Goal: Task Accomplishment & Management: Manage account settings

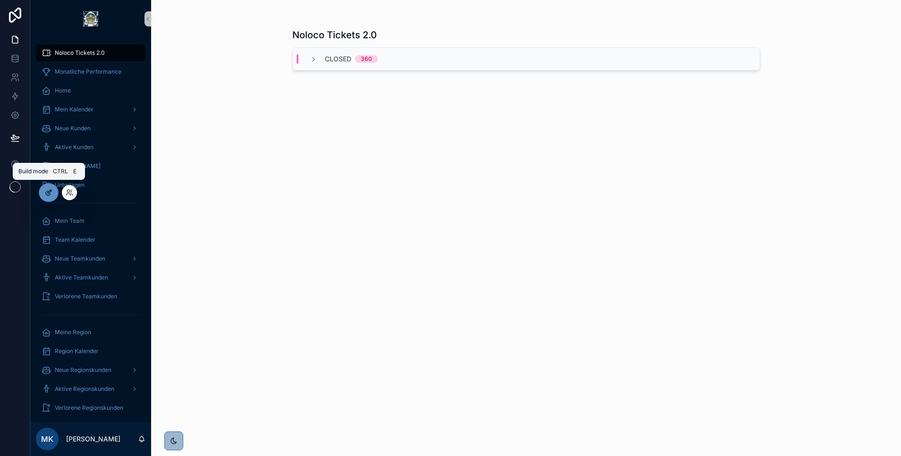
click at [50, 190] on icon at bounding box center [49, 193] width 8 height 8
click at [68, 195] on icon at bounding box center [70, 193] width 8 height 8
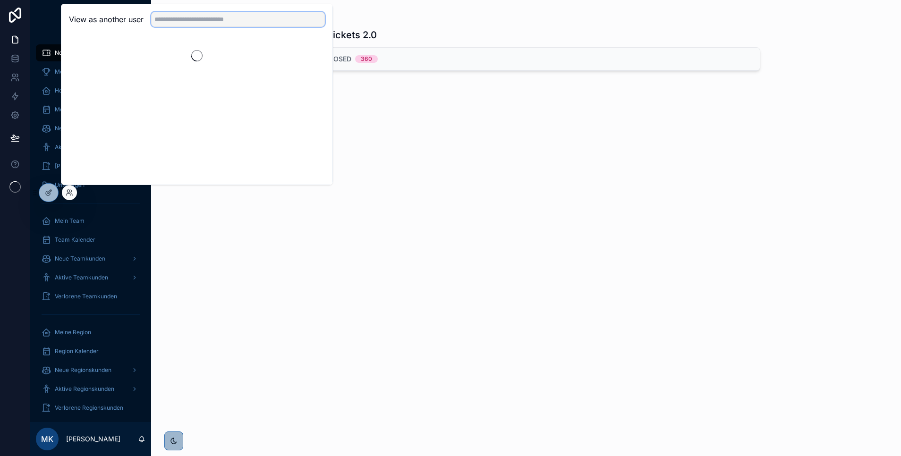
click at [180, 16] on input "text" at bounding box center [238, 19] width 174 height 15
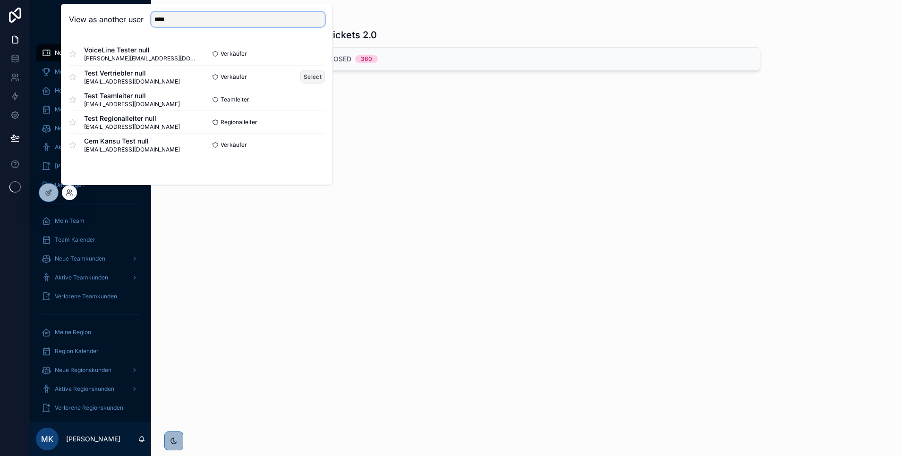
type input "****"
click at [308, 77] on button "Select" at bounding box center [312, 77] width 25 height 14
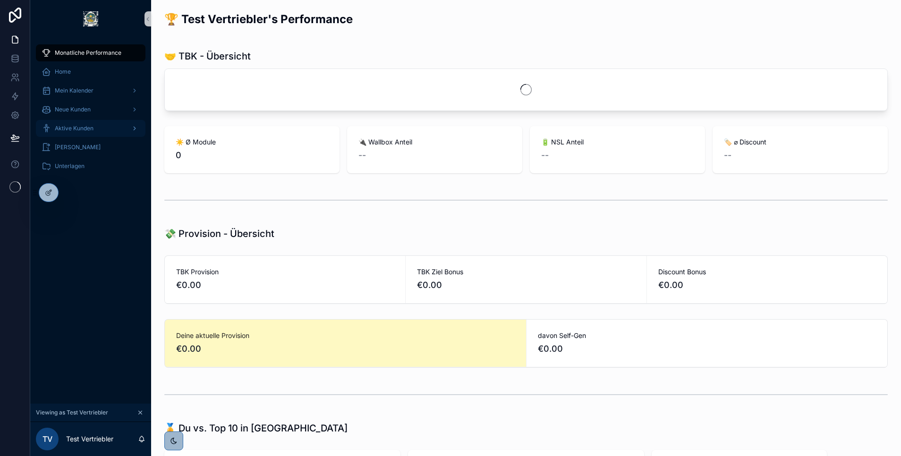
click at [95, 123] on div "Aktive Kunden" at bounding box center [91, 128] width 98 height 15
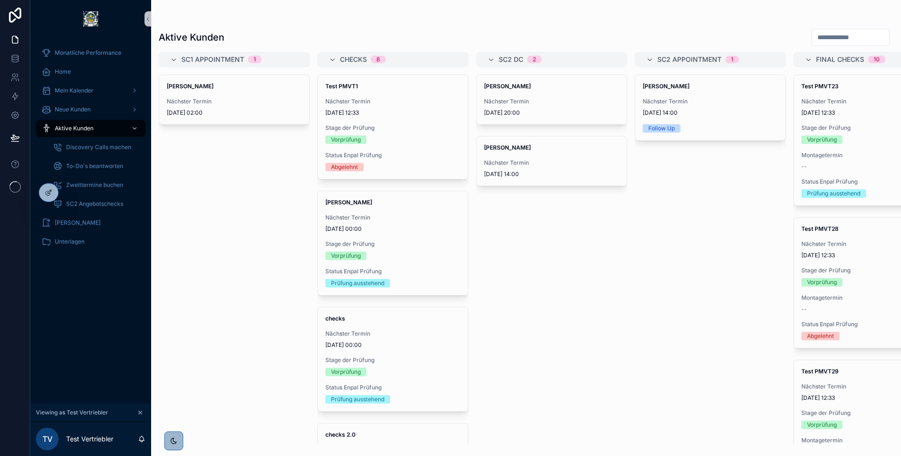
click at [237, 86] on span "Tom Parker" at bounding box center [234, 87] width 135 height 8
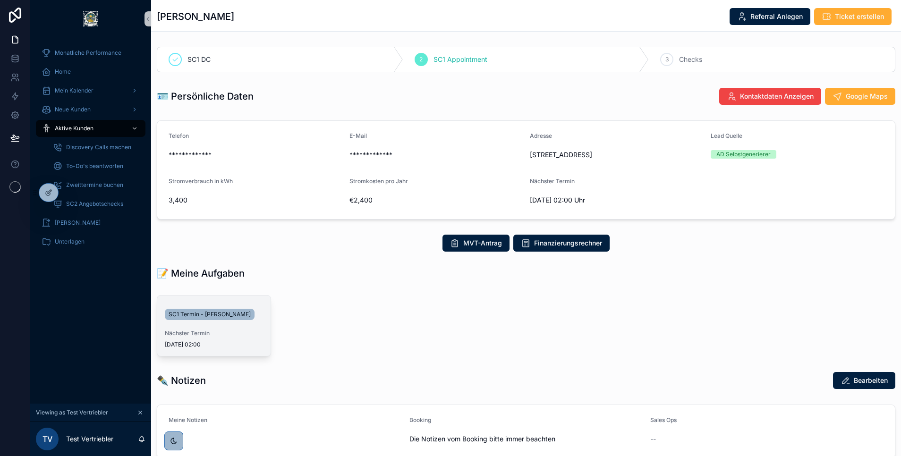
click at [208, 316] on span "SC1 Termin - Tom Parker" at bounding box center [210, 315] width 82 height 8
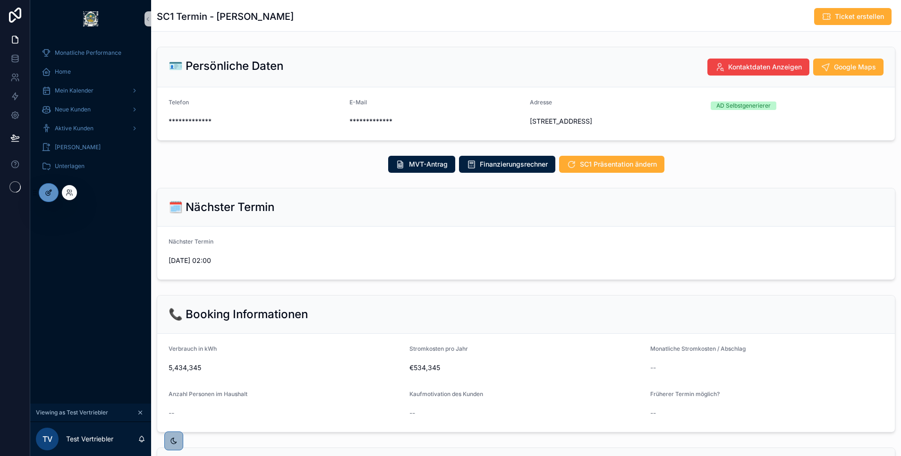
click at [48, 195] on icon at bounding box center [49, 193] width 8 height 8
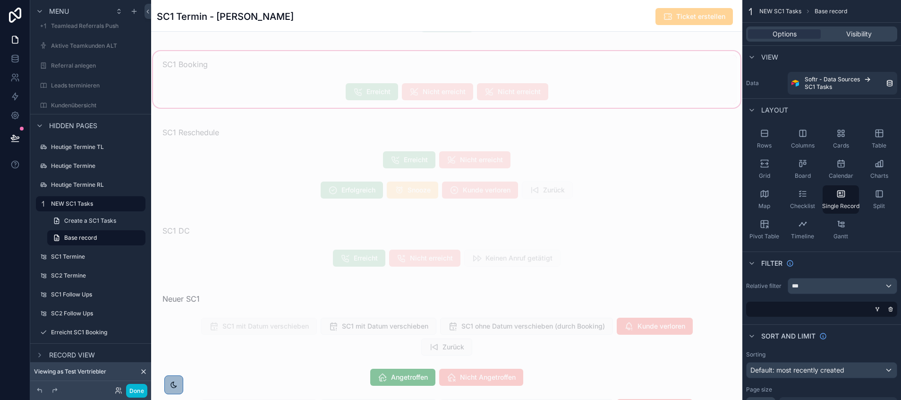
scroll to position [877, 0]
click at [137, 390] on button "Done" at bounding box center [136, 391] width 21 height 14
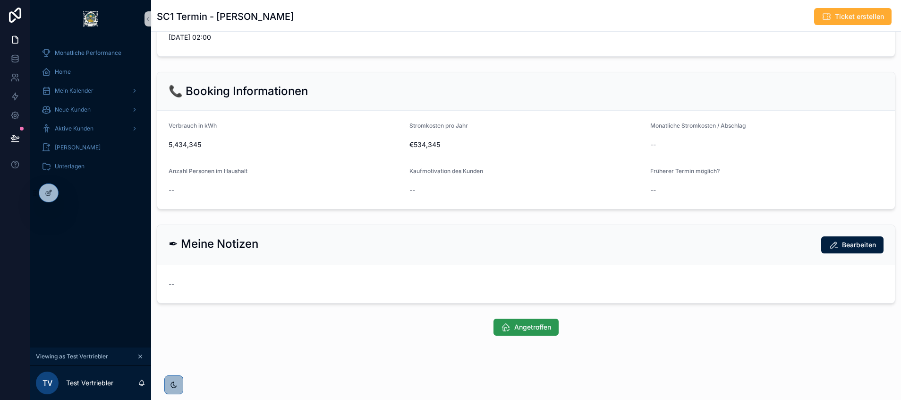
click at [540, 325] on span "Angetroffen" at bounding box center [532, 326] width 37 height 9
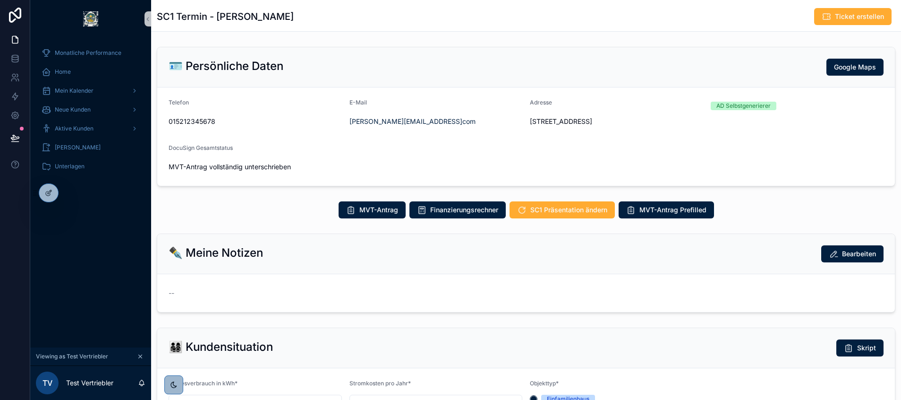
scroll to position [227, 0]
click at [52, 188] on div at bounding box center [48, 193] width 19 height 18
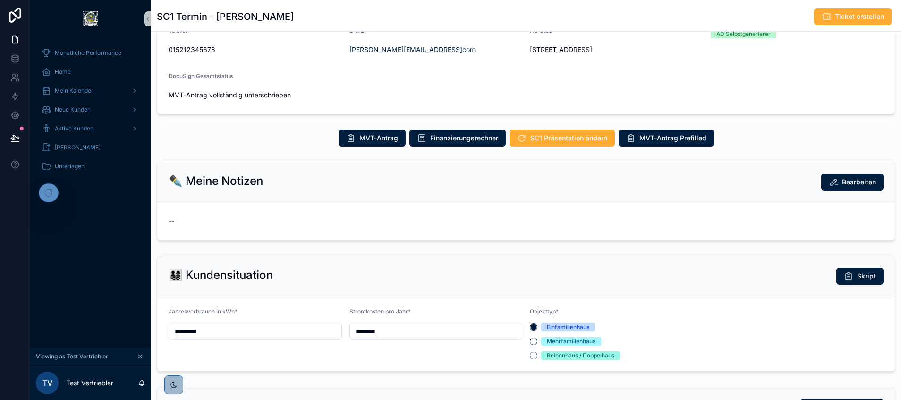
scroll to position [72, 0]
click at [48, 192] on icon at bounding box center [49, 193] width 8 height 8
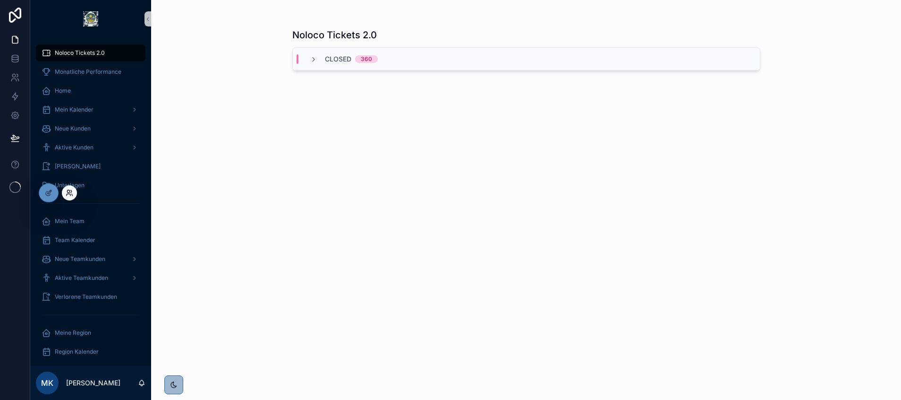
click at [70, 191] on icon at bounding box center [70, 193] width 8 height 8
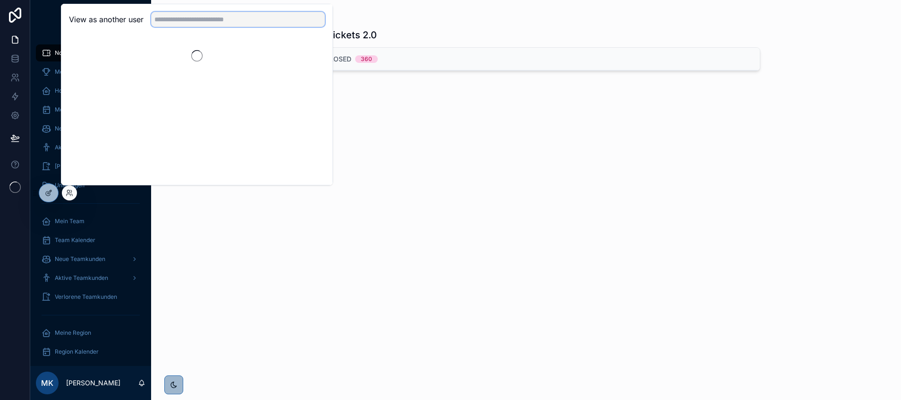
click at [163, 20] on input "text" at bounding box center [238, 19] width 174 height 15
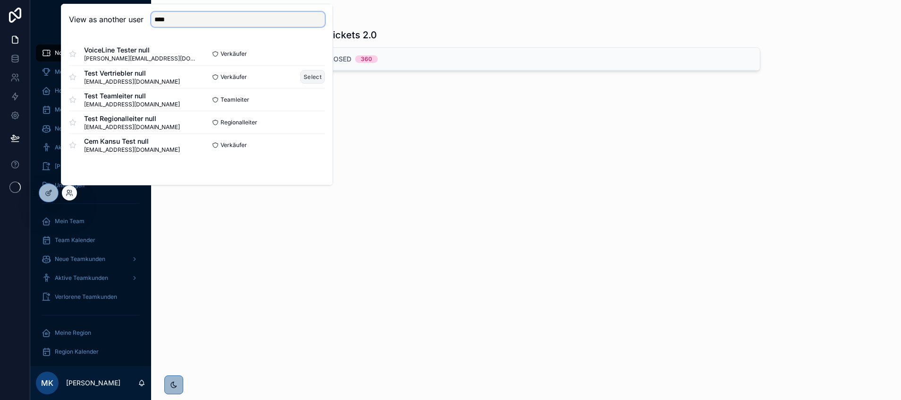
type input "****"
click at [307, 76] on button "Select" at bounding box center [312, 77] width 25 height 14
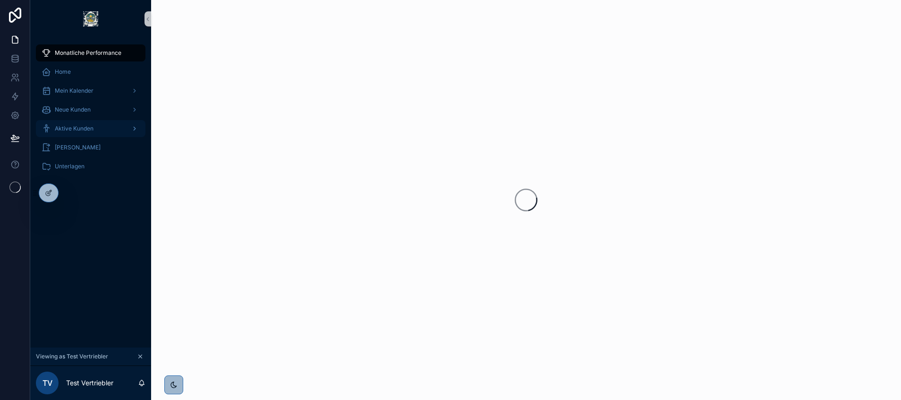
click at [102, 125] on div "Aktive Kunden" at bounding box center [91, 128] width 98 height 15
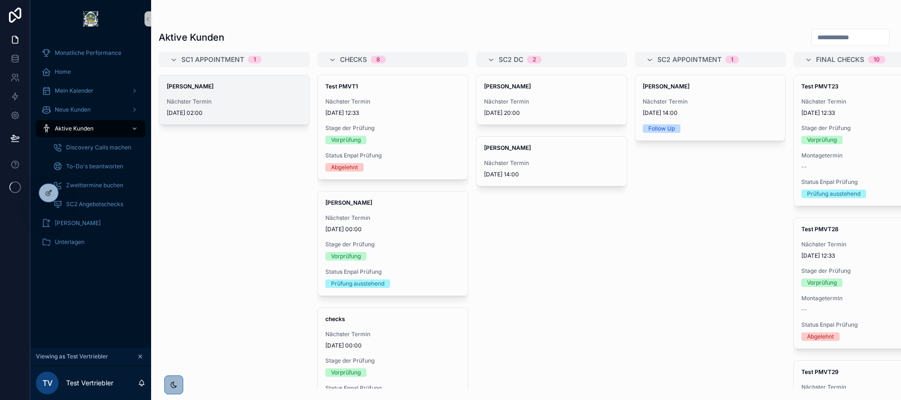
click at [194, 97] on div "[PERSON_NAME] Nächster Termin [DATE] 02:00" at bounding box center [234, 99] width 150 height 49
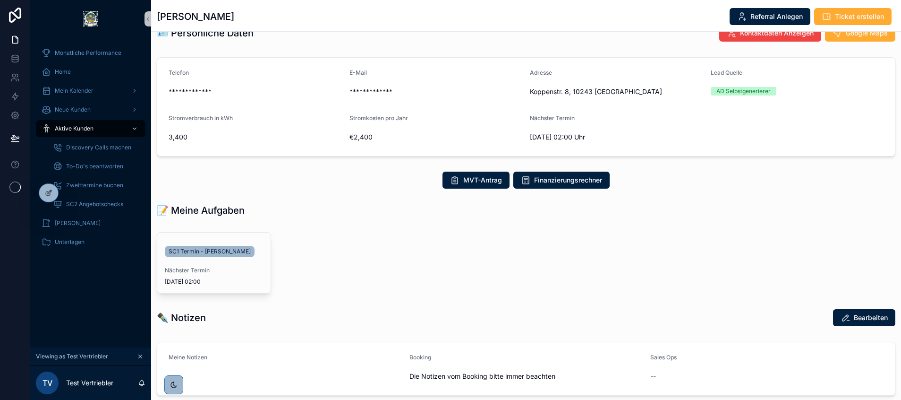
scroll to position [66, 0]
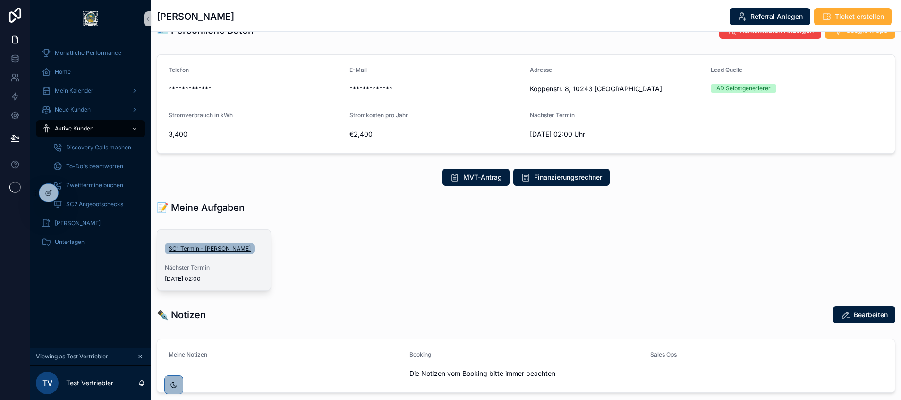
click at [191, 247] on span "SC1 Termin - [PERSON_NAME]" at bounding box center [210, 249] width 82 height 8
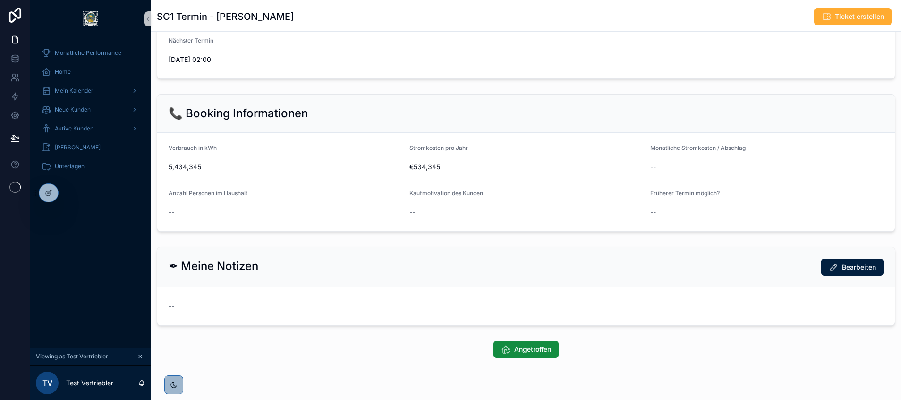
scroll to position [223, 0]
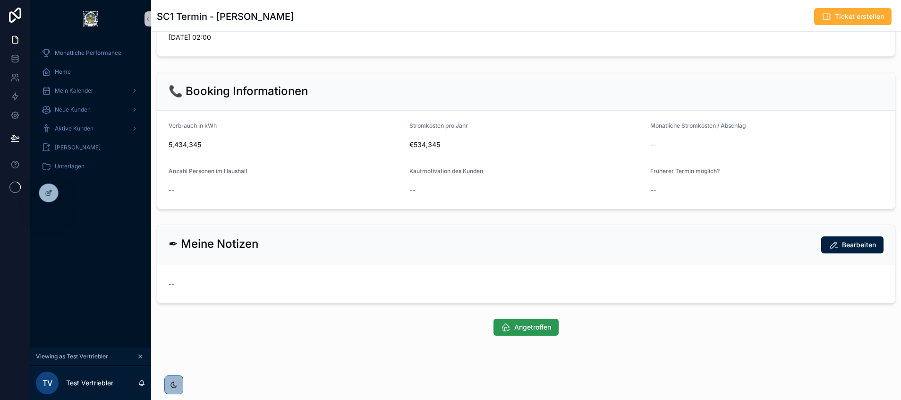
click at [525, 330] on span "Angetroffen" at bounding box center [532, 326] width 37 height 9
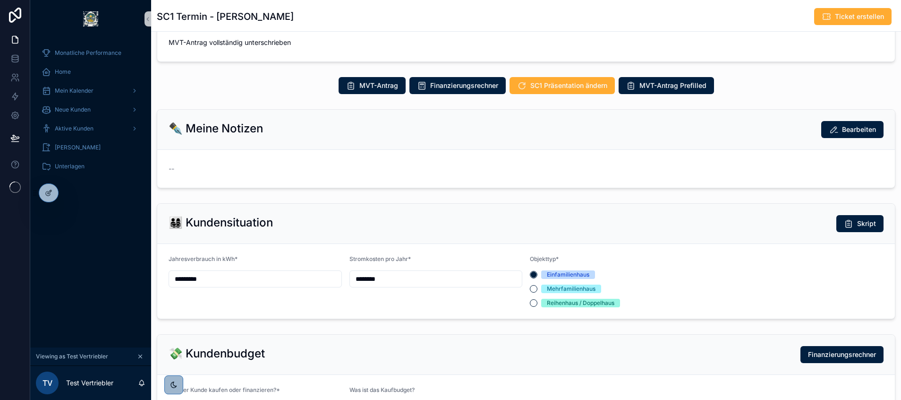
scroll to position [126, 0]
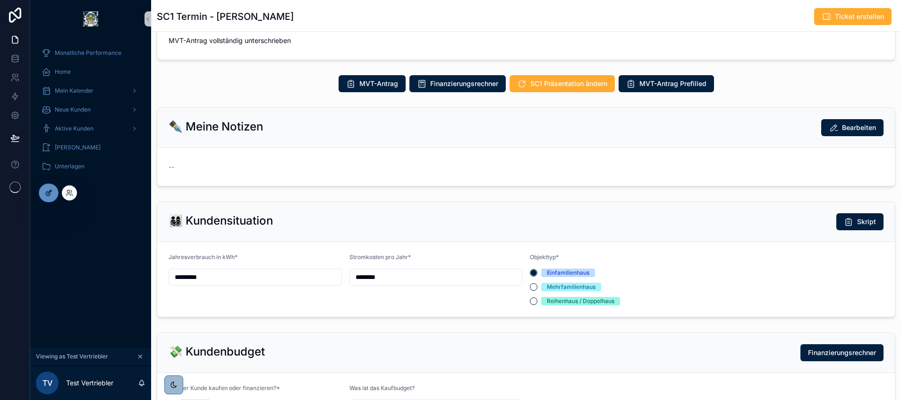
click at [50, 190] on icon at bounding box center [49, 193] width 8 height 8
click at [49, 194] on icon at bounding box center [49, 193] width 8 height 8
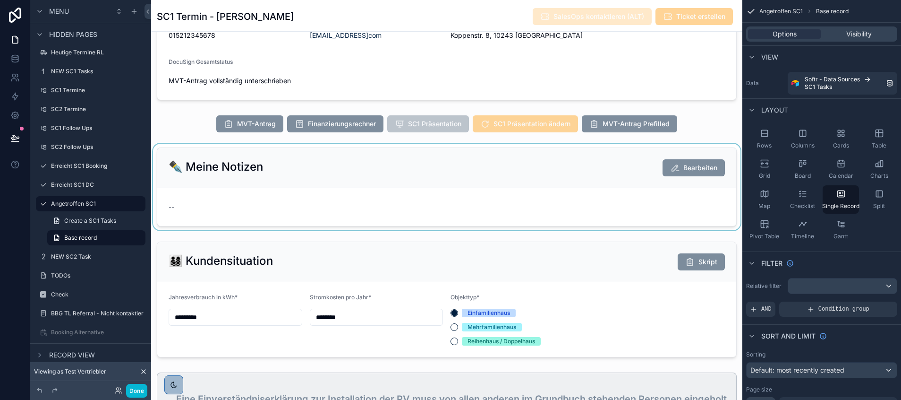
scroll to position [231, 0]
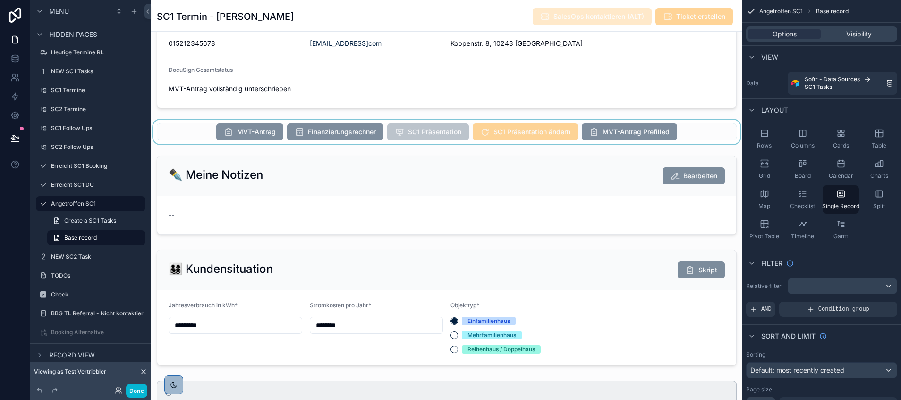
click at [509, 133] on div "scrollable content" at bounding box center [446, 132] width 591 height 25
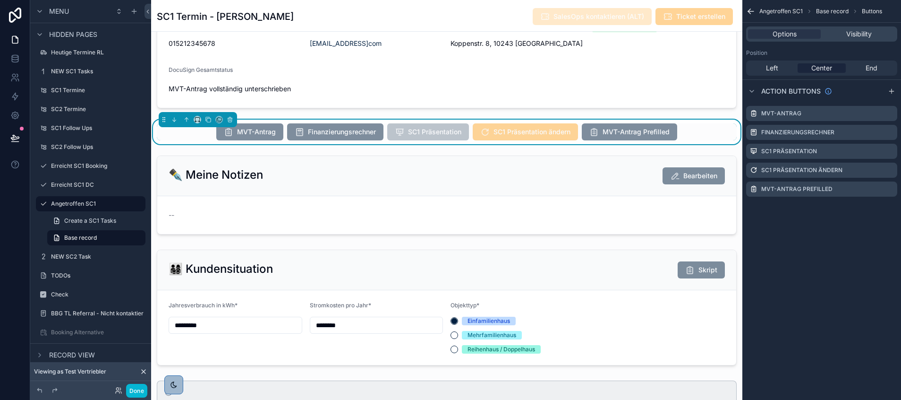
scroll to position [227, 0]
click at [892, 186] on icon "scrollable content" at bounding box center [891, 188] width 4 height 4
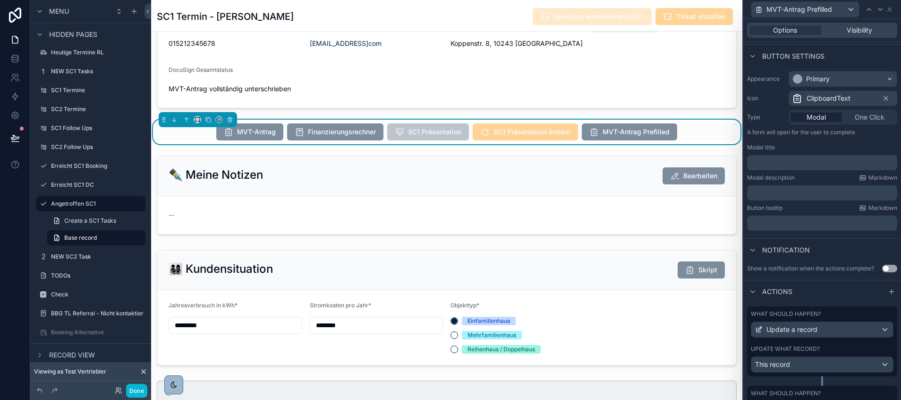
scroll to position [107, 0]
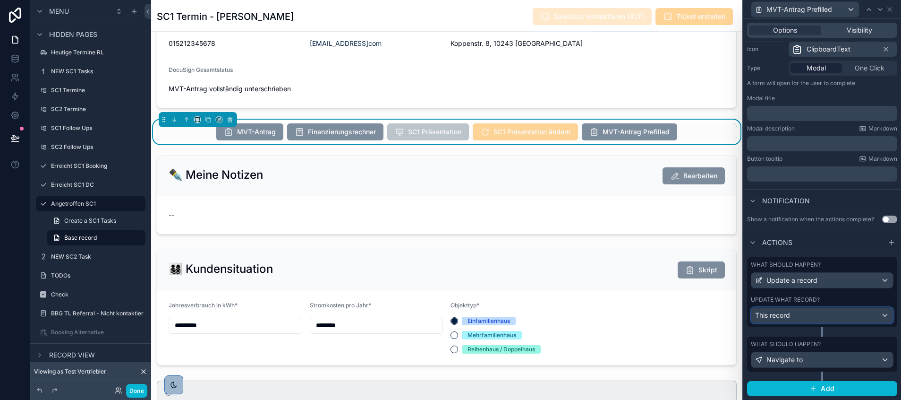
click at [822, 308] on div "This record" at bounding box center [823, 315] width 142 height 15
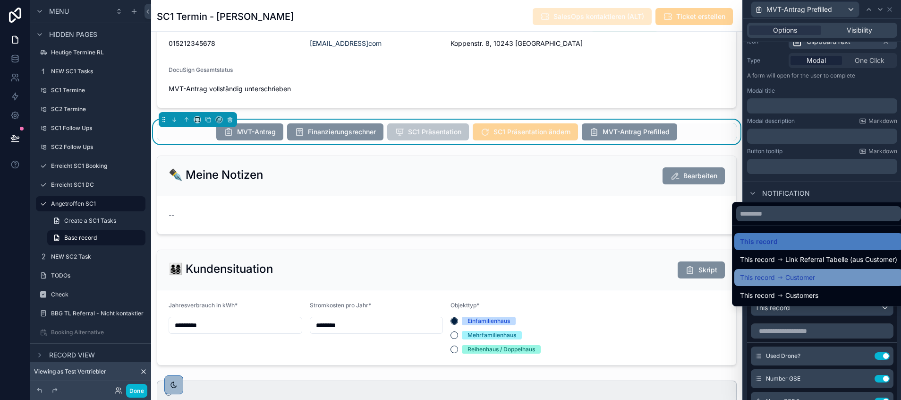
click at [825, 281] on div "This record Customer" at bounding box center [818, 277] width 157 height 11
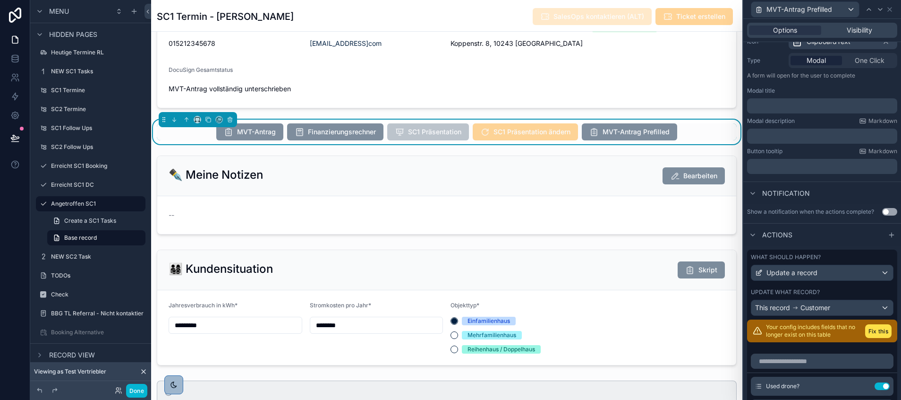
scroll to position [227, 0]
click at [824, 310] on span "Customer" at bounding box center [816, 307] width 30 height 9
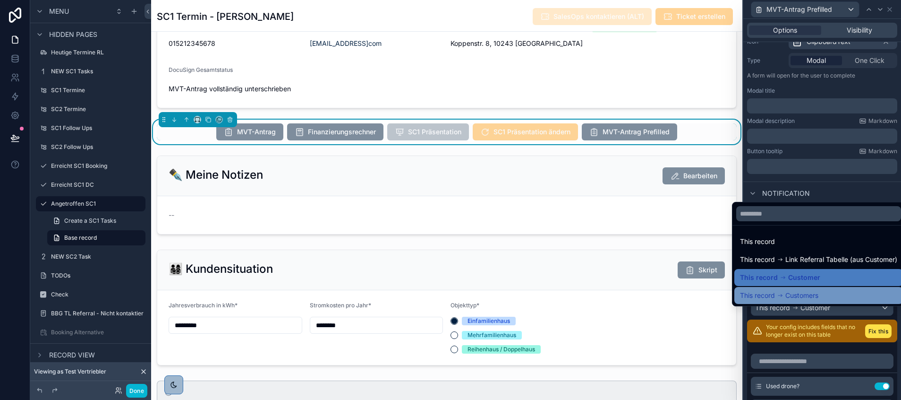
click at [819, 299] on div "This record Customers" at bounding box center [818, 295] width 157 height 11
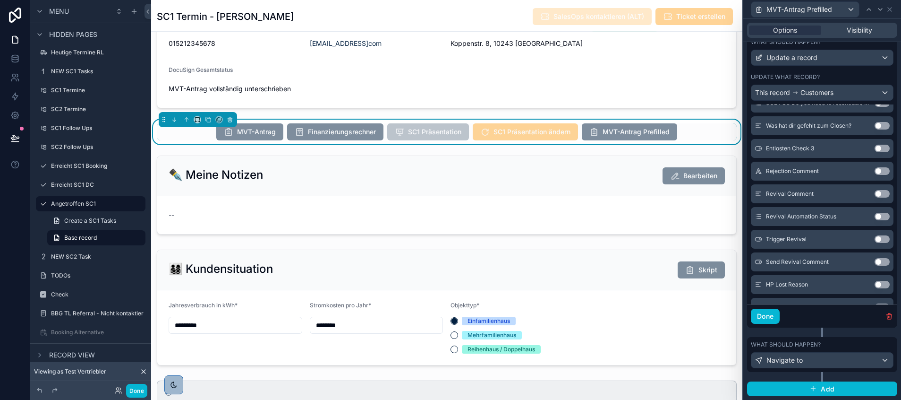
scroll to position [3255, 0]
click at [807, 98] on div "This record Customers" at bounding box center [823, 92] width 142 height 15
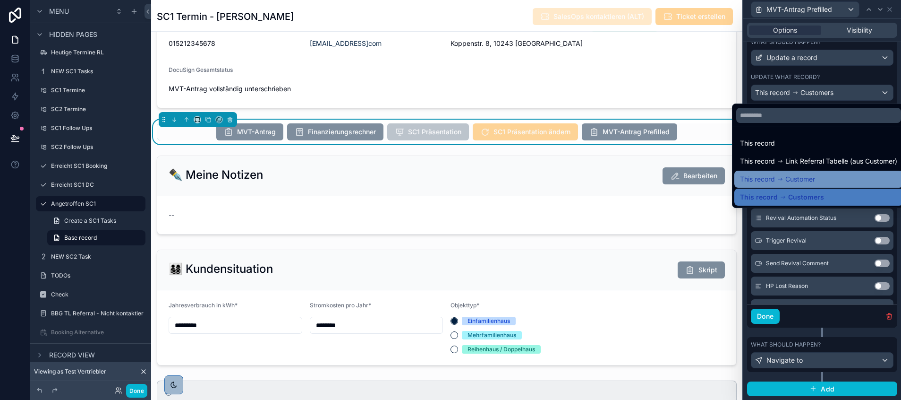
click at [781, 178] on icon at bounding box center [780, 179] width 7 height 7
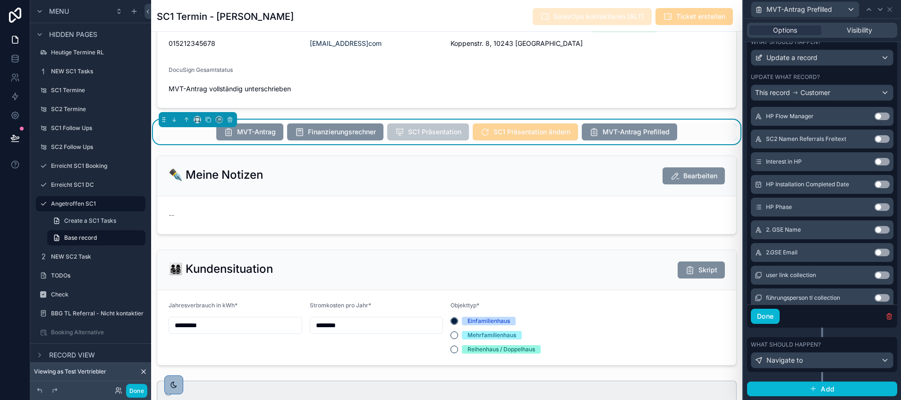
scroll to position [8612, 0]
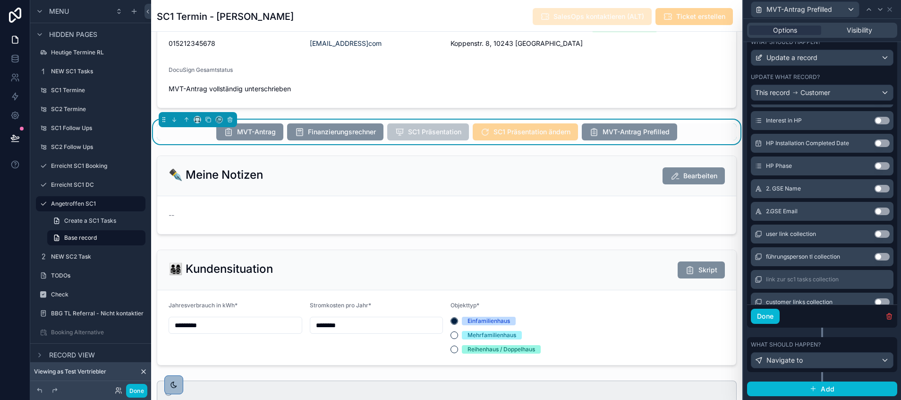
click at [875, 192] on div "Use setting" at bounding box center [882, 189] width 15 height 8
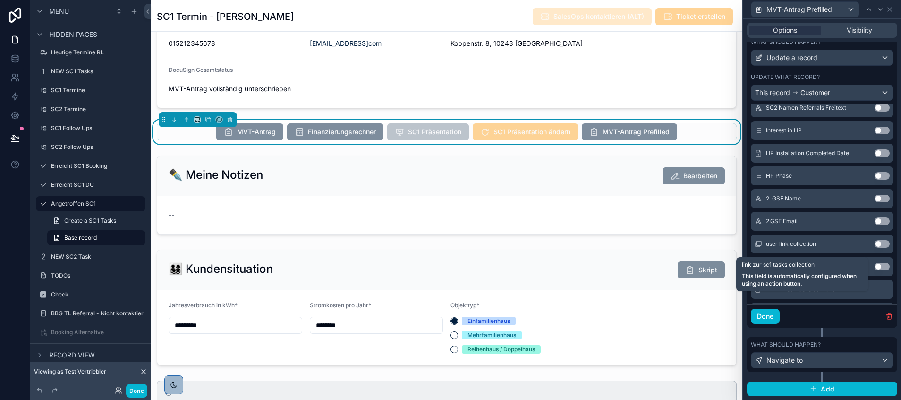
scroll to position [8601, 0]
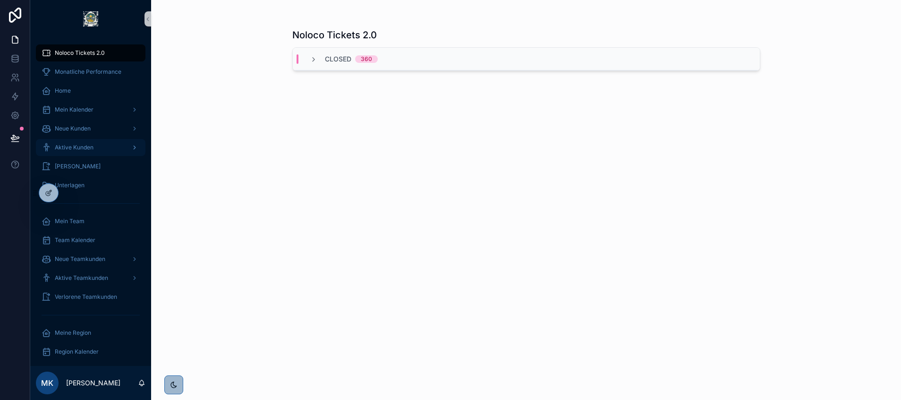
click at [92, 149] on span "Aktive Kunden" at bounding box center [74, 148] width 39 height 8
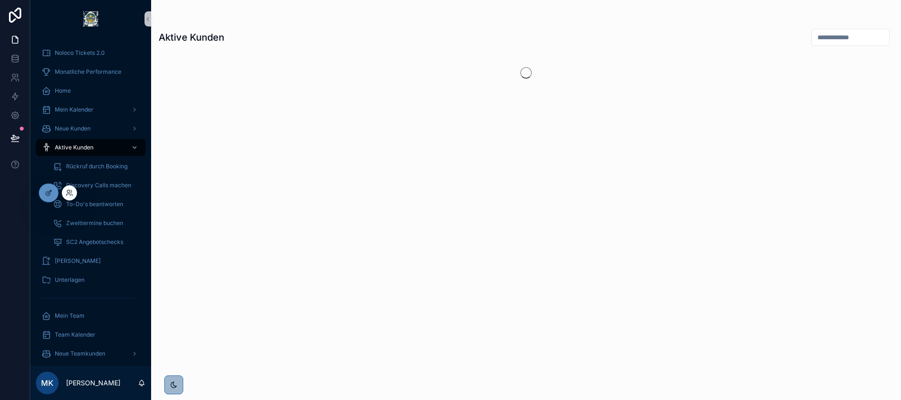
click at [74, 193] on div at bounding box center [69, 192] width 15 height 15
click at [68, 192] on icon at bounding box center [68, 191] width 2 height 2
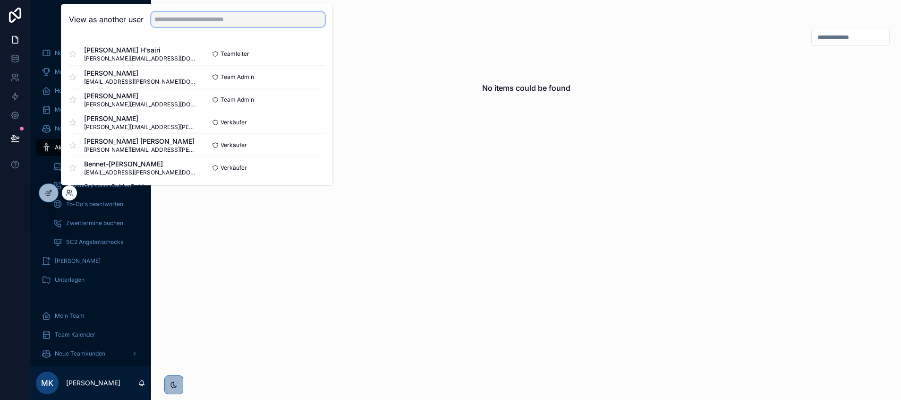
click at [168, 16] on input "text" at bounding box center [238, 19] width 174 height 15
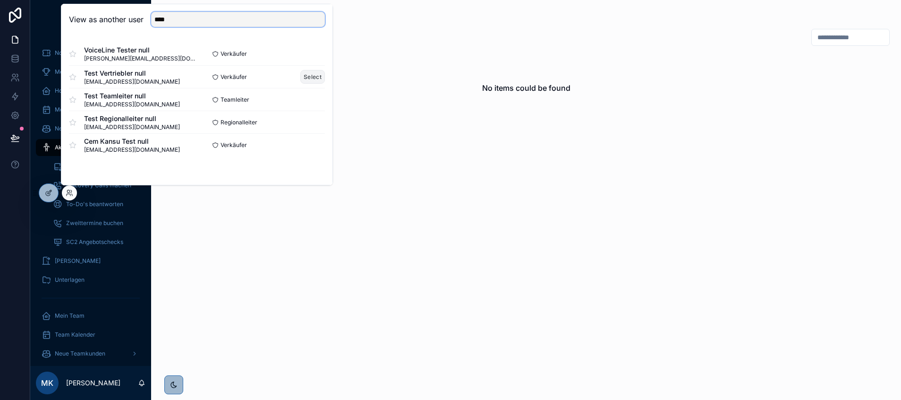
type input "****"
click at [309, 77] on button "Select" at bounding box center [312, 77] width 25 height 14
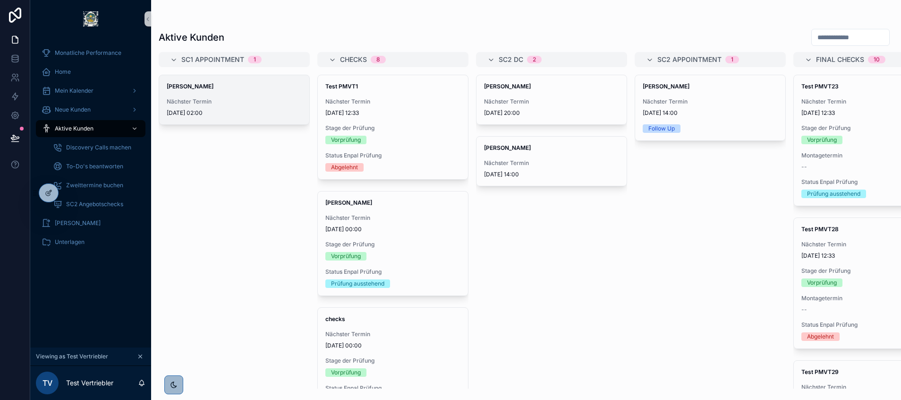
click at [238, 104] on span "Nächster Termin" at bounding box center [234, 102] width 135 height 8
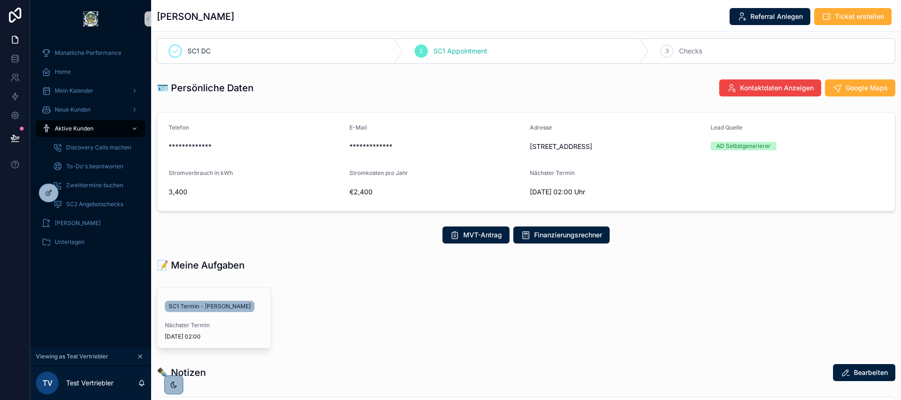
scroll to position [0, 0]
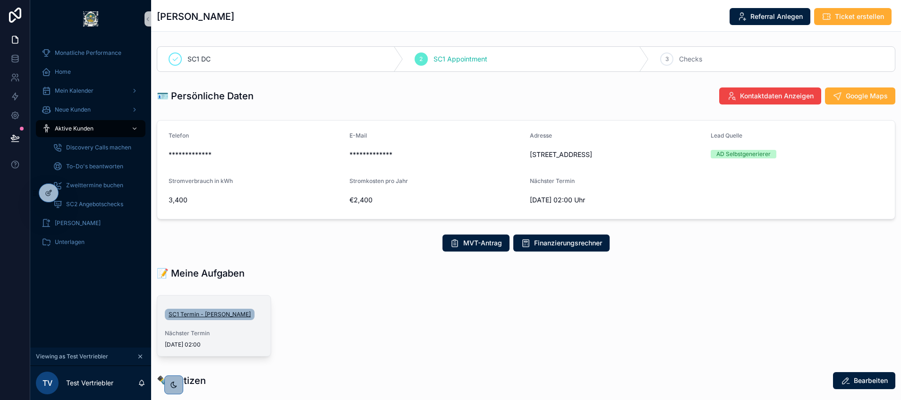
click at [195, 315] on span "SC1 Termin - [PERSON_NAME]" at bounding box center [210, 314] width 82 height 8
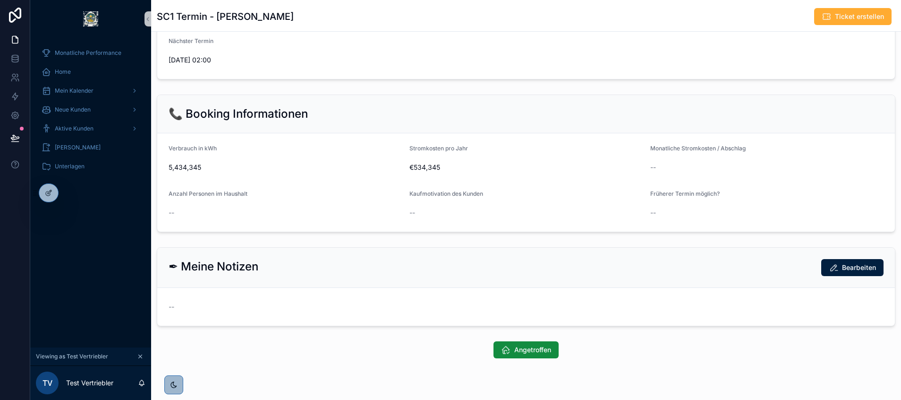
scroll to position [223, 0]
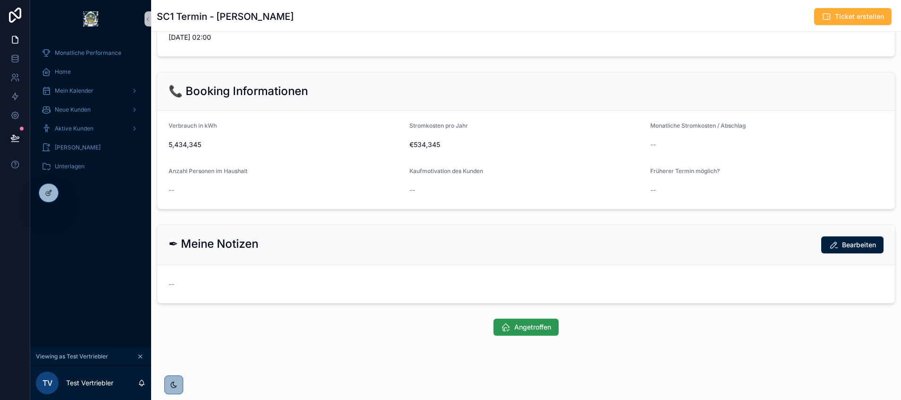
click at [514, 329] on span "Angetroffen" at bounding box center [532, 326] width 37 height 9
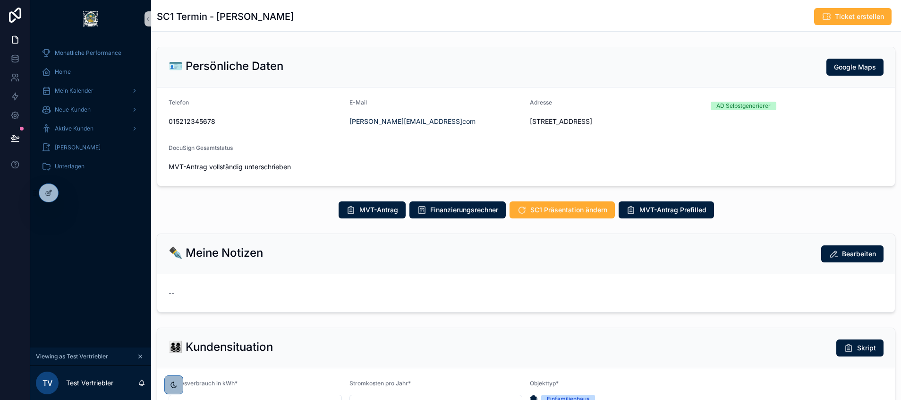
scroll to position [227, 0]
click at [47, 191] on icon at bounding box center [49, 193] width 8 height 8
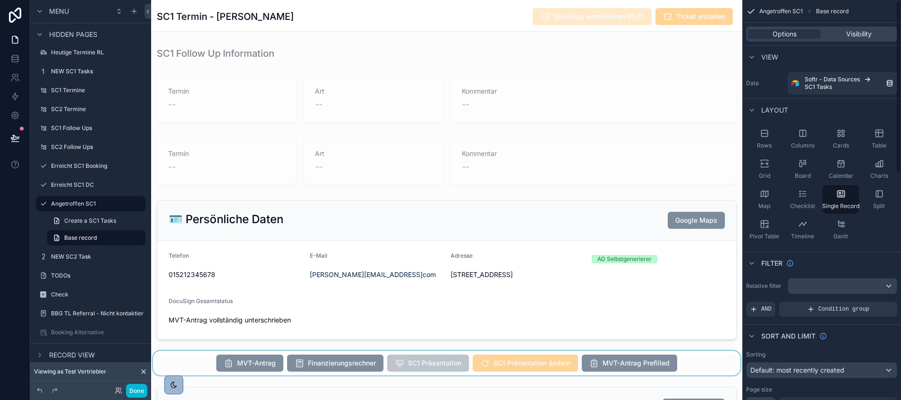
click at [631, 360] on div "scrollable content" at bounding box center [446, 362] width 591 height 25
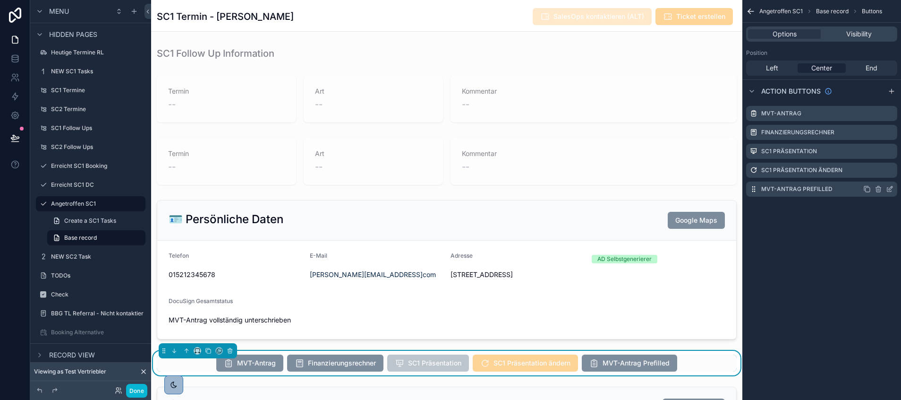
click at [889, 187] on icon "scrollable content" at bounding box center [890, 189] width 8 height 8
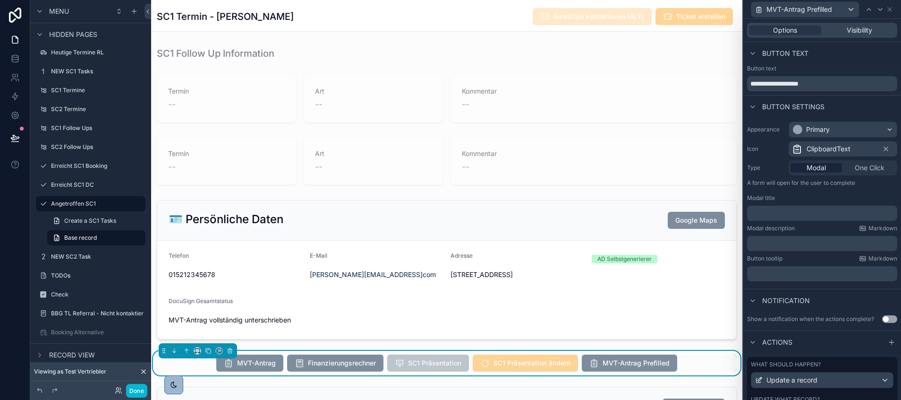
scroll to position [107, 0]
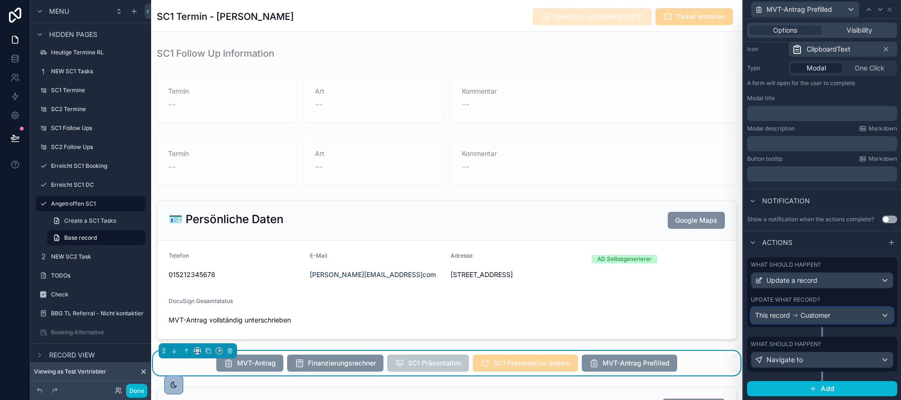
click at [805, 316] on span "Customer" at bounding box center [816, 314] width 30 height 9
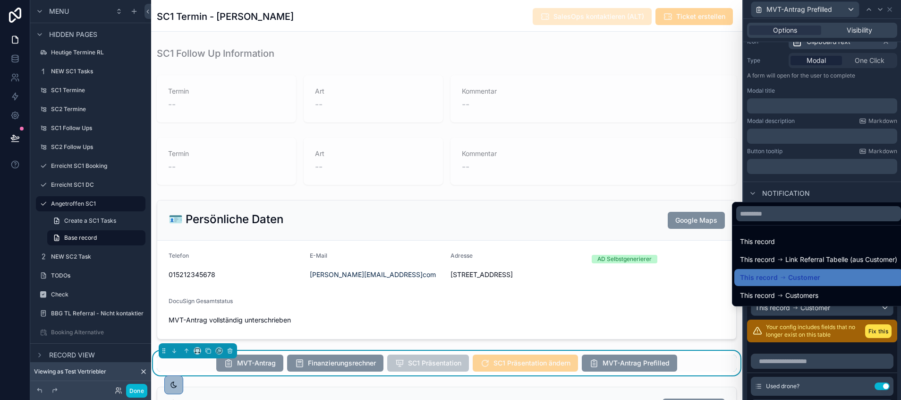
click at [800, 343] on div at bounding box center [823, 200] width 158 height 400
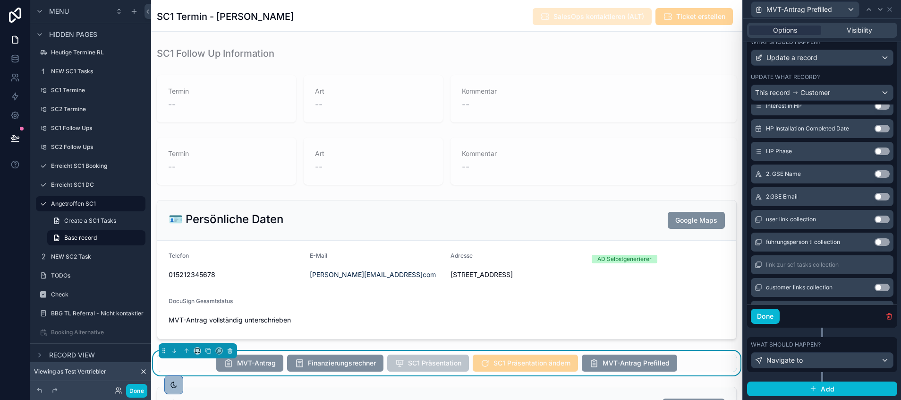
scroll to position [8622, 0]
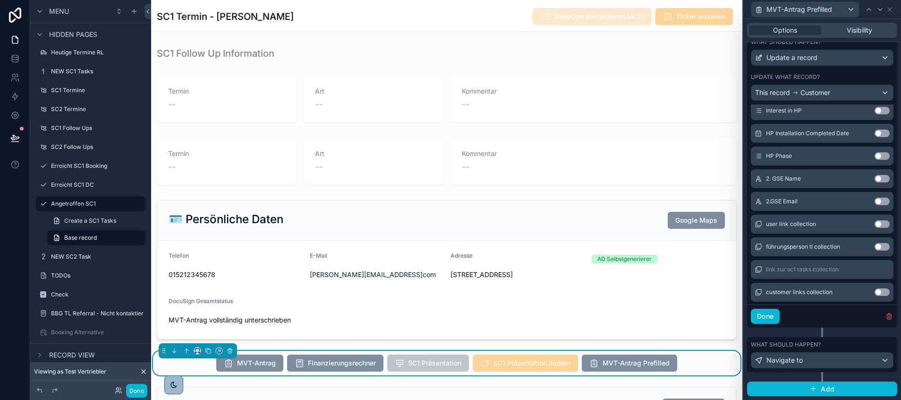
click at [875, 182] on button "Use setting" at bounding box center [882, 179] width 15 height 8
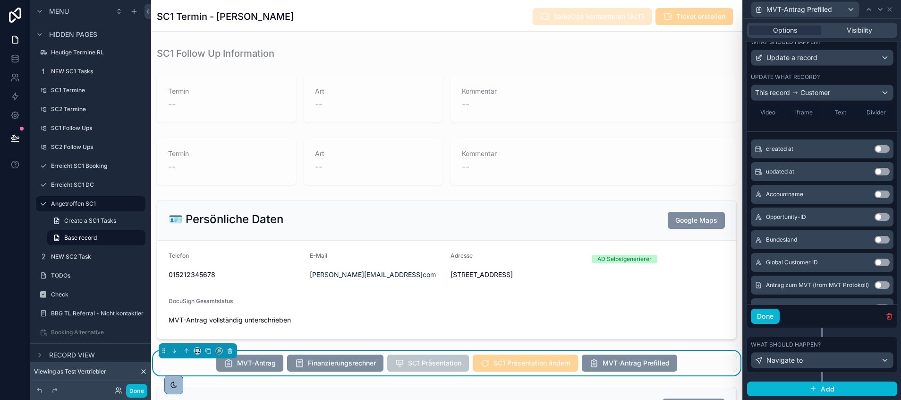
scroll to position [0, 0]
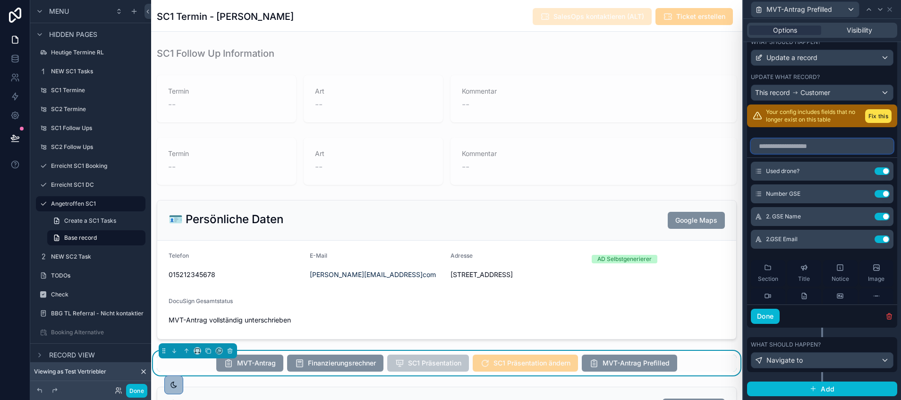
click at [783, 154] on input "text" at bounding box center [822, 145] width 143 height 15
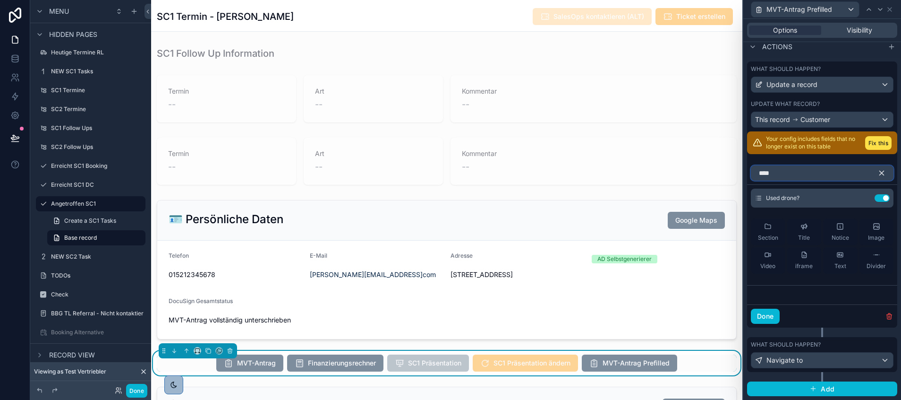
scroll to position [303, 0]
type input "****"
click at [769, 315] on button "Done" at bounding box center [765, 315] width 29 height 15
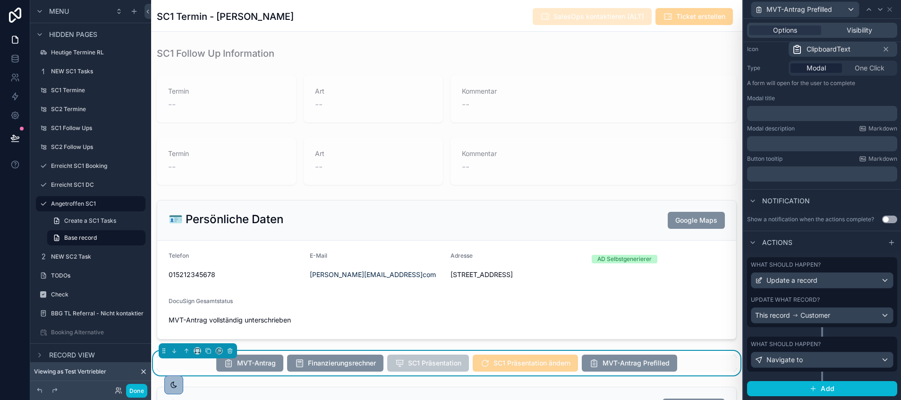
scroll to position [107, 0]
click at [829, 321] on div "This record Customer" at bounding box center [823, 315] width 142 height 15
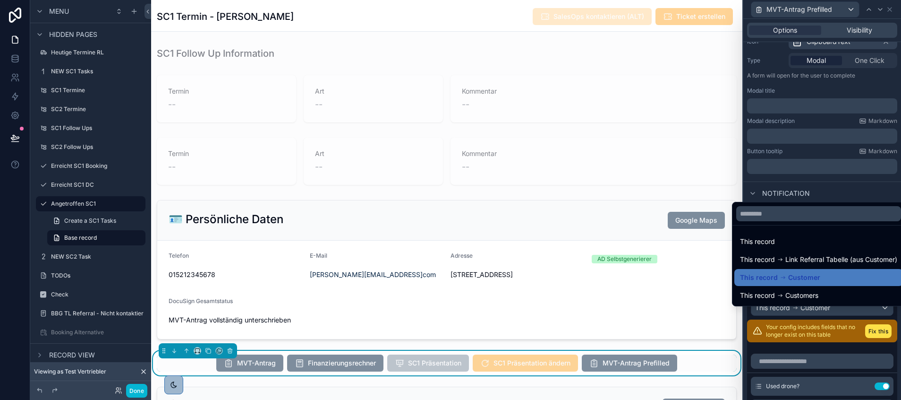
click at [820, 342] on div at bounding box center [823, 200] width 158 height 400
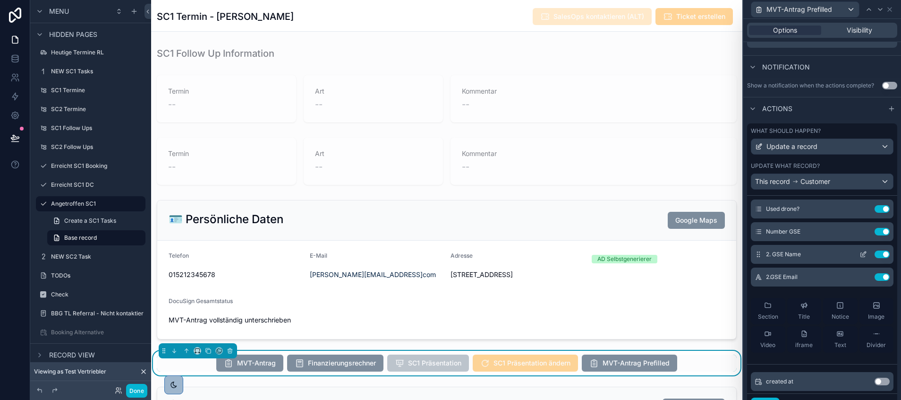
scroll to position [51, 0]
click at [861, 212] on icon at bounding box center [863, 210] width 4 height 4
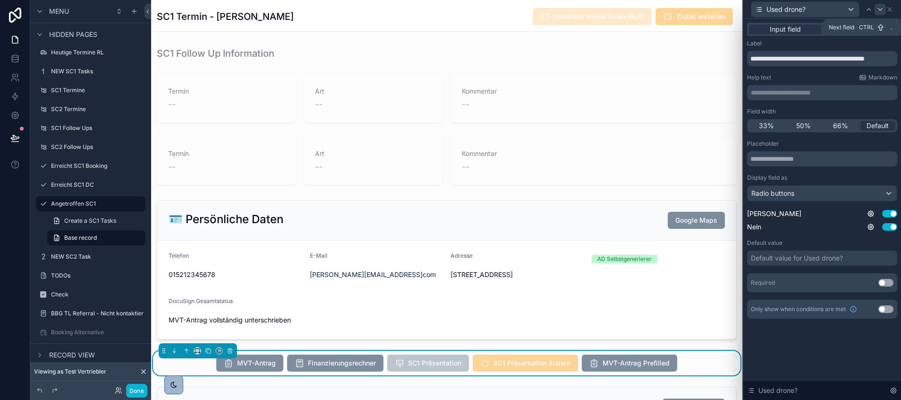
click at [880, 8] on icon at bounding box center [881, 10] width 8 height 8
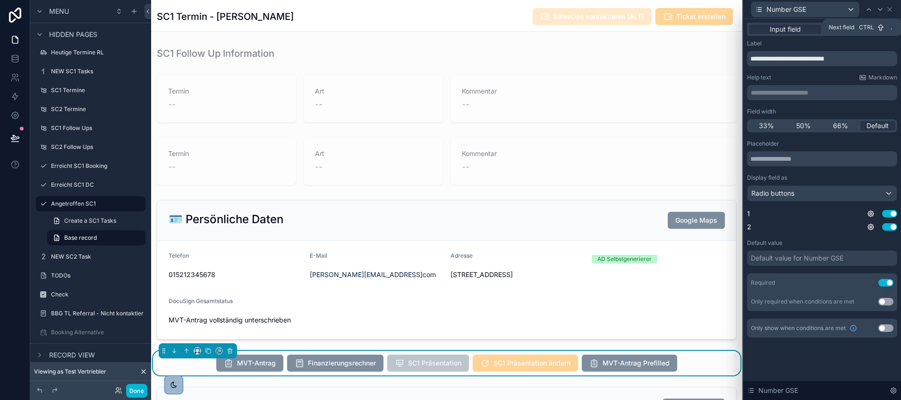
click at [880, 8] on icon at bounding box center [881, 10] width 8 height 8
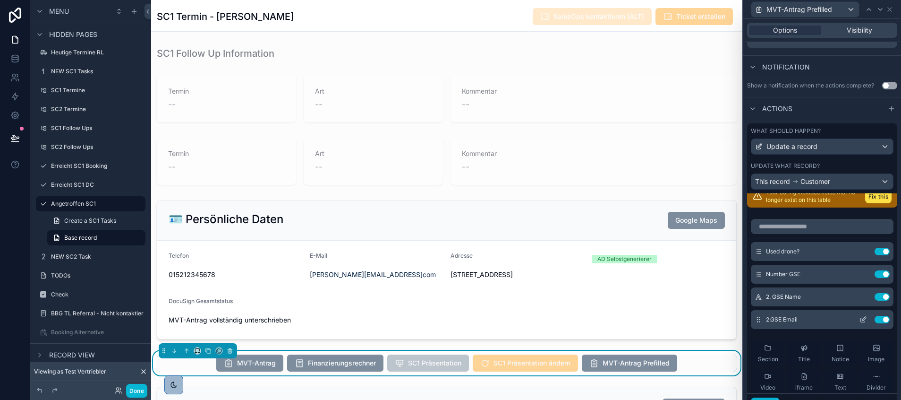
scroll to position [4, 0]
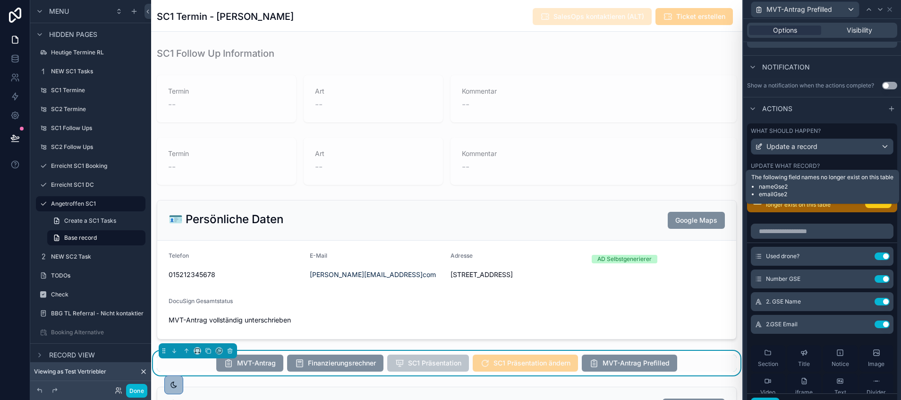
click at [865, 208] on button "Fix this" at bounding box center [878, 201] width 26 height 14
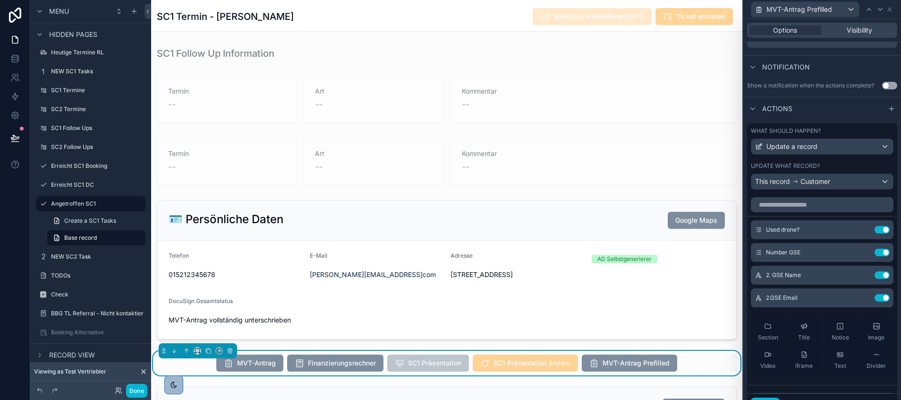
scroll to position [227, 0]
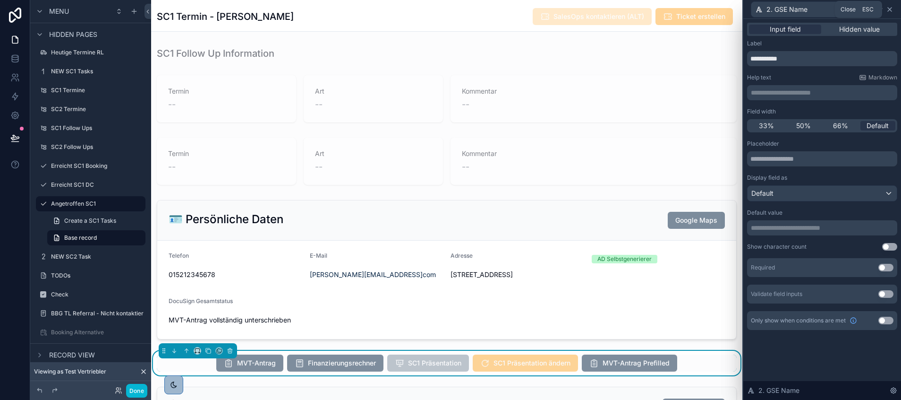
click at [890, 10] on icon at bounding box center [890, 10] width 8 height 8
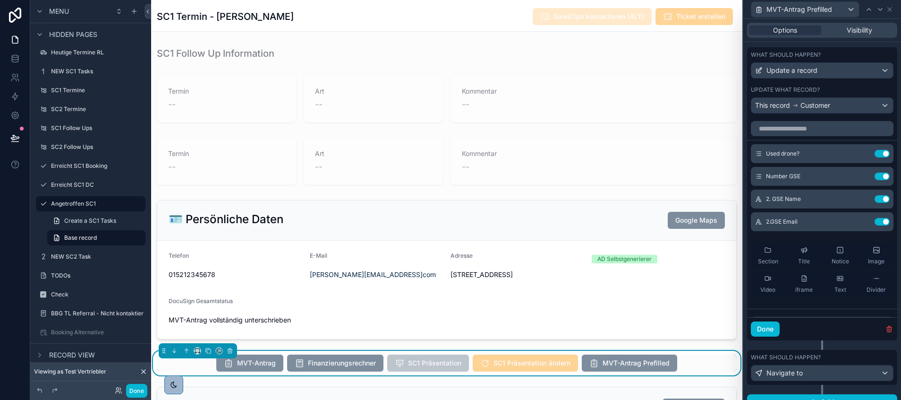
scroll to position [330, 0]
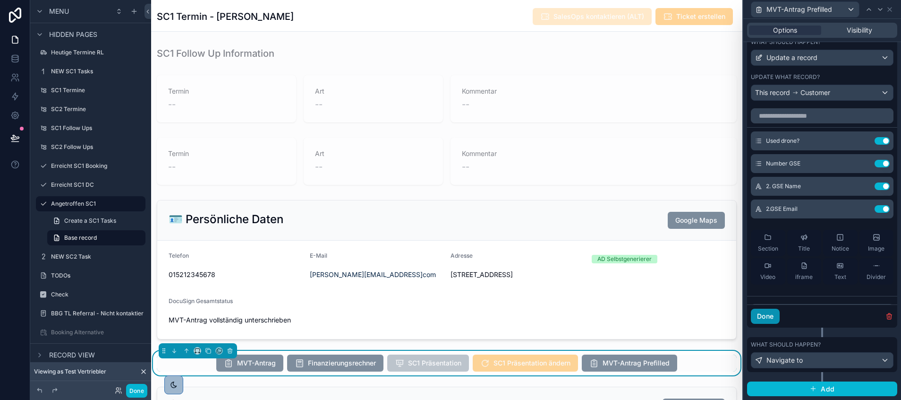
click at [768, 320] on button "Done" at bounding box center [765, 315] width 29 height 15
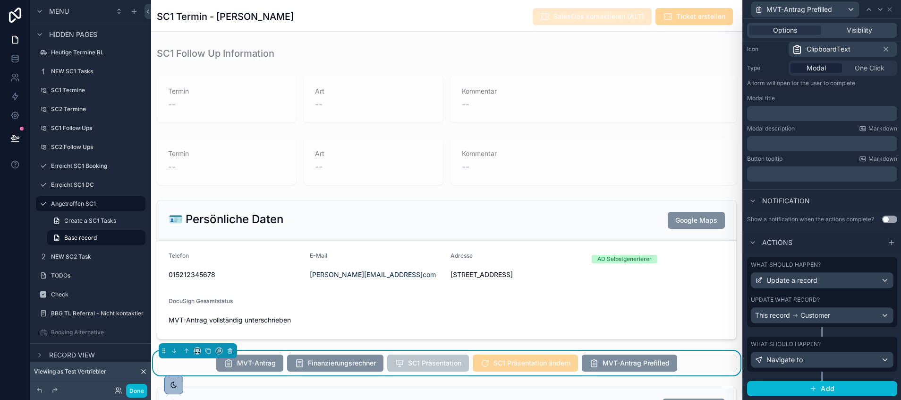
scroll to position [107, 0]
click at [792, 359] on span "Navigate to" at bounding box center [785, 359] width 36 height 9
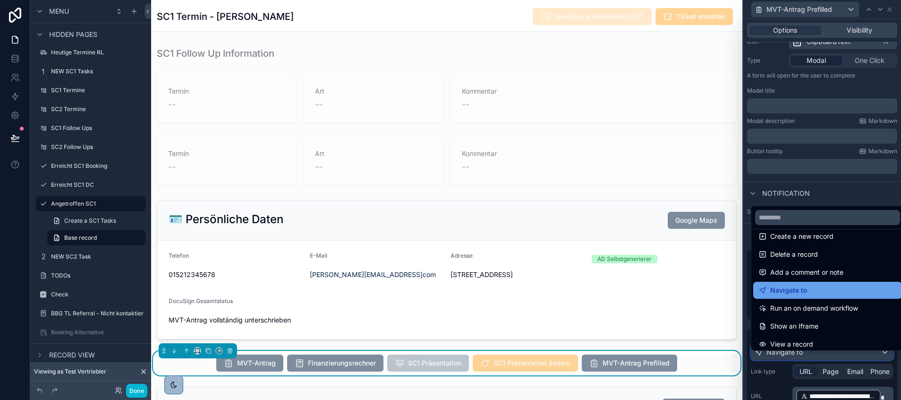
scroll to position [28, 0]
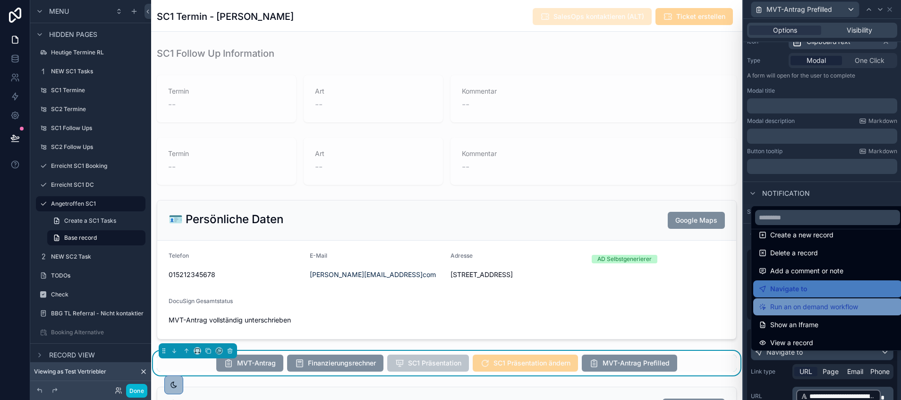
click at [787, 308] on span "Run an on demand workflow" at bounding box center [814, 306] width 88 height 11
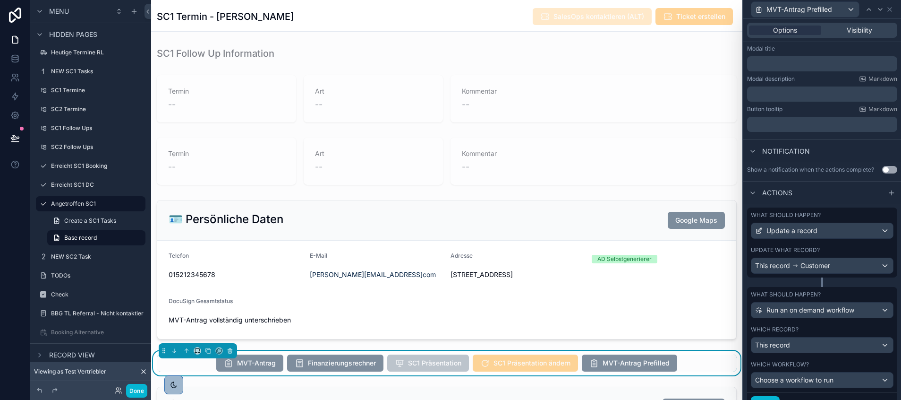
scroll to position [156, 0]
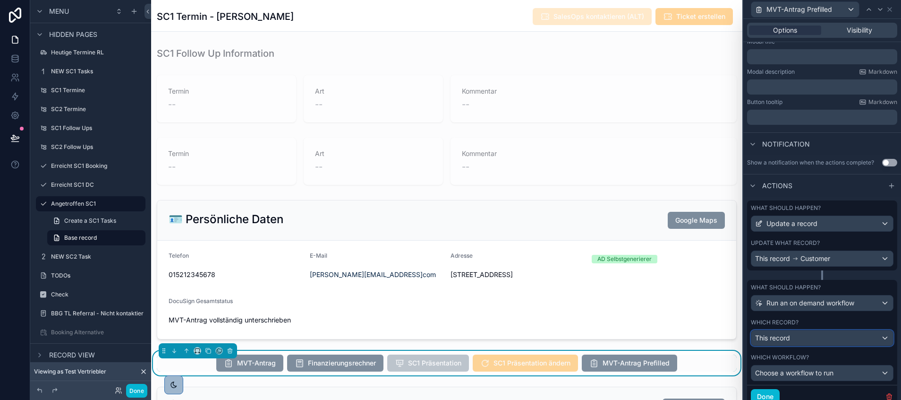
click at [788, 342] on span "This record" at bounding box center [772, 337] width 35 height 9
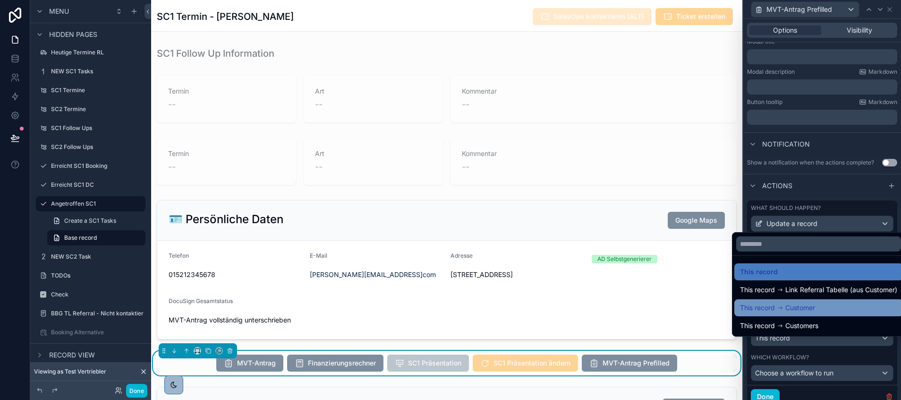
click at [778, 307] on icon at bounding box center [780, 307] width 7 height 7
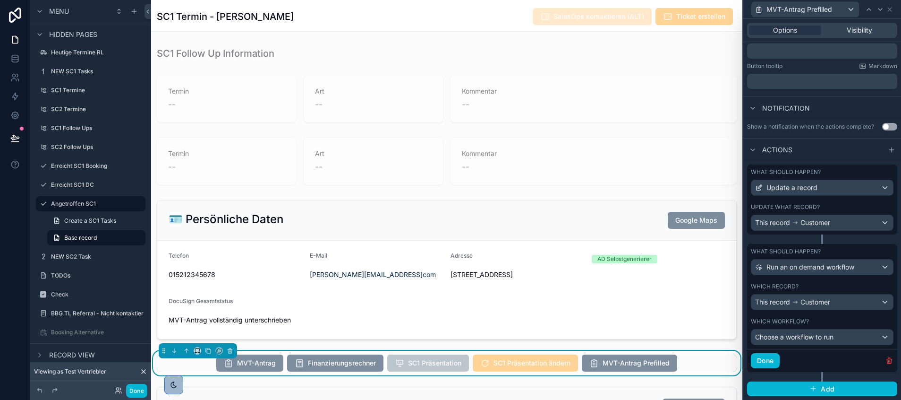
scroll to position [199, 0]
click at [800, 336] on span "Choose a workflow to run" at bounding box center [794, 337] width 78 height 8
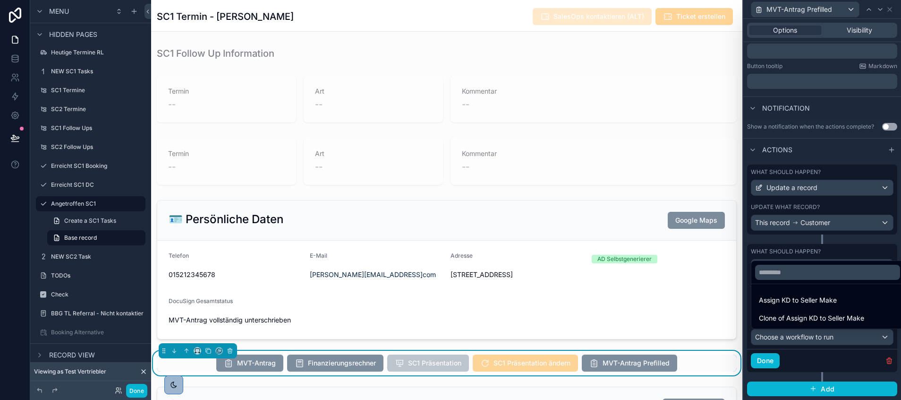
click at [789, 351] on div at bounding box center [823, 200] width 158 height 400
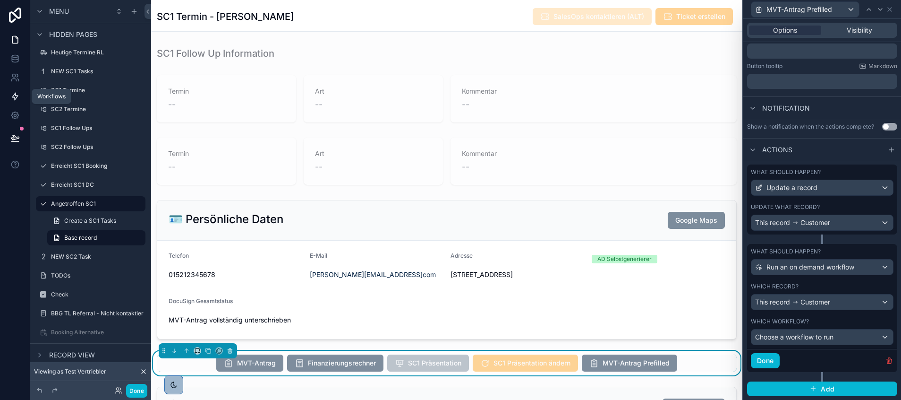
click at [16, 98] on icon at bounding box center [15, 96] width 6 height 7
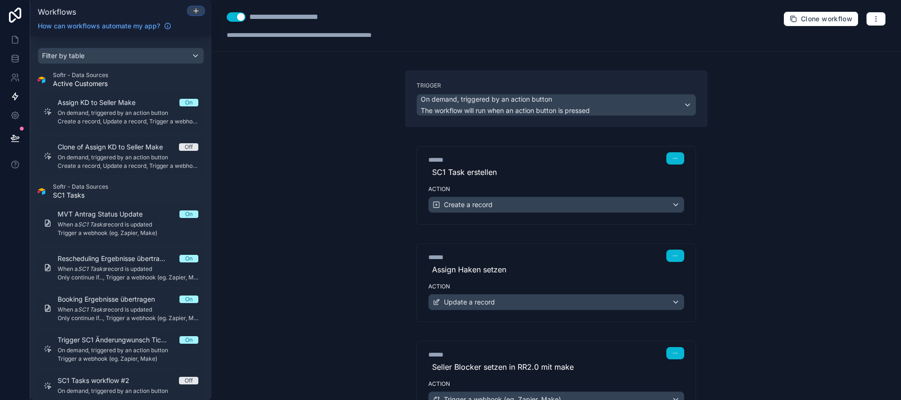
click at [191, 12] on div at bounding box center [195, 11] width 15 height 8
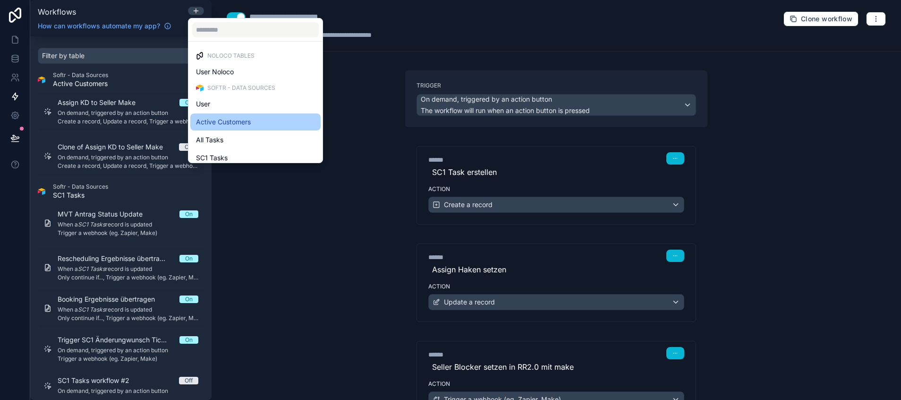
click at [264, 122] on div "Active Customers" at bounding box center [255, 121] width 119 height 11
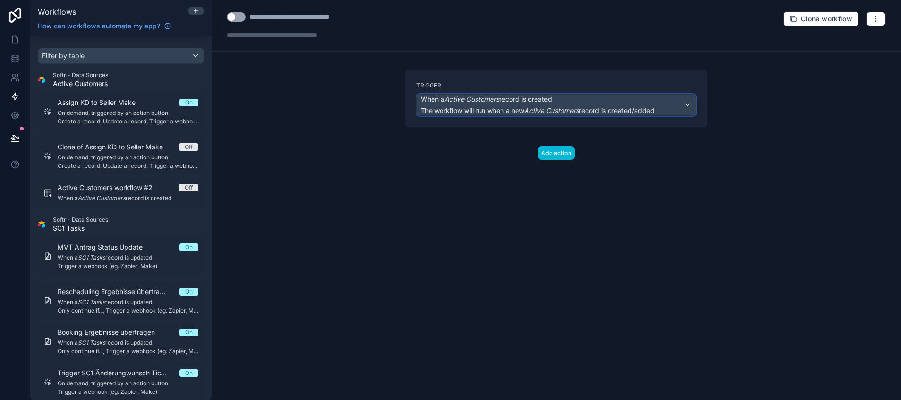
click at [521, 104] on div "When a Active Customers record is created The workflow will run when a new Acti…" at bounding box center [538, 104] width 234 height 21
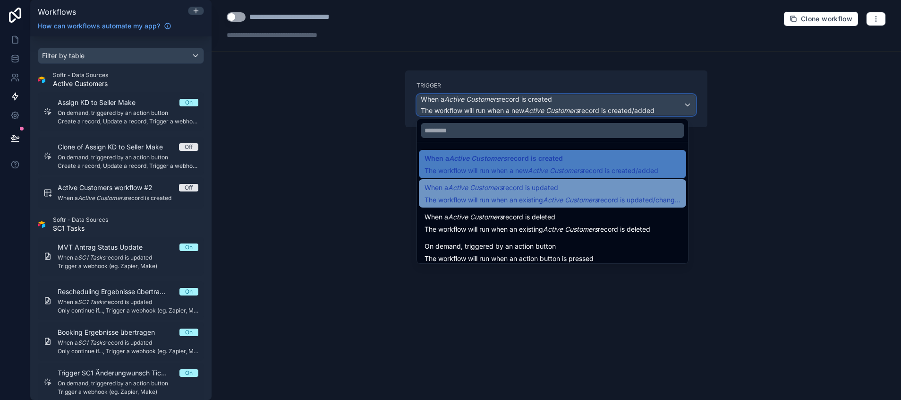
scroll to position [34, 0]
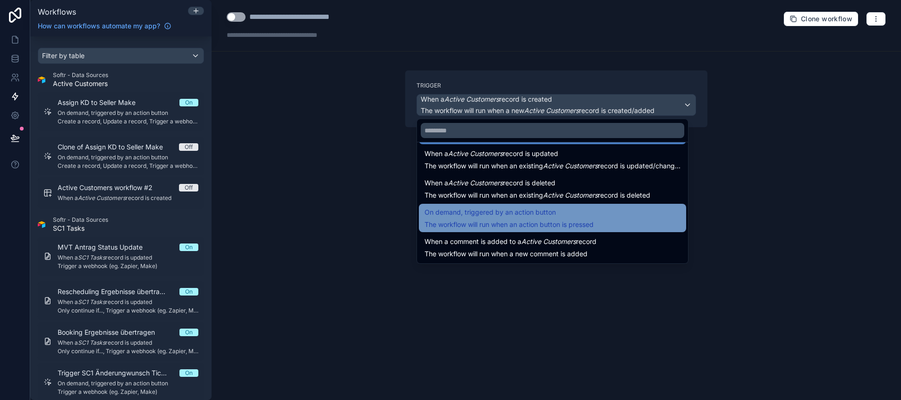
click at [482, 216] on span "On demand, triggered by an action button" at bounding box center [490, 211] width 131 height 11
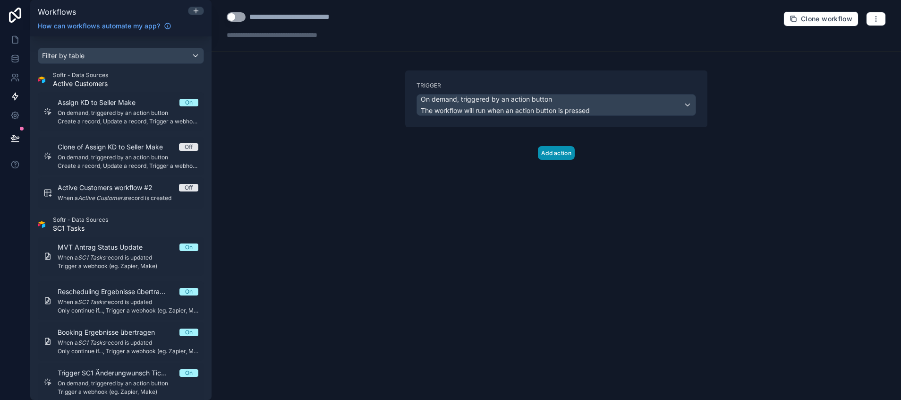
click at [553, 151] on button "Add action" at bounding box center [556, 153] width 37 height 14
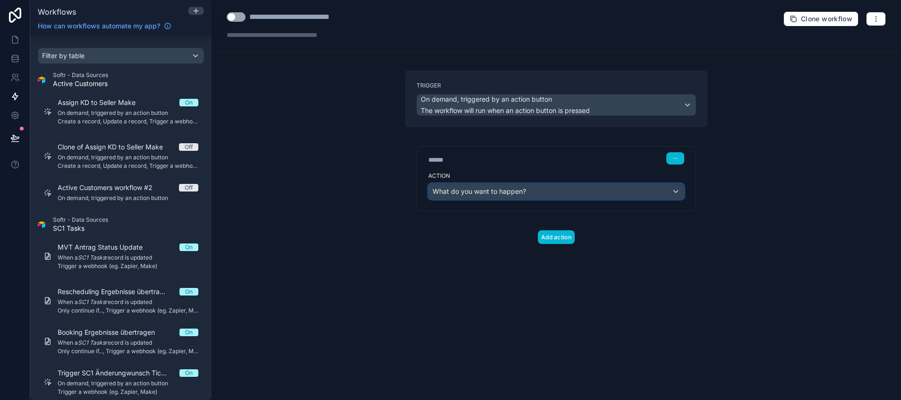
click at [500, 193] on span "What do you want to happen?" at bounding box center [480, 191] width 94 height 8
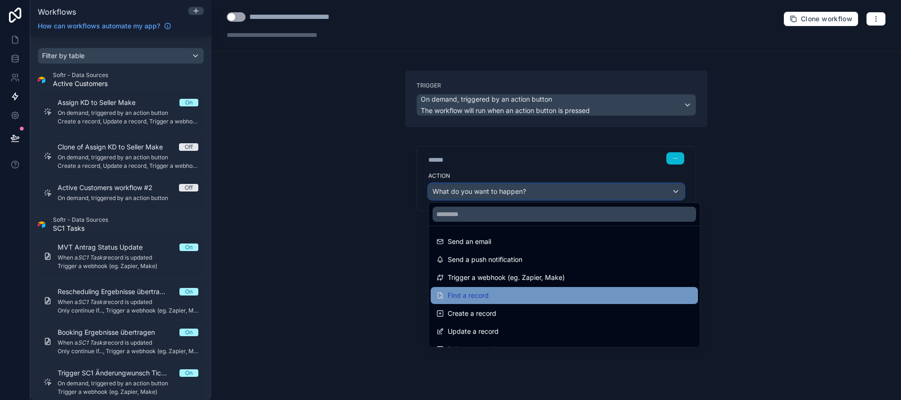
scroll to position [0, 0]
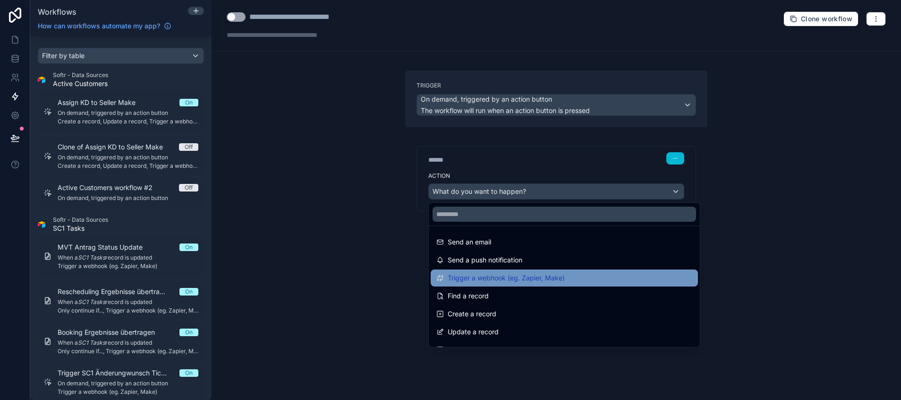
click at [524, 280] on span "Trigger a webhook (eg. Zapier, Make)" at bounding box center [506, 277] width 117 height 11
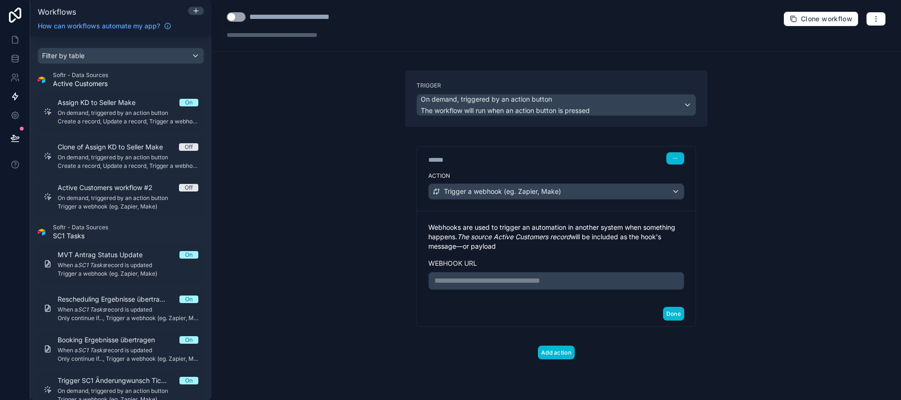
click at [499, 281] on p "**********" at bounding box center [557, 280] width 244 height 11
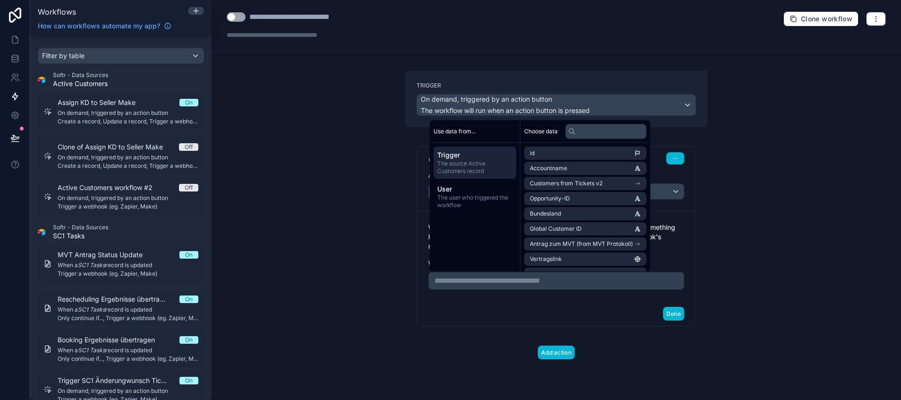
click at [337, 198] on div "**********" at bounding box center [557, 200] width 690 height 400
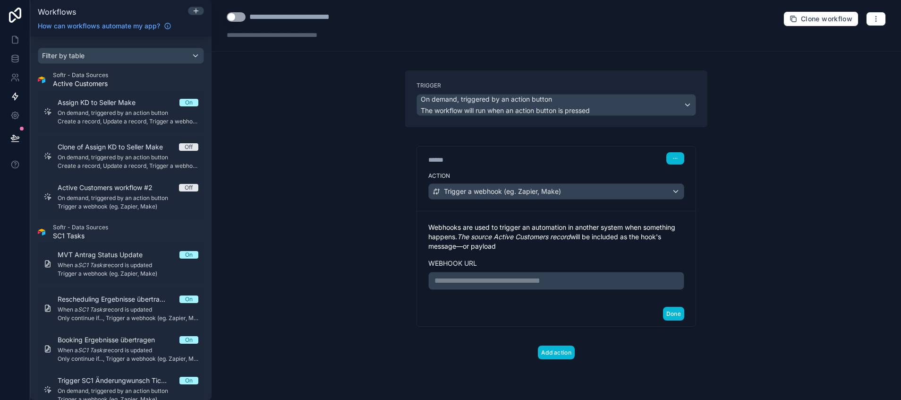
click at [485, 275] on p "**********" at bounding box center [557, 280] width 244 height 11
click at [576, 344] on div "Add action" at bounding box center [556, 342] width 302 height 33
click at [664, 320] on button "Done" at bounding box center [673, 314] width 21 height 14
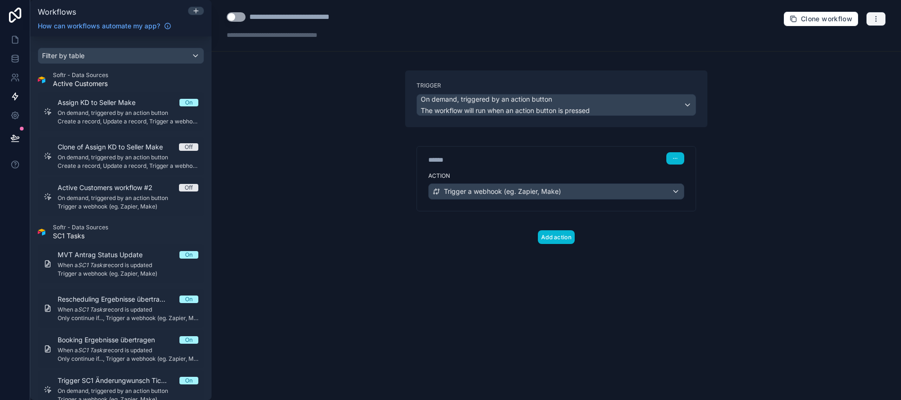
click at [868, 17] on button "button" at bounding box center [876, 19] width 20 height 14
click at [856, 39] on span "Test workflow" at bounding box center [851, 41] width 45 height 8
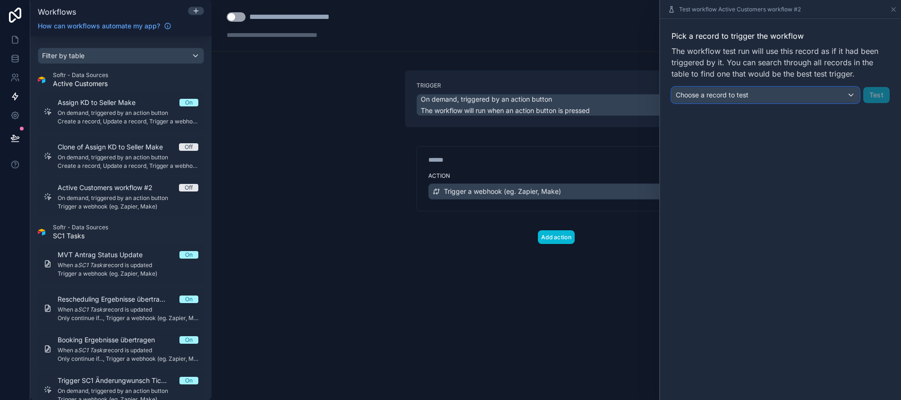
click at [794, 95] on div "Choose a record to test" at bounding box center [765, 94] width 187 height 15
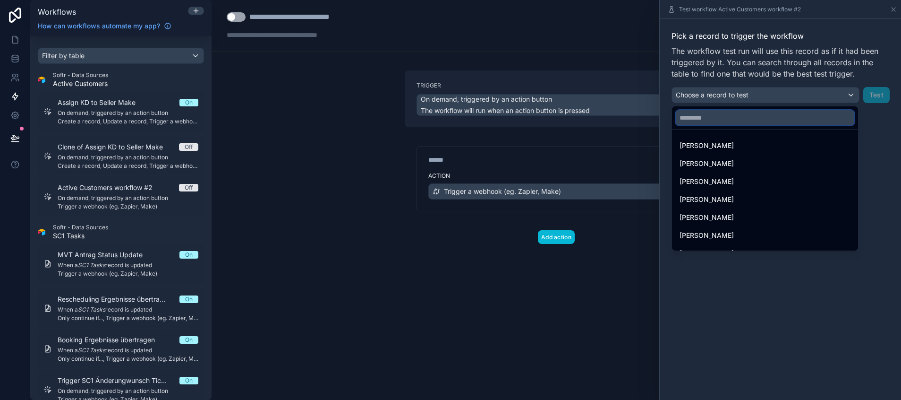
click at [695, 119] on input "text" at bounding box center [765, 117] width 179 height 15
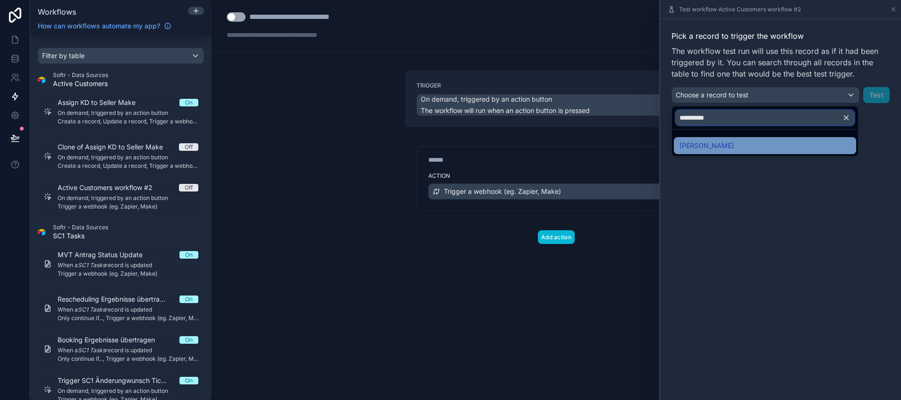
type input "**********"
click at [703, 143] on span "[PERSON_NAME]" at bounding box center [707, 145] width 54 height 11
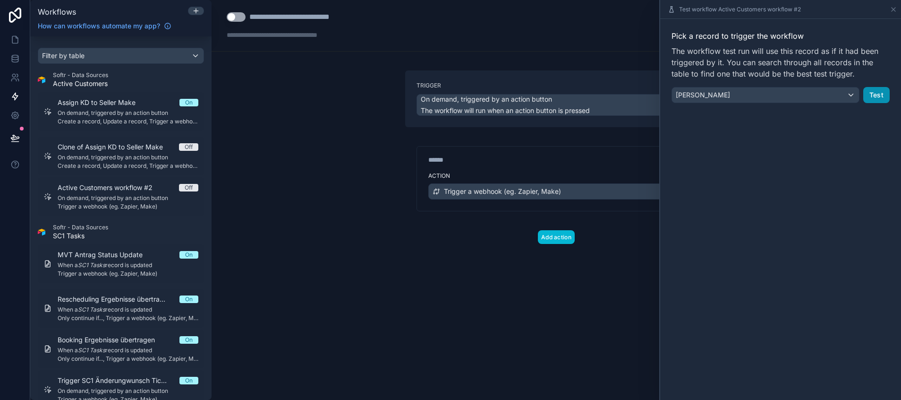
click at [876, 95] on button "Test" at bounding box center [876, 95] width 26 height 16
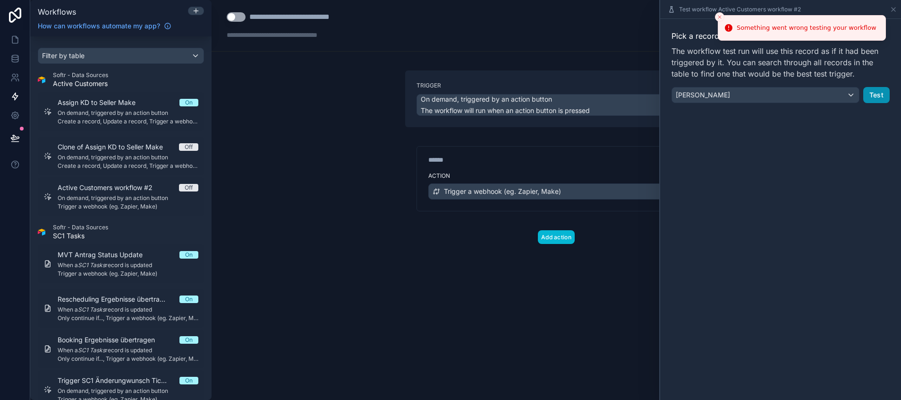
click at [881, 96] on button "Test" at bounding box center [876, 95] width 26 height 16
click at [332, 17] on div "**********" at bounding box center [307, 16] width 117 height 11
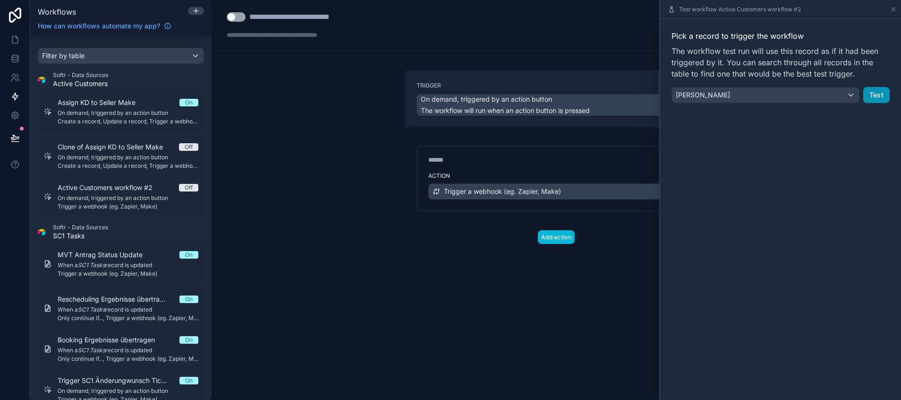
click at [871, 92] on button "Test" at bounding box center [876, 95] width 26 height 16
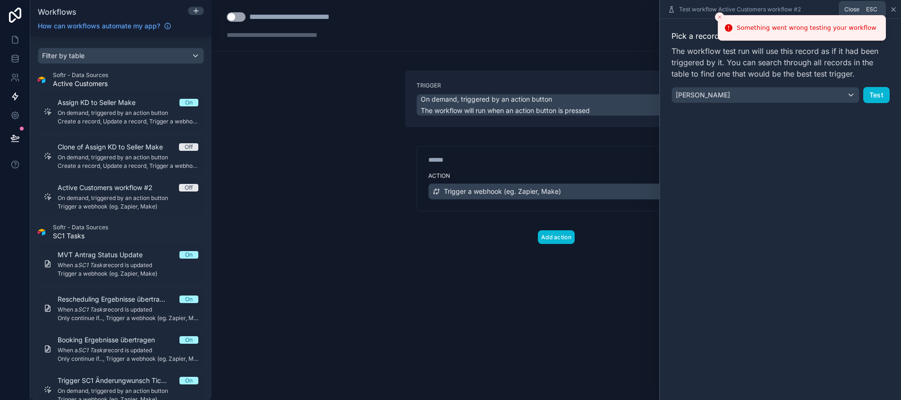
click at [890, 8] on icon at bounding box center [894, 10] width 8 height 8
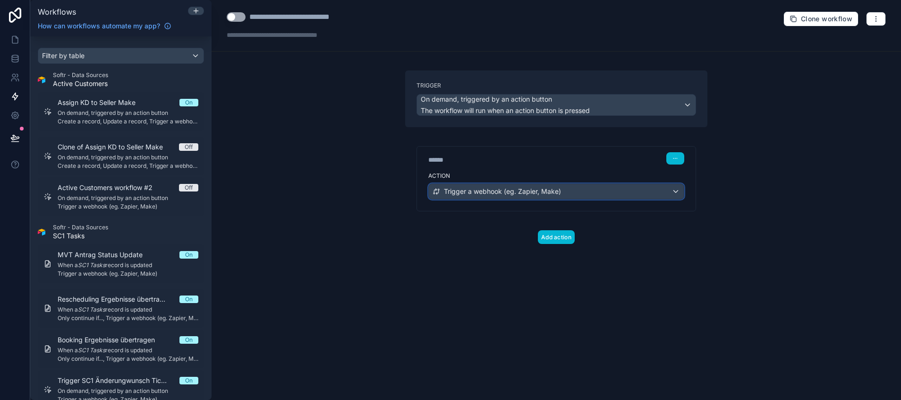
click at [516, 187] on span "Trigger a webhook (eg. Zapier, Make)" at bounding box center [502, 191] width 117 height 9
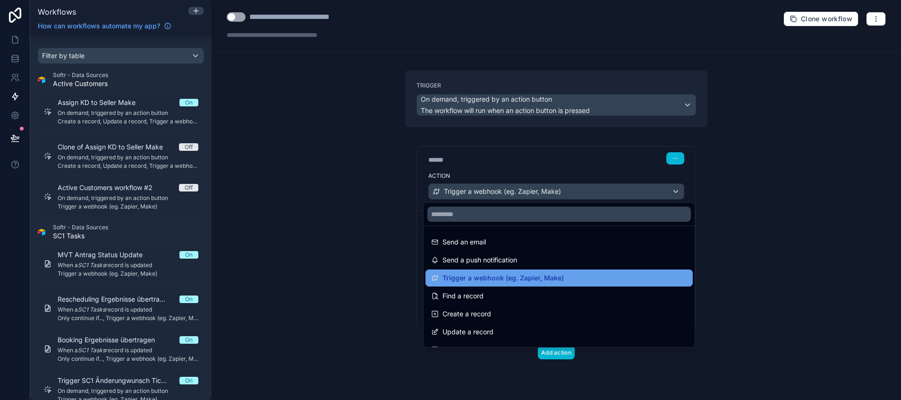
click at [476, 272] on div "Trigger a webhook (eg. Zapier, Make)" at bounding box center [559, 277] width 267 height 17
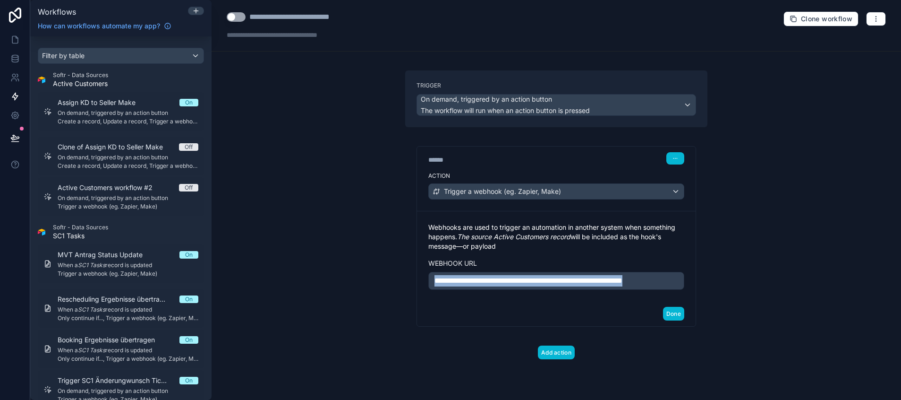
drag, startPoint x: 459, startPoint y: 289, endPoint x: 424, endPoint y: 272, distance: 38.7
click at [428, 272] on div "**********" at bounding box center [556, 255] width 256 height 67
click at [666, 320] on button "Done" at bounding box center [673, 314] width 21 height 14
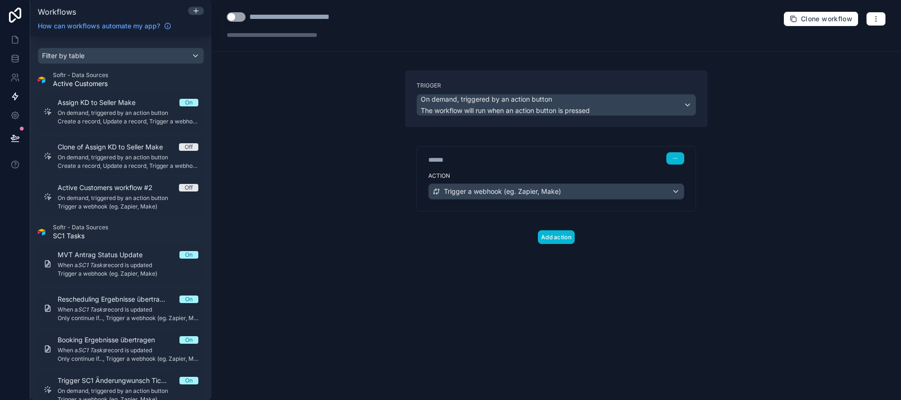
click at [267, 19] on div "**********" at bounding box center [307, 16] width 117 height 11
drag, startPoint x: 370, startPoint y: 16, endPoint x: 296, endPoint y: 12, distance: 74.3
click at [296, 12] on div "**********" at bounding box center [557, 25] width 690 height 51
drag, startPoint x: 356, startPoint y: 15, endPoint x: 268, endPoint y: 10, distance: 88.5
click at [268, 10] on div "**********" at bounding box center [557, 25] width 690 height 51
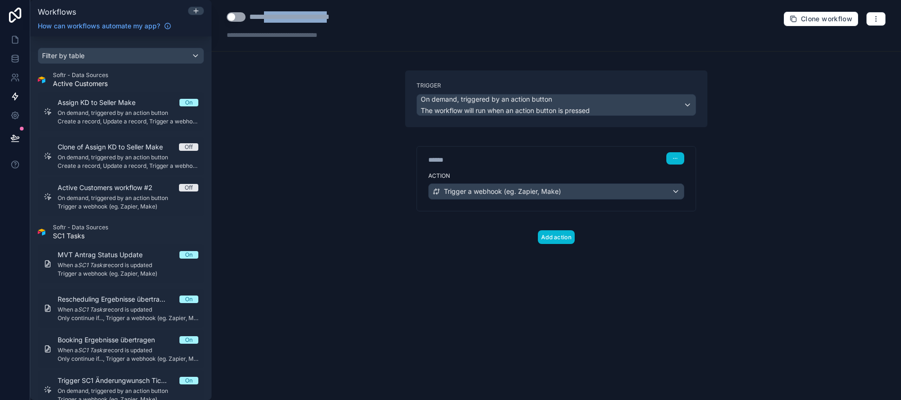
type div "**********"
click at [233, 19] on button "Use setting" at bounding box center [236, 16] width 19 height 9
click at [317, 126] on div "**********" at bounding box center [557, 200] width 690 height 400
click at [14, 42] on icon at bounding box center [14, 39] width 9 height 9
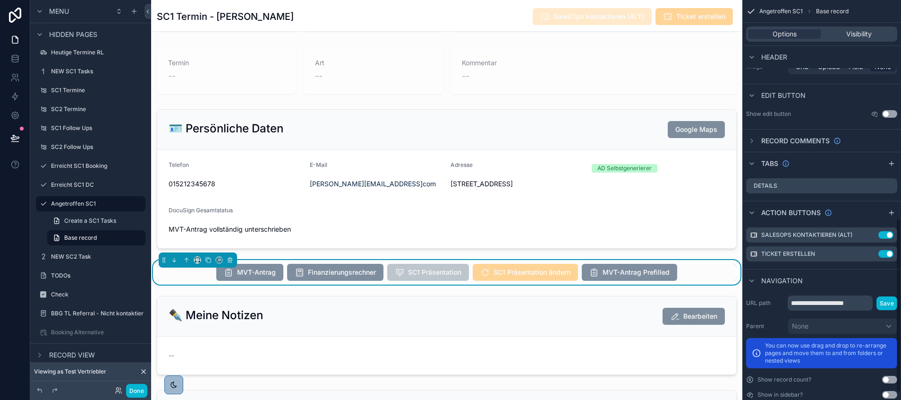
scroll to position [502, 0]
click at [682, 274] on div "MVT-Antrag Finanzierungsrechner SC1 Präsentation SC1 Präsentation ändern MVT-An…" at bounding box center [447, 272] width 580 height 17
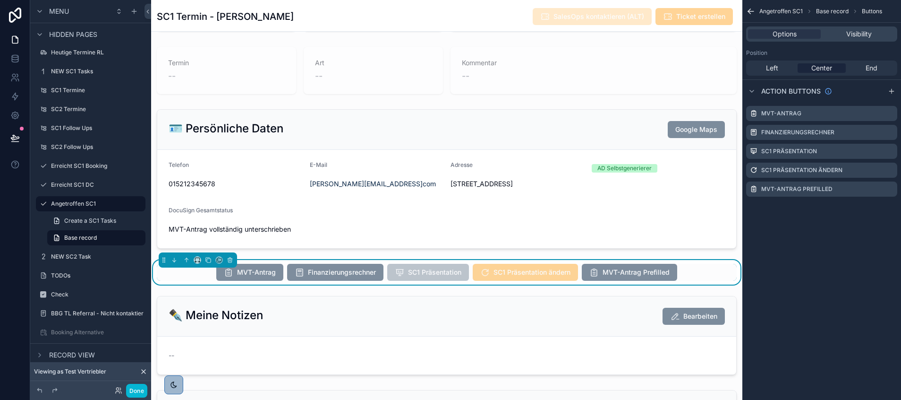
scroll to position [0, 0]
click at [889, 186] on icon "scrollable content" at bounding box center [890, 189] width 8 height 8
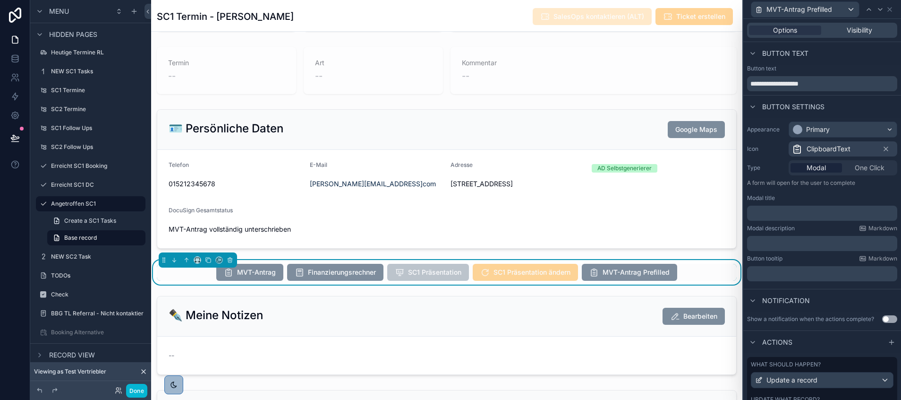
scroll to position [142, 0]
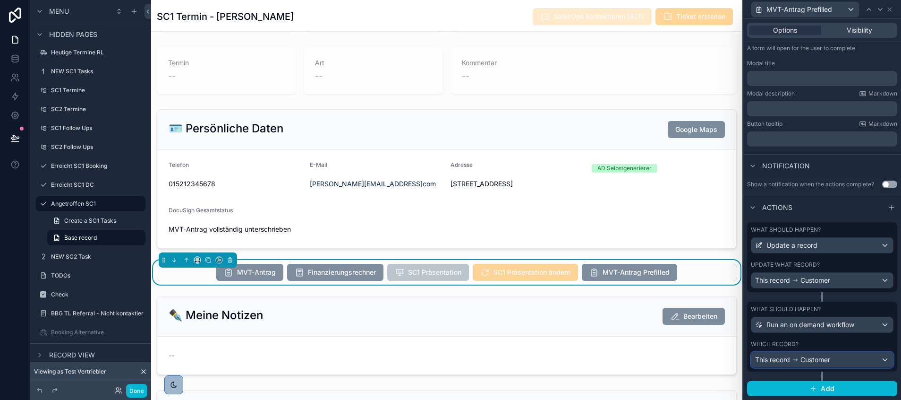
click at [808, 355] on span "Customer" at bounding box center [816, 359] width 30 height 9
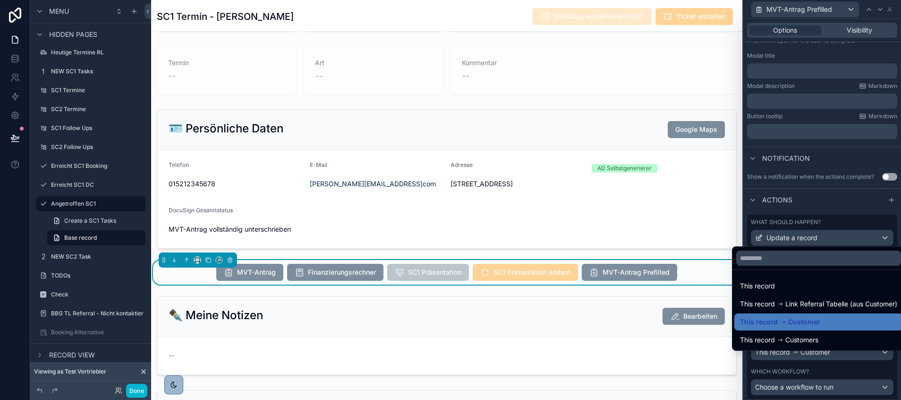
click at [803, 391] on div at bounding box center [823, 200] width 158 height 400
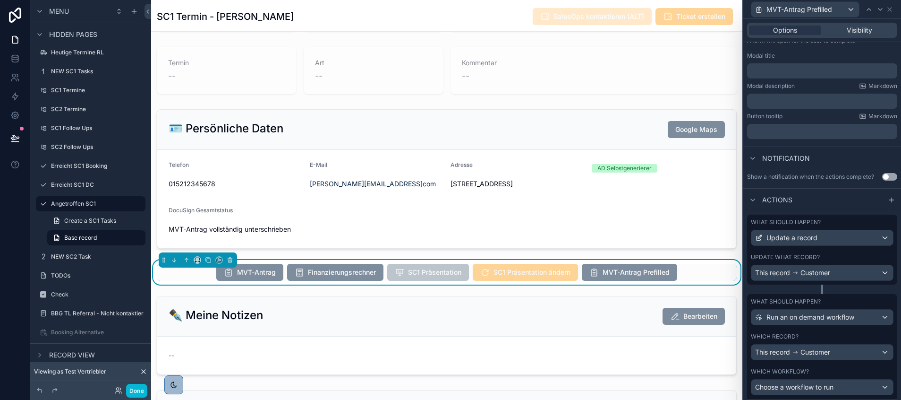
scroll to position [190, 0]
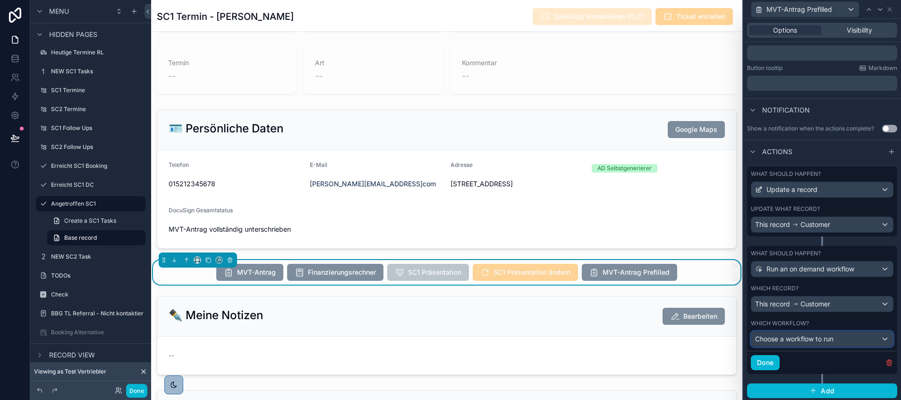
click at [799, 342] on span "Choose a workflow to run" at bounding box center [794, 338] width 78 height 8
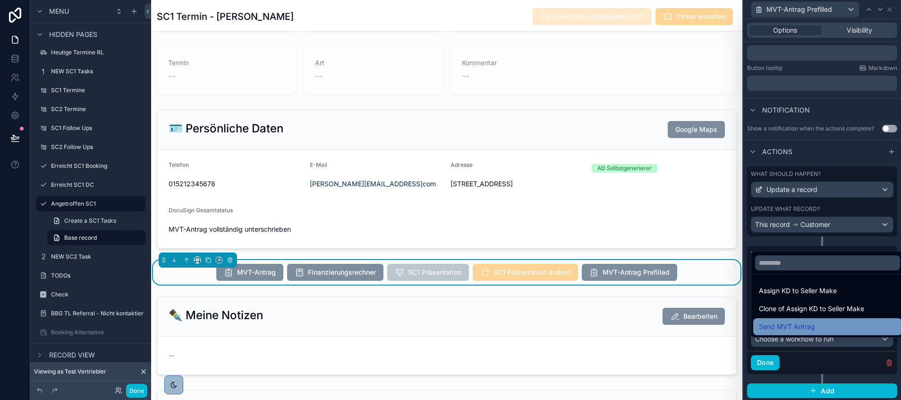
click at [818, 328] on div "Send MVT Antrag" at bounding box center [827, 326] width 137 height 11
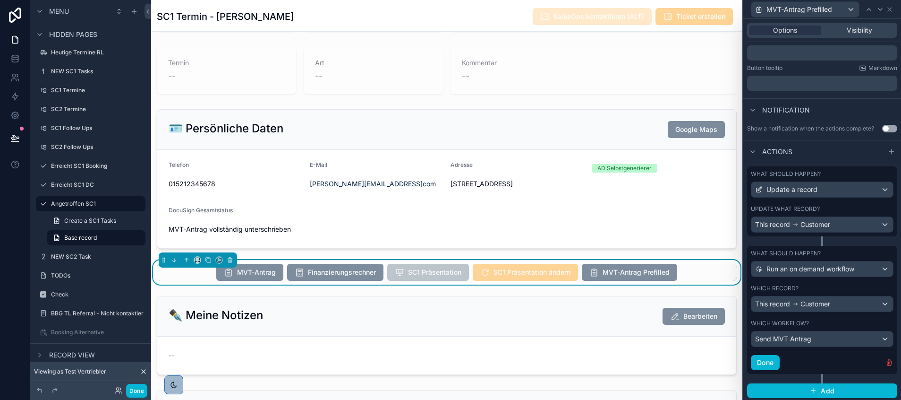
scroll to position [227, 0]
click at [770, 370] on button "Done" at bounding box center [765, 362] width 29 height 15
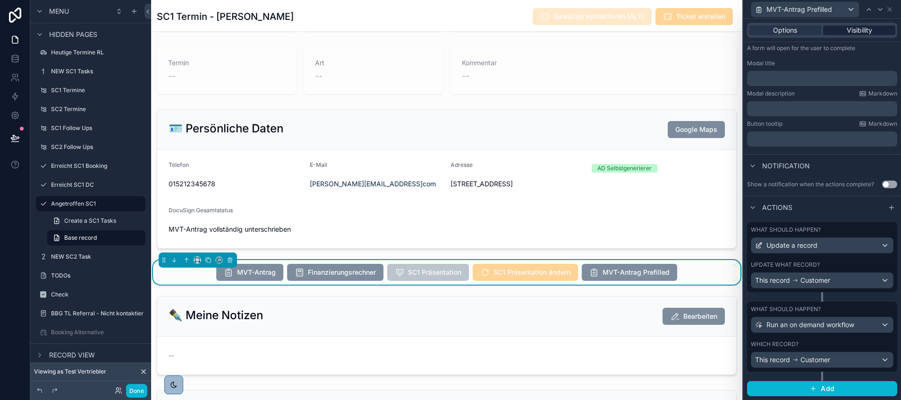
click at [835, 34] on div "Visibility" at bounding box center [859, 30] width 72 height 9
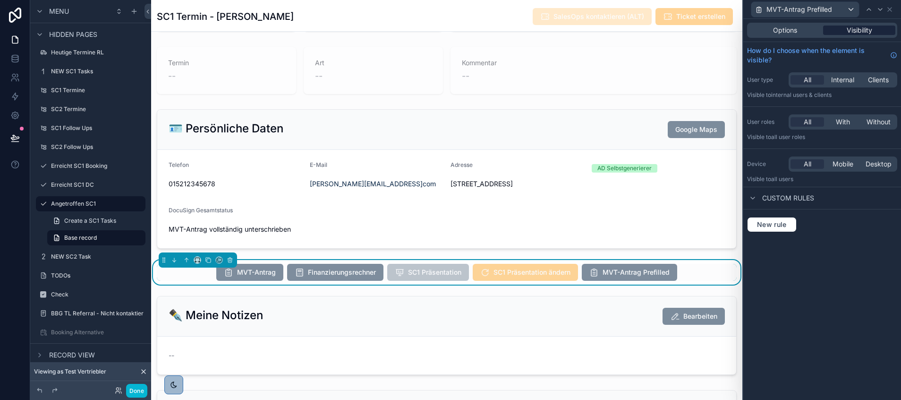
scroll to position [0, 0]
click at [137, 388] on button "Done" at bounding box center [136, 391] width 21 height 14
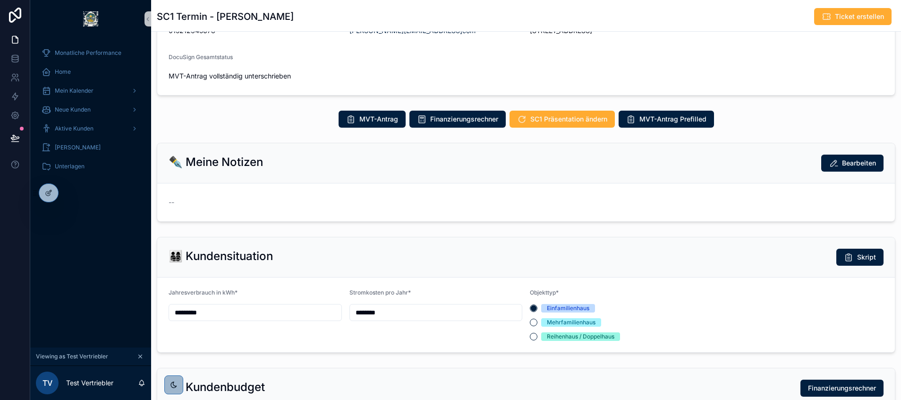
scroll to position [227, 0]
click at [660, 118] on span "MVT-Antrag Prefilled" at bounding box center [673, 118] width 67 height 9
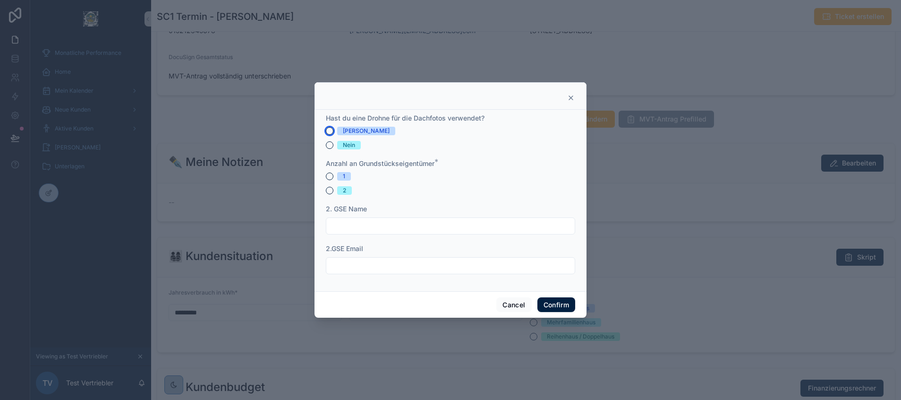
click at [329, 131] on button "[PERSON_NAME]" at bounding box center [330, 131] width 8 height 8
click at [329, 145] on button "Nein" at bounding box center [330, 145] width 8 height 8
click at [328, 175] on button "1" at bounding box center [330, 176] width 8 height 8
click at [551, 305] on button "Confirm" at bounding box center [557, 304] width 38 height 15
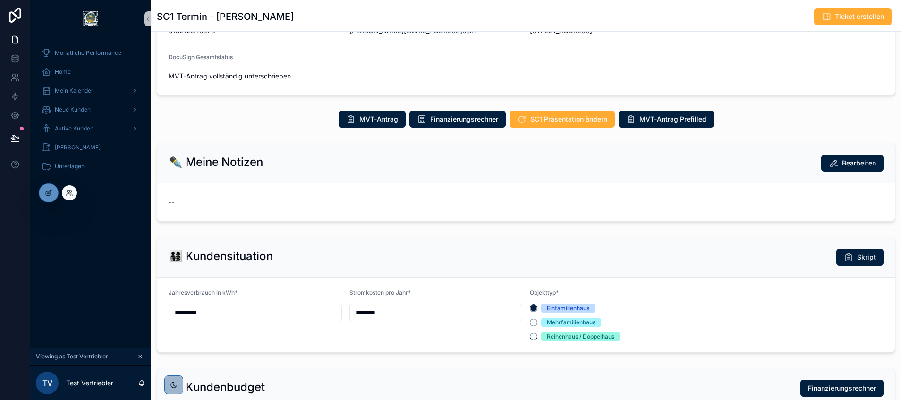
click at [48, 191] on icon at bounding box center [49, 193] width 8 height 8
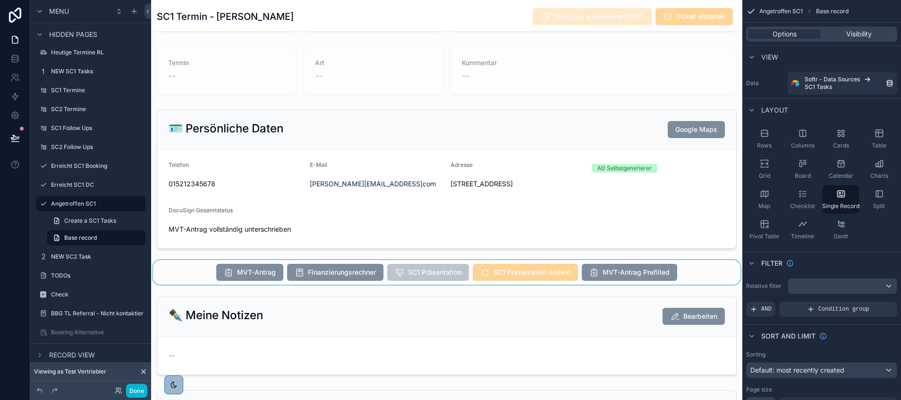
click at [624, 278] on div "scrollable content" at bounding box center [446, 272] width 591 height 25
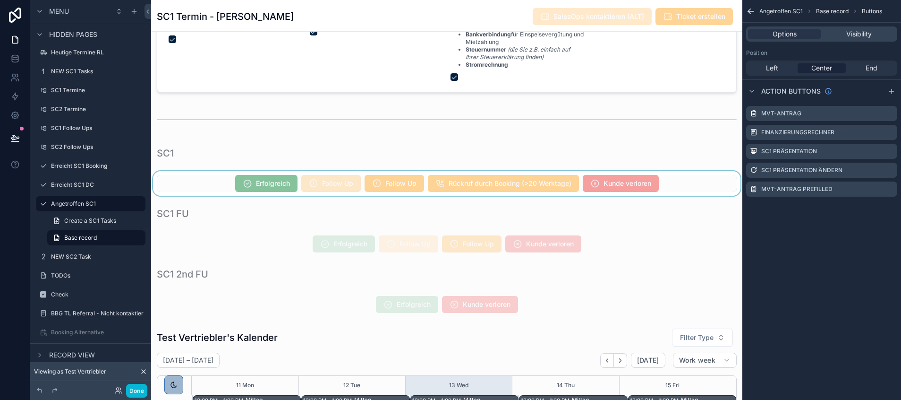
scroll to position [1580, 0]
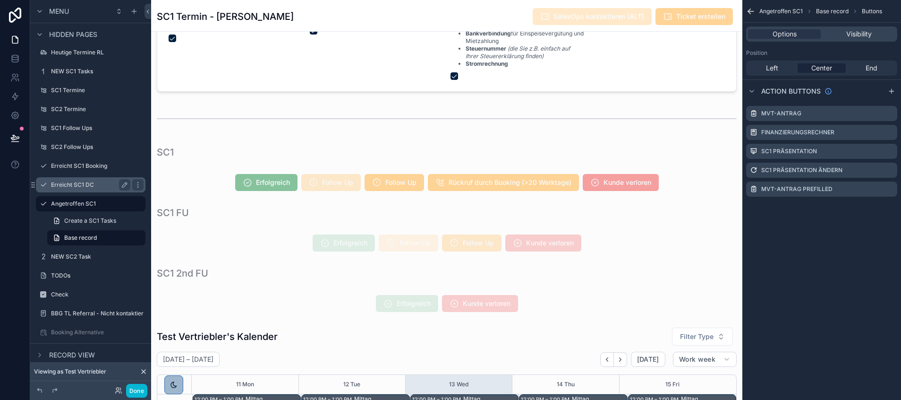
click at [79, 183] on label "Erreicht SC1 DC" at bounding box center [89, 185] width 76 height 8
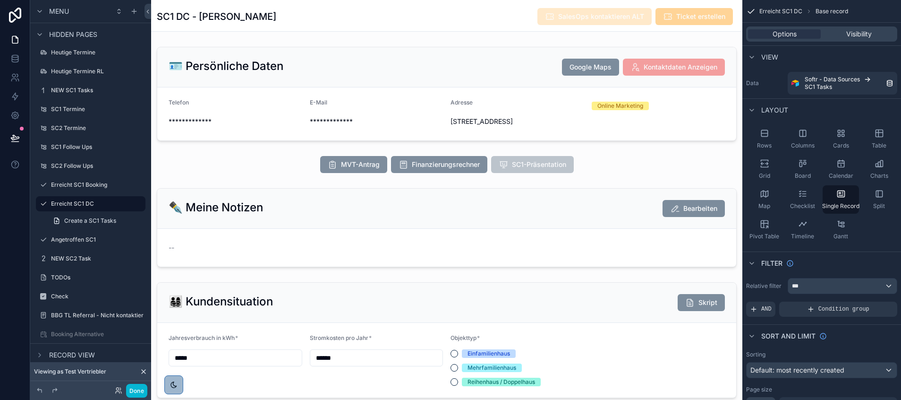
scroll to position [227, 0]
click at [306, 161] on div "scrollable content" at bounding box center [446, 164] width 591 height 25
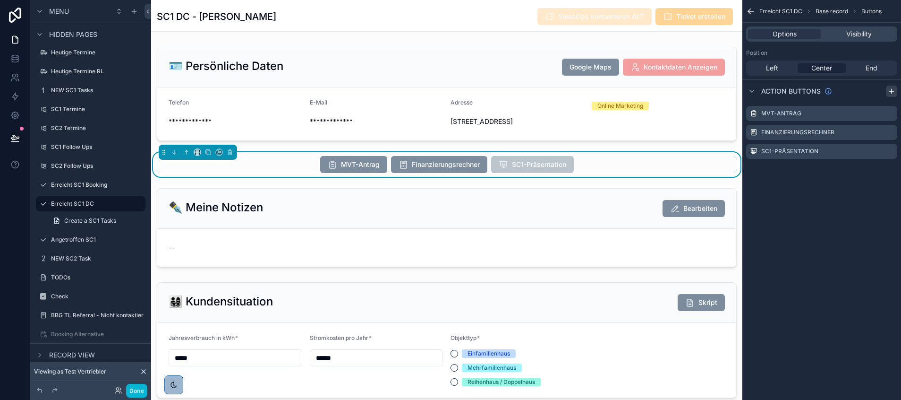
click at [889, 91] on icon "scrollable content" at bounding box center [892, 91] width 8 height 8
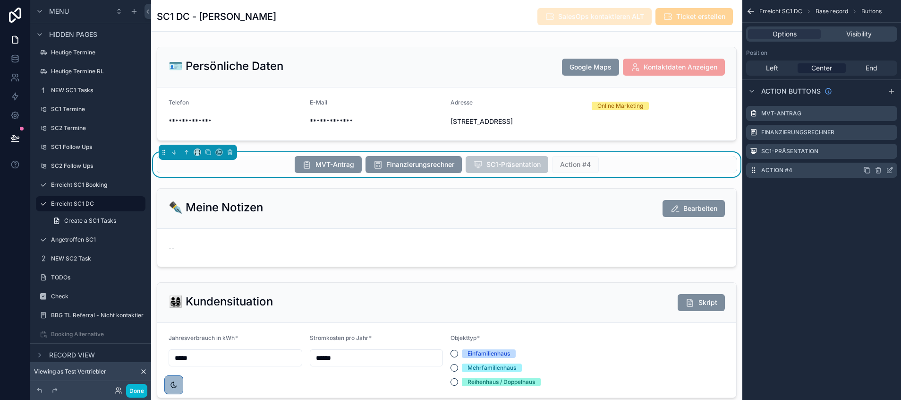
click at [889, 169] on icon "scrollable content" at bounding box center [890, 170] width 8 height 8
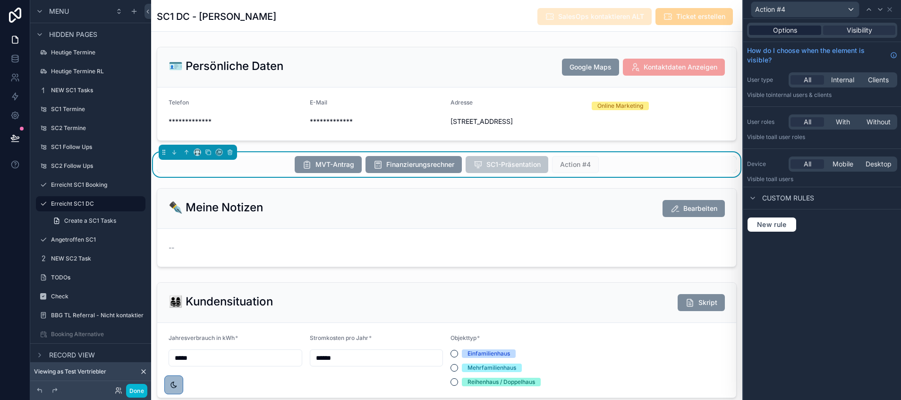
click at [786, 33] on span "Options" at bounding box center [785, 30] width 24 height 9
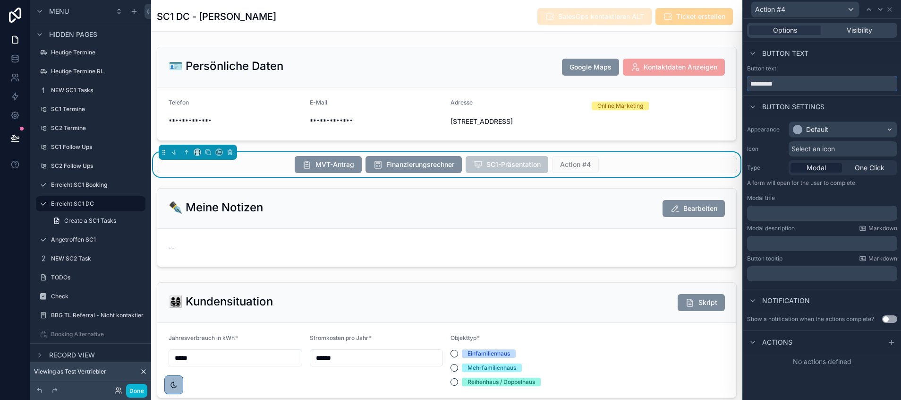
drag, startPoint x: 787, startPoint y: 80, endPoint x: 740, endPoint y: 80, distance: 46.8
click at [740, 80] on div "Action #4 Options Visibility Button text Button text ********* Button settings …" at bounding box center [450, 200] width 901 height 400
type input "**********"
click at [824, 128] on div "Default" at bounding box center [817, 129] width 22 height 9
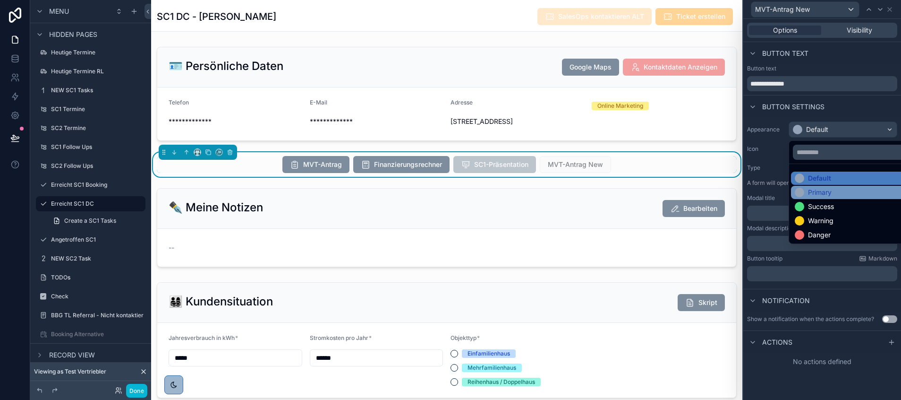
click at [828, 191] on div "Primary" at bounding box center [820, 192] width 24 height 9
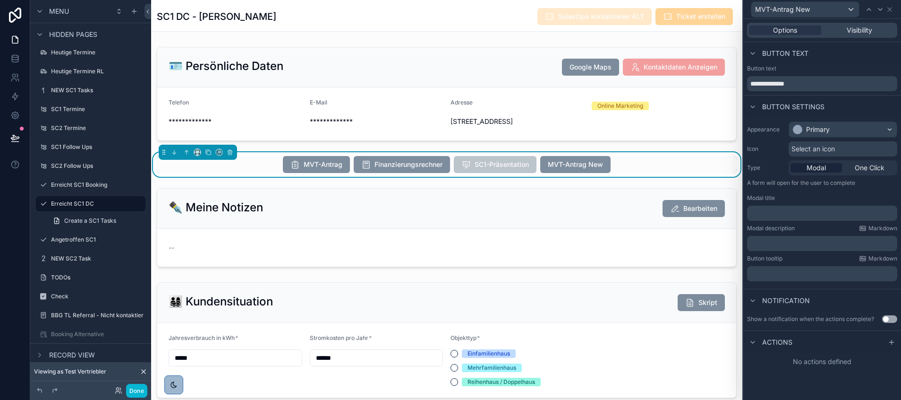
click at [850, 21] on div "Options Visibility" at bounding box center [823, 30] width 158 height 23
click at [847, 27] on span "Visibility" at bounding box center [860, 30] width 26 height 9
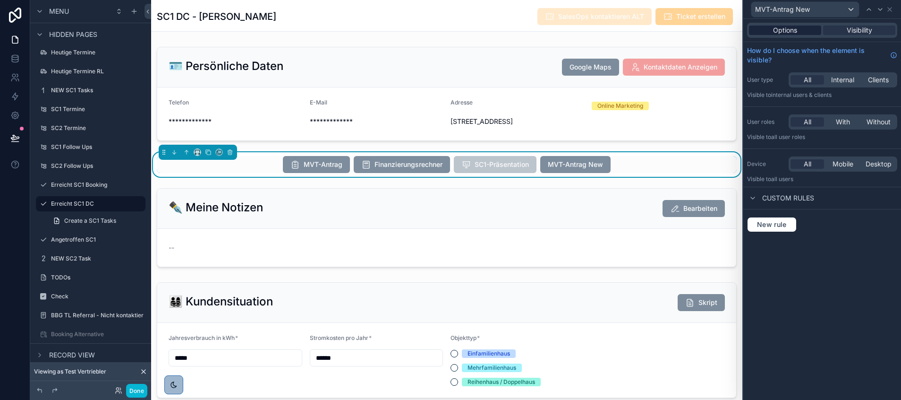
click at [787, 32] on span "Options" at bounding box center [785, 30] width 24 height 9
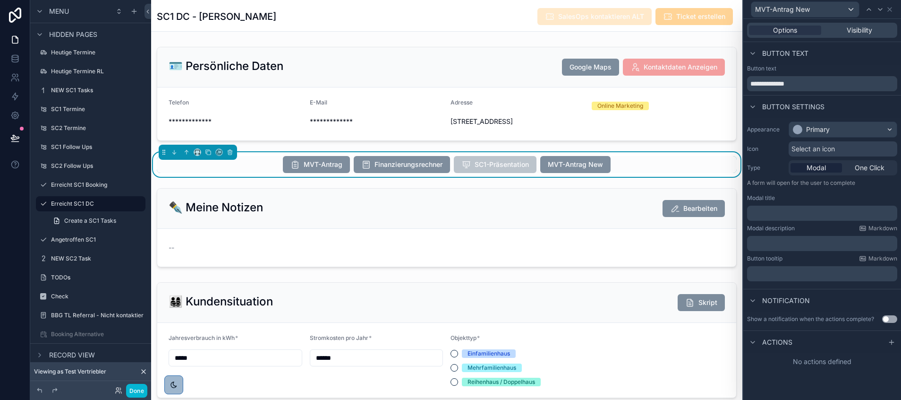
click at [860, 343] on div "Actions" at bounding box center [823, 341] width 158 height 23
click at [888, 341] on div at bounding box center [891, 341] width 11 height 11
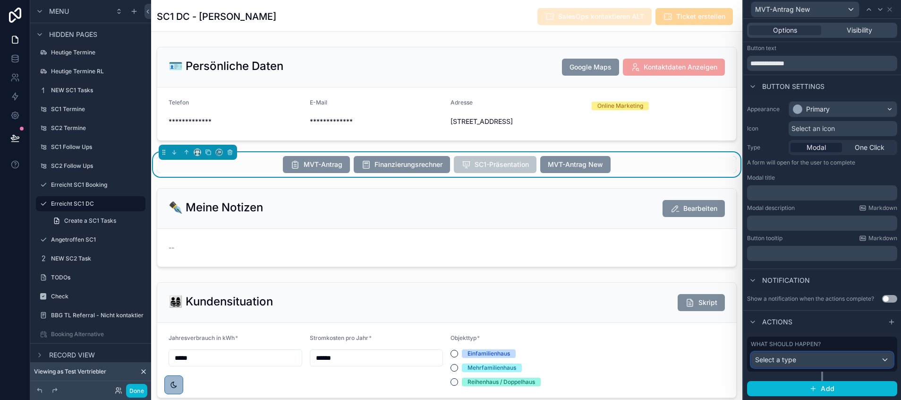
click at [809, 355] on div "Select a type" at bounding box center [823, 359] width 142 height 15
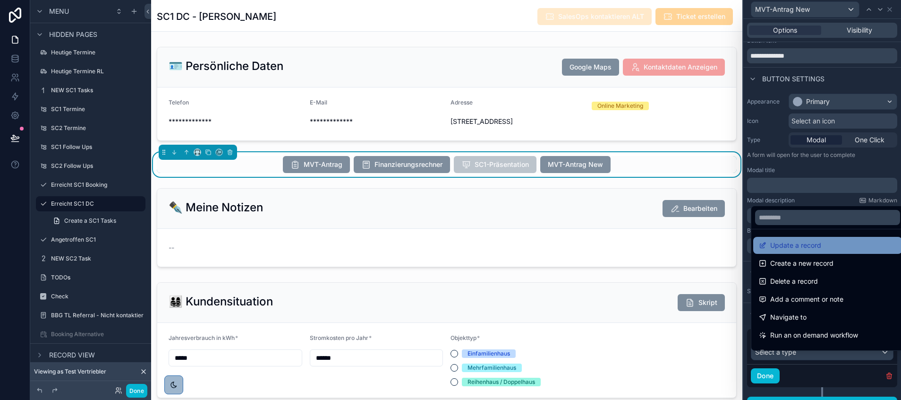
click at [803, 246] on span "Update a record" at bounding box center [795, 244] width 51 height 11
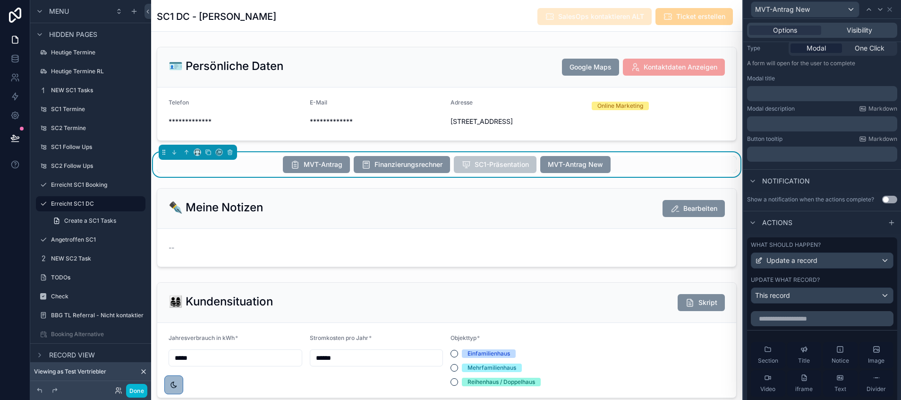
scroll to position [124, 0]
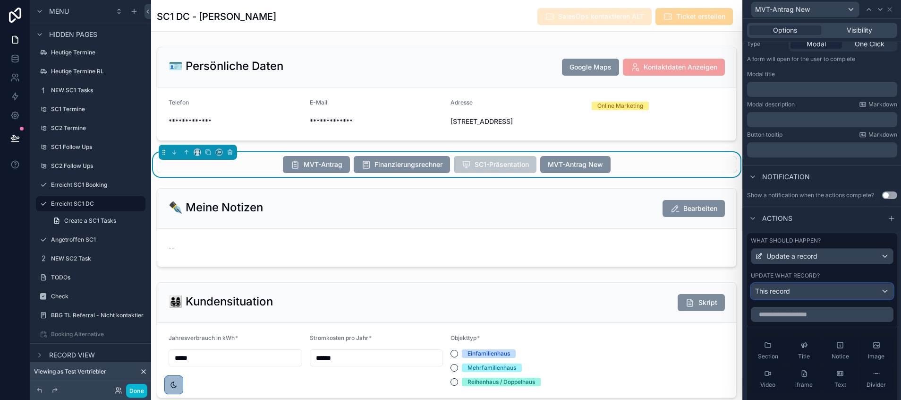
click at [805, 293] on div "This record" at bounding box center [823, 290] width 142 height 15
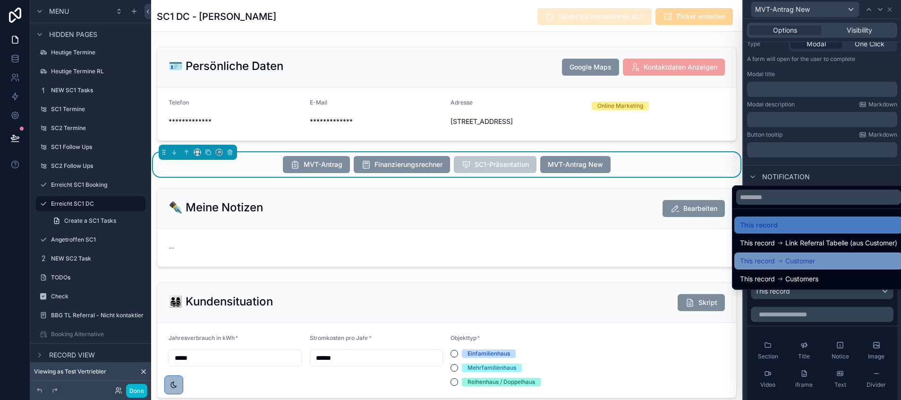
click at [794, 263] on span "Customer" at bounding box center [801, 260] width 30 height 11
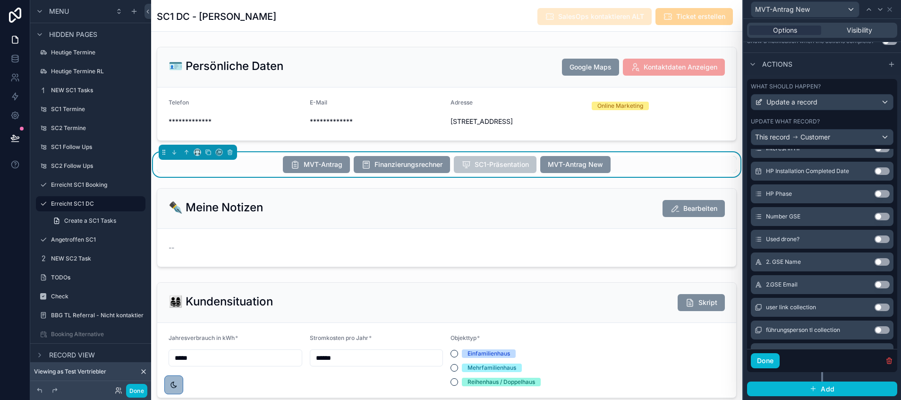
scroll to position [8544, 0]
click at [875, 217] on button "Use setting" at bounding box center [882, 218] width 15 height 8
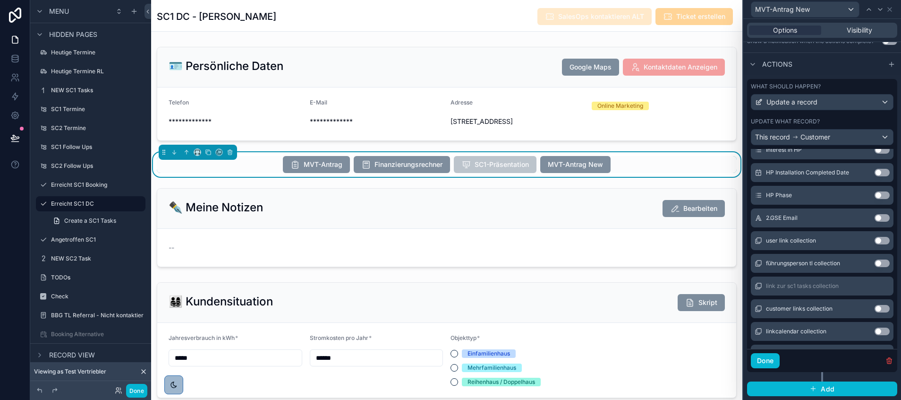
scroll to position [0, 0]
click at [875, 217] on button "Use setting" at bounding box center [882, 218] width 15 height 8
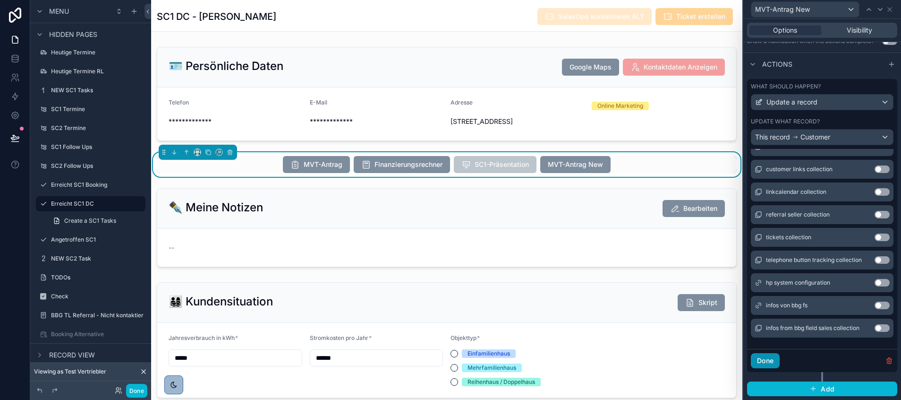
click at [766, 355] on button "Done" at bounding box center [765, 360] width 29 height 15
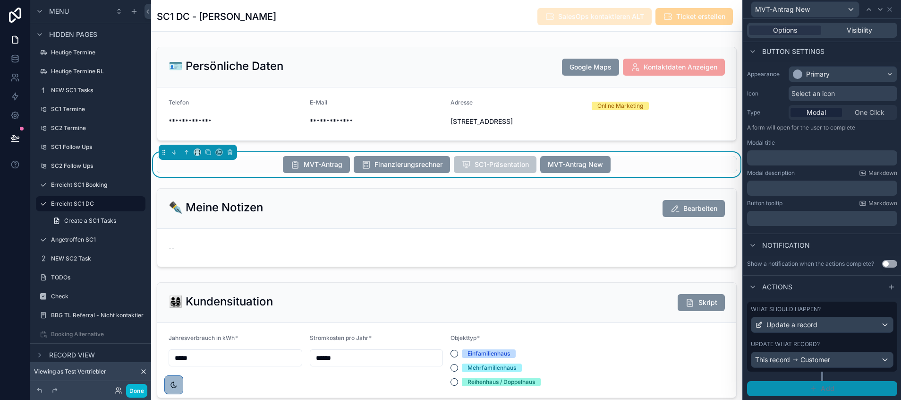
click at [791, 386] on button "Add" at bounding box center [822, 388] width 150 height 15
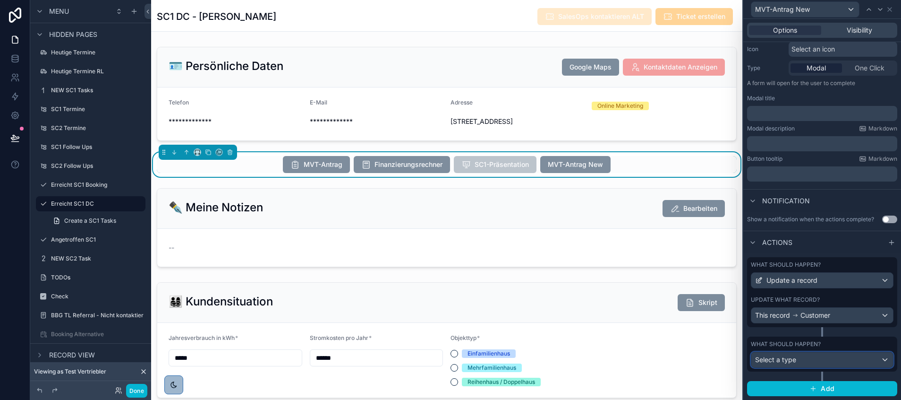
click at [786, 361] on span "Select a type" at bounding box center [775, 359] width 41 height 8
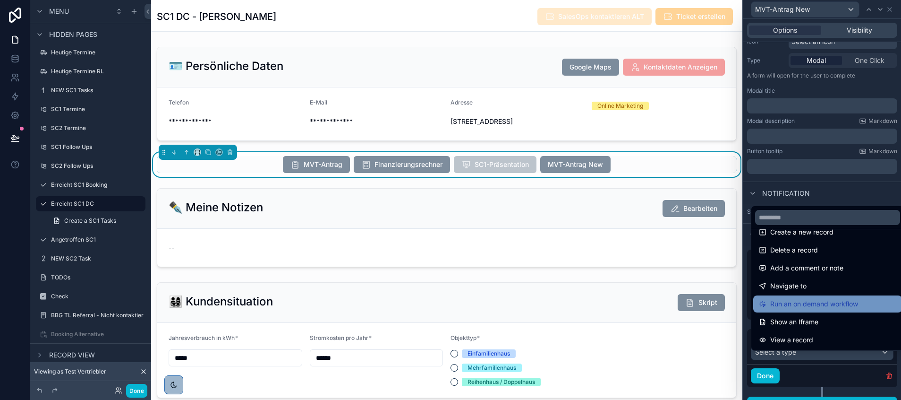
click at [810, 307] on span "Run an on demand workflow" at bounding box center [814, 303] width 88 height 11
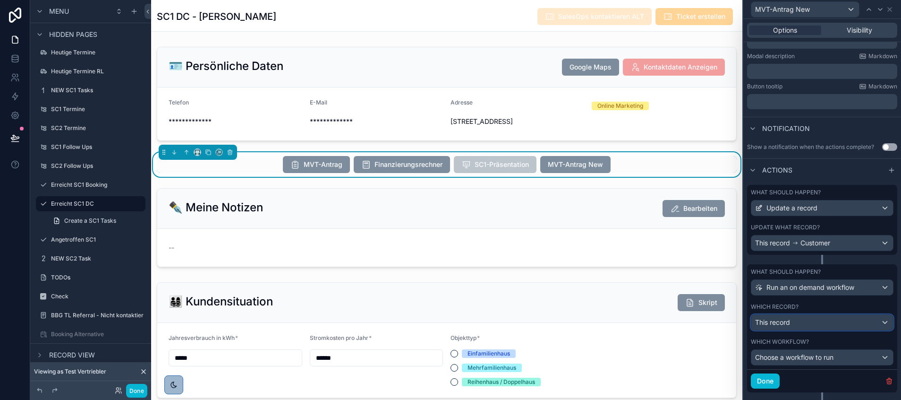
click at [794, 328] on div "This record" at bounding box center [823, 322] width 142 height 15
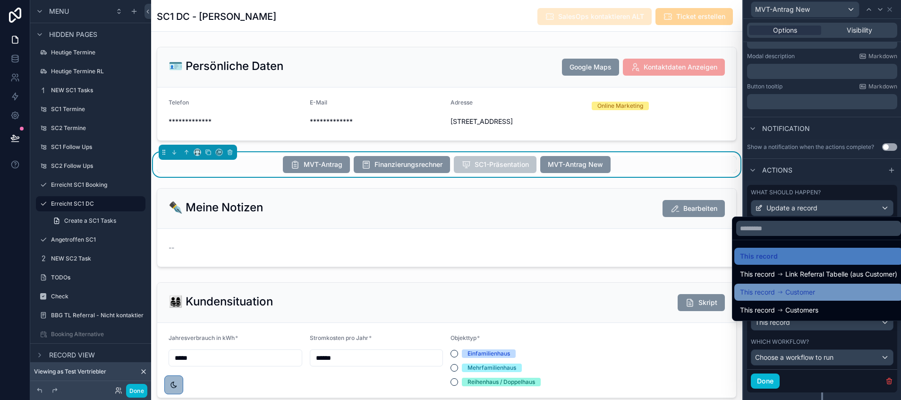
click at [788, 293] on span "Customer" at bounding box center [801, 291] width 30 height 11
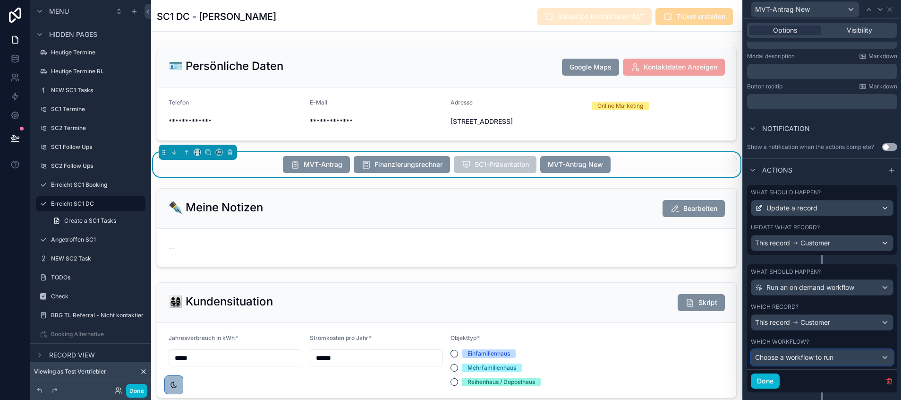
click at [790, 361] on span "Choose a workflow to run" at bounding box center [794, 357] width 78 height 8
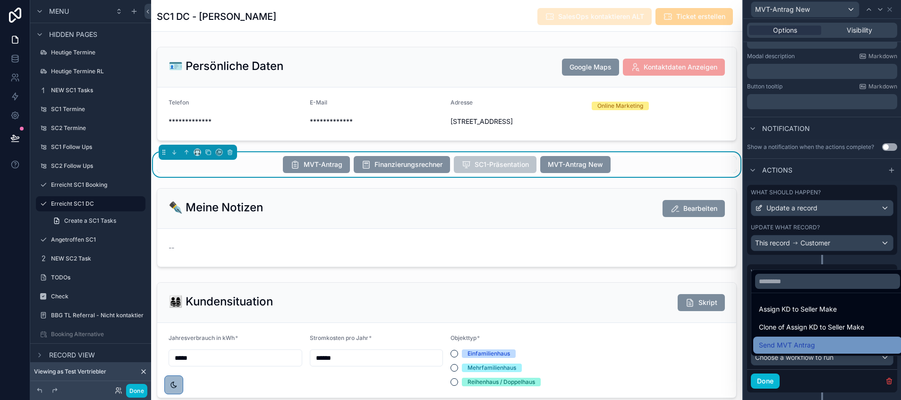
click at [789, 341] on span "Send MVT Antrag" at bounding box center [787, 344] width 56 height 11
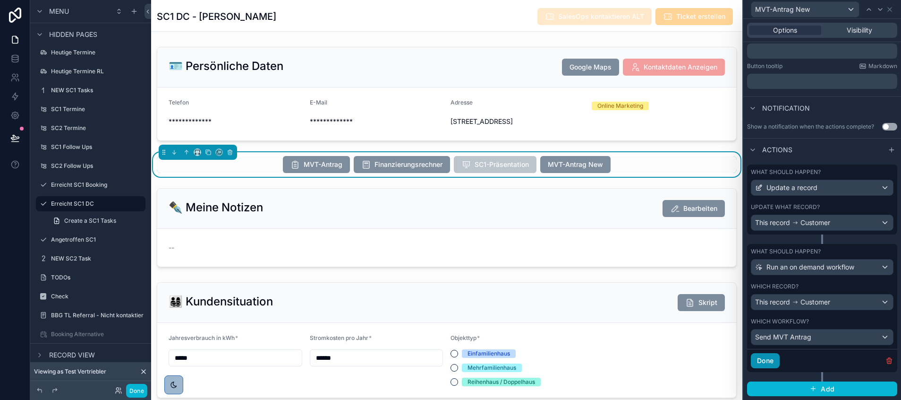
click at [767, 362] on button "Done" at bounding box center [765, 360] width 29 height 15
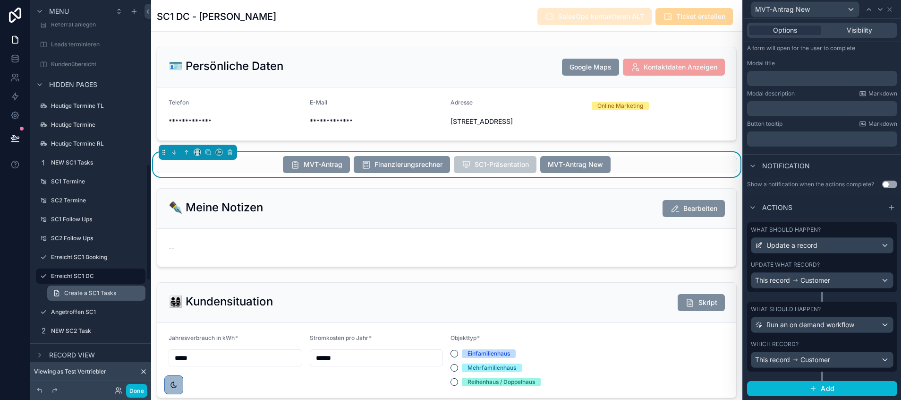
scroll to position [545, 0]
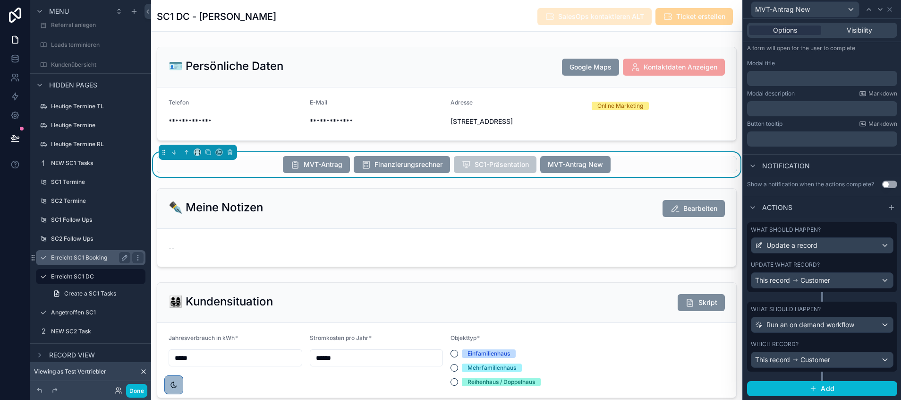
click at [76, 257] on label "Erreicht SC1 Booking" at bounding box center [89, 258] width 76 height 8
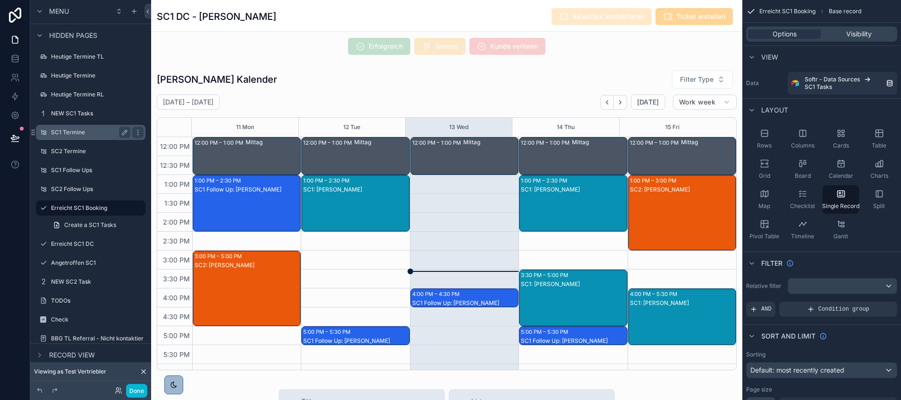
click at [73, 136] on div "SC1 Termine" at bounding box center [90, 132] width 79 height 11
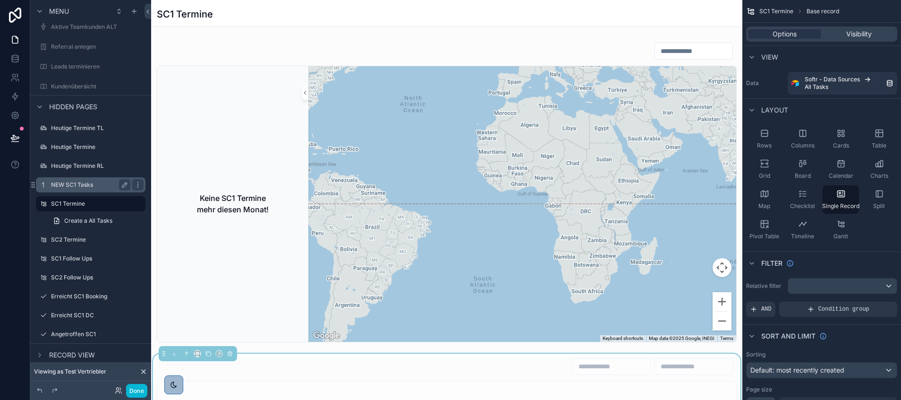
click at [84, 183] on label "NEW SC1 Tasks" at bounding box center [89, 185] width 76 height 8
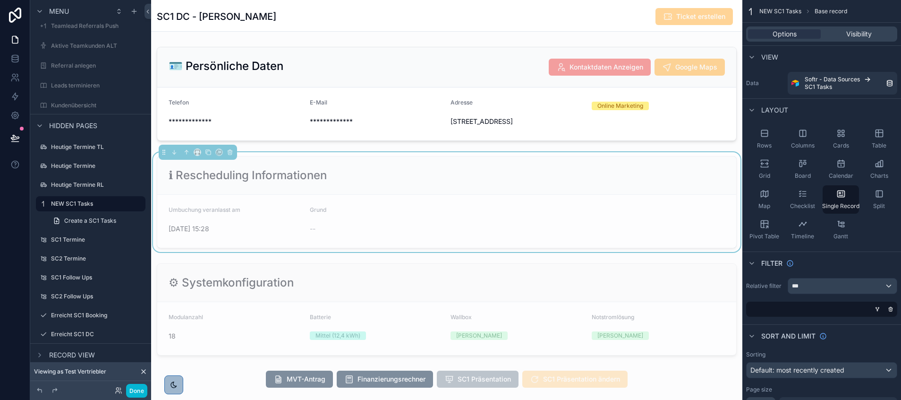
scroll to position [227, 0]
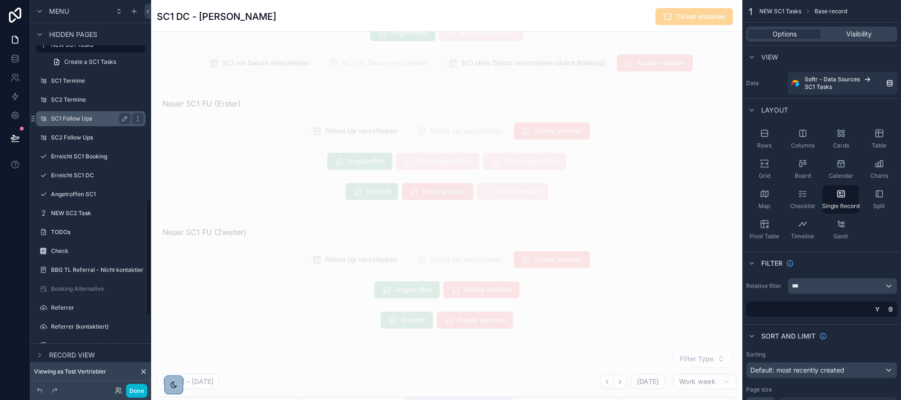
scroll to position [664, 0]
click at [90, 154] on label "Erreicht SC1 Booking" at bounding box center [89, 155] width 76 height 8
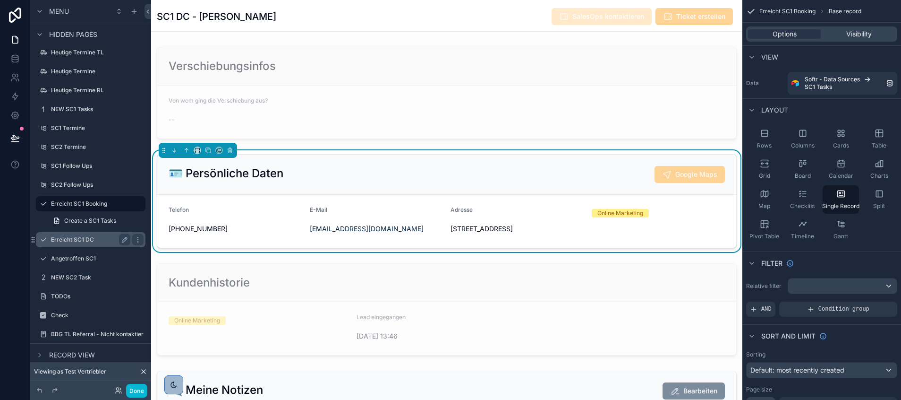
click at [69, 238] on label "Erreicht SC1 DC" at bounding box center [89, 240] width 76 height 8
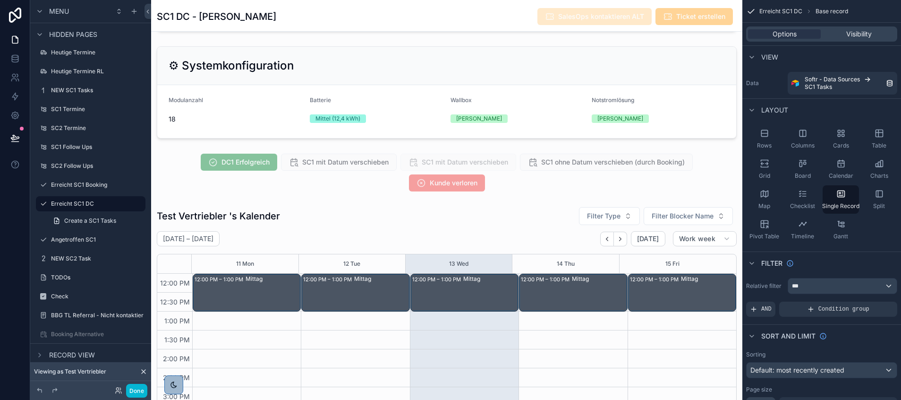
scroll to position [503, 0]
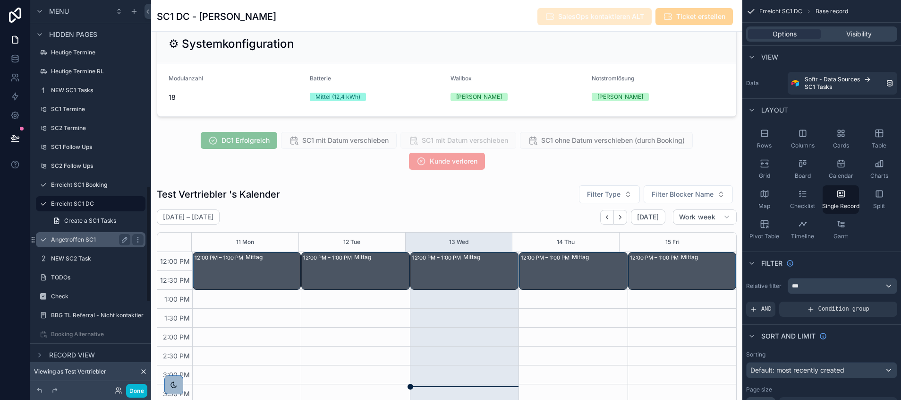
click at [66, 239] on label "Angetroffen SC1" at bounding box center [89, 240] width 76 height 8
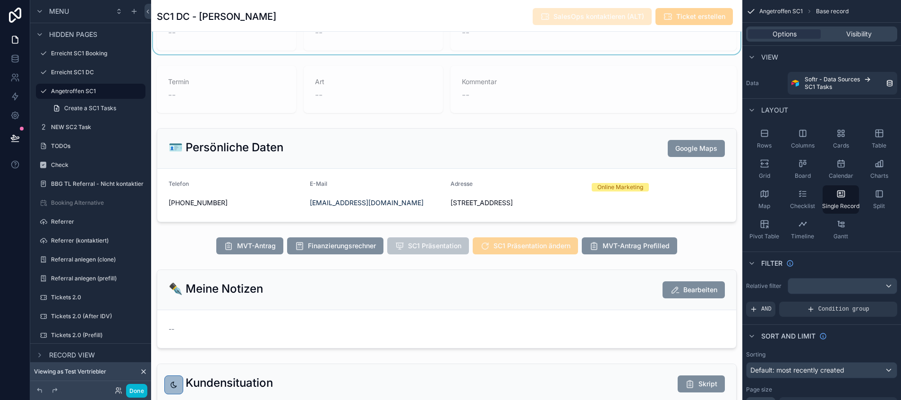
scroll to position [73, 0]
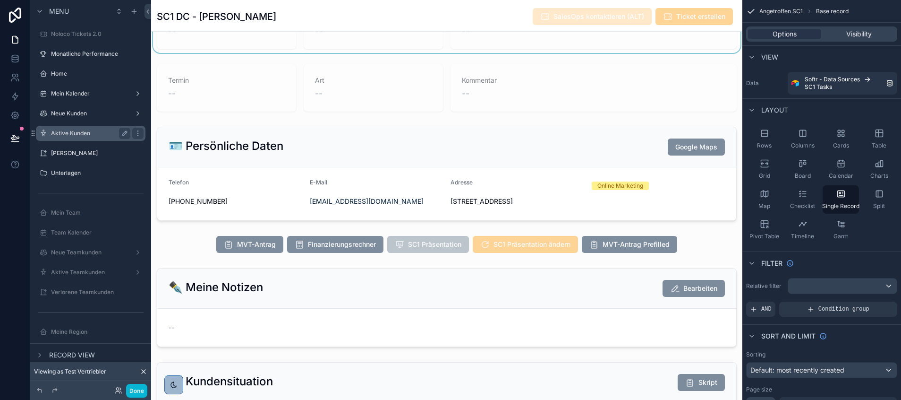
click at [89, 132] on label "Aktive Kunden" at bounding box center [89, 133] width 76 height 8
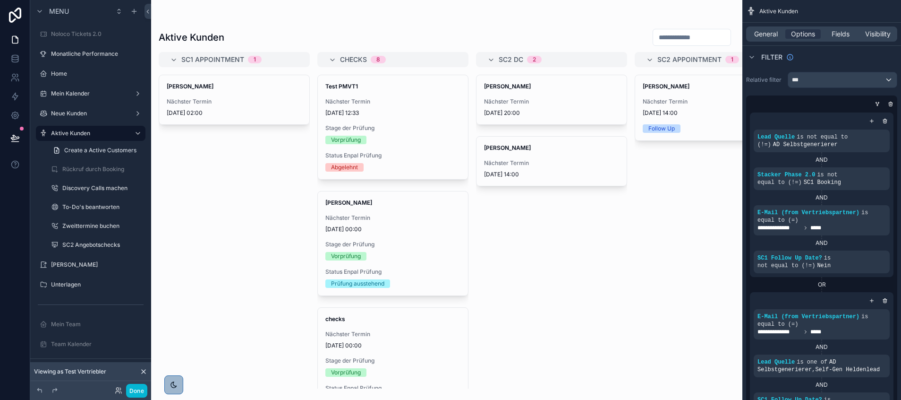
click at [233, 93] on div "scrollable content" at bounding box center [446, 200] width 591 height 400
click at [182, 84] on strong "[PERSON_NAME]" at bounding box center [190, 86] width 47 height 7
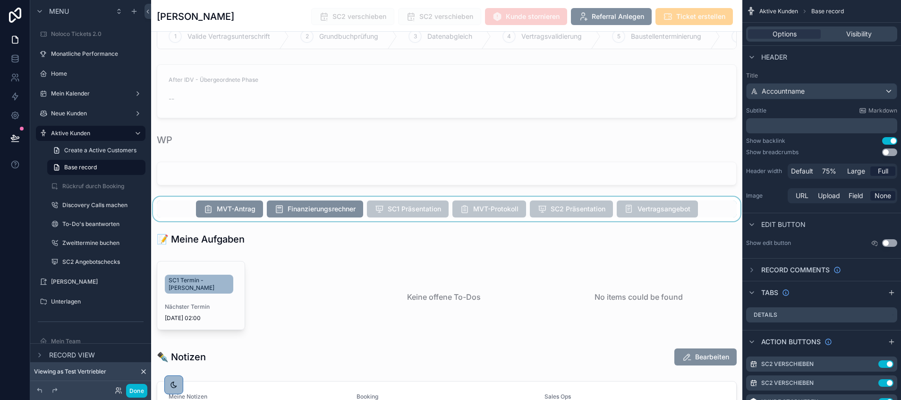
click at [287, 221] on div "scrollable content" at bounding box center [446, 209] width 591 height 25
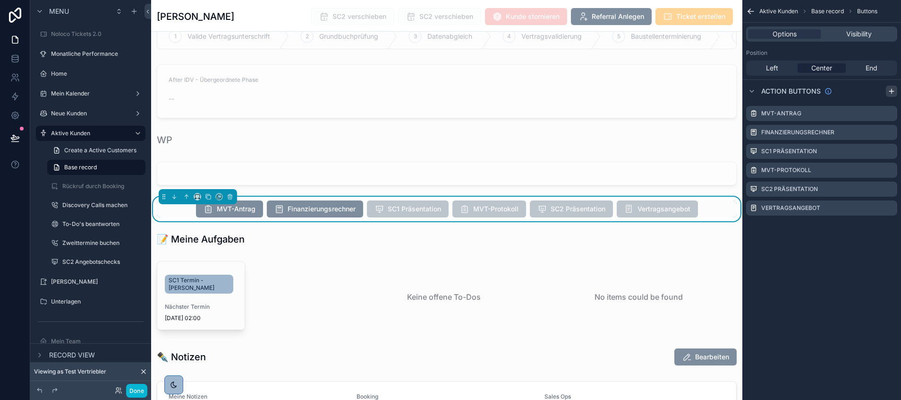
click at [889, 87] on icon "scrollable content" at bounding box center [892, 91] width 8 height 8
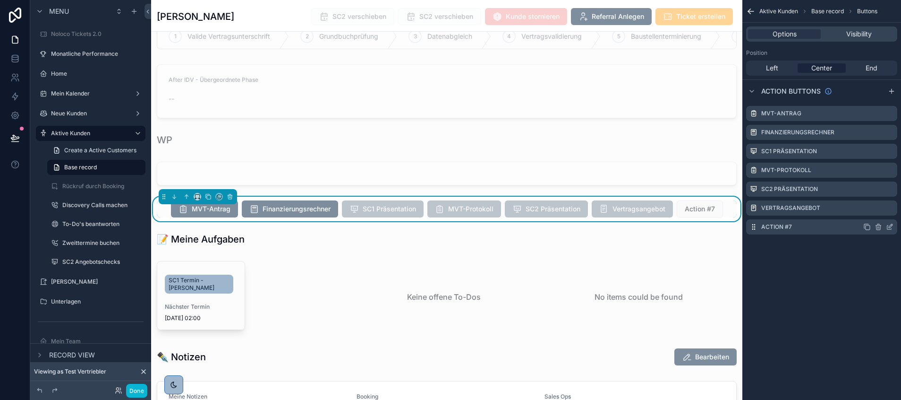
click at [797, 223] on div "Action #7" at bounding box center [821, 226] width 151 height 15
click at [891, 227] on icon "scrollable content" at bounding box center [890, 227] width 8 height 8
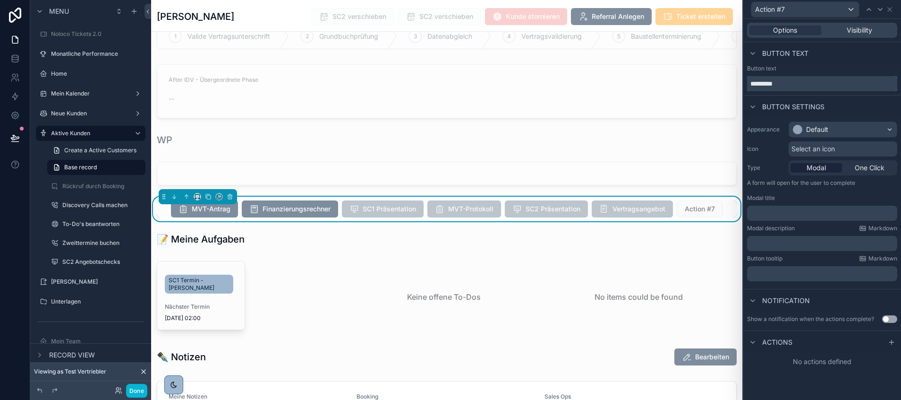
drag, startPoint x: 791, startPoint y: 79, endPoint x: 741, endPoint y: 81, distance: 50.6
click at [741, 81] on div "Action #7 Options Visibility Button text Button text ********* Button settings …" at bounding box center [450, 200] width 901 height 400
type input "**********"
click at [828, 121] on div "Appearance Default Icon Select an icon Type Modal One Click A form will open fo…" at bounding box center [823, 201] width 158 height 167
click at [828, 132] on div "Default" at bounding box center [817, 129] width 22 height 9
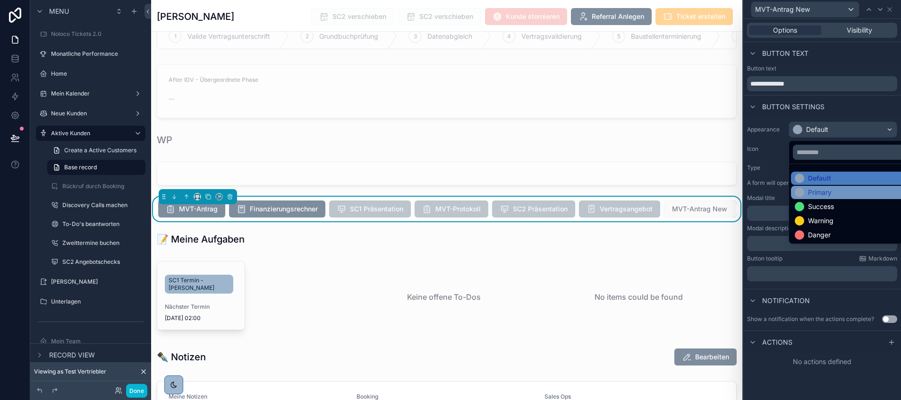
click at [811, 187] on div "Primary" at bounding box center [854, 192] width 126 height 13
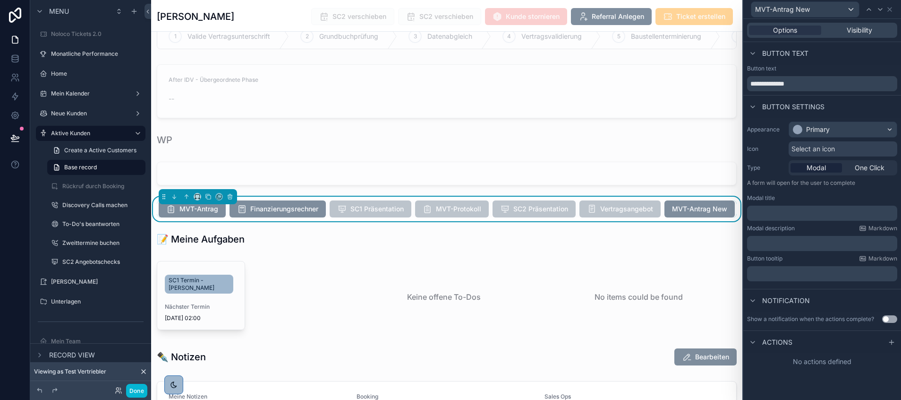
click at [813, 341] on div "Actions" at bounding box center [823, 341] width 158 height 23
click at [892, 340] on icon at bounding box center [892, 342] width 0 height 4
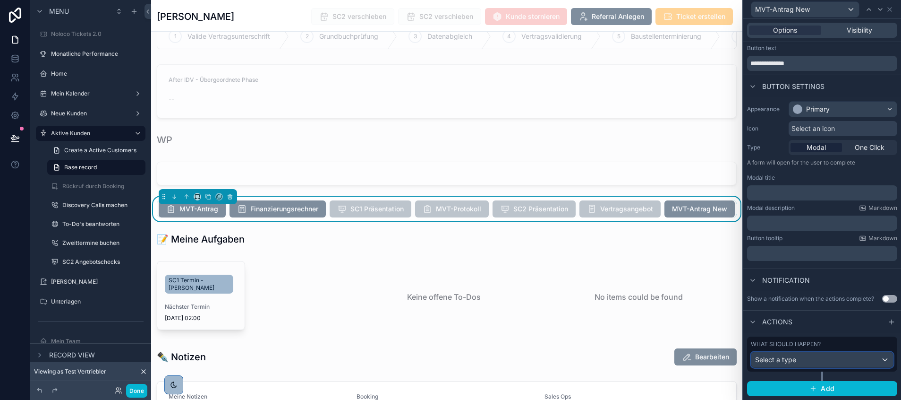
click at [791, 360] on span "Select a type" at bounding box center [775, 359] width 41 height 8
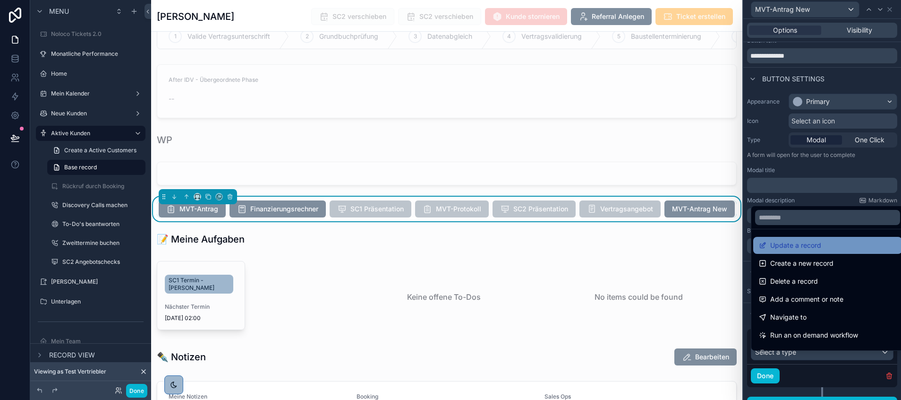
click at [805, 243] on span "Update a record" at bounding box center [795, 244] width 51 height 11
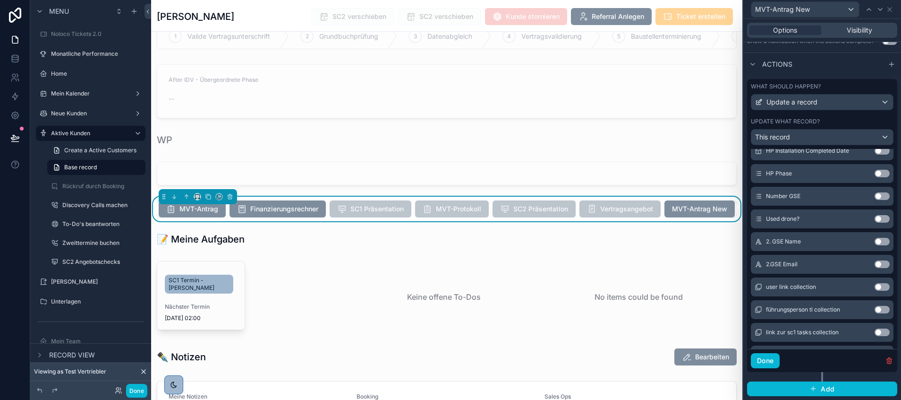
scroll to position [8561, 0]
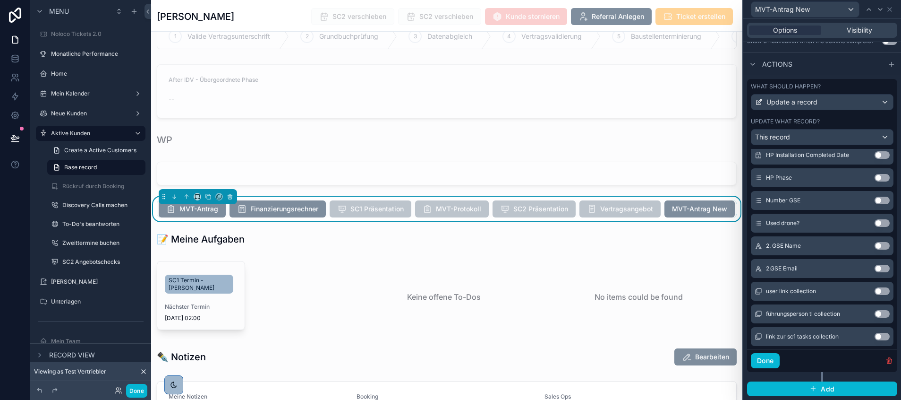
click at [875, 197] on button "Use setting" at bounding box center [882, 201] width 15 height 8
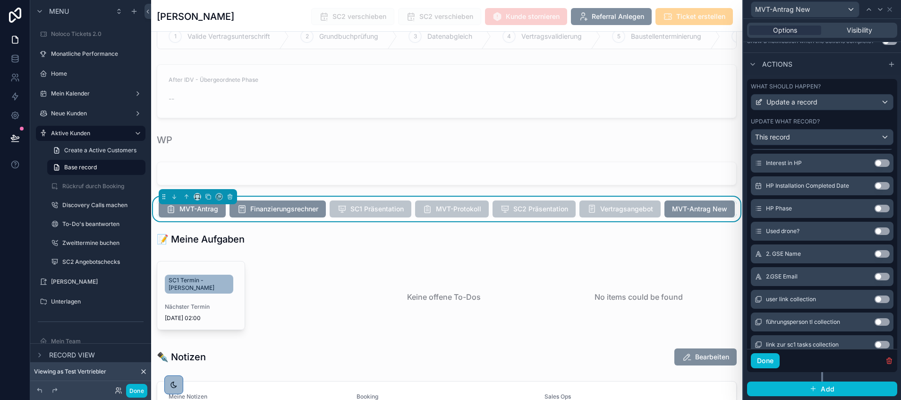
scroll to position [8592, 0]
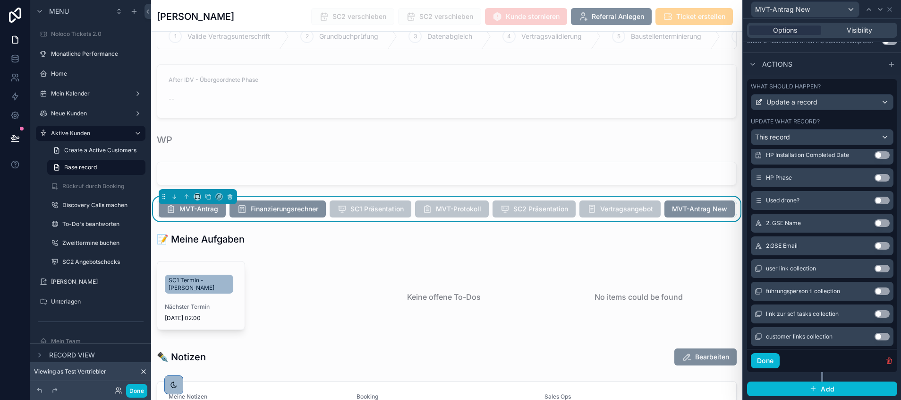
click at [875, 199] on button "Use setting" at bounding box center [882, 201] width 15 height 8
click at [875, 197] on button "Use setting" at bounding box center [882, 201] width 15 height 8
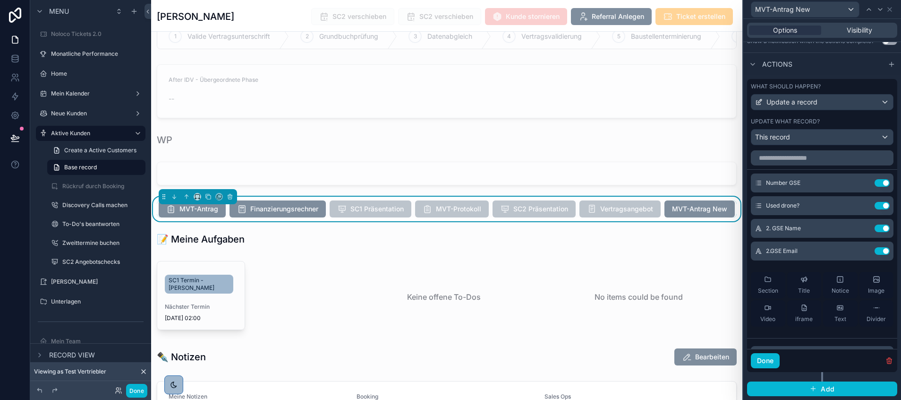
scroll to position [5, 0]
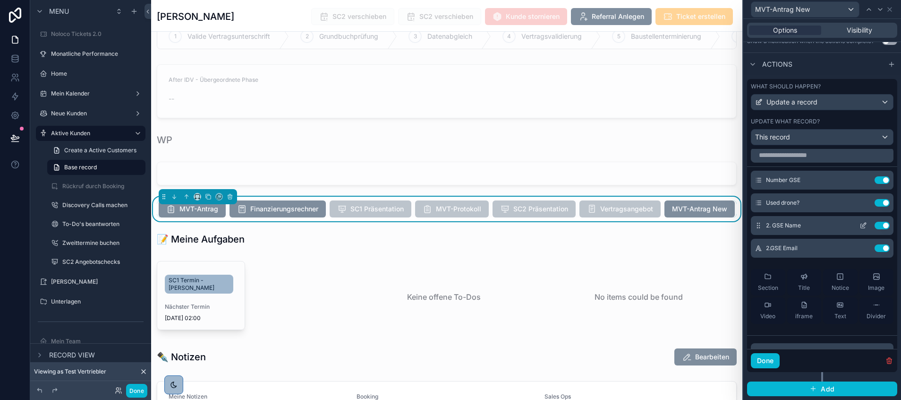
click at [860, 224] on icon at bounding box center [864, 226] width 8 height 8
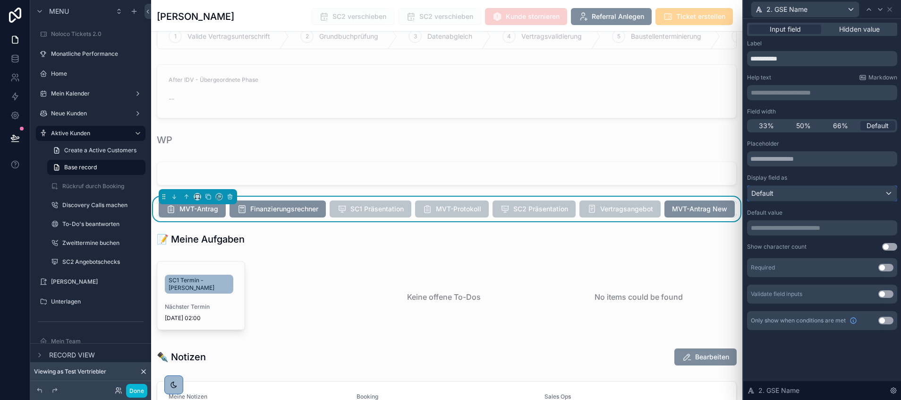
click at [790, 192] on div "Default" at bounding box center [822, 193] width 149 height 15
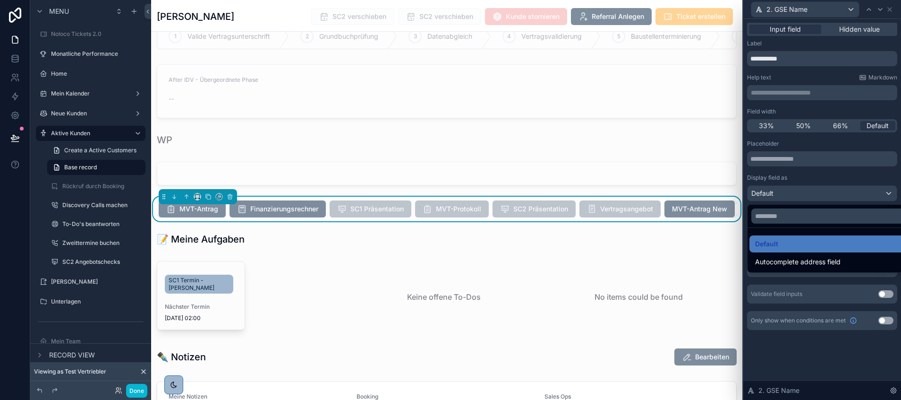
click at [796, 176] on div at bounding box center [823, 200] width 158 height 400
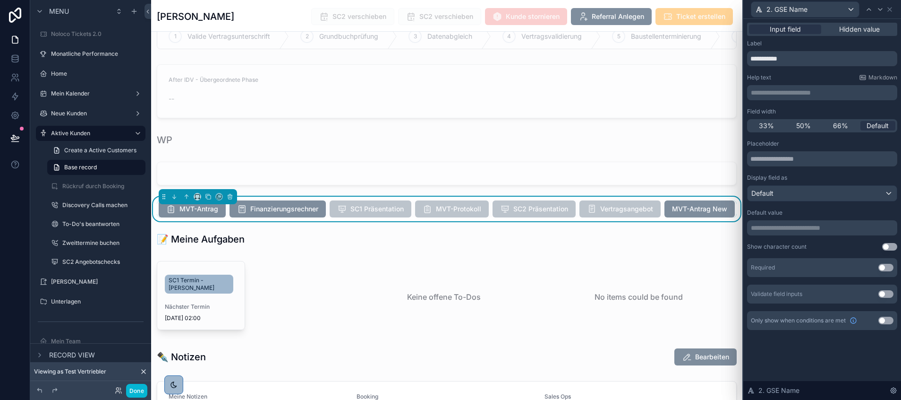
click at [786, 223] on p "**********" at bounding box center [823, 227] width 145 height 9
click at [767, 228] on p "**********" at bounding box center [823, 227] width 145 height 9
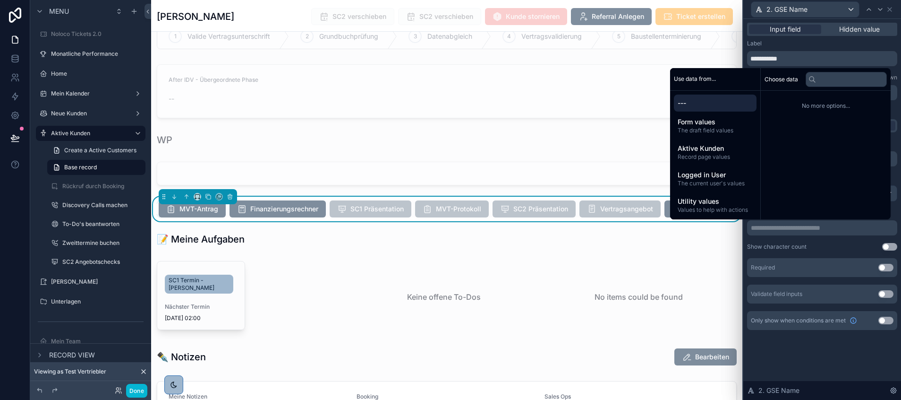
click at [764, 249] on div "Show character count" at bounding box center [777, 247] width 60 height 8
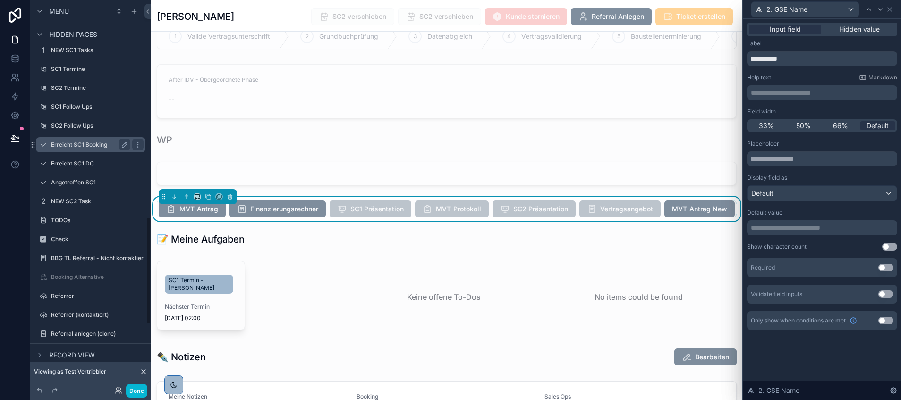
scroll to position [784, 0]
click at [889, 9] on icon at bounding box center [890, 10] width 8 height 8
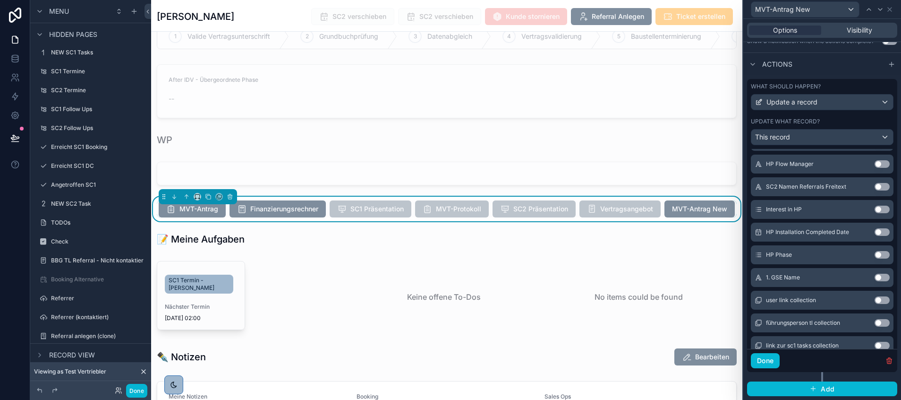
scroll to position [8588, 0]
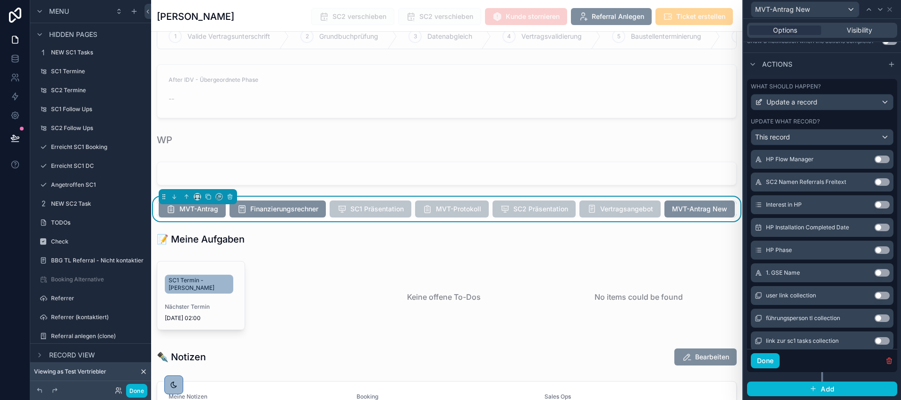
click at [875, 272] on button "Use setting" at bounding box center [882, 273] width 15 height 8
click at [765, 358] on button "Done" at bounding box center [765, 360] width 29 height 15
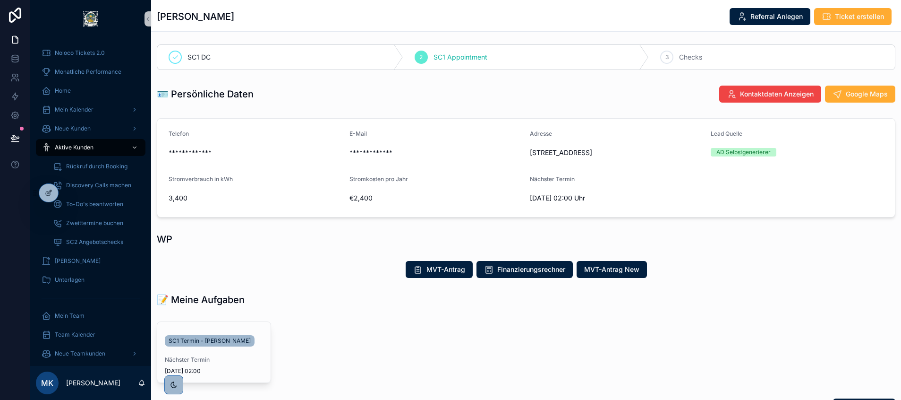
scroll to position [1, 0]
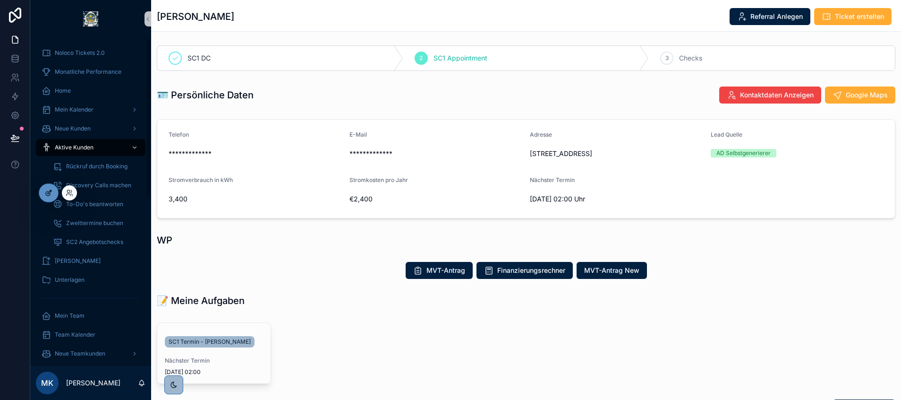
click at [52, 193] on div at bounding box center [48, 193] width 19 height 18
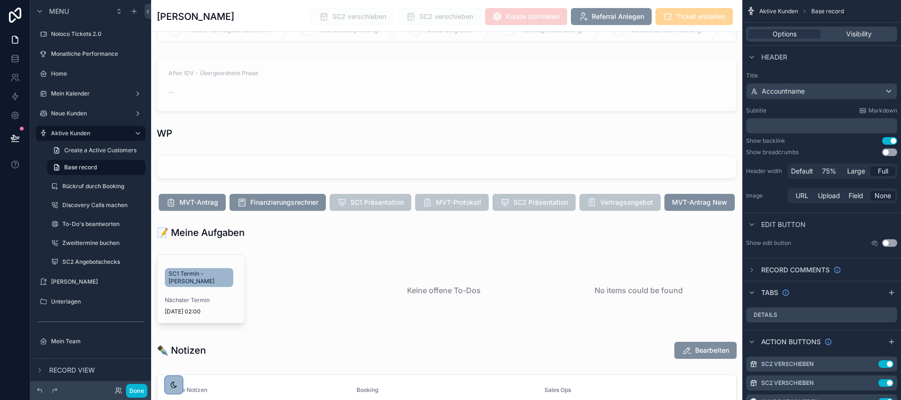
scroll to position [1009, 0]
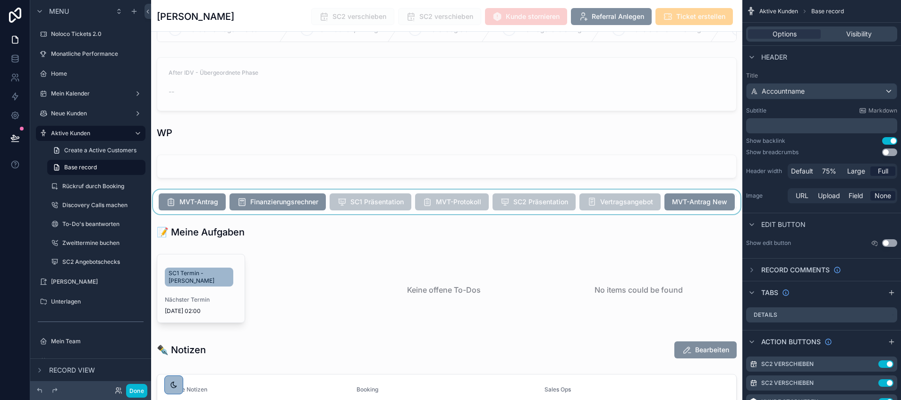
click at [496, 214] on div "scrollable content" at bounding box center [446, 201] width 591 height 25
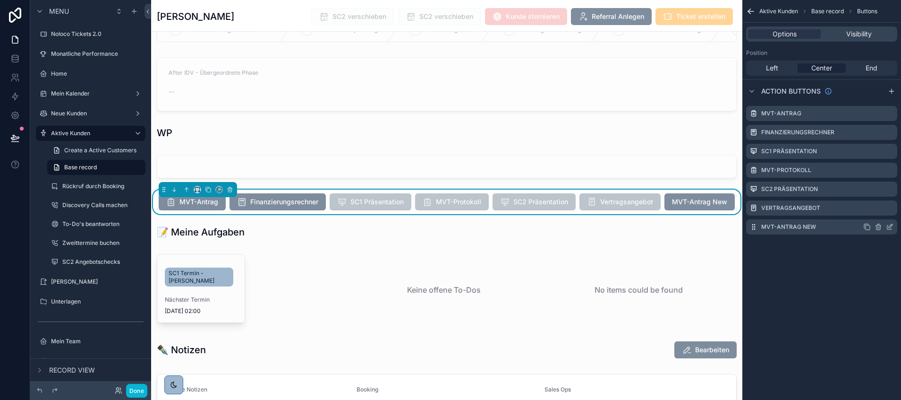
click at [893, 227] on icon "scrollable content" at bounding box center [890, 227] width 8 height 8
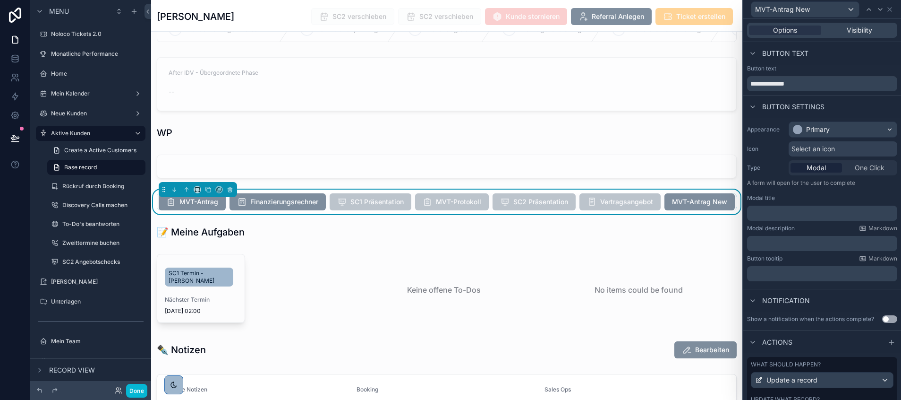
scroll to position [63, 0]
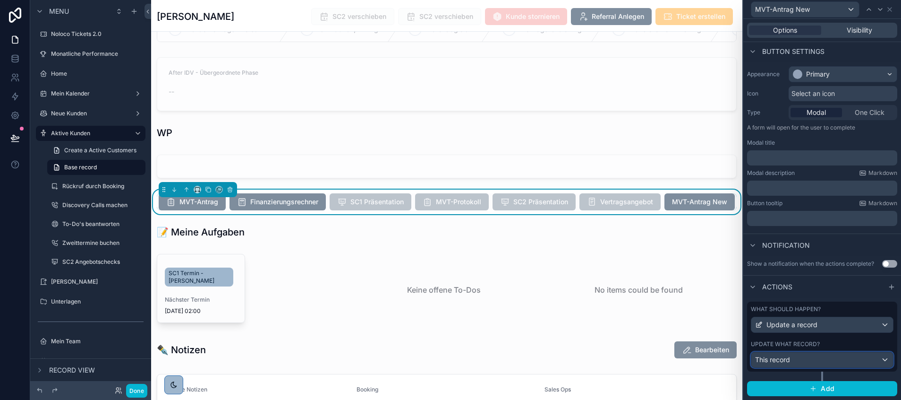
click at [831, 355] on div "This record" at bounding box center [823, 359] width 142 height 15
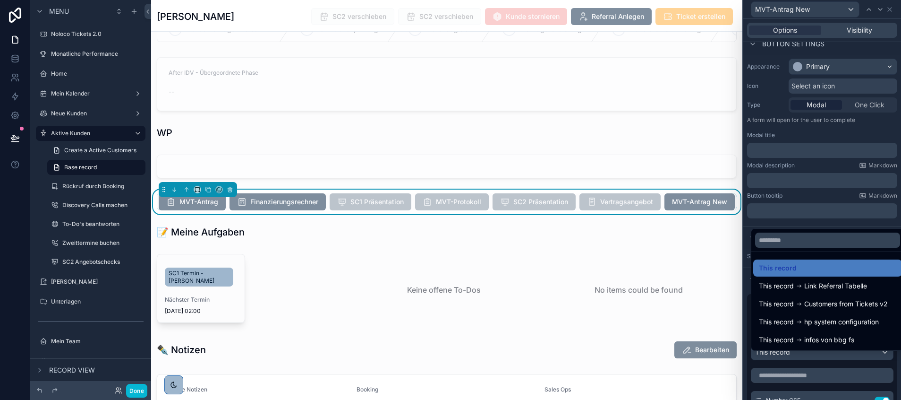
click at [816, 376] on div at bounding box center [823, 200] width 158 height 400
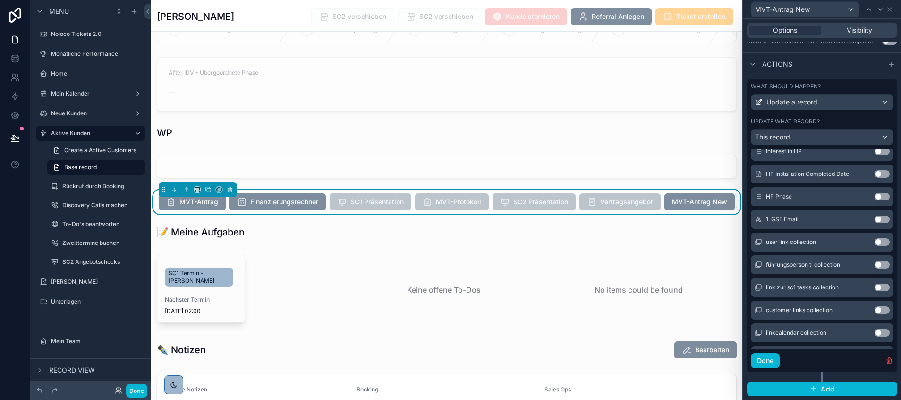
scroll to position [8662, 0]
click at [875, 222] on button "Use setting" at bounding box center [882, 221] width 15 height 8
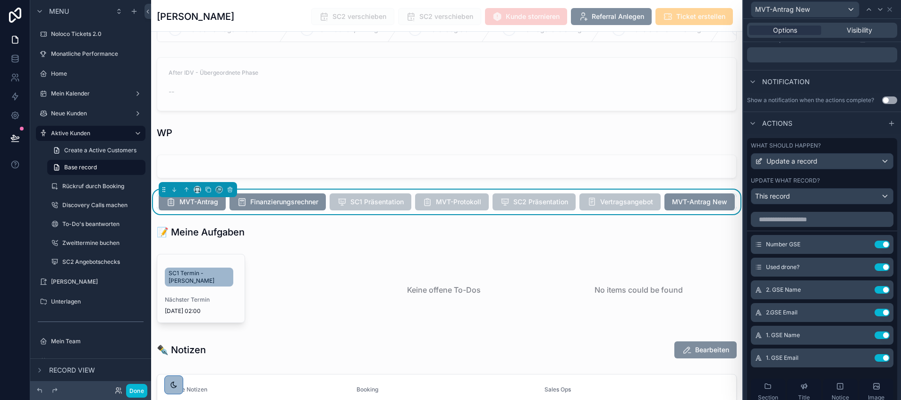
scroll to position [285, 0]
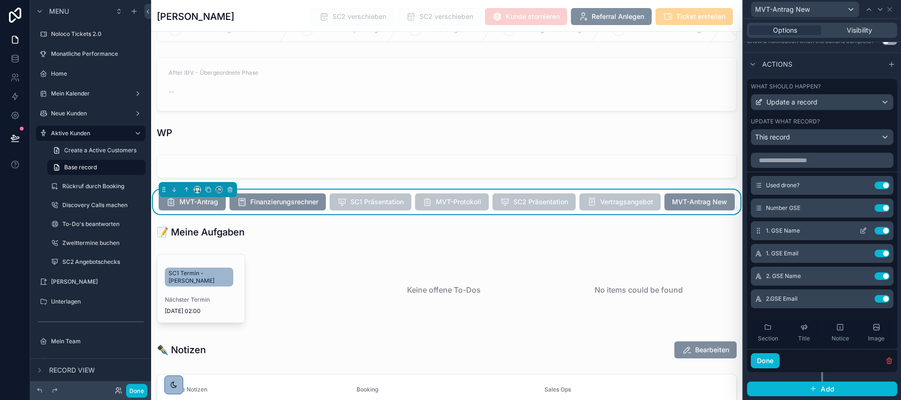
click at [860, 227] on icon at bounding box center [864, 231] width 8 height 8
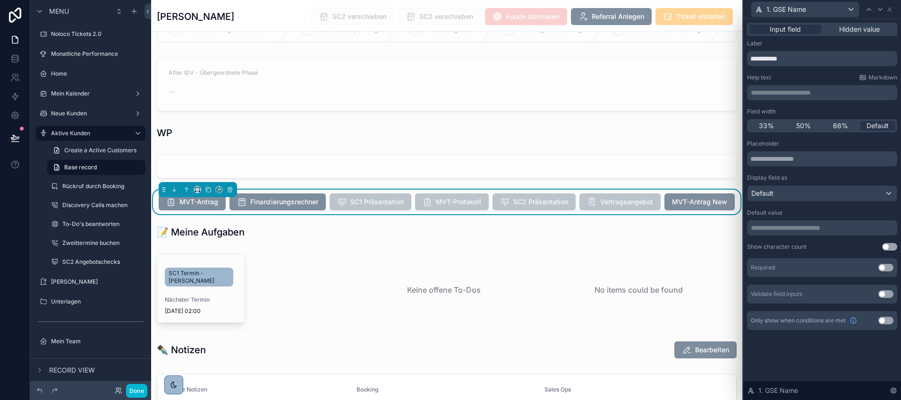
click at [795, 228] on p "**********" at bounding box center [823, 227] width 145 height 9
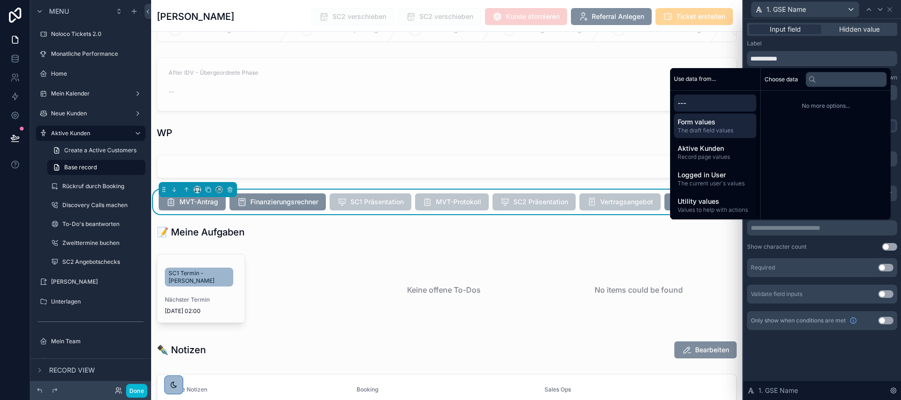
click at [722, 129] on span "The draft field values" at bounding box center [715, 131] width 75 height 8
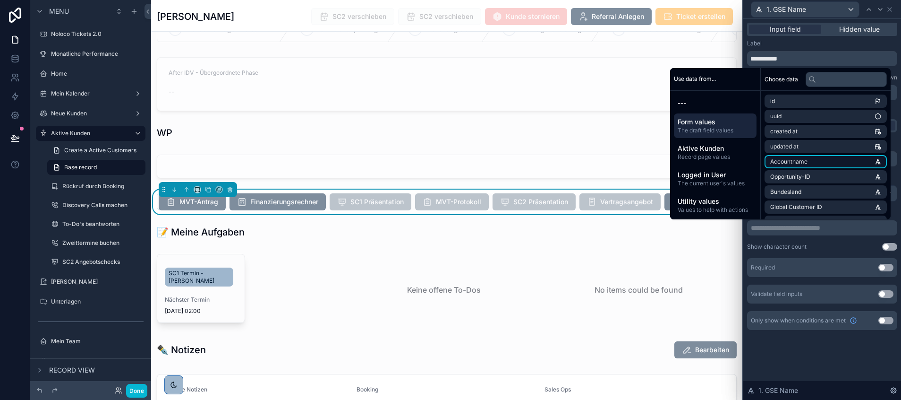
click at [792, 158] on span "Accountname" at bounding box center [788, 162] width 37 height 8
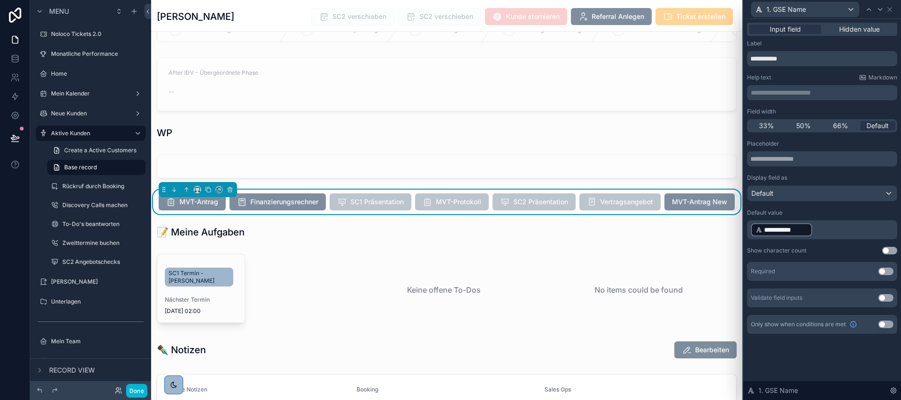
click at [818, 337] on div "**********" at bounding box center [823, 187] width 158 height 337
click at [880, 9] on icon at bounding box center [881, 10] width 8 height 8
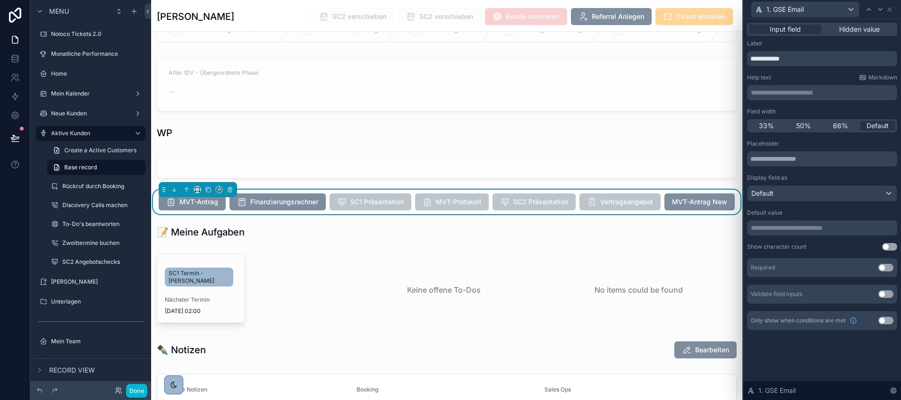
click at [783, 231] on p "**********" at bounding box center [823, 227] width 145 height 9
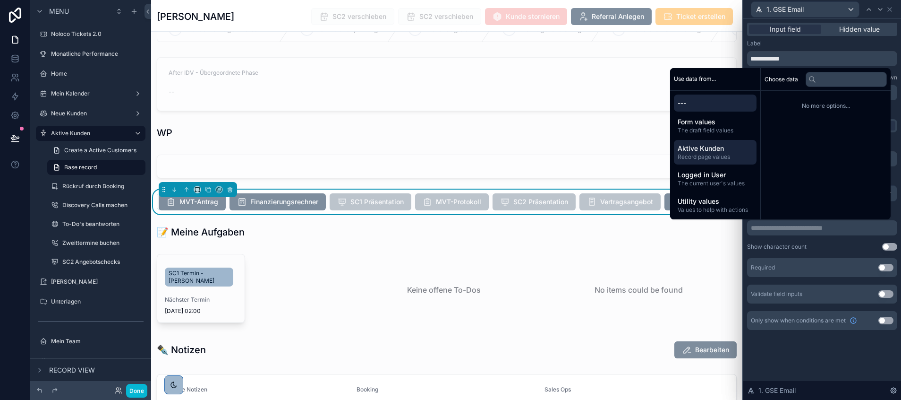
click at [707, 147] on span "Aktive Kunden" at bounding box center [715, 148] width 75 height 9
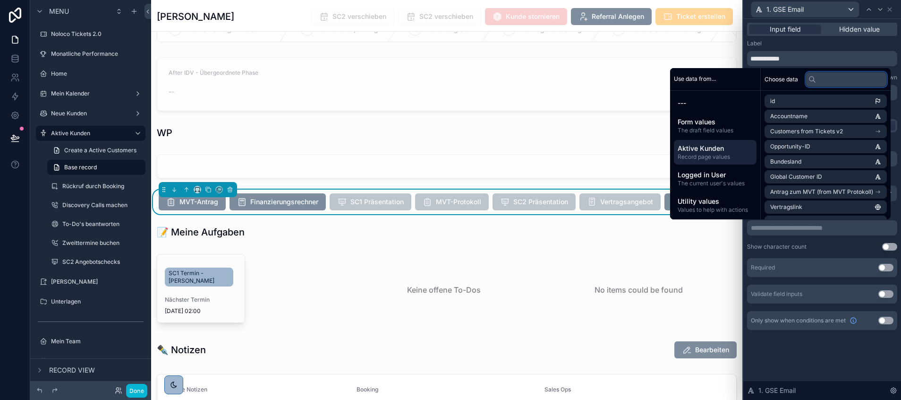
click at [821, 80] on input "text" at bounding box center [846, 79] width 81 height 15
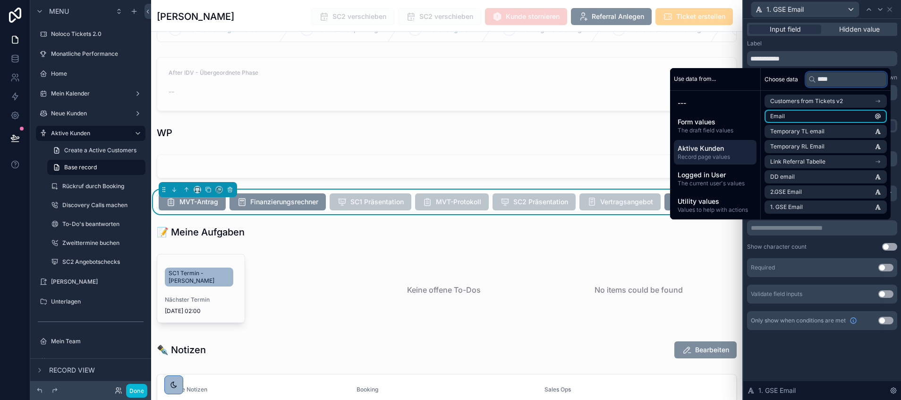
type input "****"
click at [796, 111] on li "Email" at bounding box center [826, 116] width 122 height 13
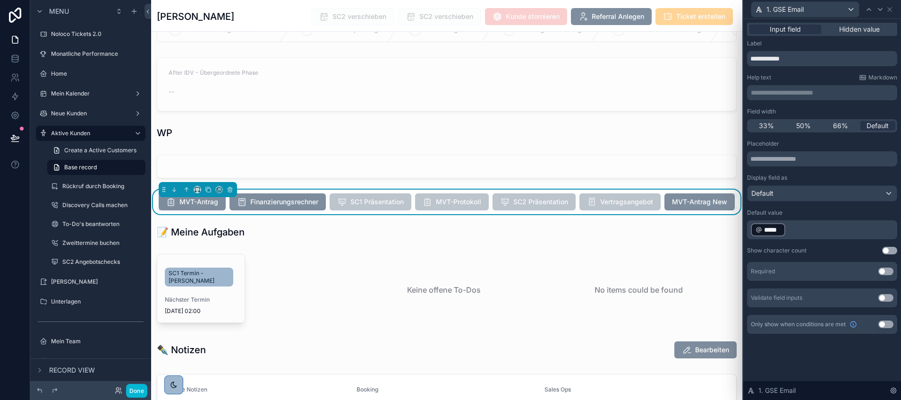
click at [799, 370] on div "**********" at bounding box center [823, 209] width 158 height 381
click at [867, 9] on icon at bounding box center [869, 10] width 8 height 8
click at [823, 232] on p "**********" at bounding box center [823, 229] width 145 height 15
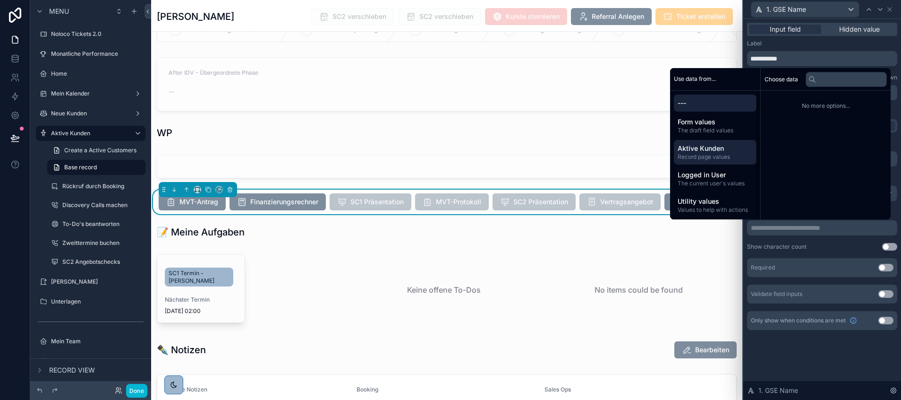
click at [707, 146] on span "Aktive Kunden" at bounding box center [715, 148] width 75 height 9
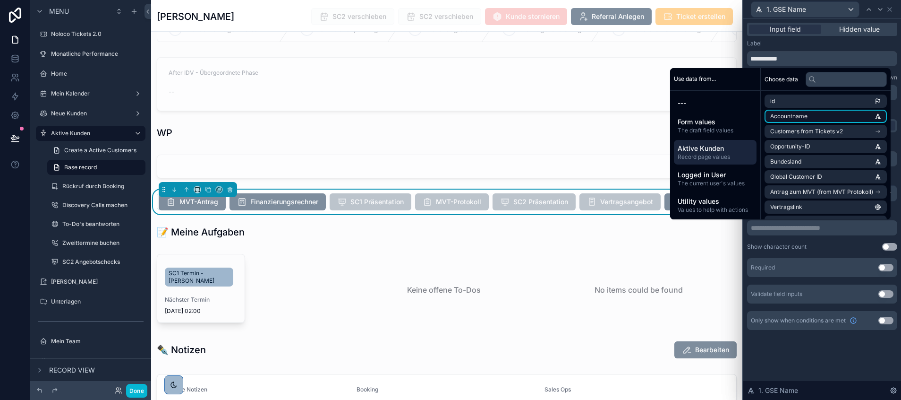
click at [804, 117] on li "Accountname" at bounding box center [826, 116] width 122 height 13
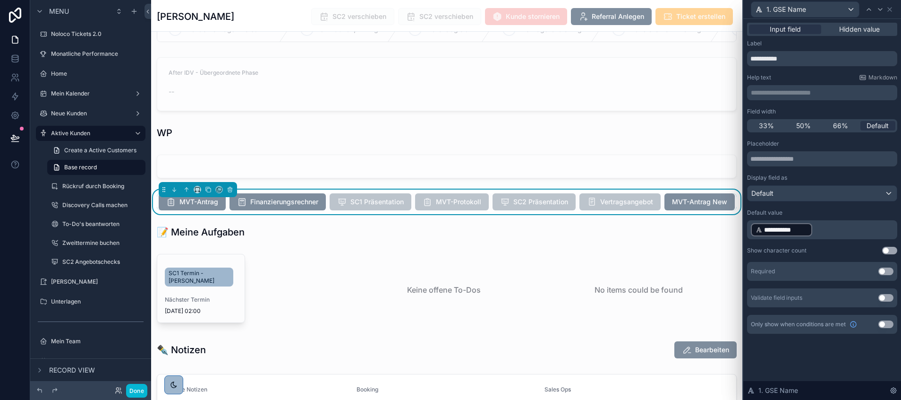
click at [801, 344] on div "**********" at bounding box center [823, 187] width 158 height 337
click at [890, 10] on icon at bounding box center [890, 10] width 8 height 8
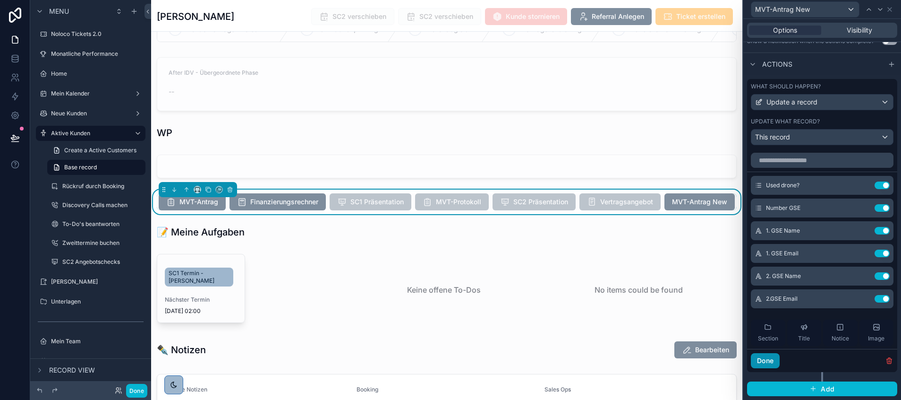
click at [762, 358] on button "Done" at bounding box center [765, 360] width 29 height 15
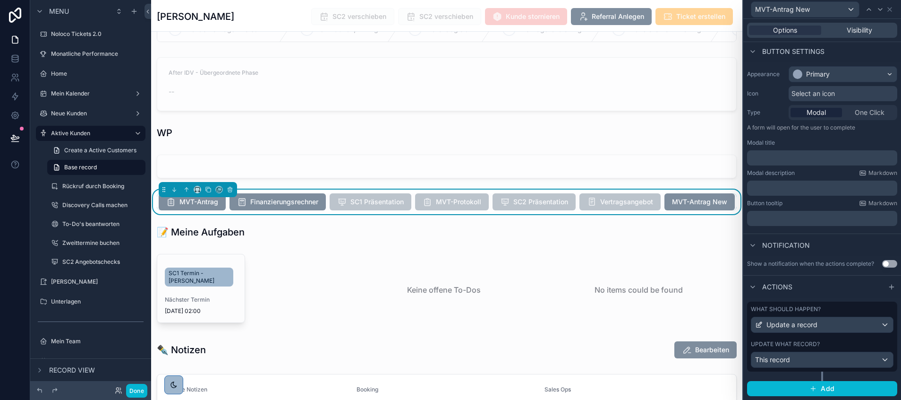
scroll to position [63, 0]
click at [137, 392] on button "Done" at bounding box center [136, 391] width 21 height 14
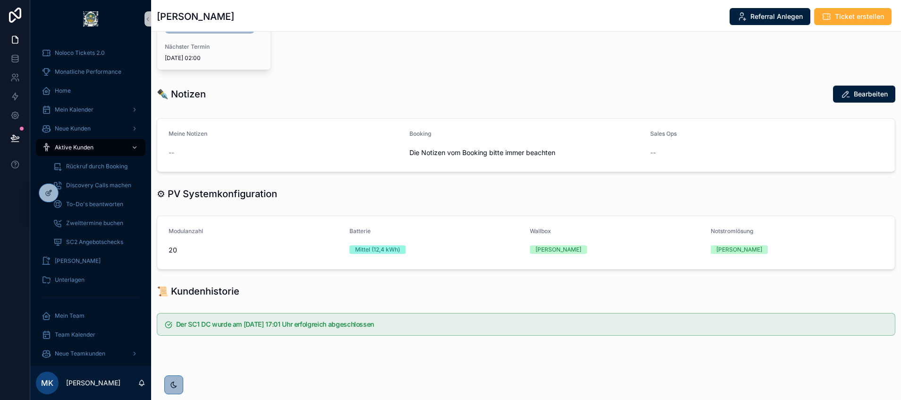
scroll to position [0, 0]
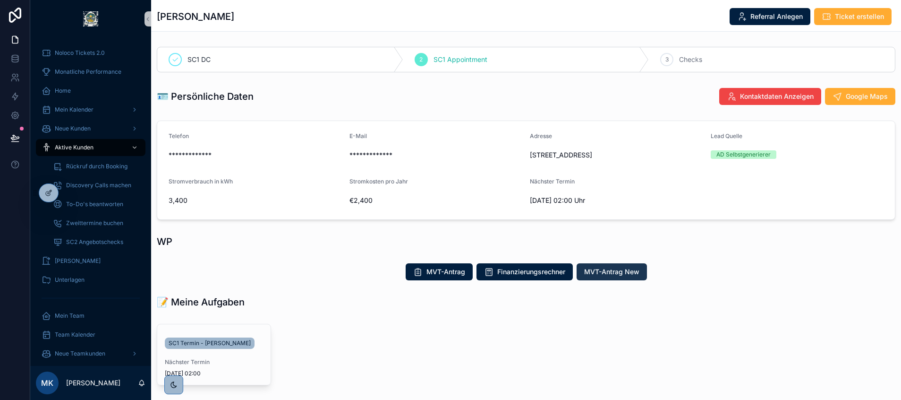
click at [615, 270] on span "MVT-Antrag New" at bounding box center [611, 271] width 55 height 9
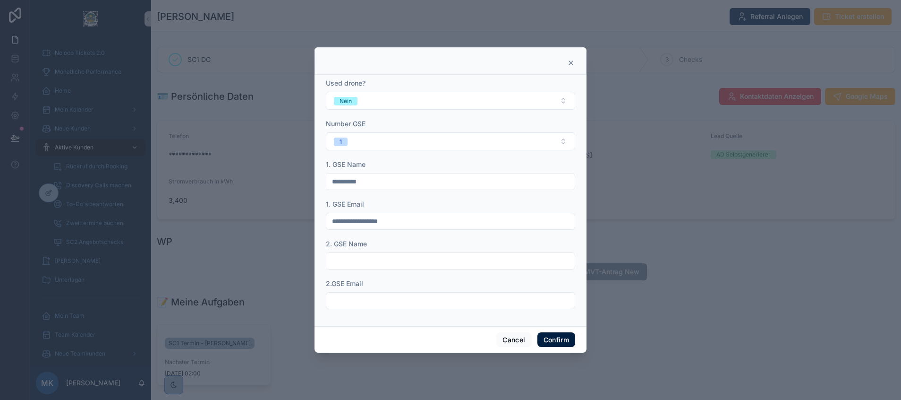
click at [362, 264] on input "text" at bounding box center [450, 260] width 248 height 13
click at [506, 333] on button "Cancel" at bounding box center [513, 339] width 35 height 15
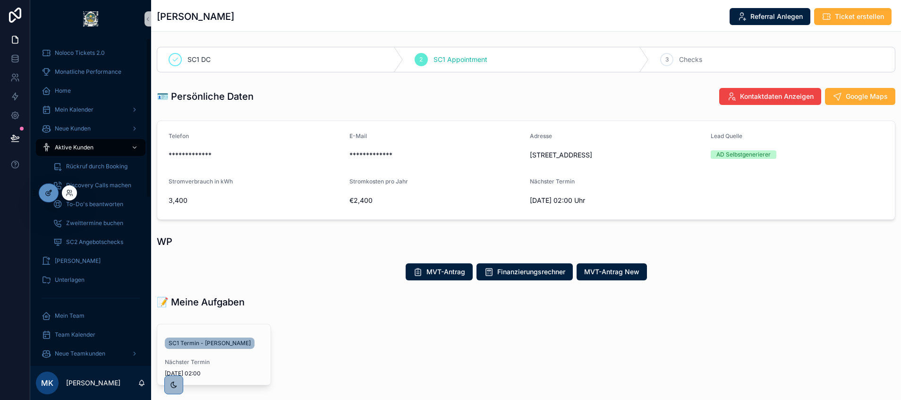
click at [50, 187] on div at bounding box center [48, 193] width 19 height 18
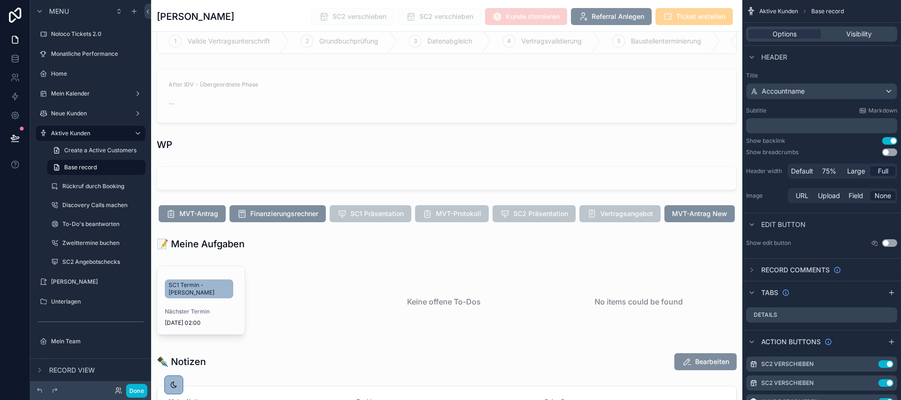
scroll to position [1040, 0]
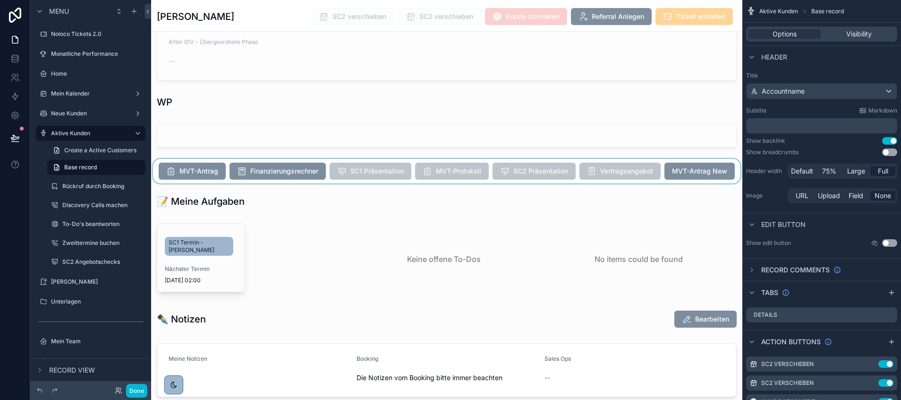
click at [520, 183] on div "scrollable content" at bounding box center [446, 171] width 591 height 25
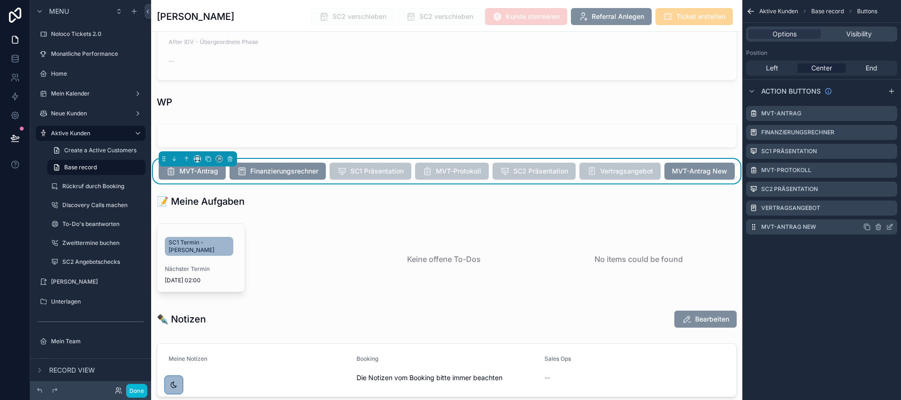
click at [891, 224] on icon "scrollable content" at bounding box center [890, 227] width 8 height 8
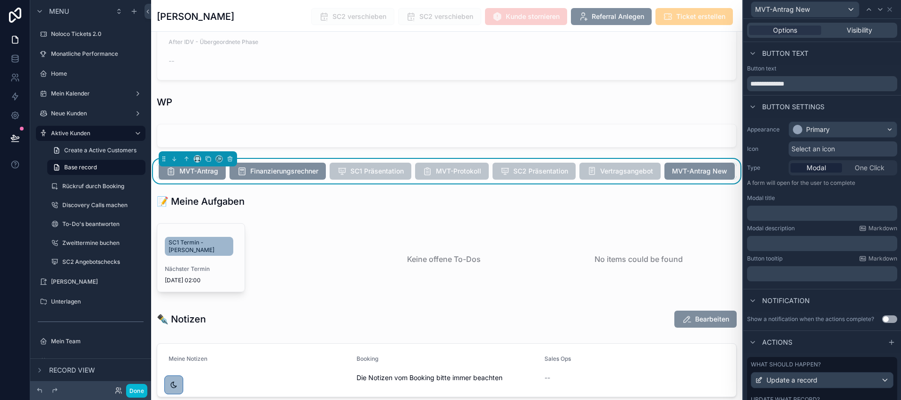
click at [665, 175] on span "MVT-Antrag New" at bounding box center [700, 170] width 70 height 9
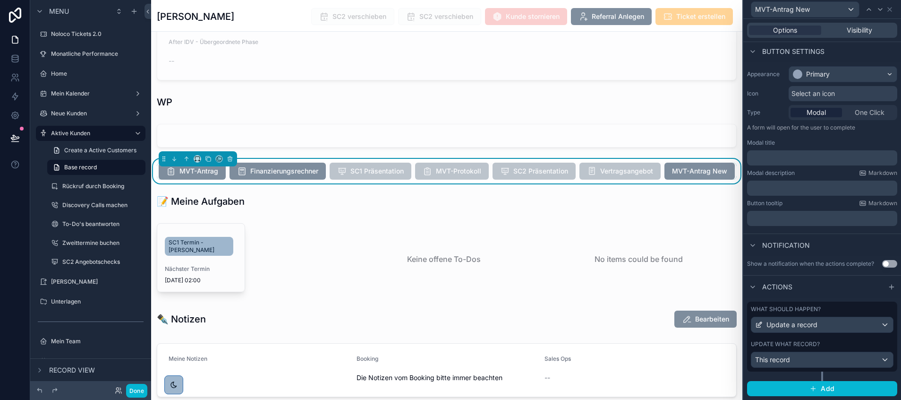
scroll to position [63, 0]
click at [834, 328] on div "Update a record" at bounding box center [823, 324] width 142 height 15
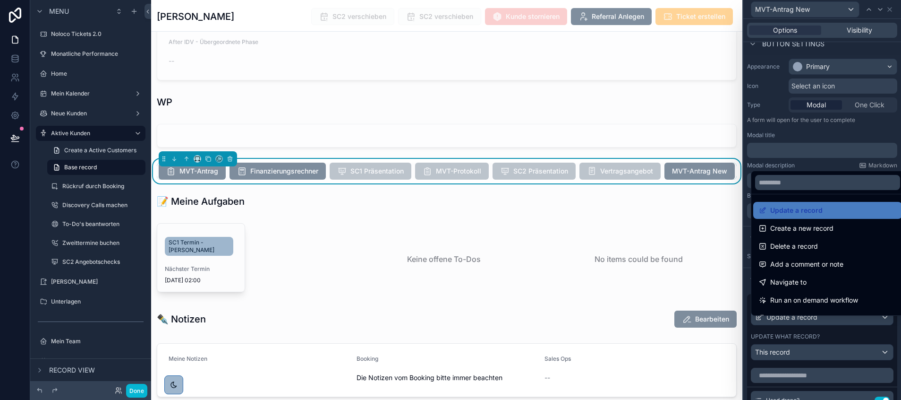
click at [821, 356] on div at bounding box center [823, 200] width 158 height 400
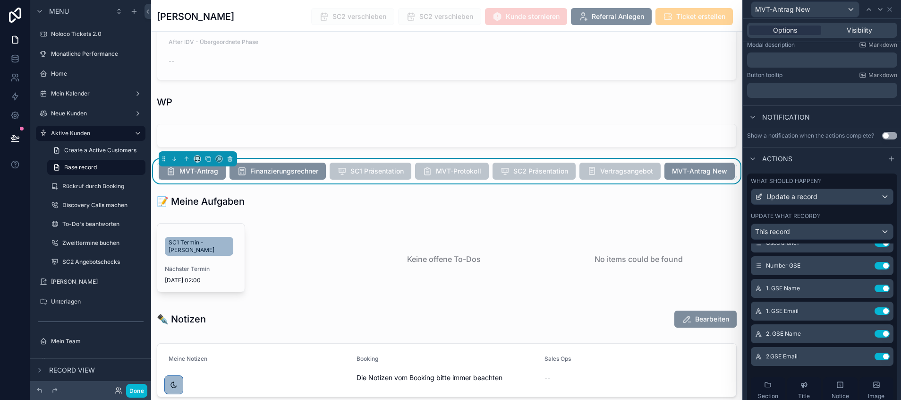
scroll to position [16, 0]
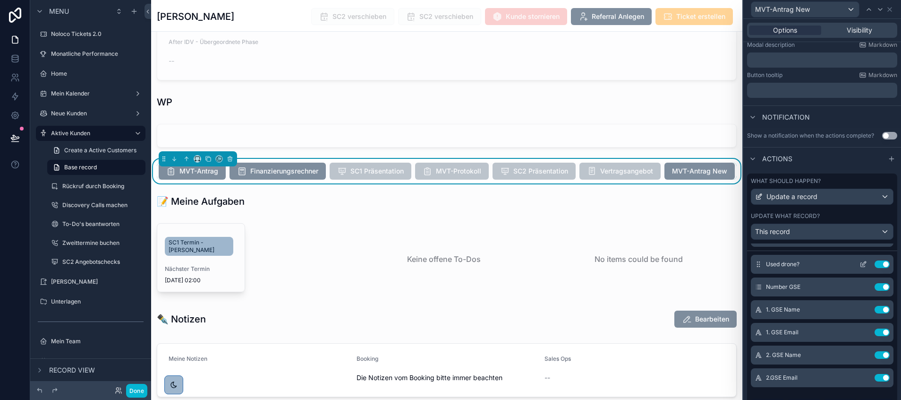
click at [865, 263] on icon at bounding box center [865, 262] width 1 height 1
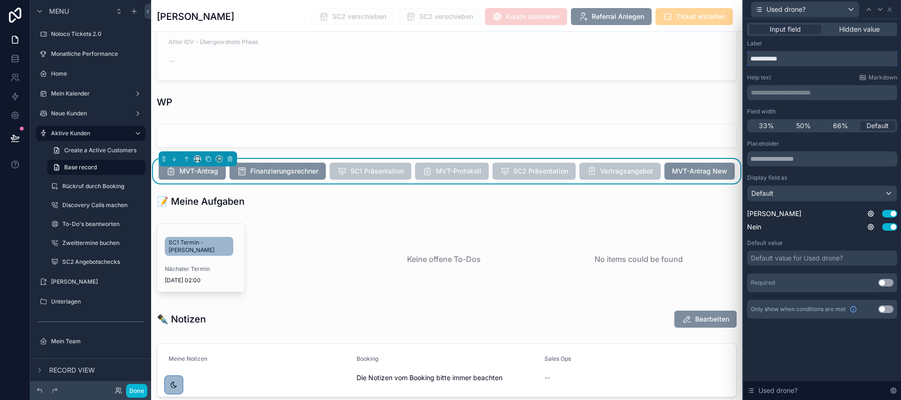
drag, startPoint x: 821, startPoint y: 58, endPoint x: 744, endPoint y: 61, distance: 77.1
click at [744, 61] on div "**********" at bounding box center [823, 180] width 158 height 322
paste input "**********"
type input "**********"
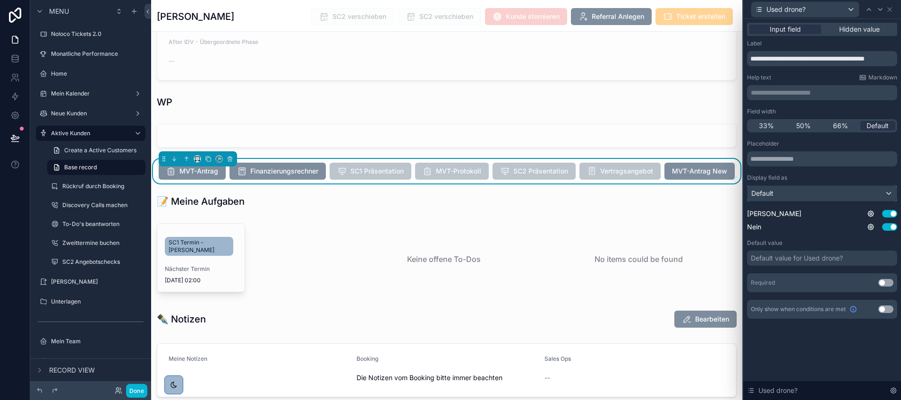
scroll to position [0, 0]
click at [793, 190] on div "Default" at bounding box center [822, 193] width 149 height 15
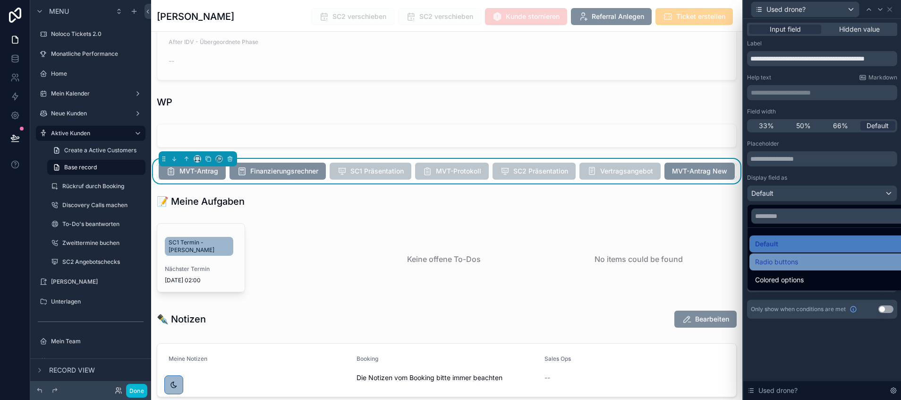
click at [777, 258] on span "Radio buttons" at bounding box center [776, 261] width 43 height 11
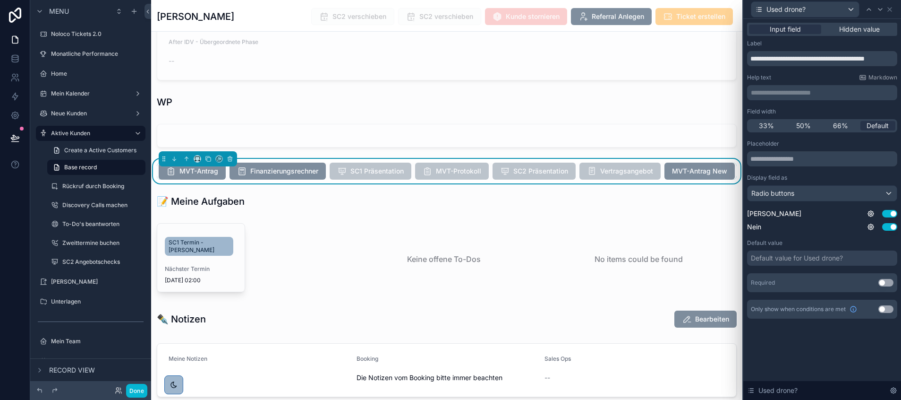
click at [803, 255] on div "Default value for Used drone?" at bounding box center [797, 257] width 92 height 9
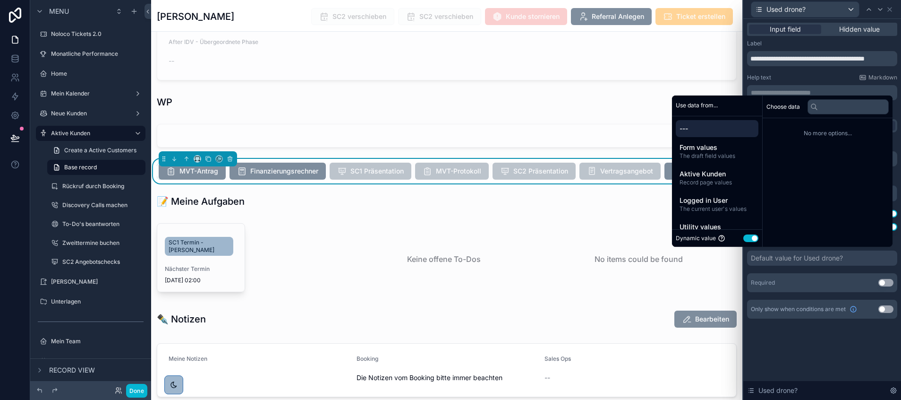
click at [748, 237] on button "Use setting" at bounding box center [751, 238] width 15 height 8
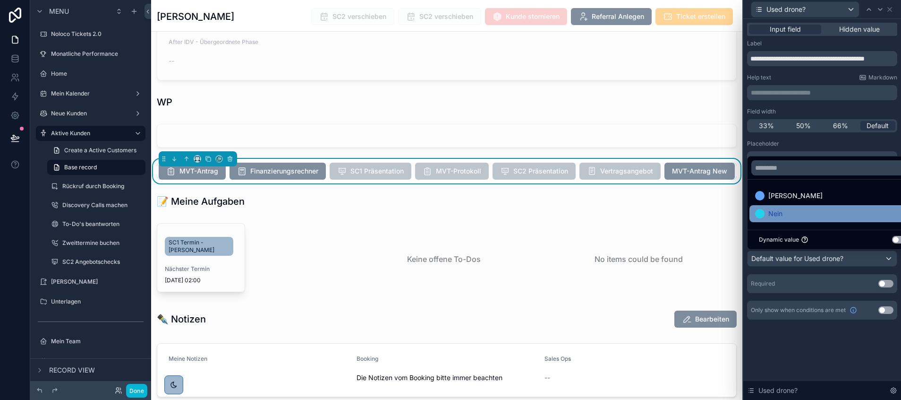
click at [775, 212] on span "Nein" at bounding box center [776, 213] width 14 height 11
click at [793, 339] on div "**********" at bounding box center [823, 180] width 158 height 323
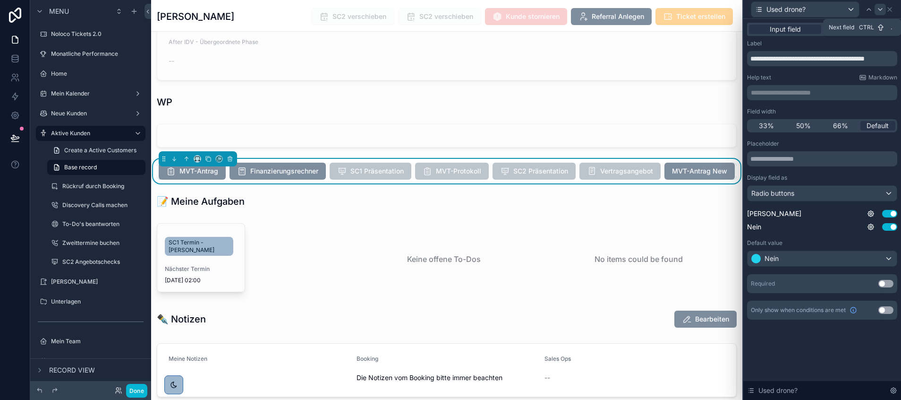
click at [883, 9] on icon at bounding box center [881, 10] width 8 height 8
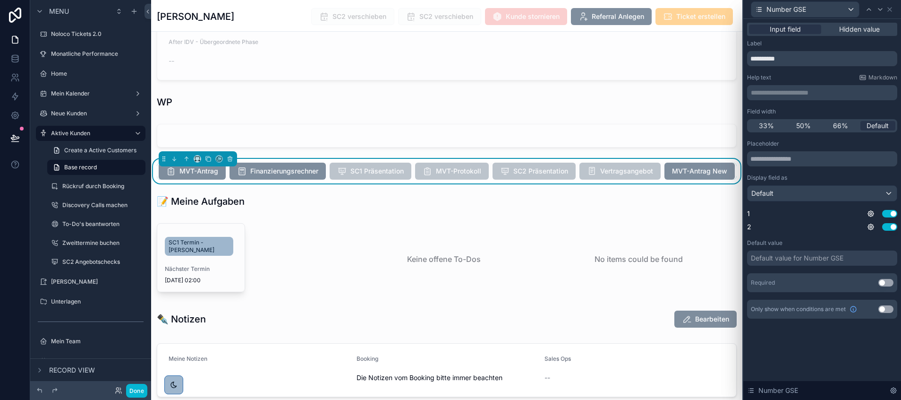
click at [795, 255] on div "Default value for Number GSE" at bounding box center [797, 257] width 93 height 9
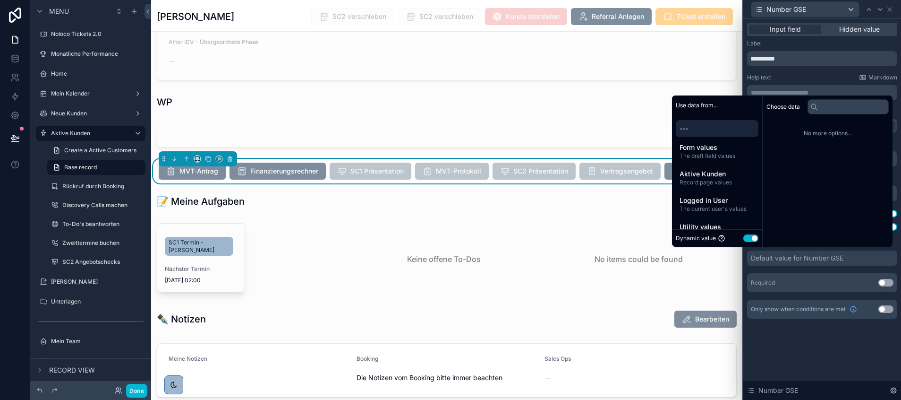
click at [747, 237] on button "Use setting" at bounding box center [751, 238] width 15 height 8
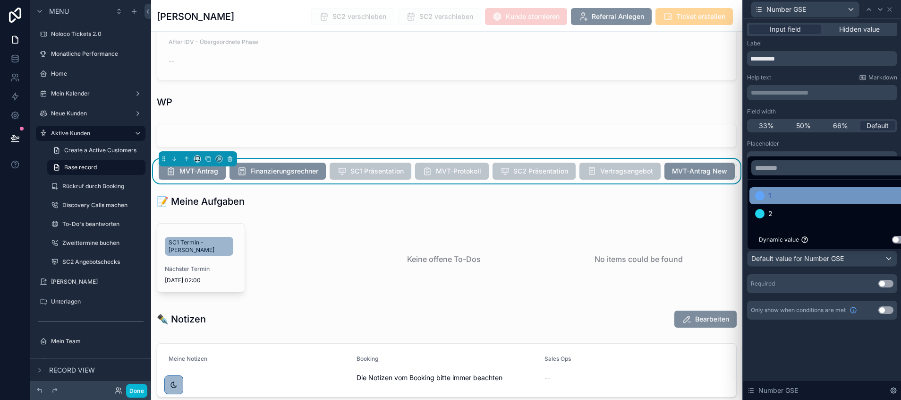
click at [776, 194] on div "1" at bounding box center [833, 195] width 156 height 11
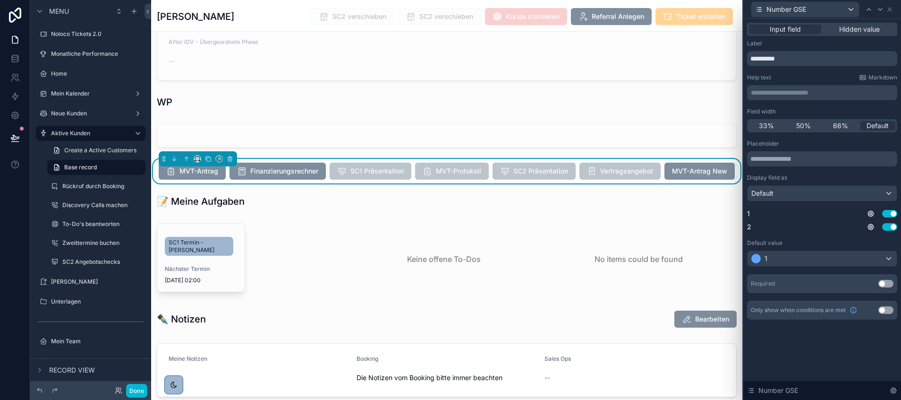
click at [781, 347] on div "**********" at bounding box center [823, 209] width 158 height 381
click at [886, 282] on button "Use setting" at bounding box center [886, 284] width 15 height 8
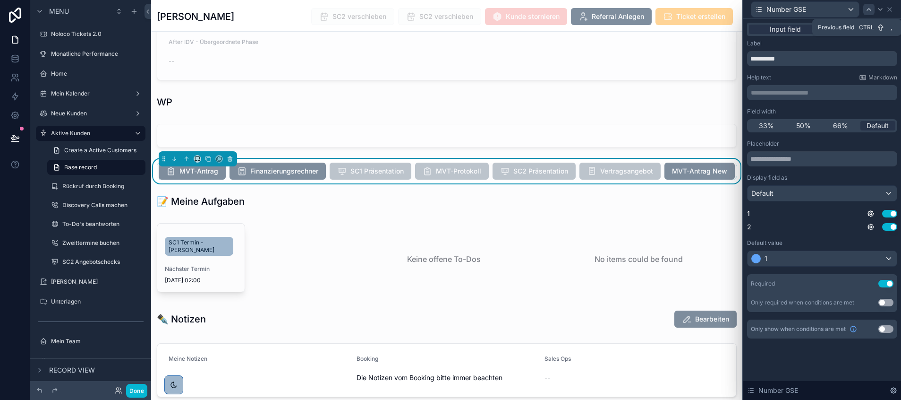
click at [871, 7] on icon at bounding box center [869, 10] width 8 height 8
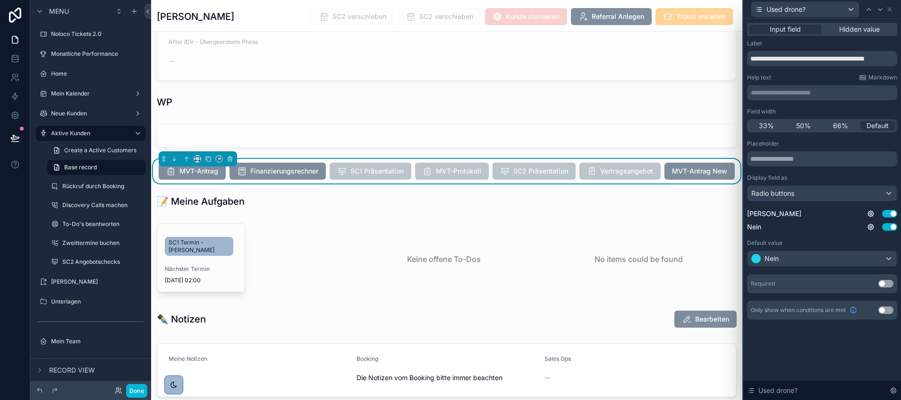
click at [888, 282] on button "Use setting" at bounding box center [886, 284] width 15 height 8
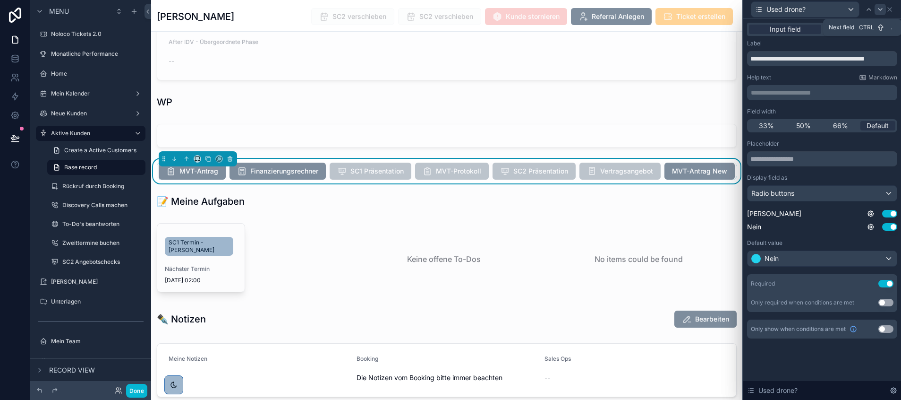
click at [878, 7] on icon at bounding box center [881, 10] width 8 height 8
click at [880, 8] on icon at bounding box center [881, 10] width 8 height 8
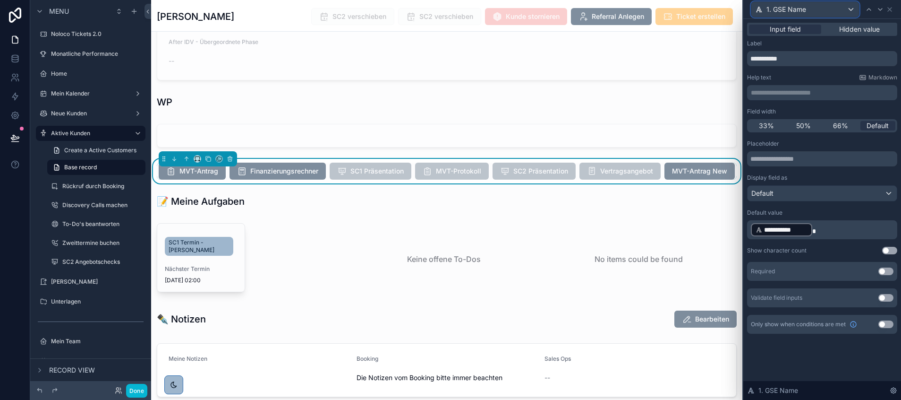
click at [783, 7] on span "1. GSE Name" at bounding box center [787, 9] width 40 height 9
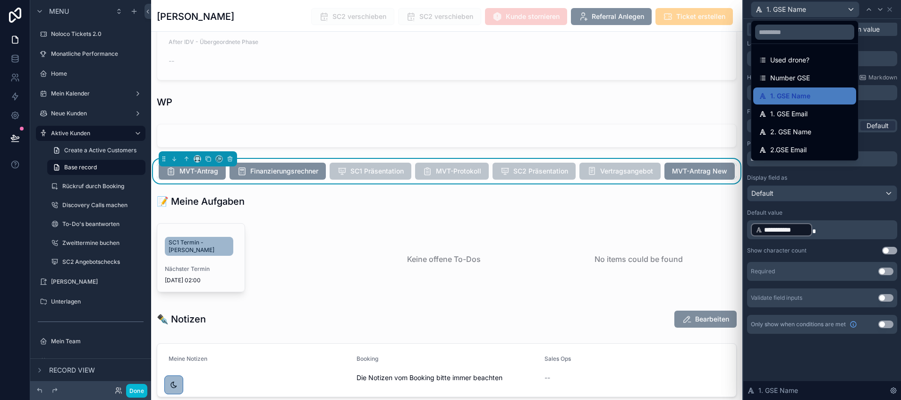
click at [821, 183] on div at bounding box center [823, 200] width 158 height 400
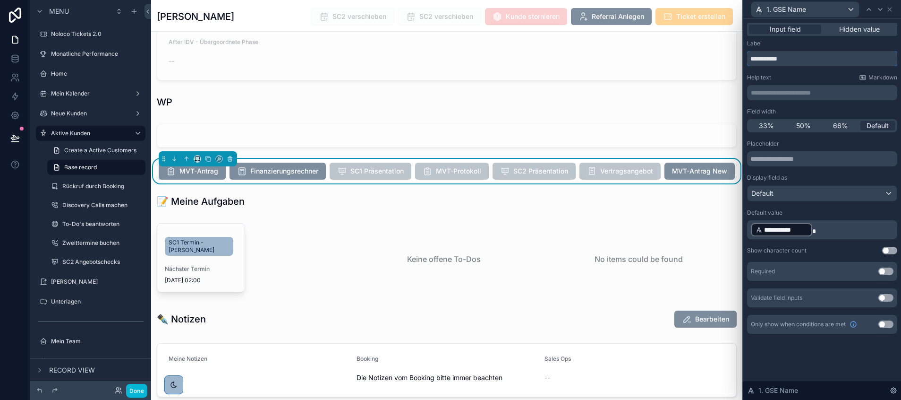
click at [775, 59] on input "**********" at bounding box center [822, 58] width 150 height 15
type input "*******"
click at [886, 265] on div "Required Use setting" at bounding box center [822, 271] width 150 height 19
click at [884, 271] on button "Use setting" at bounding box center [886, 271] width 15 height 8
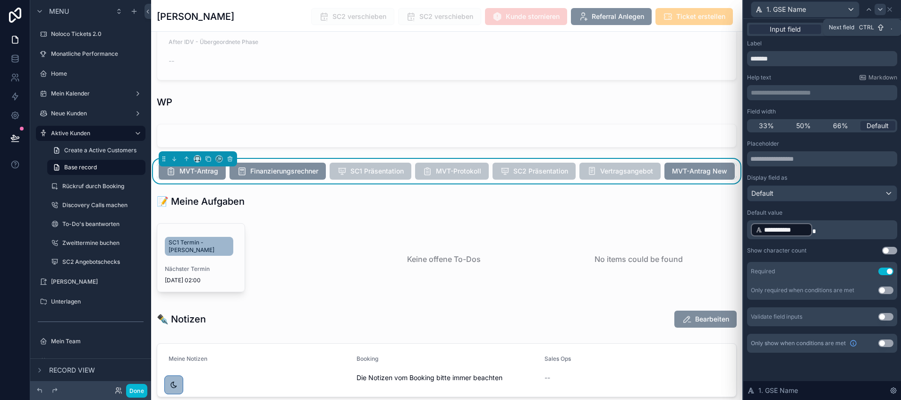
click at [879, 7] on icon at bounding box center [881, 10] width 8 height 8
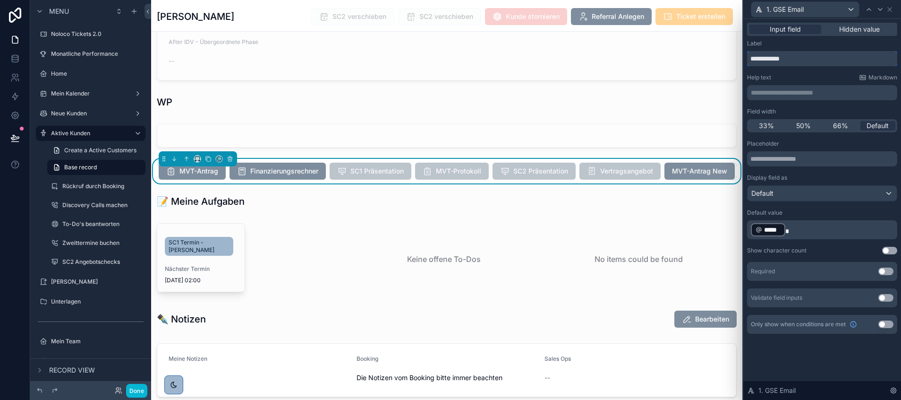
click at [773, 62] on input "**********" at bounding box center [822, 58] width 150 height 15
type input "********"
click at [884, 270] on button "Use setting" at bounding box center [886, 271] width 15 height 8
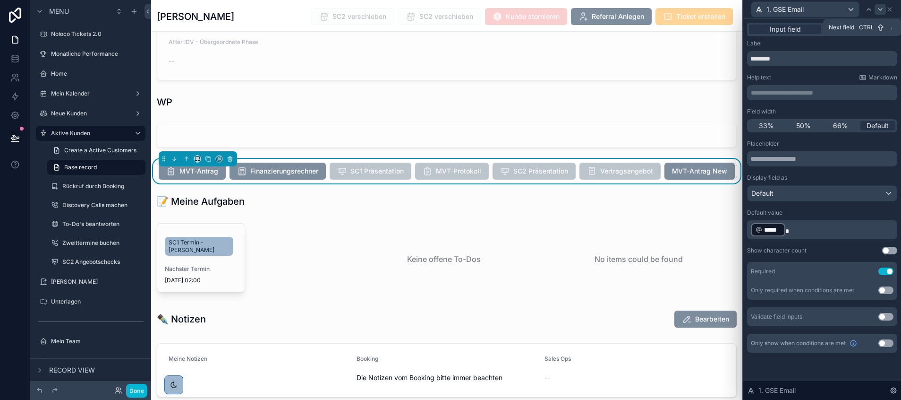
click at [880, 7] on icon at bounding box center [881, 10] width 8 height 8
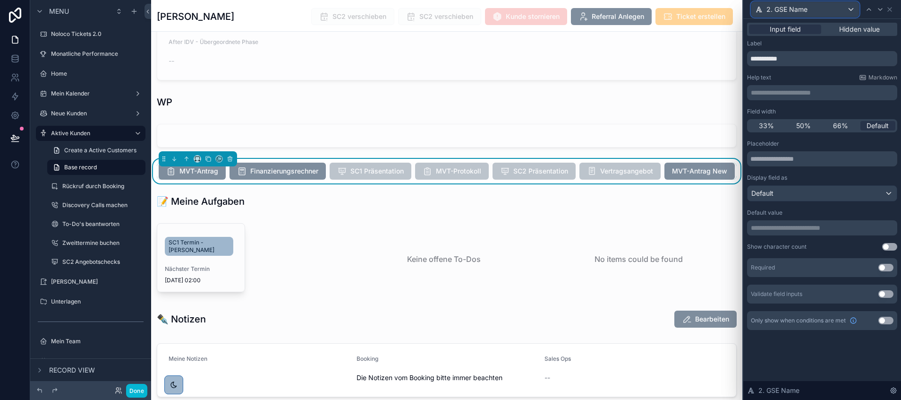
click at [791, 7] on span "2. GSE Name" at bounding box center [787, 9] width 41 height 9
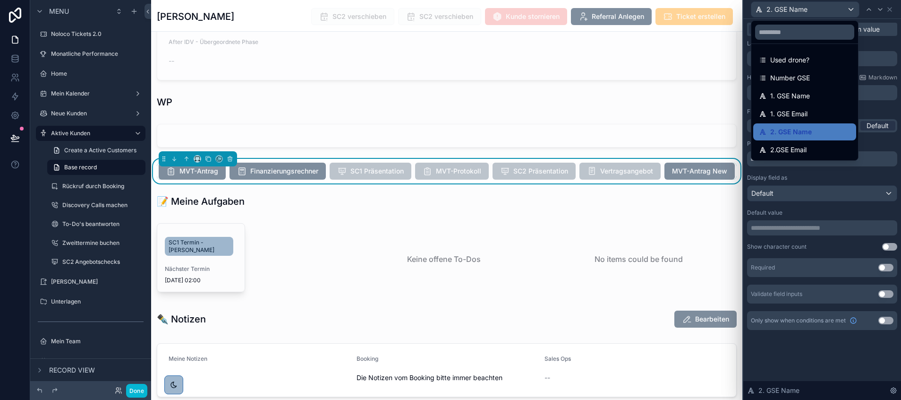
click at [877, 52] on div at bounding box center [823, 200] width 158 height 400
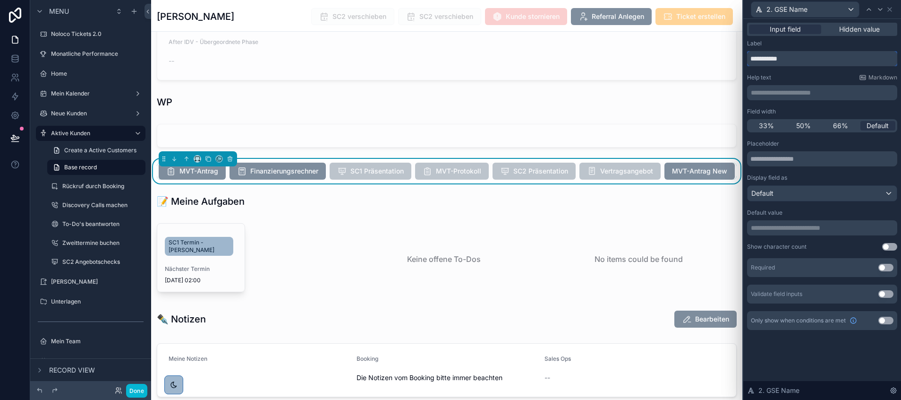
click at [775, 57] on input "**********" at bounding box center [822, 58] width 150 height 15
type input "*******"
click at [883, 265] on button "Use setting" at bounding box center [886, 268] width 15 height 8
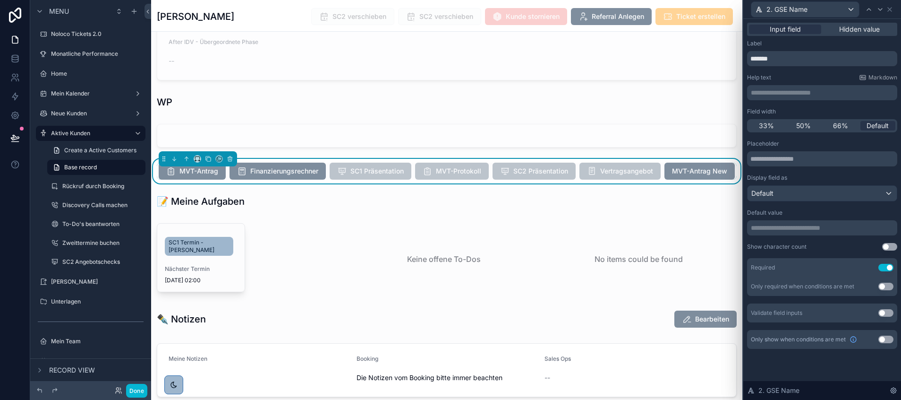
click at [886, 337] on button "Use setting" at bounding box center [886, 339] width 15 height 8
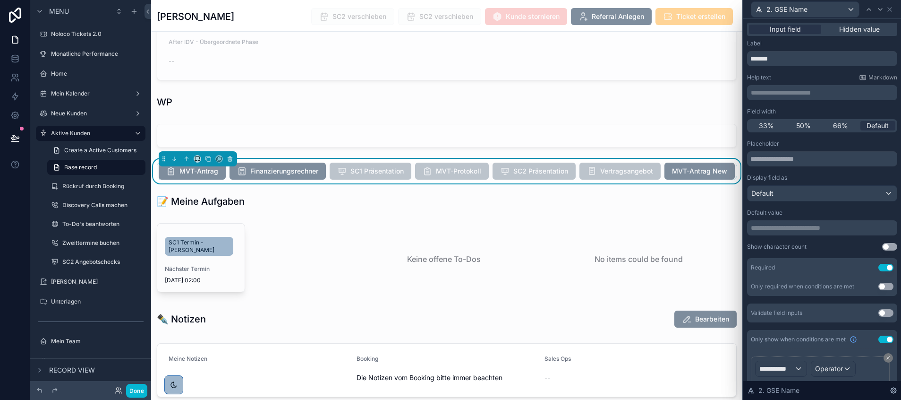
scroll to position [52, 0]
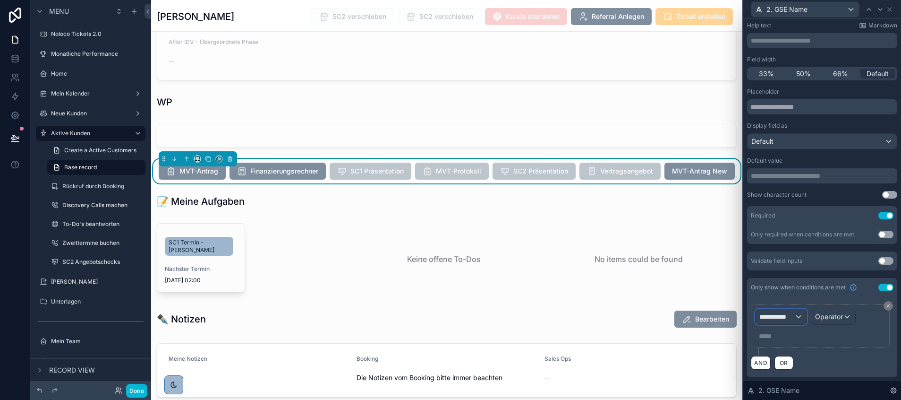
click at [789, 318] on span "**********" at bounding box center [777, 316] width 35 height 9
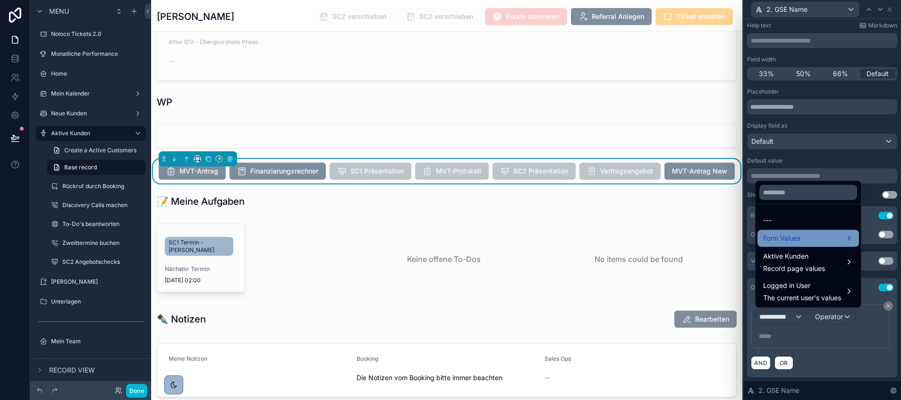
click at [798, 230] on div "Form Values" at bounding box center [809, 238] width 102 height 17
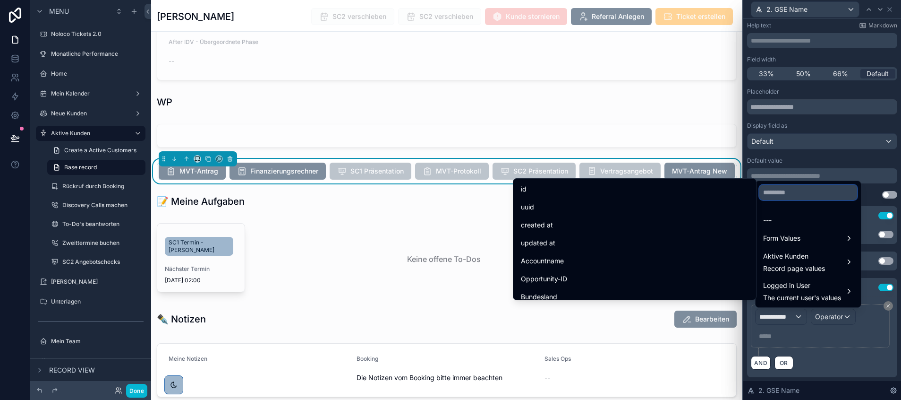
click at [782, 195] on input "text" at bounding box center [809, 192] width 98 height 15
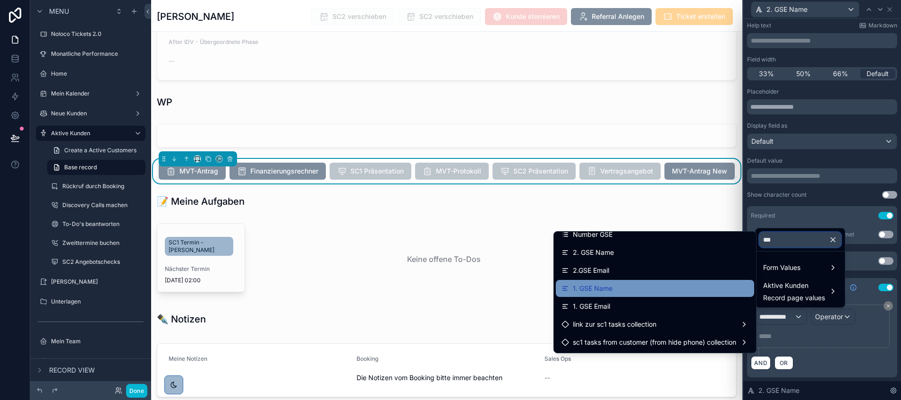
scroll to position [91, 0]
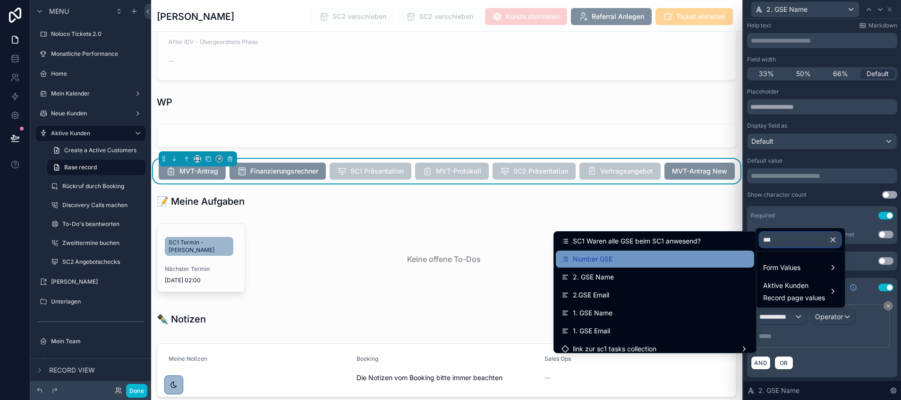
type input "***"
click at [650, 262] on div "Number GSE" at bounding box center [655, 258] width 187 height 11
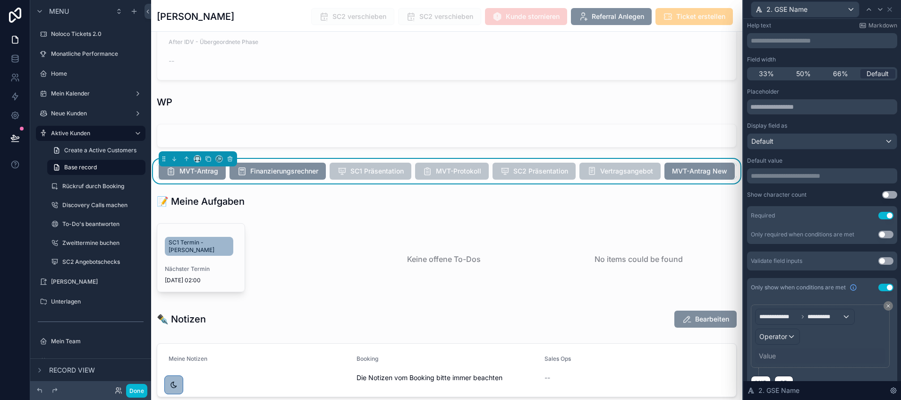
scroll to position [72, 0]
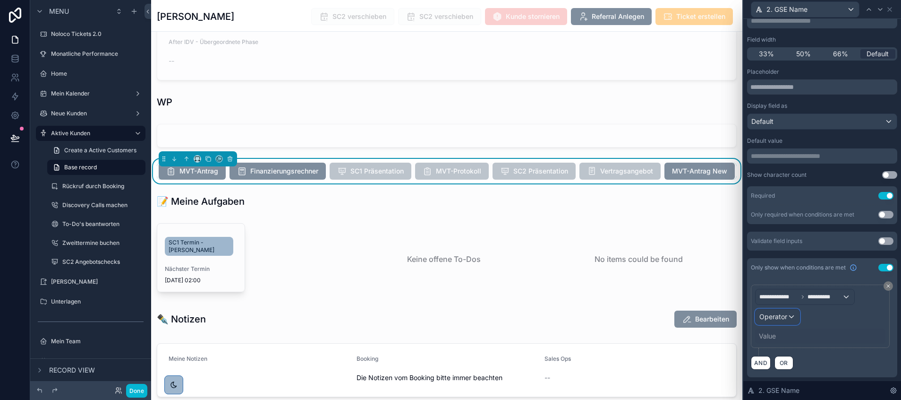
click at [783, 312] on span "Operator" at bounding box center [774, 316] width 28 height 8
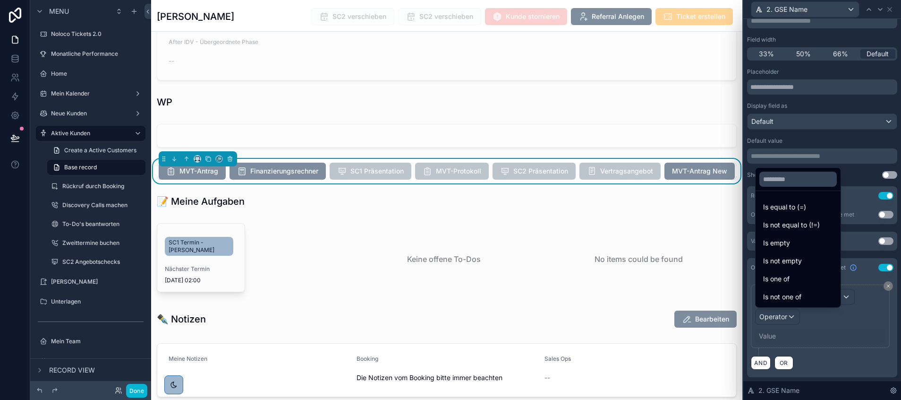
click at [802, 207] on span "Is equal to (=)" at bounding box center [784, 206] width 43 height 11
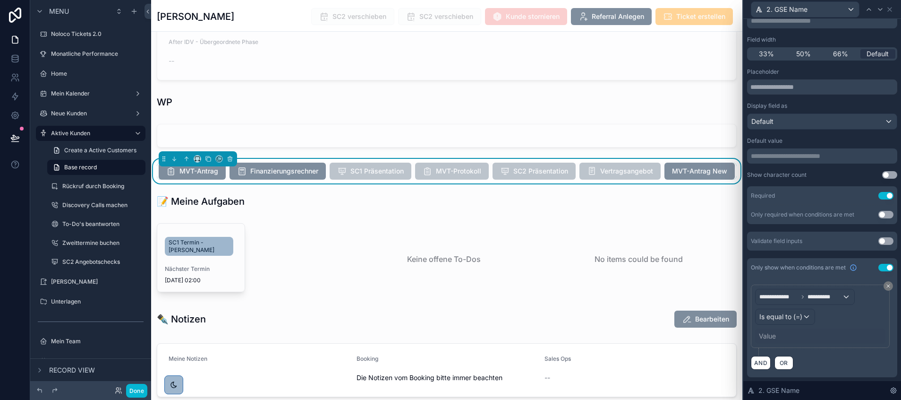
click at [774, 330] on div "Value" at bounding box center [820, 335] width 130 height 15
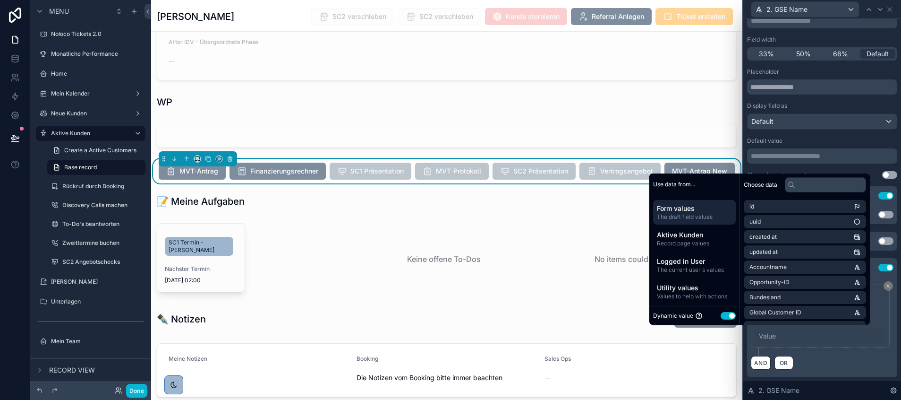
click at [729, 316] on button "Use setting" at bounding box center [728, 316] width 15 height 8
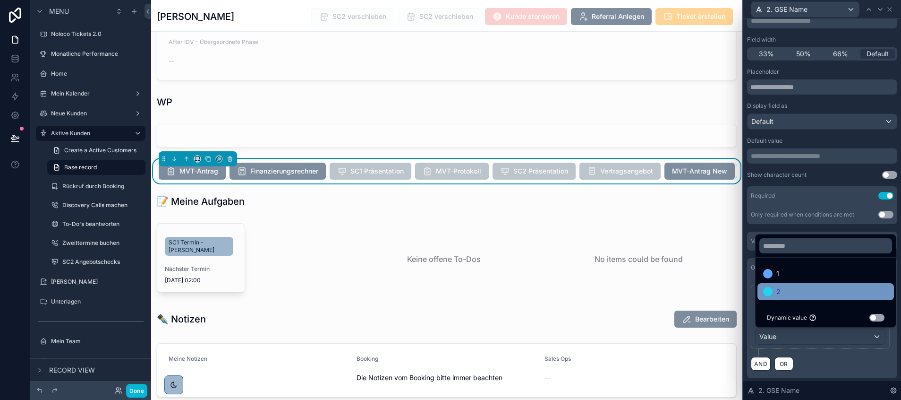
click at [790, 287] on div "2" at bounding box center [825, 291] width 125 height 11
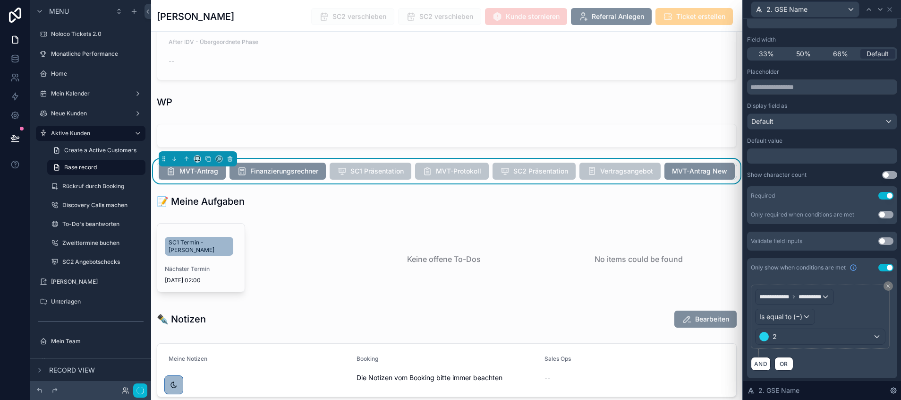
click at [824, 366] on div "AND OR" at bounding box center [822, 363] width 143 height 14
click at [881, 11] on icon at bounding box center [881, 10] width 8 height 8
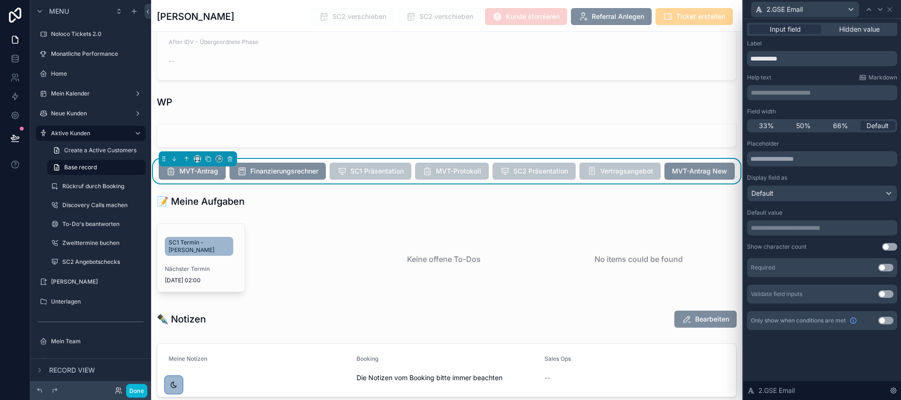
click at [884, 266] on button "Use setting" at bounding box center [886, 268] width 15 height 8
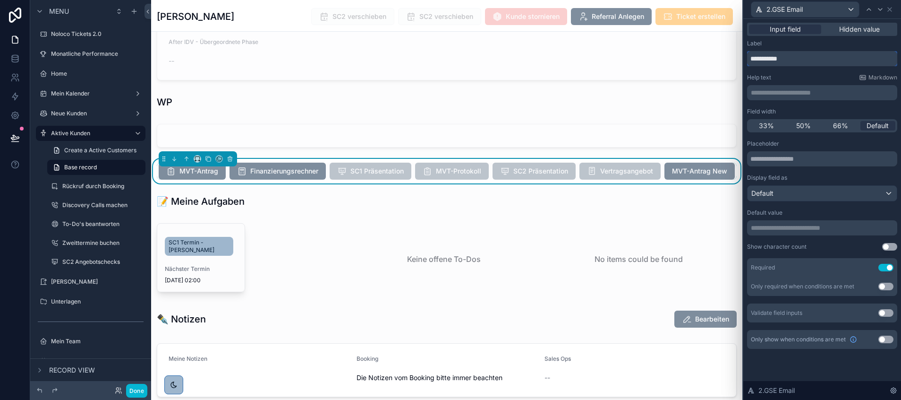
click at [771, 60] on input "**********" at bounding box center [822, 58] width 150 height 15
type input "********"
click at [888, 342] on button "Use setting" at bounding box center [886, 339] width 15 height 8
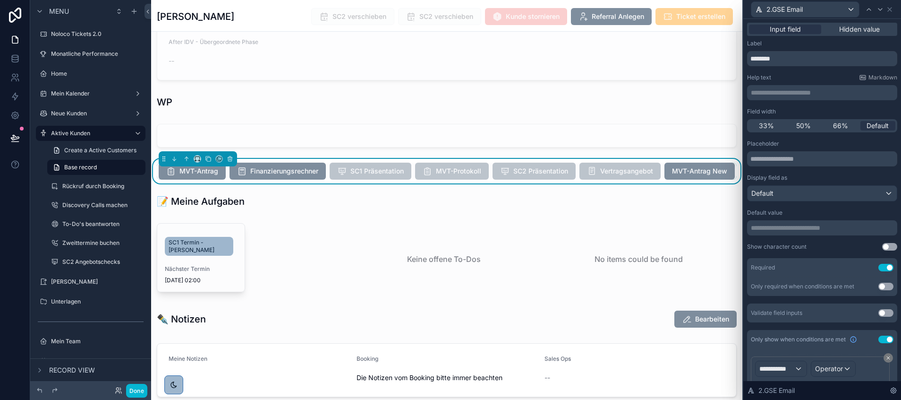
scroll to position [52, 0]
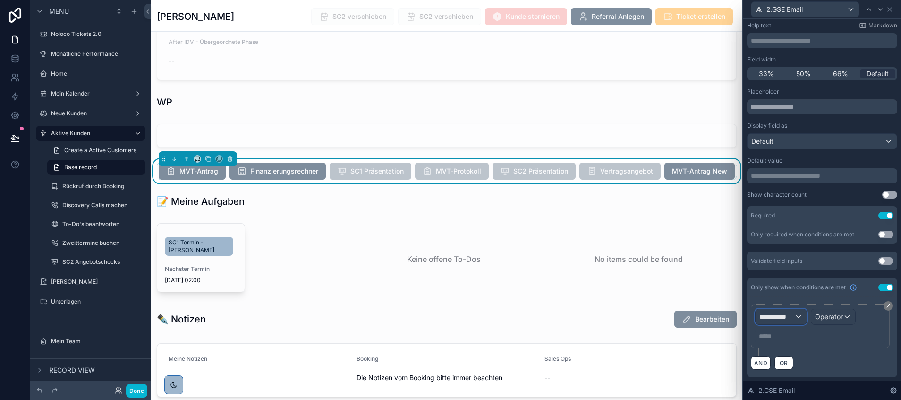
click at [799, 316] on div "**********" at bounding box center [781, 316] width 51 height 15
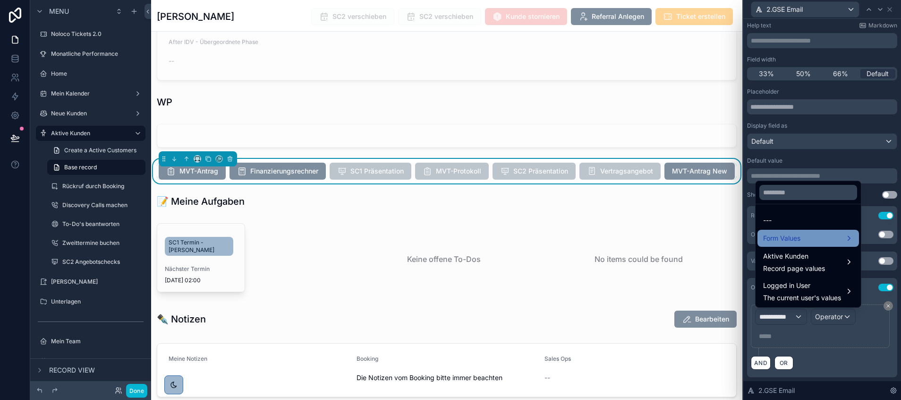
click at [803, 237] on div "Form Values" at bounding box center [808, 237] width 90 height 11
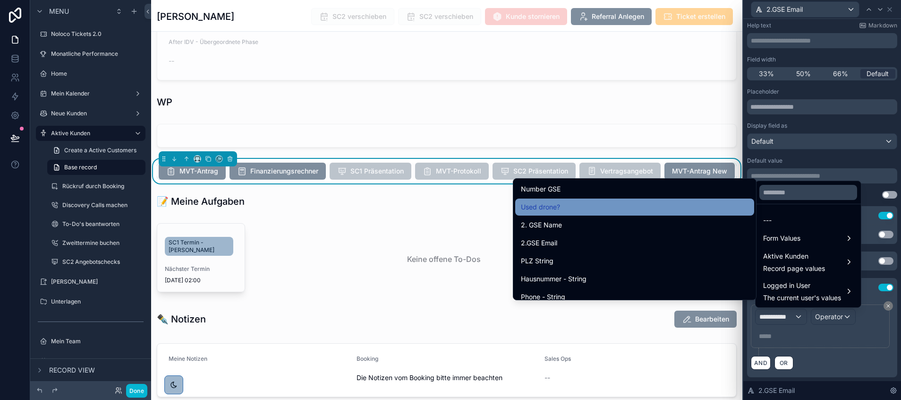
scroll to position [8975, 0]
click at [575, 210] on div "Number GSE" at bounding box center [635, 206] width 228 height 11
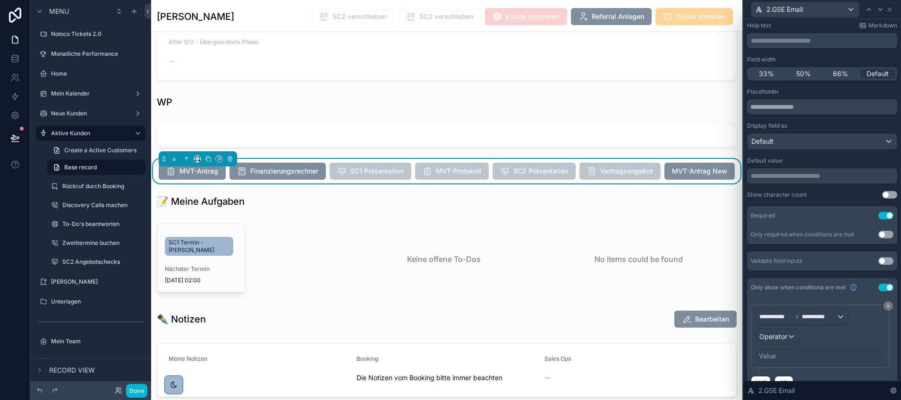
scroll to position [72, 0]
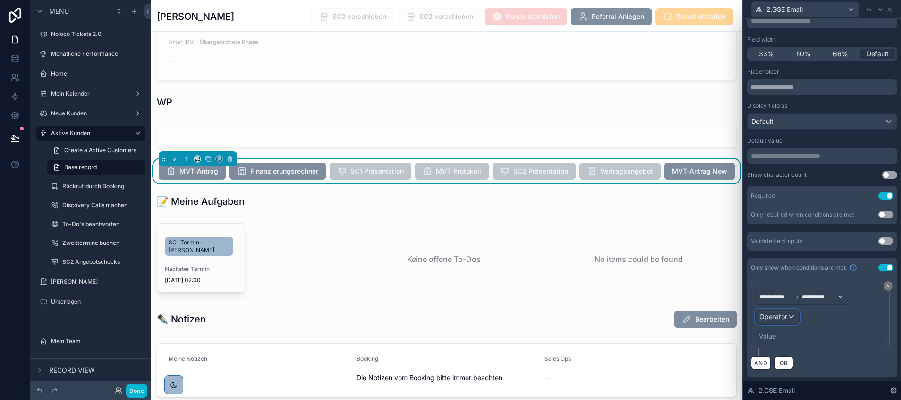
click at [783, 315] on span "Operator" at bounding box center [774, 316] width 28 height 8
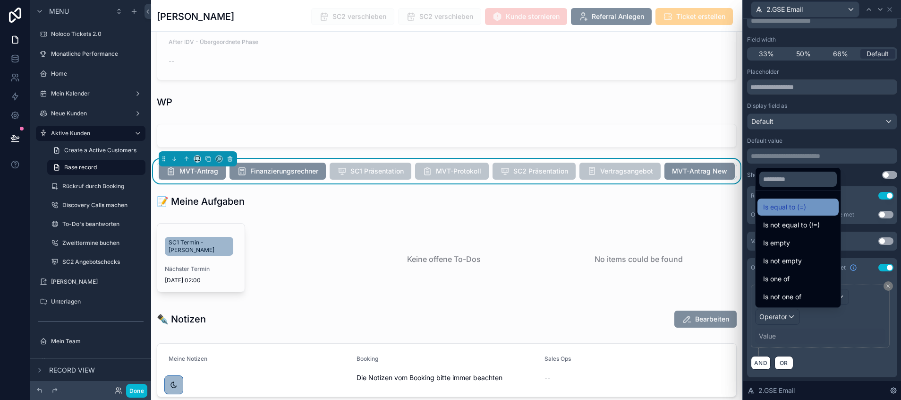
click at [783, 213] on div "Is equal to (=)" at bounding box center [798, 206] width 81 height 17
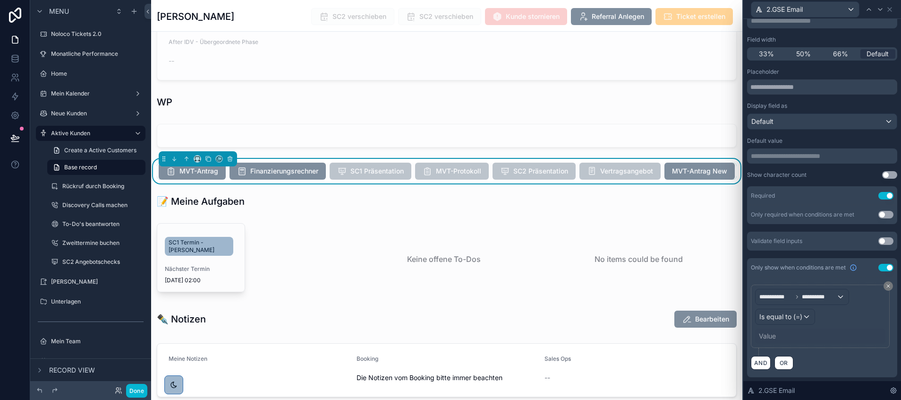
click at [778, 332] on div "Value" at bounding box center [820, 335] width 130 height 15
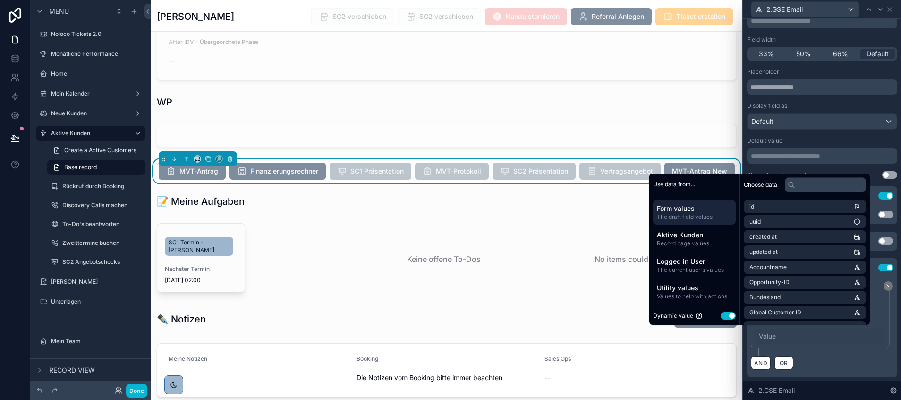
click at [727, 314] on button "Use setting" at bounding box center [728, 316] width 15 height 8
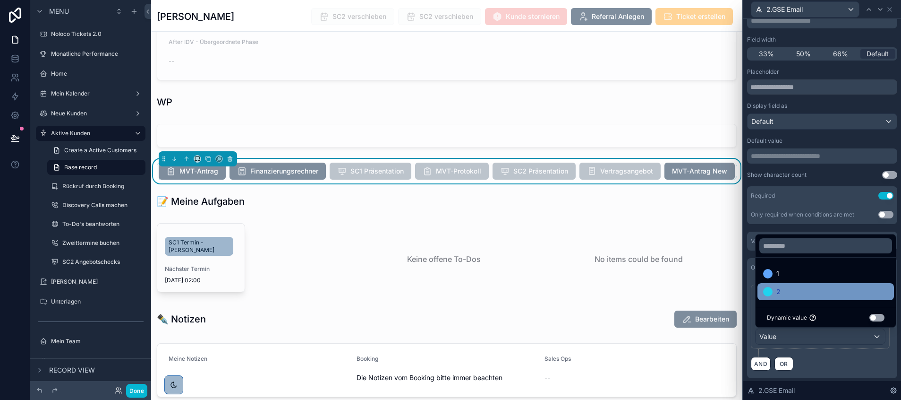
click at [781, 296] on div "2" at bounding box center [825, 291] width 125 height 11
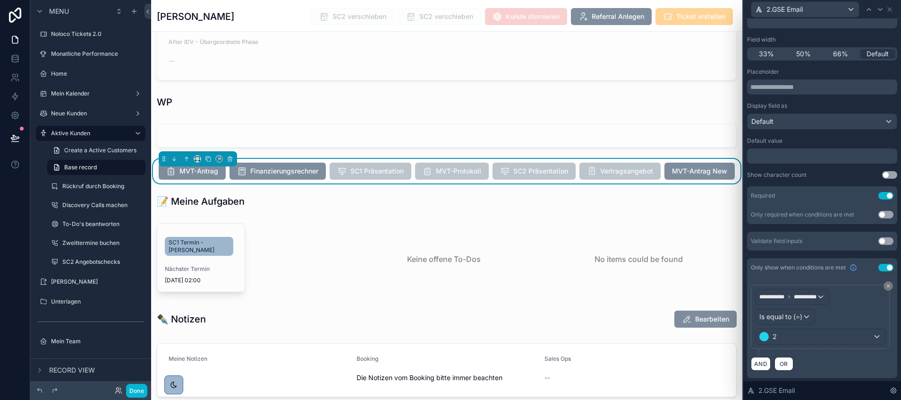
click at [843, 379] on div "**********" at bounding box center [823, 173] width 158 height 453
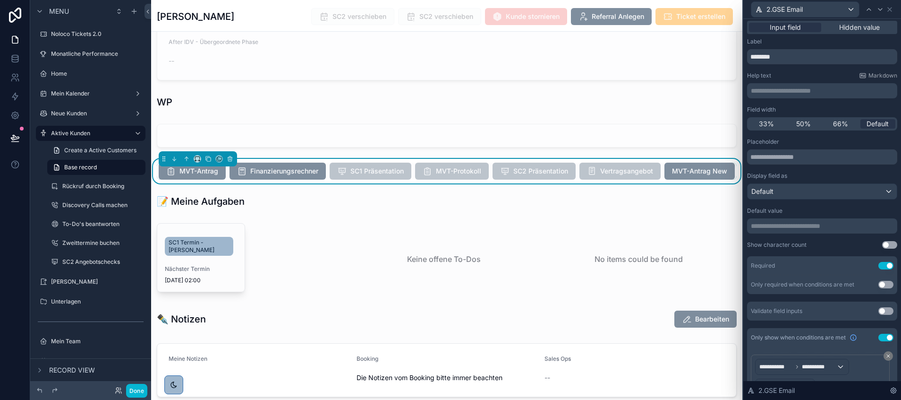
scroll to position [0, 0]
click at [891, 10] on icon at bounding box center [890, 10] width 8 height 8
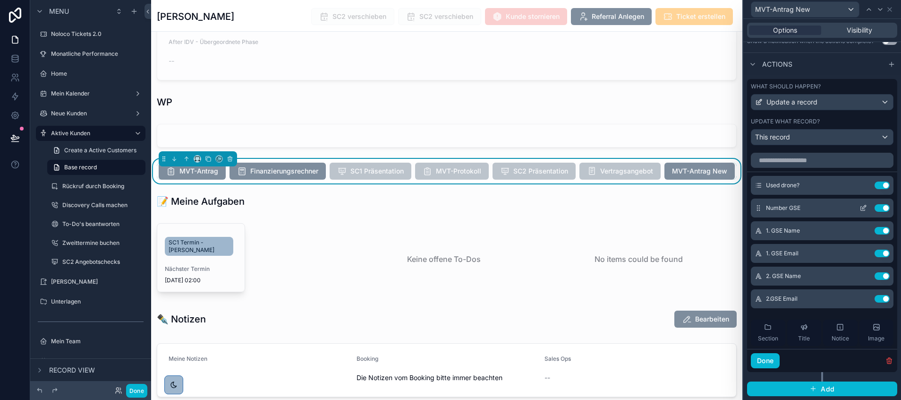
click at [860, 205] on icon at bounding box center [864, 208] width 8 height 8
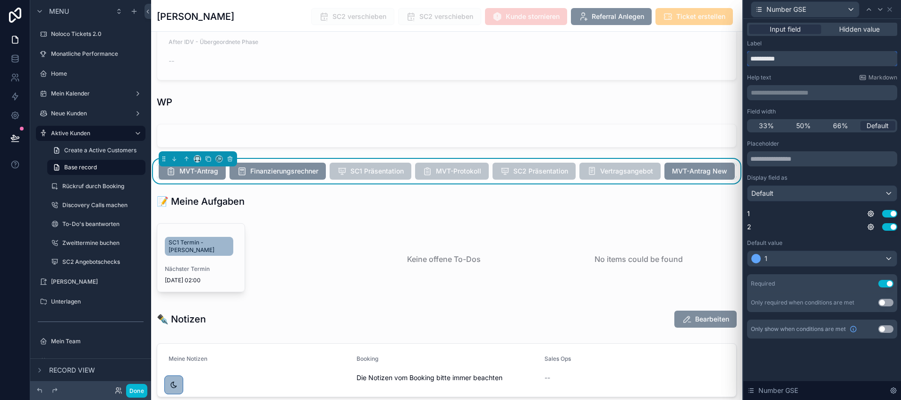
drag, startPoint x: 794, startPoint y: 60, endPoint x: 744, endPoint y: 60, distance: 50.1
click at [744, 60] on div "**********" at bounding box center [823, 190] width 158 height 342
paste input "**********"
type input "**********"
click at [889, 4] on div "Number GSE" at bounding box center [822, 9] width 150 height 18
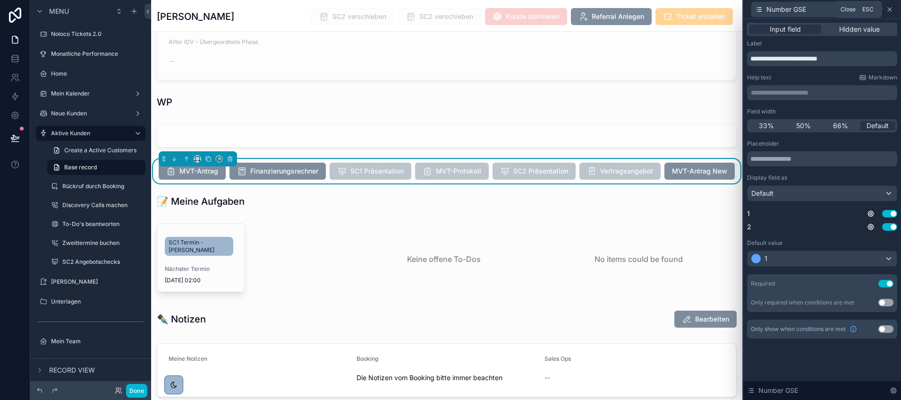
click at [889, 7] on icon at bounding box center [890, 10] width 8 height 8
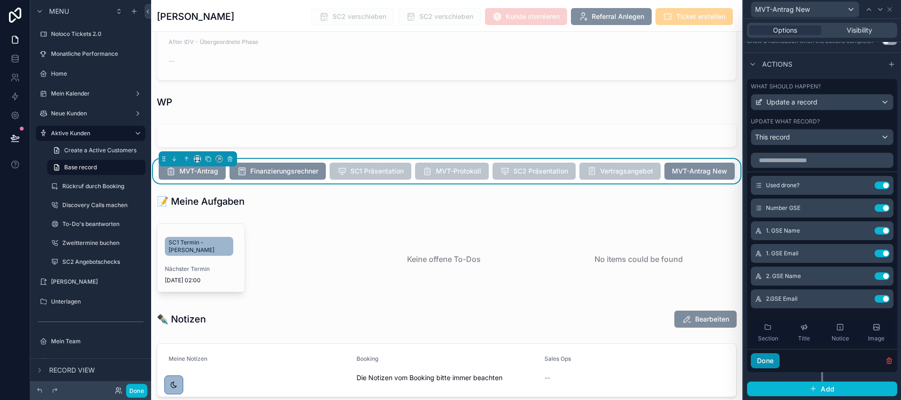
click at [771, 359] on button "Done" at bounding box center [765, 360] width 29 height 15
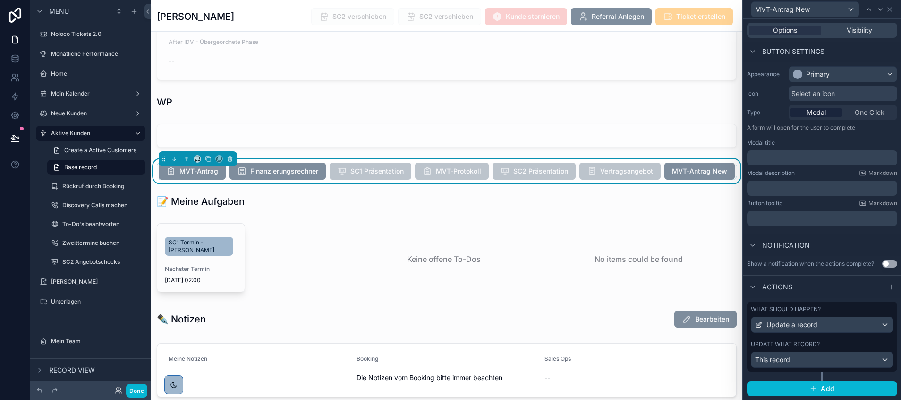
scroll to position [63, 0]
click at [800, 383] on button "Add" at bounding box center [822, 388] width 150 height 15
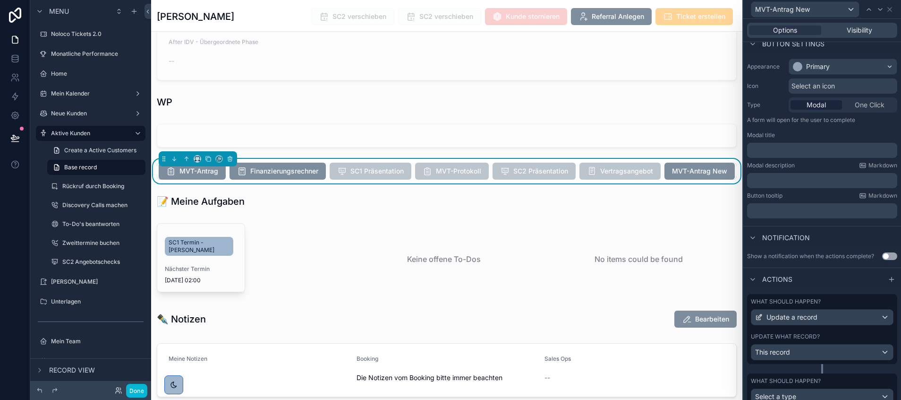
scroll to position [107, 0]
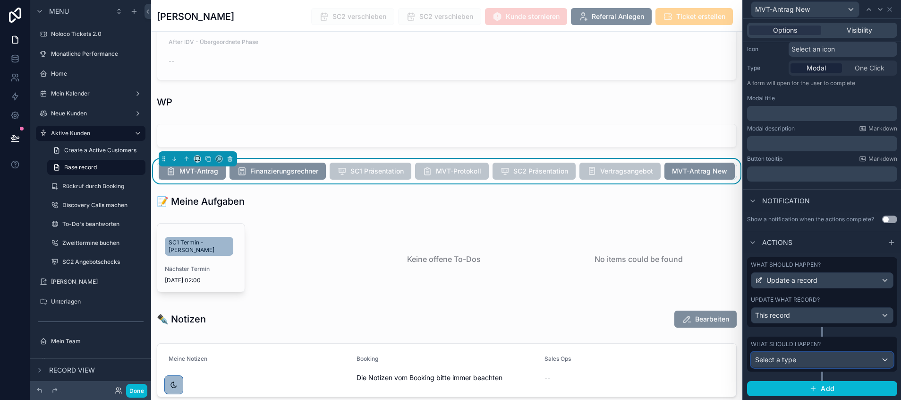
click at [790, 358] on span "Select a type" at bounding box center [775, 359] width 41 height 8
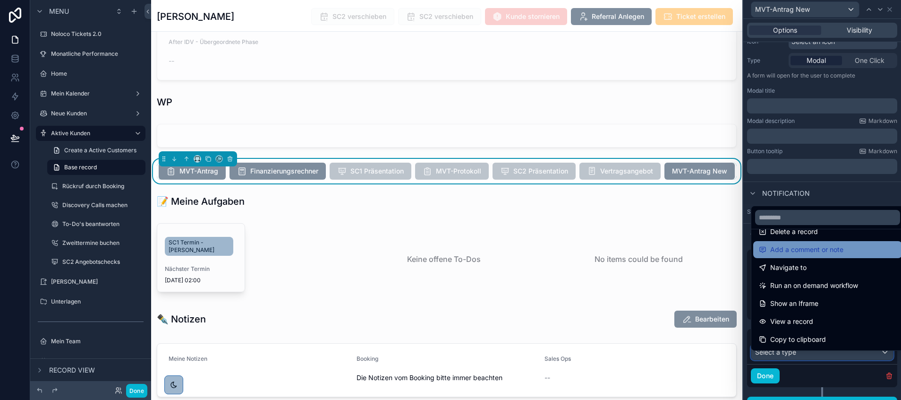
scroll to position [51, 0]
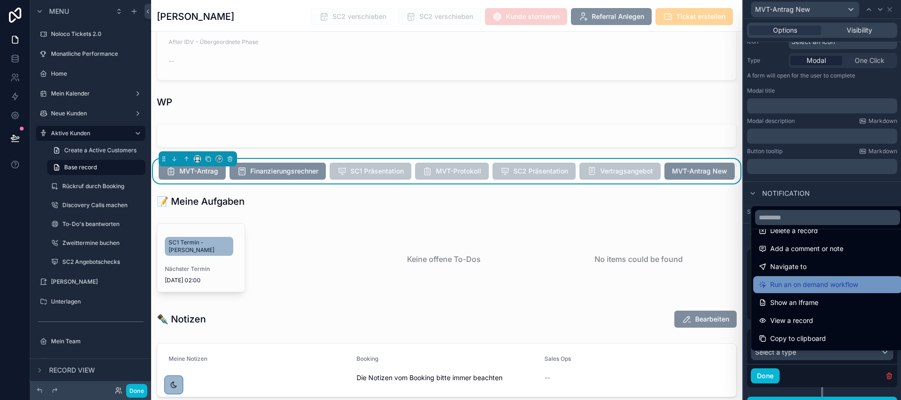
click at [802, 282] on span "Run an on demand workflow" at bounding box center [814, 284] width 88 height 11
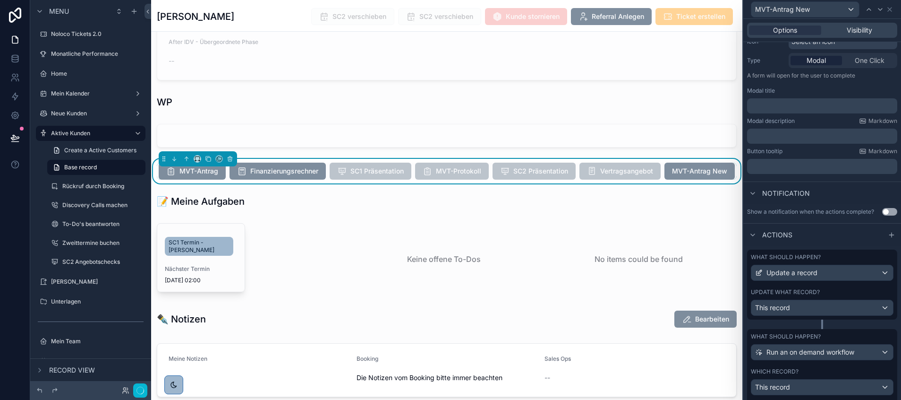
scroll to position [200, 0]
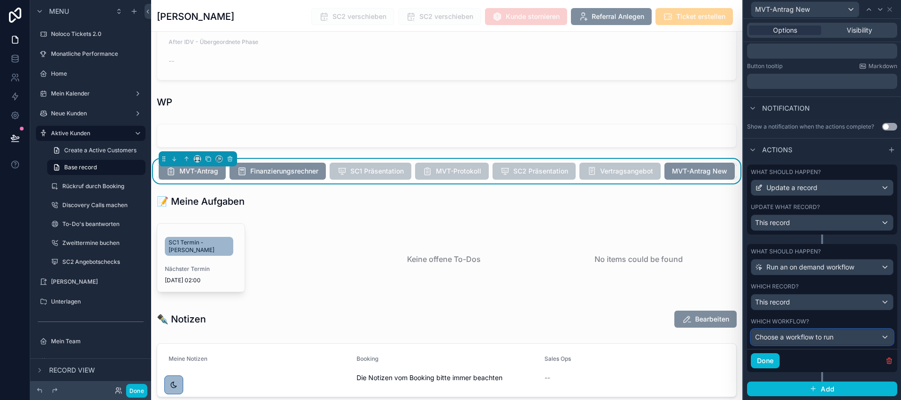
click at [790, 338] on span "Choose a workflow to run" at bounding box center [794, 337] width 78 height 8
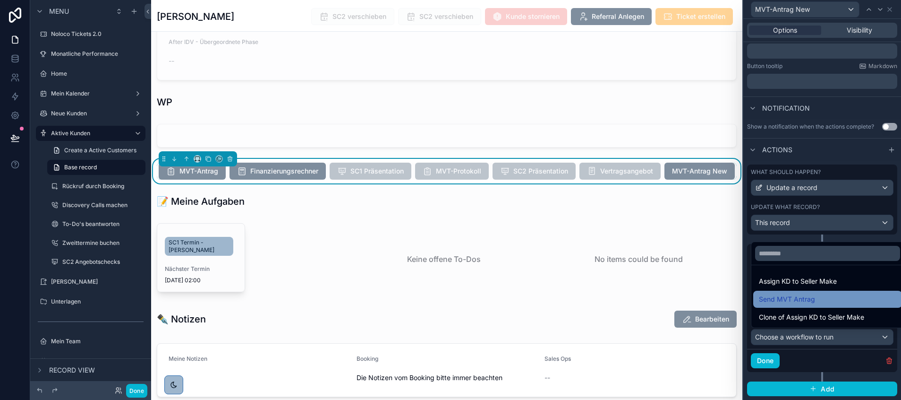
click at [800, 299] on span "Send MVT Antrag" at bounding box center [787, 298] width 56 height 11
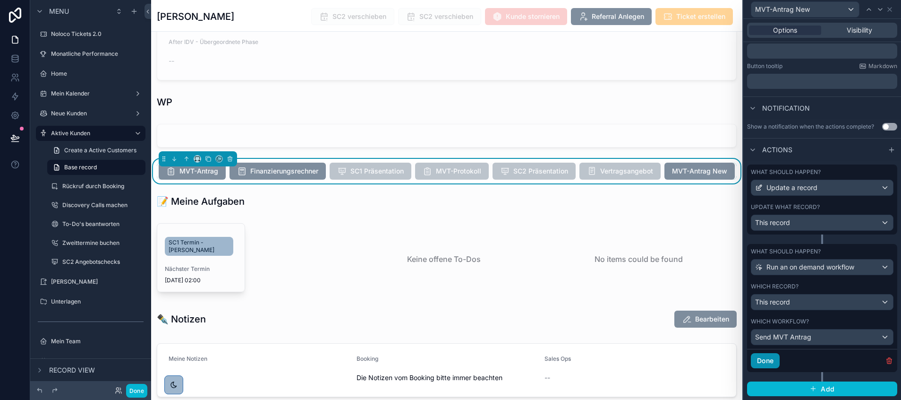
click at [771, 361] on button "Done" at bounding box center [765, 360] width 29 height 15
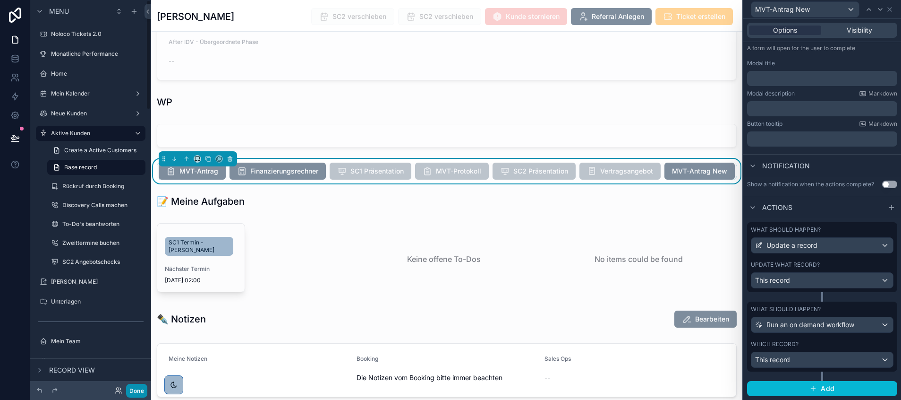
click at [137, 388] on button "Done" at bounding box center [136, 391] width 21 height 14
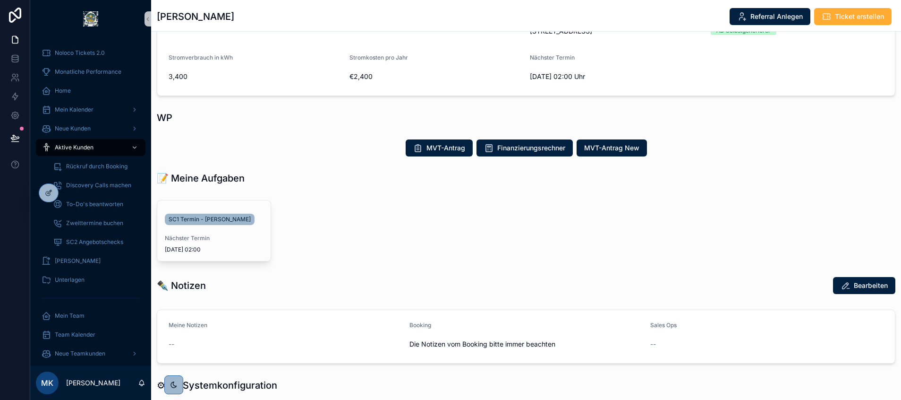
scroll to position [122, 0]
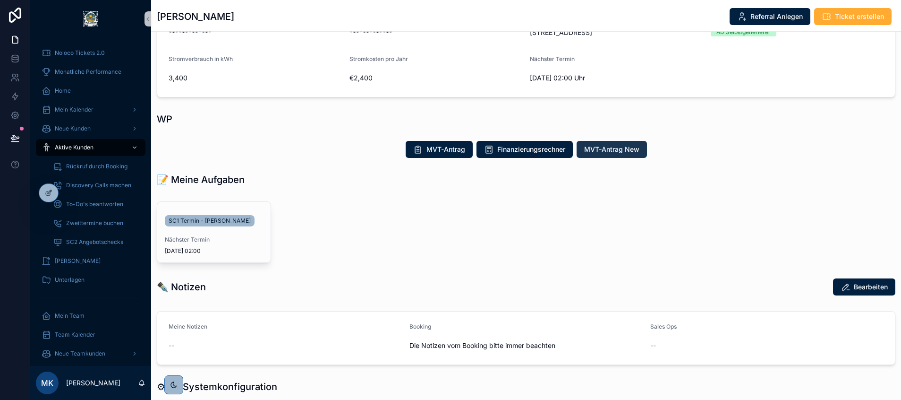
click at [605, 153] on span "MVT-Antrag New" at bounding box center [611, 149] width 55 height 9
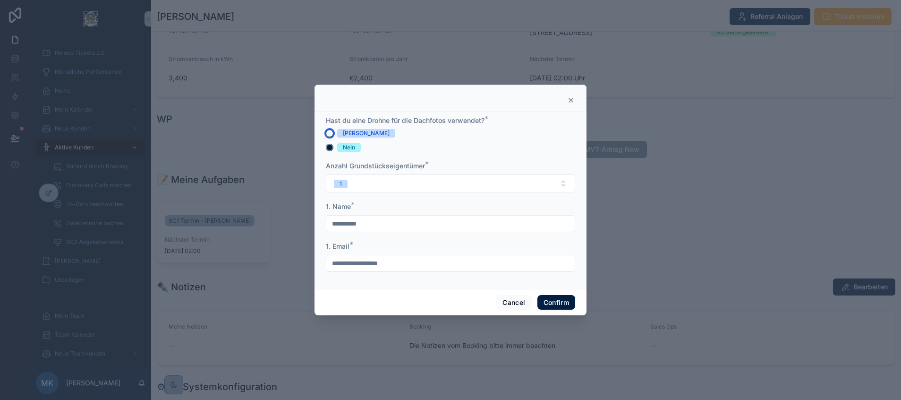
click at [330, 132] on button "[PERSON_NAME]" at bounding box center [330, 133] width 8 height 8
click at [320, 167] on div "**********" at bounding box center [451, 200] width 272 height 177
click at [509, 304] on button "Cancel" at bounding box center [513, 302] width 35 height 15
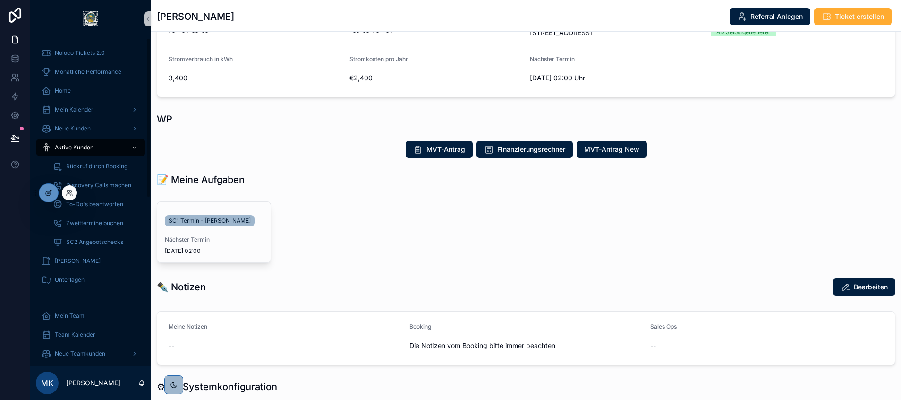
click at [47, 191] on icon at bounding box center [48, 193] width 4 height 4
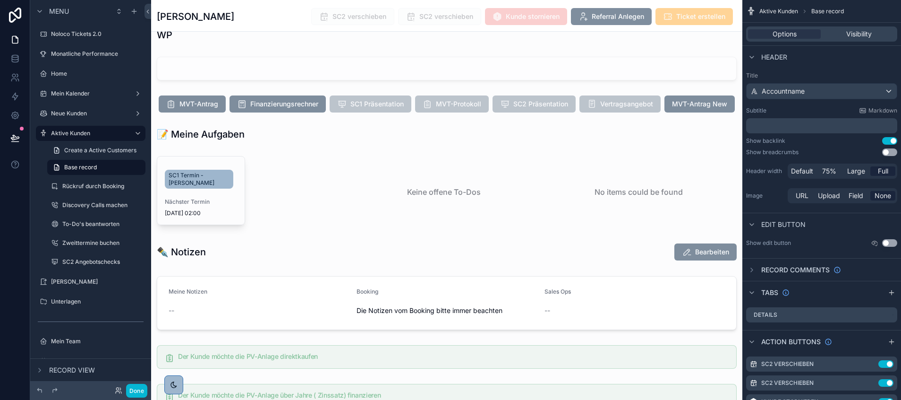
scroll to position [1108, 0]
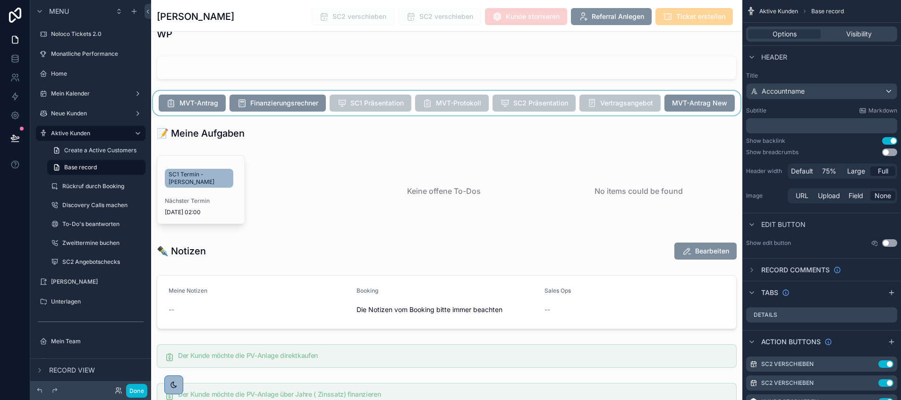
click at [451, 115] on div "scrollable content" at bounding box center [446, 103] width 591 height 25
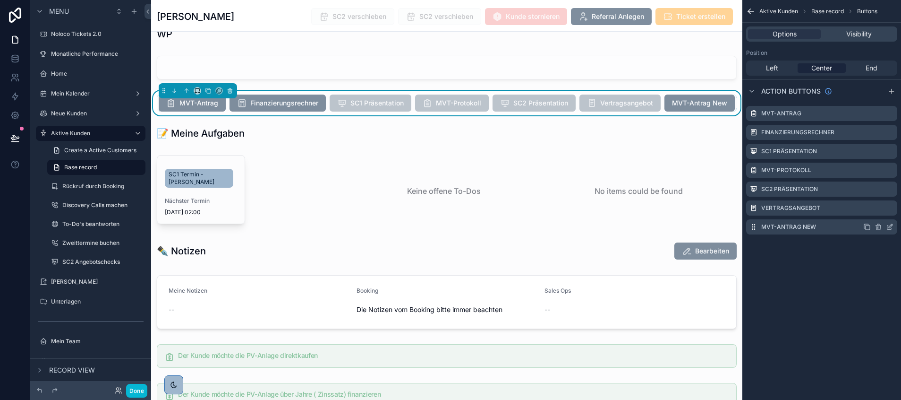
click at [891, 226] on icon "scrollable content" at bounding box center [890, 227] width 8 height 8
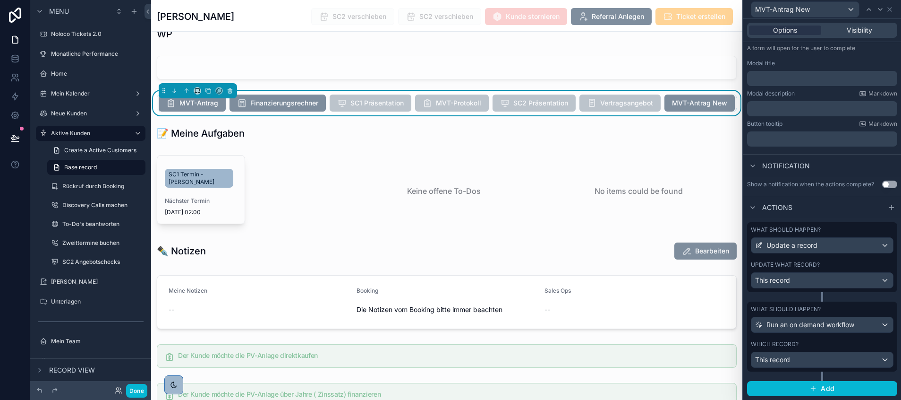
scroll to position [142, 0]
click at [863, 274] on div "This record" at bounding box center [823, 280] width 142 height 15
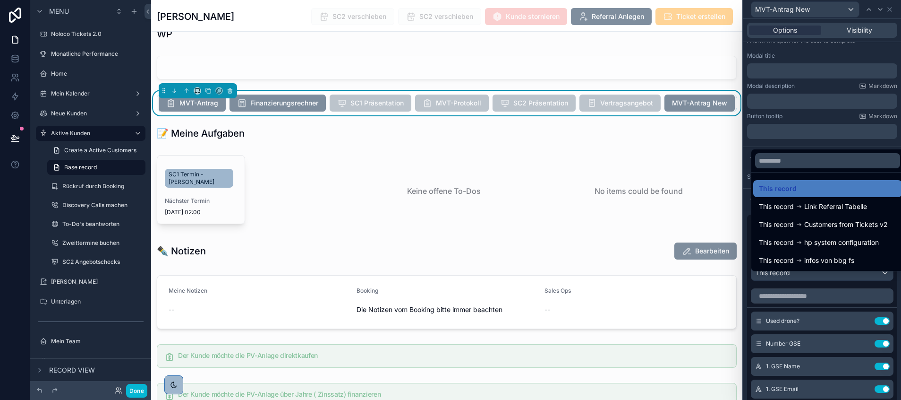
click at [832, 348] on div at bounding box center [823, 200] width 158 height 400
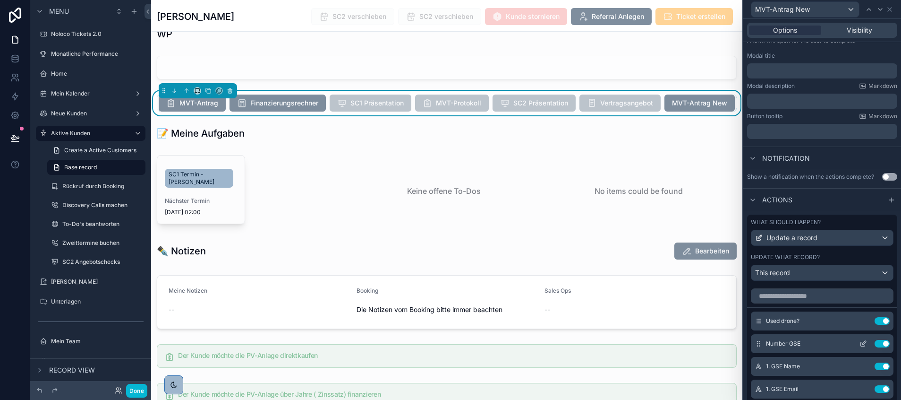
click at [856, 347] on button at bounding box center [863, 344] width 15 height 8
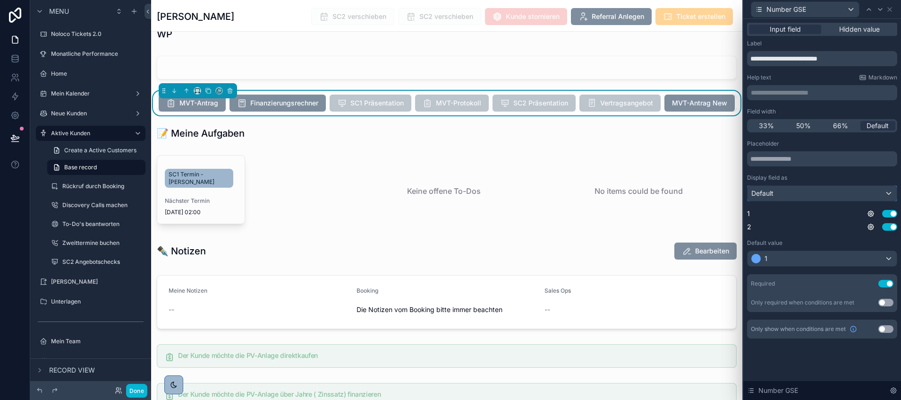
click at [829, 190] on div "Default" at bounding box center [822, 193] width 149 height 15
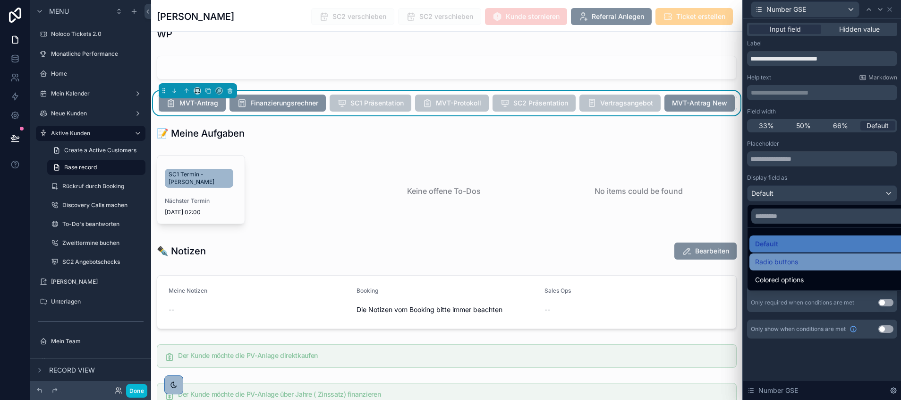
click at [779, 261] on span "Radio buttons" at bounding box center [776, 261] width 43 height 11
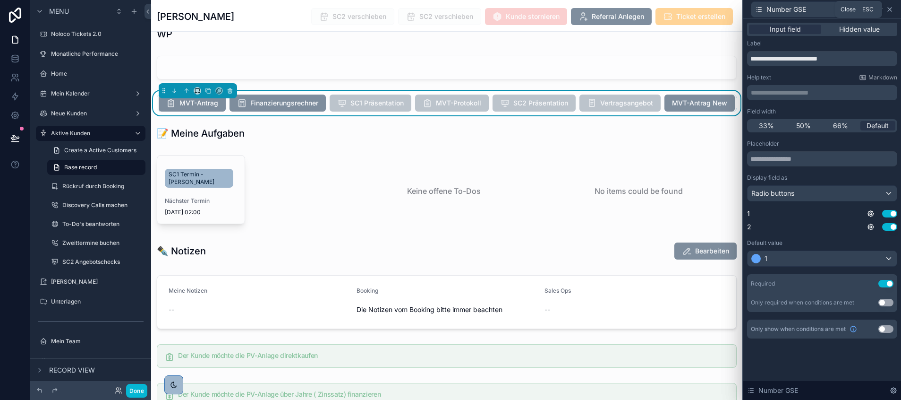
click at [892, 8] on icon at bounding box center [890, 10] width 8 height 8
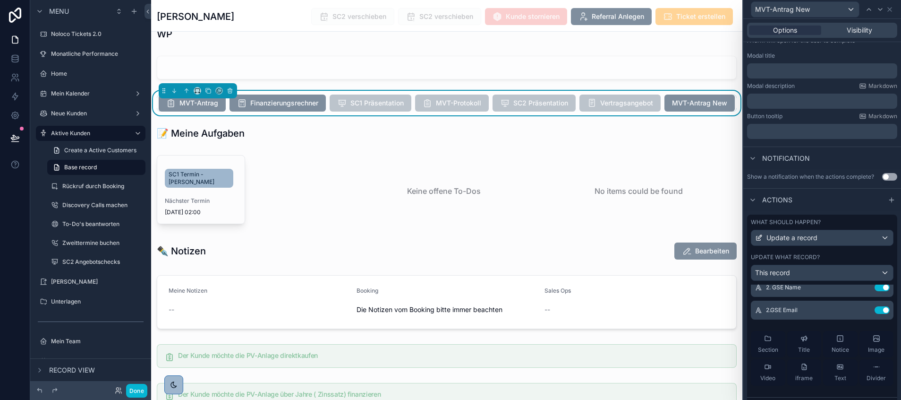
scroll to position [128, 0]
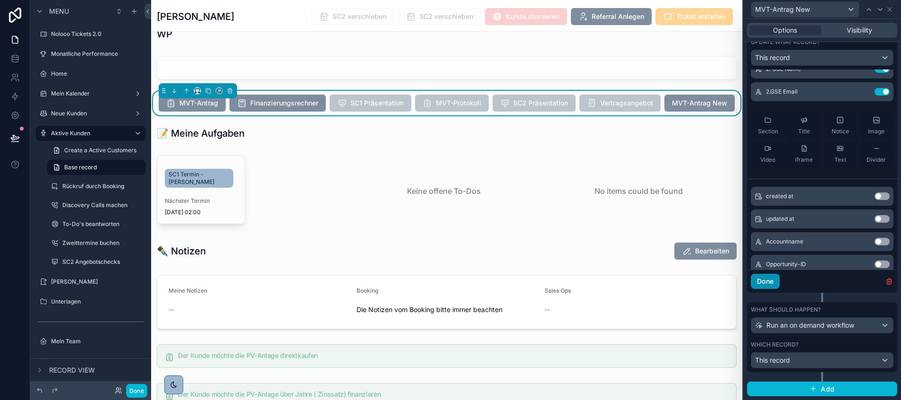
click at [768, 284] on button "Done" at bounding box center [765, 281] width 29 height 15
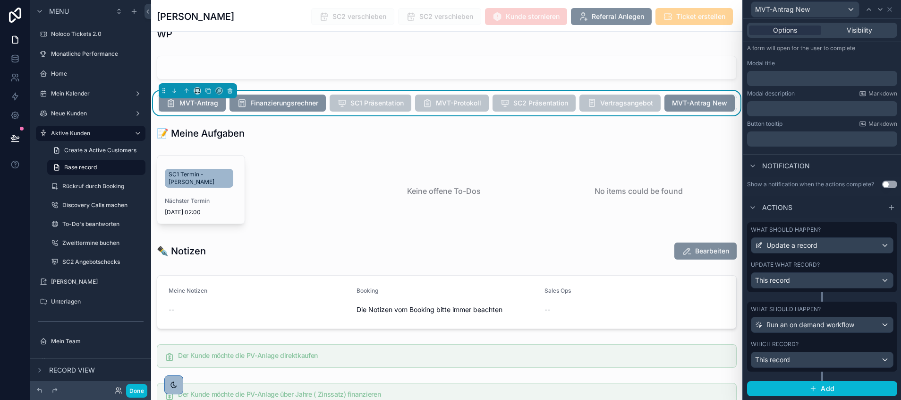
scroll to position [142, 0]
click at [135, 389] on button "Done" at bounding box center [136, 391] width 21 height 14
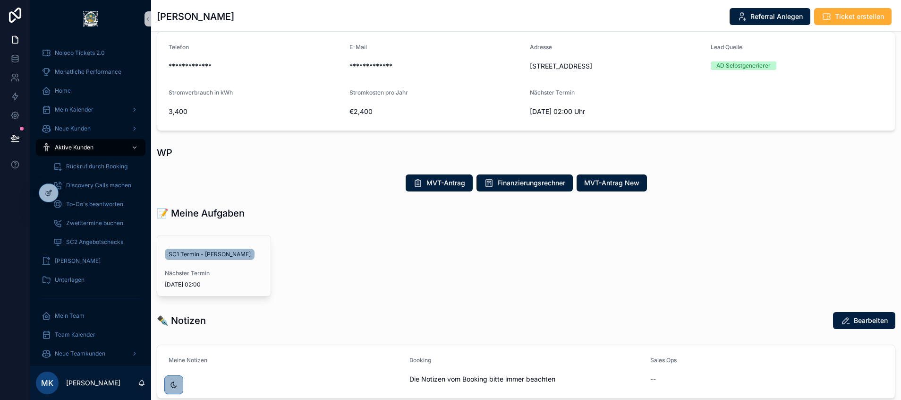
scroll to position [88, 0]
click at [609, 183] on span "MVT-Antrag New" at bounding box center [611, 183] width 55 height 9
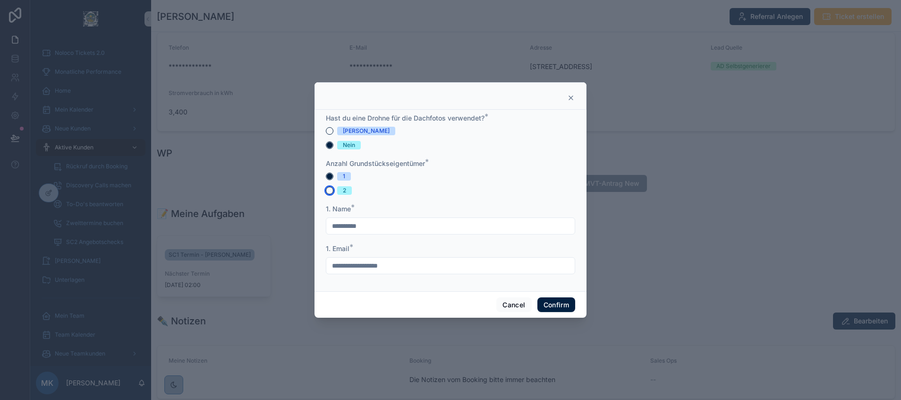
click at [331, 190] on button "2" at bounding box center [330, 191] width 8 height 8
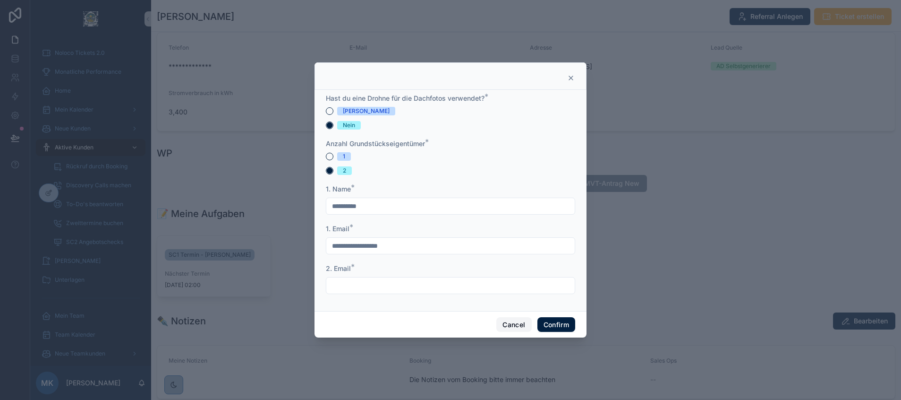
click at [504, 324] on button "Cancel" at bounding box center [513, 324] width 35 height 15
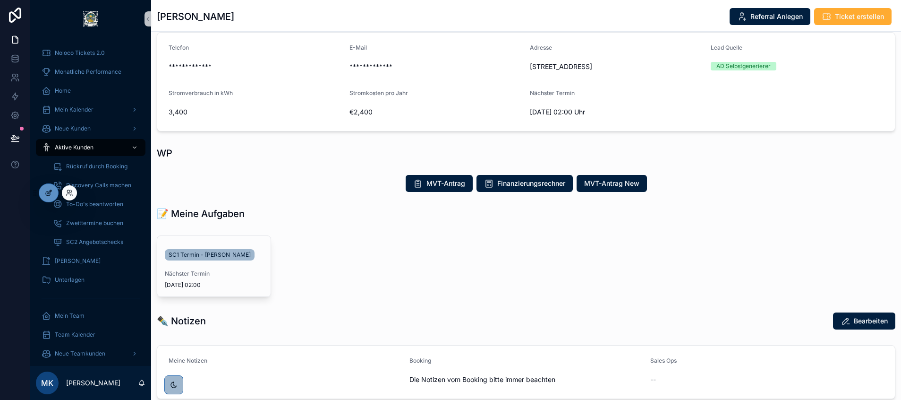
click at [53, 187] on div at bounding box center [48, 193] width 19 height 18
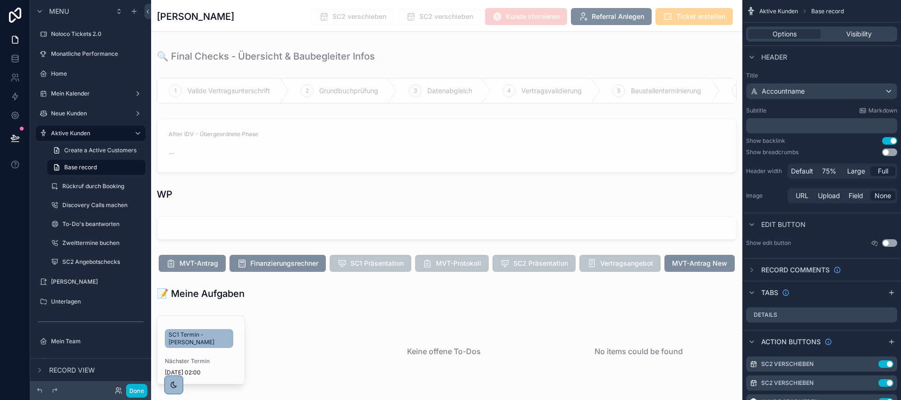
scroll to position [992, 0]
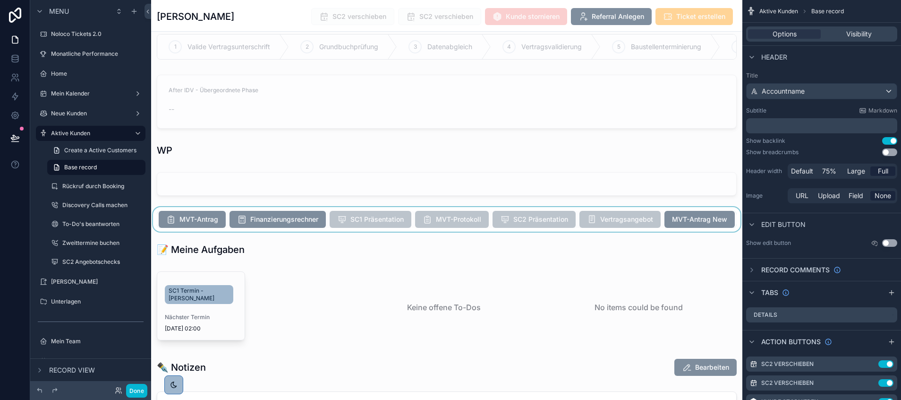
click at [513, 231] on div "scrollable content" at bounding box center [446, 219] width 591 height 25
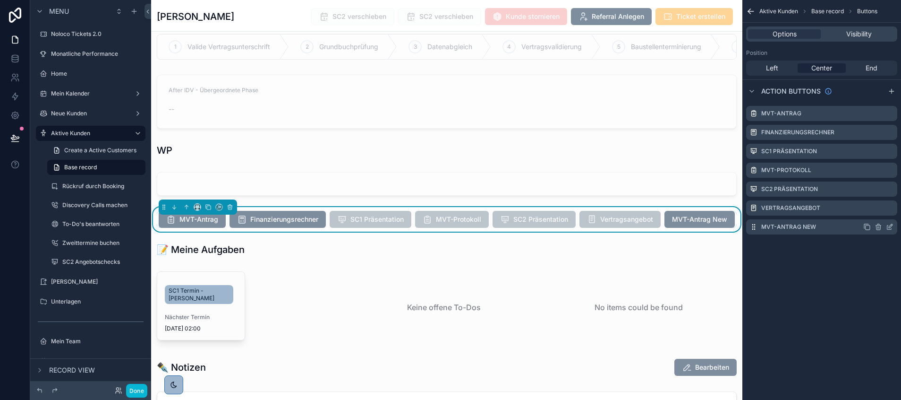
click at [888, 227] on icon "scrollable content" at bounding box center [890, 227] width 4 height 4
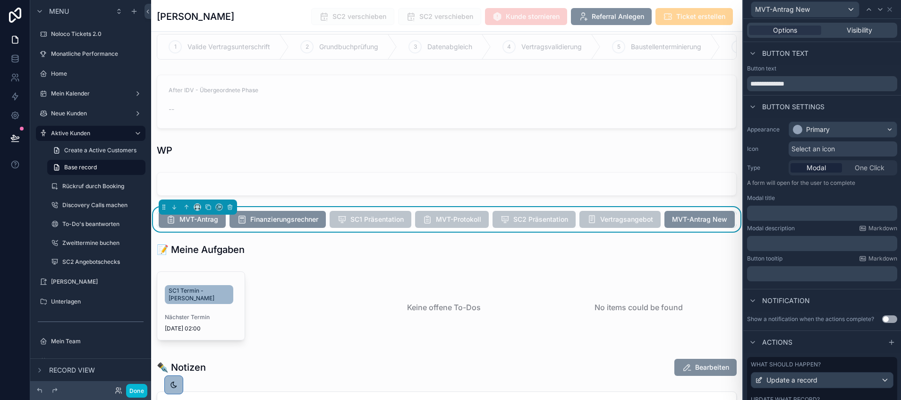
scroll to position [142, 0]
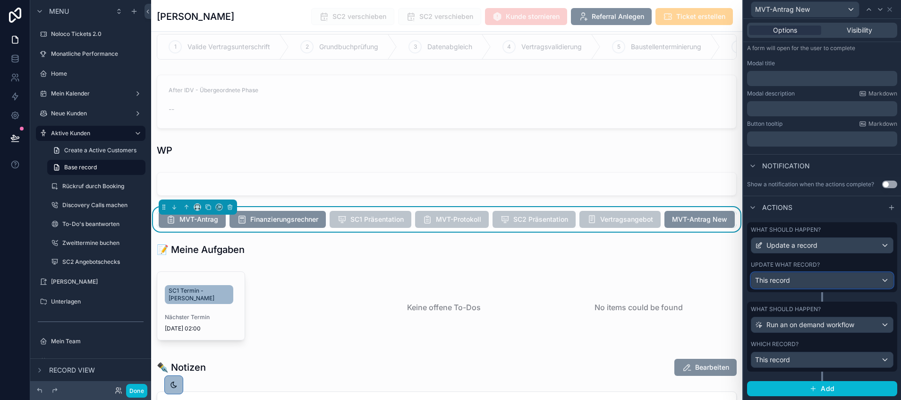
click at [850, 277] on div "This record" at bounding box center [823, 280] width 142 height 15
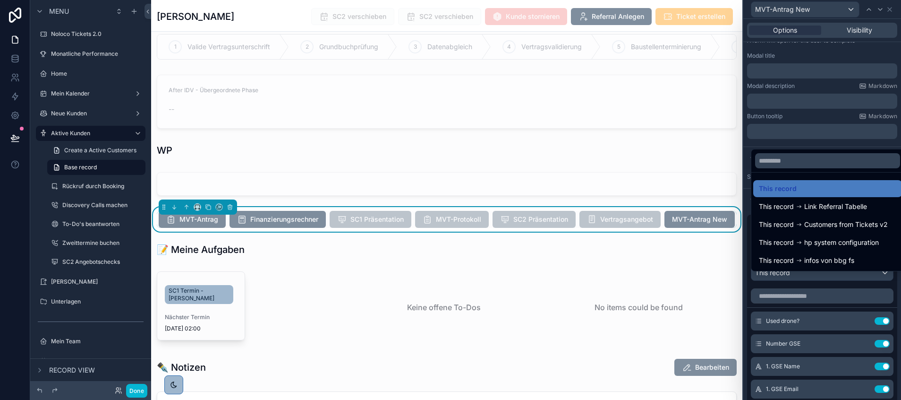
click at [809, 346] on div at bounding box center [823, 200] width 158 height 400
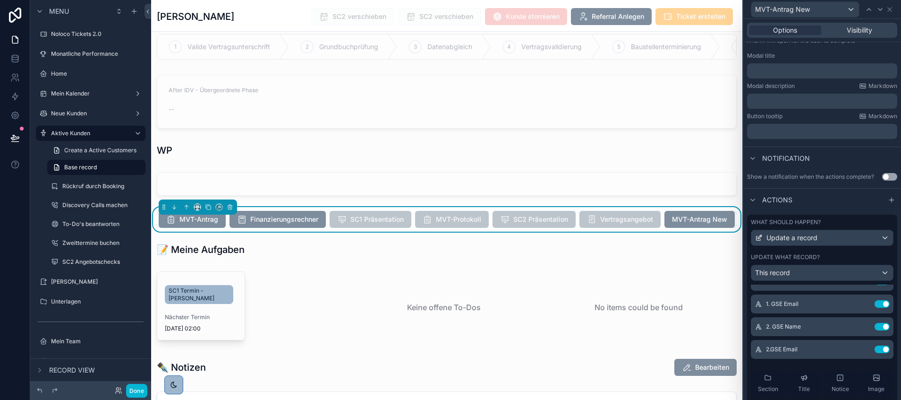
scroll to position [94, 0]
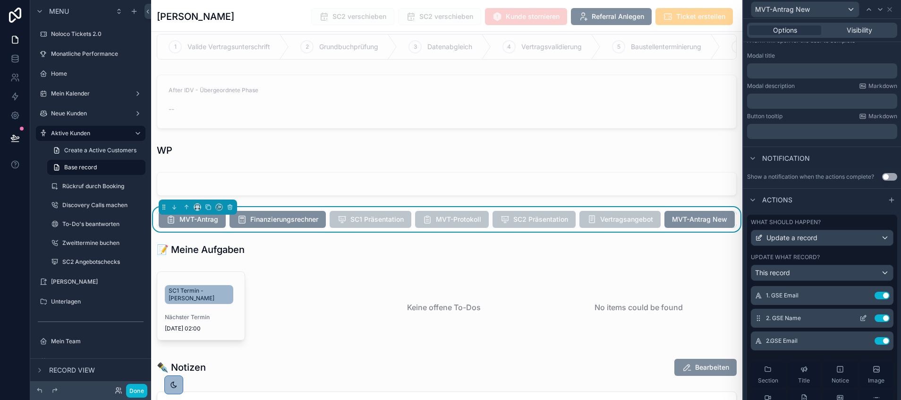
click at [860, 322] on icon at bounding box center [864, 318] width 8 height 8
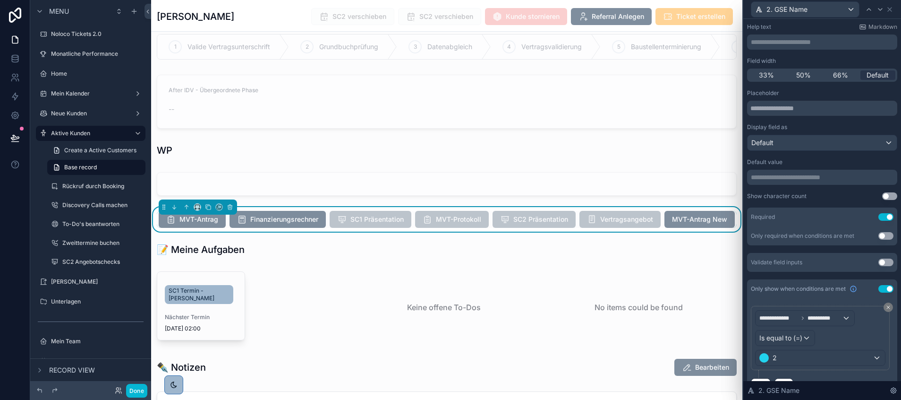
scroll to position [52, 0]
click at [796, 316] on span "**********" at bounding box center [779, 316] width 39 height 8
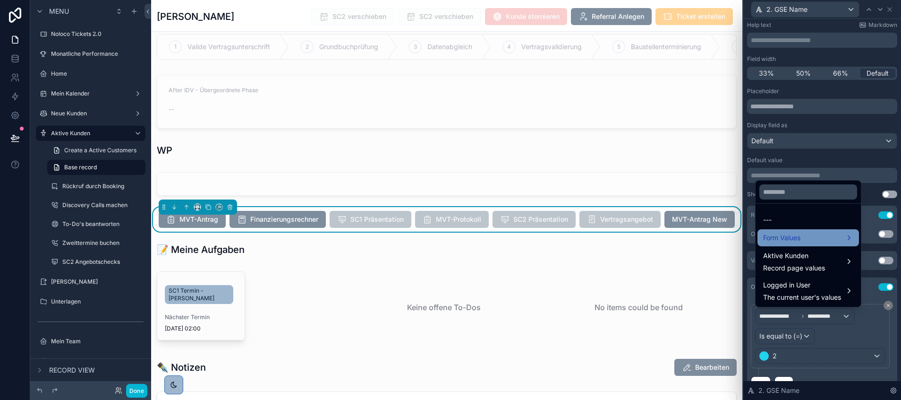
click at [798, 232] on span "Form Values" at bounding box center [781, 237] width 37 height 11
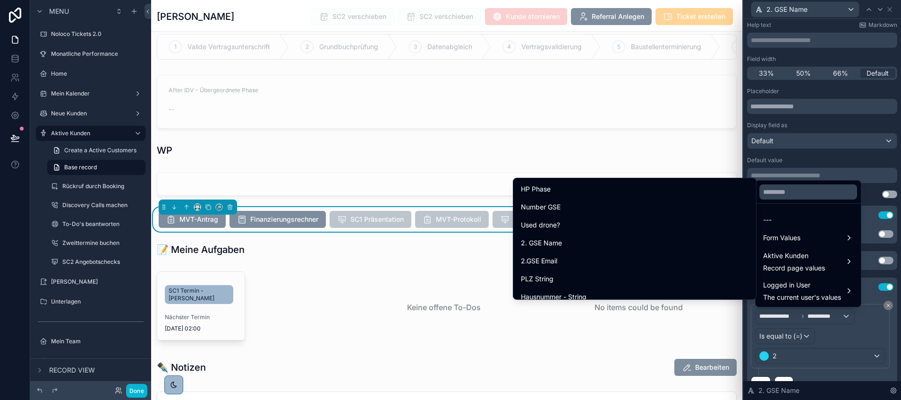
scroll to position [8974, 0]
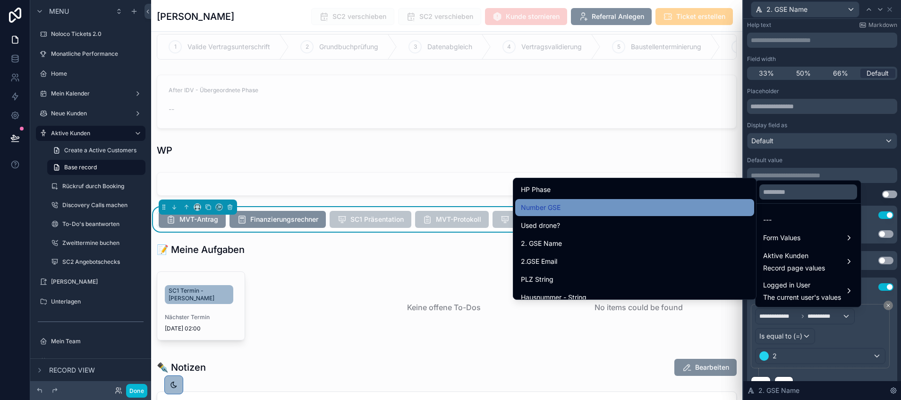
click at [578, 205] on div "Number GSE" at bounding box center [635, 207] width 228 height 11
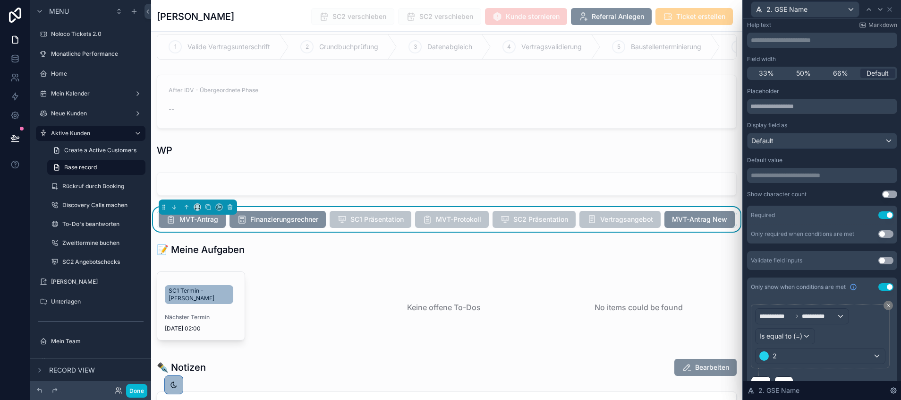
scroll to position [73, 0]
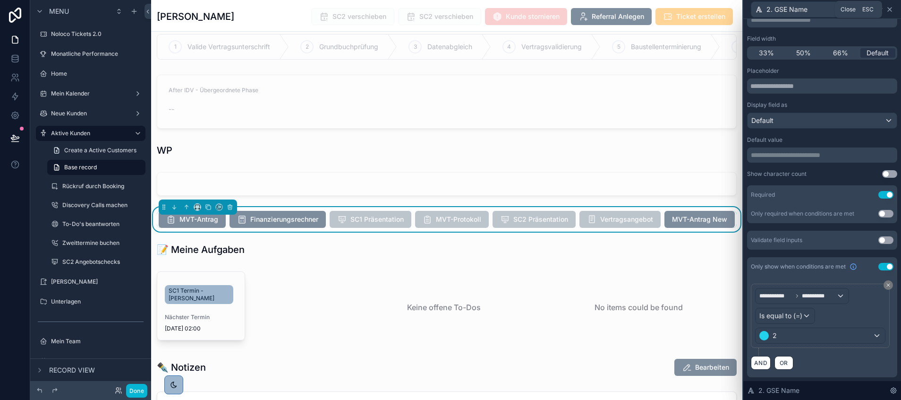
click at [890, 9] on icon at bounding box center [890, 10] width 4 height 4
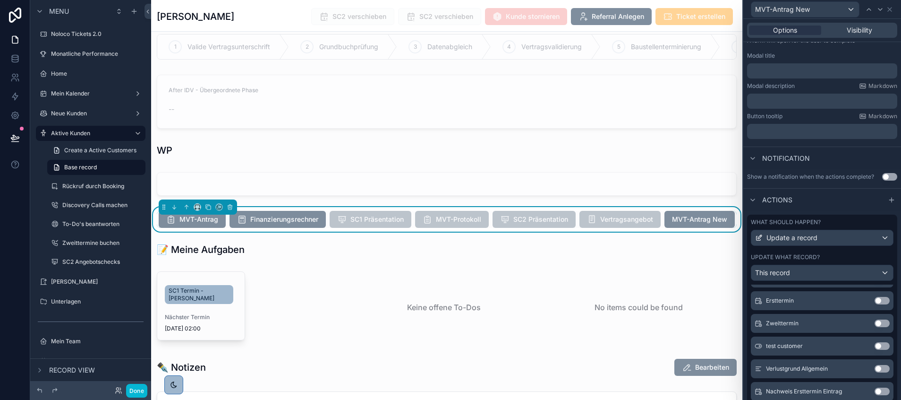
scroll to position [365, 0]
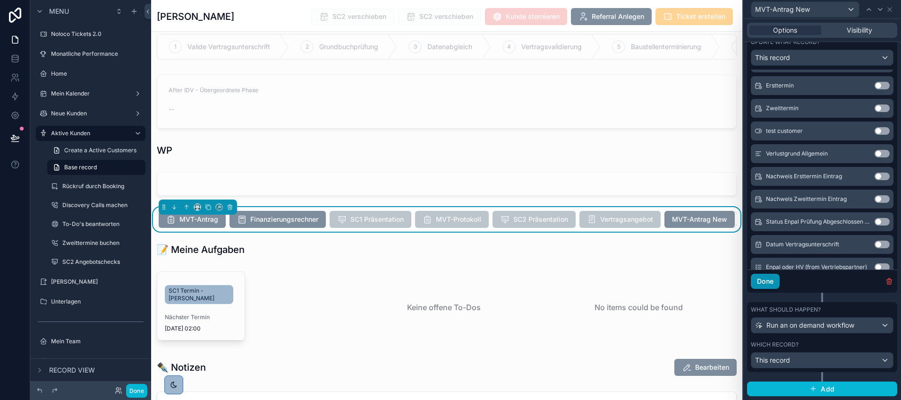
click at [771, 282] on button "Done" at bounding box center [765, 281] width 29 height 15
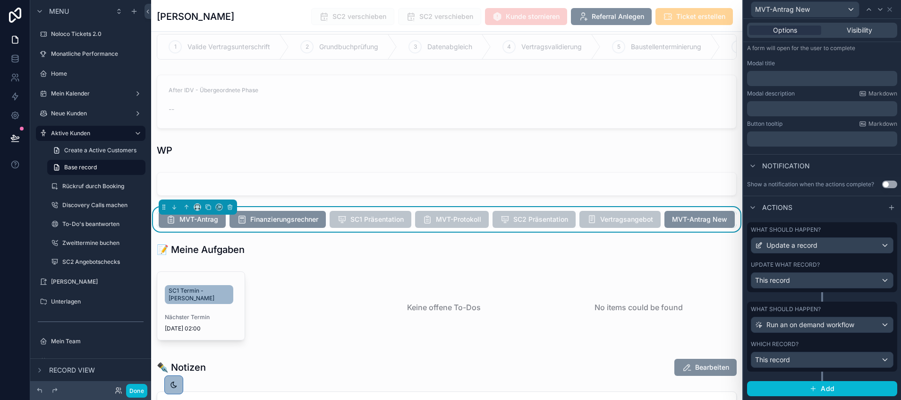
scroll to position [142, 0]
click at [137, 387] on button "Done" at bounding box center [136, 391] width 21 height 14
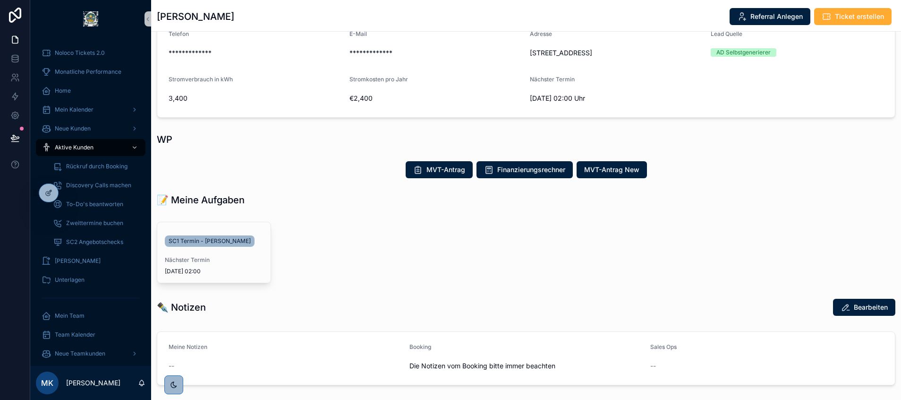
scroll to position [101, 0]
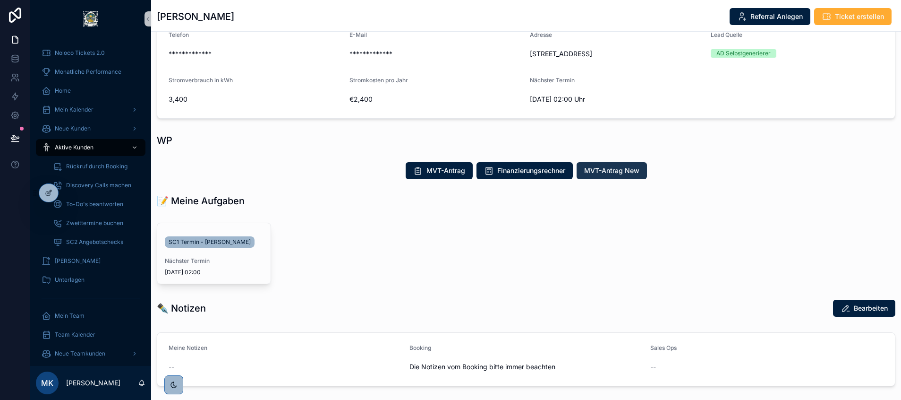
click at [613, 172] on span "MVT-Antrag New" at bounding box center [611, 170] width 55 height 9
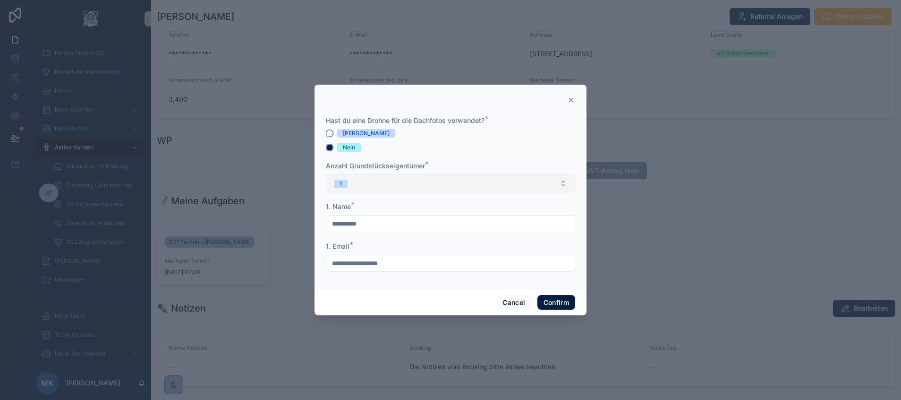
click at [362, 175] on button "1" at bounding box center [450, 183] width 249 height 18
click at [281, 167] on div at bounding box center [450, 200] width 901 height 400
click at [563, 99] on div at bounding box center [450, 100] width 248 height 8
click at [570, 100] on icon at bounding box center [571, 100] width 8 height 8
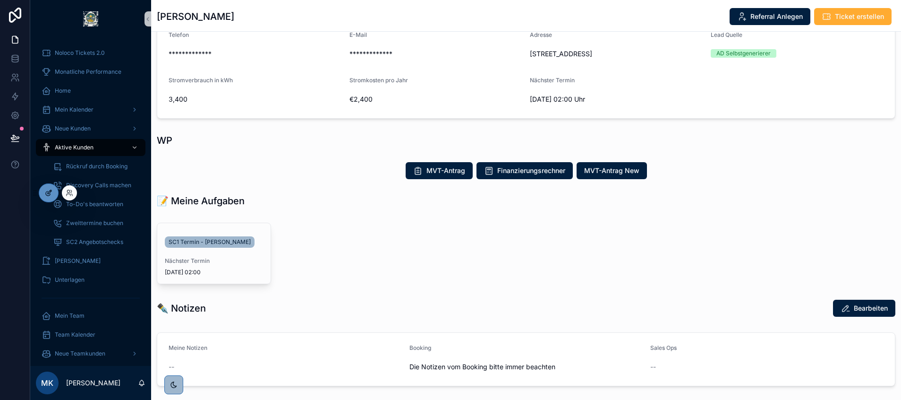
click at [50, 191] on icon at bounding box center [50, 190] width 1 height 1
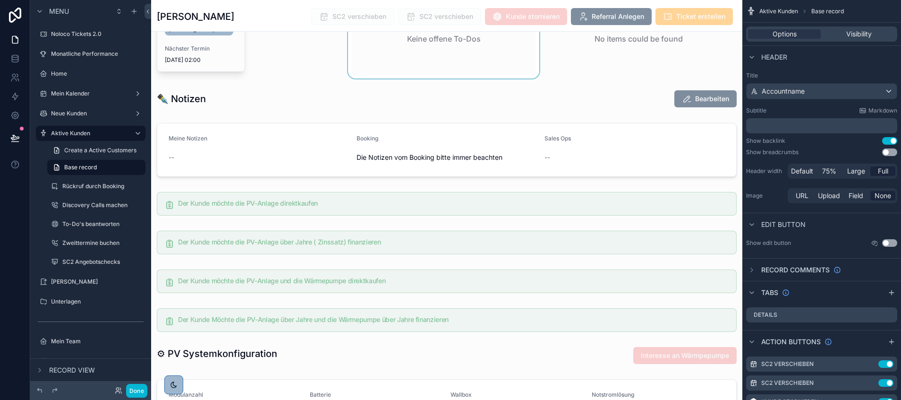
scroll to position [1146, 0]
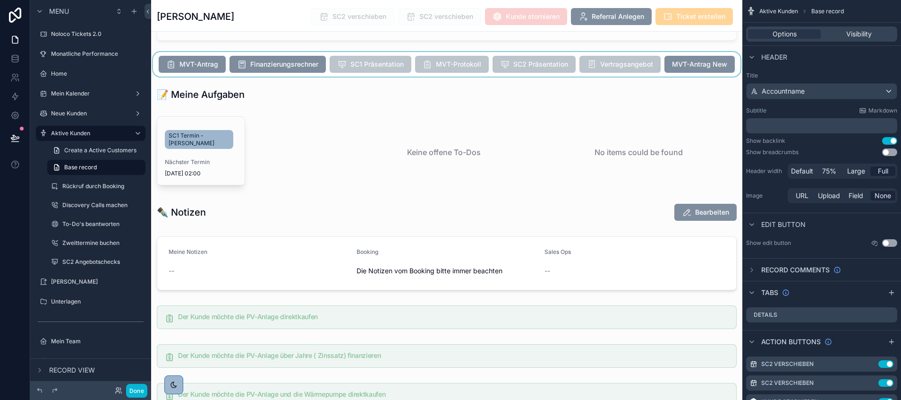
click at [490, 77] on div "scrollable content" at bounding box center [446, 64] width 591 height 25
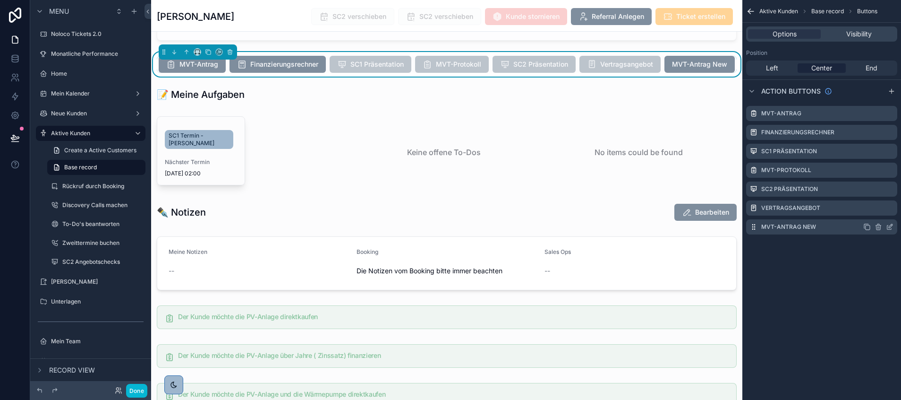
click at [893, 224] on icon "scrollable content" at bounding box center [890, 227] width 8 height 8
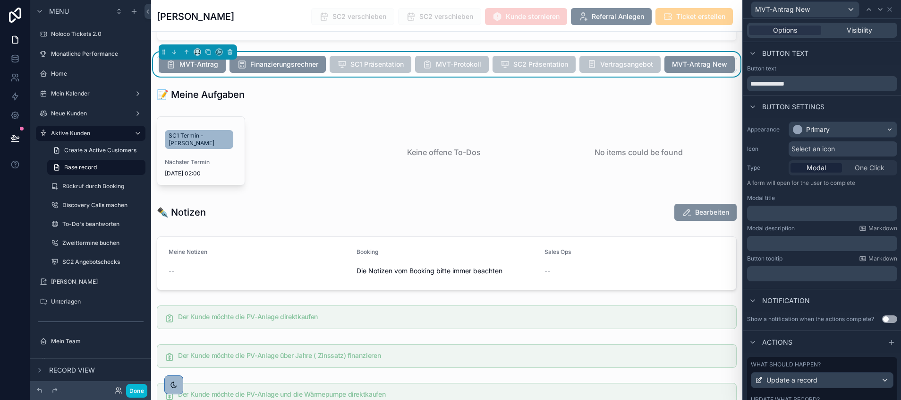
scroll to position [142, 0]
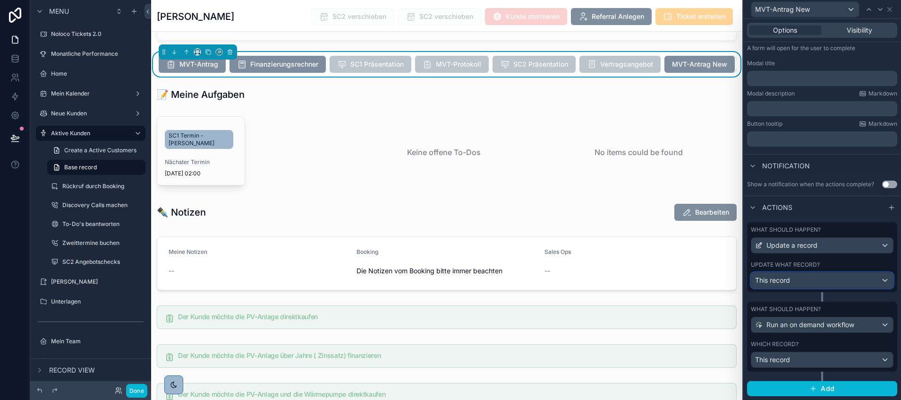
click at [815, 273] on div "This record" at bounding box center [823, 280] width 142 height 15
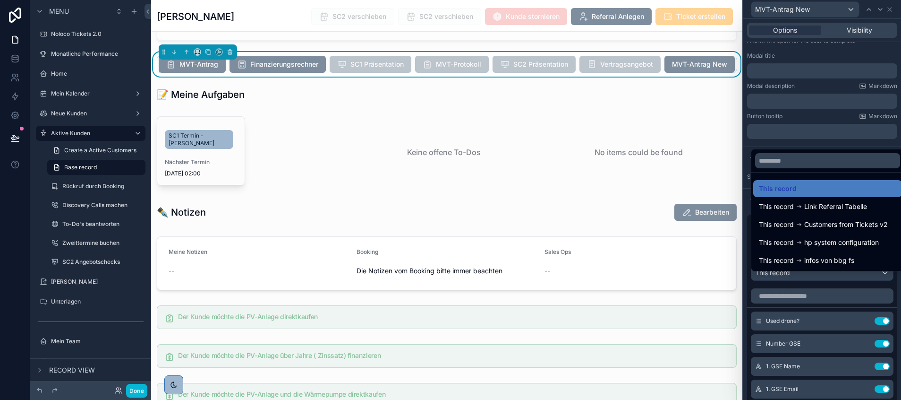
click at [831, 347] on div at bounding box center [823, 200] width 158 height 400
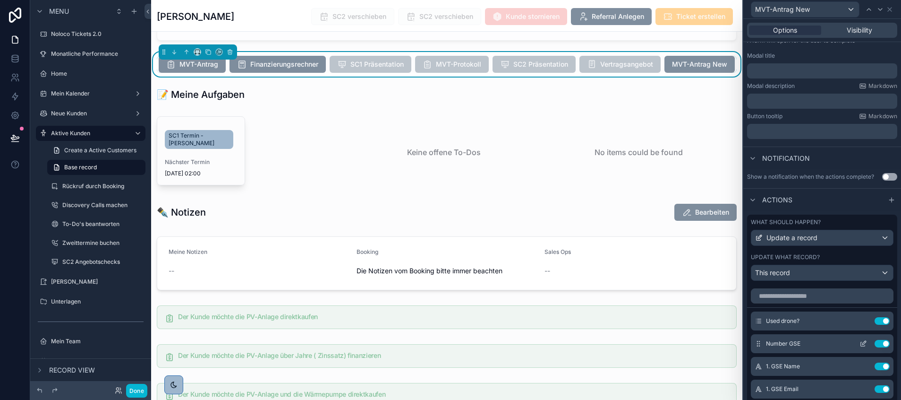
click at [860, 347] on icon at bounding box center [864, 344] width 8 height 8
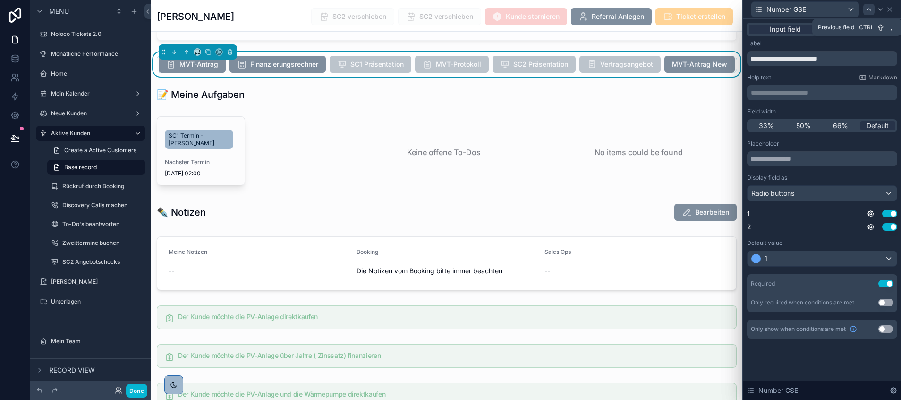
click at [870, 8] on icon at bounding box center [869, 10] width 8 height 8
click at [876, 10] on div at bounding box center [880, 9] width 11 height 11
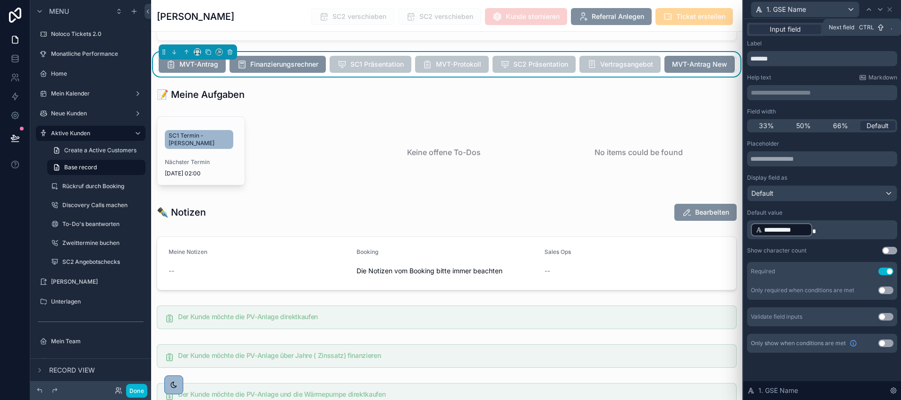
click at [876, 10] on div at bounding box center [880, 9] width 11 height 11
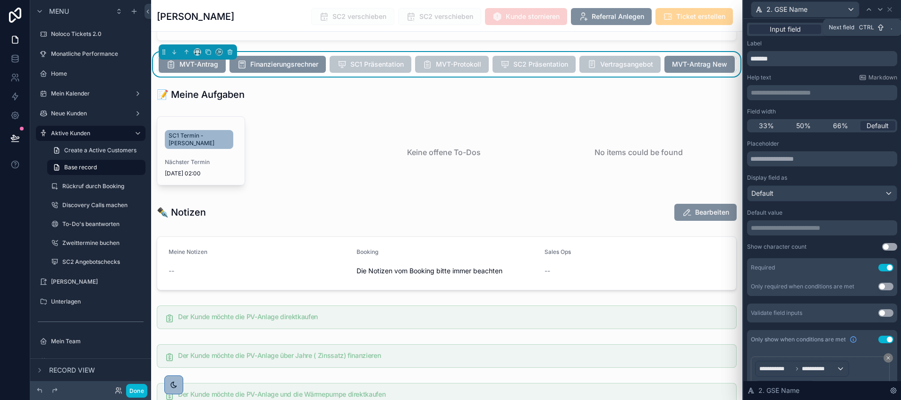
click at [876, 10] on div at bounding box center [880, 9] width 11 height 11
click at [891, 8] on icon at bounding box center [890, 10] width 4 height 4
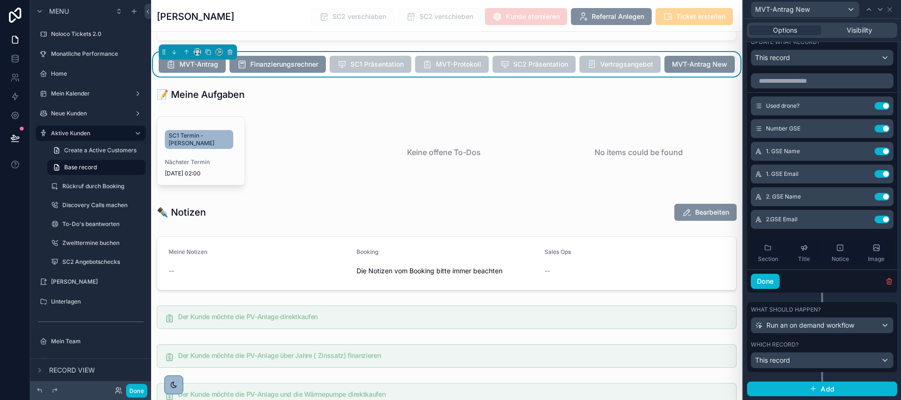
scroll to position [365, 0]
click at [769, 283] on button "Done" at bounding box center [765, 281] width 29 height 15
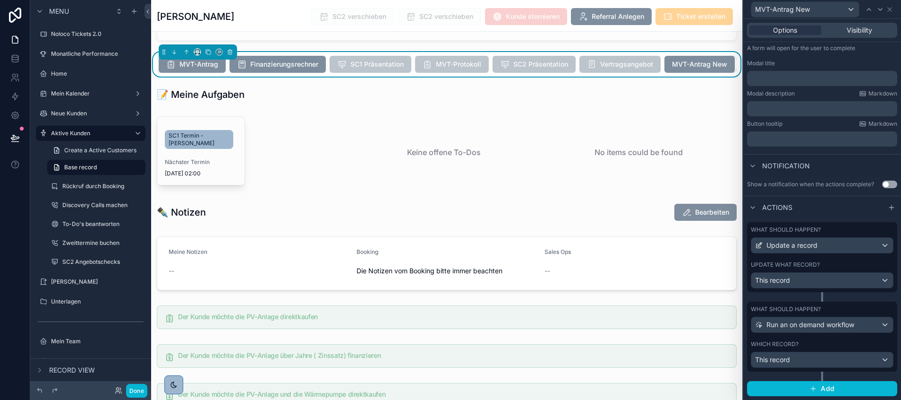
scroll to position [142, 0]
click at [132, 388] on button "Done" at bounding box center [136, 391] width 21 height 14
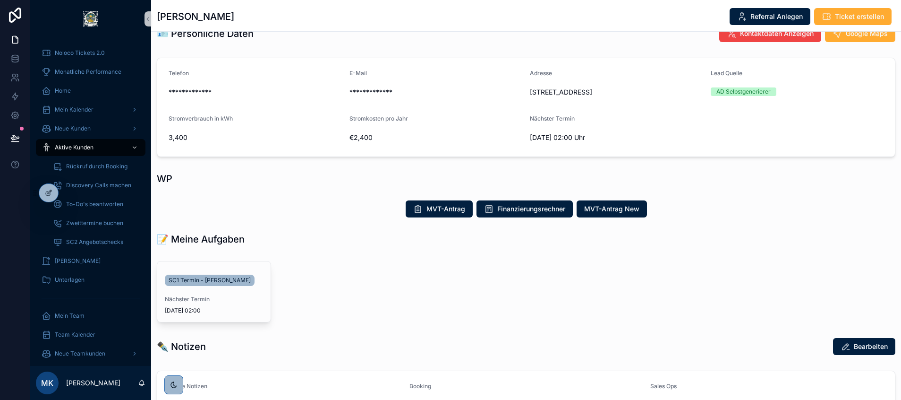
scroll to position [33, 0]
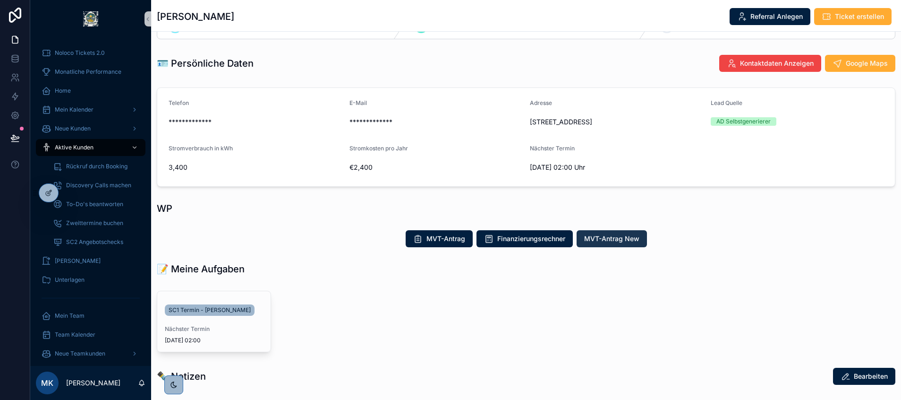
click at [617, 241] on span "MVT-Antrag New" at bounding box center [611, 238] width 55 height 9
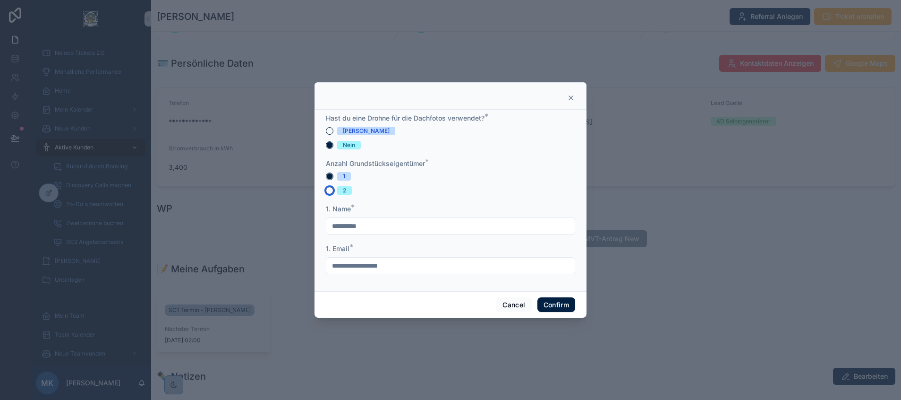
click at [330, 191] on button "2" at bounding box center [330, 191] width 8 height 8
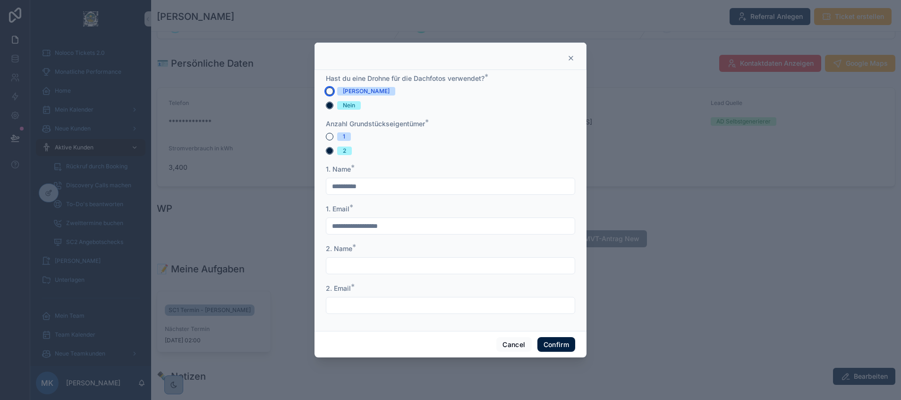
click at [329, 89] on button "[PERSON_NAME]" at bounding box center [330, 91] width 8 height 8
type button "JA"
click at [326, 135] on button "1" at bounding box center [330, 137] width 8 height 8
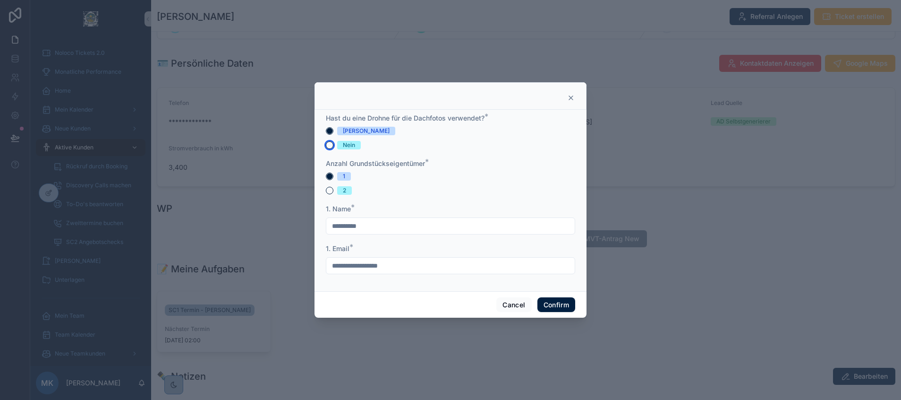
click at [330, 145] on button "Nein" at bounding box center [330, 145] width 8 height 8
type button "NEIN"
click at [552, 303] on button "Confirm" at bounding box center [557, 304] width 38 height 15
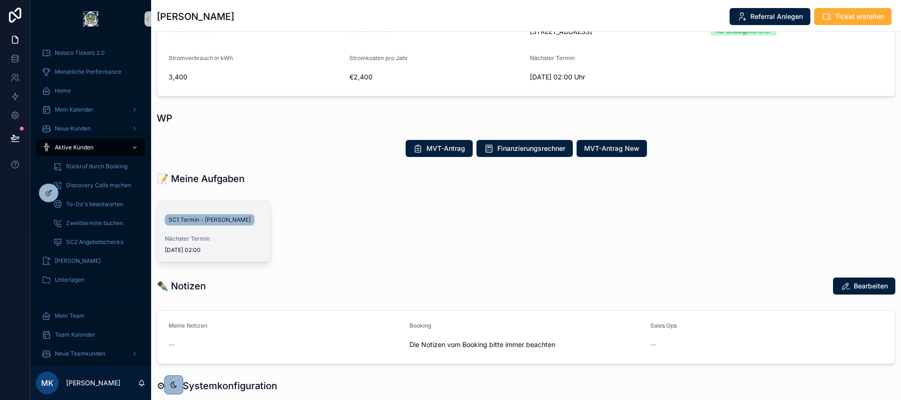
scroll to position [124, 0]
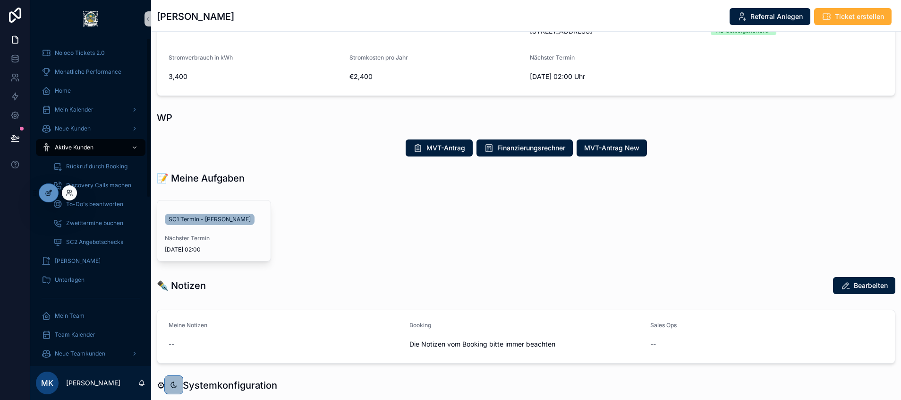
click at [47, 196] on icon at bounding box center [49, 193] width 8 height 8
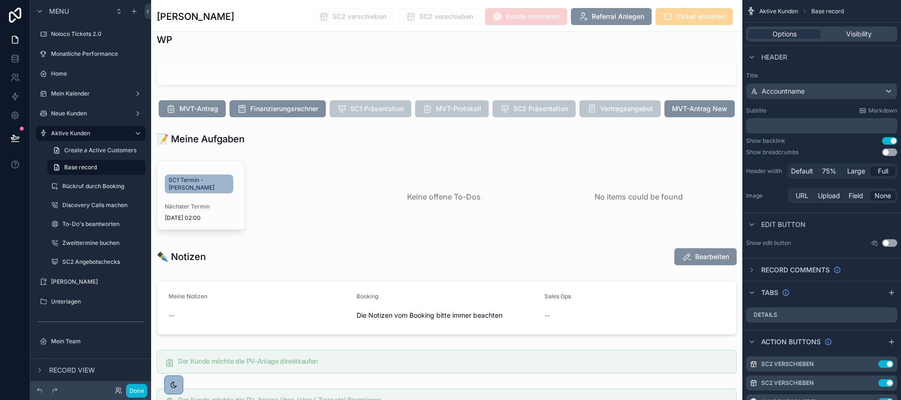
scroll to position [1153, 0]
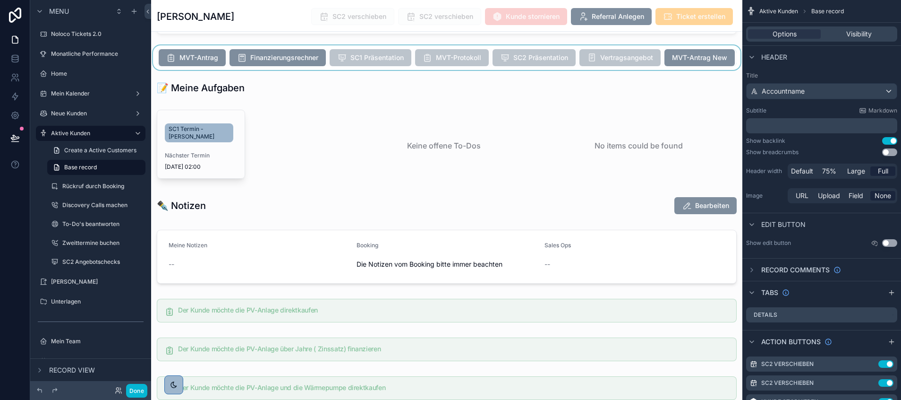
click at [431, 70] on div "scrollable content" at bounding box center [446, 57] width 591 height 25
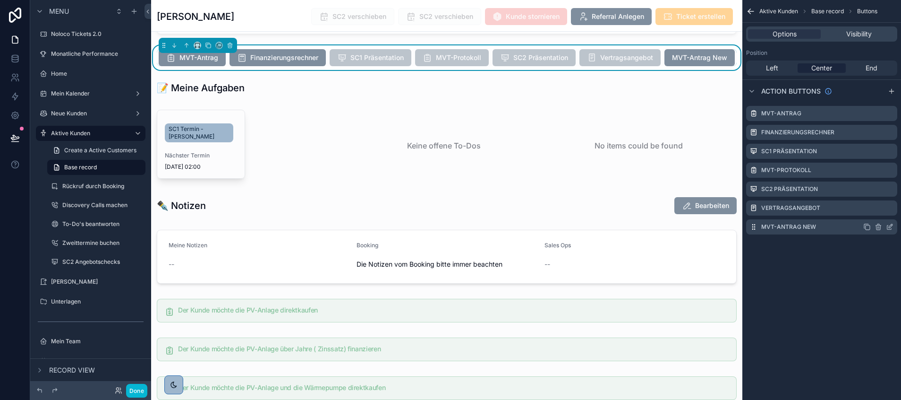
click at [891, 226] on icon "scrollable content" at bounding box center [890, 227] width 8 height 8
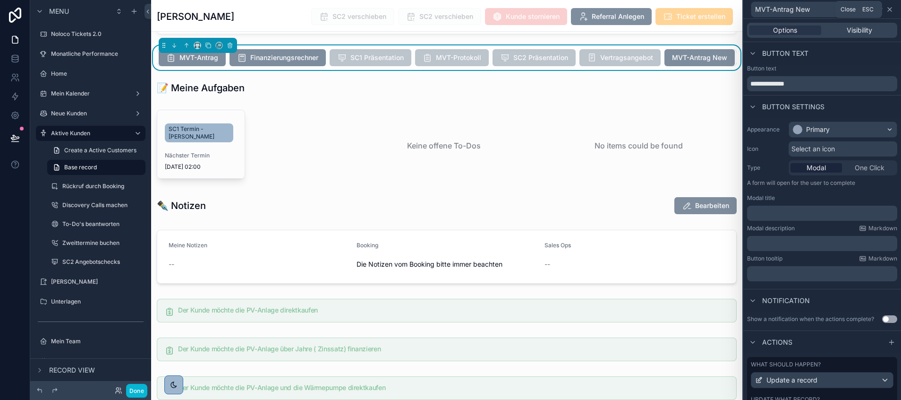
click at [889, 11] on icon at bounding box center [890, 10] width 4 height 4
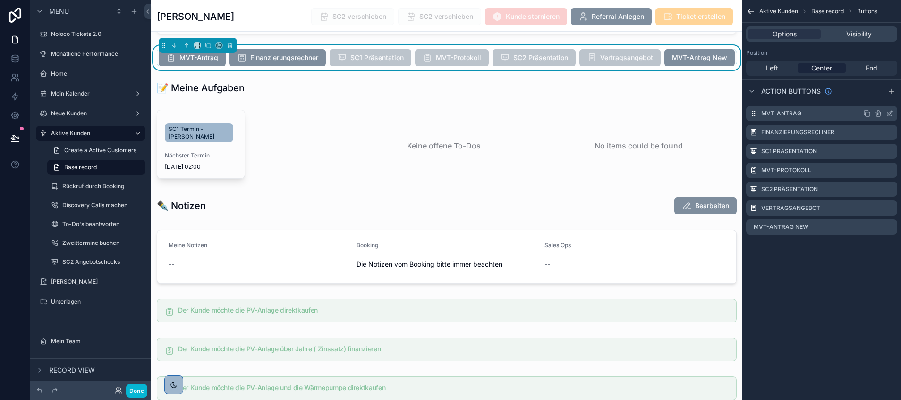
click at [892, 112] on icon "scrollable content" at bounding box center [891, 111] width 1 height 1
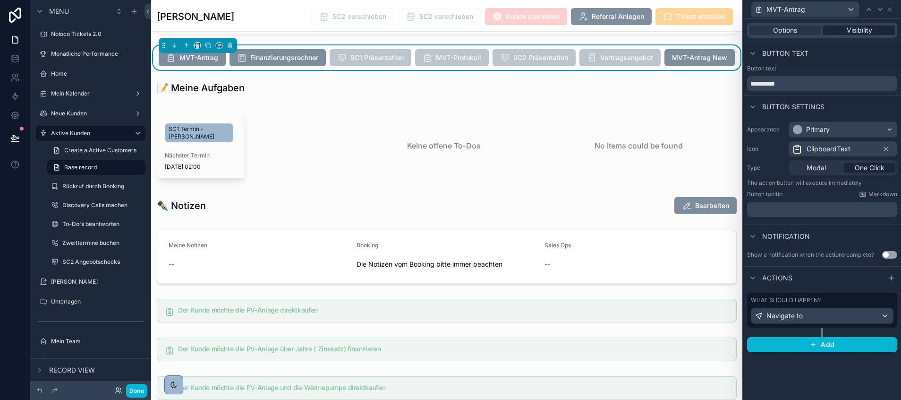
click at [850, 34] on span "Visibility" at bounding box center [860, 30] width 26 height 9
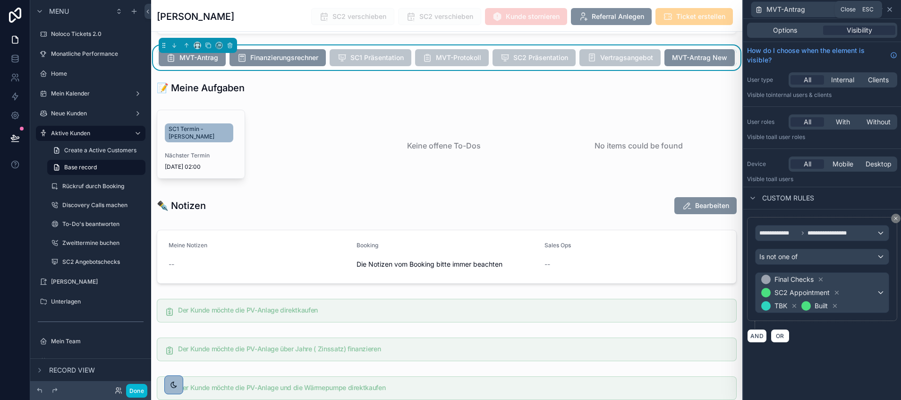
click at [891, 9] on icon at bounding box center [890, 10] width 8 height 8
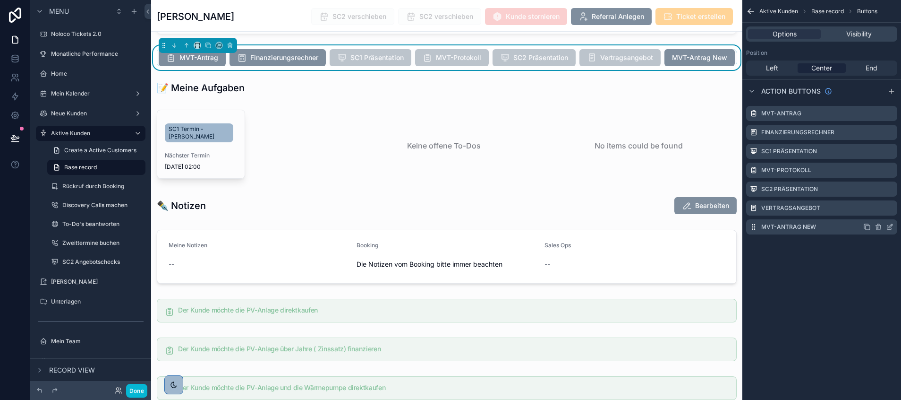
click at [892, 224] on icon "scrollable content" at bounding box center [890, 227] width 8 height 8
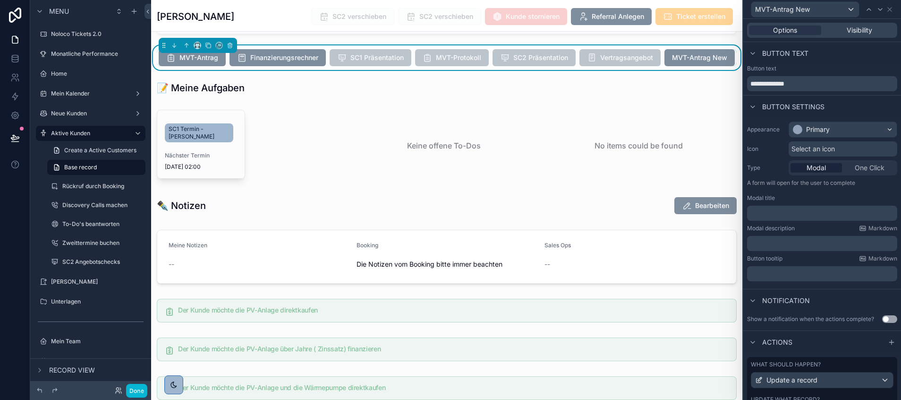
click at [821, 145] on span "Select an icon" at bounding box center [813, 148] width 43 height 9
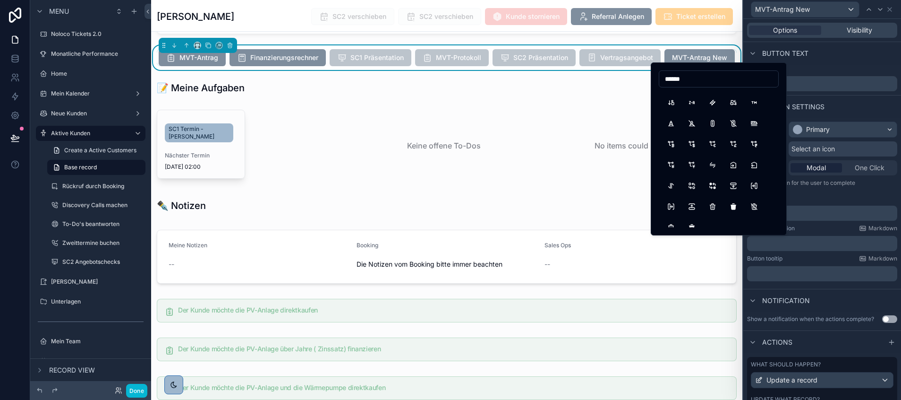
scroll to position [816, 0]
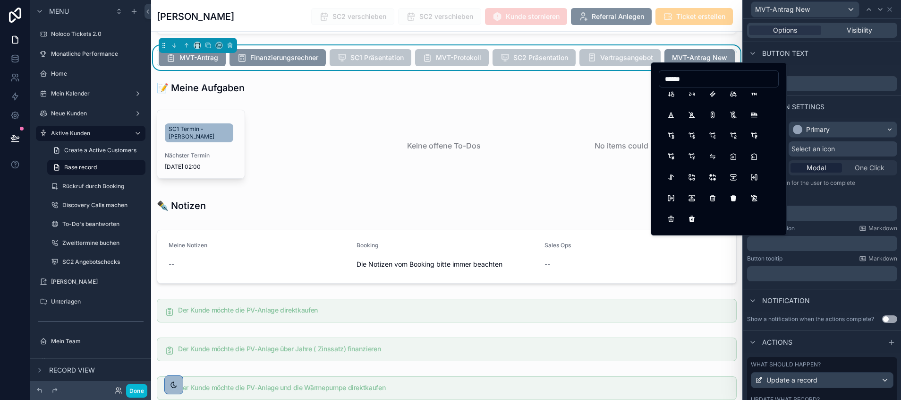
type input "******"
click at [818, 51] on div "Button text" at bounding box center [823, 53] width 158 height 23
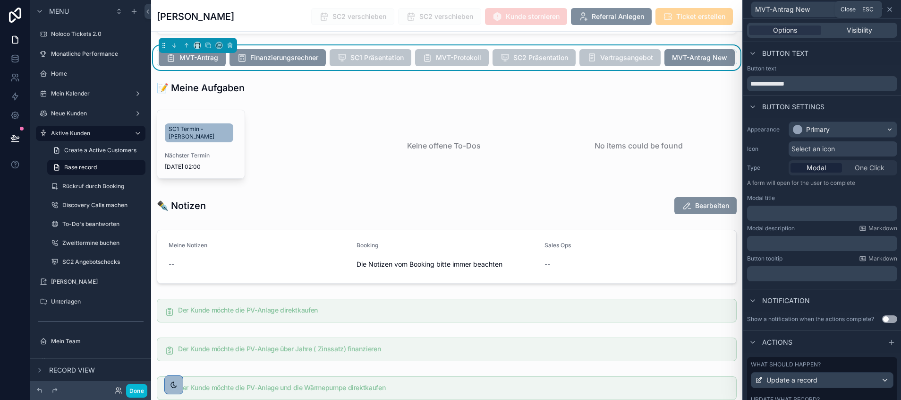
click at [890, 6] on icon at bounding box center [890, 10] width 8 height 8
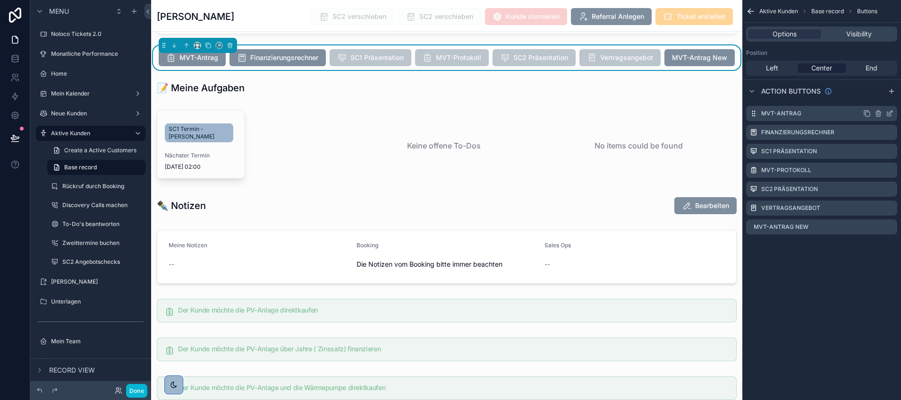
click at [889, 113] on icon "scrollable content" at bounding box center [890, 114] width 8 height 8
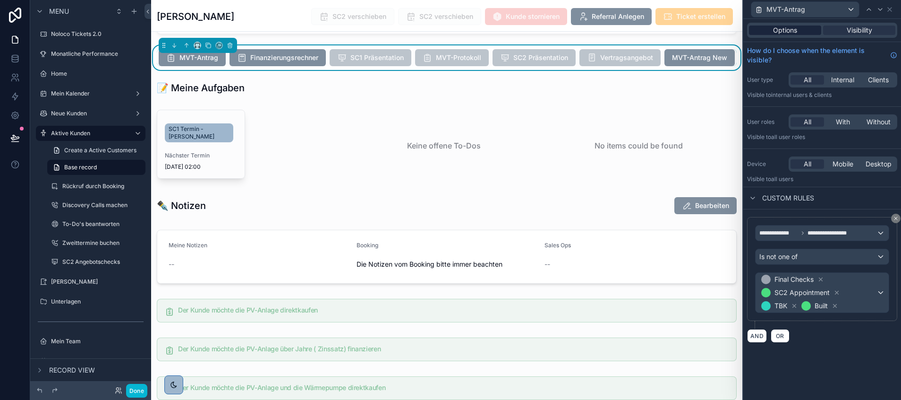
click at [775, 31] on span "Options" at bounding box center [785, 30] width 24 height 9
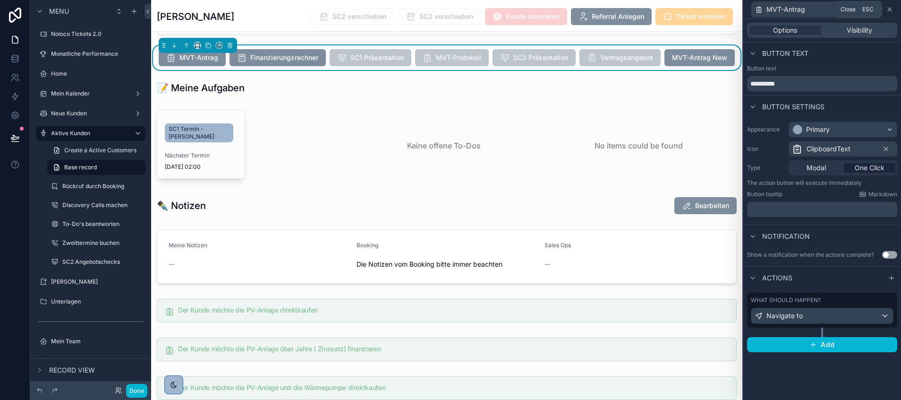
click at [890, 12] on icon at bounding box center [890, 10] width 8 height 8
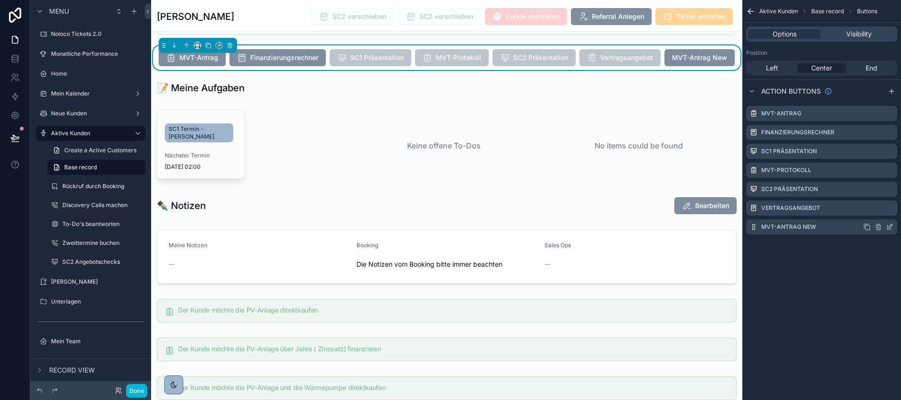
click at [891, 225] on icon "scrollable content" at bounding box center [890, 227] width 8 height 8
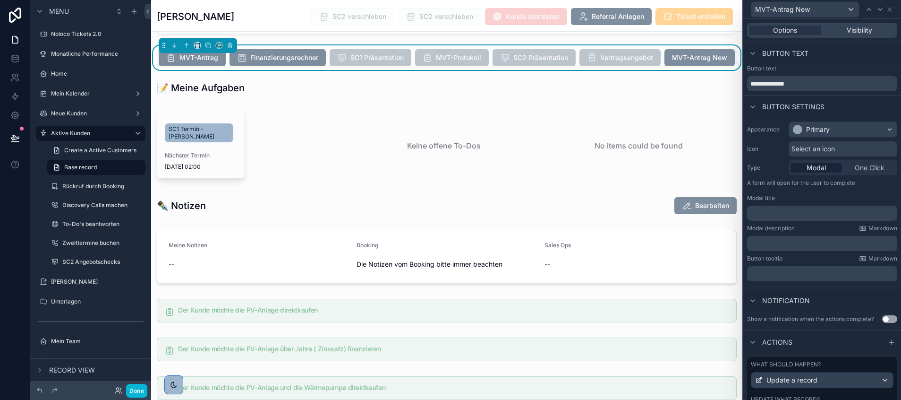
click at [813, 145] on span "Select an icon" at bounding box center [813, 148] width 43 height 9
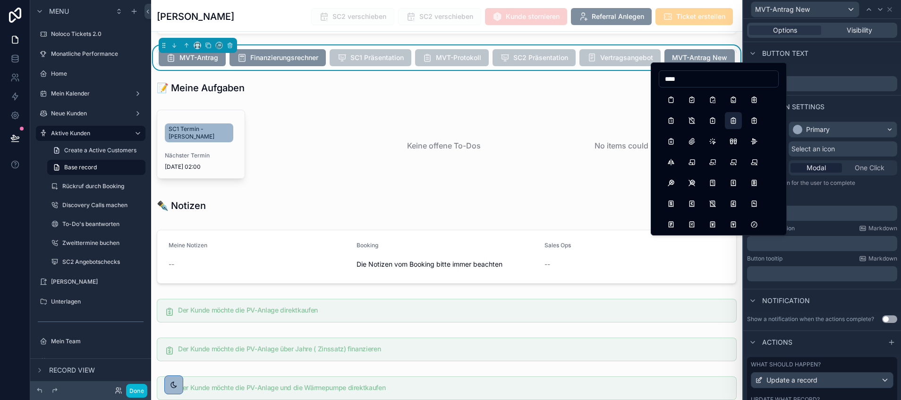
type input "****"
click at [733, 122] on button "ClipboardText" at bounding box center [733, 120] width 17 height 17
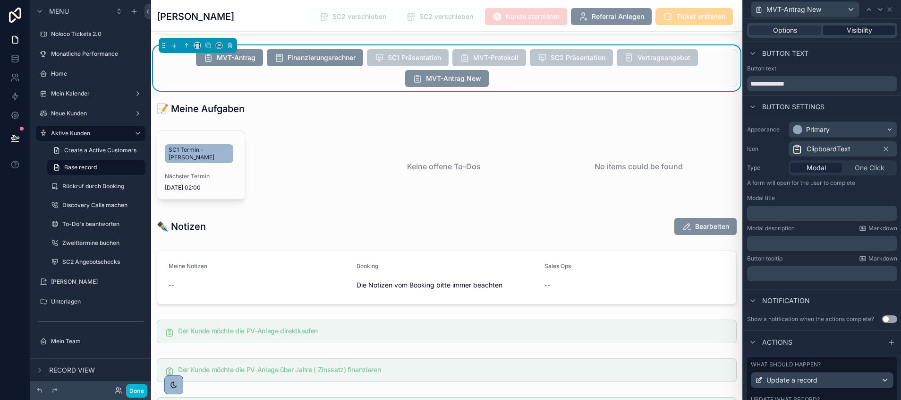
click at [847, 27] on span "Visibility" at bounding box center [860, 30] width 26 height 9
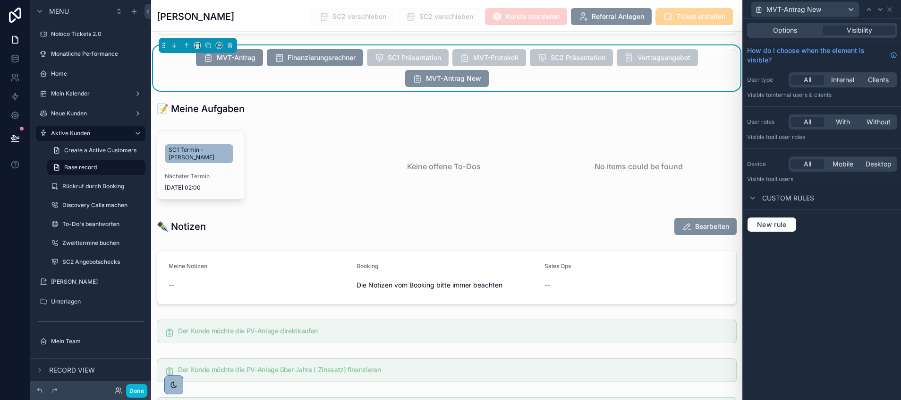
drag, startPoint x: 831, startPoint y: 122, endPoint x: 818, endPoint y: 136, distance: 18.4
click at [831, 122] on div "With" at bounding box center [843, 121] width 34 height 9
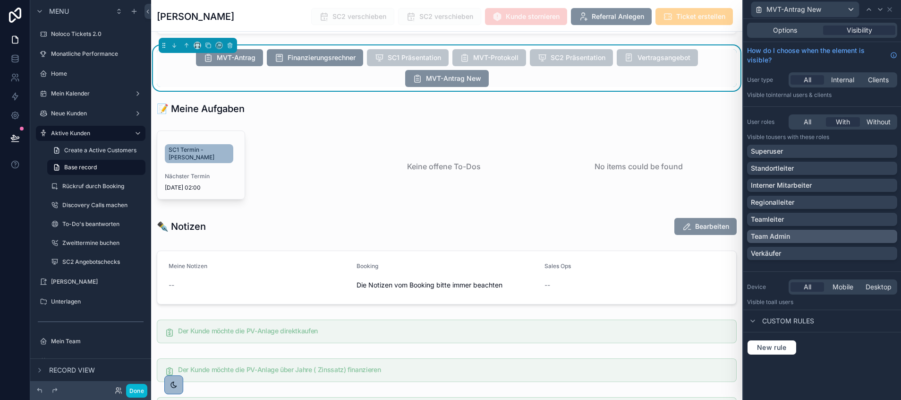
click at [769, 234] on p "Team Admin" at bounding box center [770, 235] width 39 height 9
click at [891, 8] on icon at bounding box center [890, 10] width 4 height 4
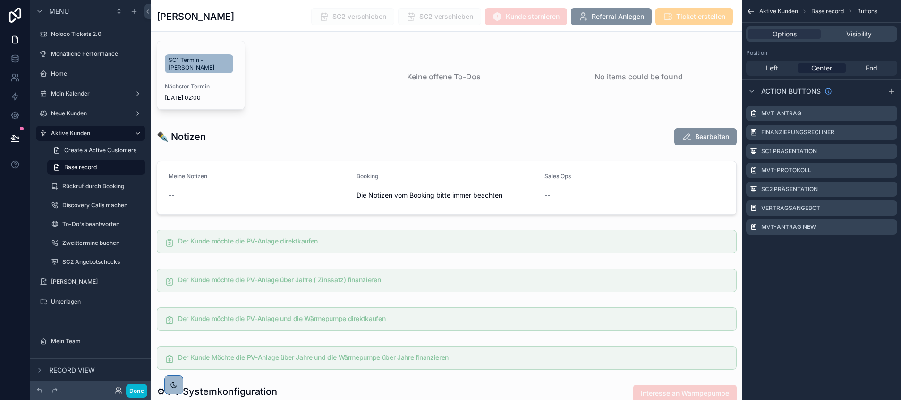
scroll to position [1244, 0]
click at [115, 391] on icon at bounding box center [119, 390] width 8 height 8
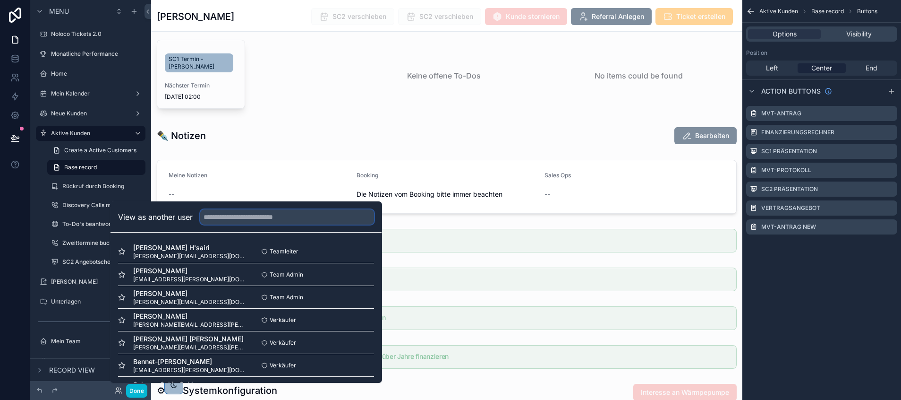
click at [218, 219] on input "text" at bounding box center [287, 216] width 174 height 15
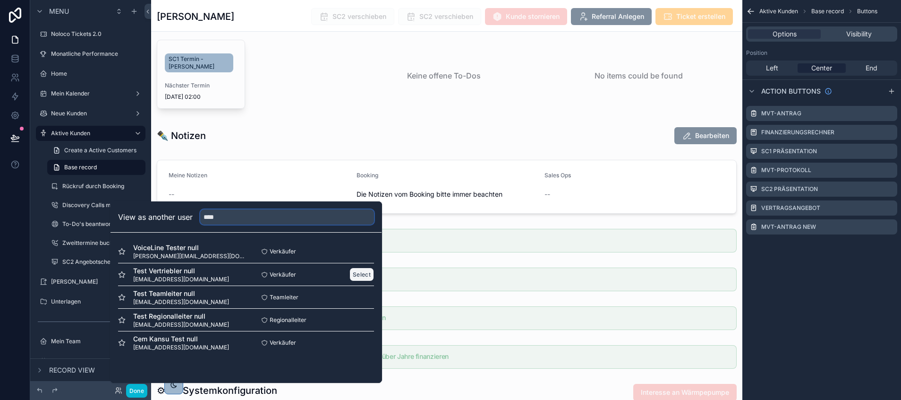
type input "****"
click at [359, 274] on button "Select" at bounding box center [362, 274] width 25 height 14
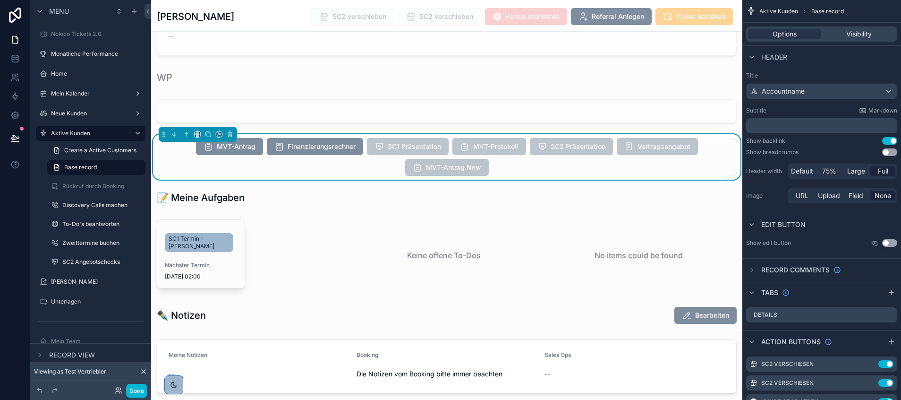
scroll to position [1115, 0]
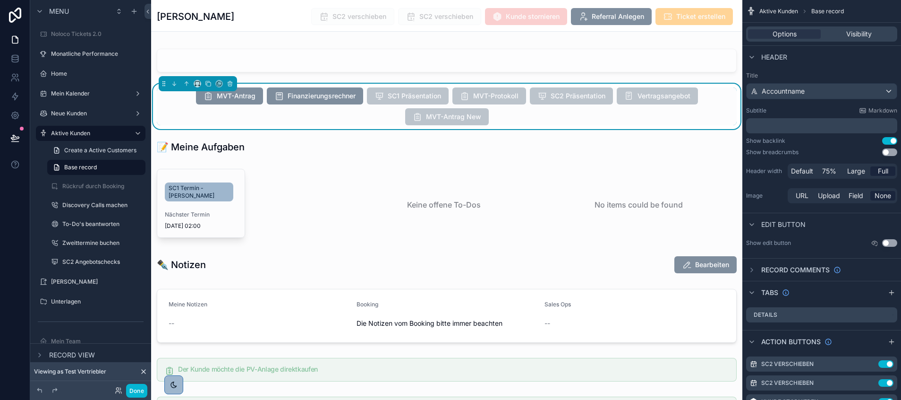
click at [385, 125] on div "MVT-Antrag Finanzierungsrechner SC1 Präsentation MVT-Protokoll SC2 Präsentation…" at bounding box center [447, 106] width 580 height 38
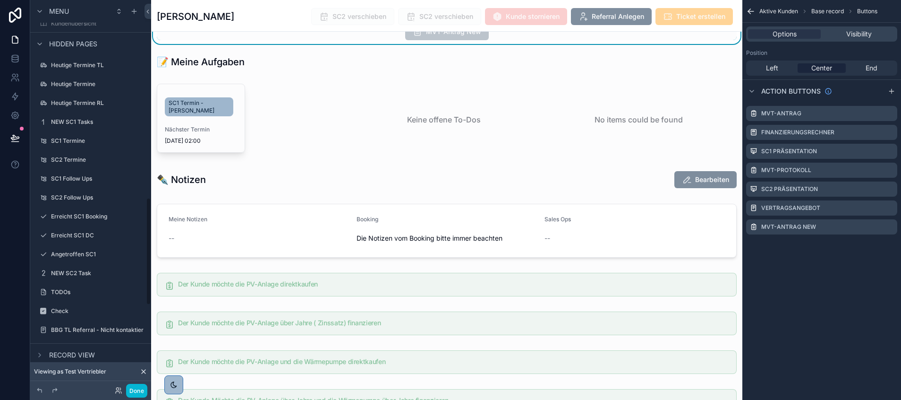
scroll to position [714, 0]
click at [78, 121] on label "NEW SC1 Tasks" at bounding box center [89, 122] width 76 height 8
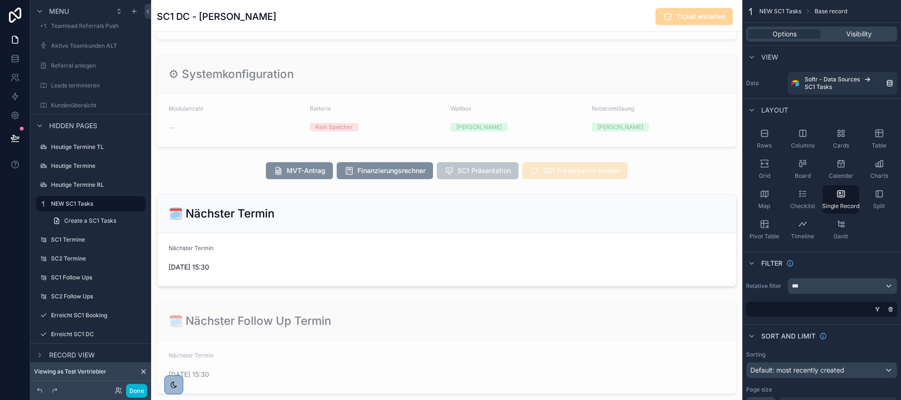
scroll to position [209, 0]
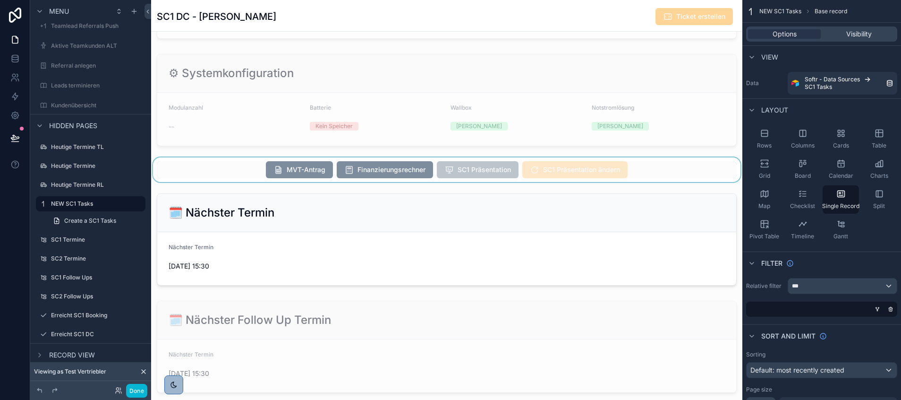
scroll to position [227, 0]
click at [301, 166] on div "scrollable content" at bounding box center [446, 169] width 591 height 25
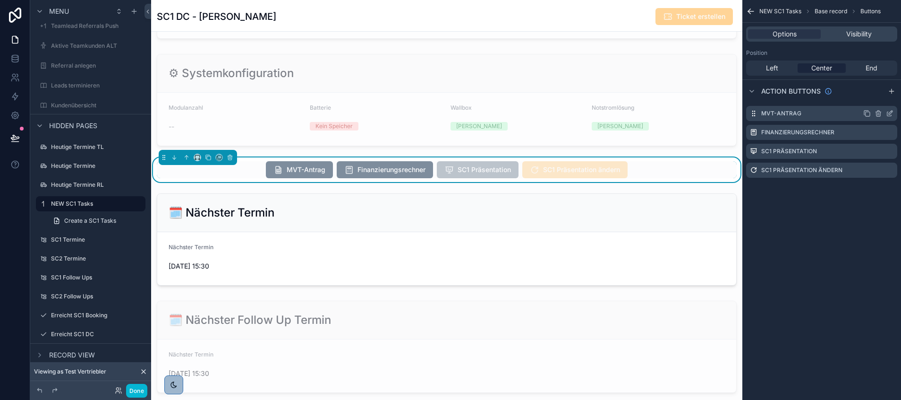
click at [867, 113] on icon "scrollable content" at bounding box center [867, 114] width 8 height 8
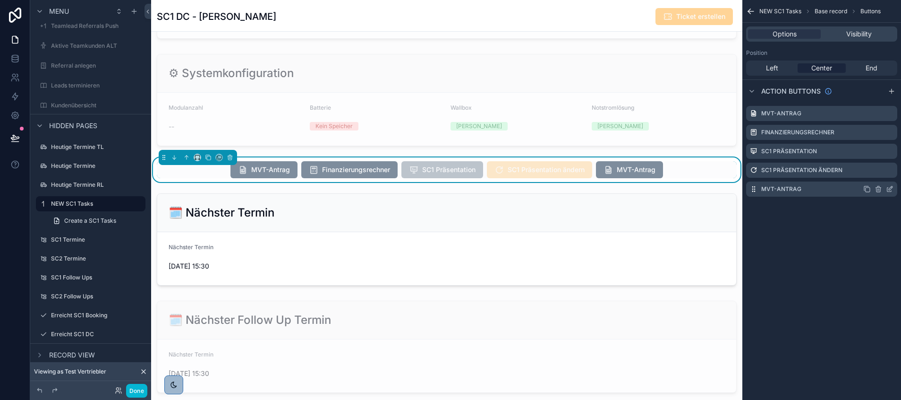
click at [889, 188] on icon "scrollable content" at bounding box center [890, 189] width 8 height 8
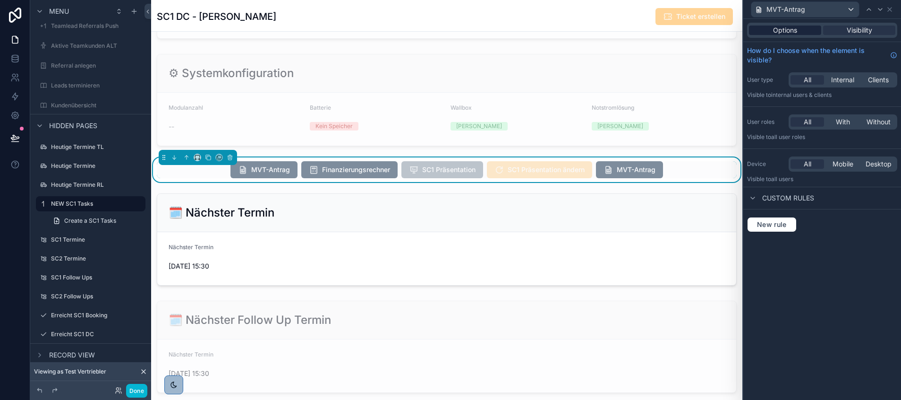
click at [787, 32] on span "Options" at bounding box center [785, 30] width 24 height 9
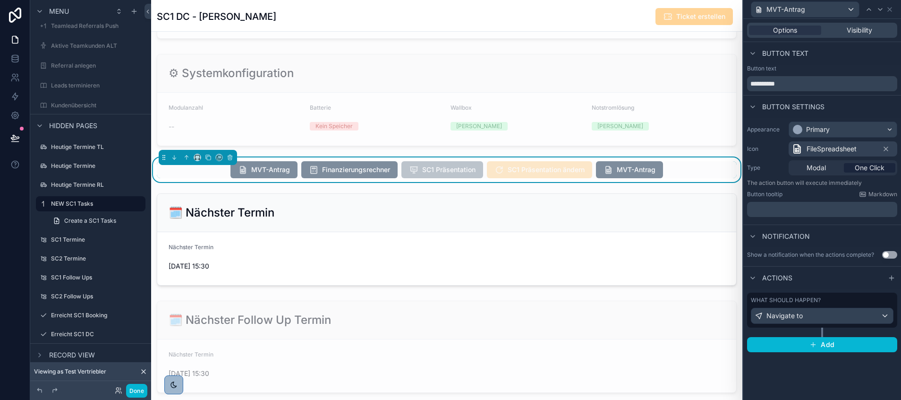
click at [810, 91] on div "**********" at bounding box center [823, 80] width 158 height 30
click at [801, 82] on input "**********" at bounding box center [822, 83] width 150 height 15
type input "**********"
click at [854, 32] on span "Visibility" at bounding box center [860, 30] width 26 height 9
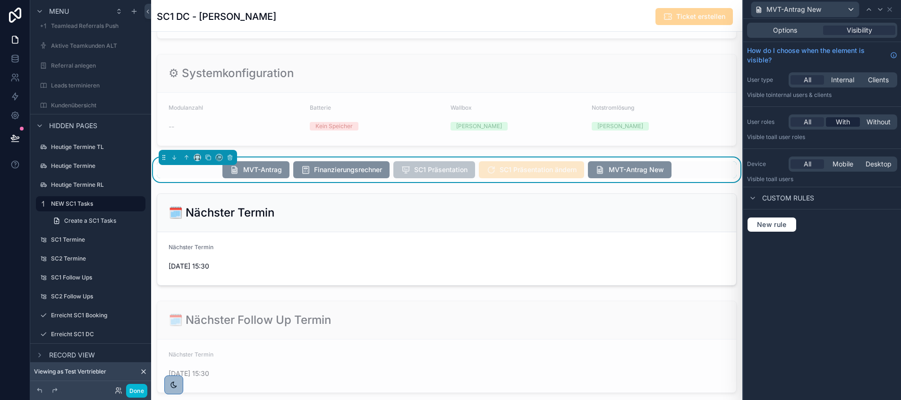
click at [838, 118] on span "With" at bounding box center [843, 121] width 14 height 9
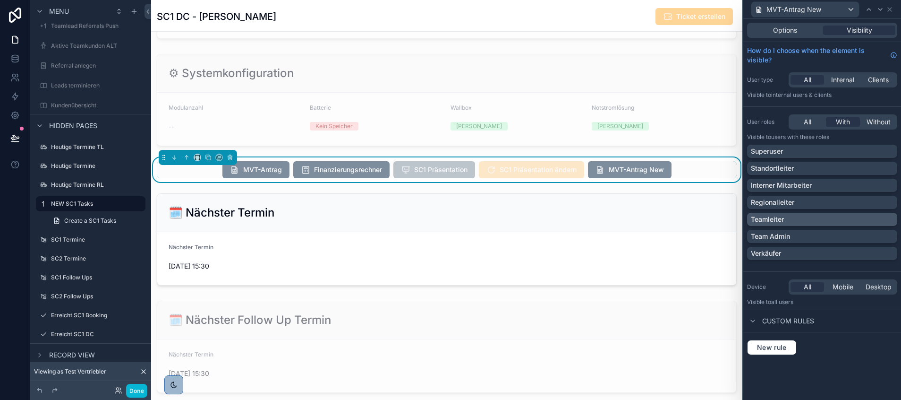
click at [782, 222] on p "Teamleiter" at bounding box center [767, 218] width 33 height 9
click at [776, 231] on div "Team Admin" at bounding box center [822, 236] width 150 height 13
click at [776, 214] on p "Teamleiter" at bounding box center [767, 218] width 33 height 9
click at [784, 22] on div "Options Visibility" at bounding box center [823, 30] width 158 height 23
click at [782, 26] on span "Options" at bounding box center [785, 30] width 24 height 9
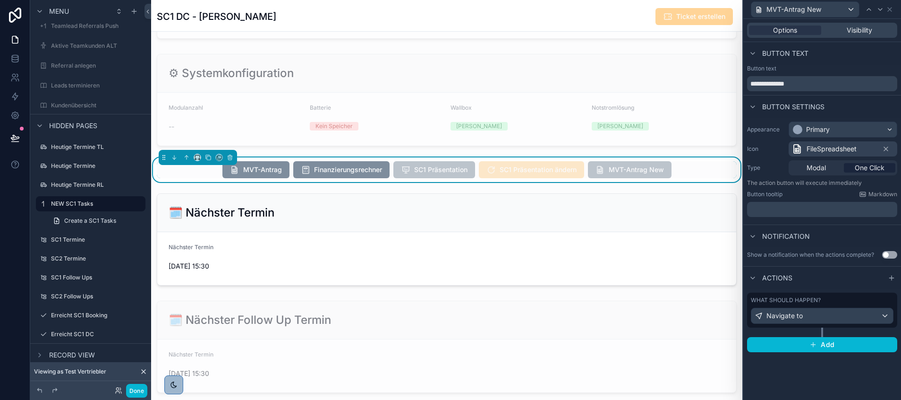
click at [858, 305] on div "What should happen? Navigate to" at bounding box center [822, 309] width 143 height 27
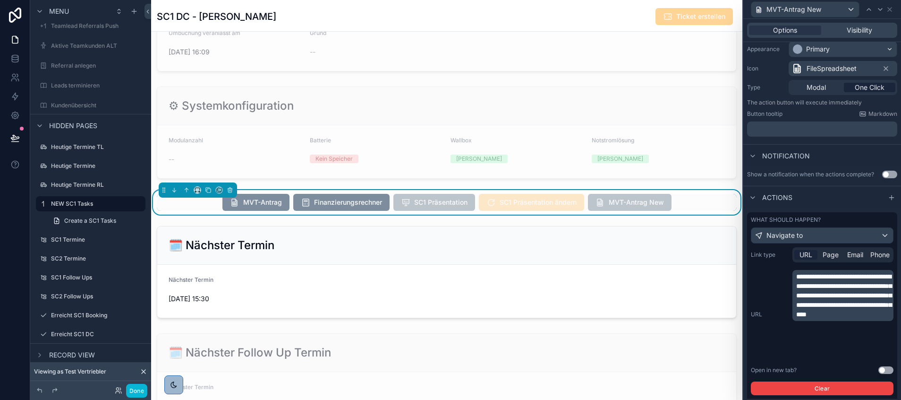
scroll to position [76, 0]
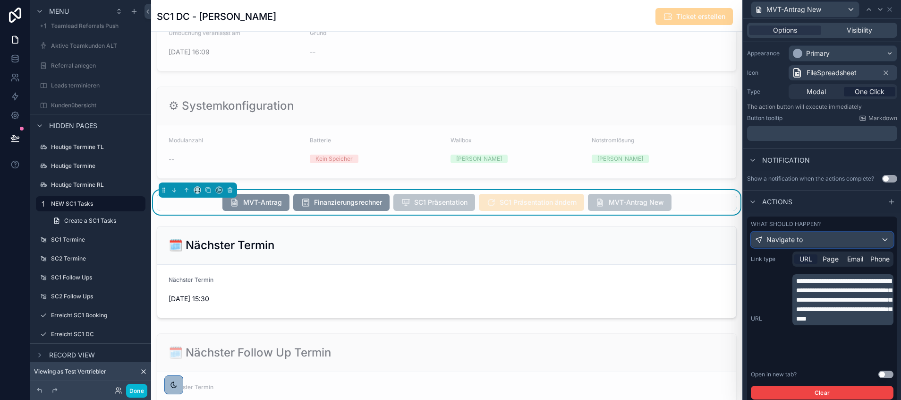
click at [826, 245] on div "Navigate to" at bounding box center [823, 239] width 142 height 15
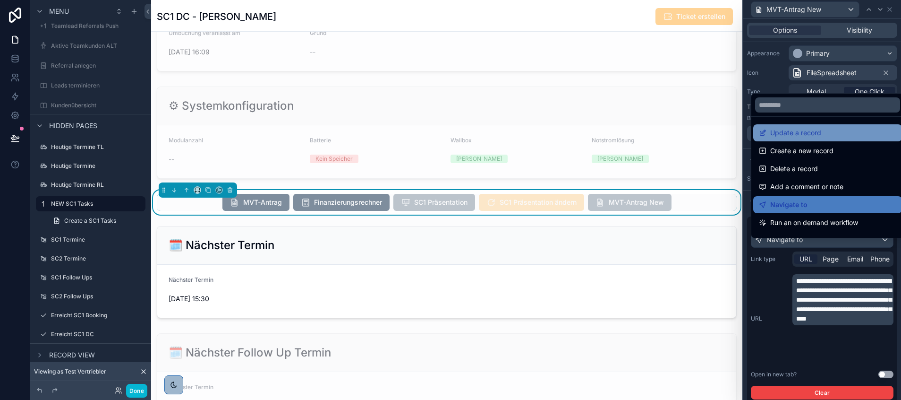
click at [795, 134] on span "Update a record" at bounding box center [795, 132] width 51 height 11
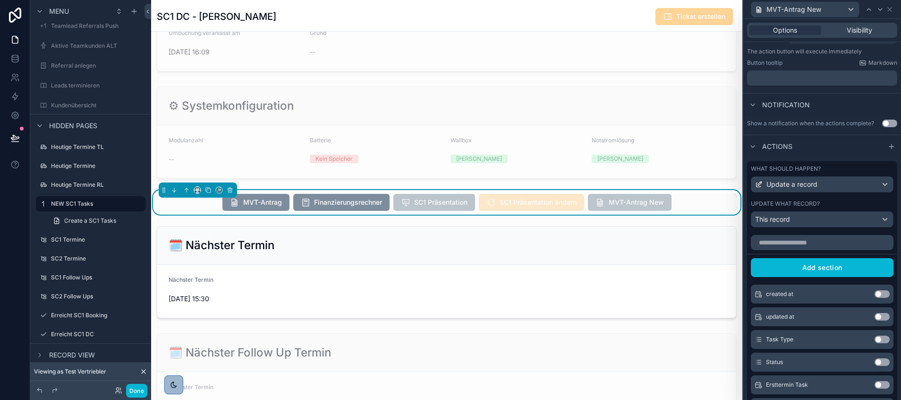
scroll to position [137, 0]
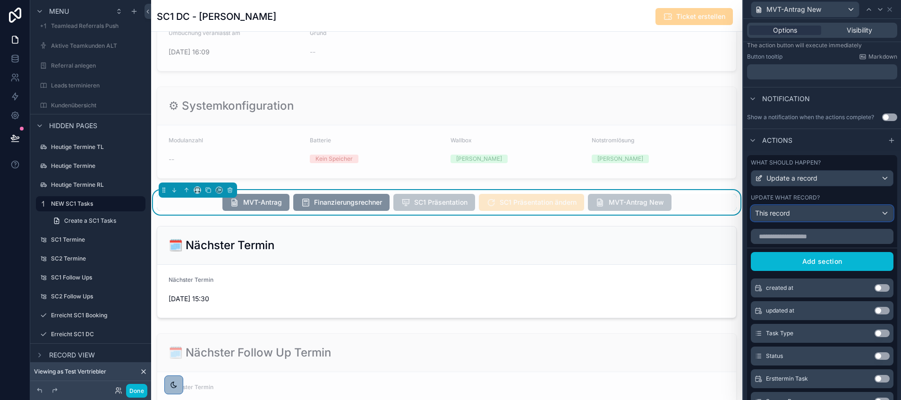
click at [800, 219] on div "This record" at bounding box center [823, 212] width 142 height 15
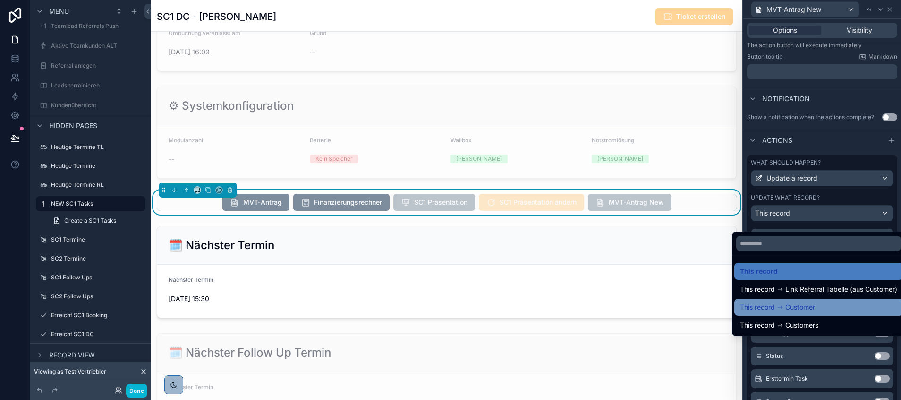
click at [803, 301] on div "This record Customer" at bounding box center [819, 307] width 169 height 17
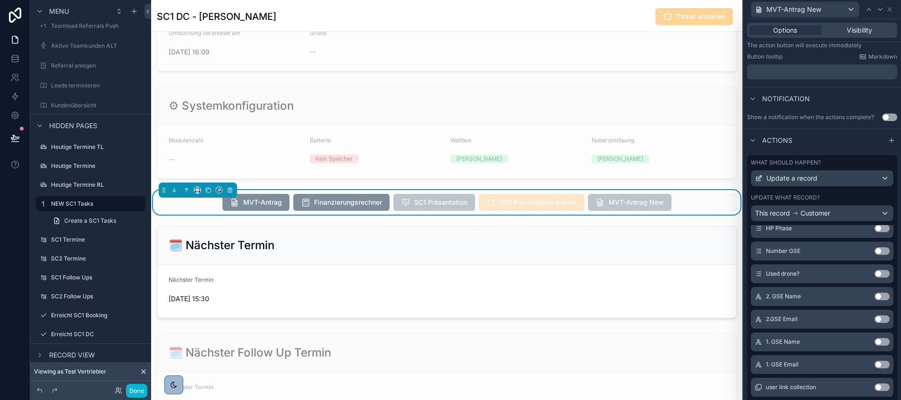
scroll to position [8356, 0]
click at [875, 279] on button "Use setting" at bounding box center [882, 276] width 15 height 8
click at [875, 256] on button "Use setting" at bounding box center [882, 253] width 15 height 8
click at [875, 302] on button "Use setting" at bounding box center [882, 298] width 15 height 8
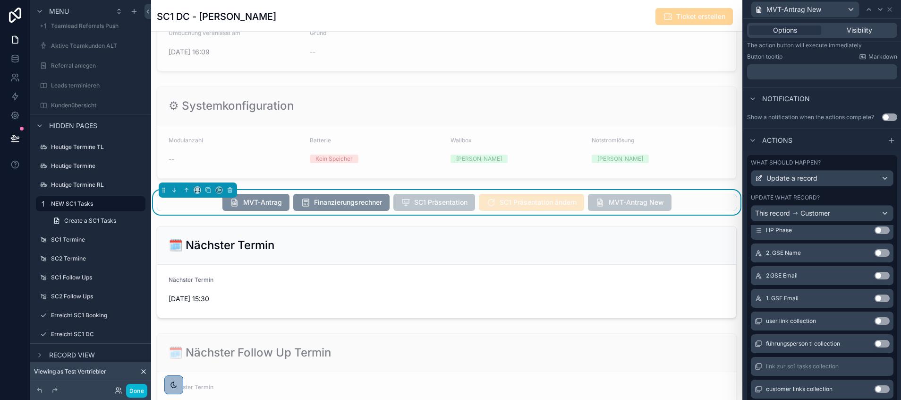
click at [860, 301] on div "1. GSE Email Use setting" at bounding box center [822, 298] width 143 height 19
click at [875, 302] on button "Use setting" at bounding box center [882, 298] width 15 height 8
click at [875, 256] on button "Use setting" at bounding box center [882, 253] width 15 height 8
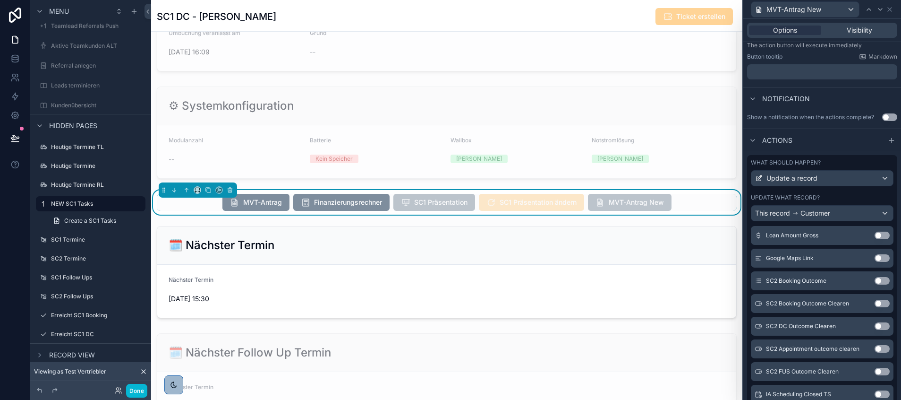
scroll to position [1736, 0]
click at [869, 201] on div "Update what record?" at bounding box center [822, 198] width 143 height 8
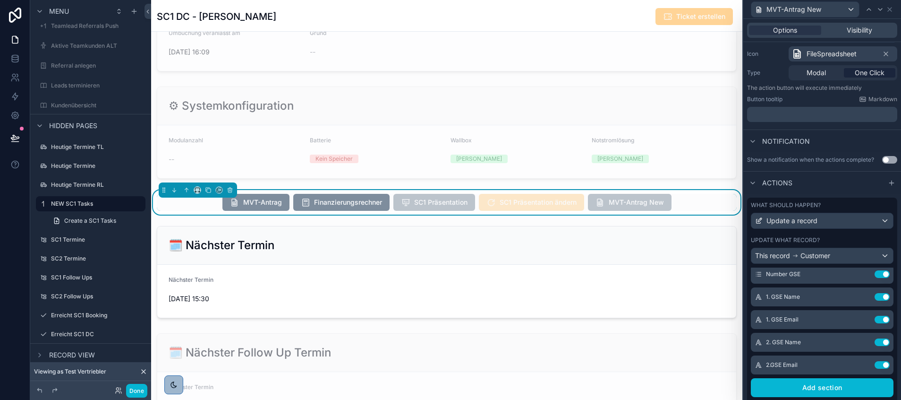
scroll to position [5, 0]
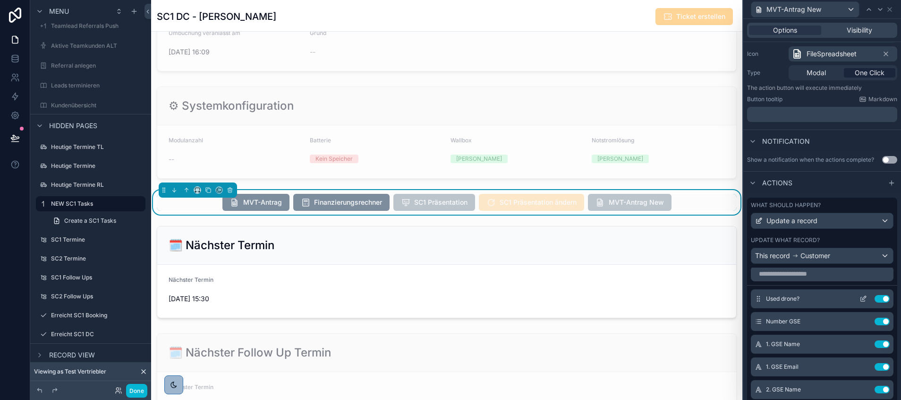
click at [860, 302] on icon at bounding box center [864, 299] width 8 height 8
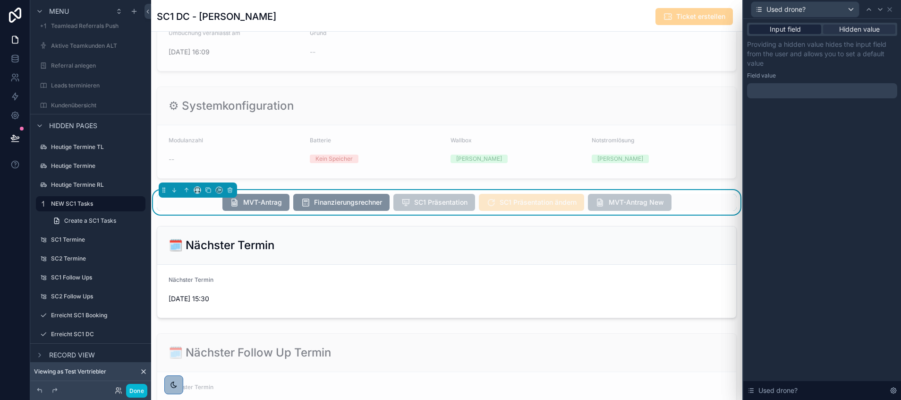
click at [782, 27] on span "Input field" at bounding box center [785, 29] width 31 height 9
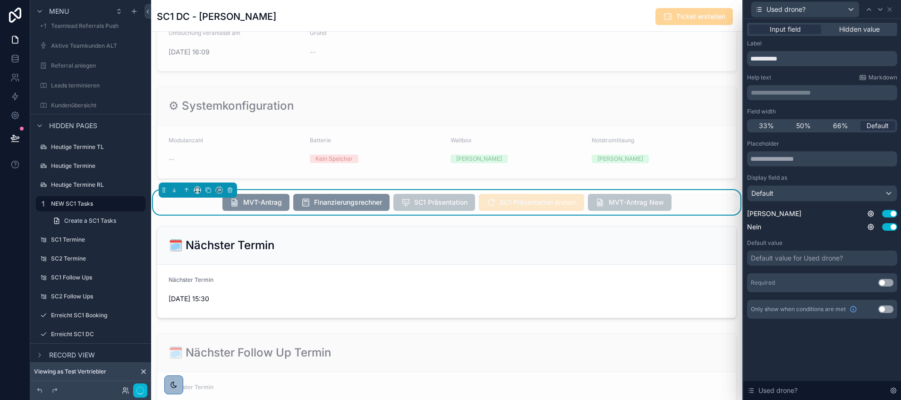
scroll to position [227, 0]
drag, startPoint x: 799, startPoint y: 58, endPoint x: 746, endPoint y: 51, distance: 52.9
click at [746, 51] on div "**********" at bounding box center [823, 180] width 158 height 322
paste input "**********"
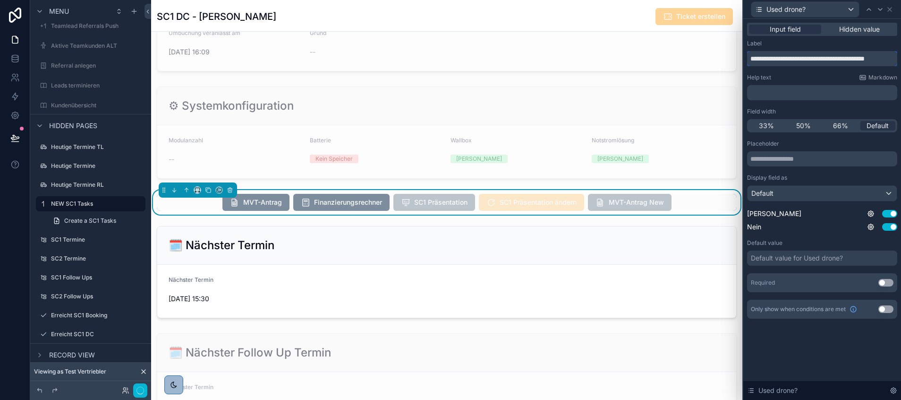
type input "**********"
click at [786, 188] on div "Default" at bounding box center [822, 193] width 149 height 15
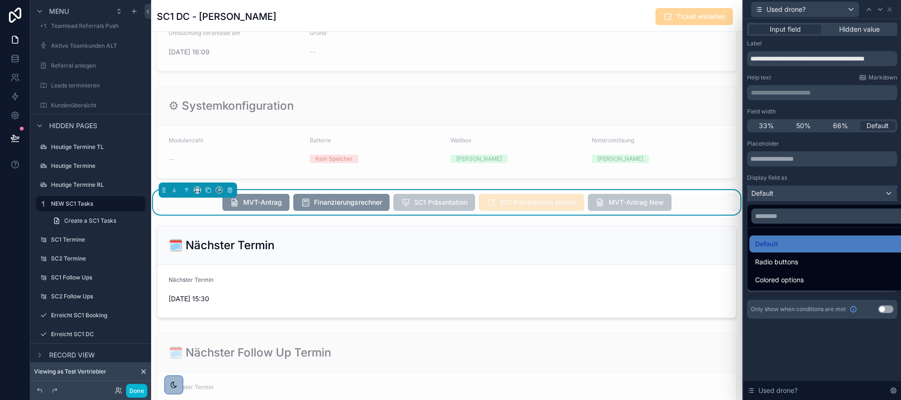
scroll to position [227, 0]
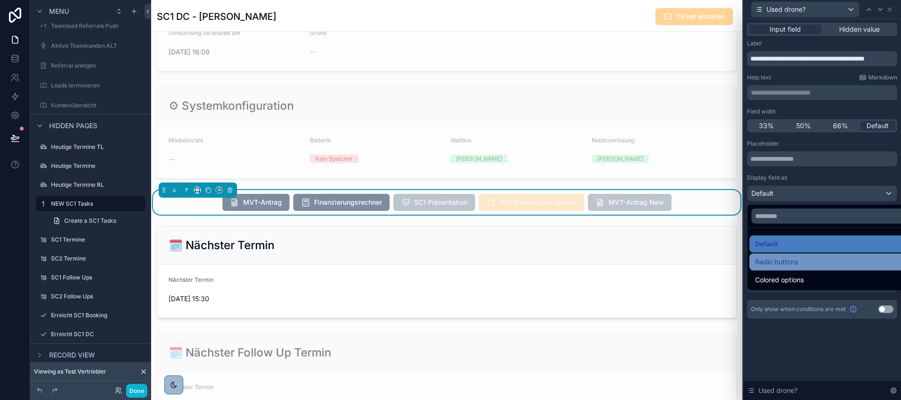
click at [772, 256] on span "Radio buttons" at bounding box center [776, 261] width 43 height 11
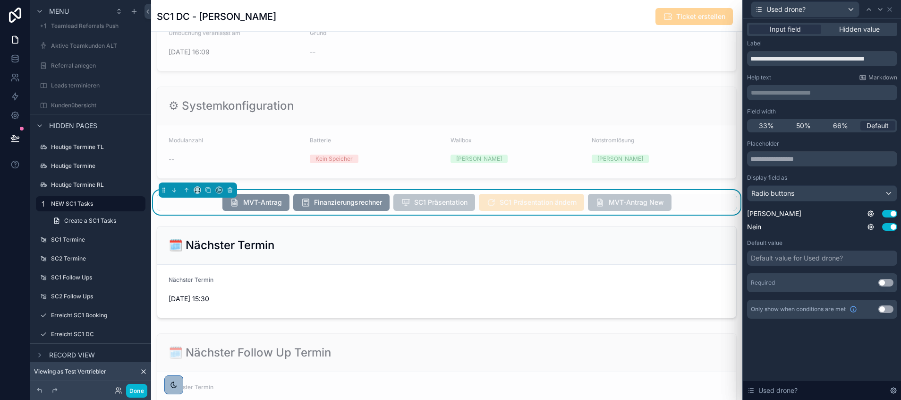
click at [820, 257] on div "Default value for Used drone?" at bounding box center [797, 257] width 92 height 9
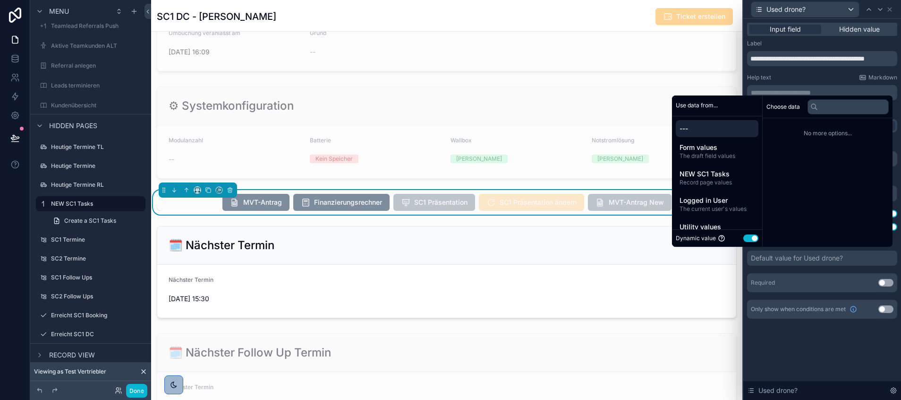
click at [738, 236] on div "Dynamic value Use setting" at bounding box center [717, 237] width 83 height 9
click at [744, 237] on button "Use setting" at bounding box center [751, 238] width 15 height 8
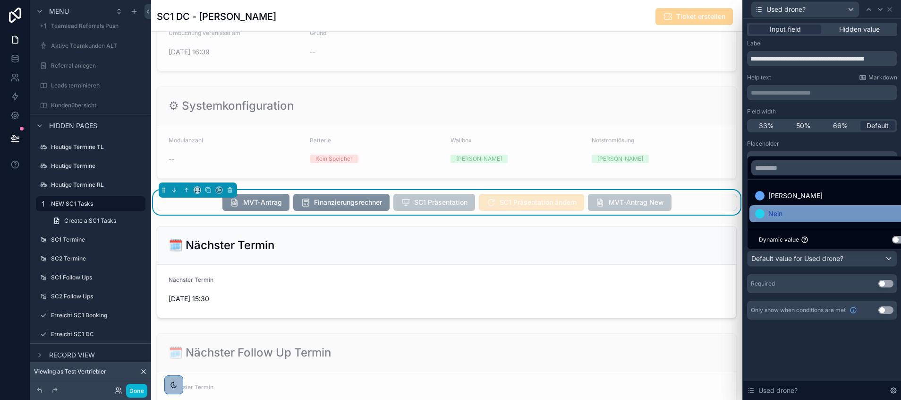
click at [770, 214] on span "Nein" at bounding box center [776, 213] width 14 height 11
click at [843, 281] on div "Required Use setting" at bounding box center [822, 283] width 150 height 19
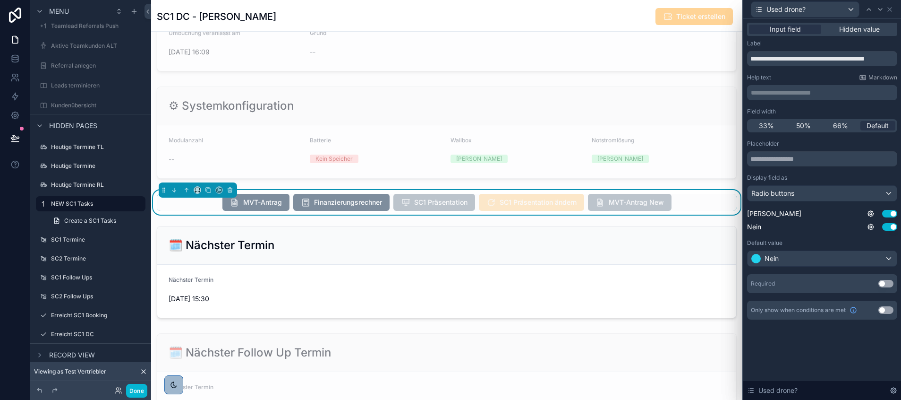
click at [884, 282] on button "Use setting" at bounding box center [886, 284] width 15 height 8
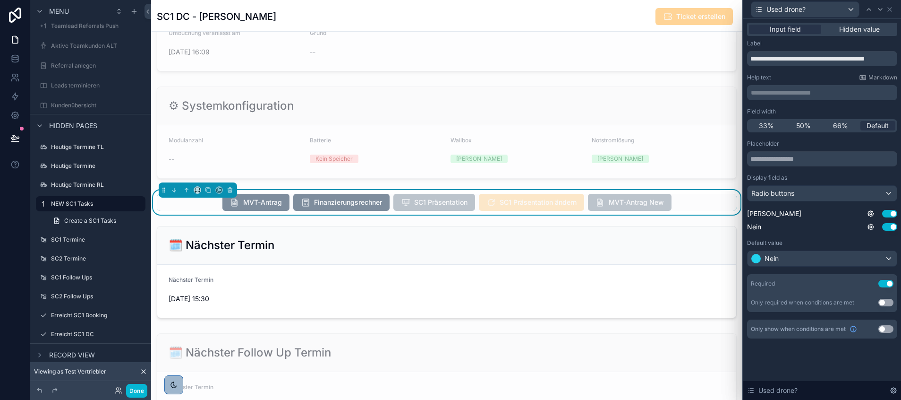
scroll to position [0, 0]
click at [880, 9] on icon at bounding box center [881, 10] width 8 height 8
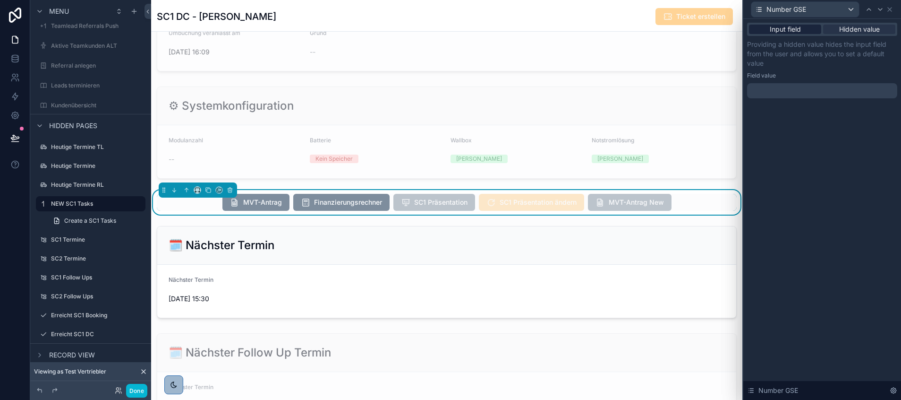
click at [784, 32] on span "Input field" at bounding box center [785, 29] width 31 height 9
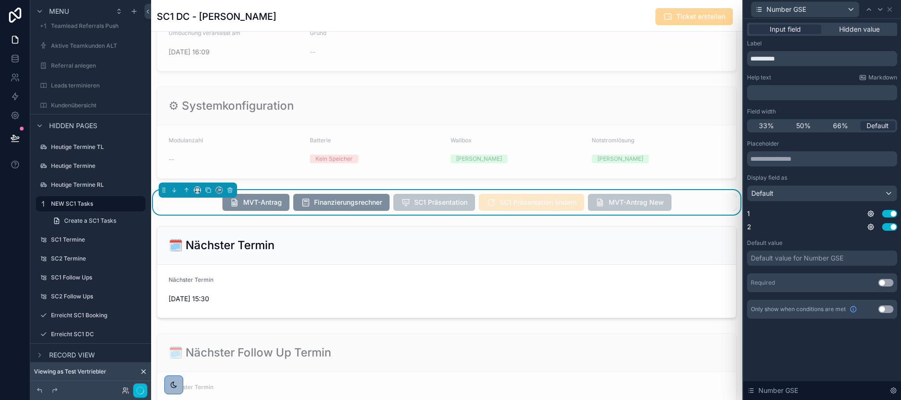
scroll to position [227, 0]
drag, startPoint x: 811, startPoint y: 57, endPoint x: 746, endPoint y: 63, distance: 65.0
click at [746, 63] on div "**********" at bounding box center [823, 180] width 158 height 322
paste input "**********"
type input "**********"
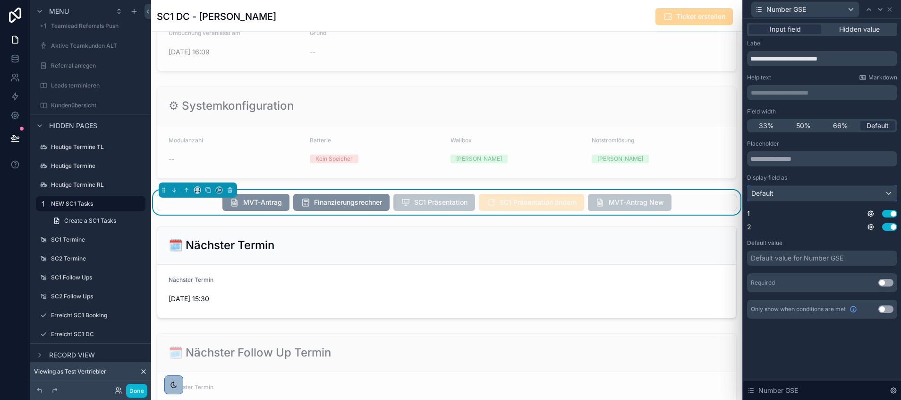
click at [805, 196] on div "Default" at bounding box center [822, 193] width 149 height 15
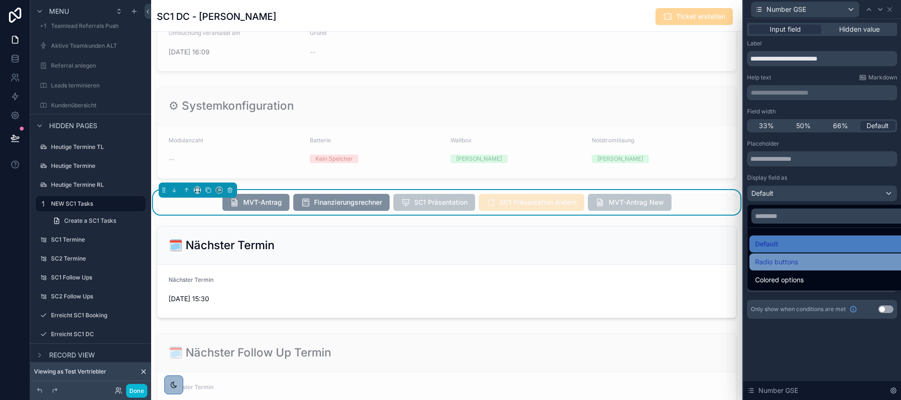
click at [766, 255] on div "Radio buttons" at bounding box center [833, 261] width 167 height 17
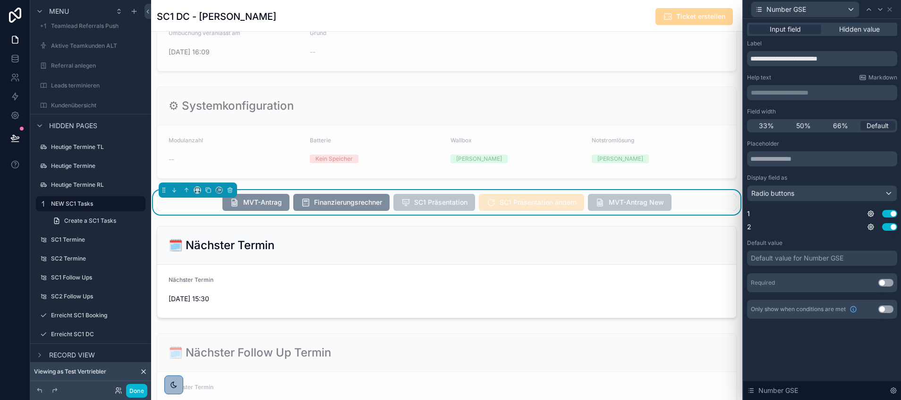
click at [808, 257] on div "Default value for Number GSE" at bounding box center [797, 257] width 93 height 9
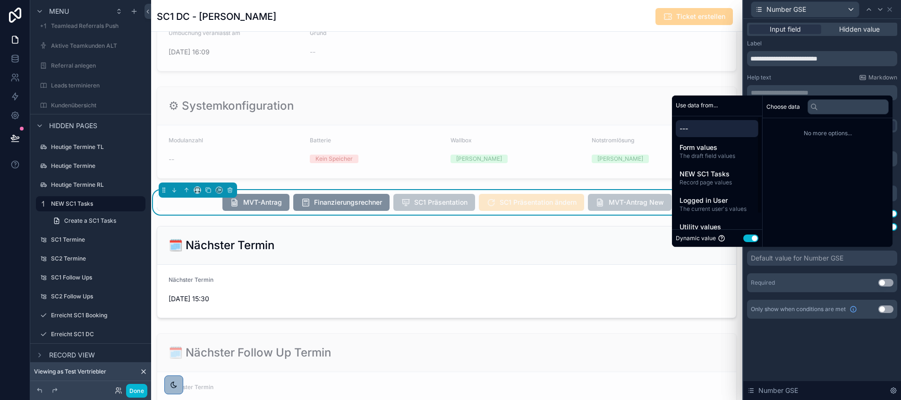
click at [747, 236] on button "Use setting" at bounding box center [751, 238] width 15 height 8
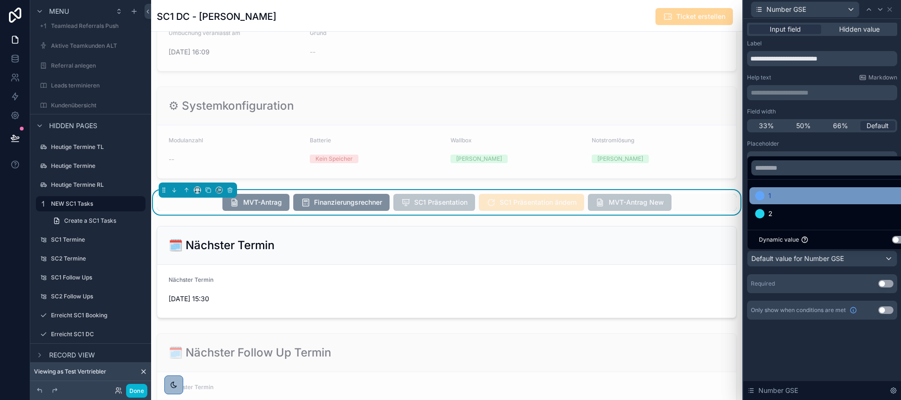
click at [785, 198] on div "1" at bounding box center [833, 195] width 156 height 11
click at [891, 280] on button "Use setting" at bounding box center [886, 284] width 15 height 8
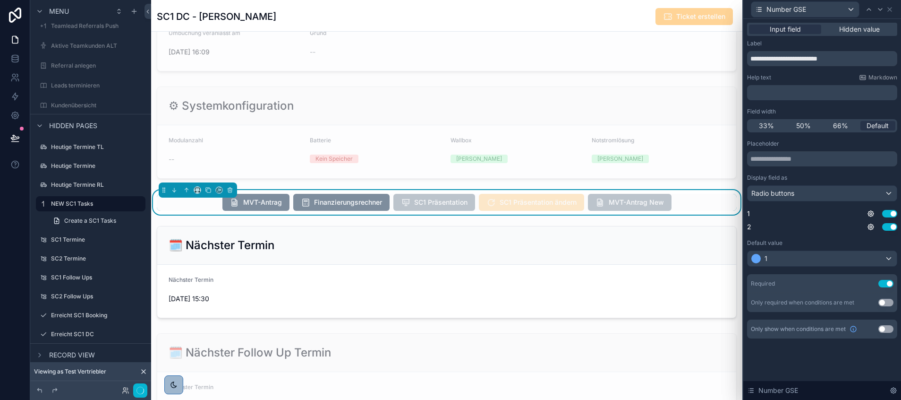
click at [888, 281] on button "Use setting" at bounding box center [886, 284] width 15 height 8
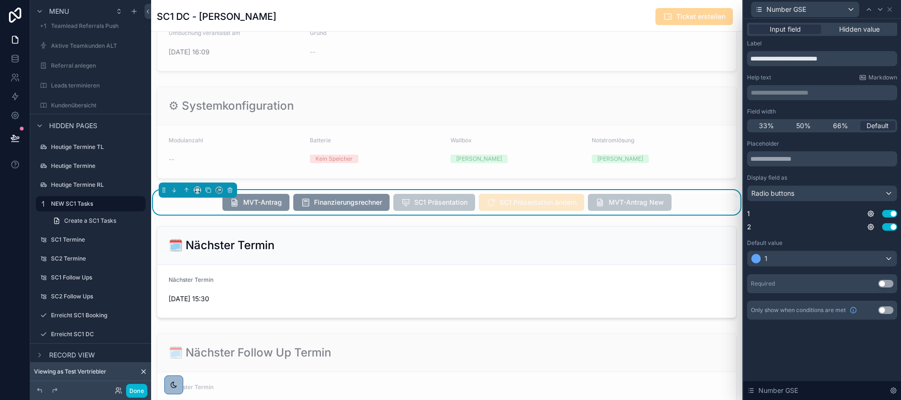
click at [884, 282] on button "Use setting" at bounding box center [886, 284] width 15 height 8
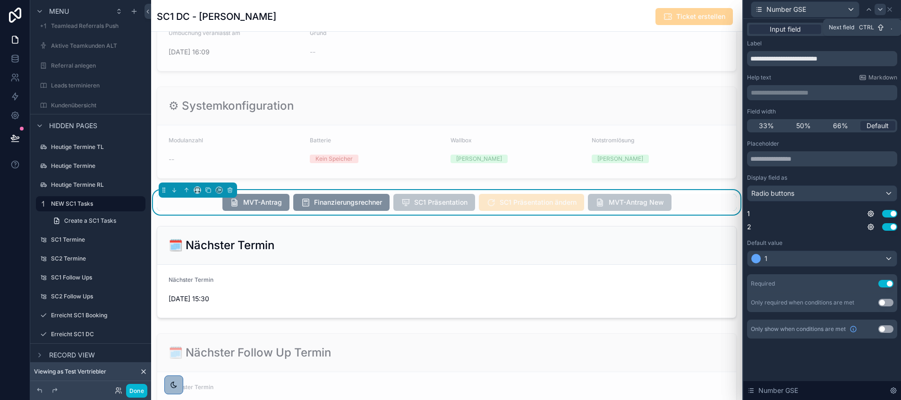
click at [881, 10] on icon at bounding box center [881, 10] width 4 height 2
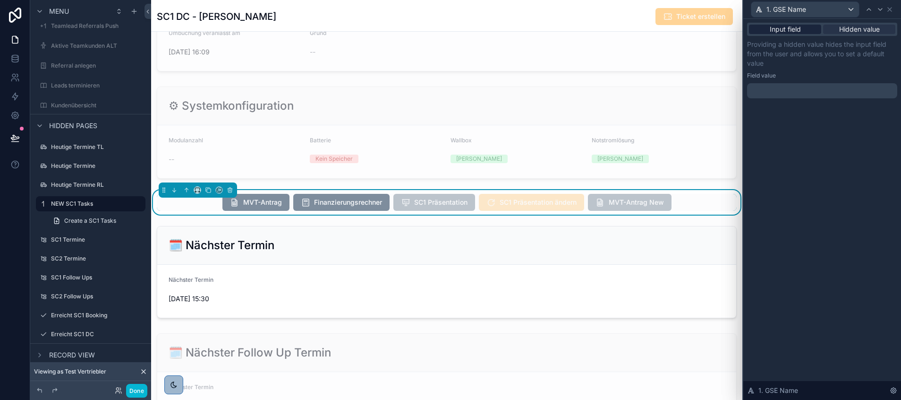
click at [793, 32] on span "Input field" at bounding box center [785, 29] width 31 height 9
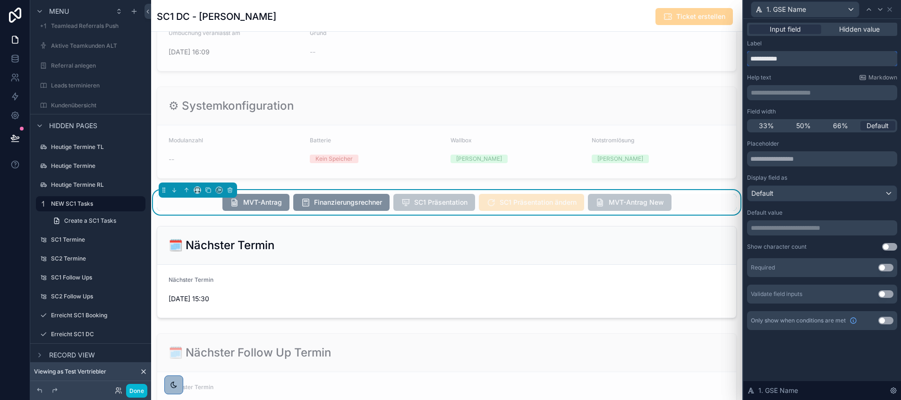
click at [768, 58] on input "**********" at bounding box center [822, 58] width 150 height 15
type input "*******"
click at [885, 267] on button "Use setting" at bounding box center [886, 268] width 15 height 8
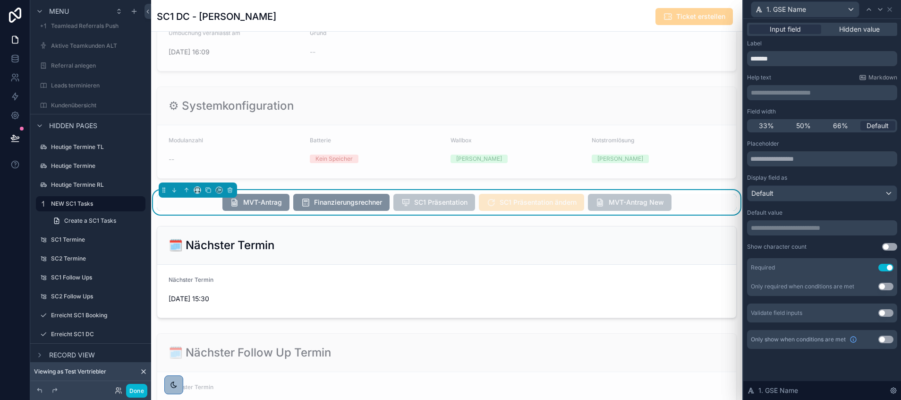
click at [786, 225] on p "**********" at bounding box center [823, 227] width 145 height 9
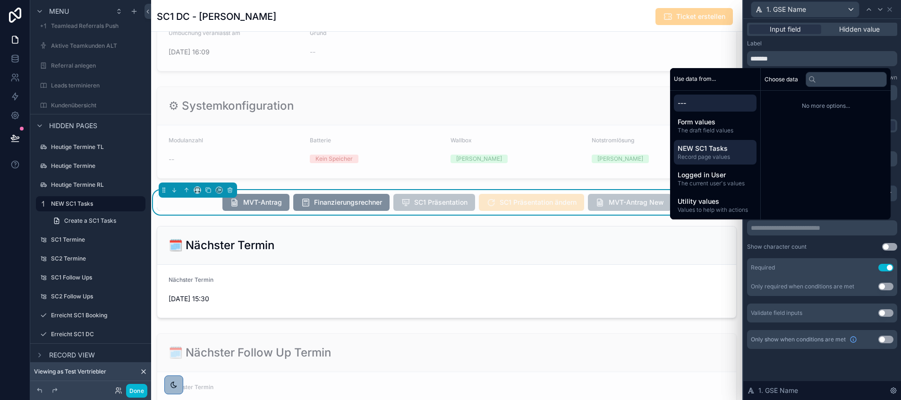
click at [709, 144] on span "NEW SC1 Tasks" at bounding box center [715, 148] width 75 height 9
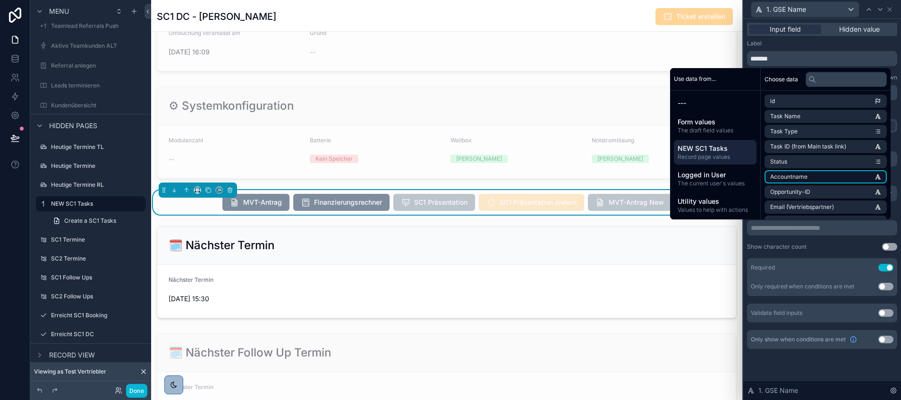
click at [790, 175] on span "Accountname" at bounding box center [788, 177] width 37 height 8
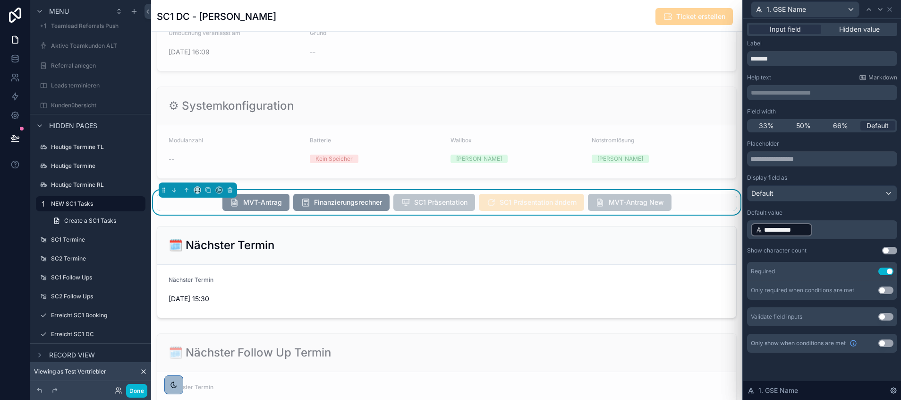
click at [816, 368] on div "**********" at bounding box center [823, 197] width 158 height 356
click at [881, 8] on icon at bounding box center [881, 10] width 8 height 8
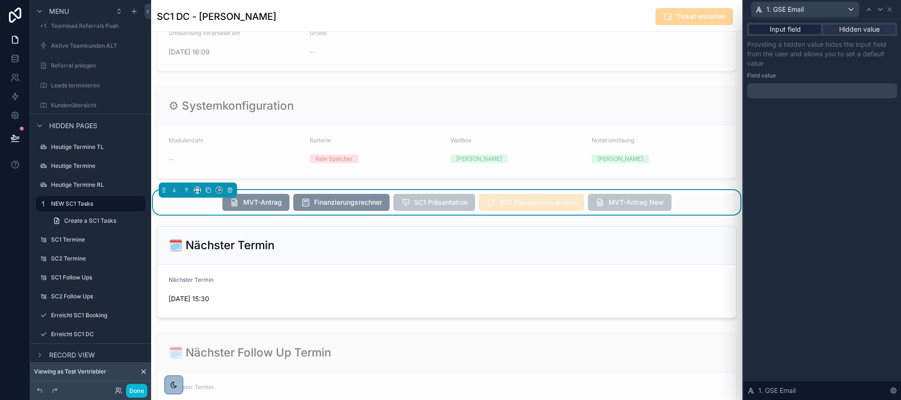
click at [790, 28] on span "Input field" at bounding box center [785, 29] width 31 height 9
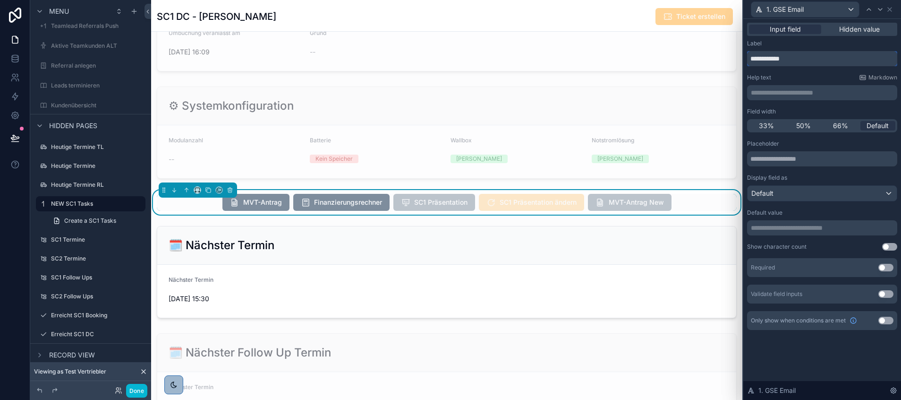
click at [773, 57] on input "**********" at bounding box center [822, 58] width 150 height 15
type input "********"
click at [783, 222] on div "**********" at bounding box center [822, 227] width 150 height 15
click at [780, 224] on p "**********" at bounding box center [823, 227] width 145 height 9
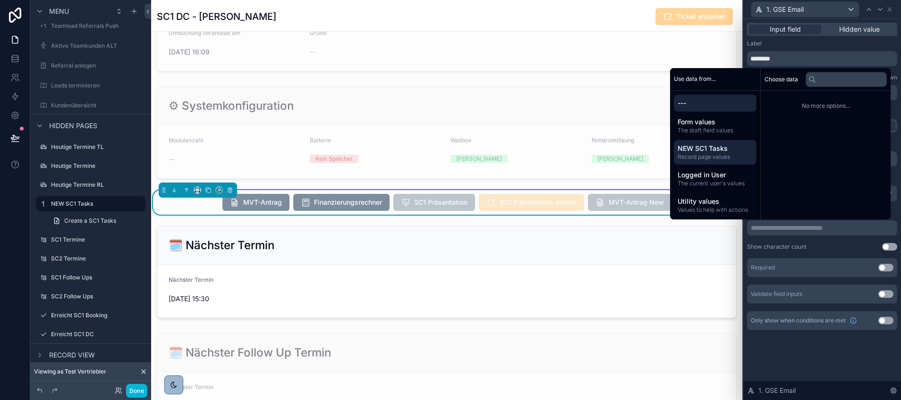
click at [708, 151] on span "NEW SC1 Tasks" at bounding box center [715, 148] width 75 height 9
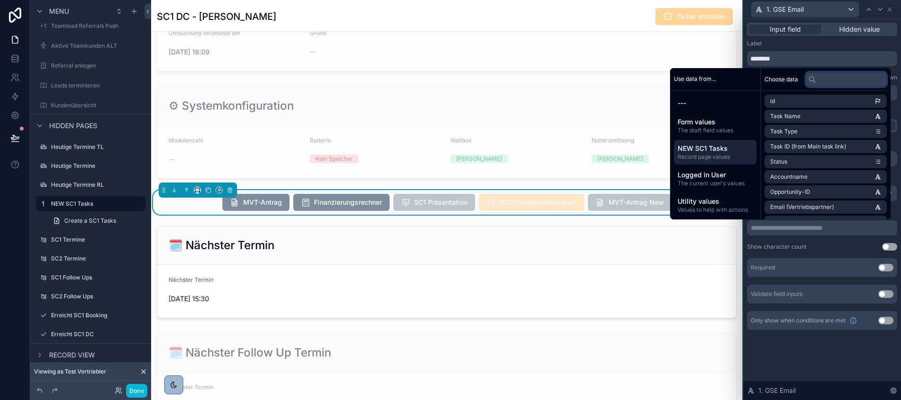
click at [819, 74] on input "text" at bounding box center [846, 79] width 81 height 15
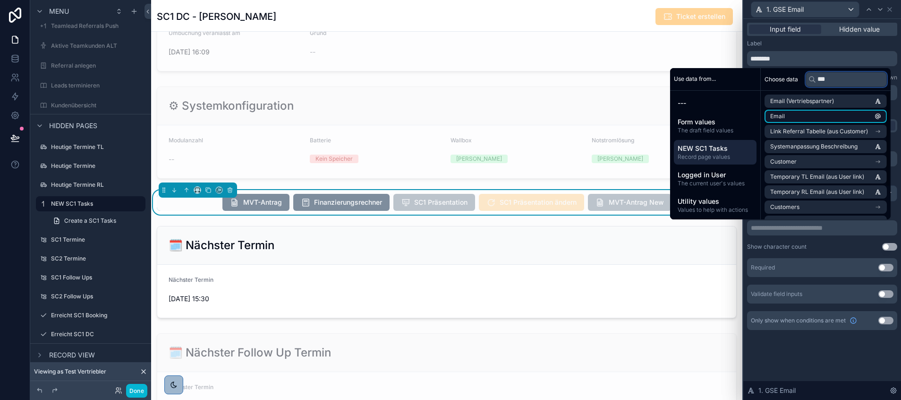
type input "***"
click at [794, 114] on li "Email" at bounding box center [826, 116] width 122 height 13
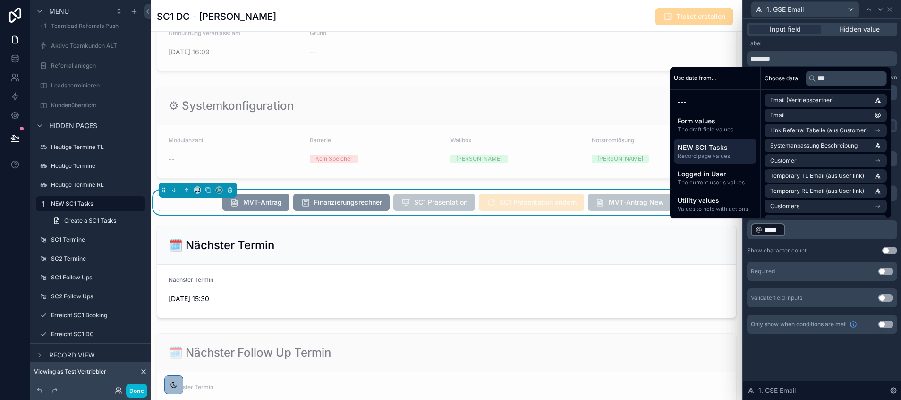
click at [800, 251] on div "Show character count" at bounding box center [777, 251] width 60 height 8
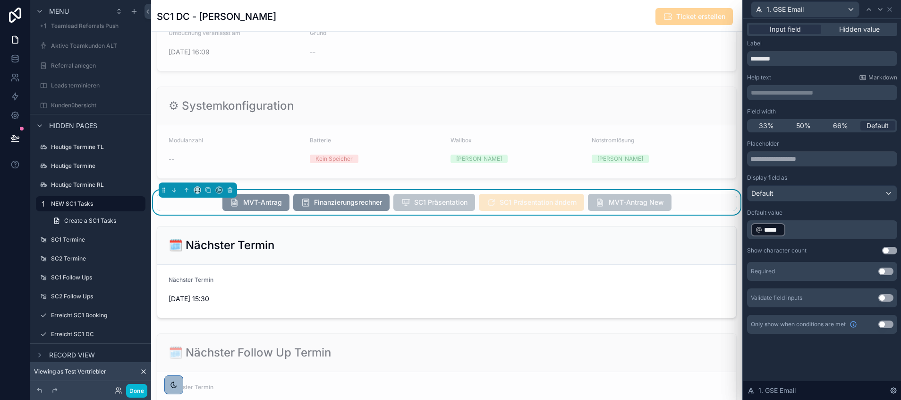
click at [886, 271] on button "Use setting" at bounding box center [886, 271] width 15 height 8
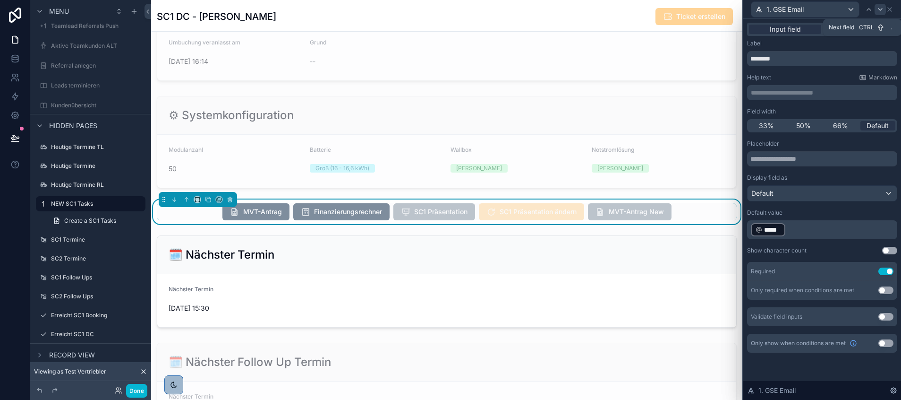
click at [880, 8] on icon at bounding box center [881, 10] width 8 height 8
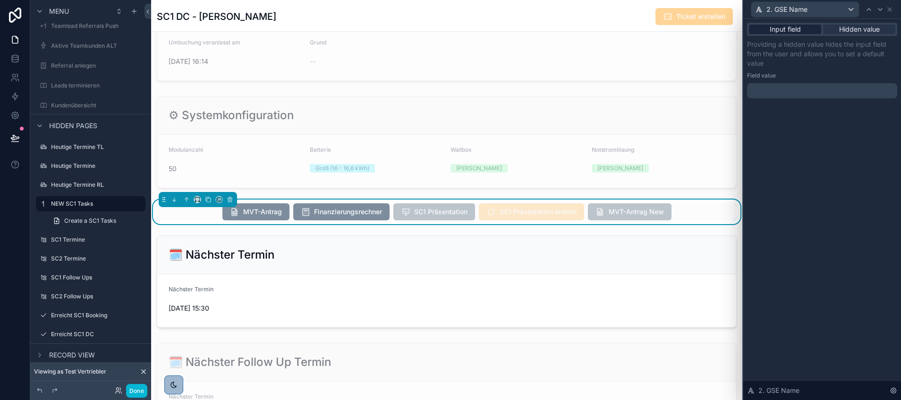
click at [772, 33] on span "Input field" at bounding box center [785, 29] width 31 height 9
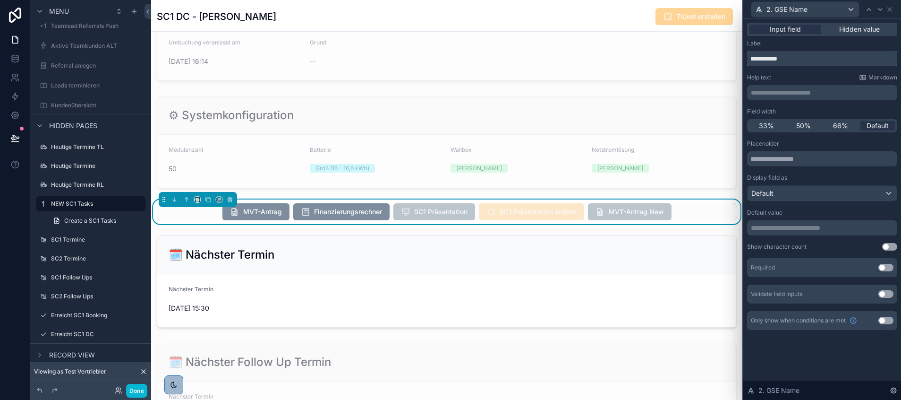
click at [773, 60] on input "**********" at bounding box center [822, 58] width 150 height 15
type input "*******"
click at [887, 265] on button "Use setting" at bounding box center [886, 268] width 15 height 8
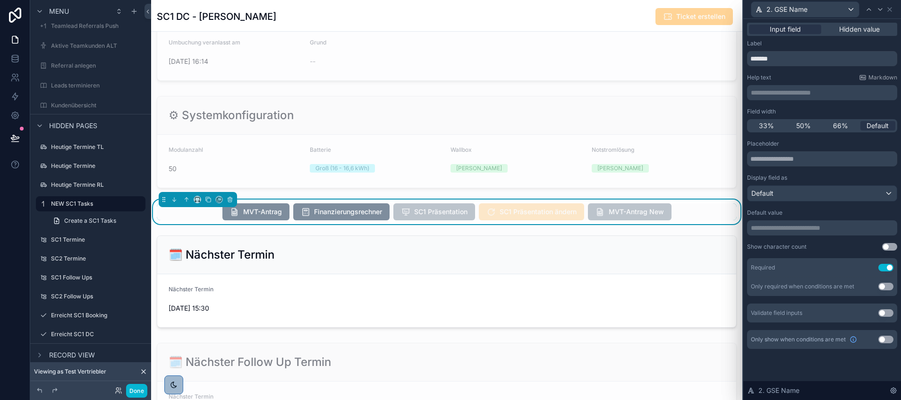
click at [881, 336] on button "Use setting" at bounding box center [886, 339] width 15 height 8
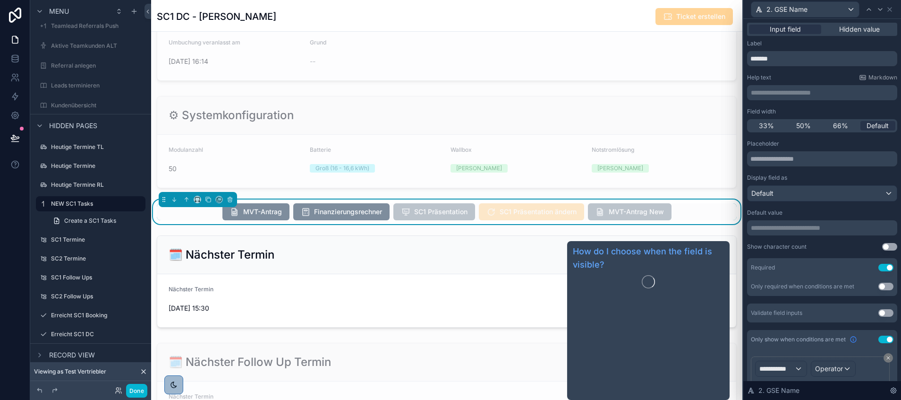
scroll to position [52, 0]
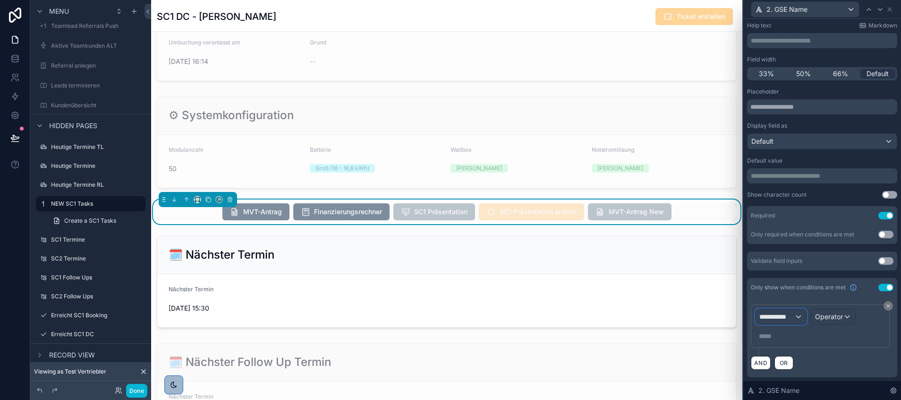
click at [792, 319] on span "**********" at bounding box center [777, 316] width 35 height 9
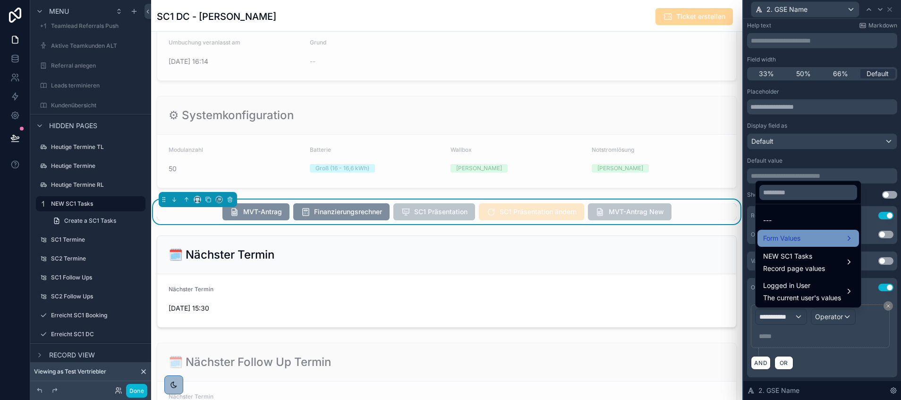
click at [791, 239] on span "Form Values" at bounding box center [781, 237] width 37 height 11
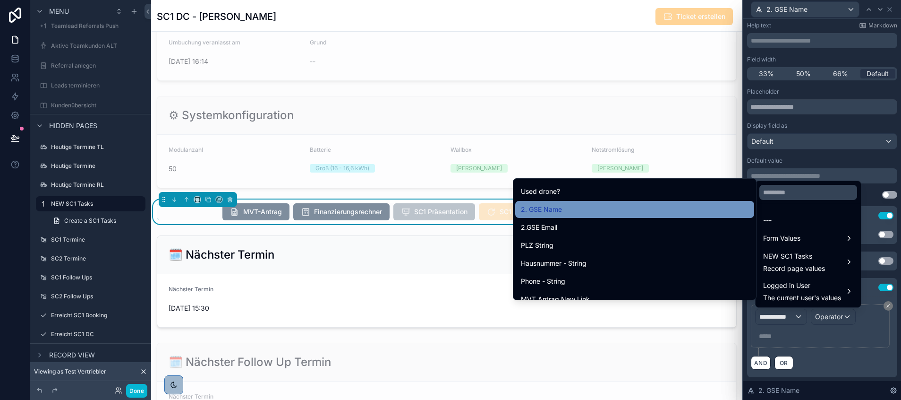
scroll to position [8987, 0]
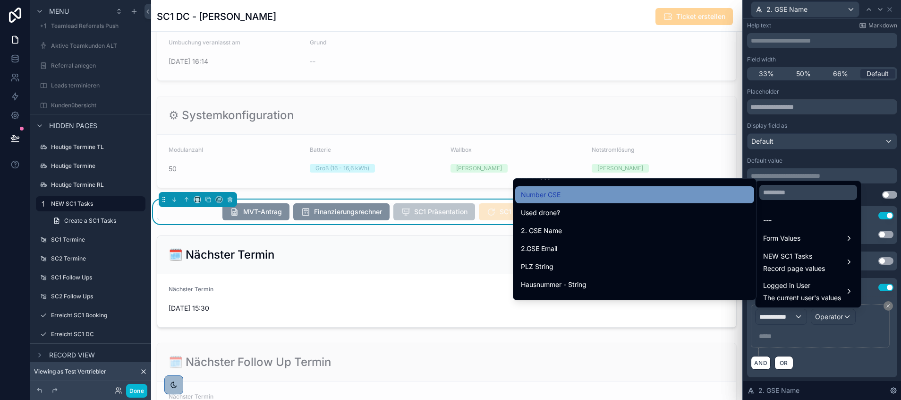
click at [567, 189] on div "Number GSE" at bounding box center [635, 194] width 228 height 11
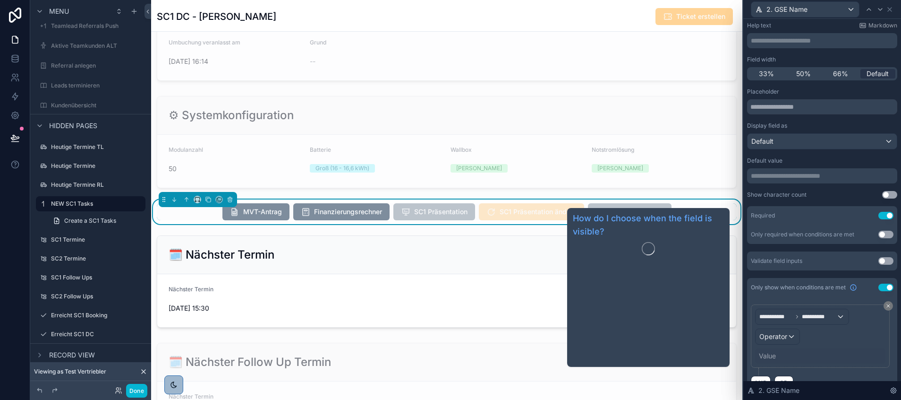
scroll to position [227, 0]
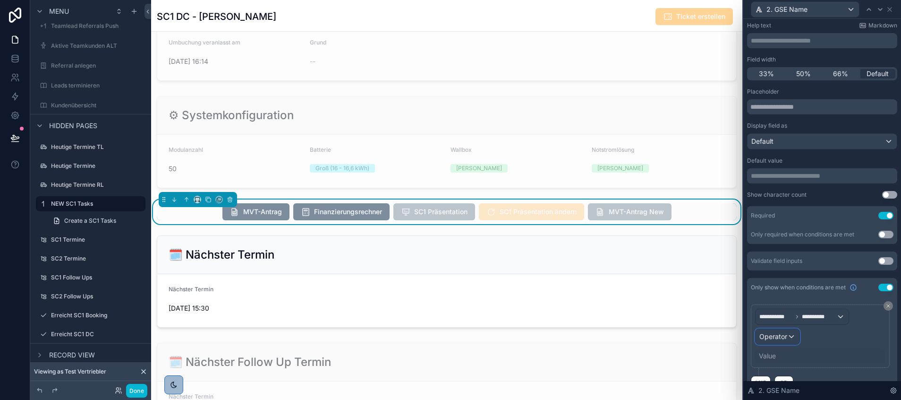
click at [777, 335] on span "Operator" at bounding box center [774, 336] width 28 height 8
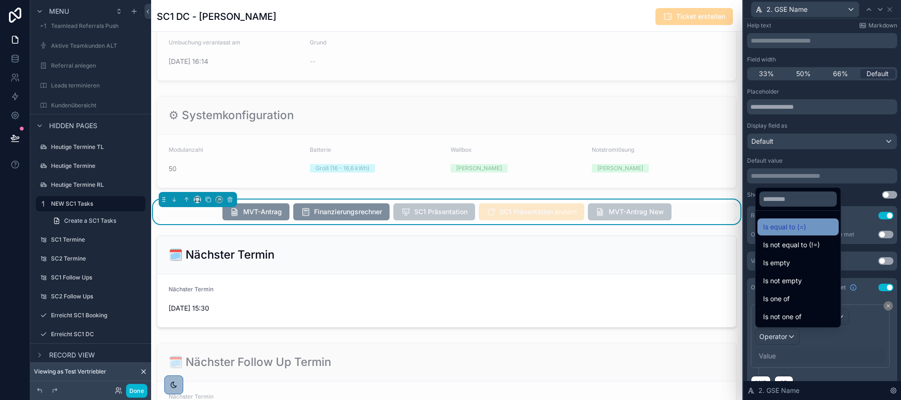
click at [789, 223] on span "Is equal to (=)" at bounding box center [784, 226] width 43 height 11
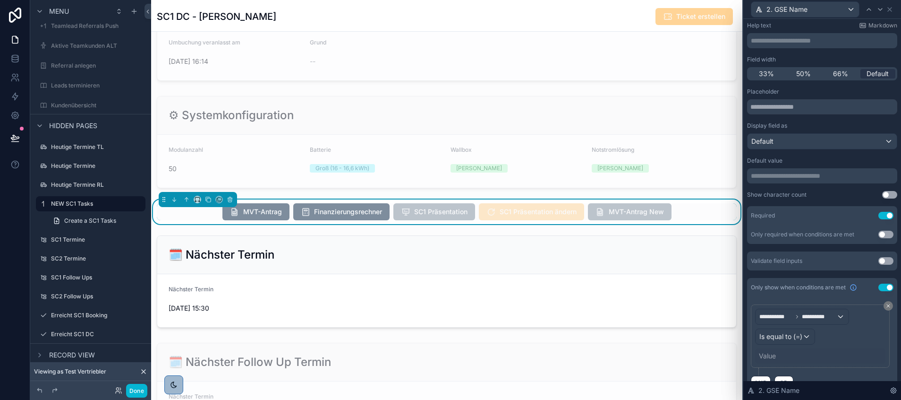
click at [772, 356] on div "Value" at bounding box center [767, 355] width 17 height 9
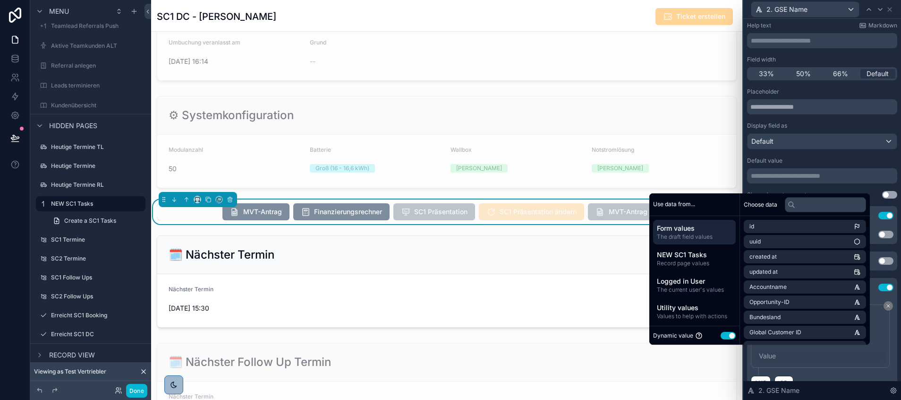
click at [723, 337] on button "Use setting" at bounding box center [728, 336] width 15 height 8
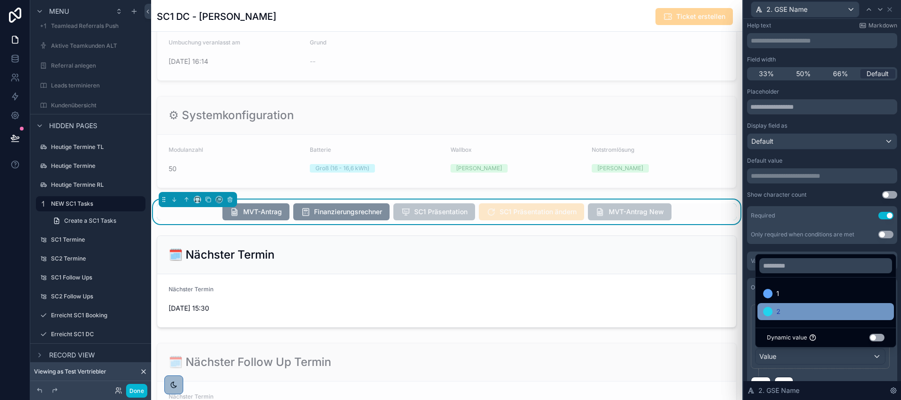
click at [783, 310] on div "2" at bounding box center [825, 311] width 125 height 11
click at [820, 370] on div "**********" at bounding box center [822, 340] width 143 height 72
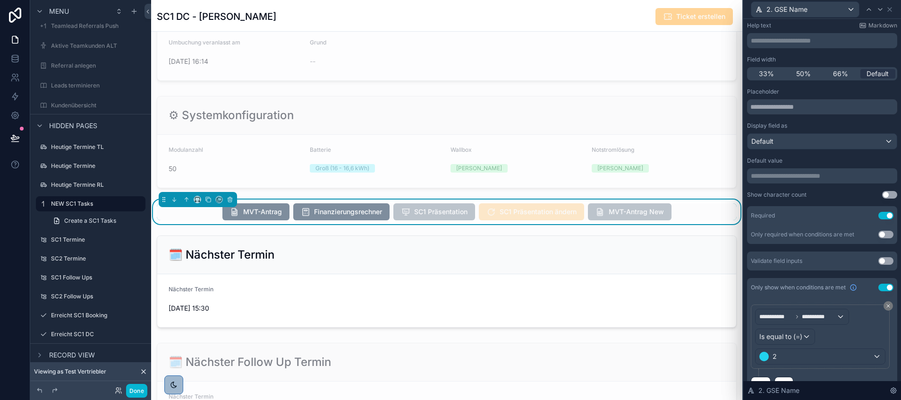
scroll to position [73, 0]
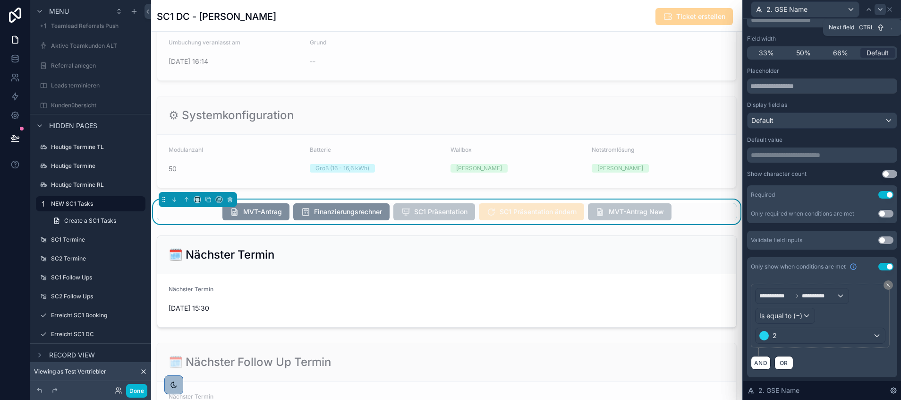
click at [883, 9] on icon at bounding box center [881, 10] width 8 height 8
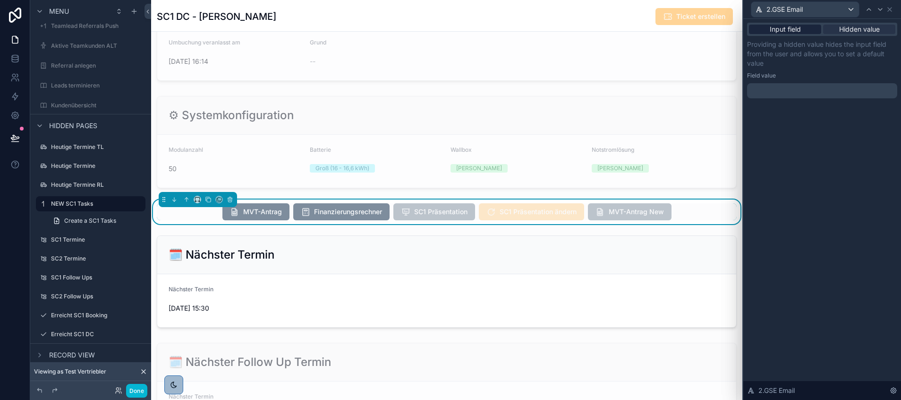
click at [790, 32] on span "Input field" at bounding box center [785, 29] width 31 height 9
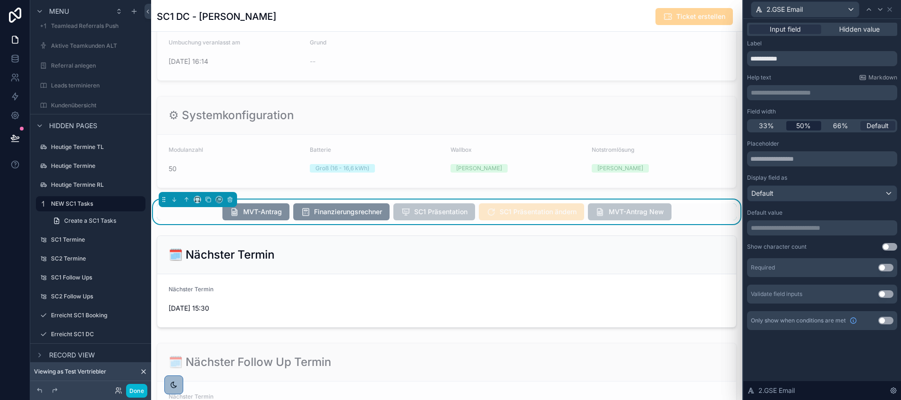
scroll to position [227, 0]
click at [769, 58] on input "**********" at bounding box center [822, 58] width 150 height 15
type input "********"
click at [881, 268] on button "Use setting" at bounding box center [886, 268] width 15 height 8
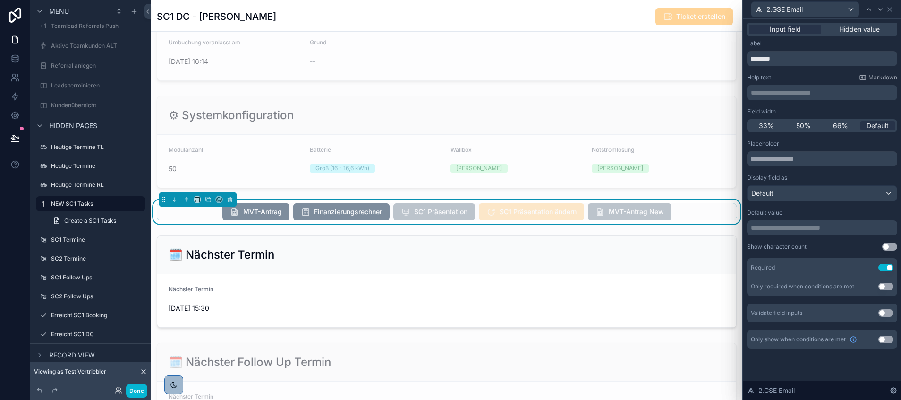
click at [886, 334] on div "Only show when conditions are met Use setting" at bounding box center [822, 339] width 150 height 19
click at [882, 338] on button "Use setting" at bounding box center [886, 339] width 15 height 8
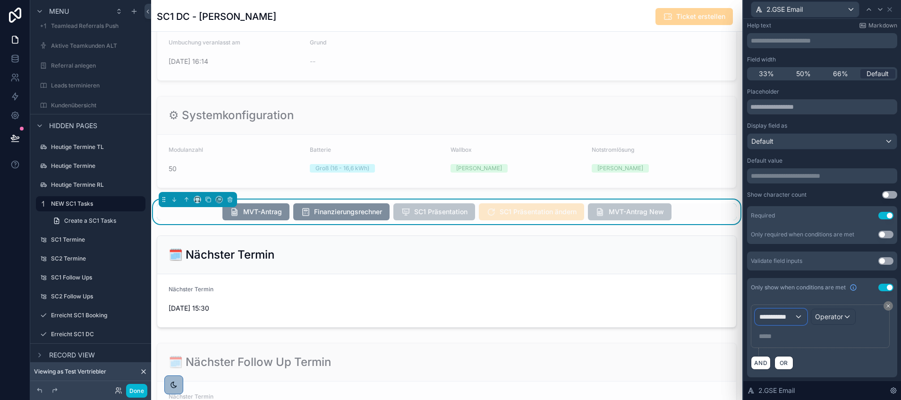
click at [778, 321] on span "**********" at bounding box center [777, 316] width 35 height 9
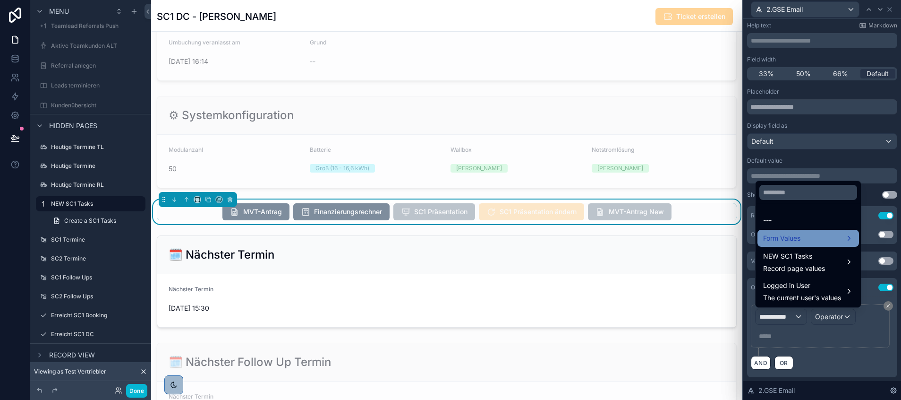
click at [800, 230] on div "Form Values" at bounding box center [809, 238] width 102 height 17
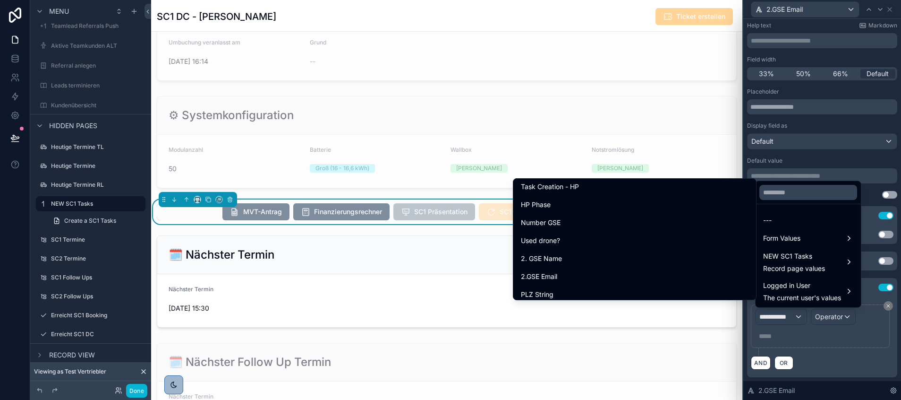
scroll to position [8959, 0]
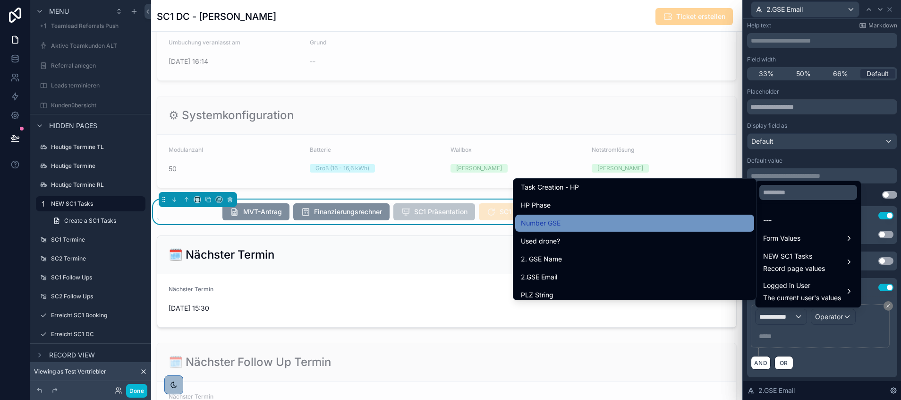
click at [623, 224] on div "Number GSE" at bounding box center [635, 222] width 228 height 11
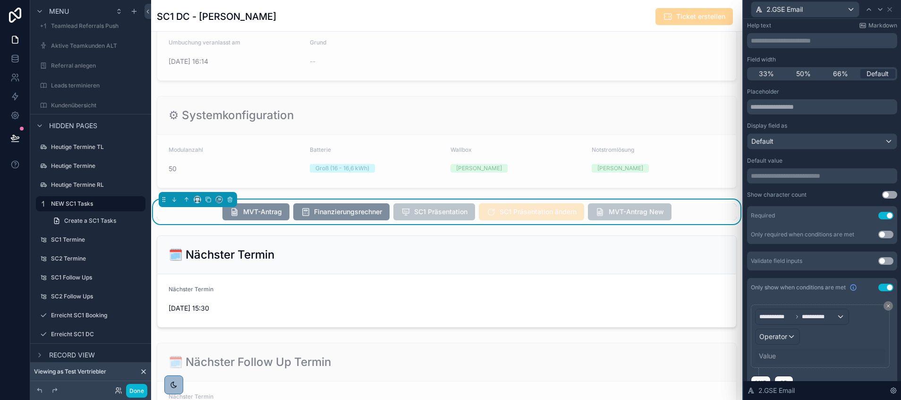
scroll to position [72, 0]
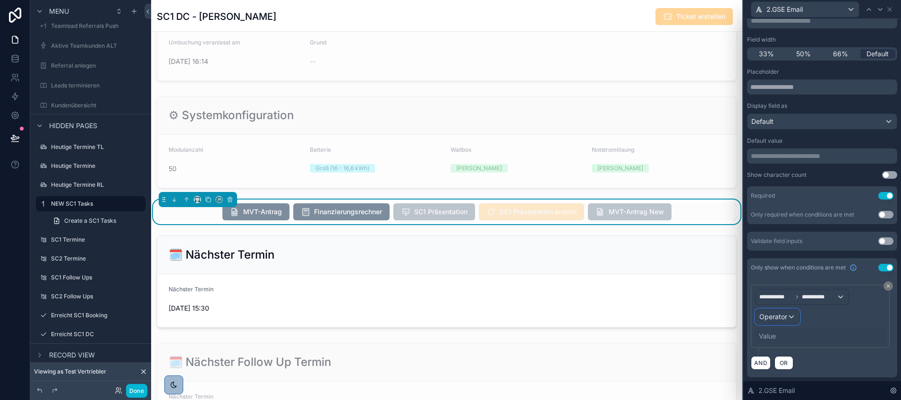
click at [778, 314] on span "Operator" at bounding box center [774, 316] width 28 height 8
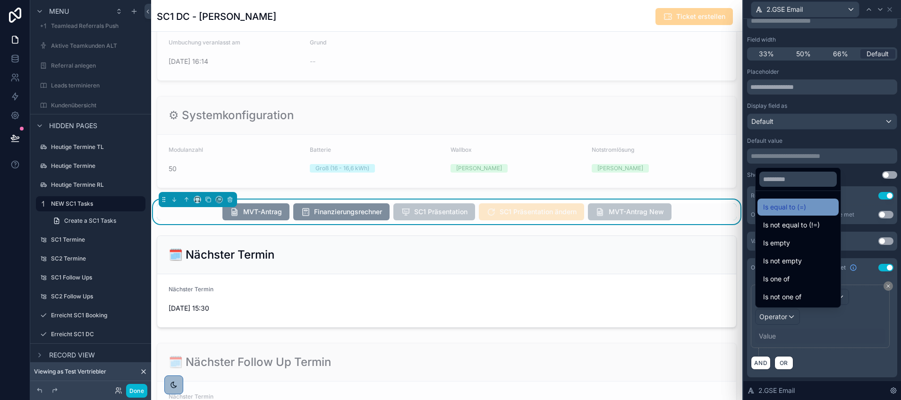
click at [785, 205] on span "Is equal to (=)" at bounding box center [784, 206] width 43 height 11
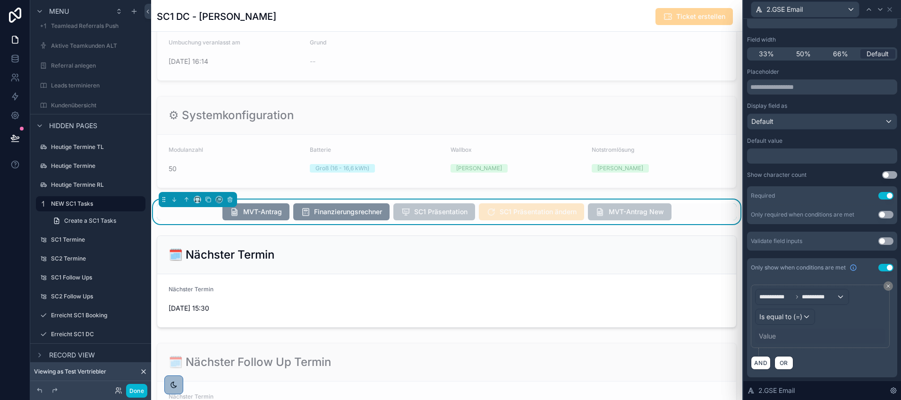
scroll to position [227, 0]
click at [767, 337] on div "Value" at bounding box center [767, 335] width 17 height 9
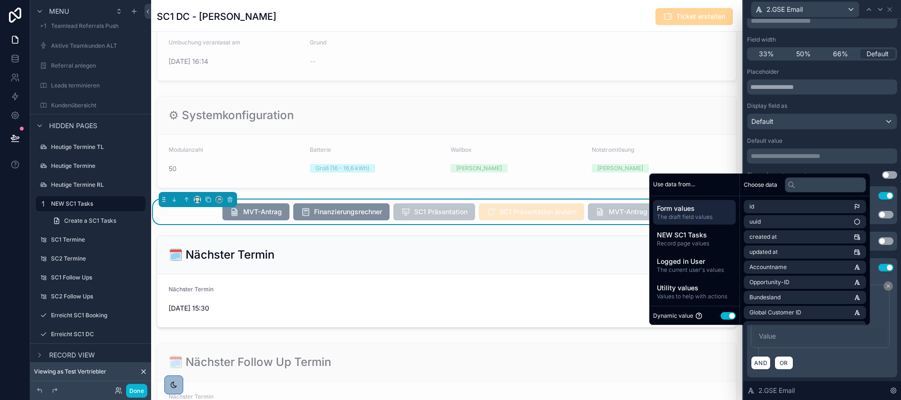
click at [725, 314] on button "Use setting" at bounding box center [728, 316] width 15 height 8
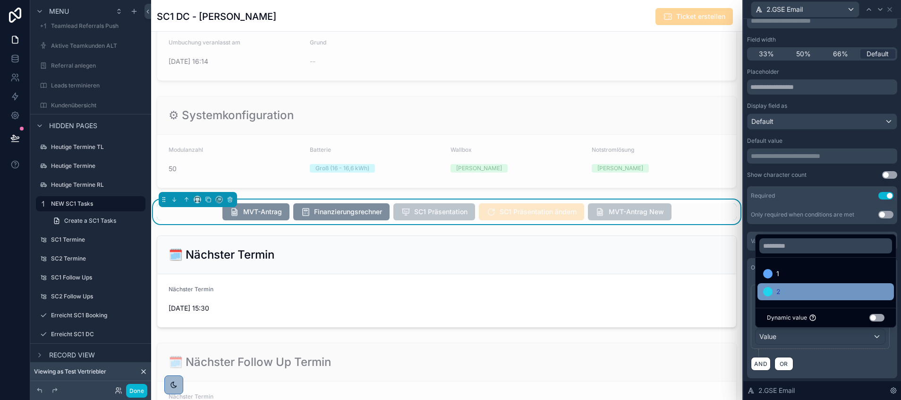
click at [786, 291] on div "2" at bounding box center [825, 291] width 125 height 11
click at [822, 359] on div "AND OR" at bounding box center [822, 363] width 143 height 14
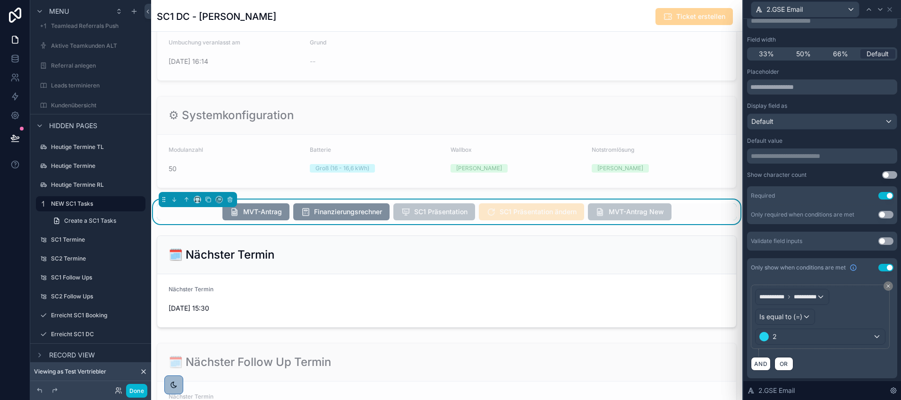
scroll to position [73, 0]
click at [885, 9] on div at bounding box center [880, 9] width 11 height 11
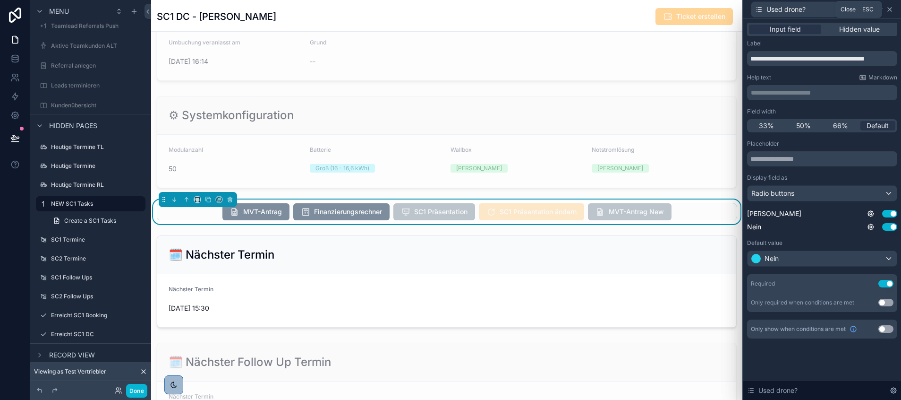
click at [888, 9] on icon at bounding box center [890, 10] width 8 height 8
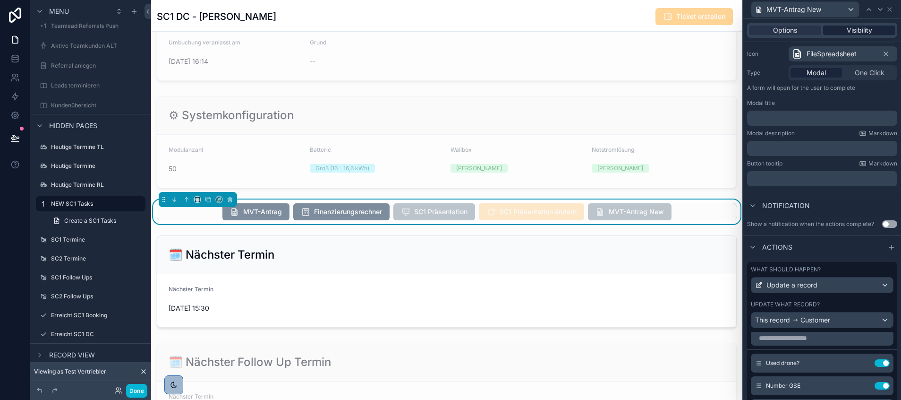
click at [854, 28] on span "Visibility" at bounding box center [860, 30] width 26 height 9
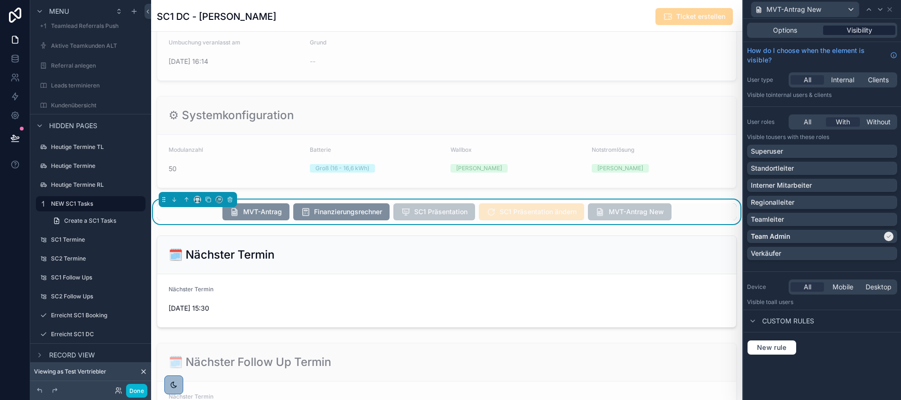
scroll to position [0, 0]
drag, startPoint x: 796, startPoint y: 117, endPoint x: 794, endPoint y: 122, distance: 5.3
click at [796, 117] on div "All" at bounding box center [808, 121] width 34 height 9
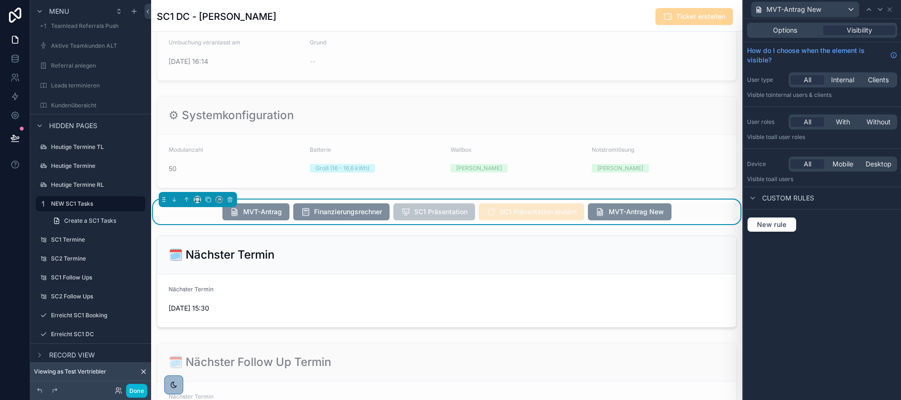
scroll to position [227, 0]
click at [129, 389] on button "Done" at bounding box center [136, 391] width 21 height 14
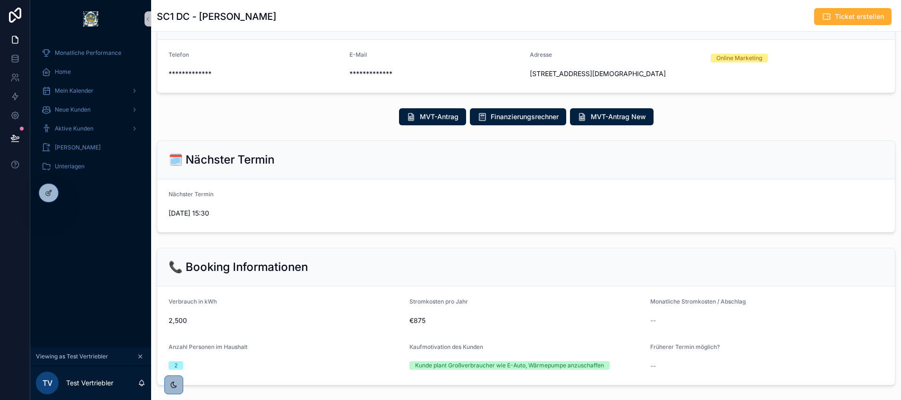
scroll to position [0, 0]
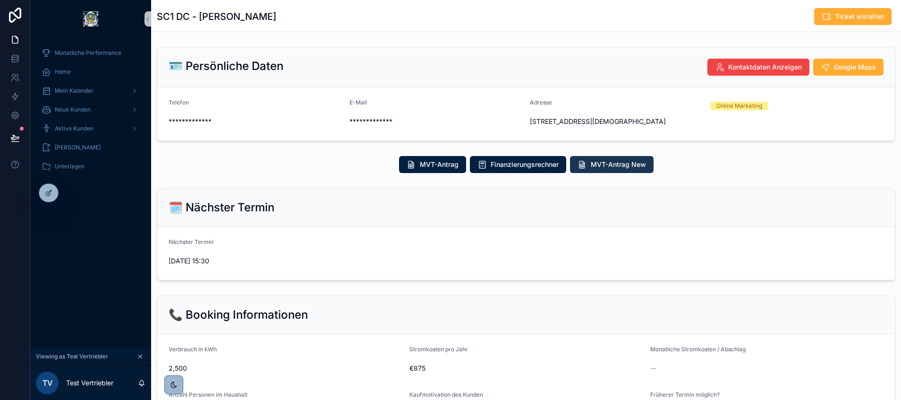
click at [608, 162] on span "MVT-Antrag New" at bounding box center [618, 164] width 55 height 9
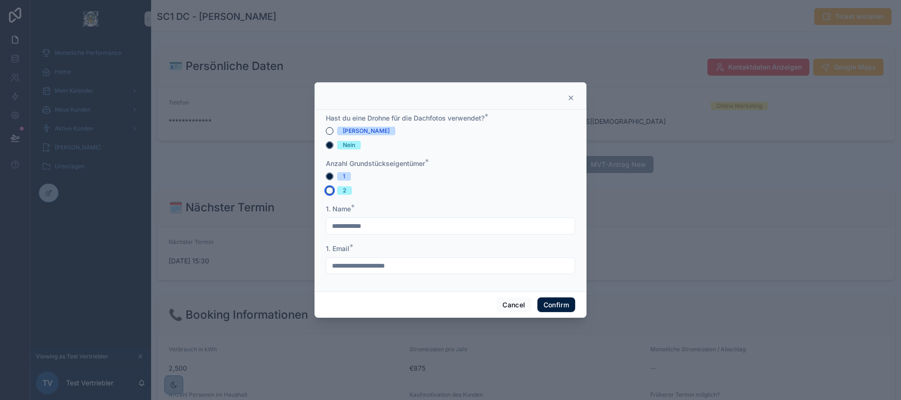
click at [329, 192] on button "2" at bounding box center [330, 191] width 8 height 8
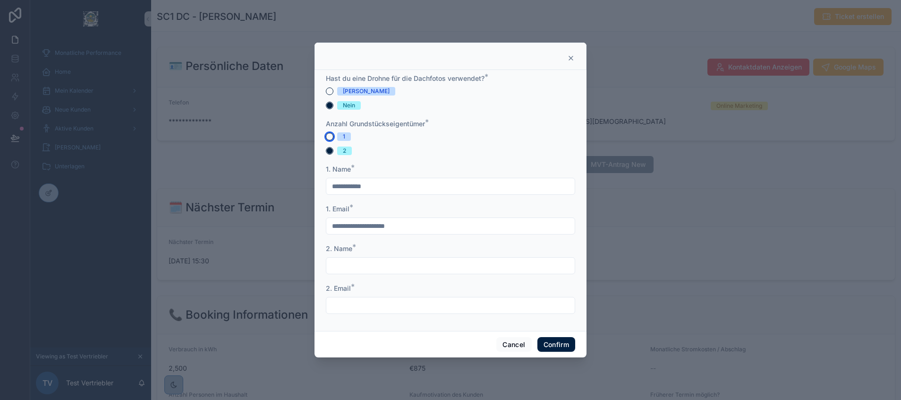
click at [330, 133] on button "1" at bounding box center [330, 137] width 8 height 8
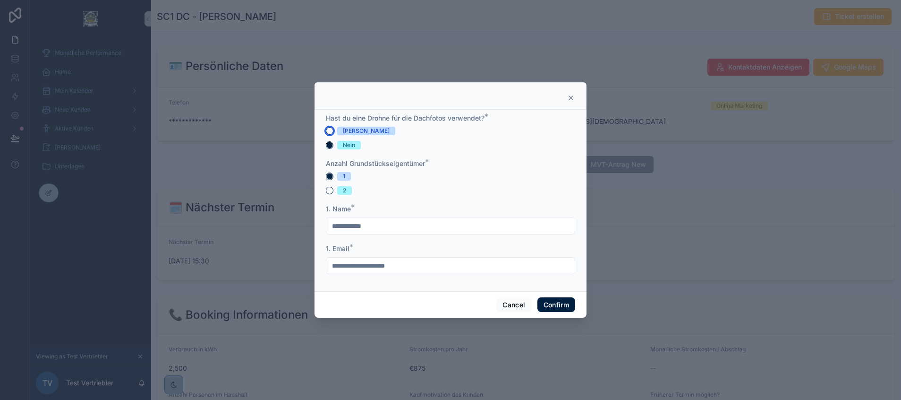
click at [330, 128] on button "[PERSON_NAME]" at bounding box center [330, 131] width 8 height 8
click at [330, 146] on button "Nein" at bounding box center [330, 145] width 8 height 8
click at [330, 188] on button "2" at bounding box center [330, 191] width 8 height 8
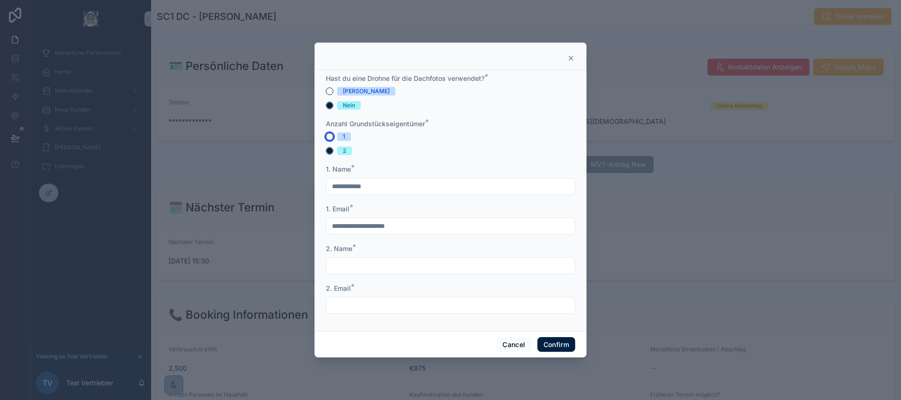
click at [328, 136] on button "1" at bounding box center [330, 137] width 8 height 8
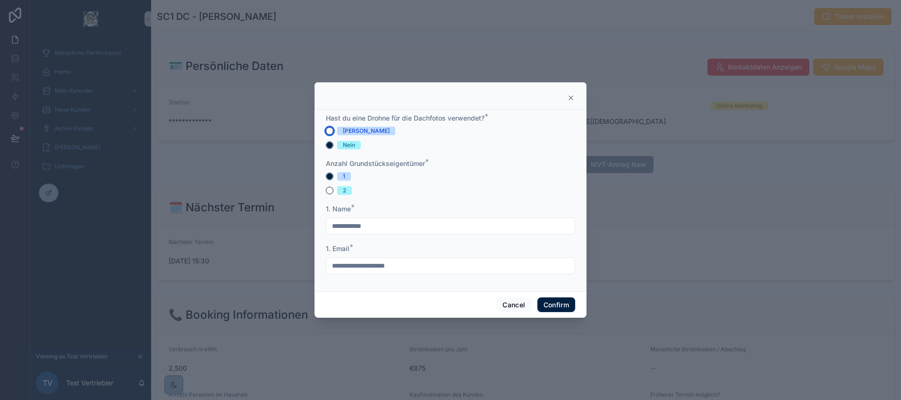
click at [328, 128] on button "[PERSON_NAME]" at bounding box center [330, 131] width 8 height 8
click at [329, 145] on button "Nein" at bounding box center [330, 145] width 8 height 8
click at [507, 299] on button "Cancel" at bounding box center [513, 304] width 35 height 15
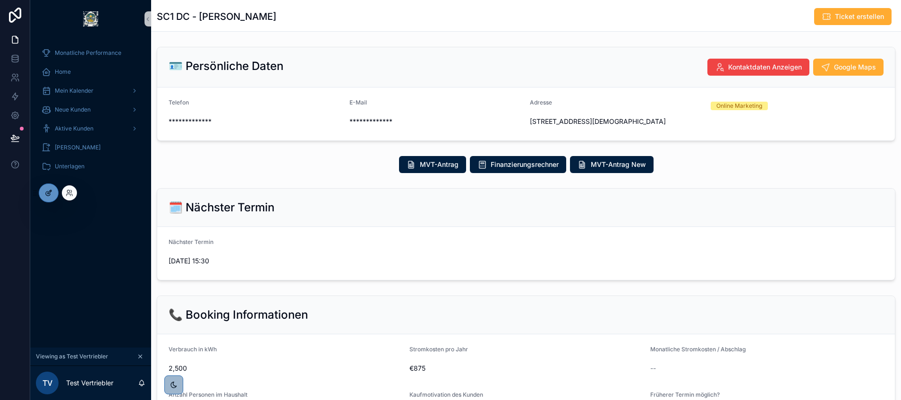
click at [48, 190] on icon at bounding box center [49, 193] width 8 height 8
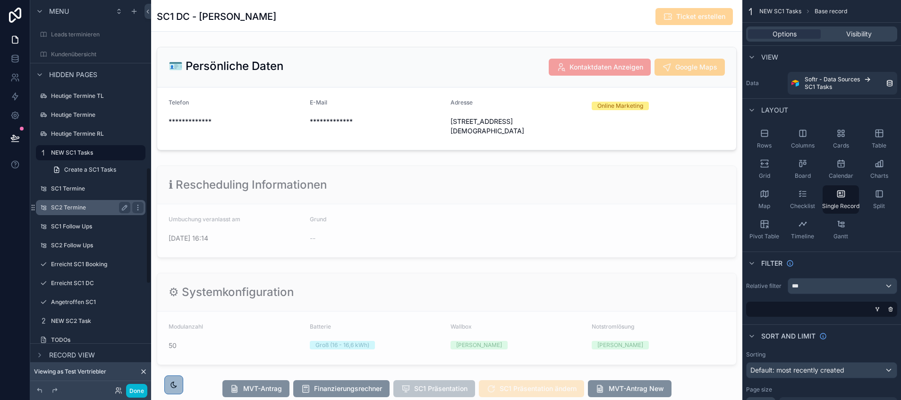
scroll to position [556, 0]
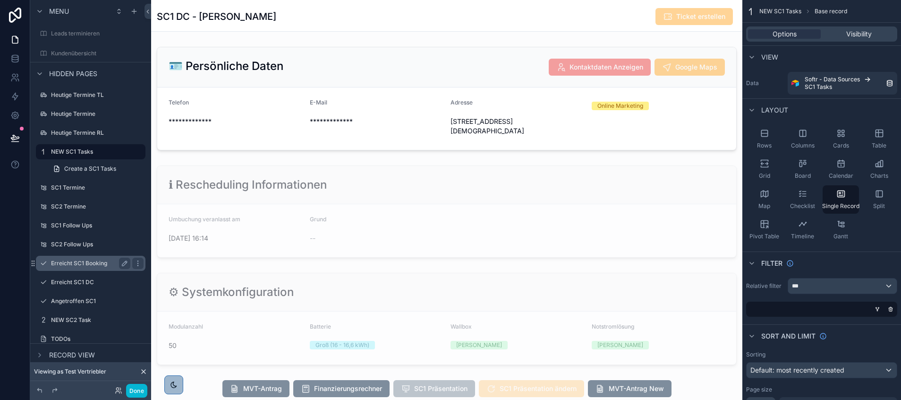
click at [92, 265] on label "Erreicht SC1 Booking" at bounding box center [89, 263] width 76 height 8
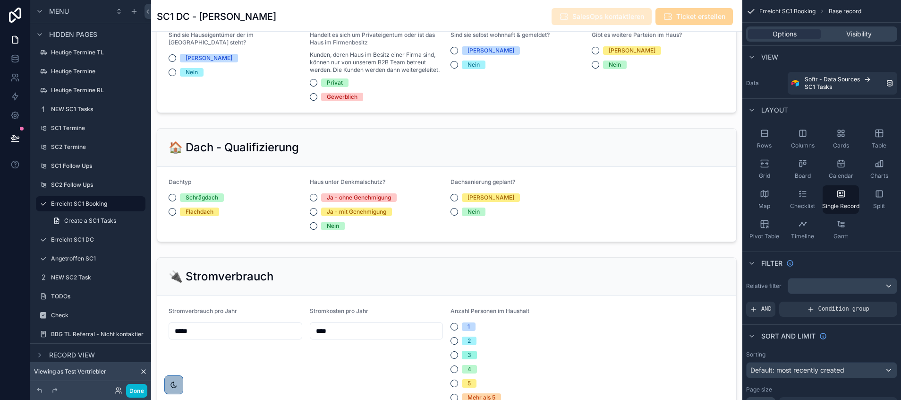
scroll to position [493, 0]
click at [82, 103] on div "NEW SC1 Tasks" at bounding box center [91, 109] width 106 height 15
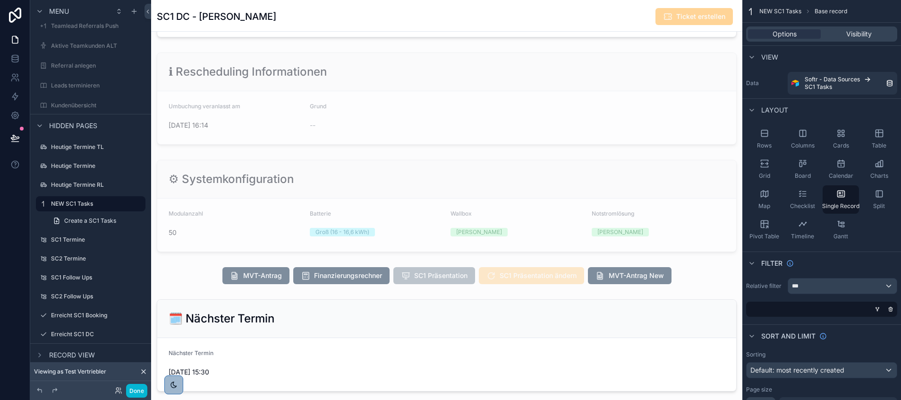
scroll to position [112, 0]
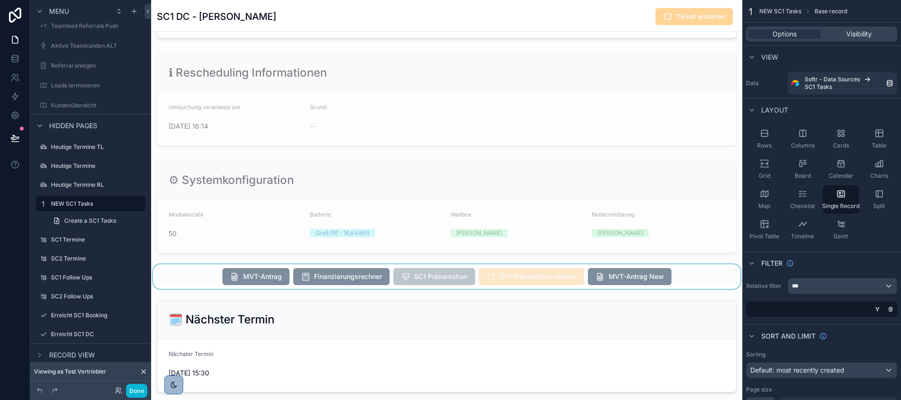
scroll to position [227, 0]
click at [396, 265] on div "scrollable content" at bounding box center [446, 276] width 591 height 25
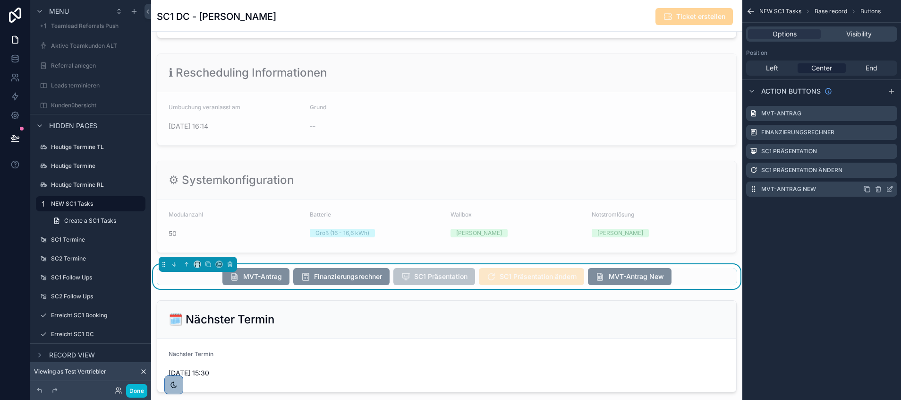
click at [893, 188] on icon "scrollable content" at bounding box center [890, 189] width 8 height 8
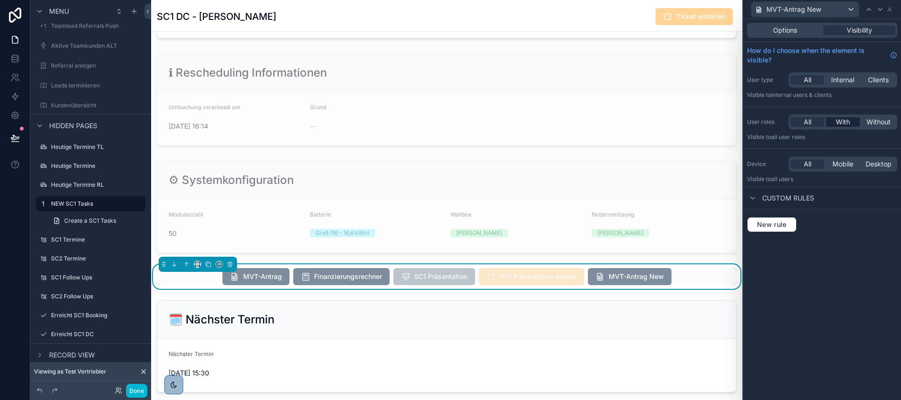
click at [841, 120] on span "With" at bounding box center [843, 121] width 14 height 9
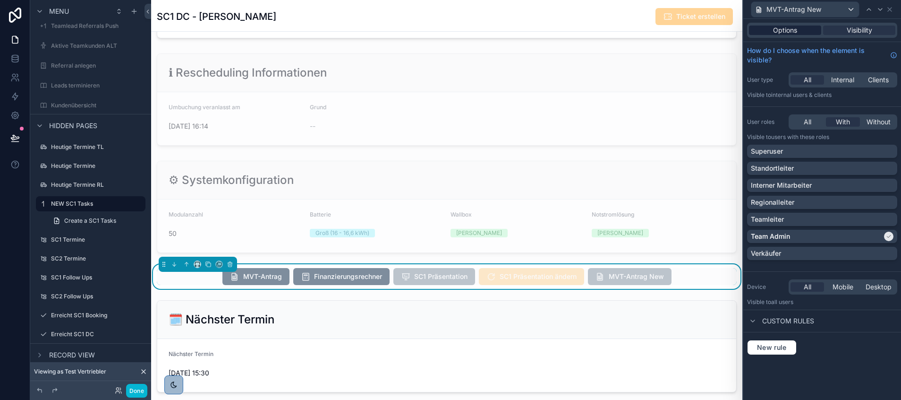
click at [787, 29] on span "Options" at bounding box center [785, 30] width 24 height 9
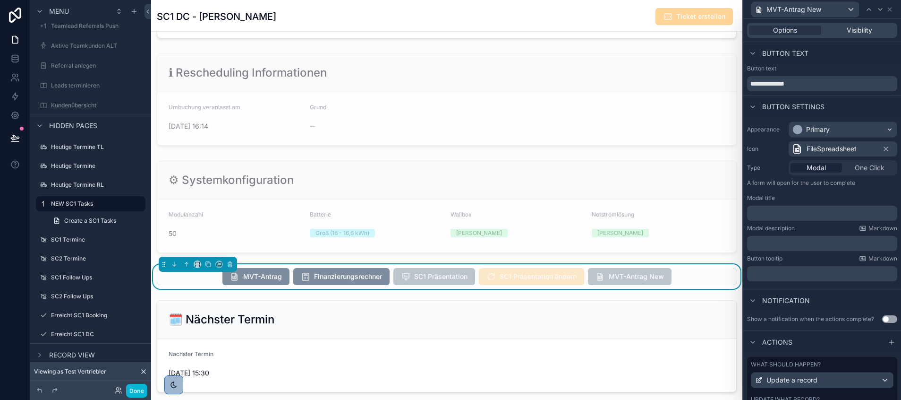
scroll to position [63, 0]
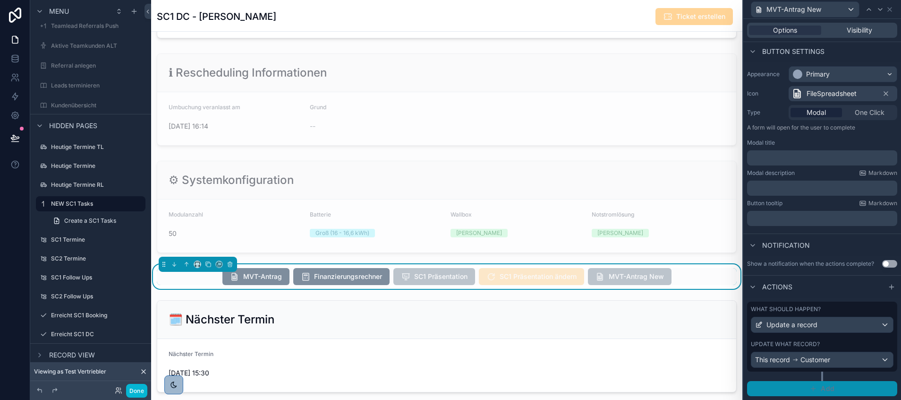
click at [802, 385] on button "Add" at bounding box center [822, 388] width 150 height 15
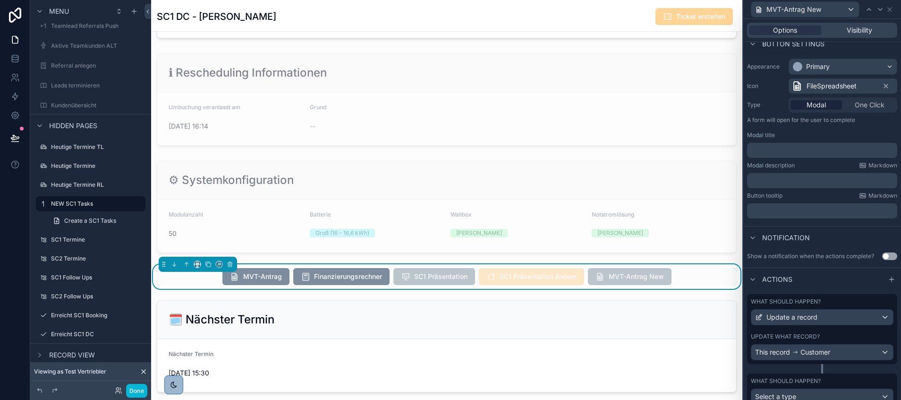
scroll to position [107, 0]
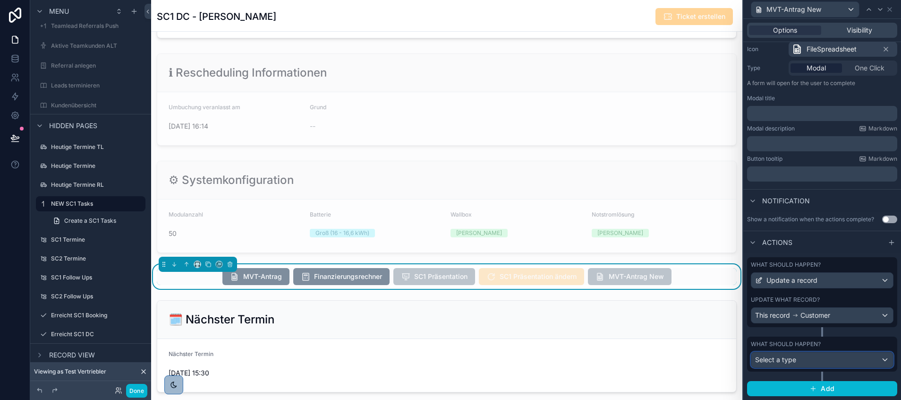
click at [790, 355] on span "Select a type" at bounding box center [775, 359] width 41 height 8
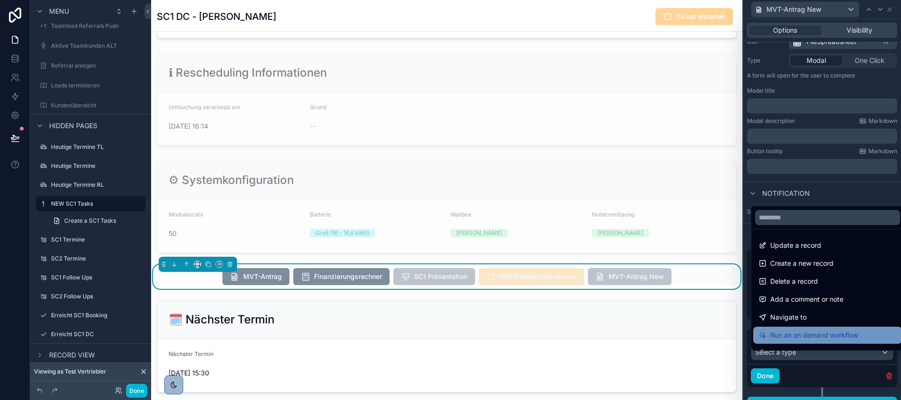
click at [815, 330] on span "Run an on demand workflow" at bounding box center [814, 334] width 88 height 11
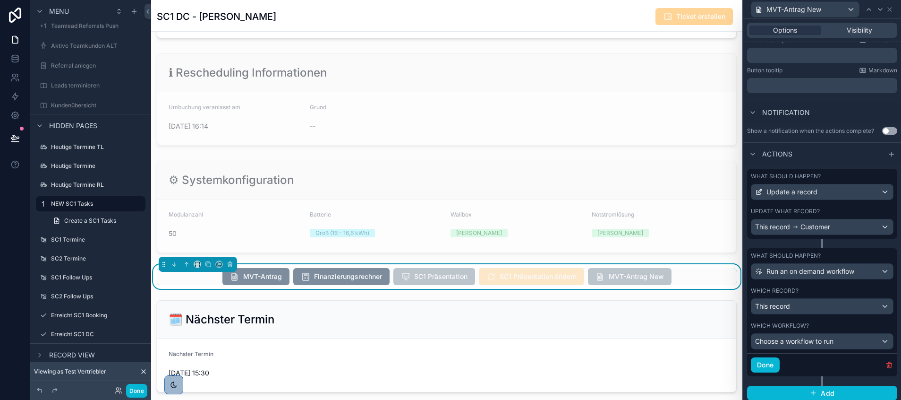
scroll to position [200, 0]
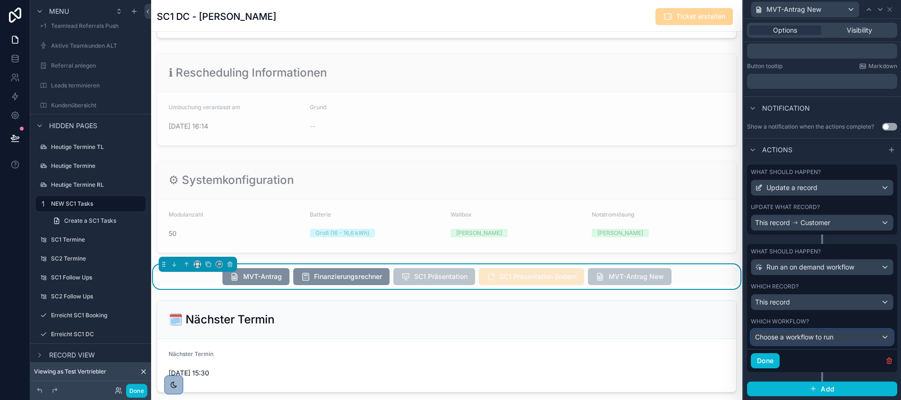
click at [800, 332] on div "Choose a workflow to run" at bounding box center [823, 336] width 142 height 15
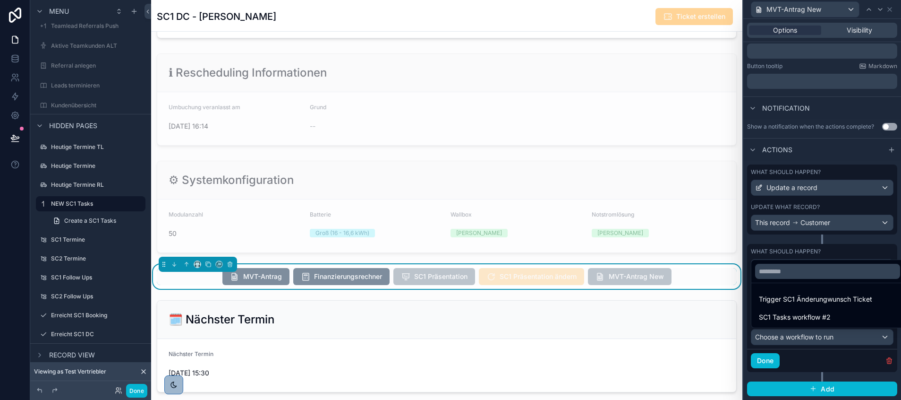
click at [795, 336] on div at bounding box center [823, 200] width 158 height 400
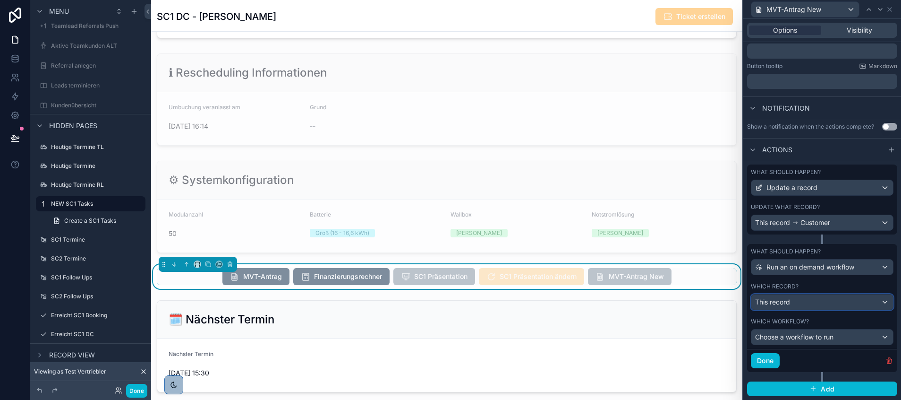
click at [795, 302] on div "This record" at bounding box center [823, 301] width 142 height 15
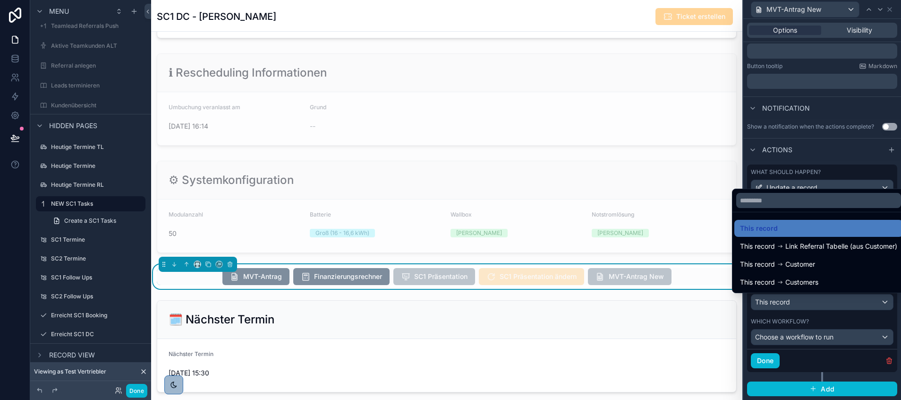
click at [789, 264] on span "Customer" at bounding box center [801, 263] width 30 height 11
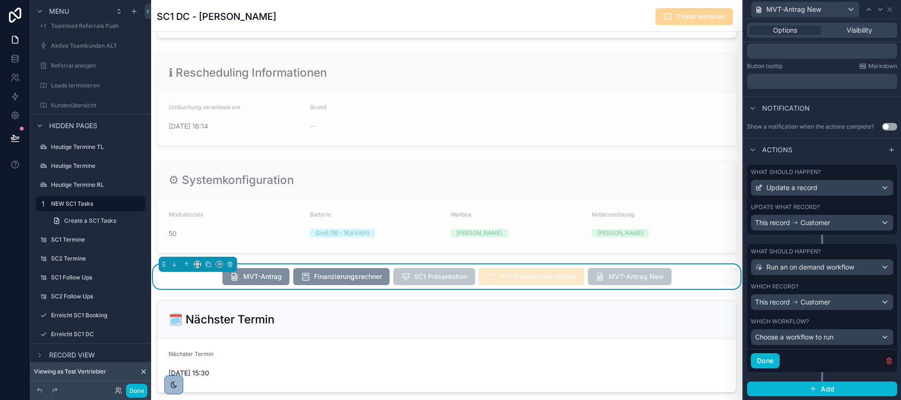
scroll to position [227, 0]
click at [798, 336] on span "Choose a workflow to run" at bounding box center [794, 337] width 78 height 8
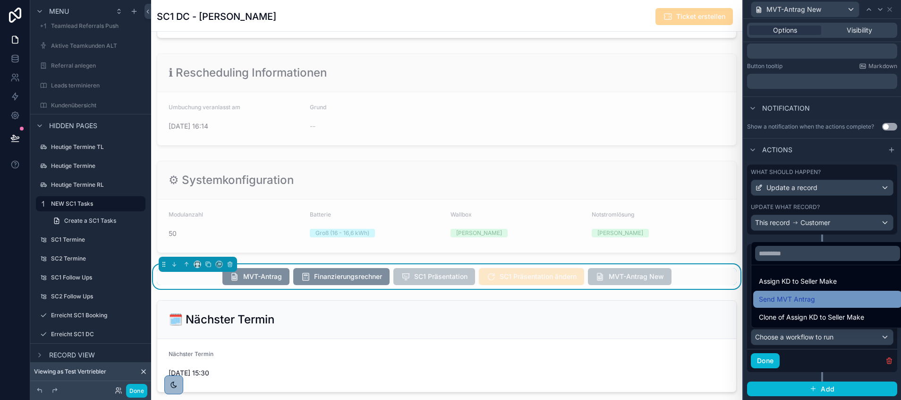
drag, startPoint x: 793, startPoint y: 299, endPoint x: 786, endPoint y: 302, distance: 7.0
click at [786, 302] on span "Send MVT Antrag" at bounding box center [787, 298] width 56 height 11
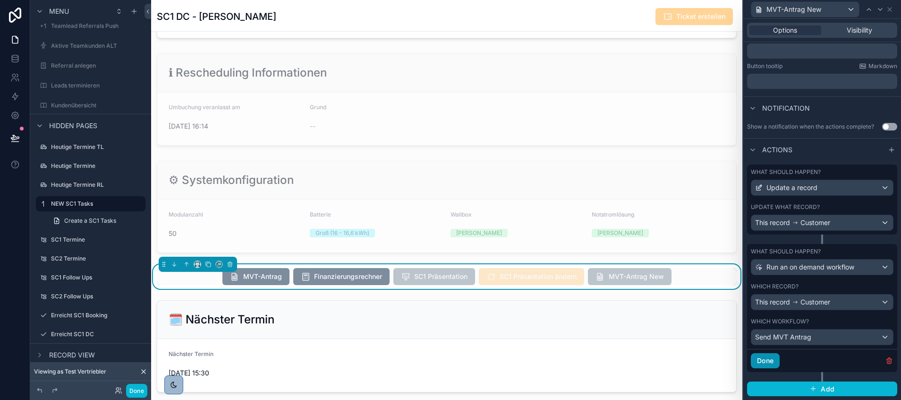
click at [772, 357] on button "Done" at bounding box center [765, 360] width 29 height 15
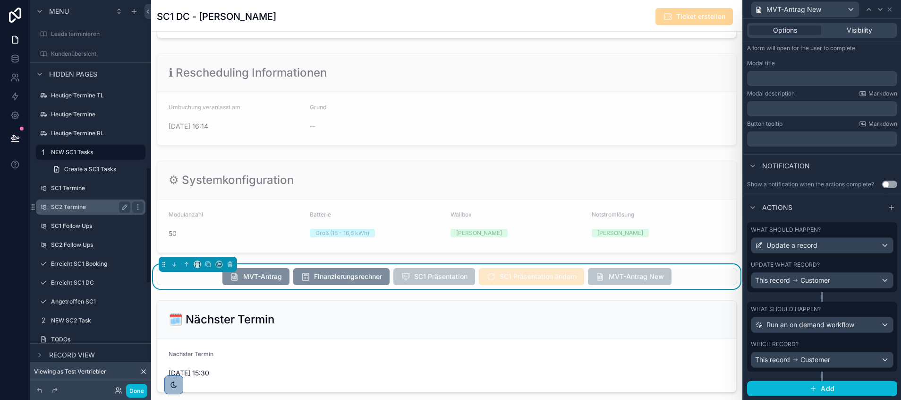
scroll to position [558, 0]
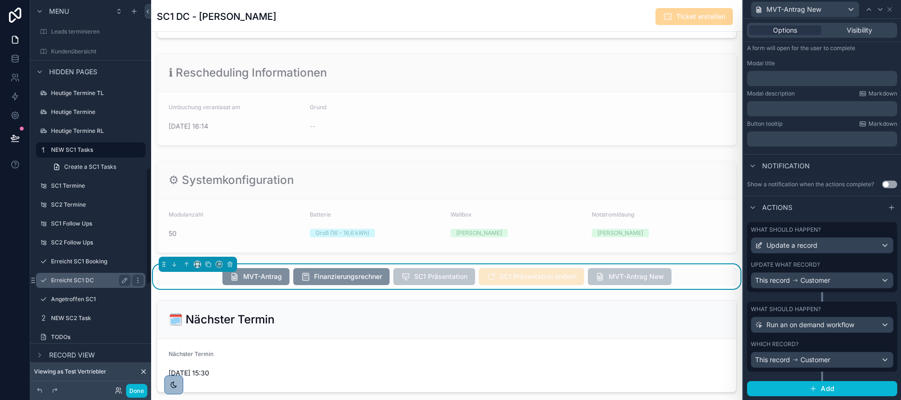
click at [77, 277] on label "Erreicht SC1 DC" at bounding box center [89, 280] width 76 height 8
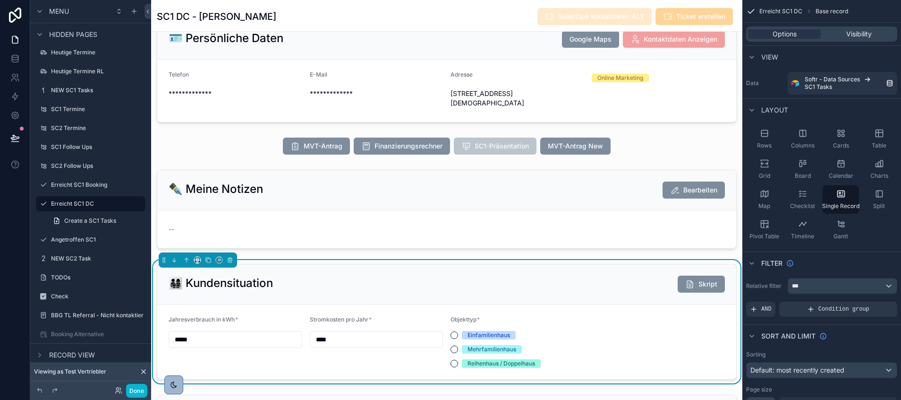
scroll to position [15, 0]
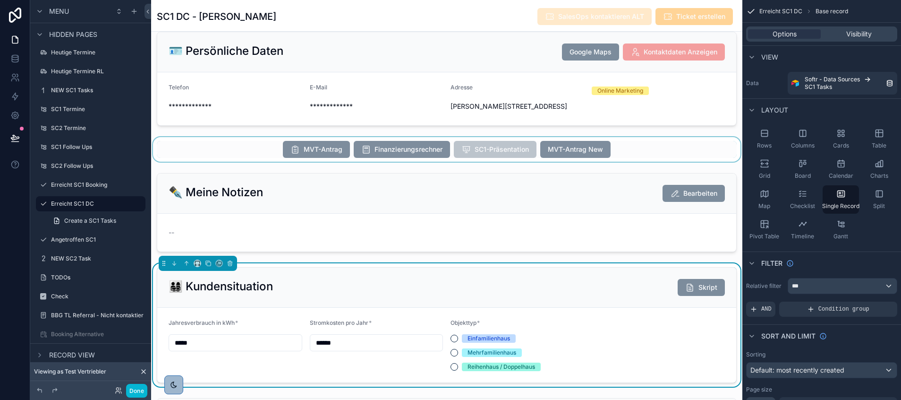
scroll to position [227, 0]
click at [366, 151] on div "scrollable content" at bounding box center [446, 149] width 591 height 25
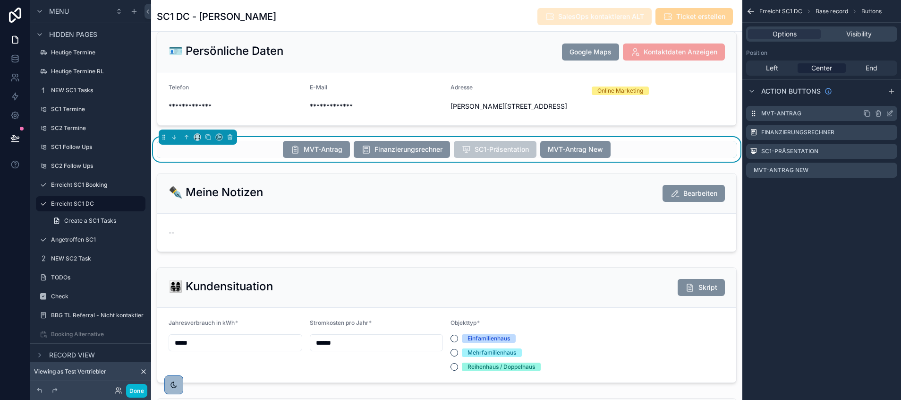
click at [889, 111] on icon "scrollable content" at bounding box center [890, 114] width 8 height 8
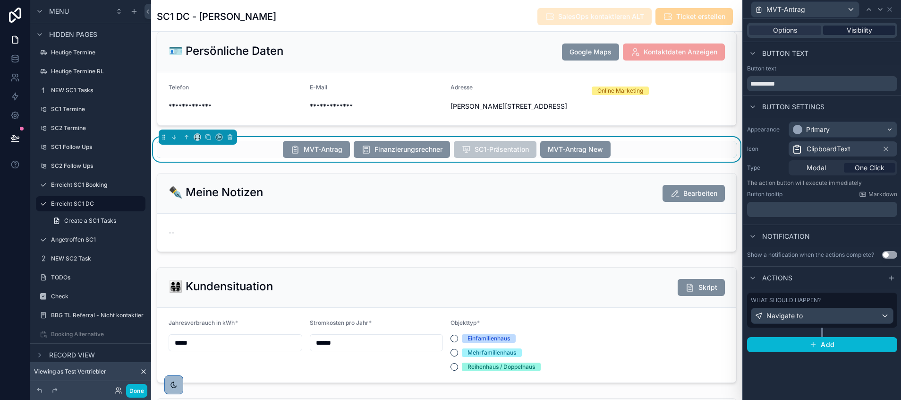
click at [870, 26] on span "Visibility" at bounding box center [860, 30] width 26 height 9
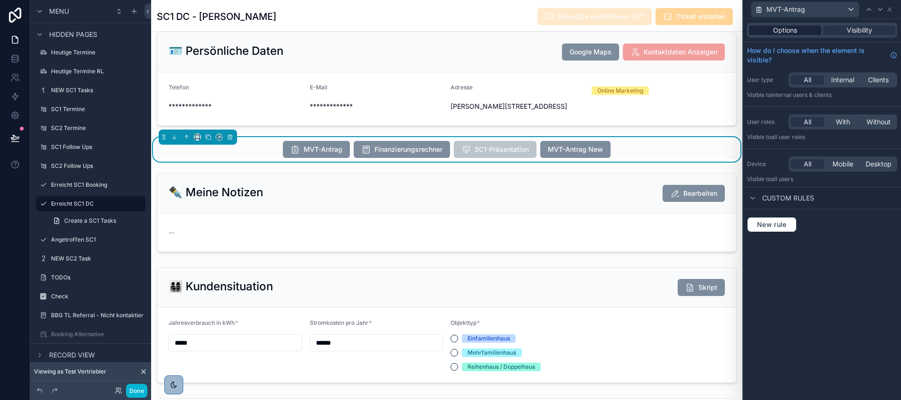
click at [777, 27] on span "Options" at bounding box center [785, 30] width 24 height 9
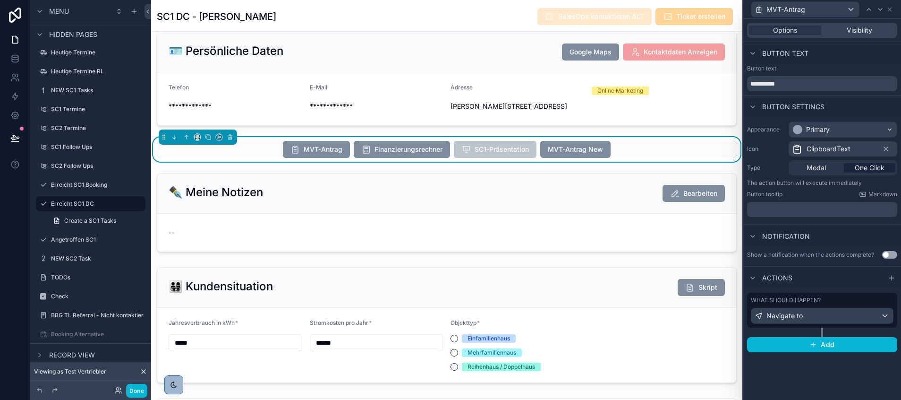
click at [669, 159] on div "MVT-Antrag Finanzierungsrechner SC1-Präsentation MVT-Antrag New" at bounding box center [446, 149] width 591 height 25
click at [789, 30] on span "Options" at bounding box center [785, 30] width 24 height 9
click at [889, 9] on icon at bounding box center [890, 10] width 4 height 4
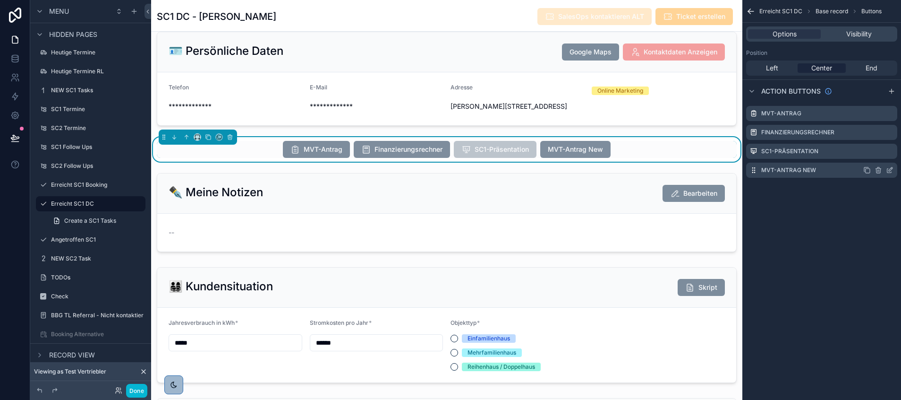
click at [893, 171] on icon "scrollable content" at bounding box center [890, 170] width 8 height 8
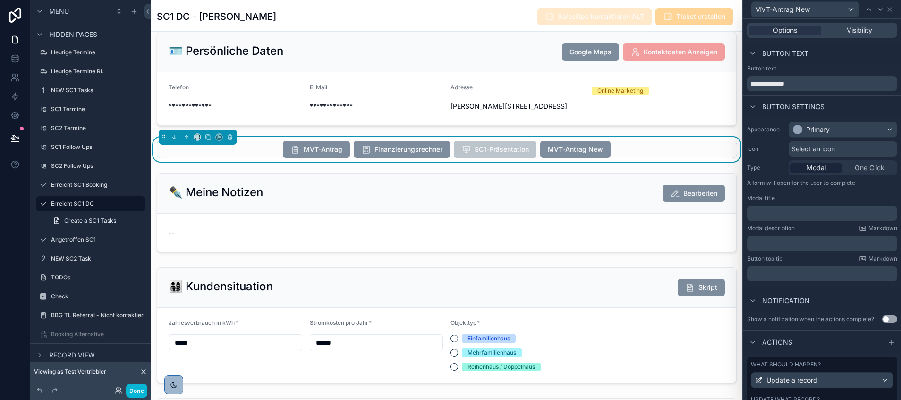
click at [802, 148] on span "Select an icon" at bounding box center [813, 148] width 43 height 9
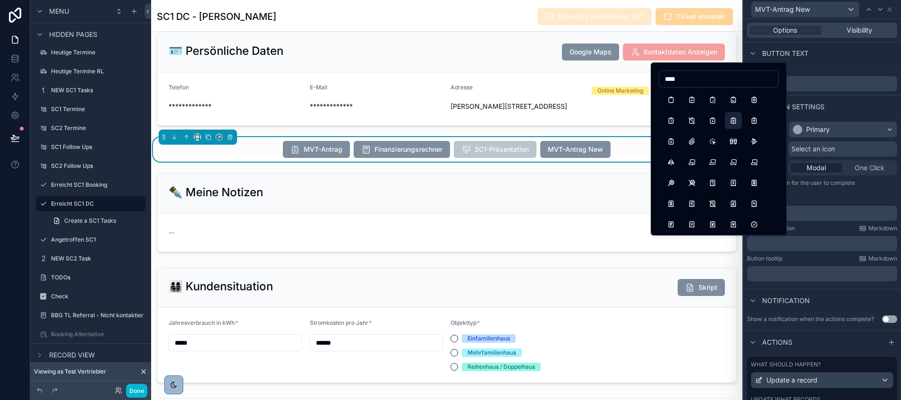
type input "****"
click at [731, 120] on button "ClipboardText" at bounding box center [733, 120] width 17 height 17
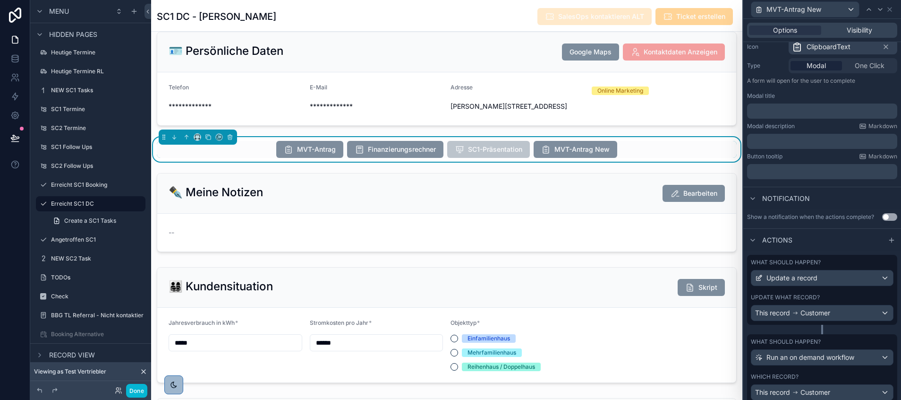
scroll to position [142, 0]
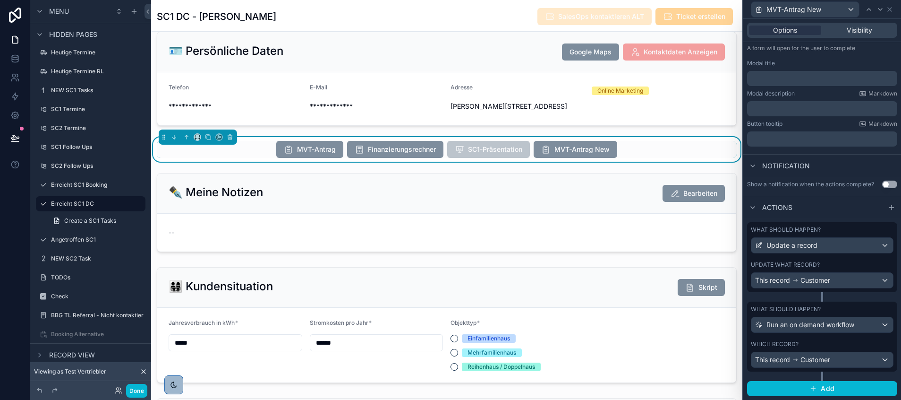
click at [817, 259] on div "What should happen? Update a record Update what record? This record Customer" at bounding box center [822, 257] width 150 height 70
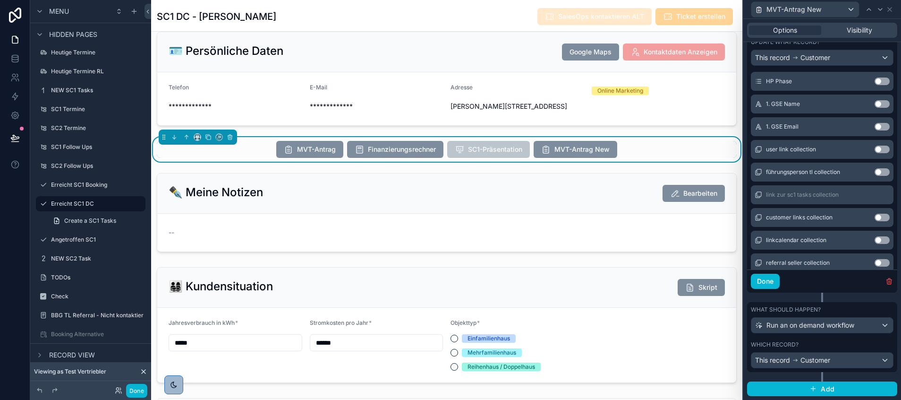
scroll to position [8661, 0]
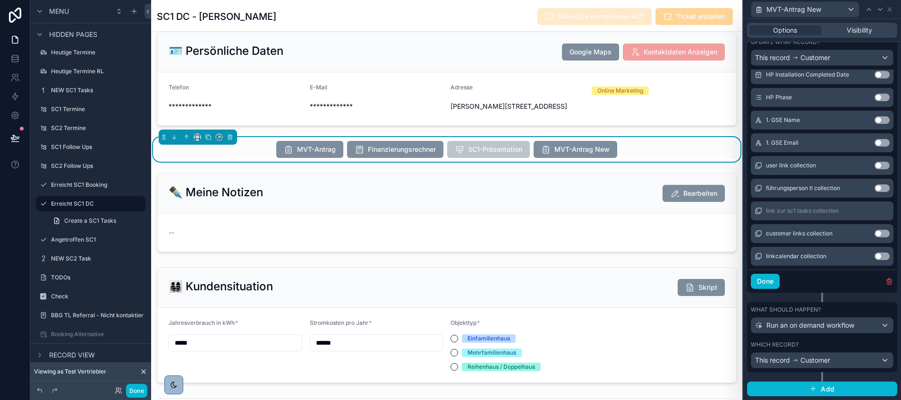
click at [875, 119] on button "Use setting" at bounding box center [882, 120] width 15 height 8
click at [875, 118] on button "Use setting" at bounding box center [882, 120] width 15 height 8
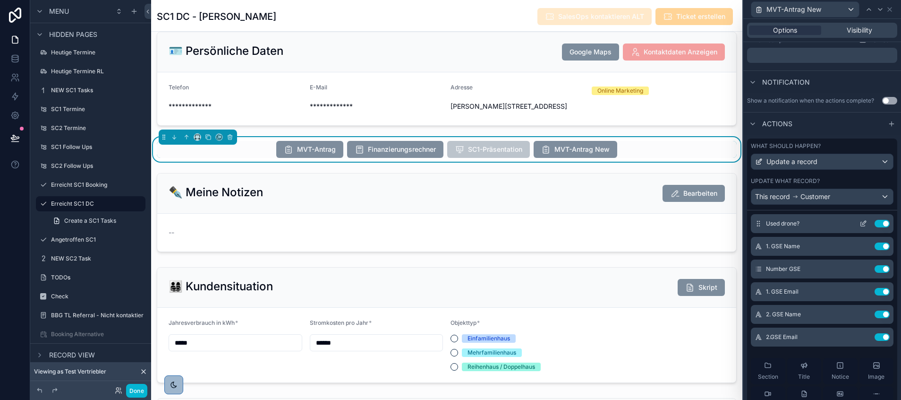
click at [856, 227] on button at bounding box center [863, 224] width 15 height 8
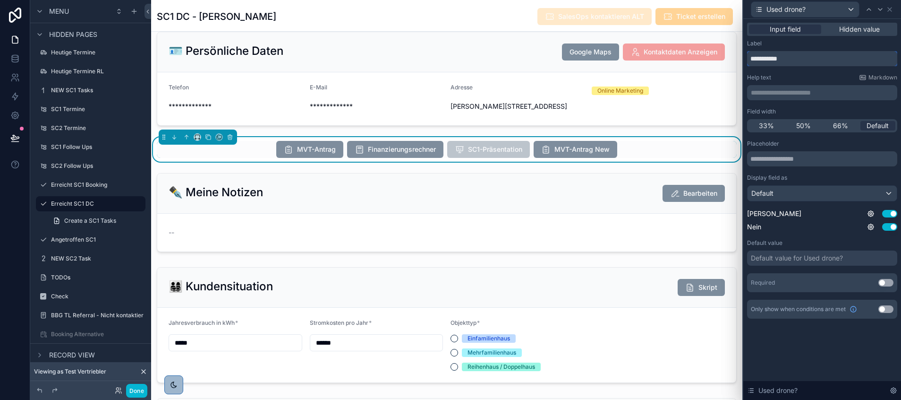
drag, startPoint x: 796, startPoint y: 57, endPoint x: 748, endPoint y: 59, distance: 48.2
click at [748, 59] on input "**********" at bounding box center [822, 58] width 150 height 15
paste input "**********"
type input "**********"
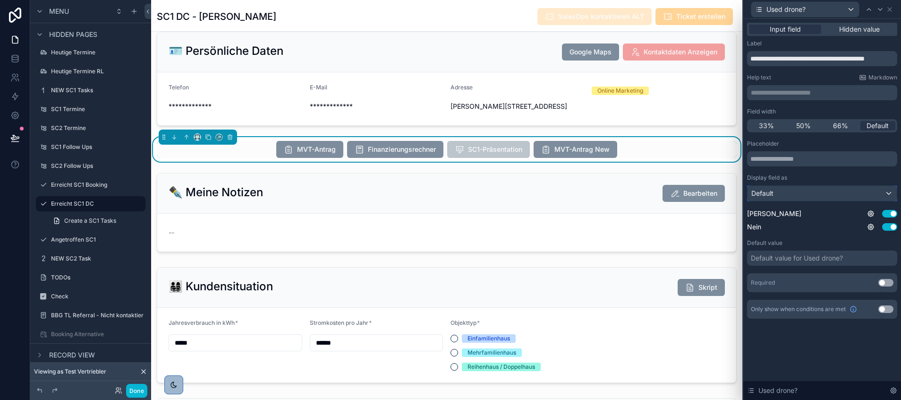
click at [826, 197] on div "Default" at bounding box center [822, 193] width 149 height 15
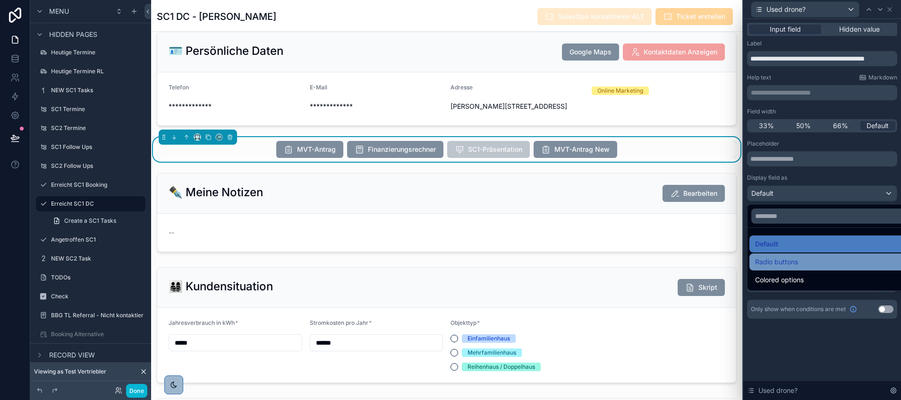
click at [787, 261] on span "Radio buttons" at bounding box center [776, 261] width 43 height 11
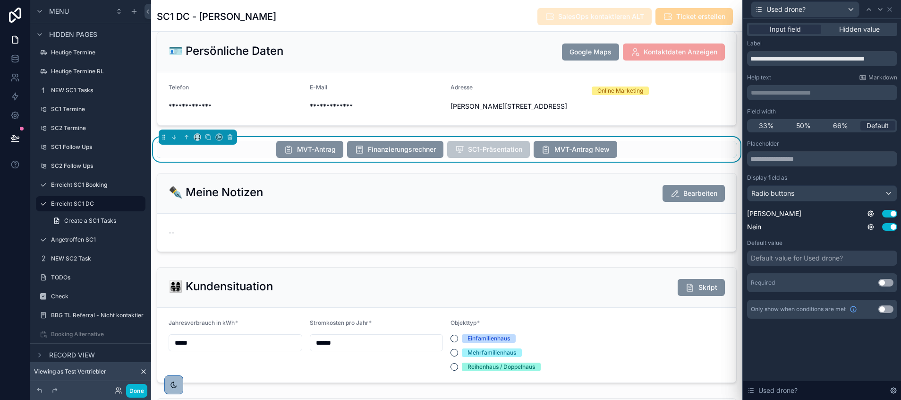
scroll to position [227, 0]
click at [802, 259] on div "Default value for Used drone?" at bounding box center [797, 257] width 92 height 9
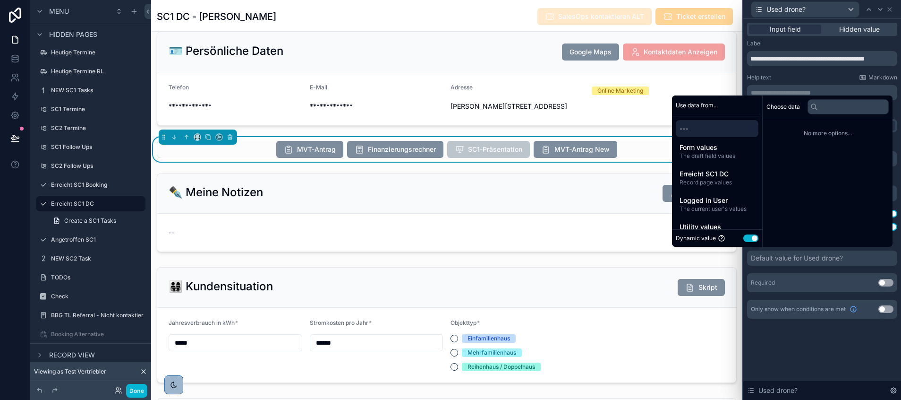
click at [745, 236] on button "Use setting" at bounding box center [751, 238] width 15 height 8
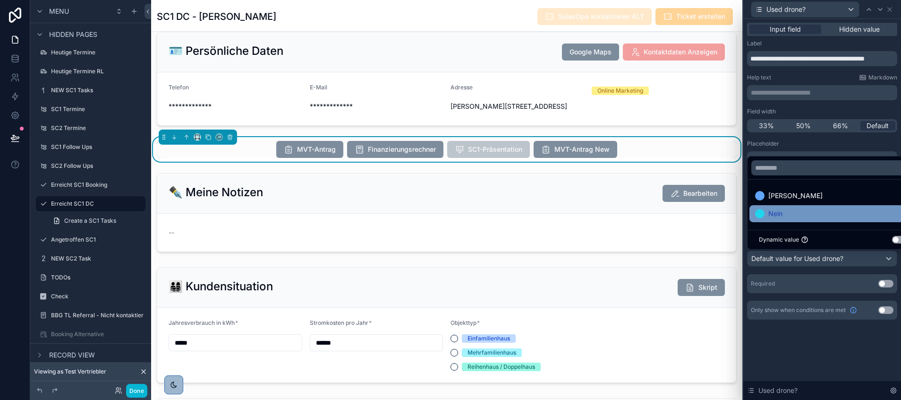
click at [774, 217] on span "Nein" at bounding box center [776, 213] width 14 height 11
click at [870, 280] on div "Required Use setting" at bounding box center [822, 283] width 150 height 19
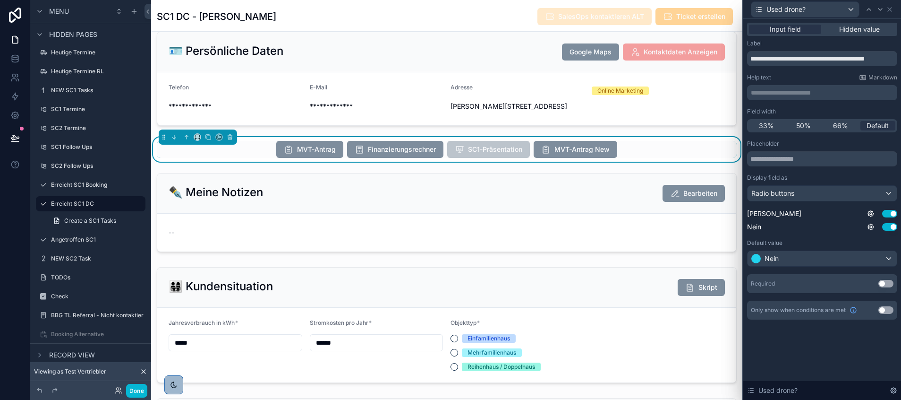
click at [883, 281] on button "Use setting" at bounding box center [886, 284] width 15 height 8
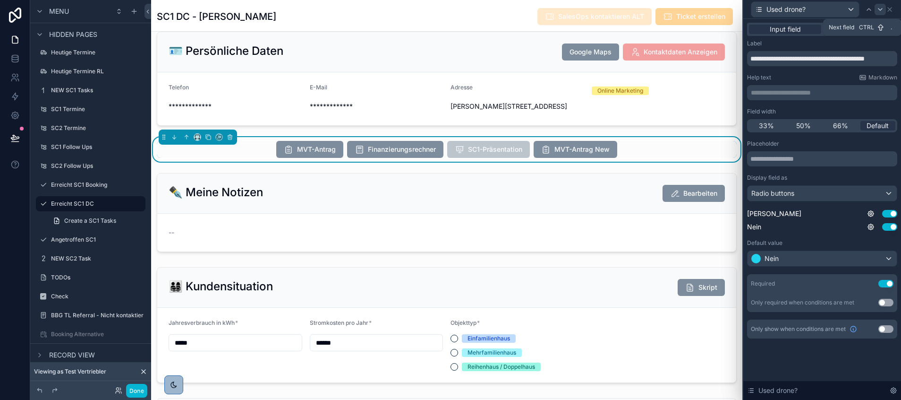
click at [878, 7] on icon at bounding box center [881, 10] width 8 height 8
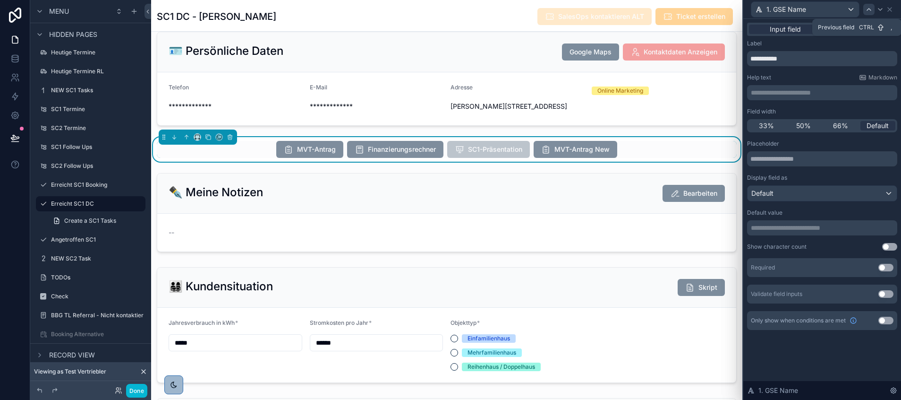
click at [870, 6] on icon at bounding box center [869, 10] width 8 height 8
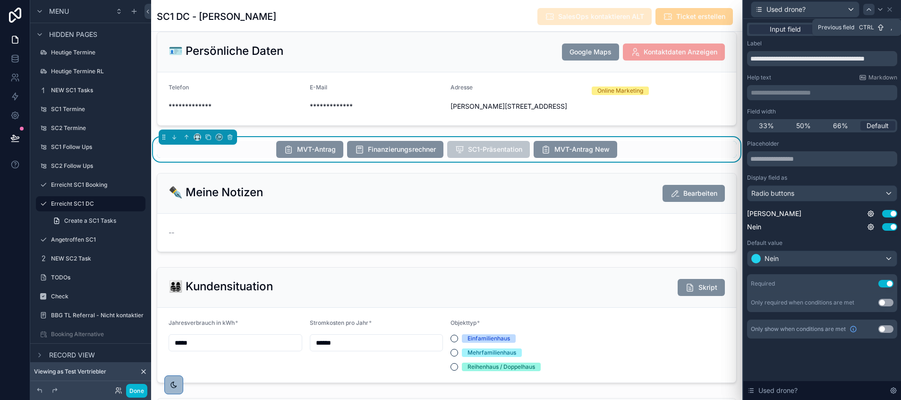
click at [870, 8] on icon at bounding box center [869, 10] width 8 height 8
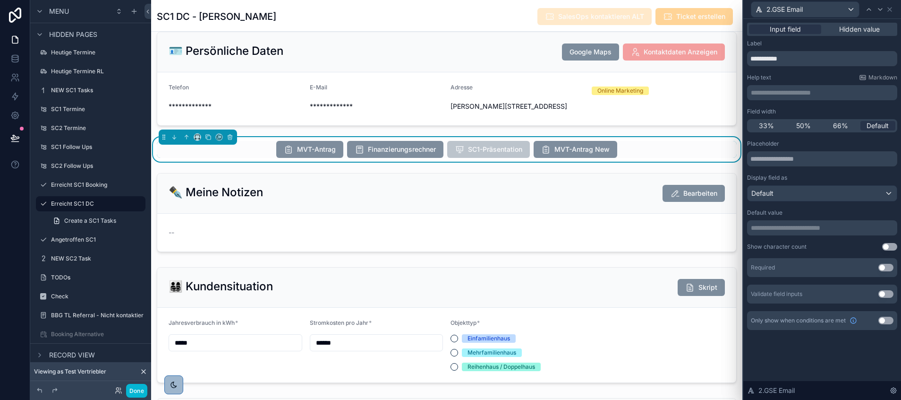
click at [895, 9] on div "2.GSE Email" at bounding box center [822, 9] width 150 height 18
click at [890, 9] on icon at bounding box center [890, 10] width 4 height 4
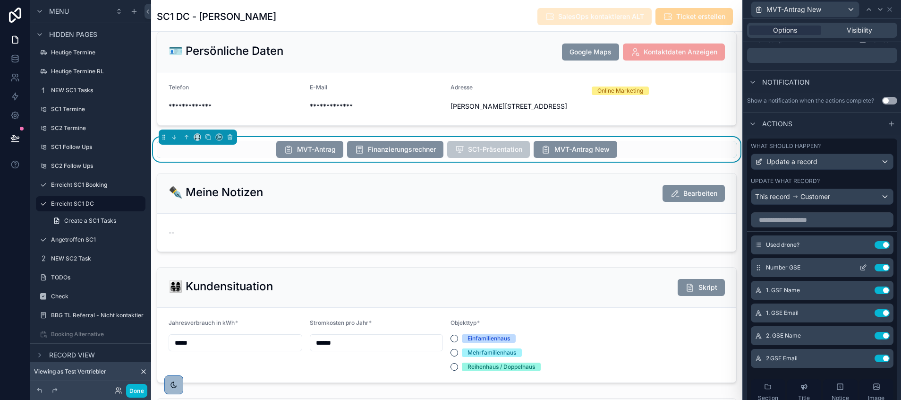
click at [860, 271] on icon at bounding box center [864, 268] width 8 height 8
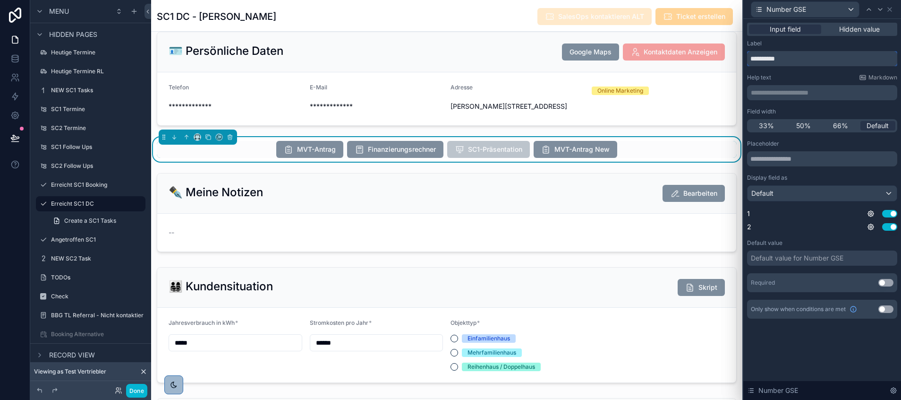
drag, startPoint x: 793, startPoint y: 55, endPoint x: 750, endPoint y: 58, distance: 43.6
click at [750, 58] on input "**********" at bounding box center [822, 58] width 150 height 15
paste input "**********"
type input "**********"
click at [862, 197] on div "Default" at bounding box center [822, 193] width 149 height 15
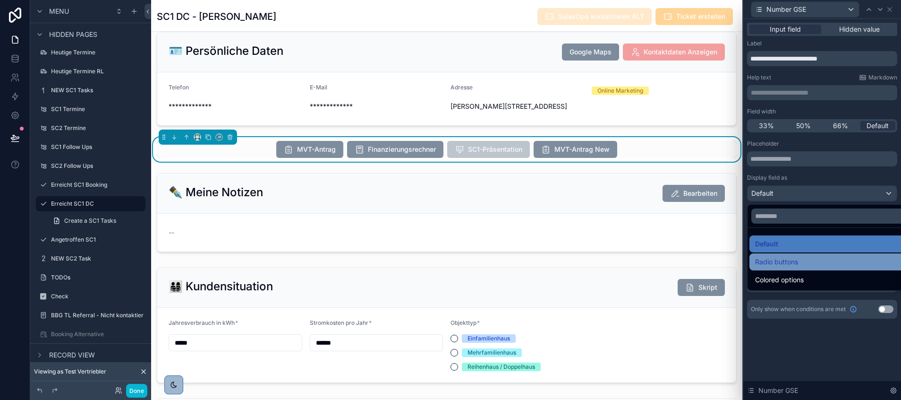
click at [801, 257] on div "Radio buttons" at bounding box center [833, 261] width 156 height 11
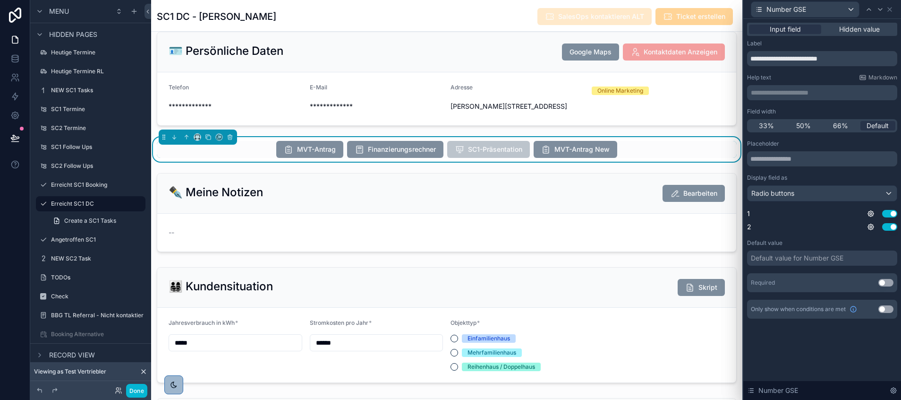
click at [883, 281] on button "Use setting" at bounding box center [886, 283] width 15 height 8
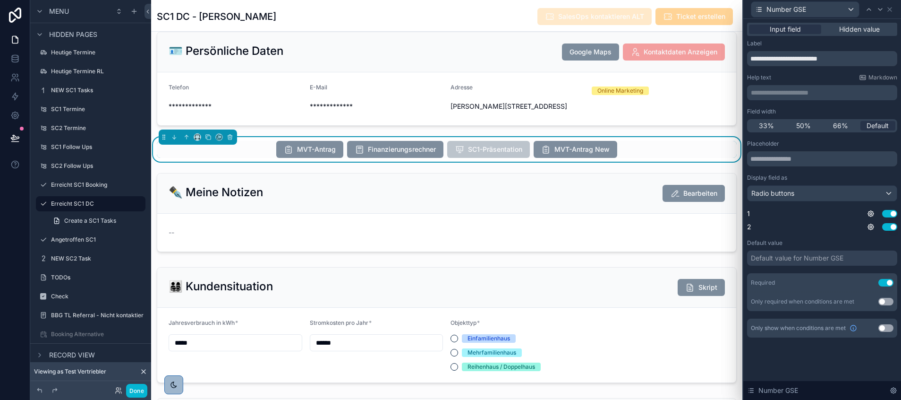
click at [841, 257] on div "Default value for Number GSE" at bounding box center [797, 257] width 93 height 9
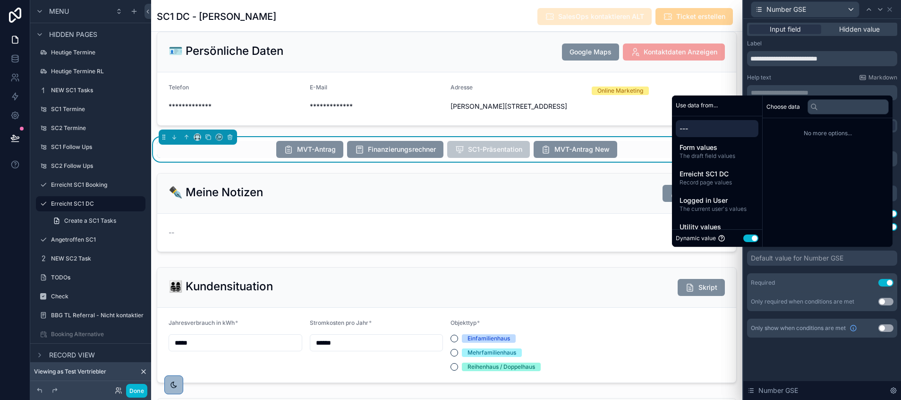
click at [749, 238] on button "Use setting" at bounding box center [751, 238] width 15 height 8
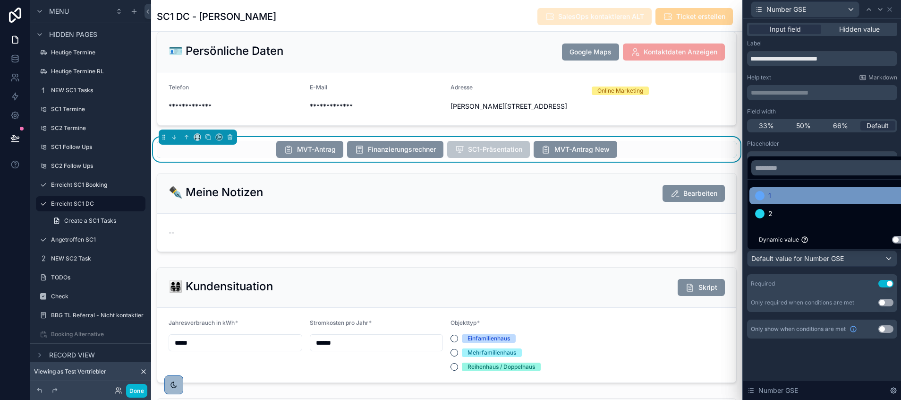
click at [785, 198] on div "1" at bounding box center [833, 195] width 156 height 11
click at [793, 357] on div "**********" at bounding box center [823, 190] width 158 height 342
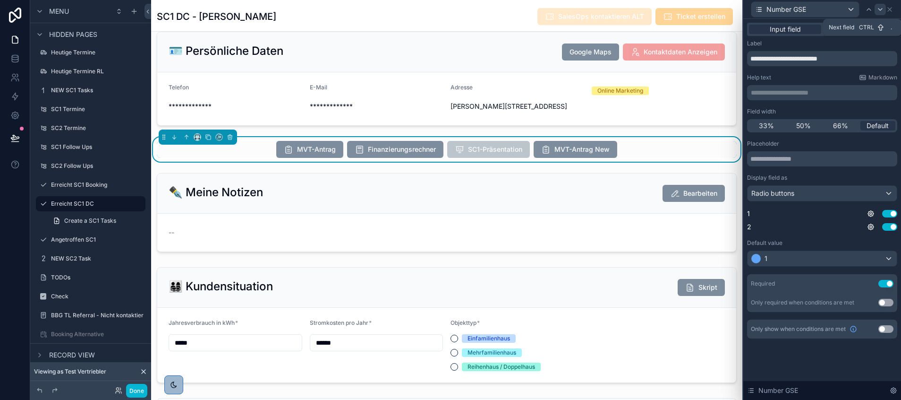
click at [880, 7] on icon at bounding box center [881, 10] width 8 height 8
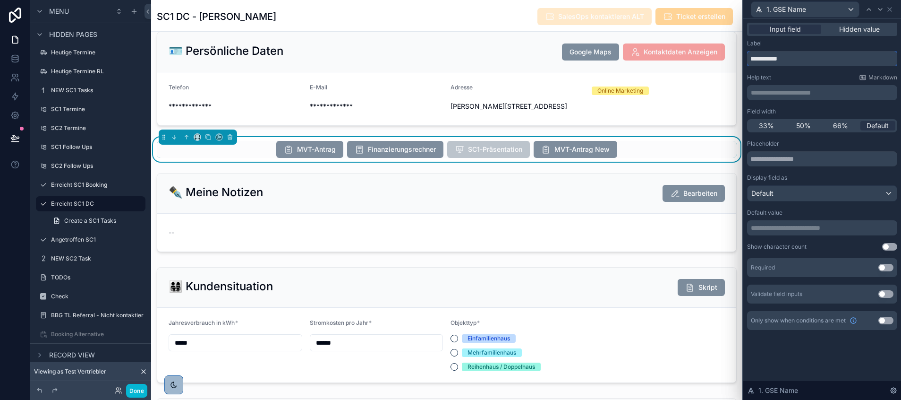
click at [768, 56] on input "**********" at bounding box center [822, 58] width 150 height 15
type input "*******"
click at [795, 187] on div "Default" at bounding box center [822, 193] width 149 height 15
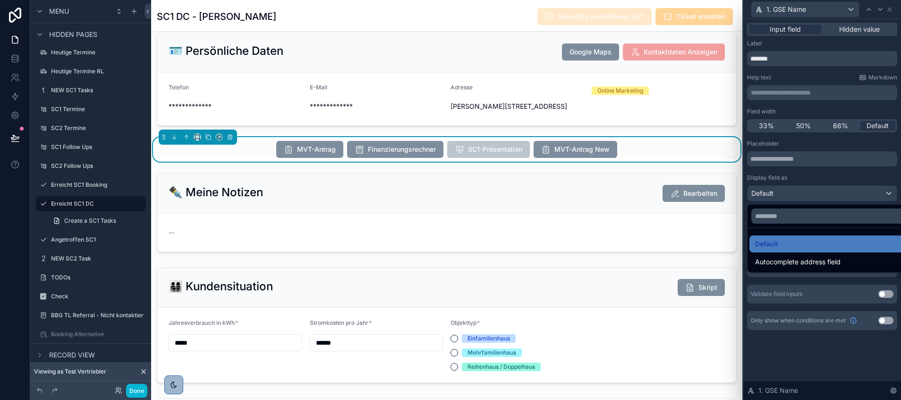
click at [816, 182] on div at bounding box center [823, 200] width 158 height 400
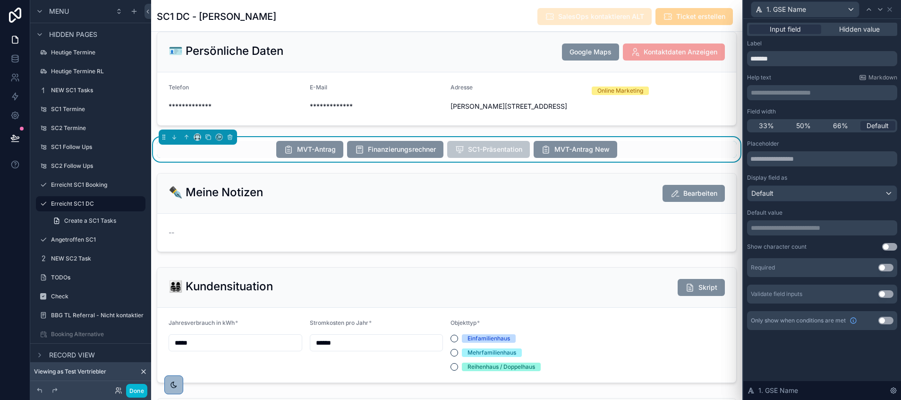
click at [792, 237] on div "**********" at bounding box center [822, 221] width 150 height 163
click at [786, 231] on p "**********" at bounding box center [823, 227] width 145 height 9
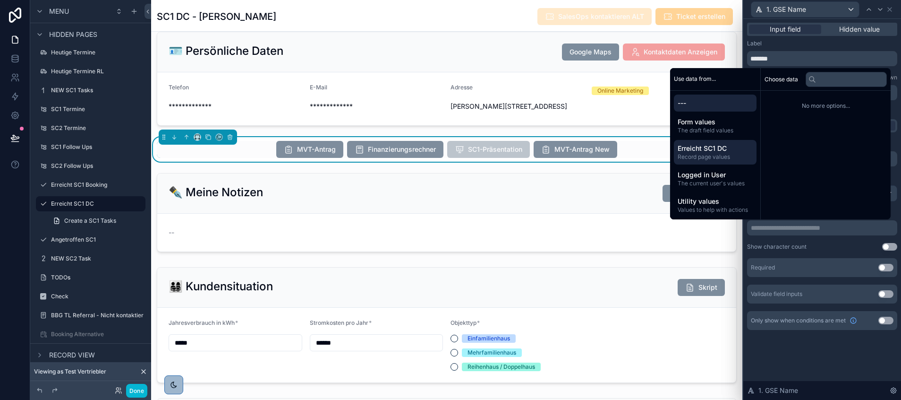
click at [713, 149] on span "Erreicht SC1 DC" at bounding box center [715, 148] width 75 height 9
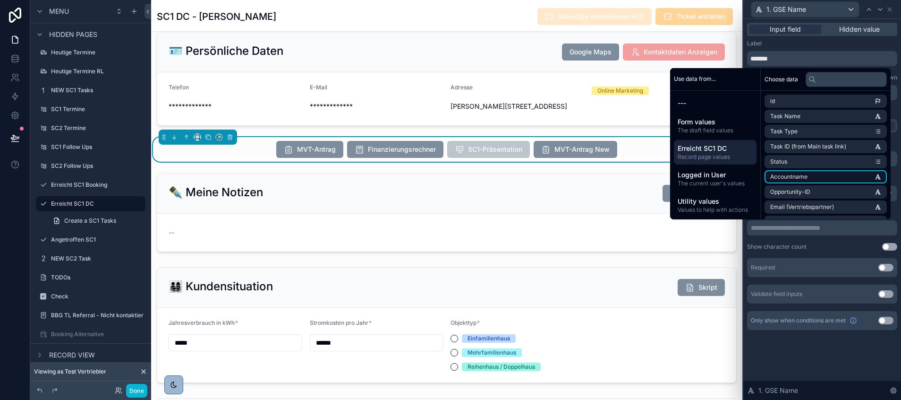
click at [783, 171] on li "Accountname" at bounding box center [826, 176] width 122 height 13
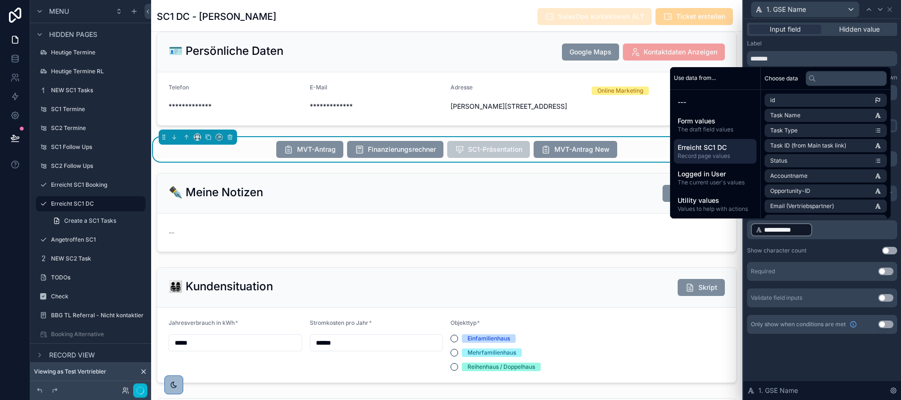
click at [800, 347] on div "**********" at bounding box center [823, 187] width 158 height 337
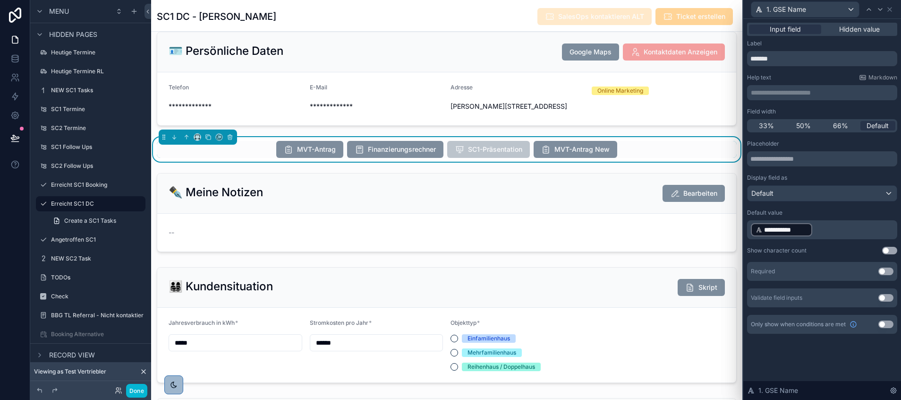
click at [882, 271] on button "Use setting" at bounding box center [886, 271] width 15 height 8
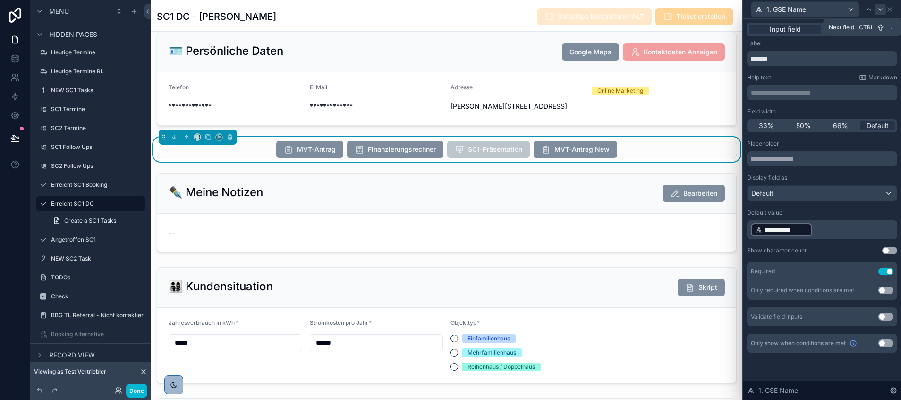
click at [880, 10] on icon at bounding box center [881, 10] width 8 height 8
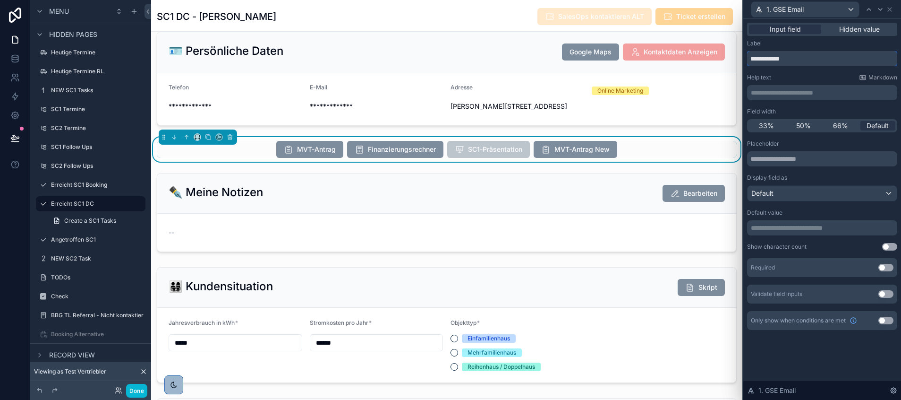
click at [769, 60] on input "**********" at bounding box center [822, 58] width 150 height 15
type input "********"
click at [798, 194] on div "Default" at bounding box center [822, 193] width 149 height 15
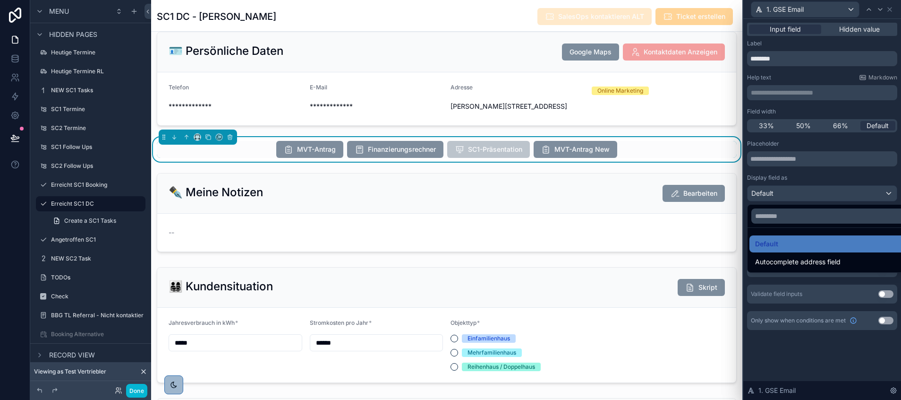
click at [796, 177] on div at bounding box center [823, 200] width 158 height 400
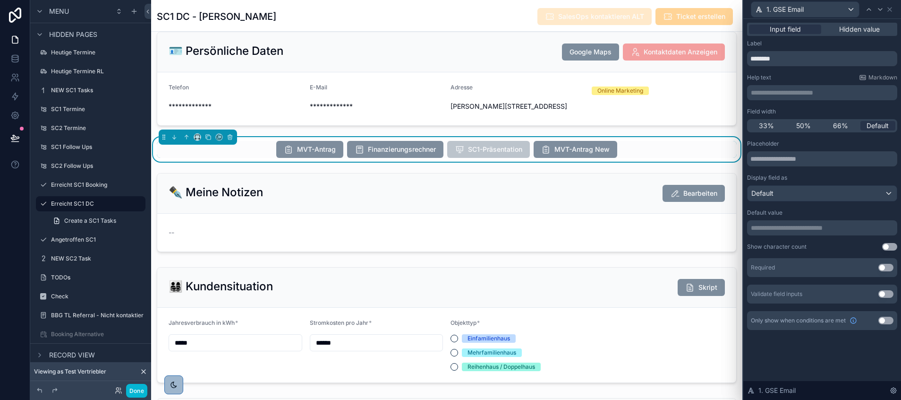
click at [786, 226] on p "**********" at bounding box center [823, 227] width 145 height 9
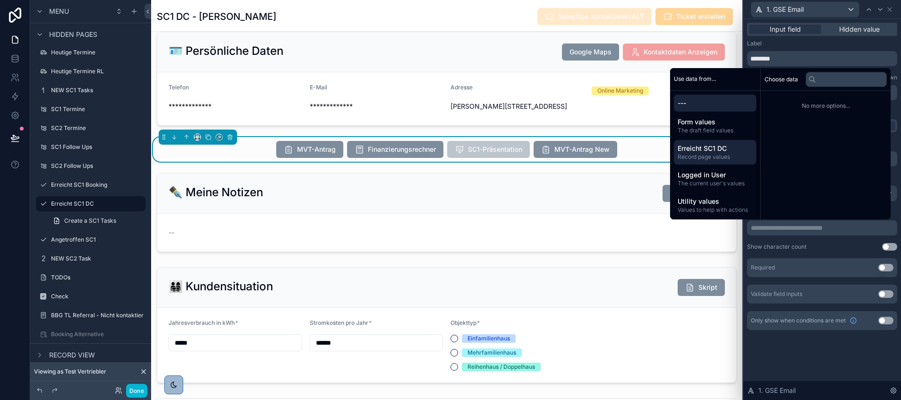
click at [707, 151] on span "Erreicht SC1 DC" at bounding box center [715, 148] width 75 height 9
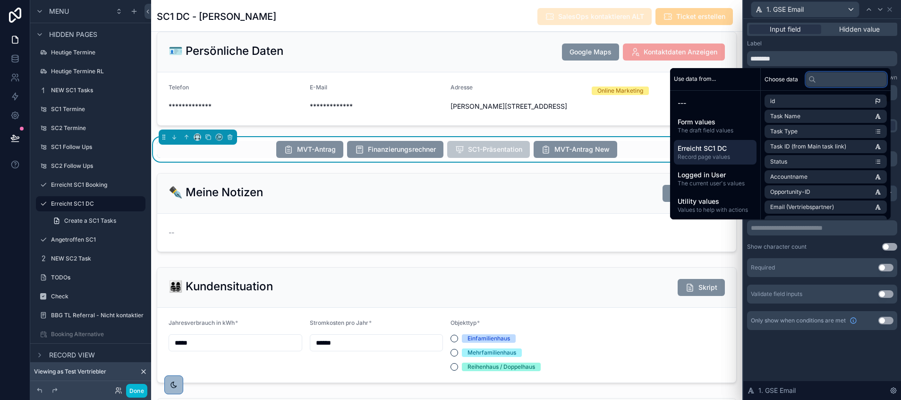
click at [826, 80] on input "text" at bounding box center [846, 79] width 81 height 15
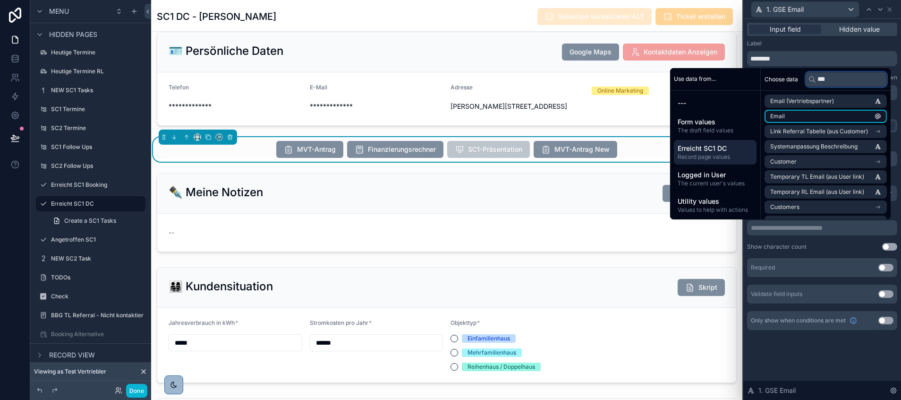
type input "***"
click at [799, 114] on li "Email" at bounding box center [826, 116] width 122 height 13
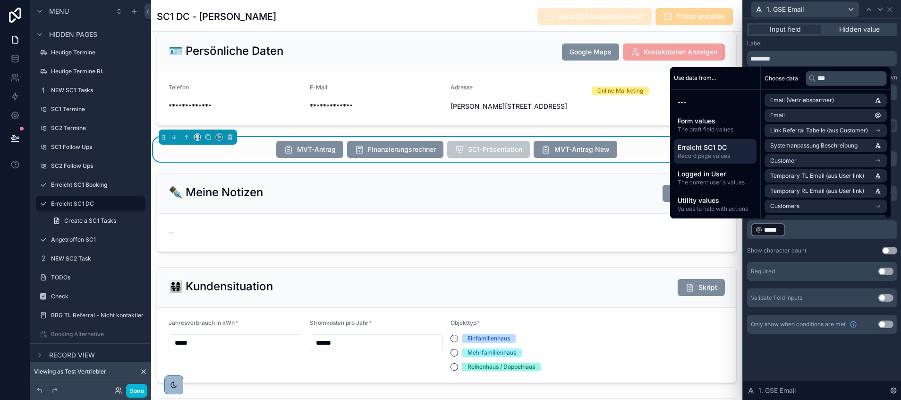
click at [802, 361] on div "**********" at bounding box center [823, 209] width 158 height 381
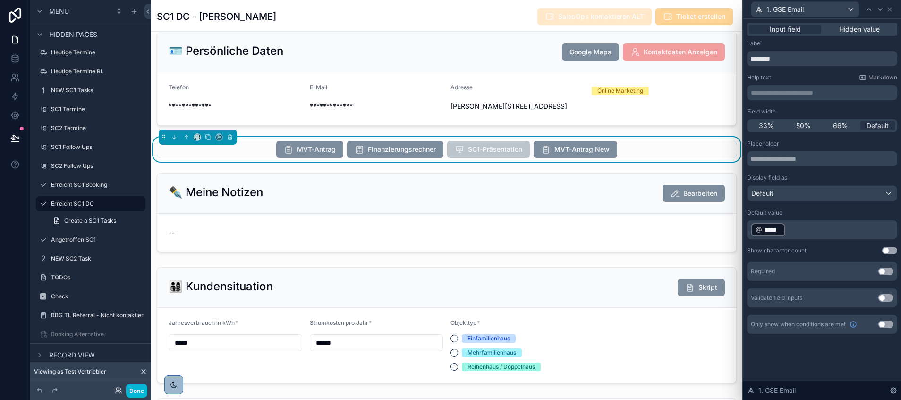
click at [884, 270] on button "Use setting" at bounding box center [886, 271] width 15 height 8
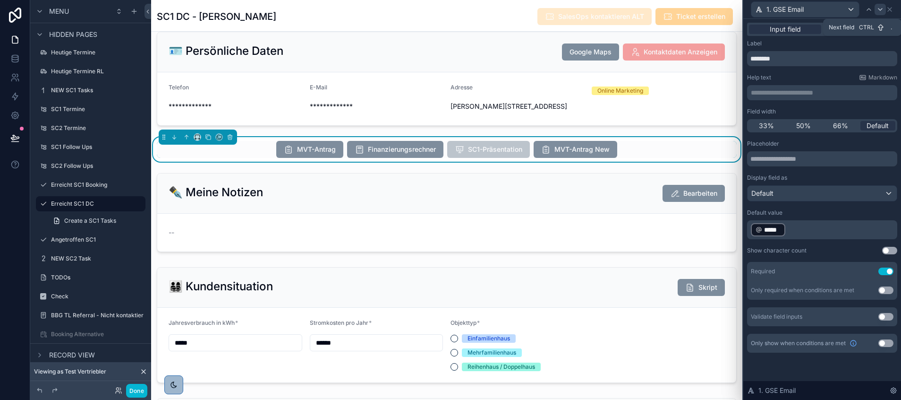
click at [878, 9] on icon at bounding box center [881, 10] width 8 height 8
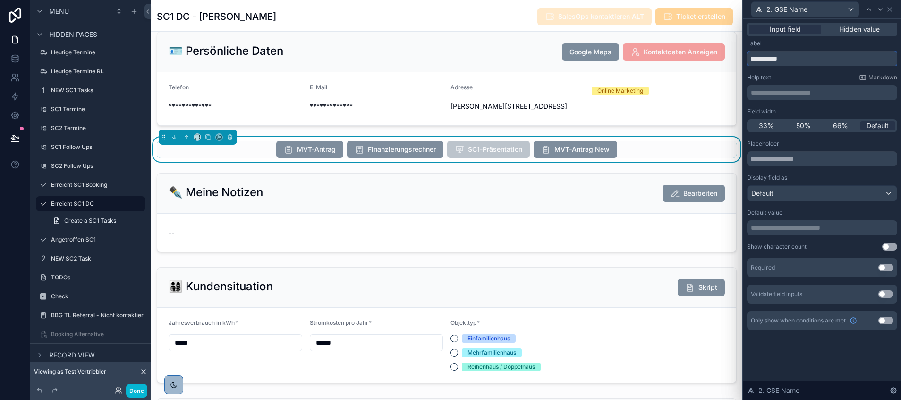
click at [772, 58] on input "**********" at bounding box center [822, 58] width 150 height 15
type input "*******"
click at [882, 263] on div "Required Use setting" at bounding box center [822, 267] width 150 height 19
click at [882, 265] on button "Use setting" at bounding box center [886, 268] width 15 height 8
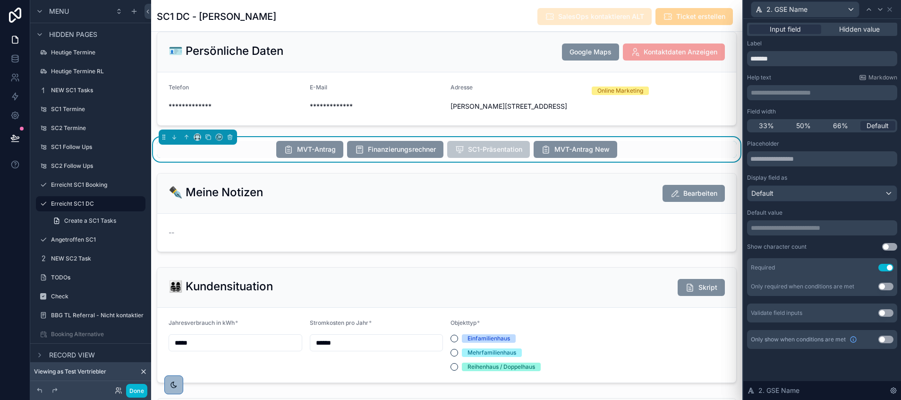
click at [884, 339] on button "Use setting" at bounding box center [886, 339] width 15 height 8
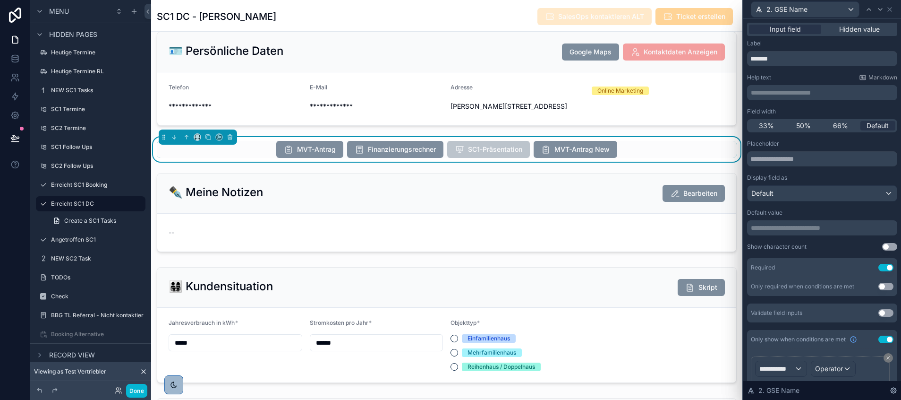
scroll to position [52, 0]
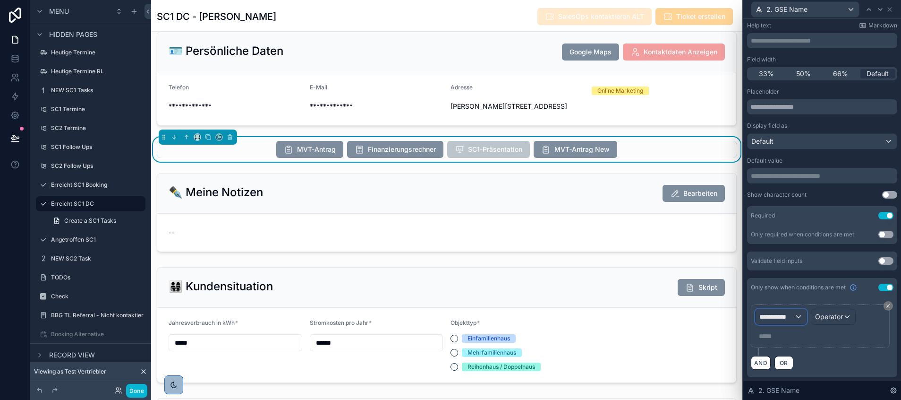
click at [791, 315] on span "**********" at bounding box center [777, 316] width 35 height 9
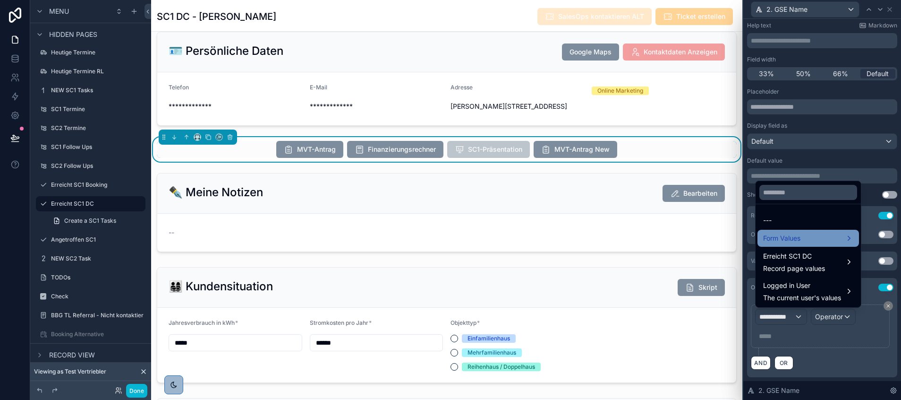
click at [788, 234] on span "Form Values" at bounding box center [781, 237] width 37 height 11
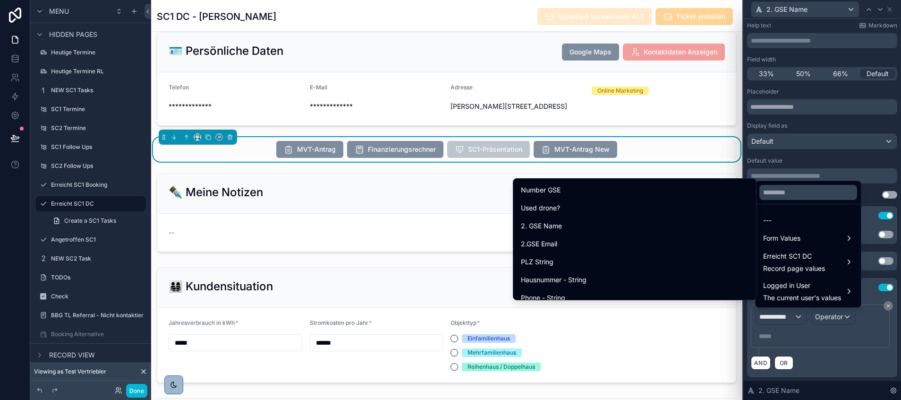
scroll to position [8978, 0]
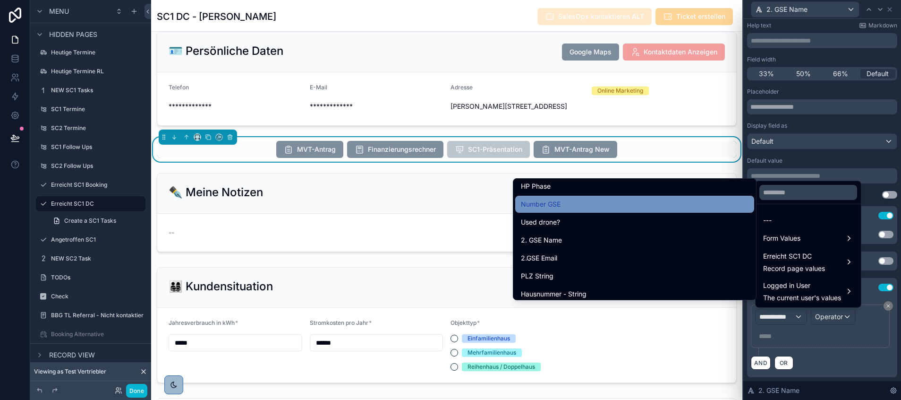
click at [605, 203] on div "Number GSE" at bounding box center [635, 203] width 228 height 11
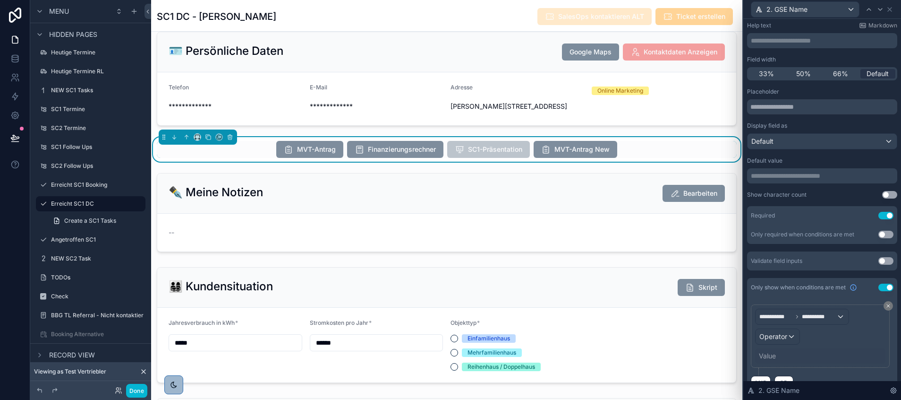
scroll to position [227, 0]
click at [782, 340] on span "Operator" at bounding box center [774, 336] width 28 height 9
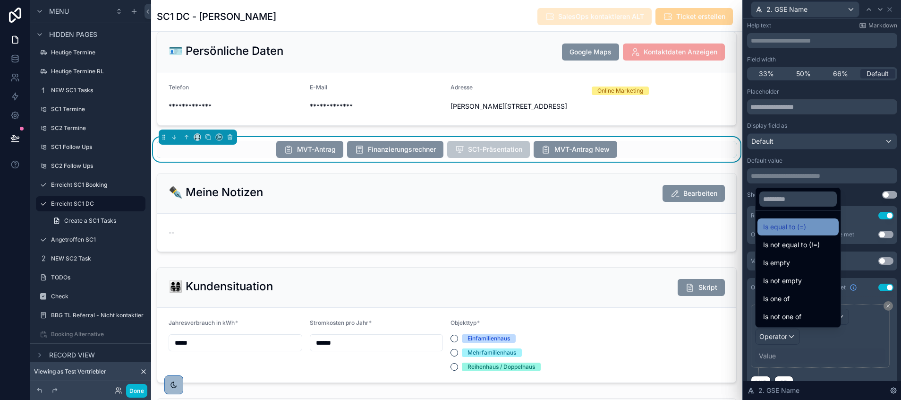
click at [792, 229] on span "Is equal to (=)" at bounding box center [784, 226] width 43 height 11
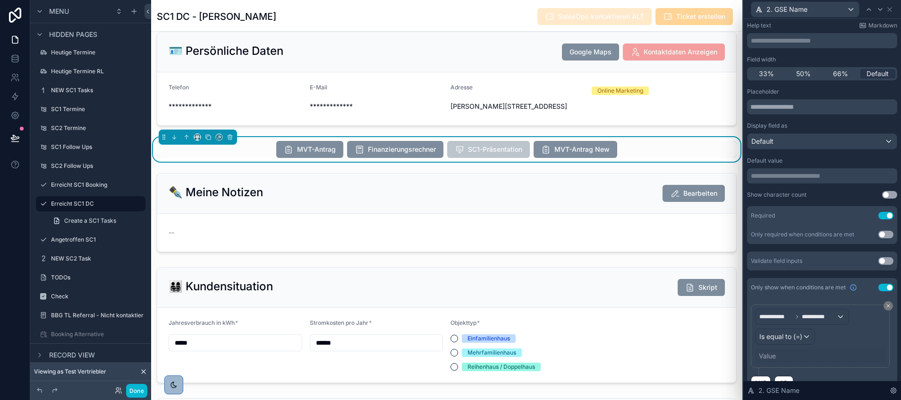
click at [779, 354] on div "Value" at bounding box center [820, 355] width 130 height 15
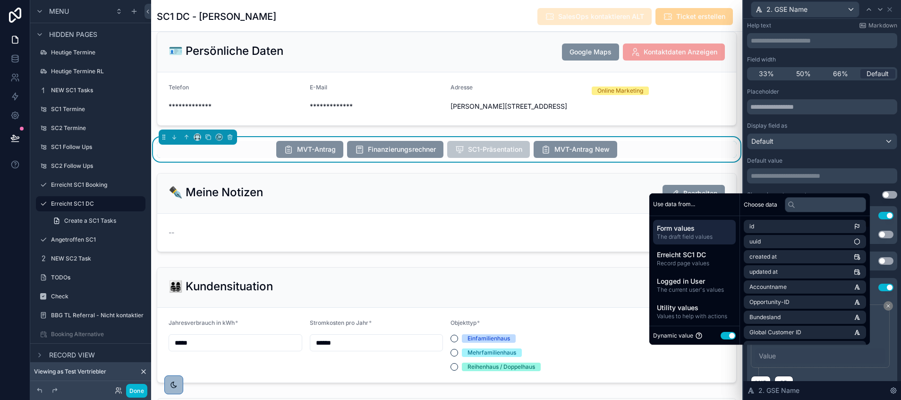
click at [721, 335] on button "Use setting" at bounding box center [728, 336] width 15 height 8
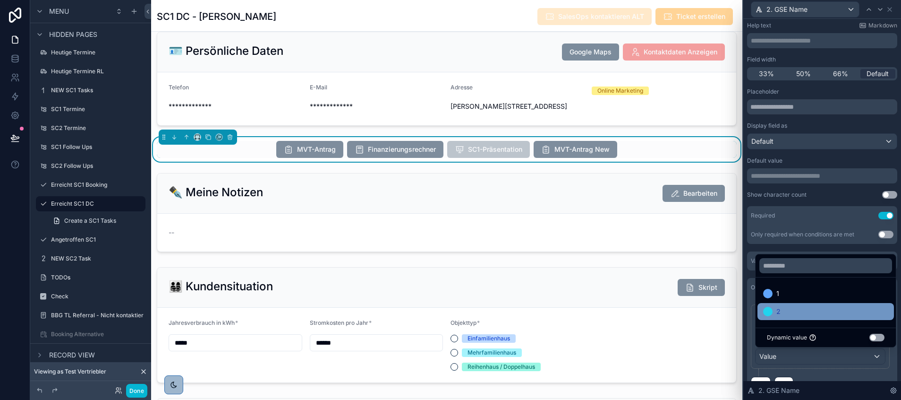
click at [781, 308] on div "2" at bounding box center [825, 311] width 125 height 11
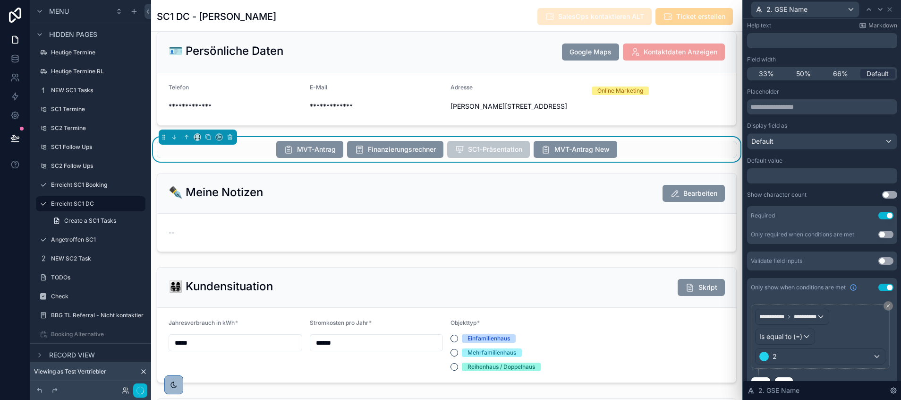
click at [806, 370] on div "**********" at bounding box center [822, 340] width 143 height 72
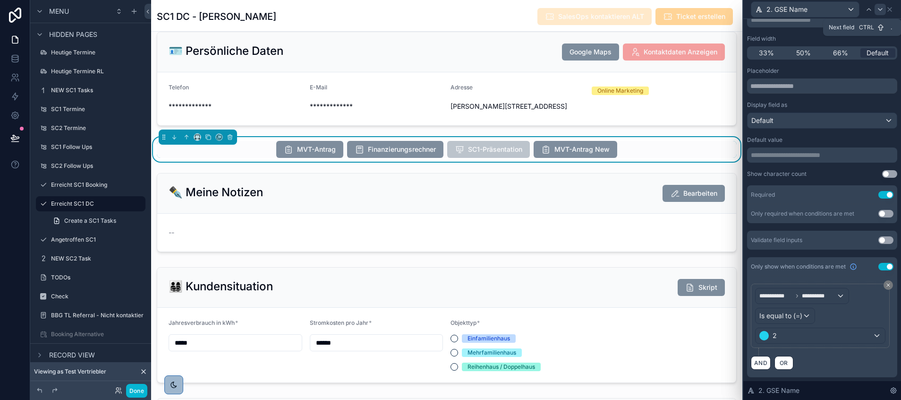
click at [882, 8] on icon at bounding box center [881, 10] width 8 height 8
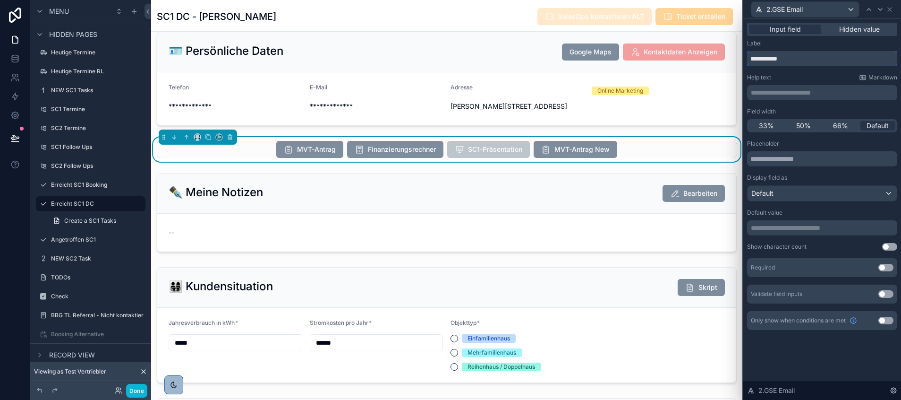
click at [771, 59] on input "**********" at bounding box center [822, 58] width 150 height 15
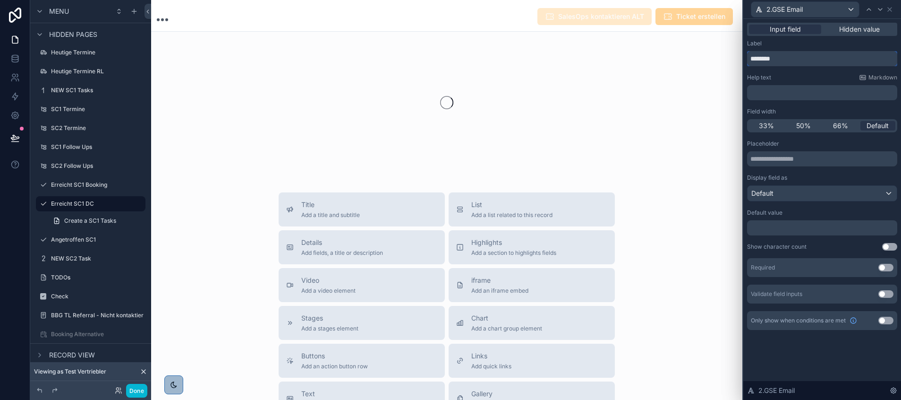
type input "********"
click at [790, 267] on div "Required Use setting" at bounding box center [822, 267] width 150 height 19
click at [885, 266] on button "Use setting" at bounding box center [886, 268] width 15 height 8
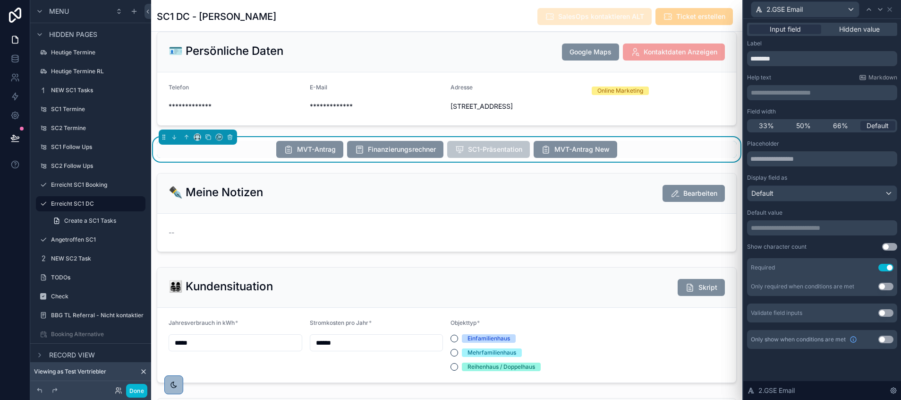
click at [884, 338] on button "Use setting" at bounding box center [886, 339] width 15 height 8
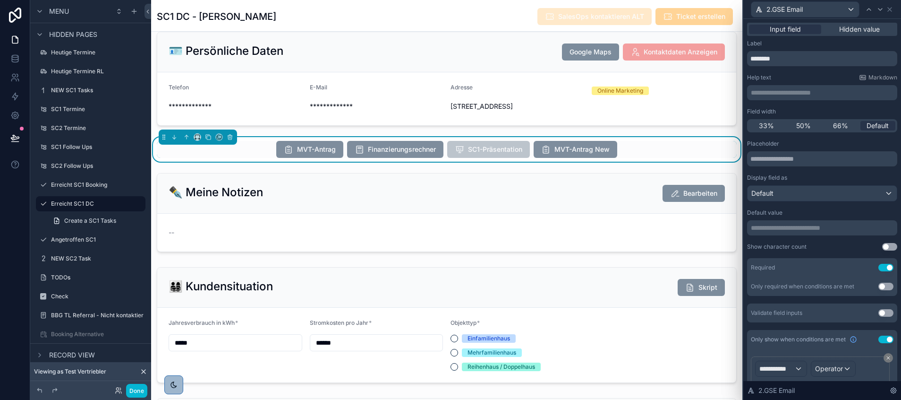
scroll to position [52, 0]
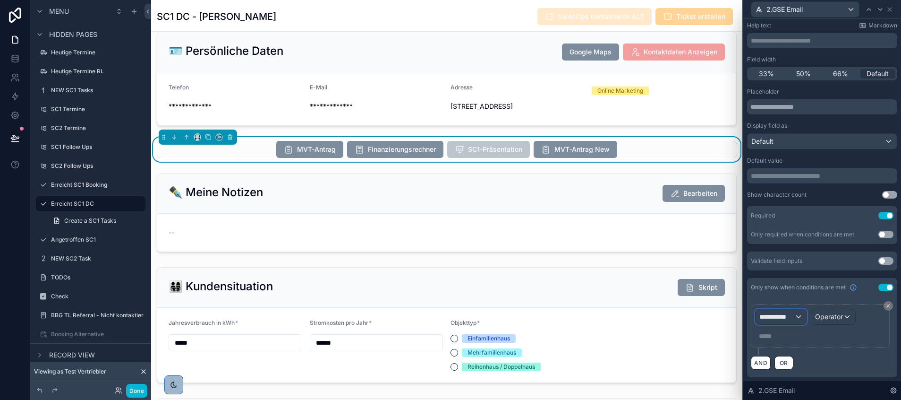
click at [787, 314] on span "**********" at bounding box center [777, 316] width 35 height 9
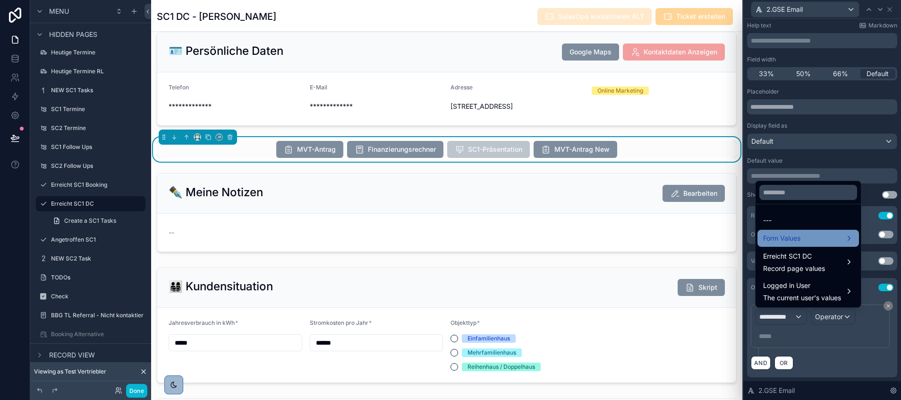
click at [797, 234] on span "Form Values" at bounding box center [781, 237] width 37 height 11
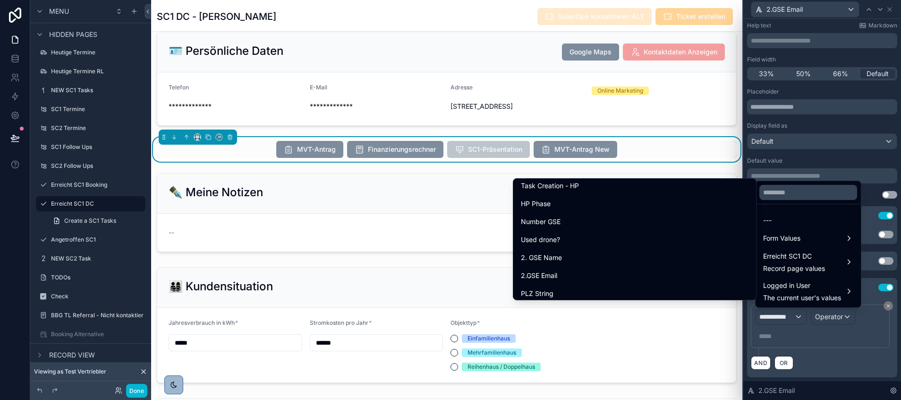
scroll to position [8959, 0]
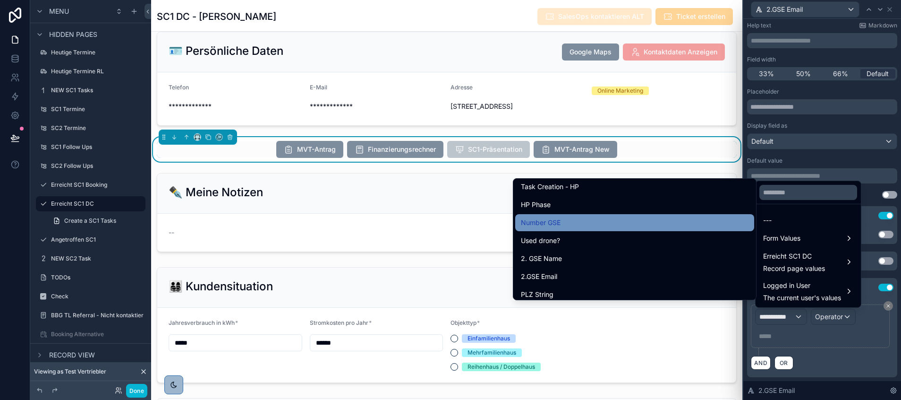
click at [631, 225] on div "Number GSE" at bounding box center [635, 222] width 228 height 11
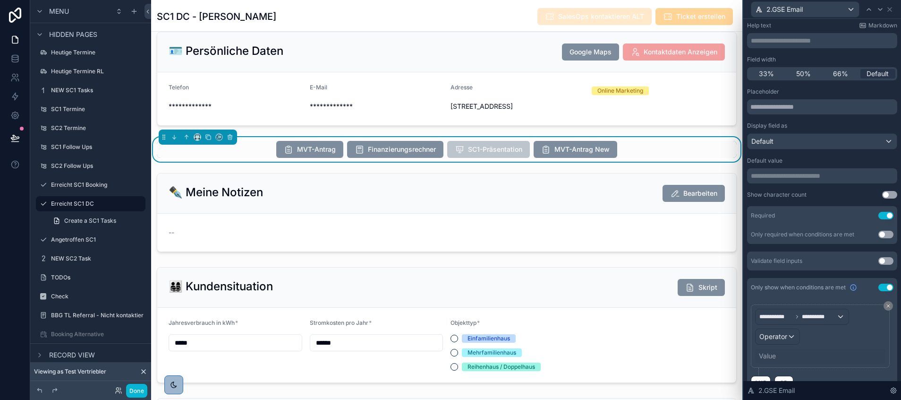
scroll to position [72, 0]
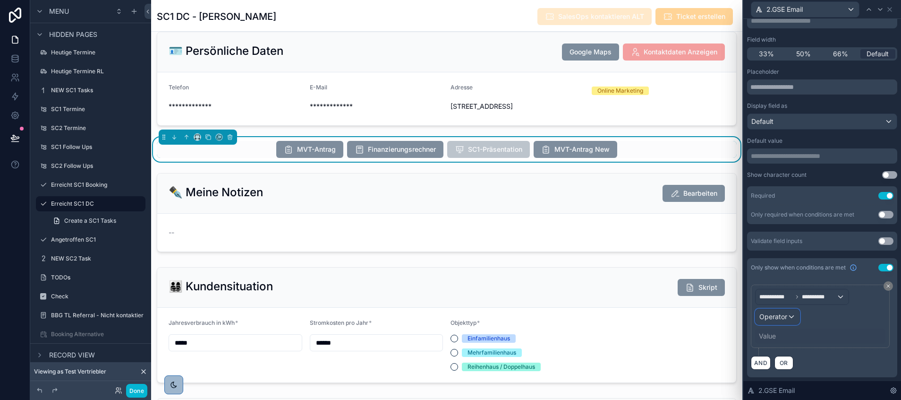
click at [782, 311] on div "Operator" at bounding box center [778, 316] width 44 height 15
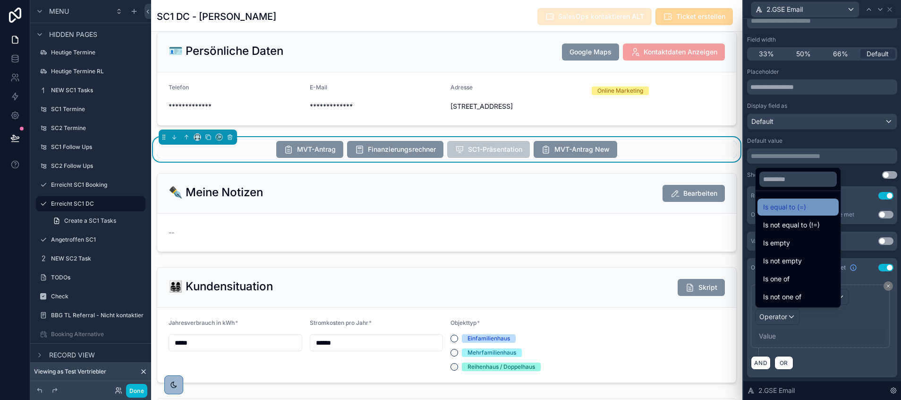
click at [783, 207] on span "Is equal to (=)" at bounding box center [784, 206] width 43 height 11
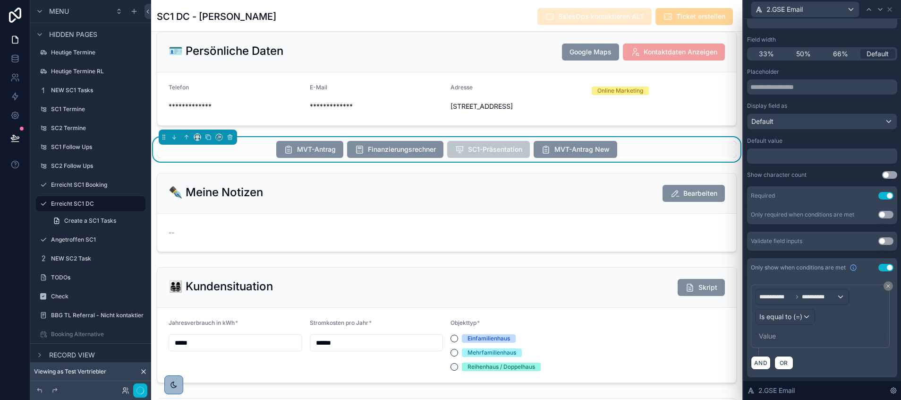
scroll to position [227, 0]
click at [769, 336] on div "Value" at bounding box center [767, 335] width 17 height 9
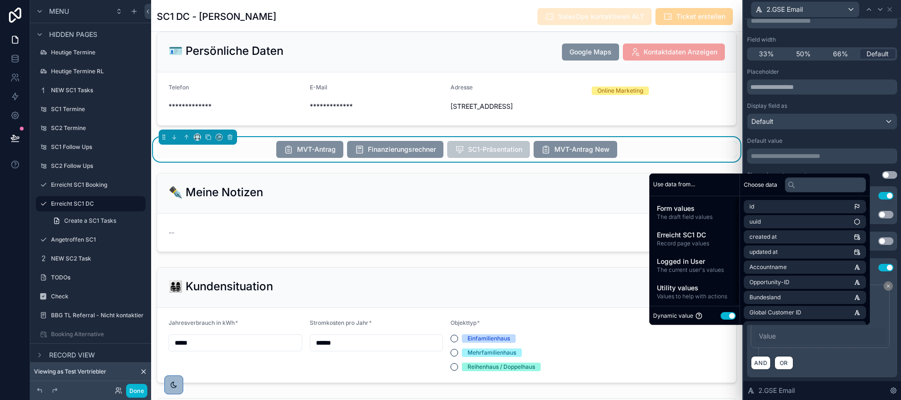
click at [723, 315] on button "Use setting" at bounding box center [728, 316] width 15 height 8
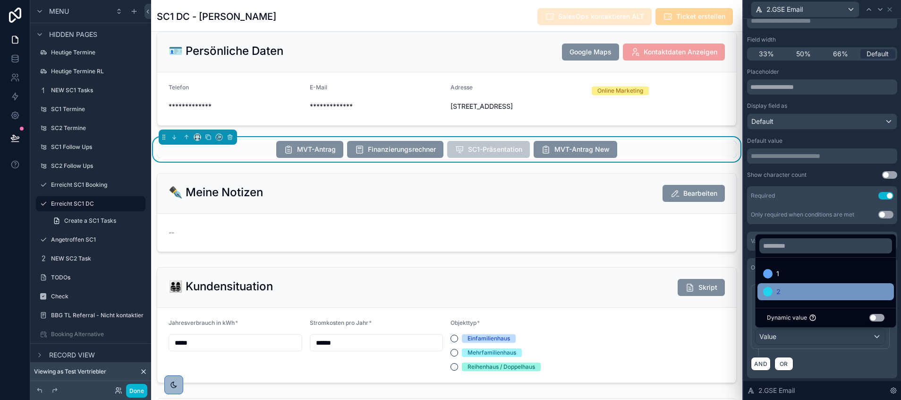
click at [783, 291] on div "2" at bounding box center [825, 291] width 125 height 11
click at [828, 368] on div "AND OR" at bounding box center [822, 363] width 143 height 14
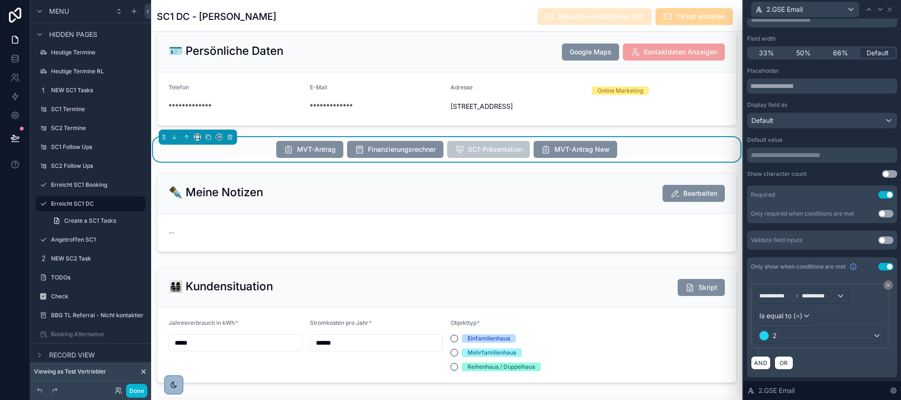
scroll to position [0, 0]
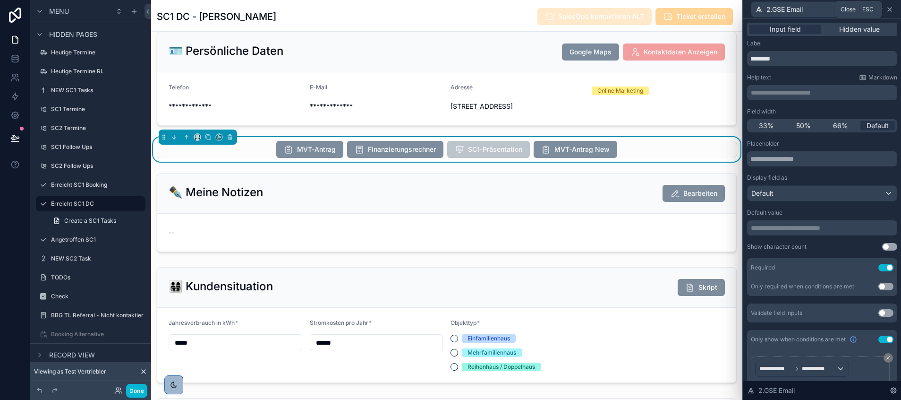
click at [891, 9] on icon at bounding box center [890, 10] width 8 height 8
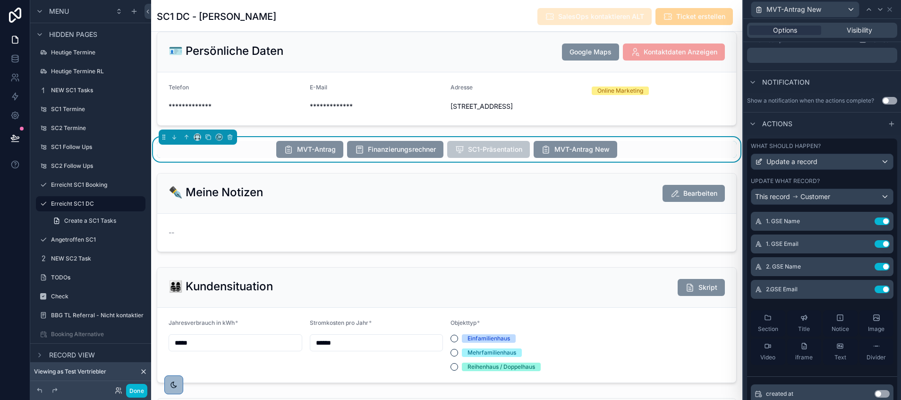
scroll to position [365, 0]
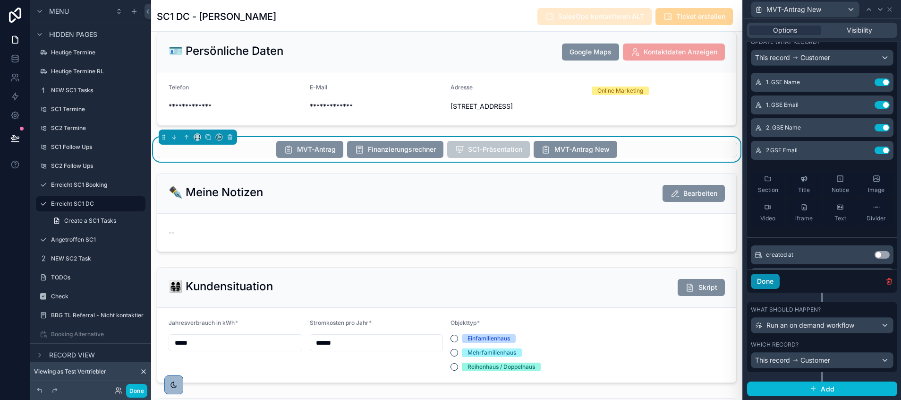
click at [764, 282] on button "Done" at bounding box center [765, 281] width 29 height 15
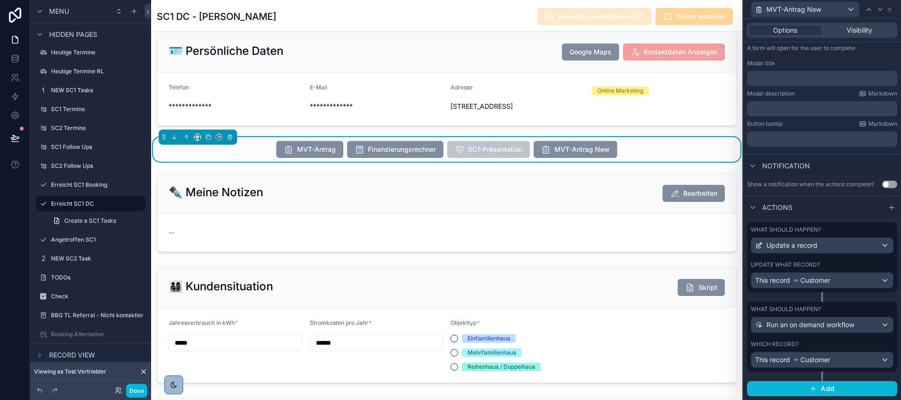
scroll to position [142, 0]
click at [803, 360] on span "Customer" at bounding box center [816, 359] width 30 height 9
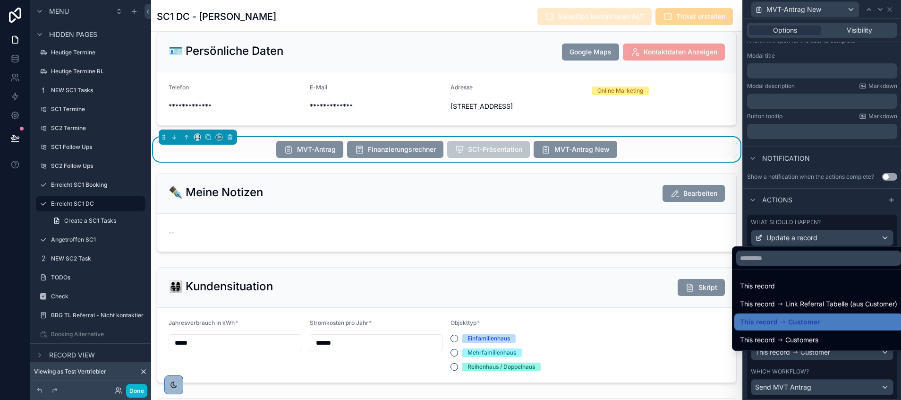
click at [802, 359] on div at bounding box center [823, 200] width 158 height 400
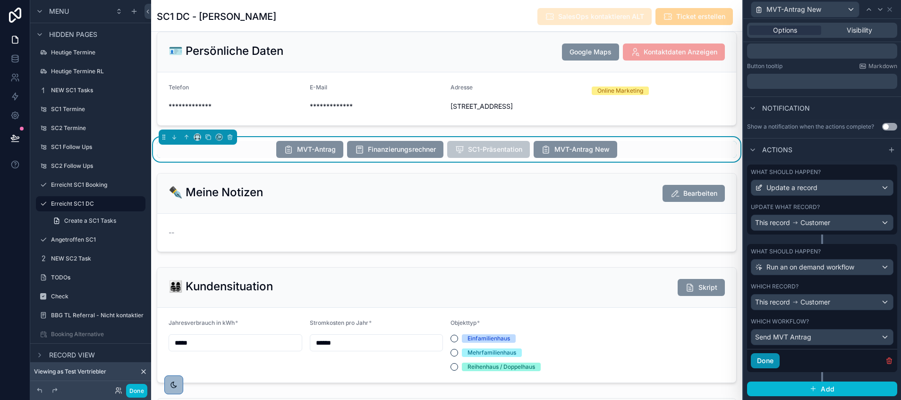
click at [769, 362] on button "Done" at bounding box center [765, 360] width 29 height 15
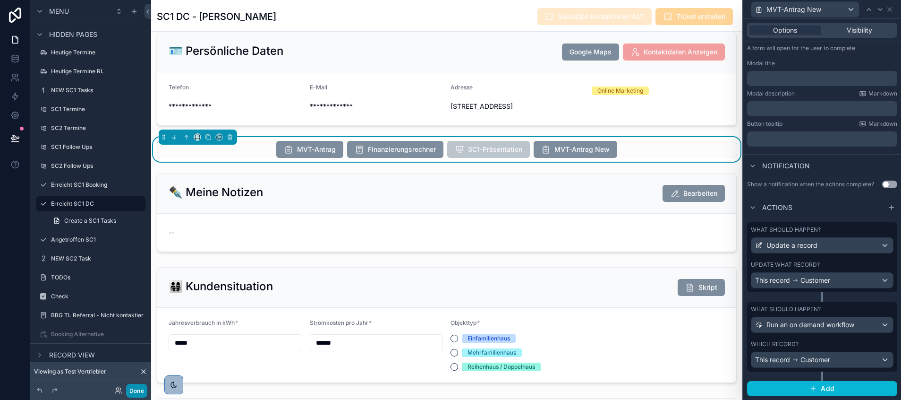
click at [130, 388] on button "Done" at bounding box center [136, 391] width 21 height 14
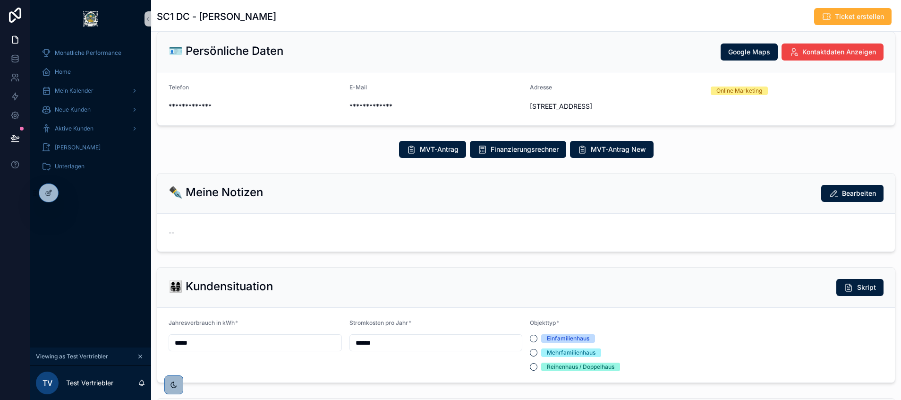
scroll to position [227, 0]
click at [595, 149] on span "MVT-Antrag New" at bounding box center [618, 149] width 55 height 9
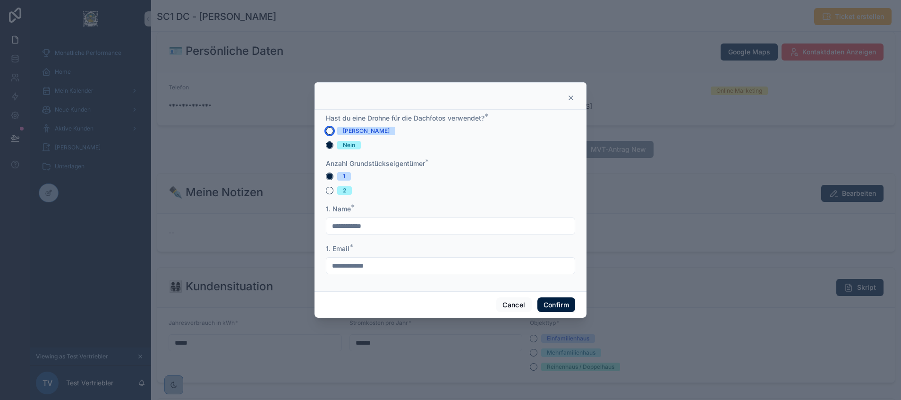
click at [329, 131] on button "[PERSON_NAME]" at bounding box center [330, 131] width 8 height 8
click at [330, 188] on button "2" at bounding box center [330, 191] width 8 height 8
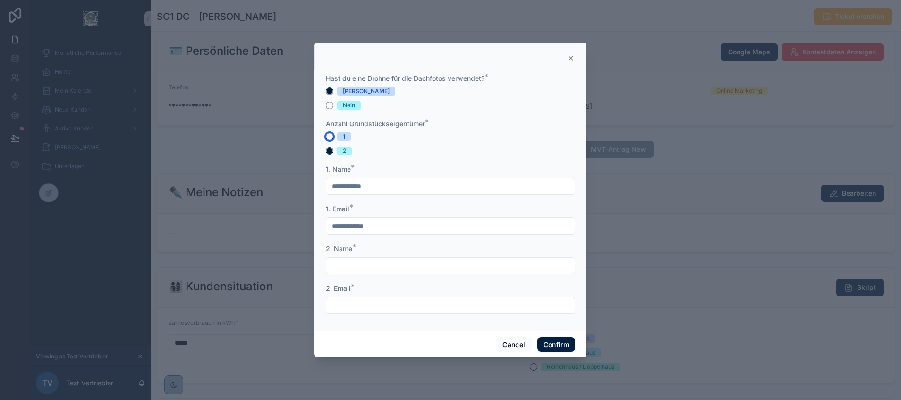
click at [330, 135] on button "1" at bounding box center [330, 137] width 8 height 8
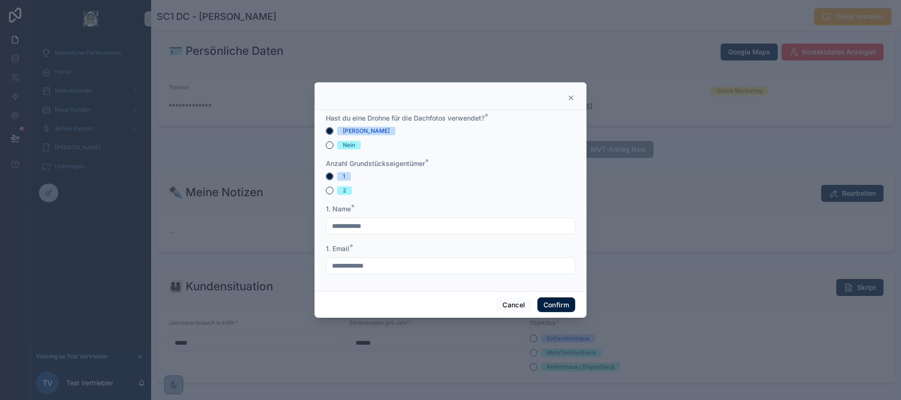
click at [575, 95] on div at bounding box center [451, 95] width 272 height 27
click at [570, 97] on icon at bounding box center [571, 98] width 8 height 8
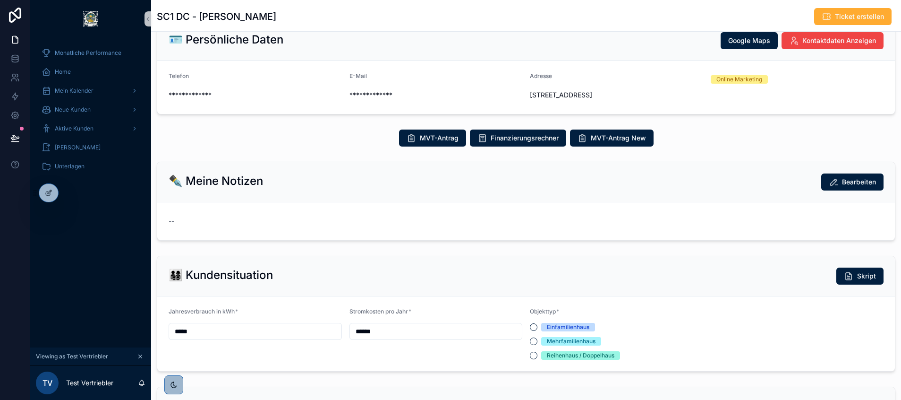
scroll to position [26, 0]
click at [46, 191] on icon at bounding box center [49, 193] width 8 height 8
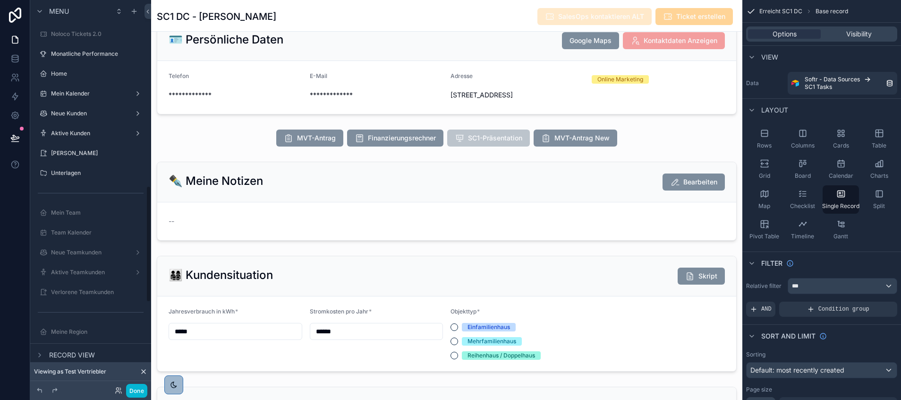
scroll to position [227, 0]
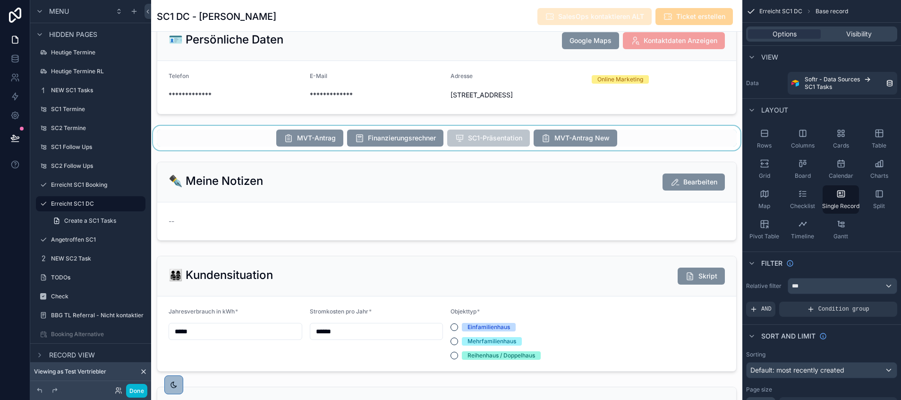
click at [521, 137] on div "scrollable content" at bounding box center [446, 138] width 591 height 25
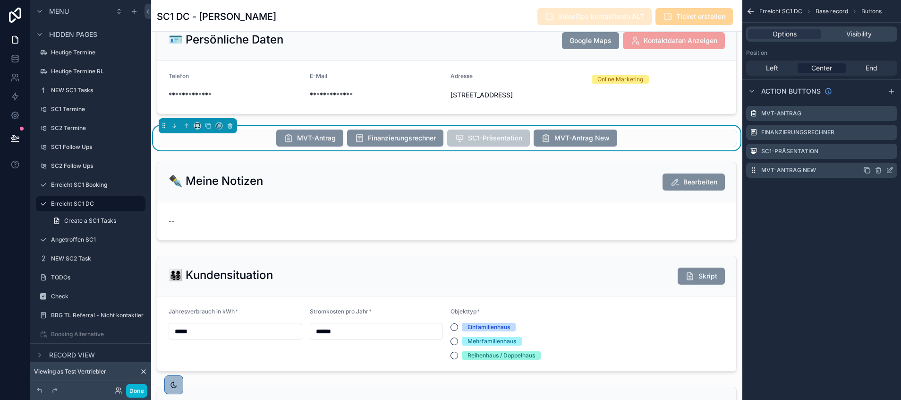
click at [890, 170] on icon "scrollable content" at bounding box center [890, 170] width 8 height 8
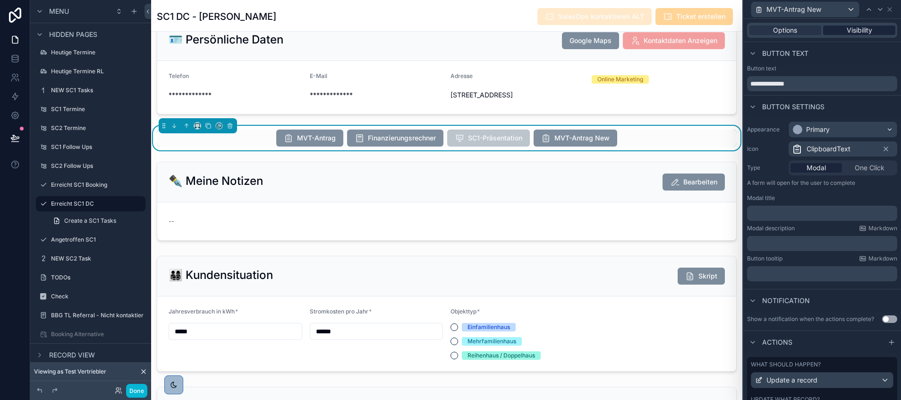
click at [850, 26] on span "Visibility" at bounding box center [860, 30] width 26 height 9
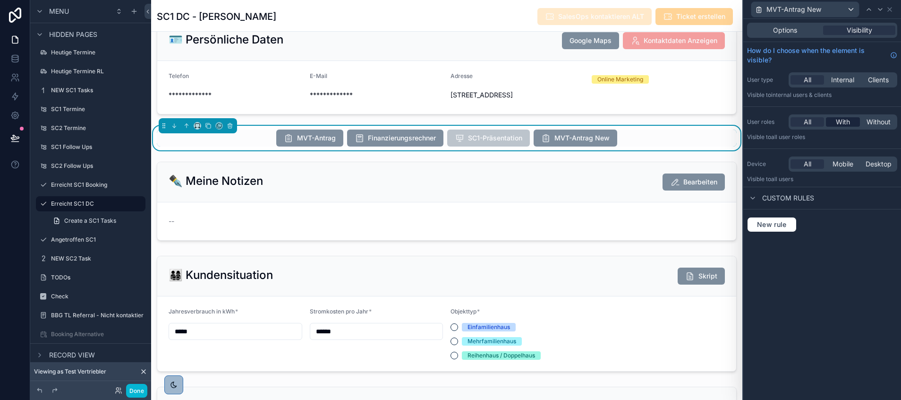
click at [839, 123] on span "With" at bounding box center [843, 121] width 14 height 9
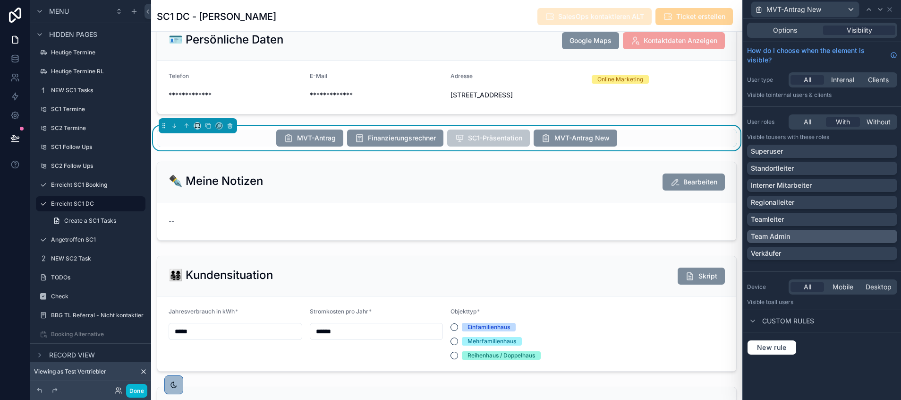
click at [771, 236] on p "Team Admin" at bounding box center [770, 235] width 39 height 9
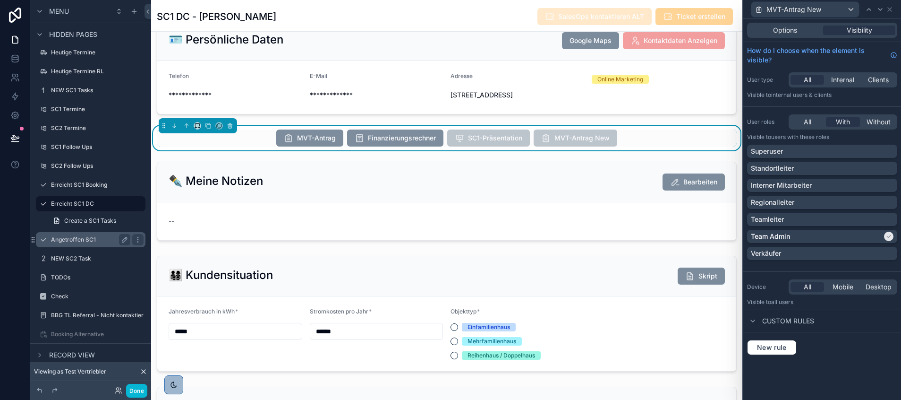
click at [86, 235] on div "Angetroffen SC1" at bounding box center [90, 239] width 79 height 11
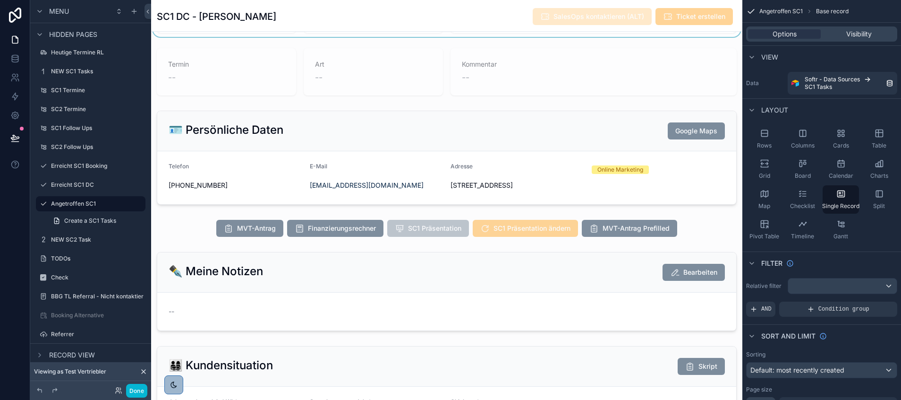
scroll to position [92, 0]
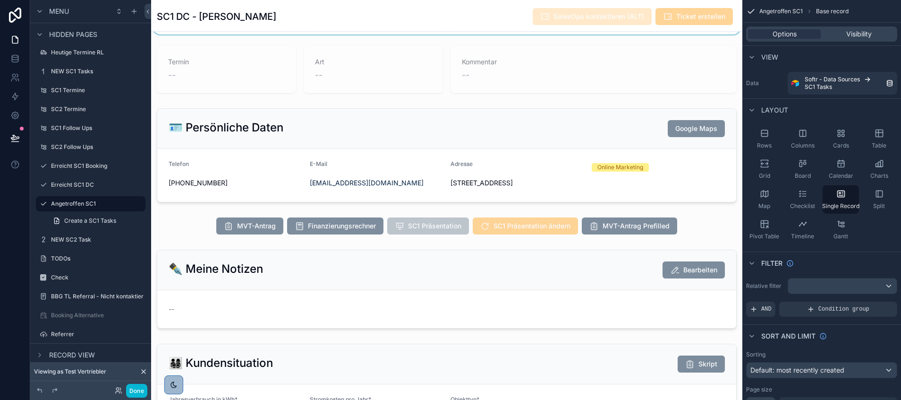
click at [558, 224] on div "scrollable content" at bounding box center [446, 226] width 591 height 25
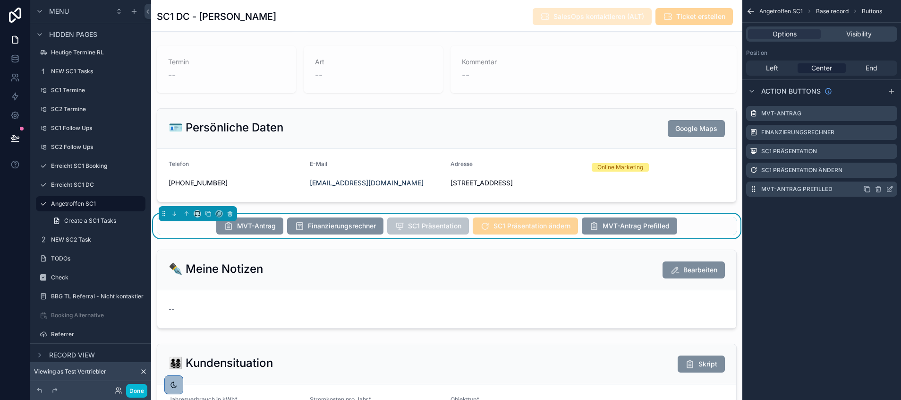
click at [889, 189] on icon "scrollable content" at bounding box center [891, 188] width 4 height 4
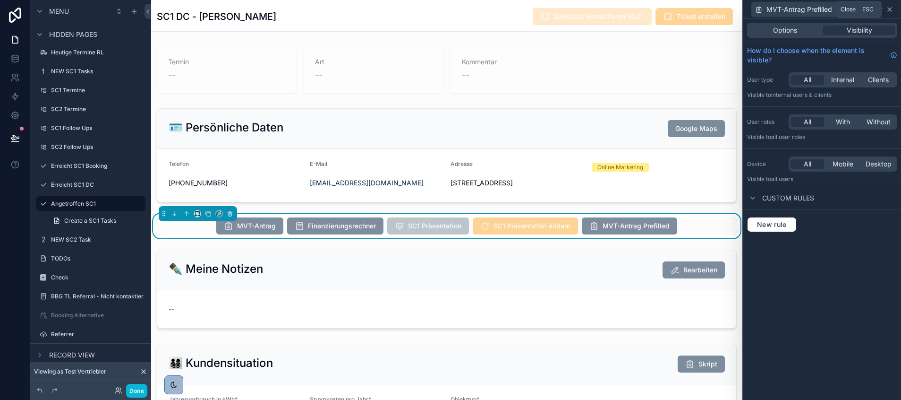
click at [889, 8] on icon at bounding box center [890, 10] width 8 height 8
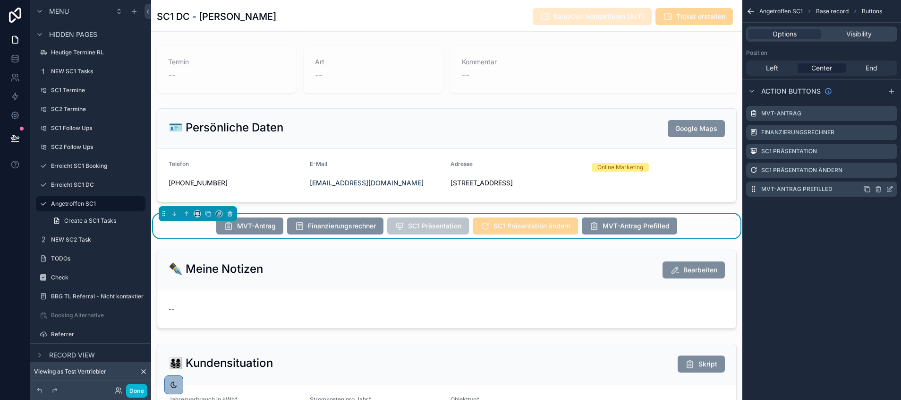
click at [890, 187] on icon "scrollable content" at bounding box center [890, 189] width 8 height 8
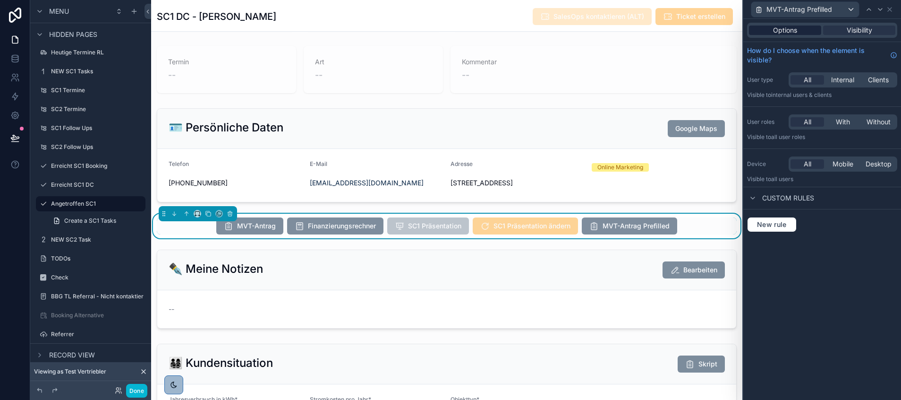
click at [792, 28] on span "Options" at bounding box center [785, 30] width 24 height 9
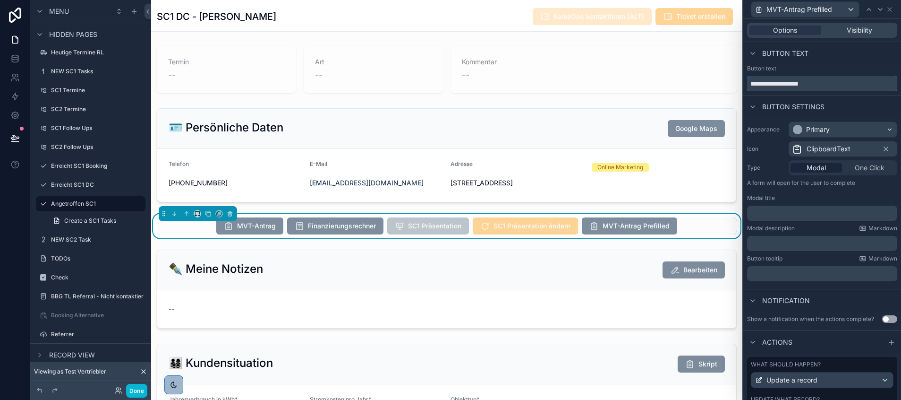
click at [822, 87] on input "**********" at bounding box center [822, 83] width 150 height 15
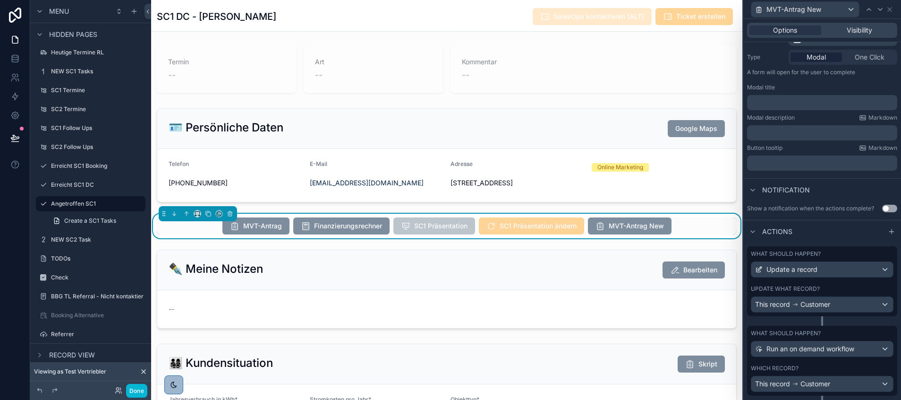
scroll to position [113, 0]
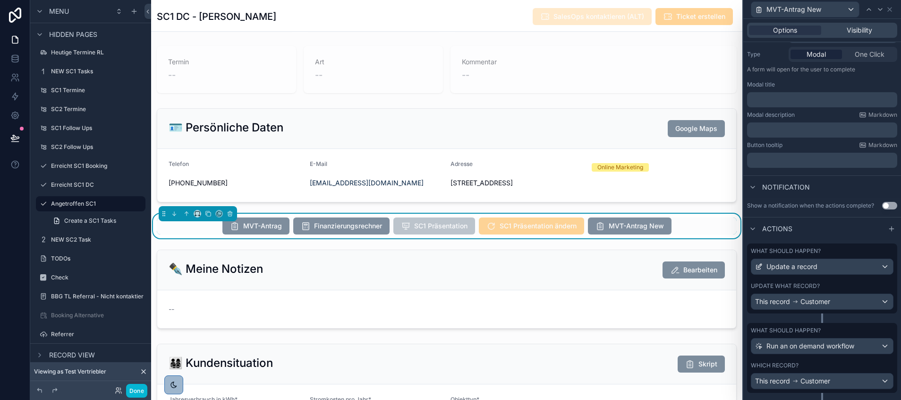
type input "**********"
click at [837, 266] on div "Update a record" at bounding box center [823, 266] width 142 height 15
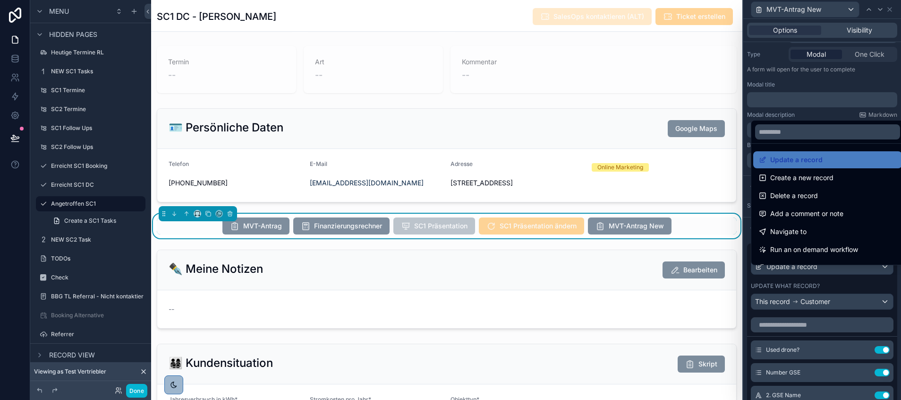
click at [816, 296] on div at bounding box center [823, 200] width 158 height 400
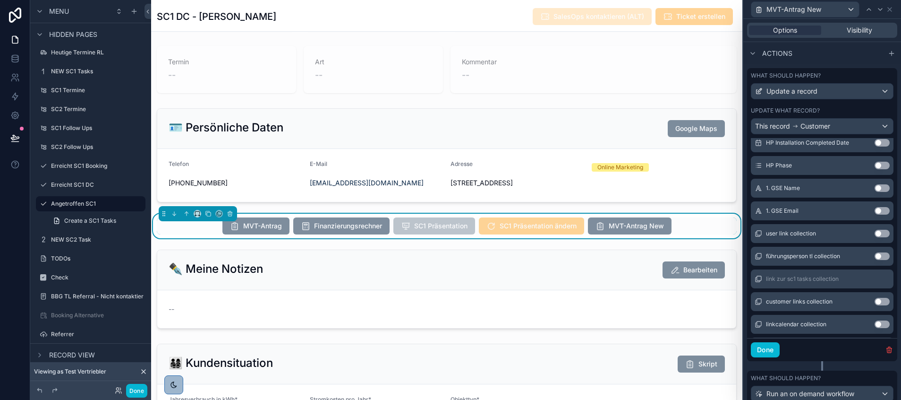
scroll to position [8661, 0]
click at [875, 192] on button "Use setting" at bounding box center [882, 189] width 15 height 8
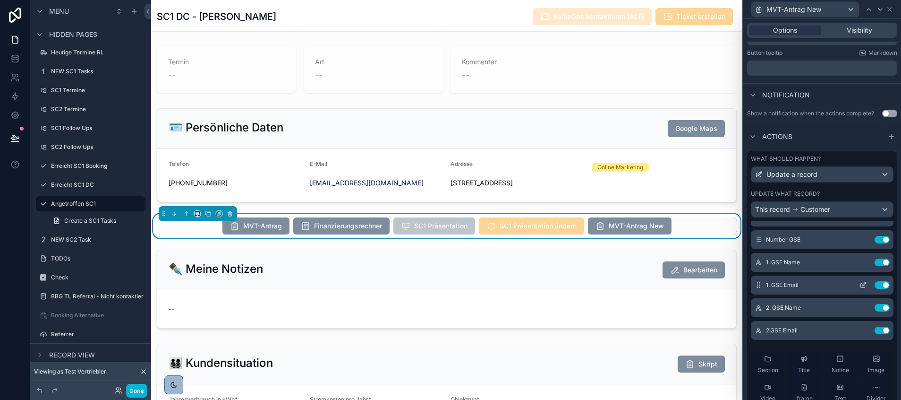
scroll to position [0, 0]
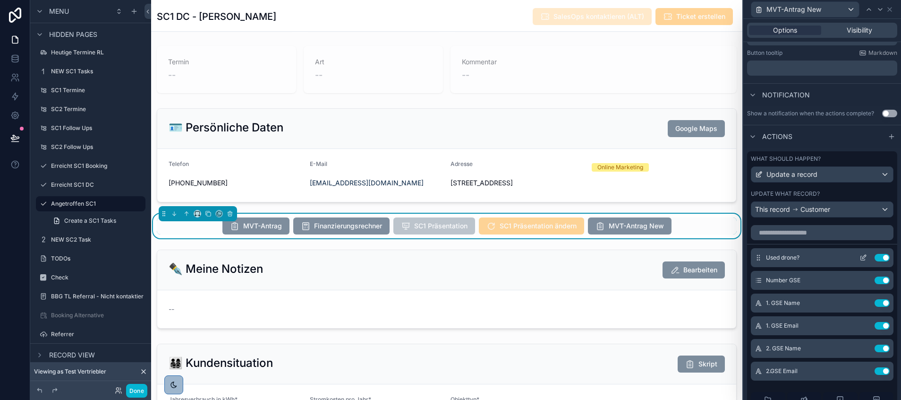
click at [861, 260] on icon at bounding box center [863, 258] width 4 height 4
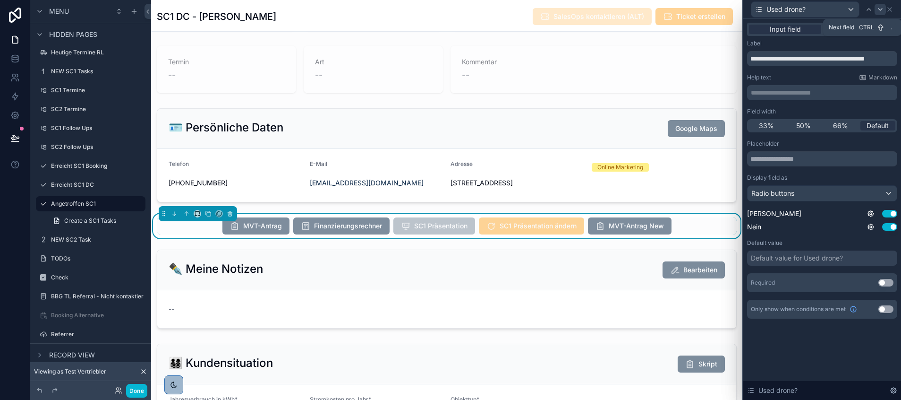
click at [880, 9] on icon at bounding box center [881, 10] width 4 height 2
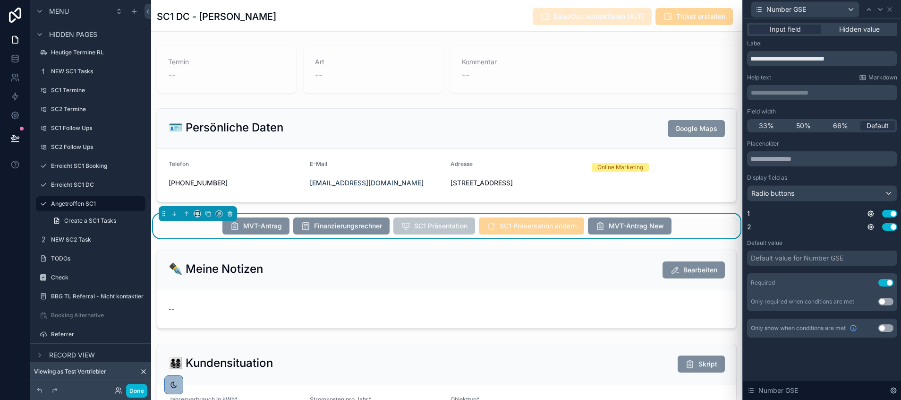
click at [816, 258] on div "Default value for Number GSE" at bounding box center [797, 257] width 93 height 9
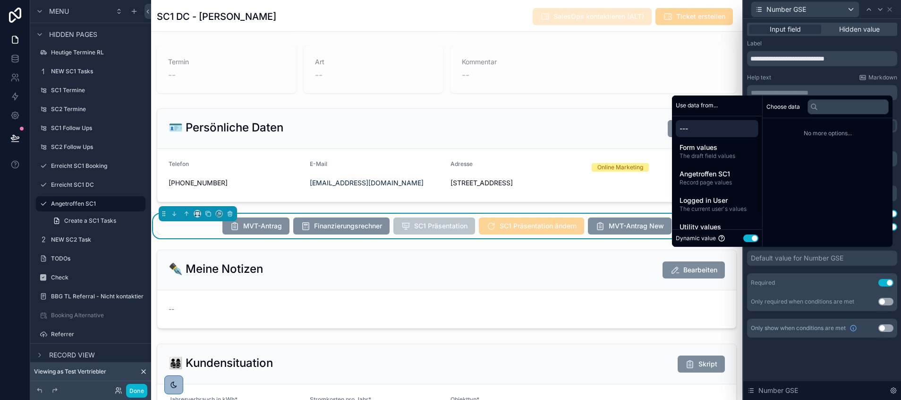
click at [748, 238] on button "Use setting" at bounding box center [751, 238] width 15 height 8
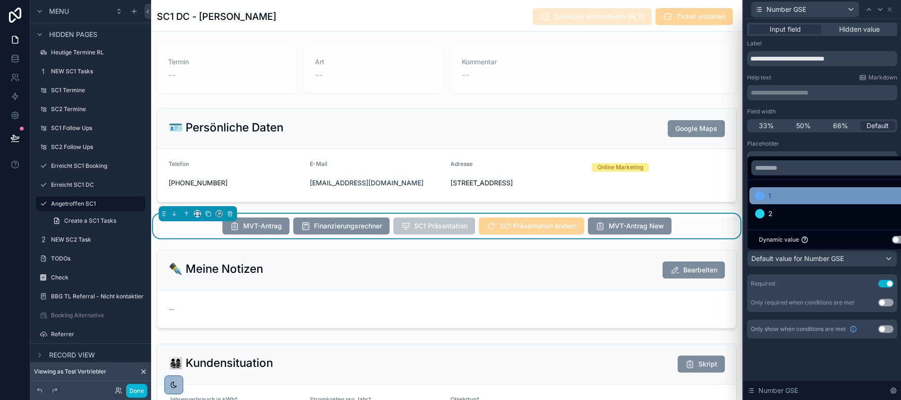
click at [773, 197] on div "1" at bounding box center [833, 195] width 156 height 11
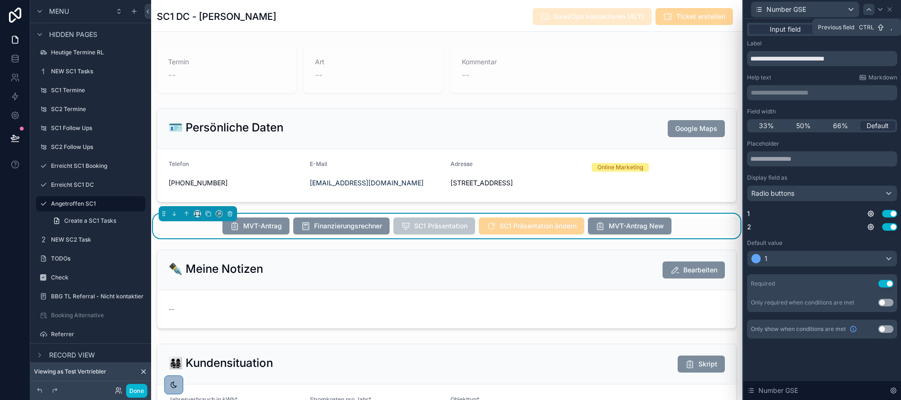
click at [867, 10] on icon at bounding box center [869, 10] width 4 height 2
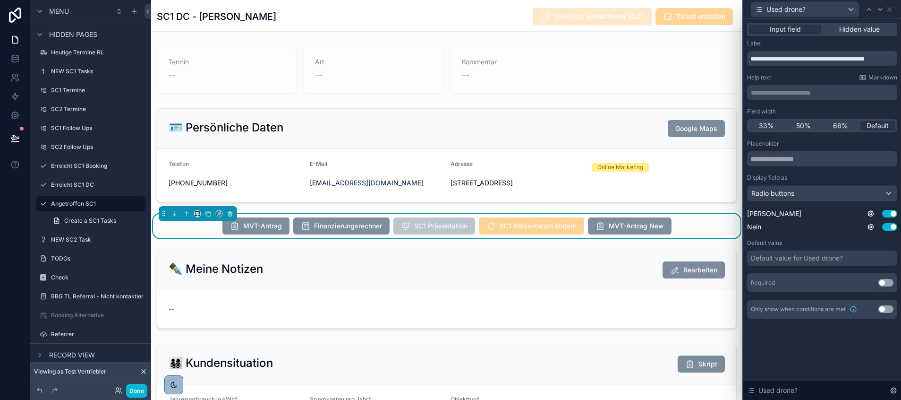
click at [789, 253] on div "Default value for Used drone?" at bounding box center [797, 257] width 92 height 9
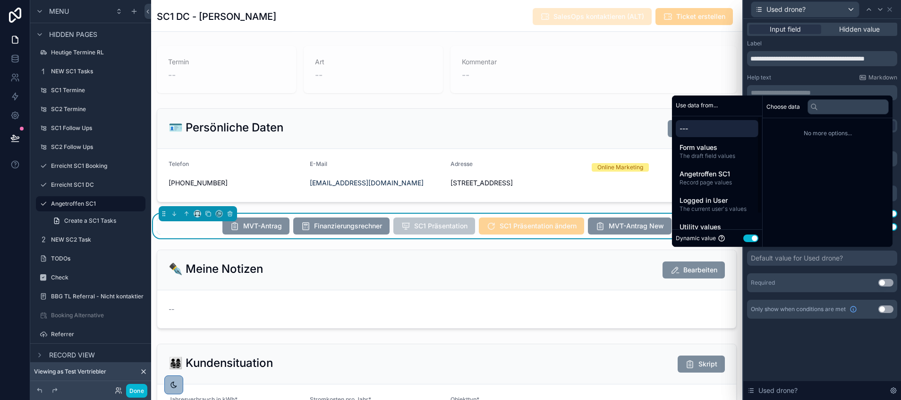
click at [748, 235] on button "Use setting" at bounding box center [751, 238] width 15 height 8
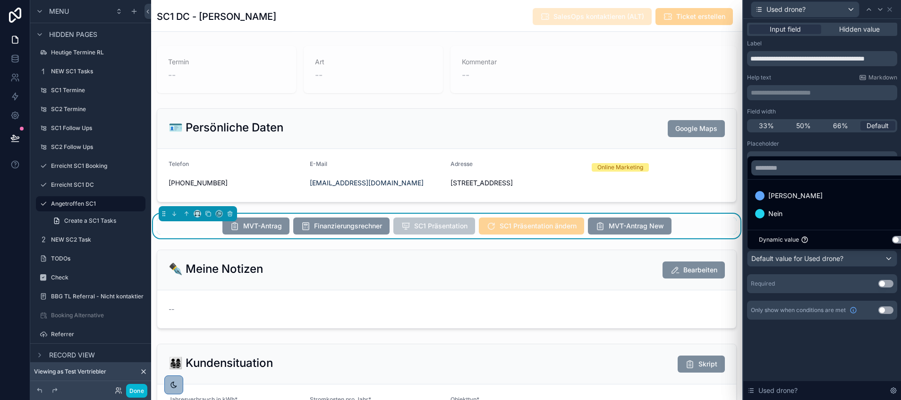
click at [780, 211] on span "Nein" at bounding box center [776, 213] width 14 height 11
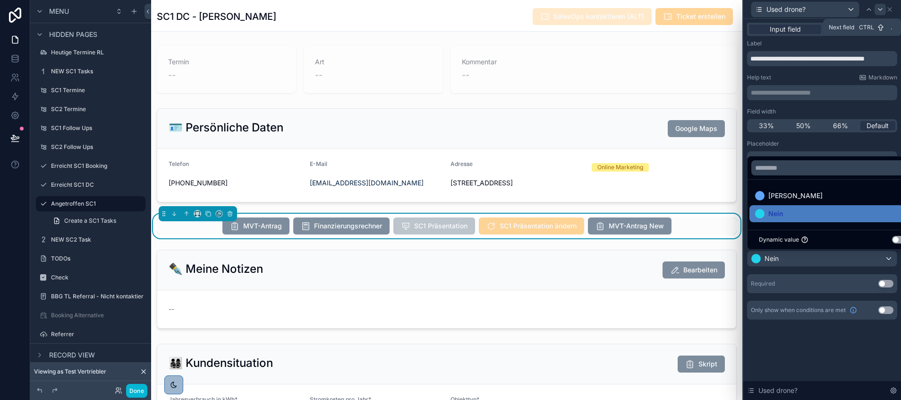
click at [878, 12] on icon at bounding box center [881, 10] width 8 height 8
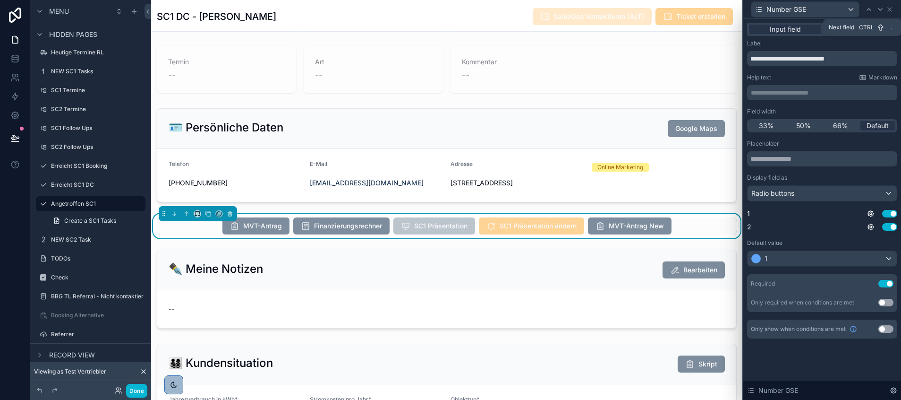
click at [878, 12] on icon at bounding box center [881, 10] width 8 height 8
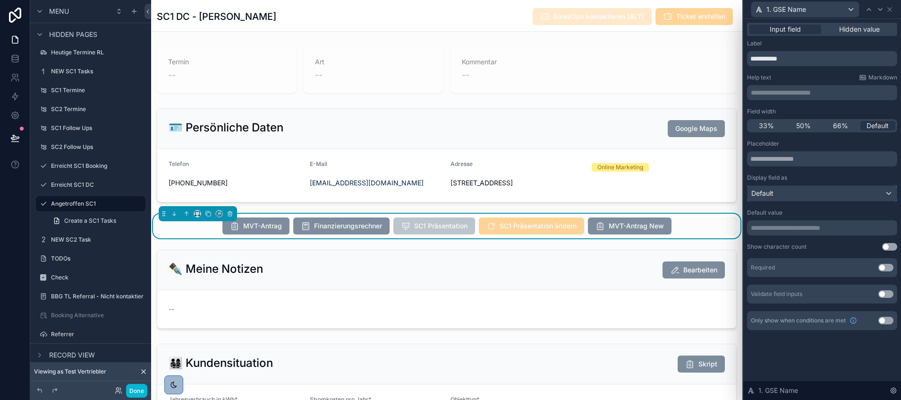
click at [793, 195] on div "Default" at bounding box center [822, 193] width 149 height 15
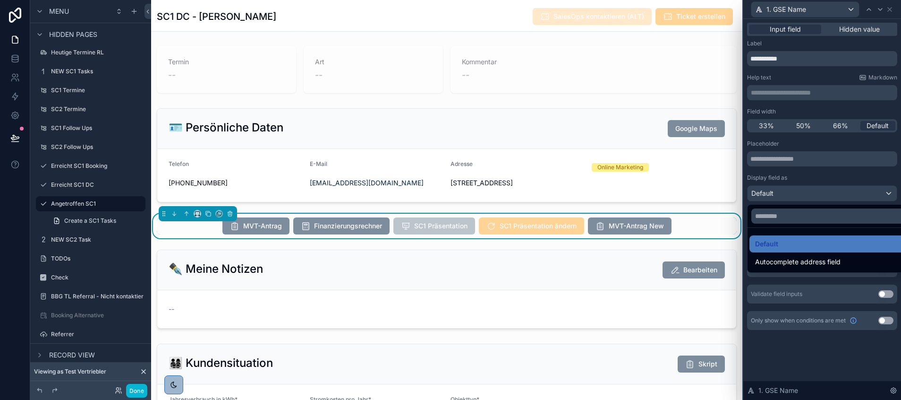
click at [792, 179] on div at bounding box center [823, 200] width 158 height 400
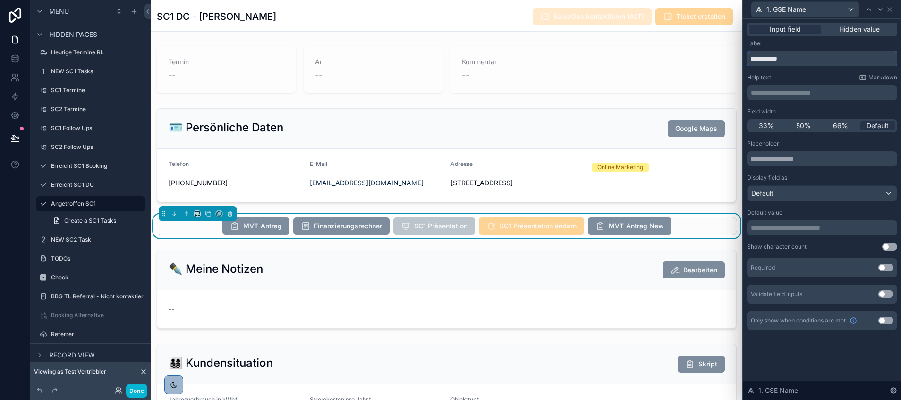
click at [770, 60] on input "**********" at bounding box center [822, 58] width 150 height 15
type input "*******"
click at [768, 229] on p "**********" at bounding box center [823, 227] width 145 height 9
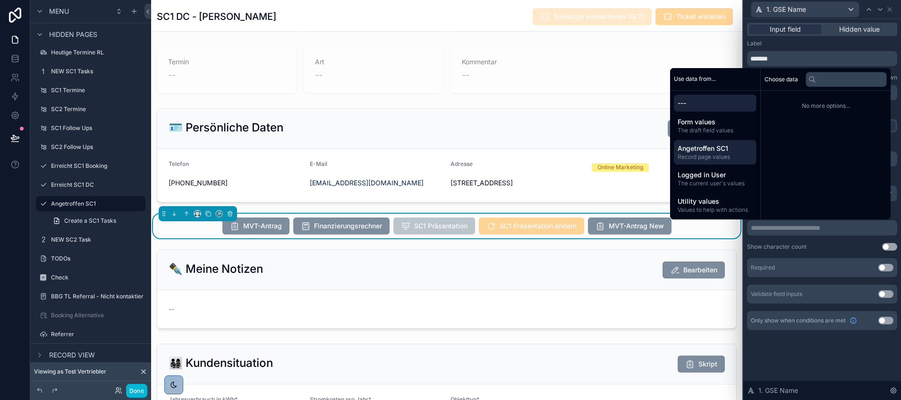
click at [706, 145] on span "Angetroffen SC1" at bounding box center [715, 148] width 75 height 9
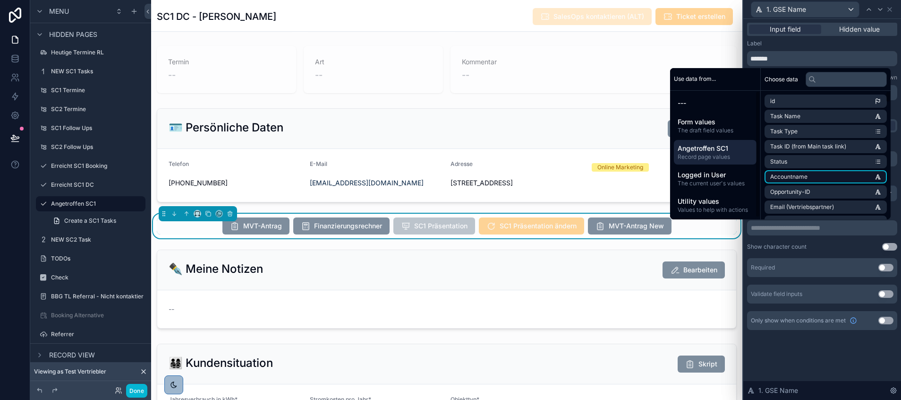
click at [790, 172] on li "Accountname" at bounding box center [826, 176] width 122 height 13
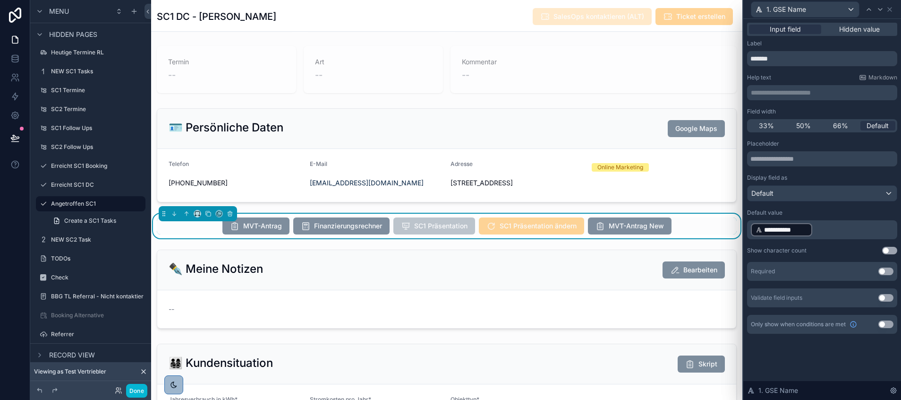
click at [885, 271] on button "Use setting" at bounding box center [886, 271] width 15 height 8
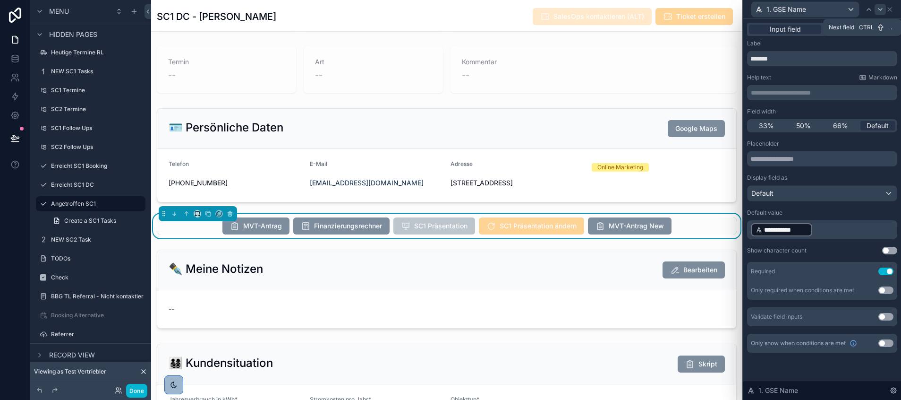
click at [881, 11] on icon at bounding box center [881, 10] width 8 height 8
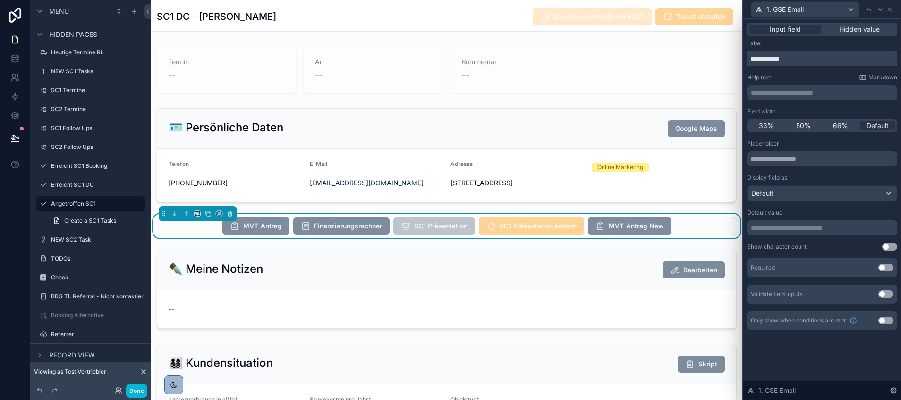
click at [770, 60] on input "**********" at bounding box center [822, 58] width 150 height 15
type input "********"
click at [795, 229] on p "**********" at bounding box center [823, 227] width 145 height 9
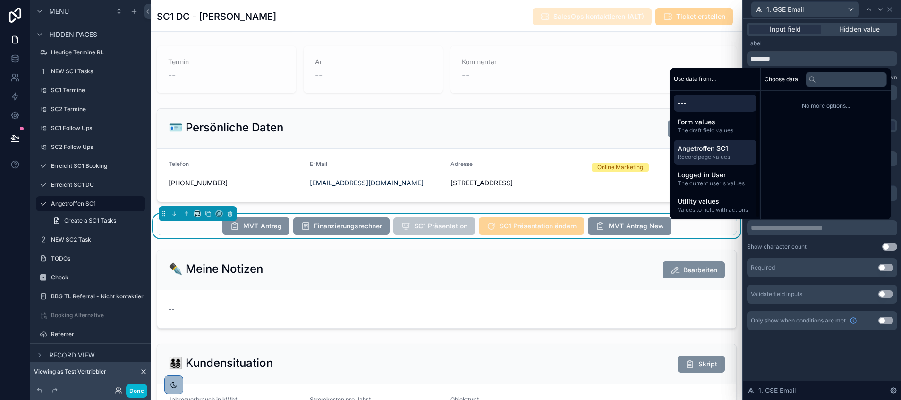
click at [709, 147] on span "Angetroffen SC1" at bounding box center [715, 148] width 75 height 9
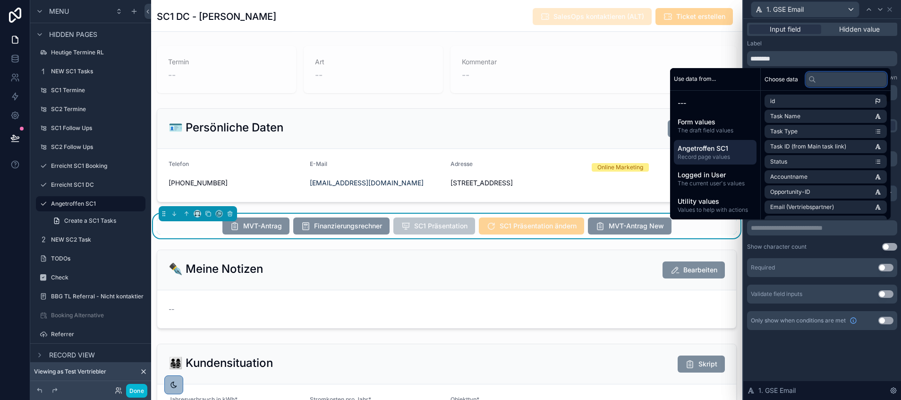
click at [829, 83] on input "text" at bounding box center [846, 79] width 81 height 15
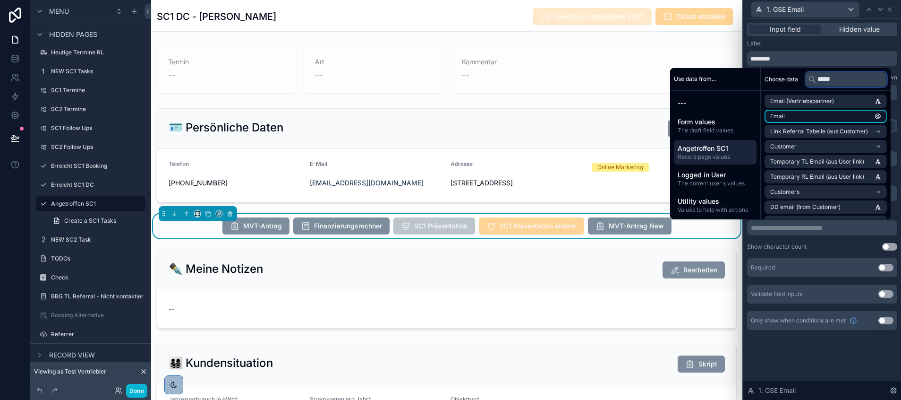
type input "*****"
click at [783, 116] on li "Email" at bounding box center [826, 116] width 122 height 13
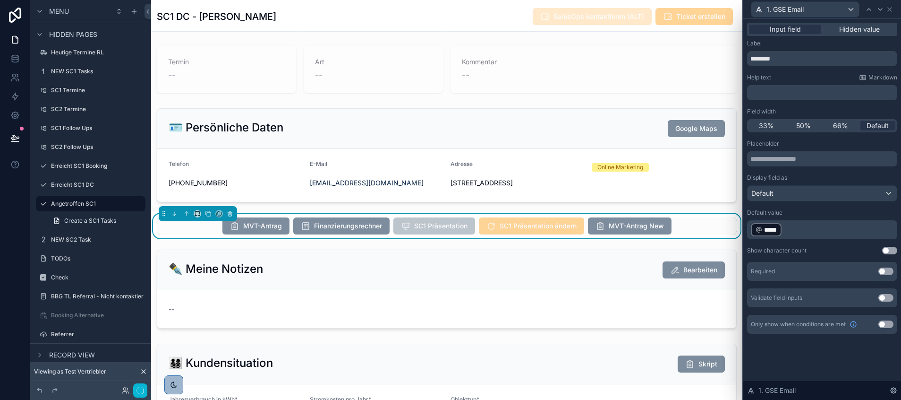
click at [802, 353] on div "Input field Hidden value Label ******** Help text Markdown ﻿ Field width 33% 50…" at bounding box center [823, 187] width 158 height 337
click at [882, 270] on button "Use setting" at bounding box center [886, 271] width 15 height 8
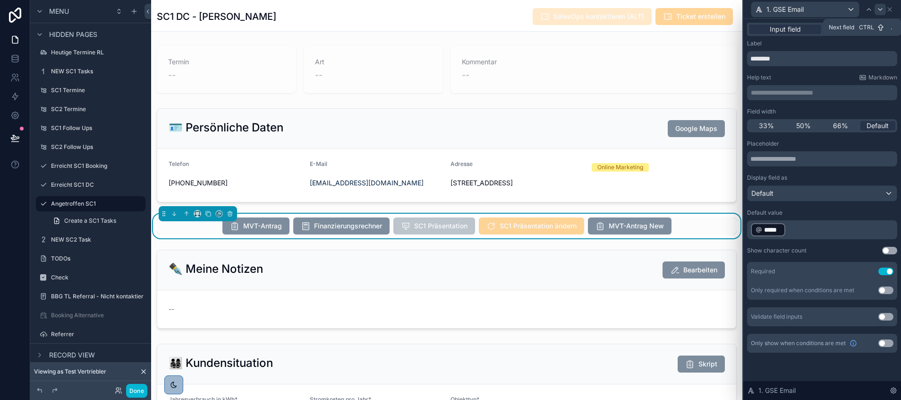
click at [881, 8] on icon at bounding box center [881, 10] width 8 height 8
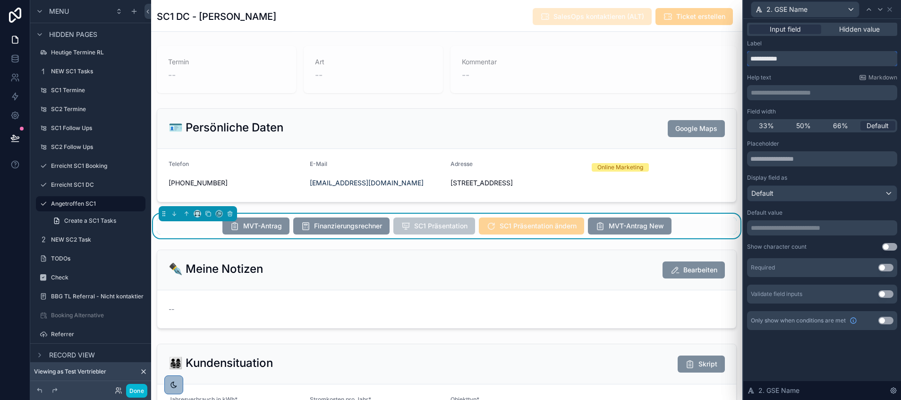
click at [771, 61] on input "**********" at bounding box center [822, 58] width 150 height 15
type input "*******"
click at [887, 267] on button "Use setting" at bounding box center [886, 268] width 15 height 8
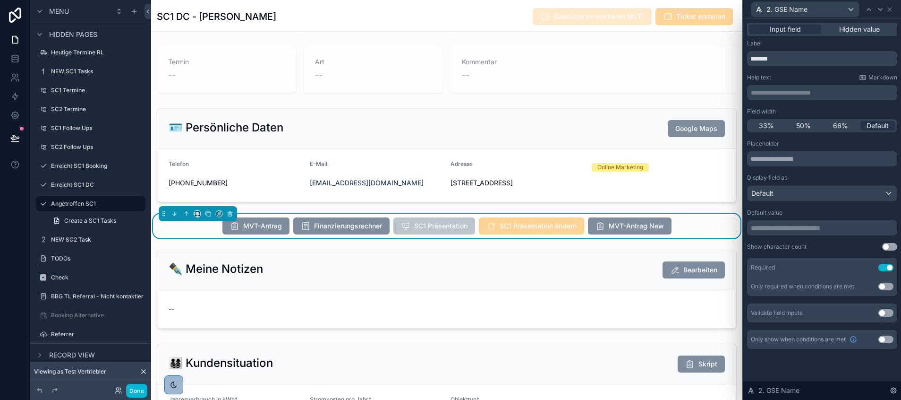
click at [884, 338] on button "Use setting" at bounding box center [886, 339] width 15 height 8
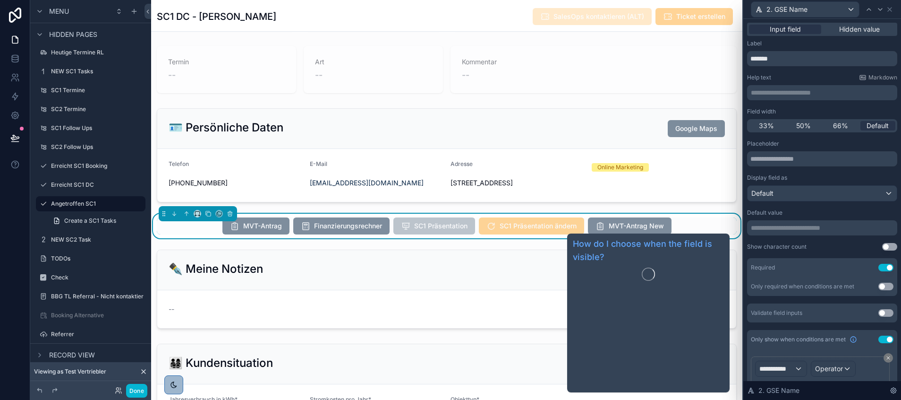
scroll to position [50, 0]
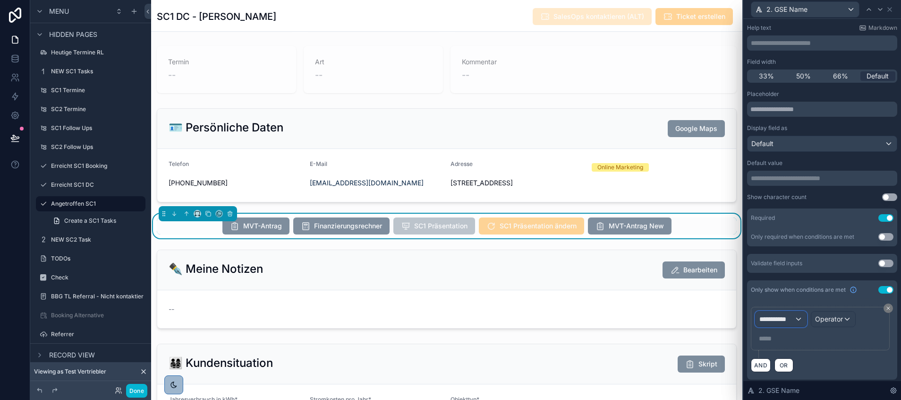
click at [784, 316] on span "**********" at bounding box center [777, 318] width 35 height 9
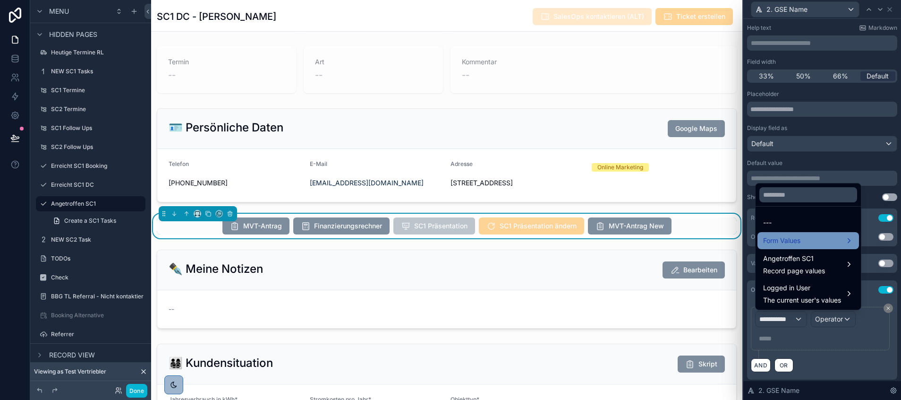
click at [777, 242] on span "Form Values" at bounding box center [781, 240] width 37 height 11
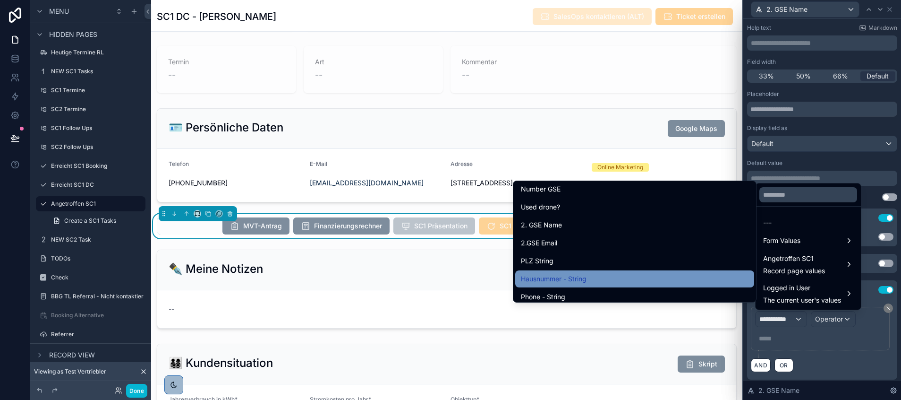
scroll to position [8989, 0]
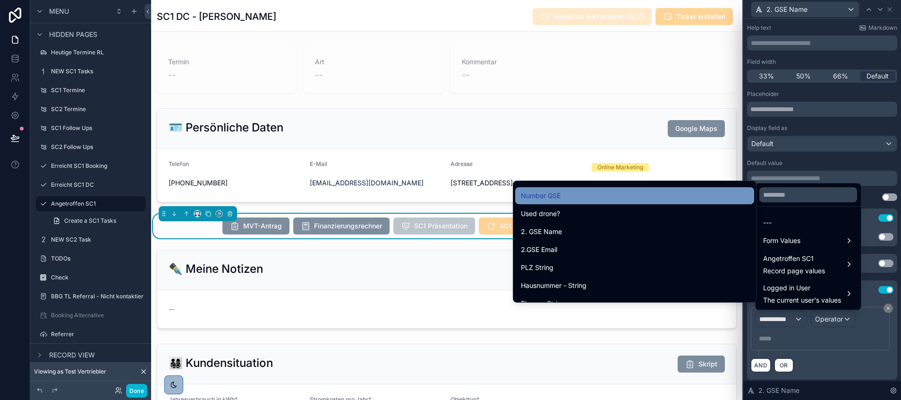
click at [578, 203] on div "Number GSE" at bounding box center [634, 195] width 239 height 17
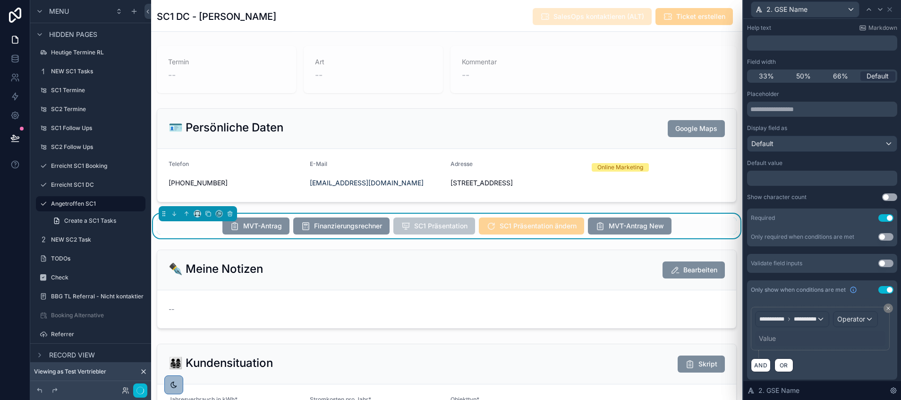
click at [561, 195] on div "scrollable content" at bounding box center [446, 155] width 591 height 102
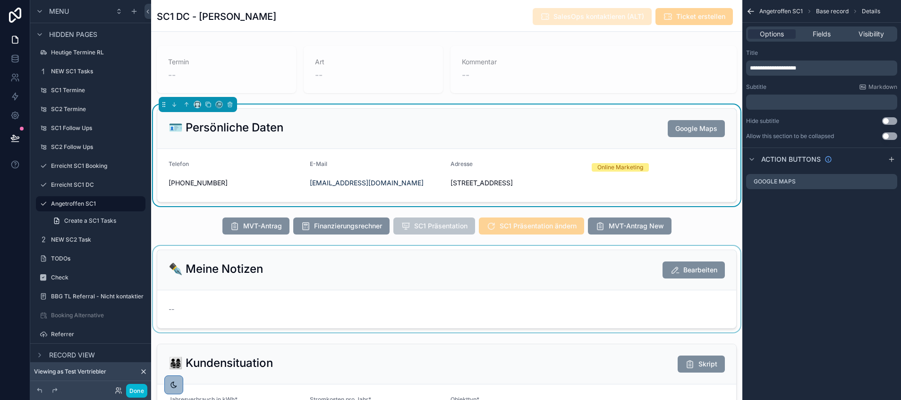
scroll to position [227, 0]
click at [673, 228] on div "scrollable content" at bounding box center [446, 226] width 591 height 25
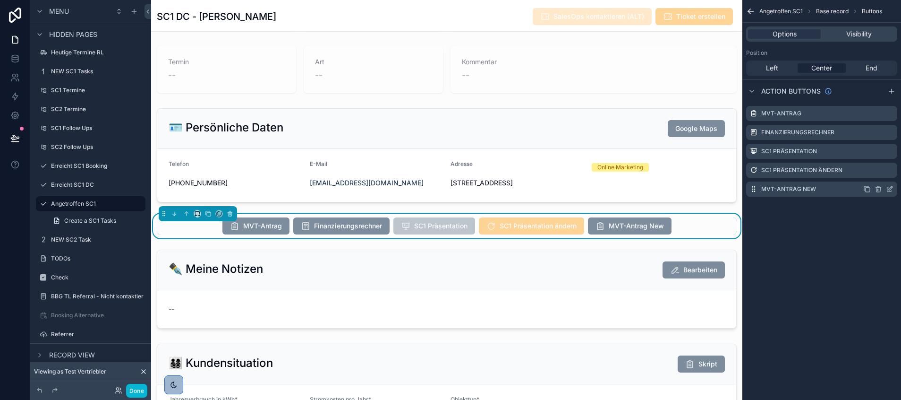
click at [890, 188] on icon "scrollable content" at bounding box center [890, 189] width 8 height 8
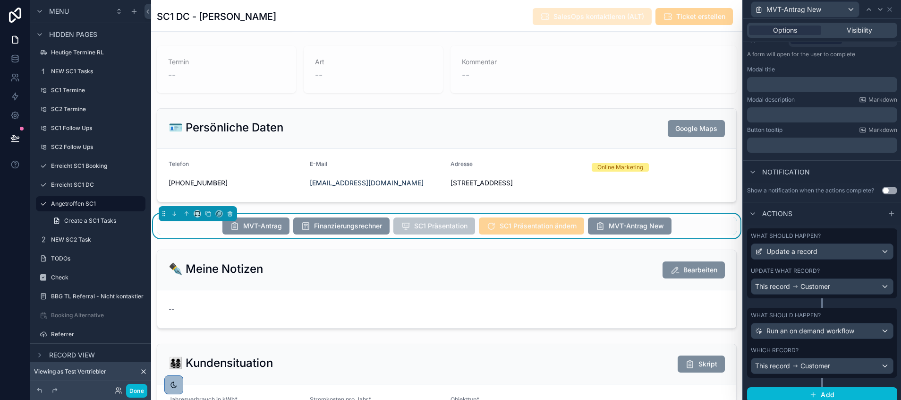
scroll to position [136, 0]
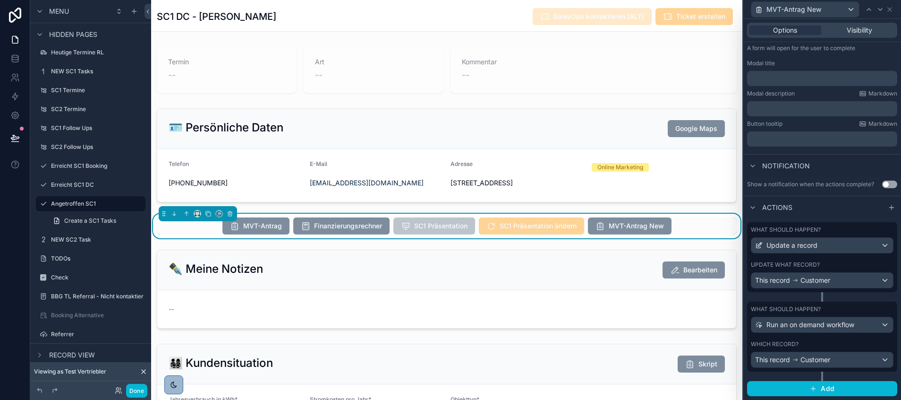
click at [827, 268] on div "Update what record?" at bounding box center [822, 265] width 143 height 8
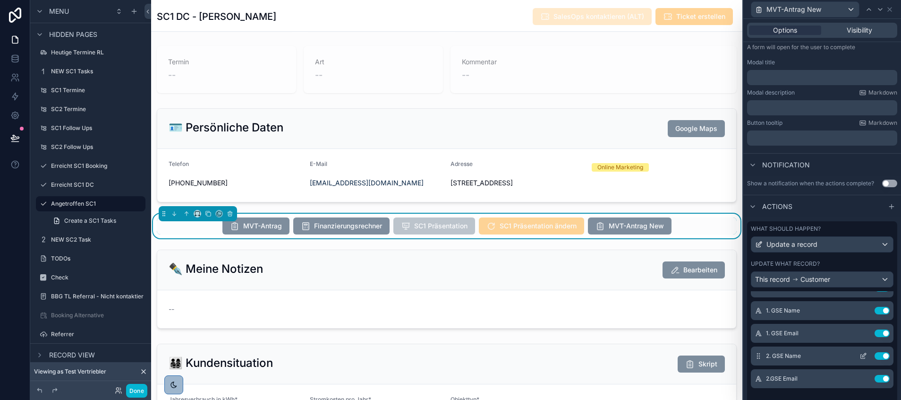
scroll to position [68, 0]
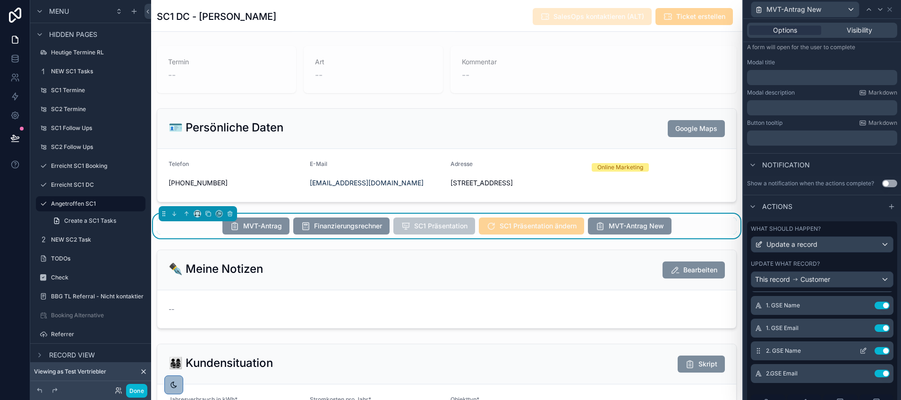
click at [863, 351] on icon at bounding box center [865, 350] width 4 height 4
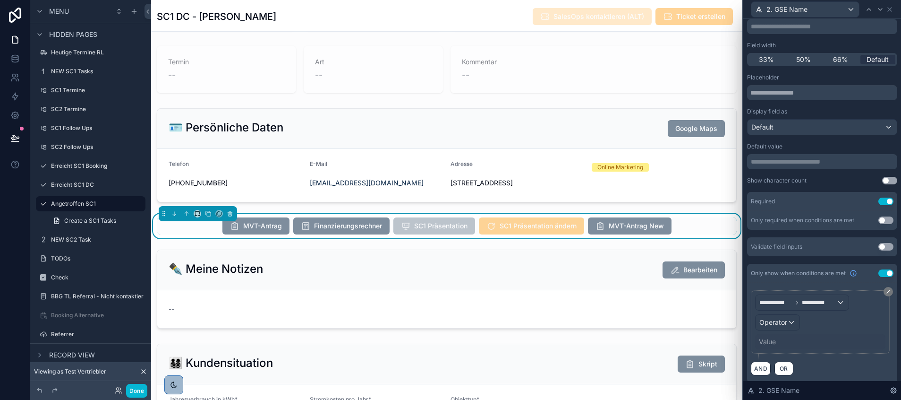
scroll to position [67, 0]
click at [786, 317] on span "Operator" at bounding box center [774, 321] width 28 height 9
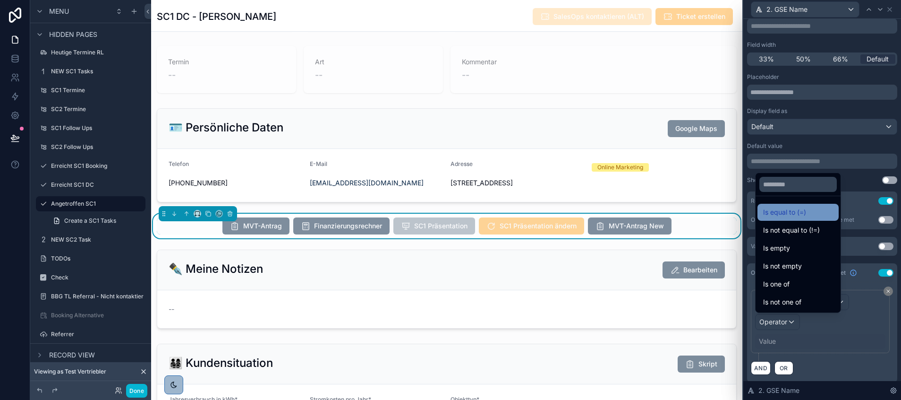
click at [797, 213] on span "Is equal to (=)" at bounding box center [784, 211] width 43 height 11
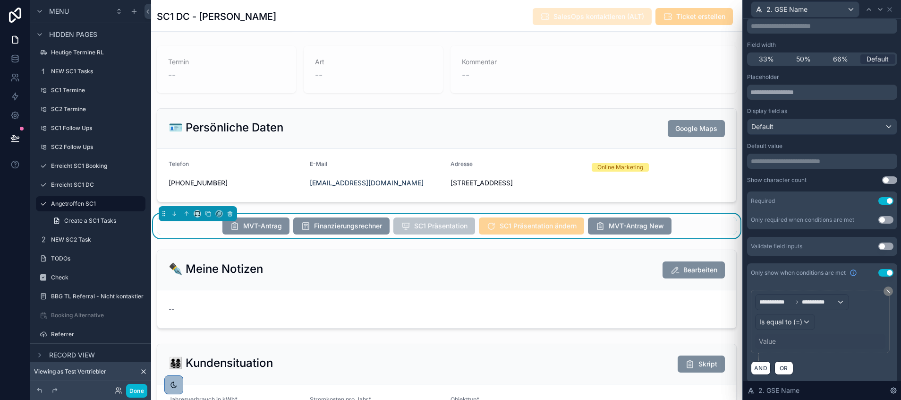
scroll to position [227, 0]
click at [769, 334] on div "Value" at bounding box center [820, 340] width 130 height 15
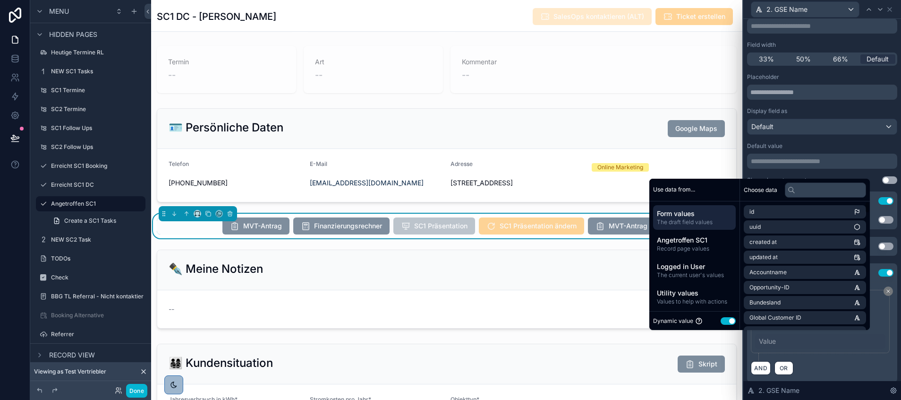
click at [725, 319] on button "Use setting" at bounding box center [728, 321] width 15 height 8
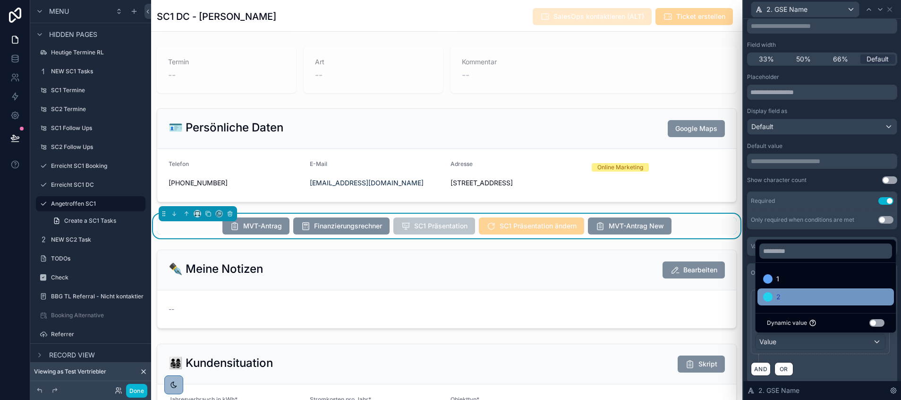
click at [785, 295] on div "2" at bounding box center [825, 296] width 125 height 11
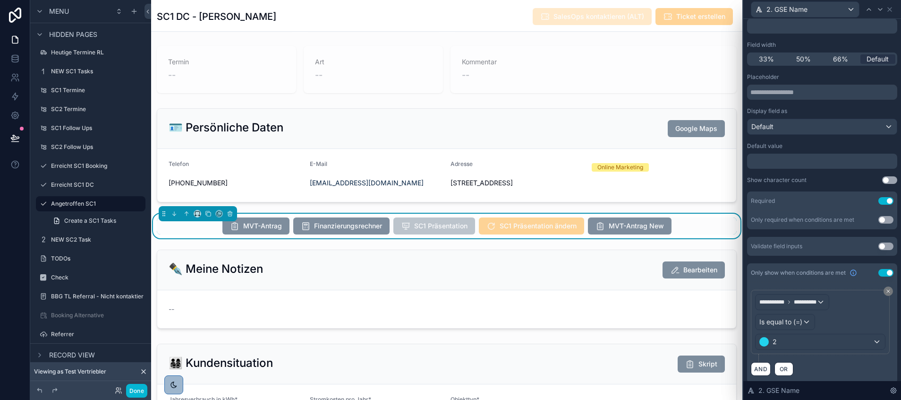
click at [817, 195] on div "Required Use setting" at bounding box center [822, 200] width 150 height 19
click at [880, 9] on icon at bounding box center [881, 10] width 4 height 2
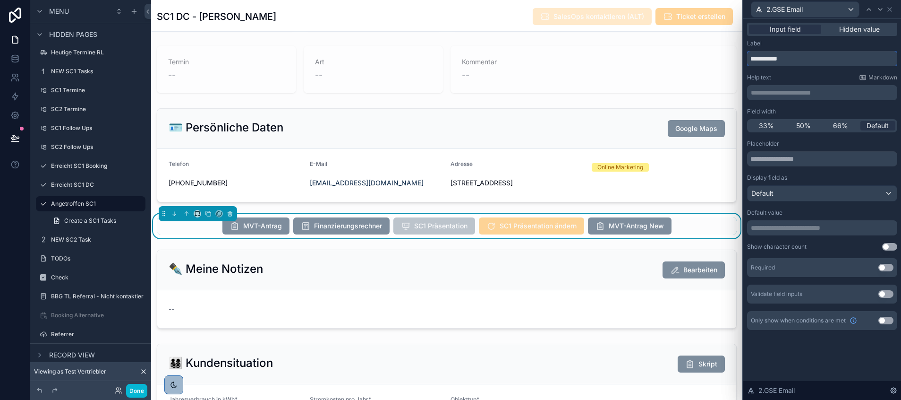
click at [772, 60] on input "**********" at bounding box center [822, 58] width 150 height 15
type input "********"
click at [890, 267] on button "Use setting" at bounding box center [886, 268] width 15 height 8
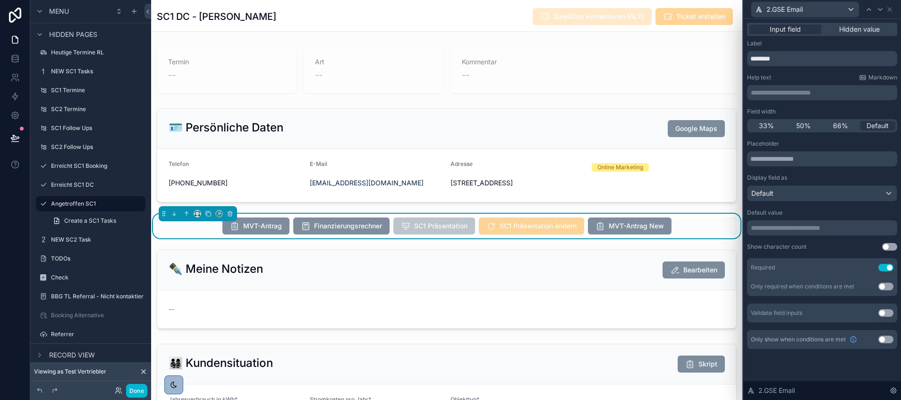
click at [882, 335] on div "Only show when conditions are met Use setting" at bounding box center [822, 339] width 150 height 19
click at [882, 337] on button "Use setting" at bounding box center [886, 339] width 15 height 8
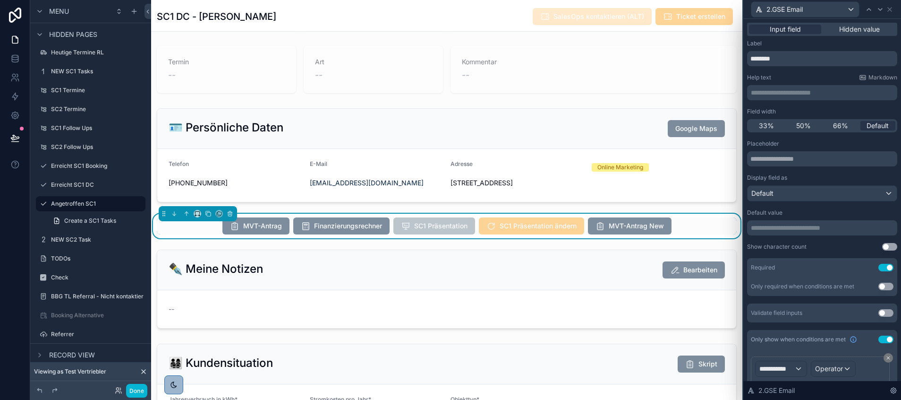
scroll to position [52, 0]
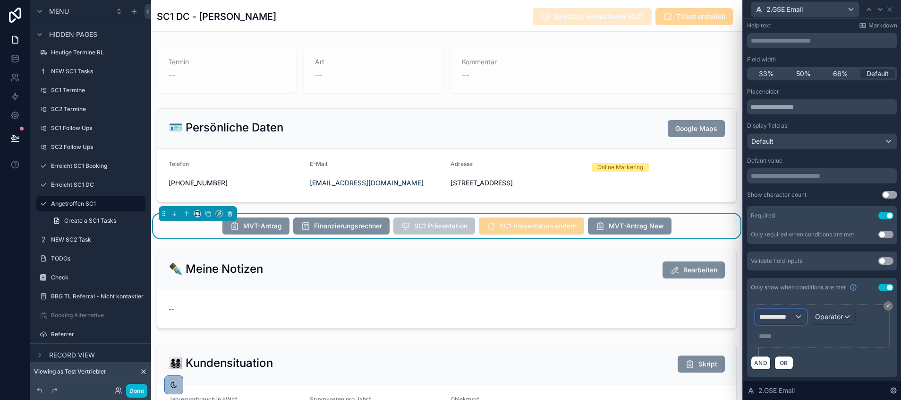
click at [778, 316] on span "**********" at bounding box center [777, 316] width 35 height 9
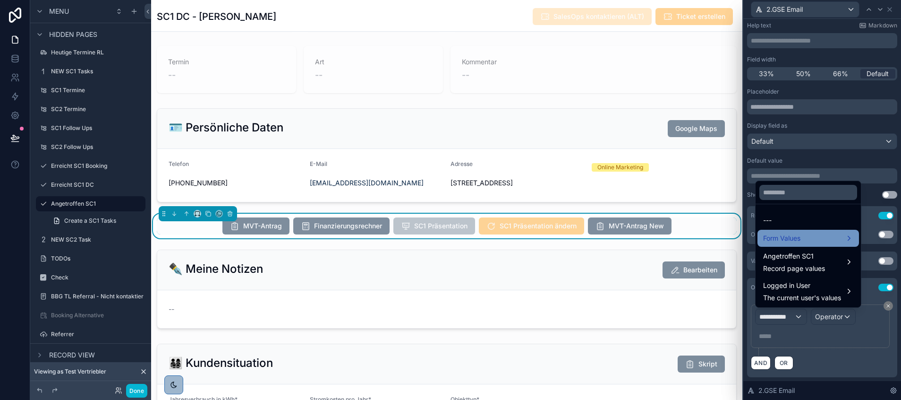
click at [792, 237] on span "Form Values" at bounding box center [781, 237] width 37 height 11
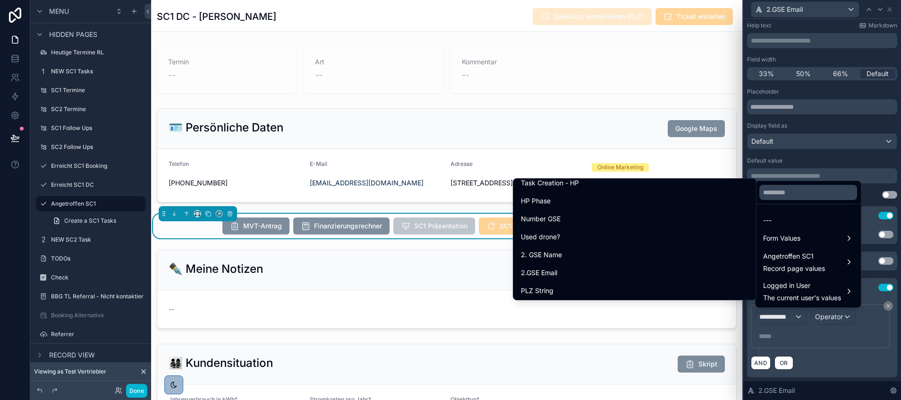
scroll to position [8960, 0]
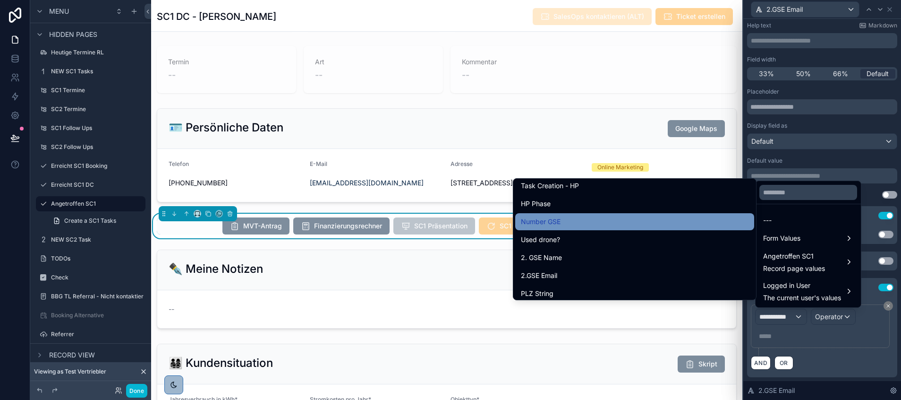
click at [603, 219] on div "Number GSE" at bounding box center [635, 221] width 228 height 11
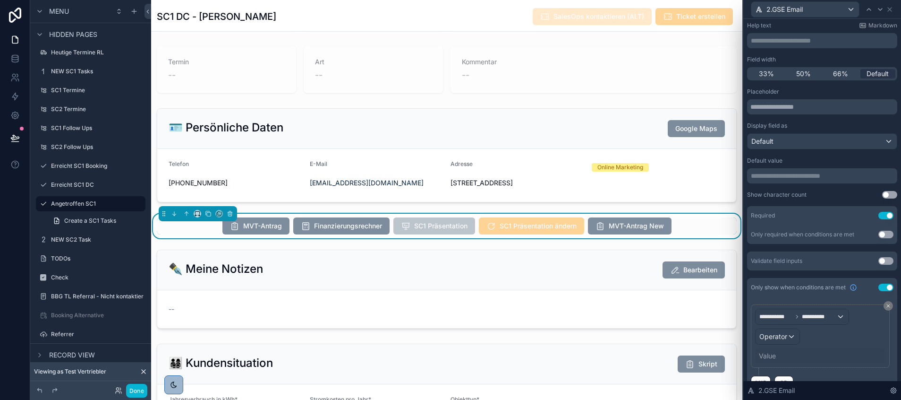
scroll to position [227, 0]
click at [778, 335] on span "Operator" at bounding box center [774, 336] width 28 height 8
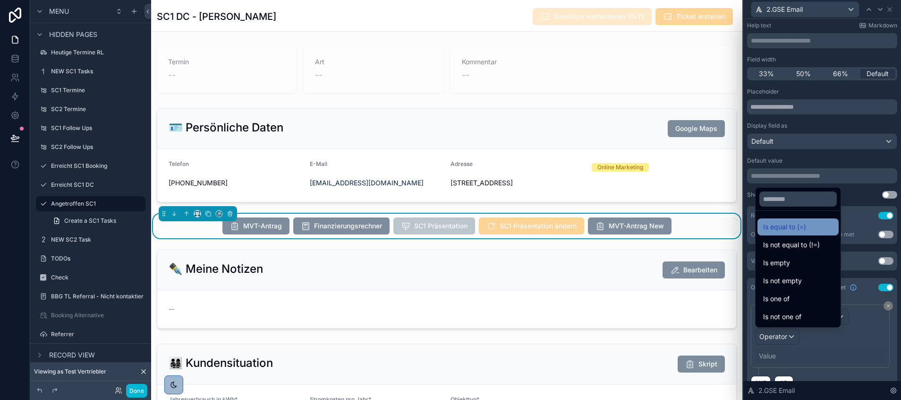
click at [794, 225] on span "Is equal to (=)" at bounding box center [784, 226] width 43 height 11
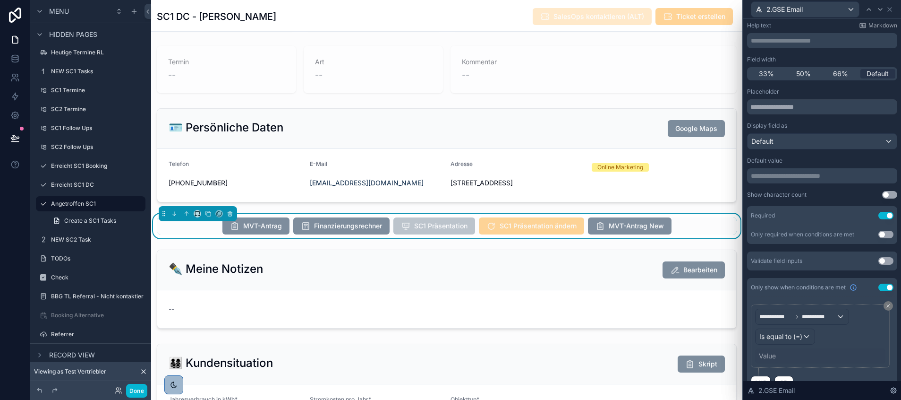
click at [773, 356] on div "Value" at bounding box center [767, 355] width 17 height 9
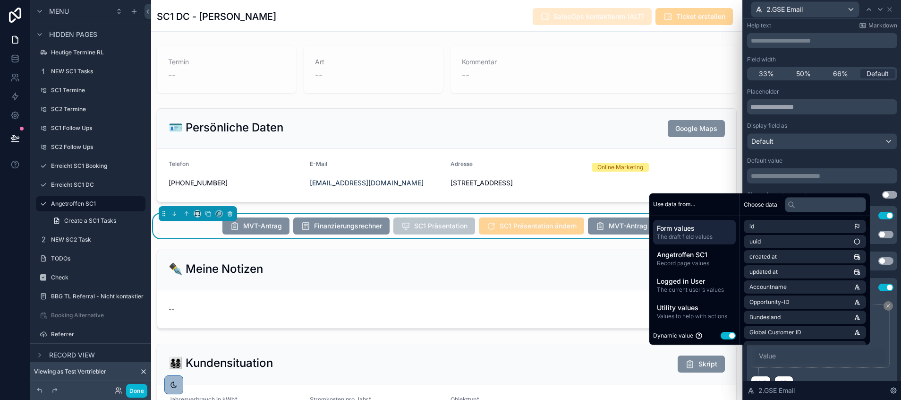
click at [725, 334] on button "Use setting" at bounding box center [728, 336] width 15 height 8
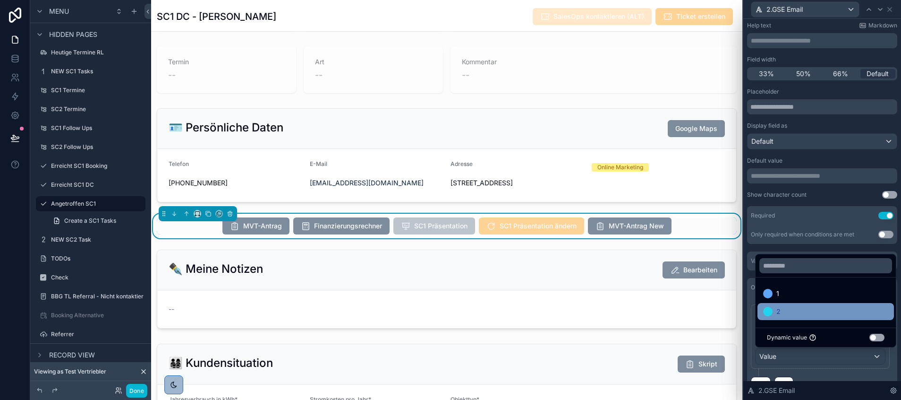
click at [791, 312] on div "2" at bounding box center [825, 311] width 125 height 11
click at [825, 371] on div "**********" at bounding box center [822, 340] width 143 height 72
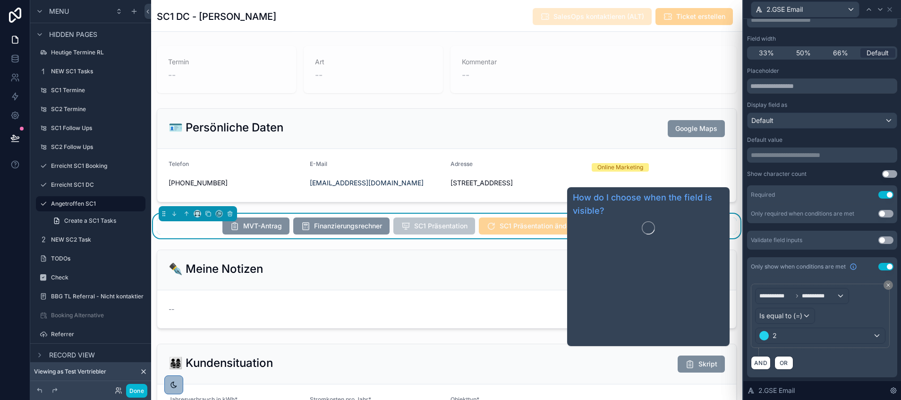
scroll to position [0, 0]
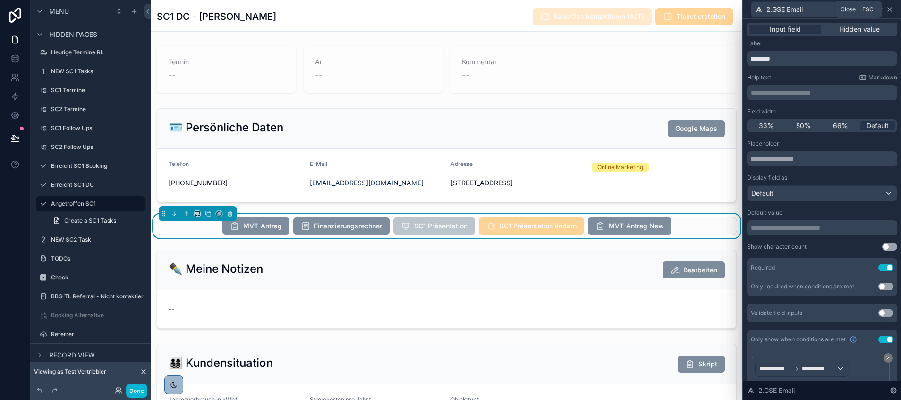
click at [891, 6] on icon at bounding box center [890, 10] width 8 height 8
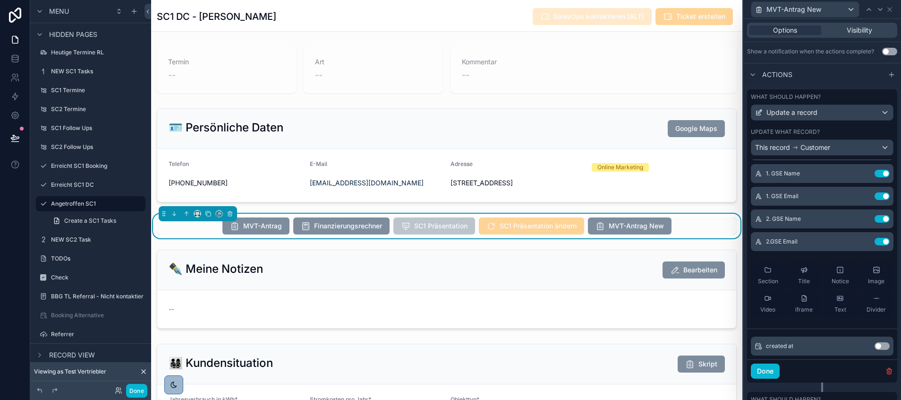
scroll to position [281, 0]
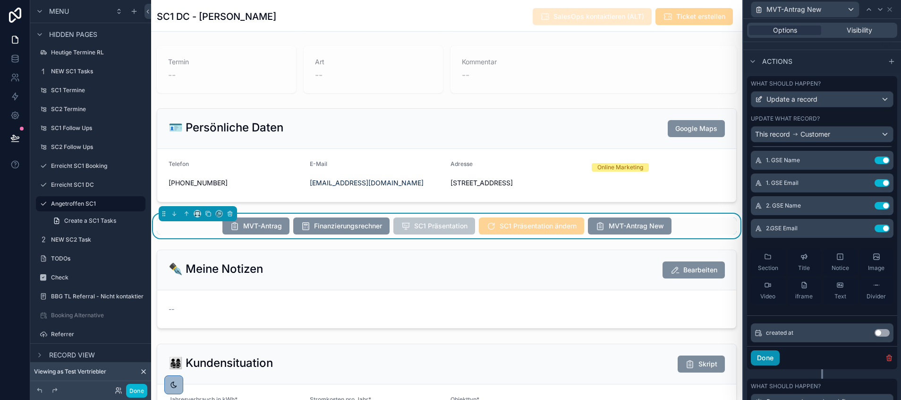
click at [764, 365] on button "Done" at bounding box center [765, 357] width 29 height 15
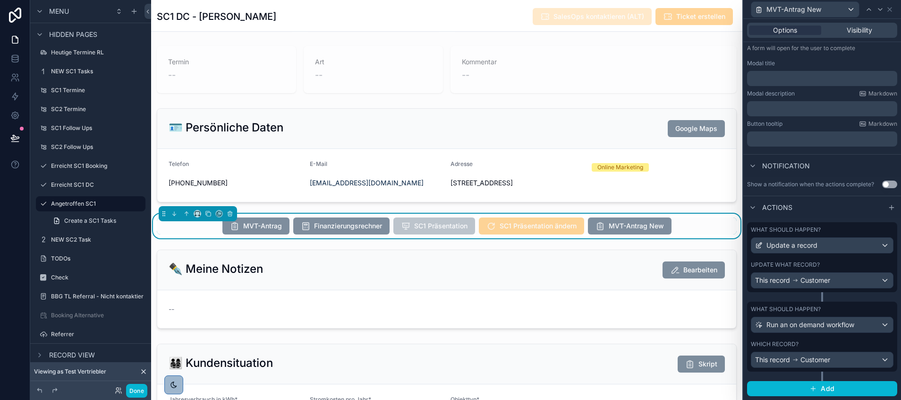
scroll to position [142, 0]
click at [794, 355] on div "This record Customer" at bounding box center [792, 359] width 75 height 9
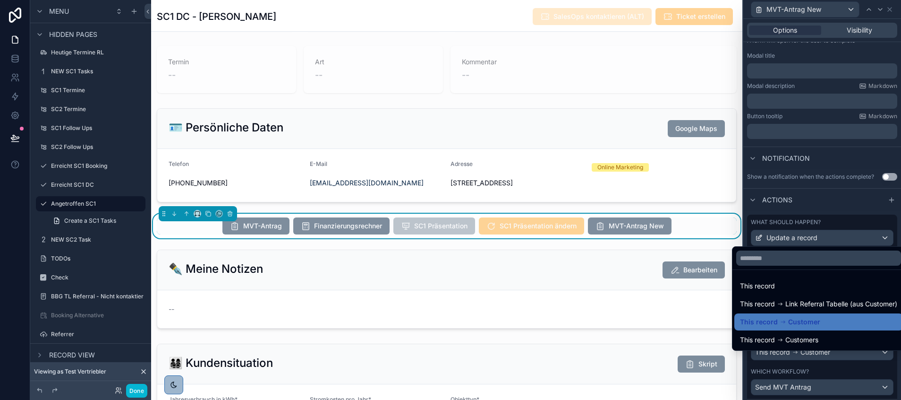
click at [770, 373] on div at bounding box center [823, 200] width 158 height 400
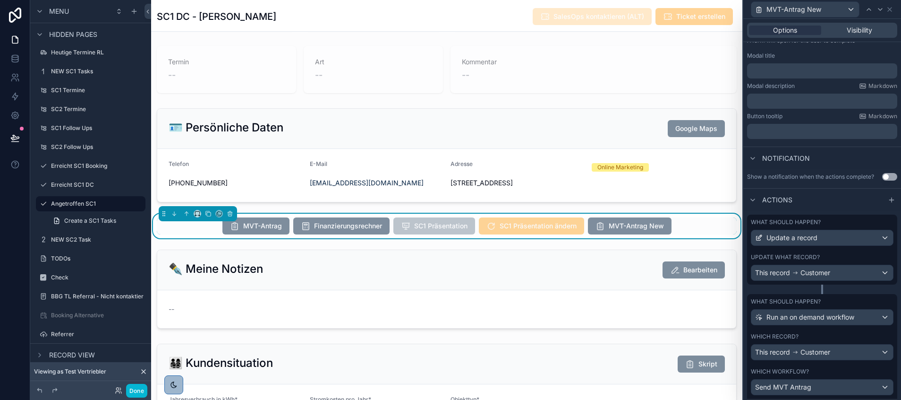
scroll to position [200, 0]
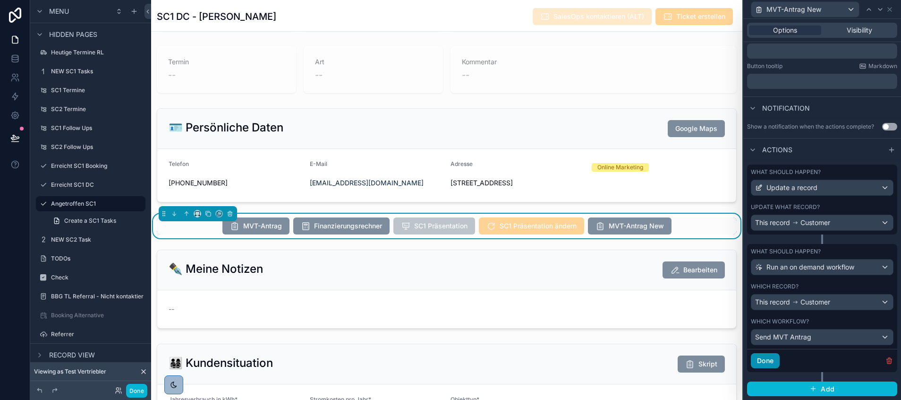
click at [769, 360] on button "Done" at bounding box center [765, 360] width 29 height 15
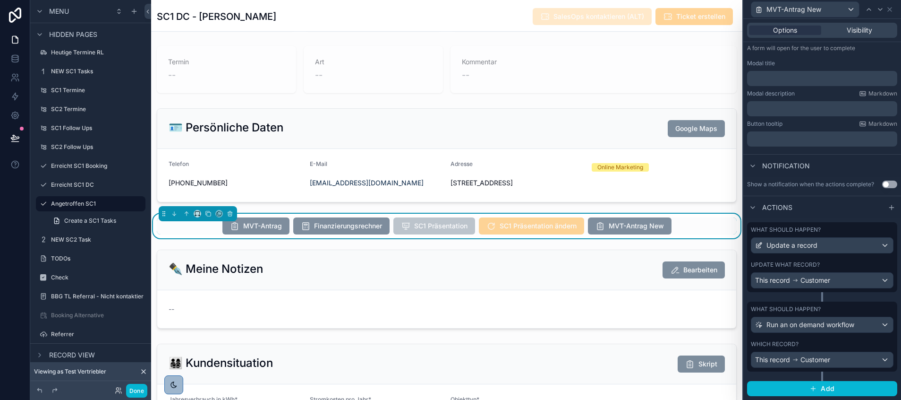
click at [135, 382] on div "Done" at bounding box center [90, 390] width 121 height 19
click at [130, 388] on button "Done" at bounding box center [136, 391] width 21 height 14
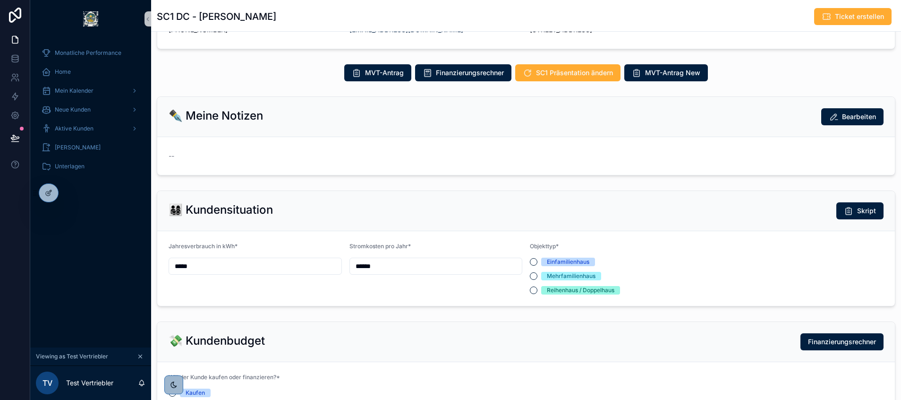
scroll to position [227, 0]
click at [658, 72] on span "MVT-Antrag New" at bounding box center [672, 72] width 55 height 9
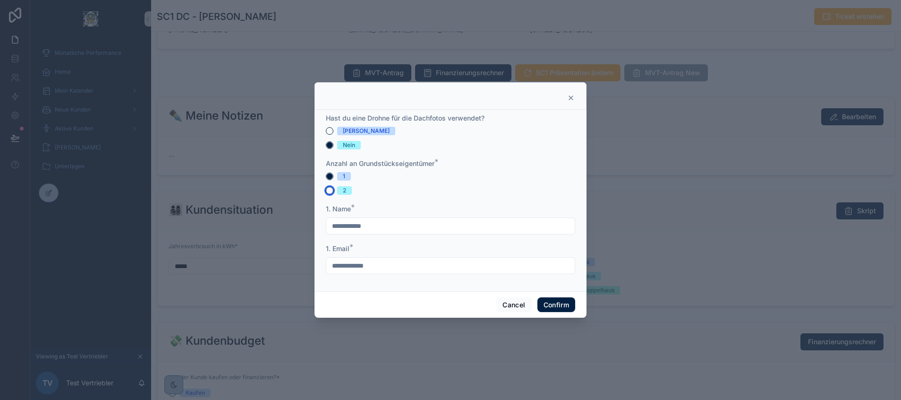
click at [330, 189] on button "2" at bounding box center [330, 191] width 8 height 8
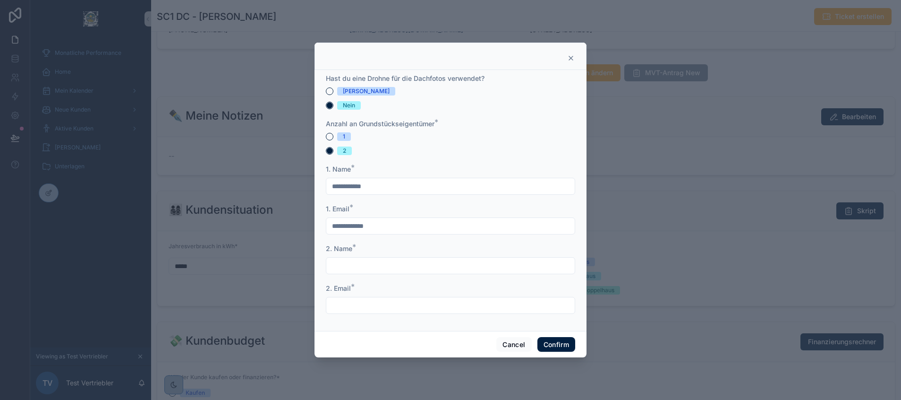
click at [327, 133] on div "1" at bounding box center [450, 136] width 249 height 9
click at [329, 88] on button "[PERSON_NAME]" at bounding box center [330, 91] width 8 height 8
click at [331, 104] on button "Nein" at bounding box center [330, 106] width 8 height 8
click at [330, 140] on div "1" at bounding box center [450, 136] width 249 height 9
click at [330, 137] on button "1" at bounding box center [330, 137] width 8 height 8
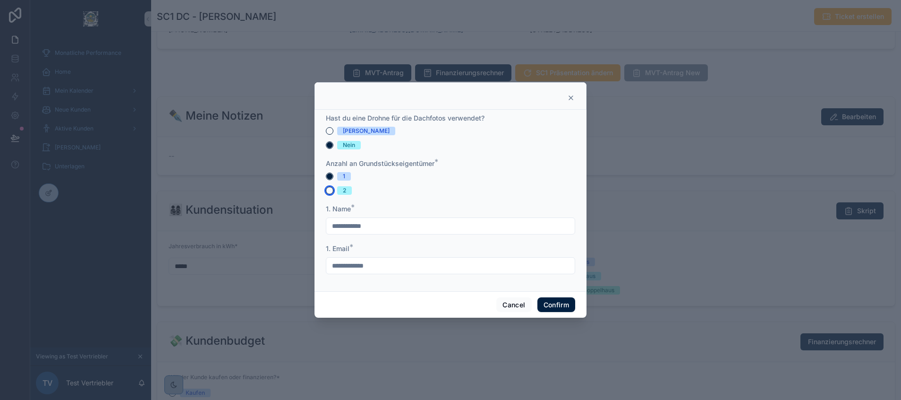
click at [329, 190] on button "2" at bounding box center [330, 191] width 8 height 8
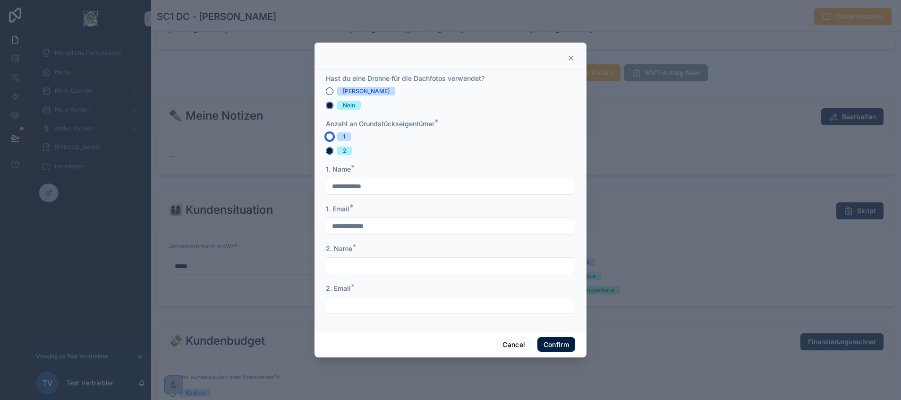
click at [329, 135] on button "1" at bounding box center [330, 137] width 8 height 8
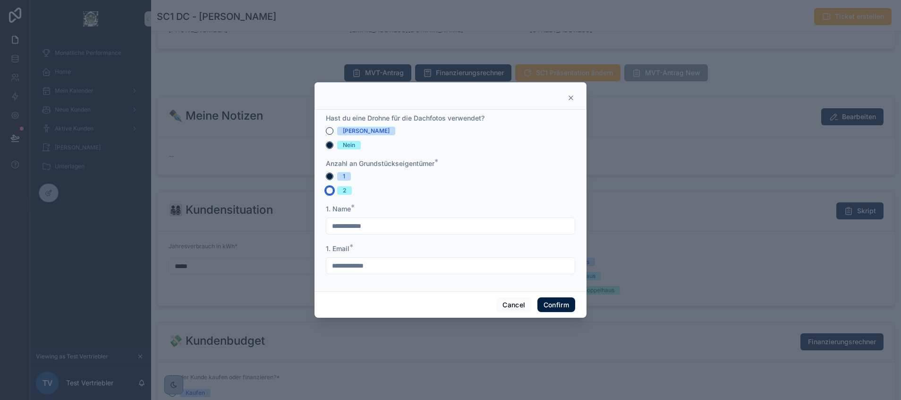
click at [329, 188] on button "2" at bounding box center [330, 191] width 8 height 8
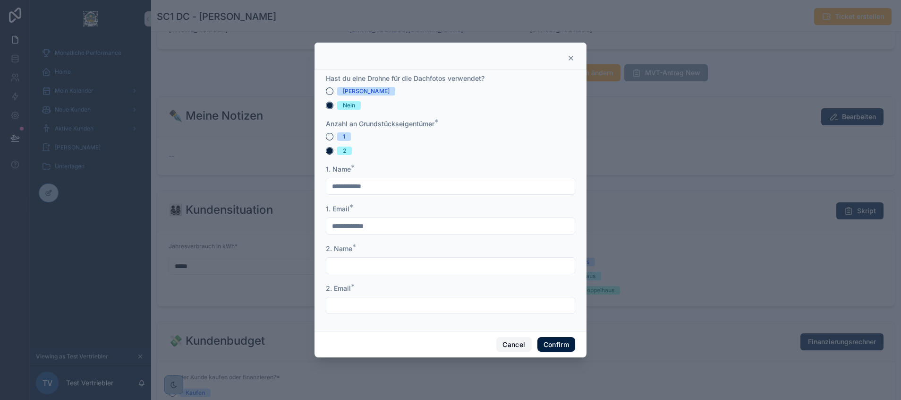
click at [513, 342] on button "Cancel" at bounding box center [513, 344] width 35 height 15
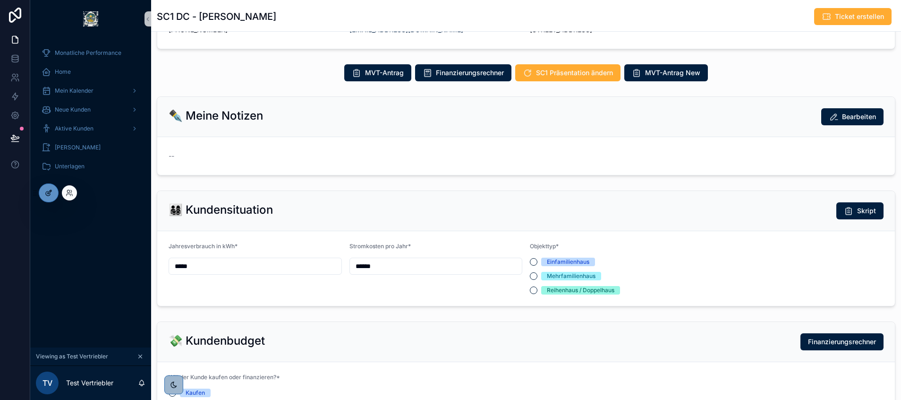
click at [47, 192] on icon at bounding box center [49, 193] width 8 height 8
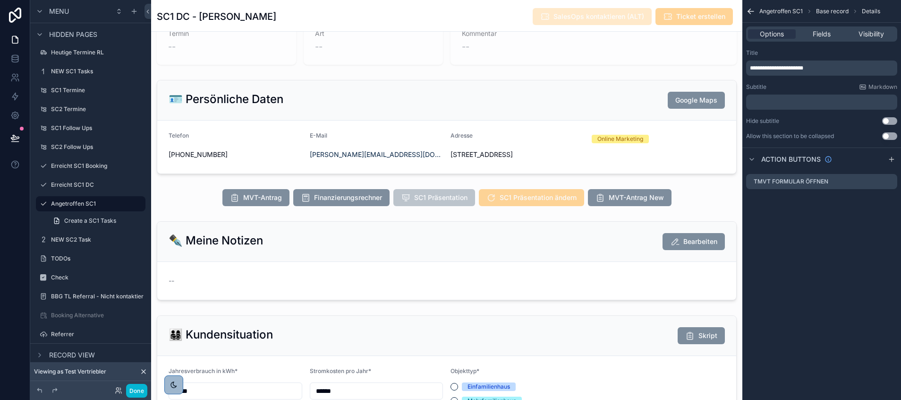
scroll to position [67, 0]
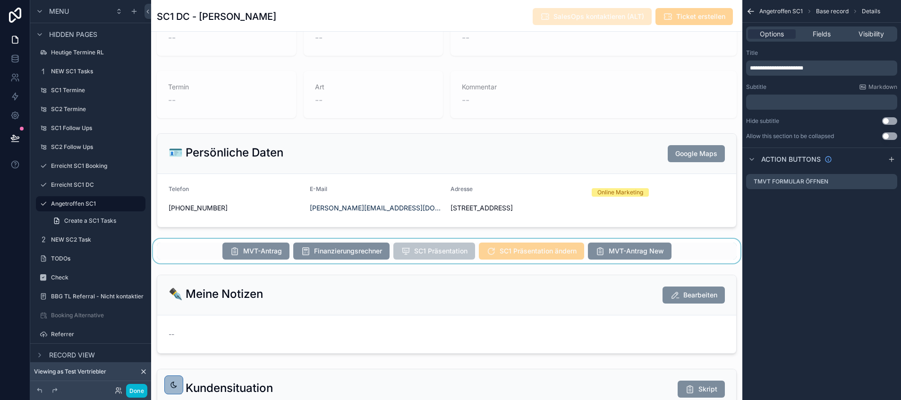
click at [646, 245] on div "scrollable content" at bounding box center [446, 251] width 591 height 25
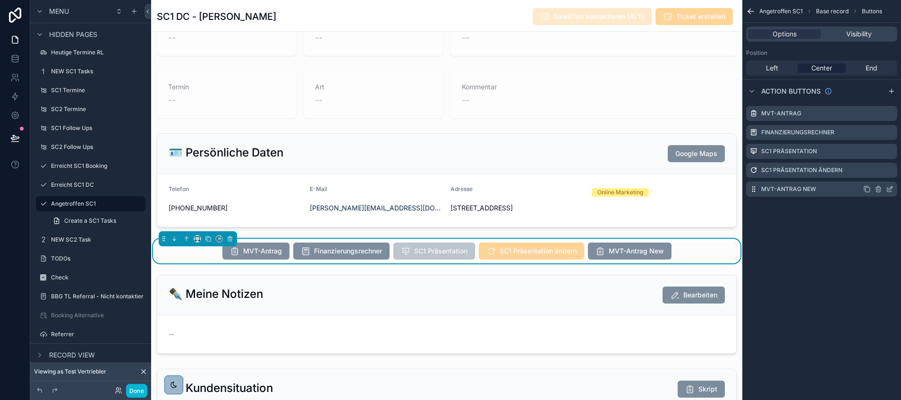
click at [891, 188] on icon "scrollable content" at bounding box center [890, 189] width 8 height 8
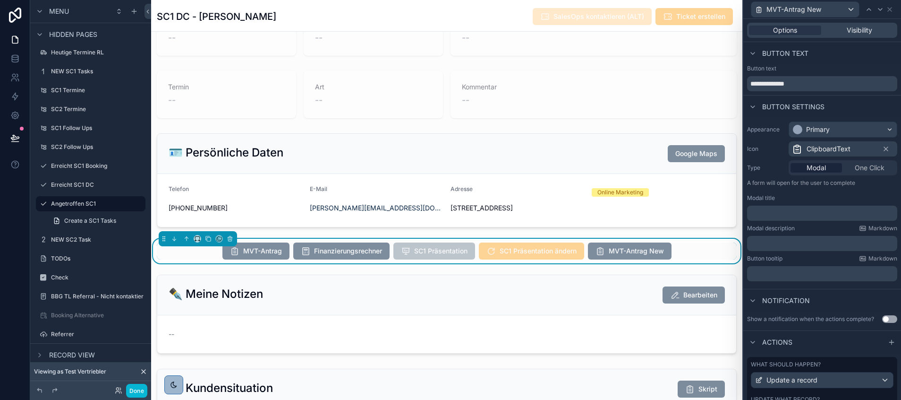
scroll to position [142, 0]
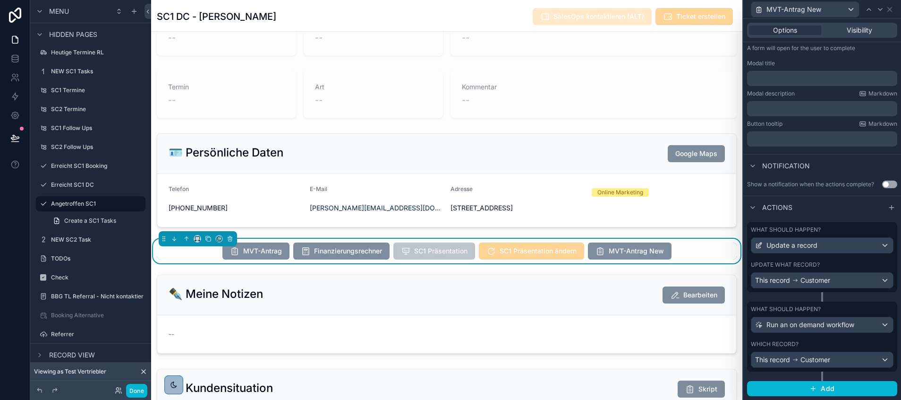
click at [820, 265] on div "Update what record?" at bounding box center [822, 265] width 143 height 8
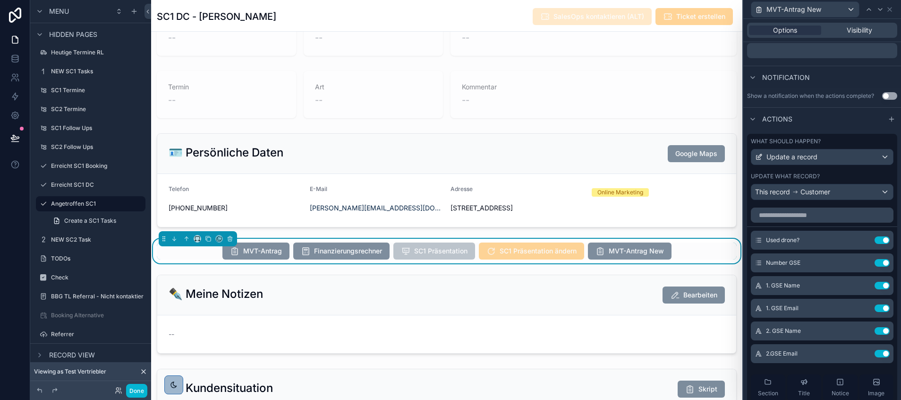
scroll to position [226, 0]
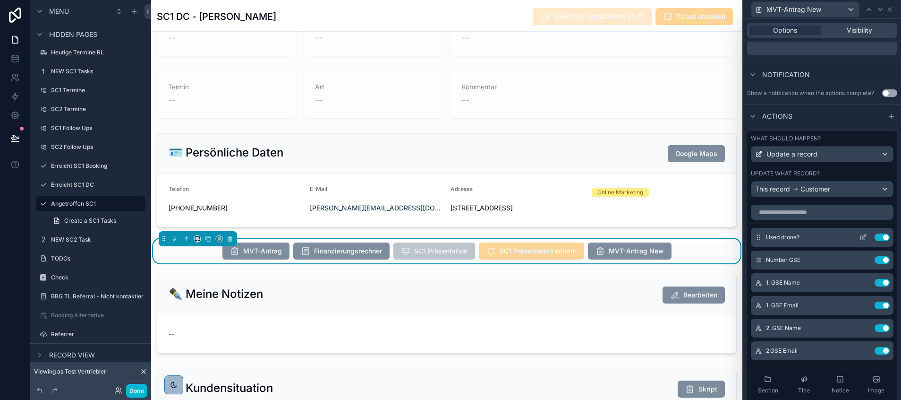
click at [860, 241] on icon at bounding box center [864, 237] width 8 height 8
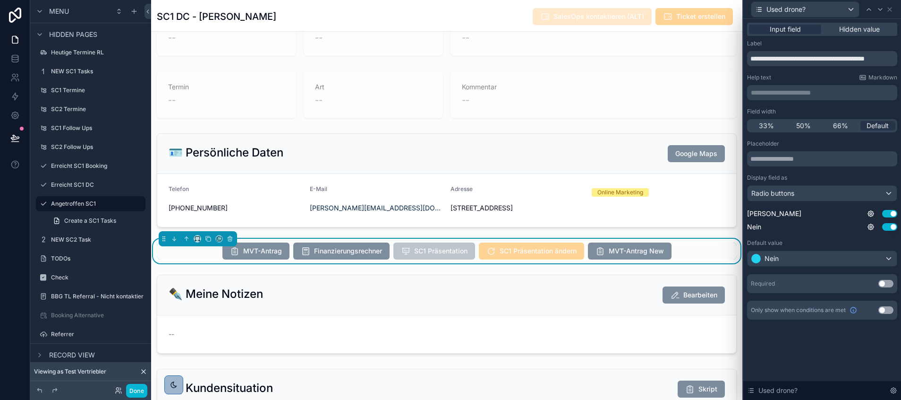
click at [886, 282] on button "Use setting" at bounding box center [886, 284] width 15 height 8
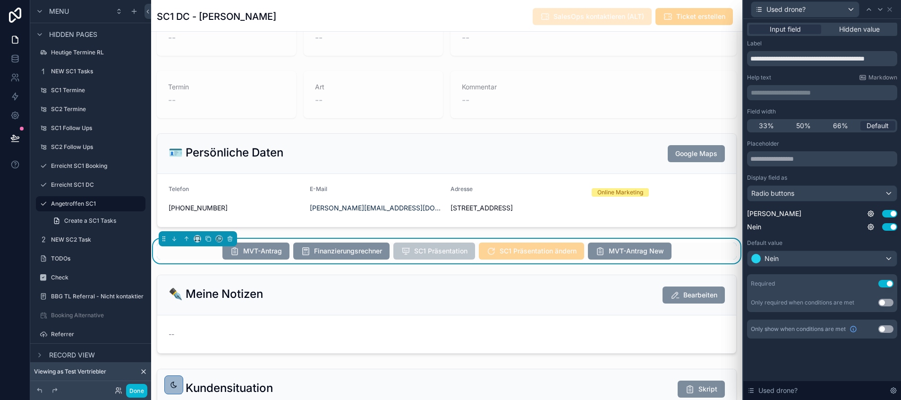
scroll to position [227, 0]
click at [892, 6] on icon at bounding box center [890, 10] width 8 height 8
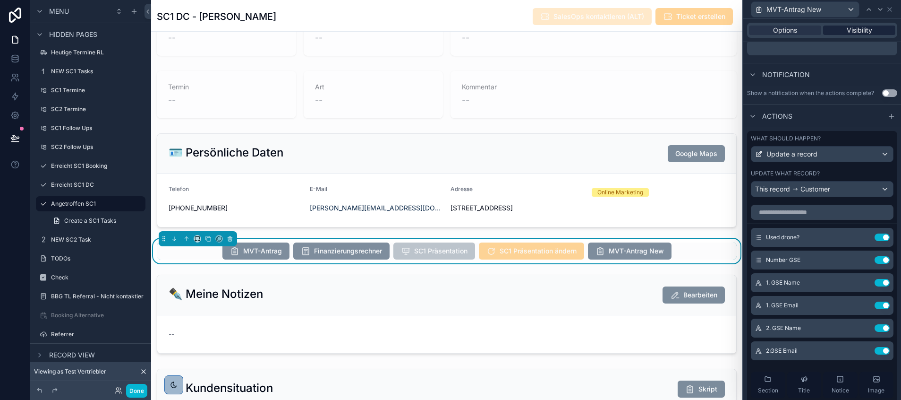
click at [857, 29] on span "Visibility" at bounding box center [860, 30] width 26 height 9
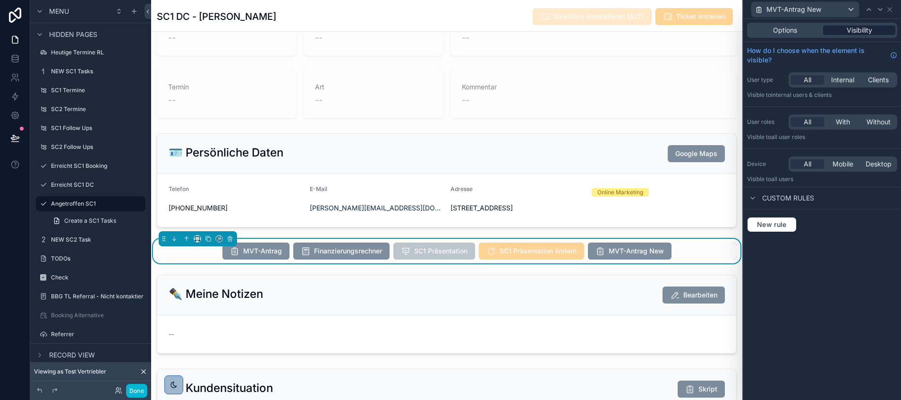
scroll to position [0, 0]
click at [841, 129] on div "All With Without" at bounding box center [843, 121] width 109 height 15
click at [839, 123] on span "With" at bounding box center [843, 121] width 14 height 9
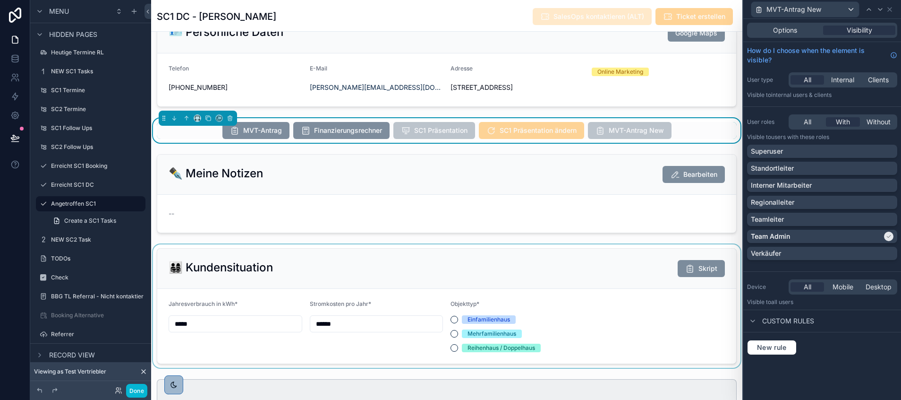
scroll to position [197, 0]
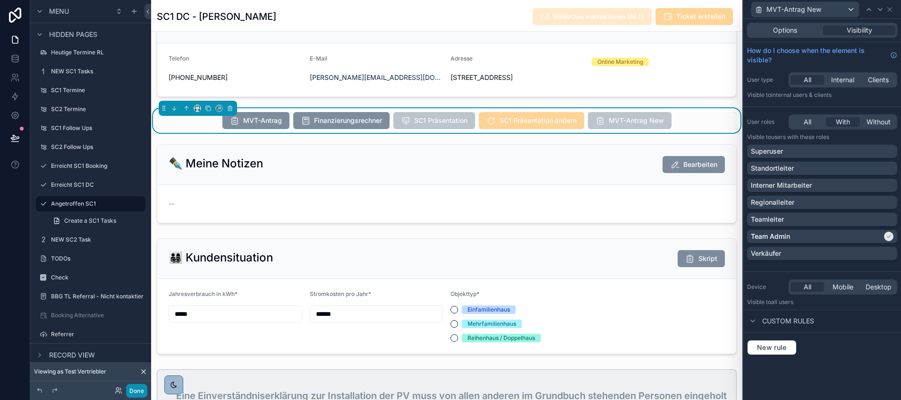
click at [132, 390] on button "Done" at bounding box center [136, 391] width 21 height 14
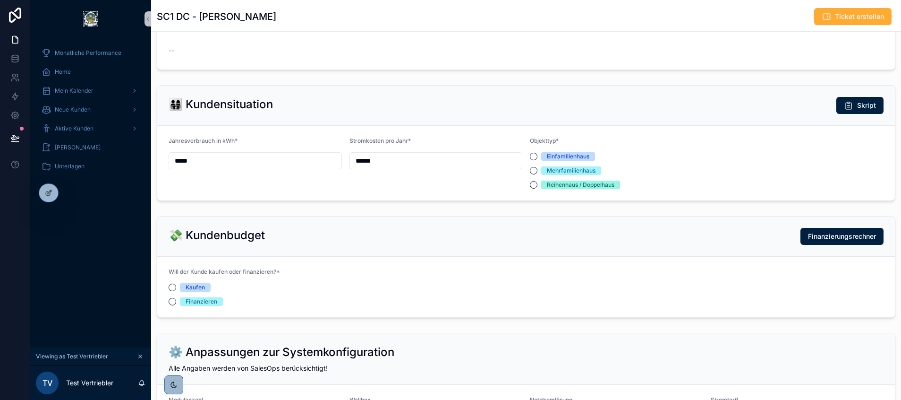
scroll to position [160, 0]
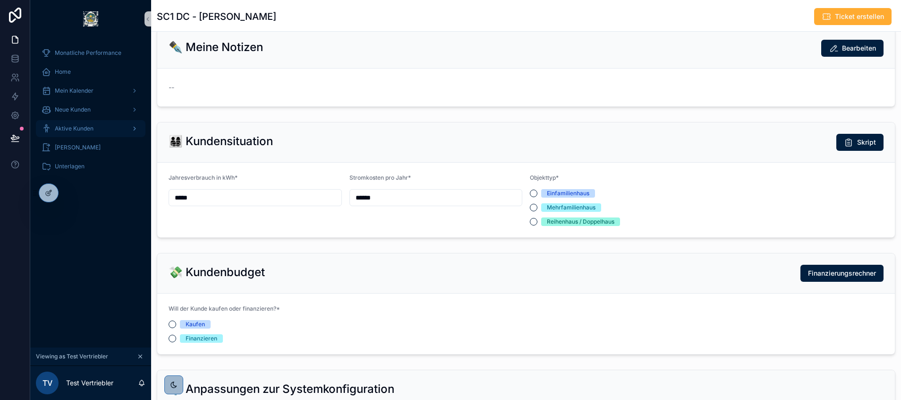
click at [77, 127] on span "Aktive Kunden" at bounding box center [74, 129] width 39 height 8
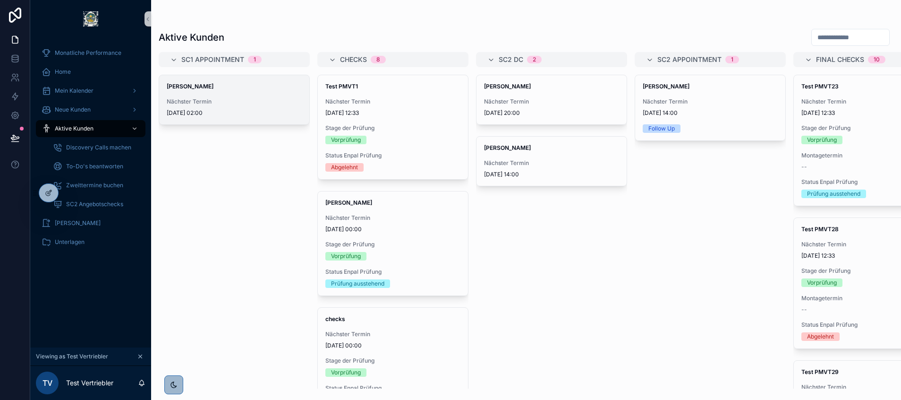
click at [224, 106] on div "Nächster Termin [DATE] 02:00" at bounding box center [234, 107] width 135 height 19
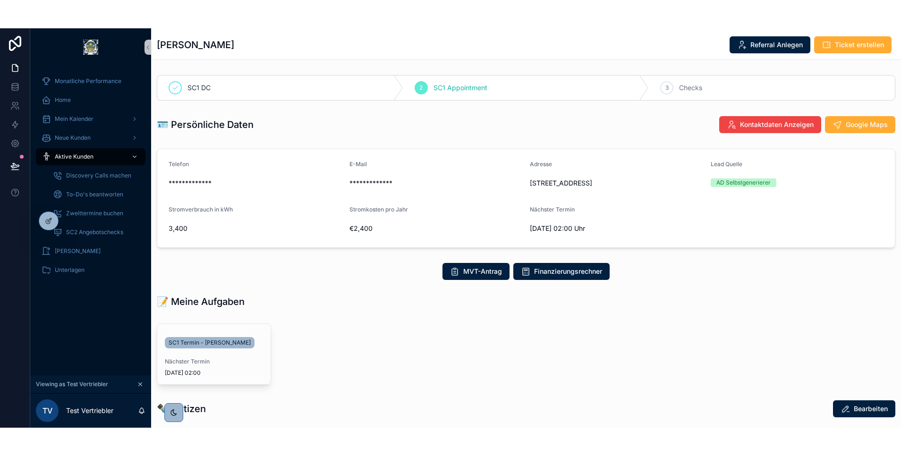
scroll to position [40, 0]
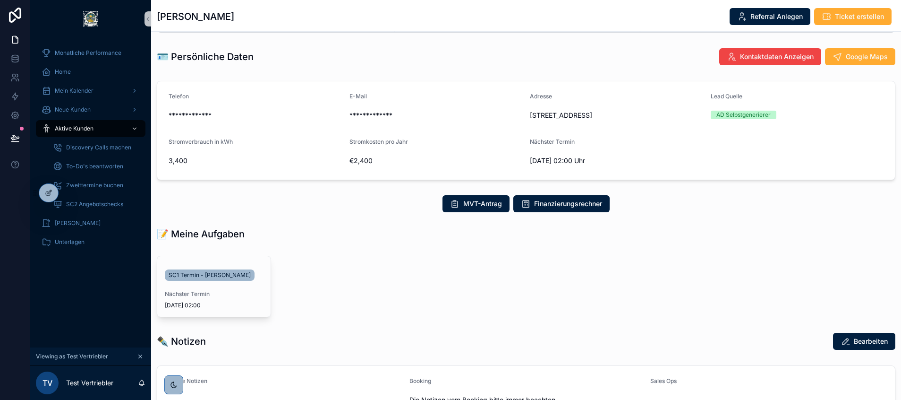
click at [137, 357] on icon "scrollable content" at bounding box center [140, 356] width 7 height 7
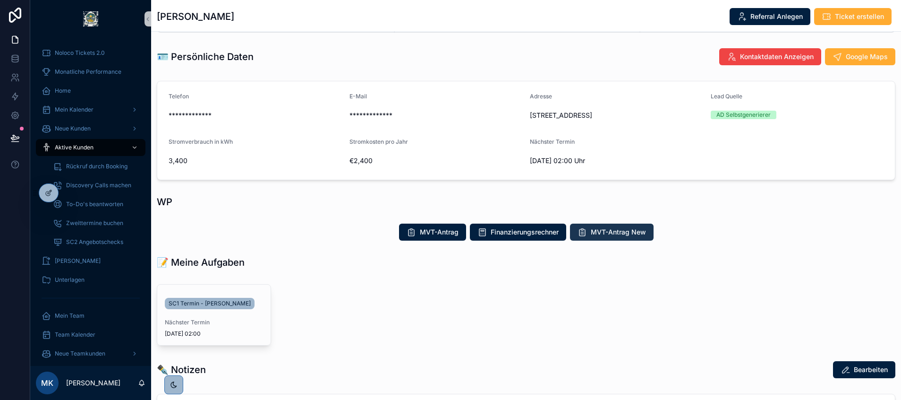
click at [606, 232] on span "MVT-Antrag New" at bounding box center [618, 231] width 55 height 9
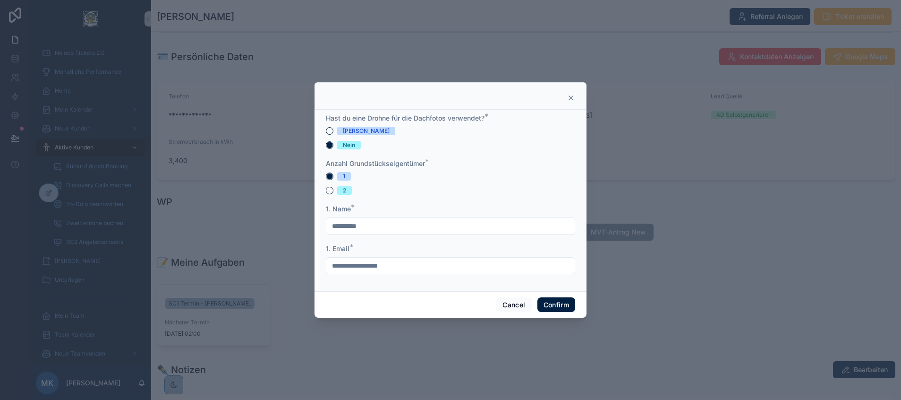
click at [392, 266] on input "**********" at bounding box center [450, 265] width 248 height 13
type input "**********"
click at [555, 303] on button "Confirm" at bounding box center [557, 304] width 38 height 15
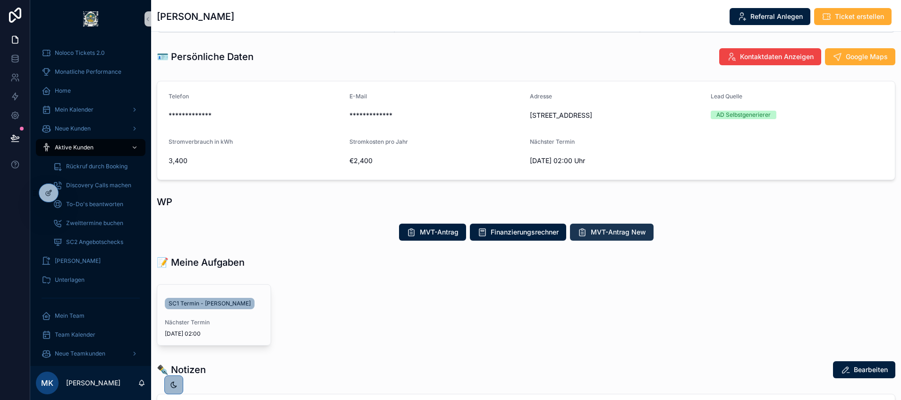
click at [600, 236] on span "MVT-Antrag New" at bounding box center [618, 231] width 55 height 9
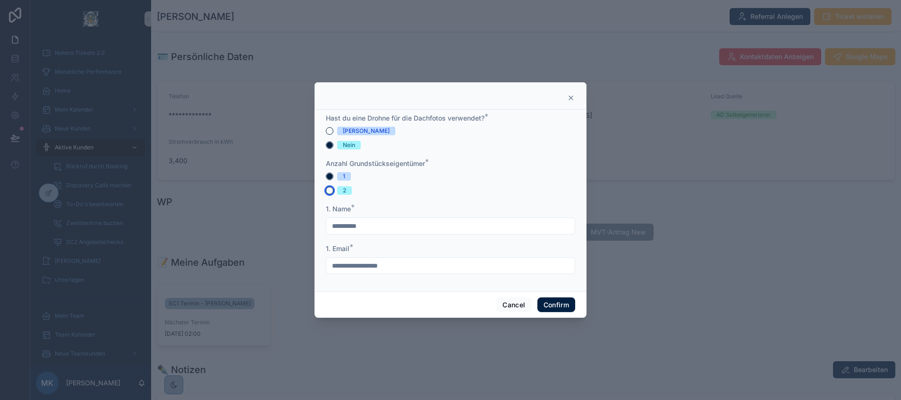
click at [331, 192] on button "2" at bounding box center [330, 191] width 8 height 8
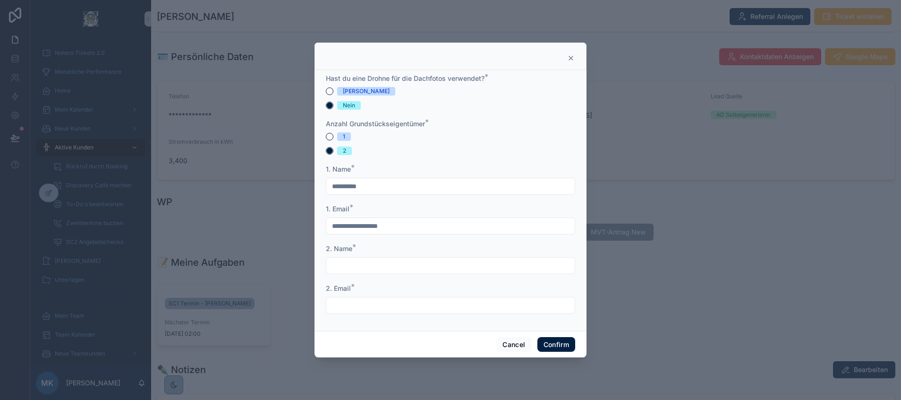
click at [391, 222] on input "**********" at bounding box center [450, 225] width 248 height 13
type input "**********"
click at [353, 267] on input "text" at bounding box center [450, 265] width 248 height 13
type input "***"
click at [344, 305] on input "text" at bounding box center [450, 305] width 248 height 13
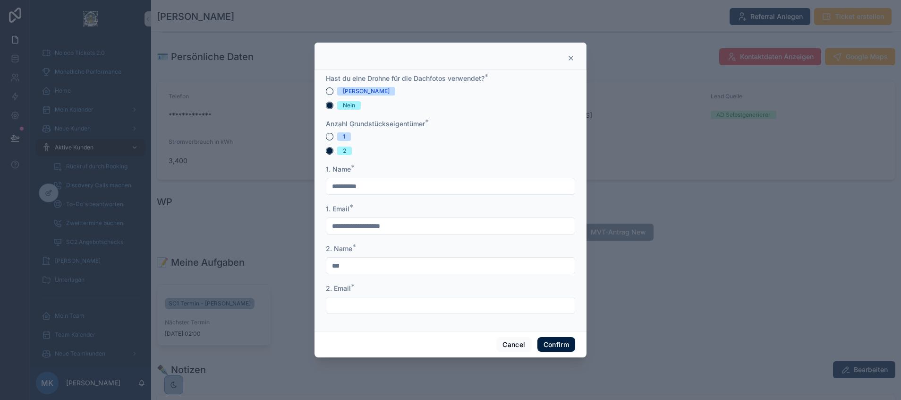
type input "**********"
click at [331, 91] on button "[PERSON_NAME]" at bounding box center [330, 91] width 8 height 8
click at [553, 346] on button "Confirm" at bounding box center [557, 344] width 38 height 15
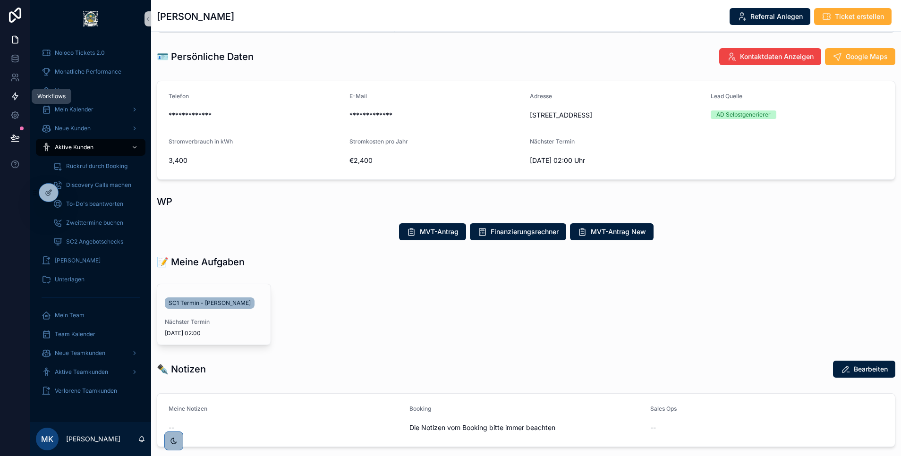
click at [16, 97] on icon at bounding box center [14, 96] width 9 height 9
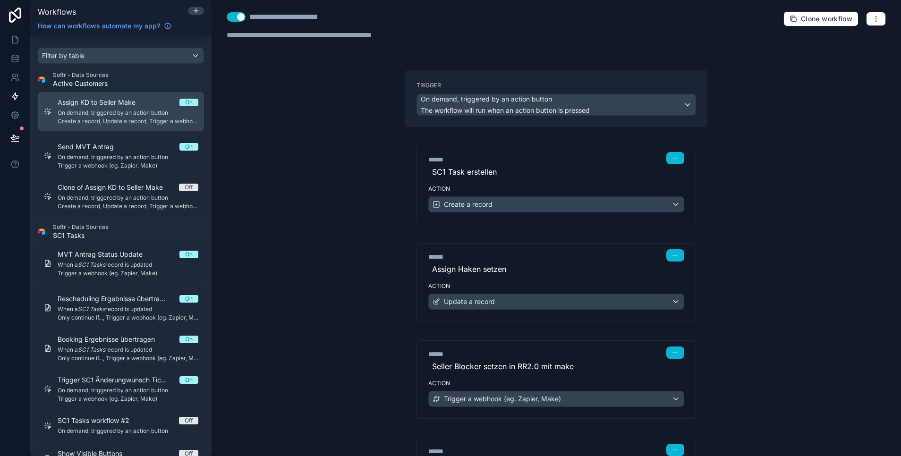
click at [105, 164] on span "Trigger a webhook (eg. Zapier, Make)" at bounding box center [128, 166] width 141 height 8
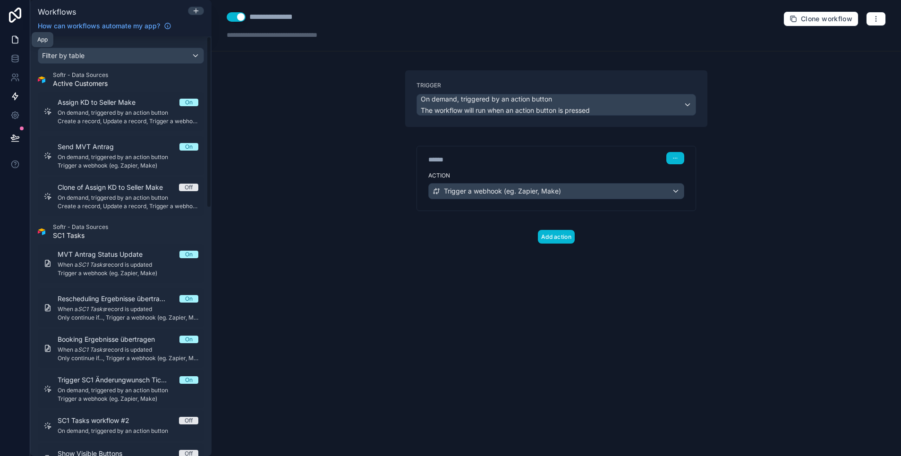
click at [17, 40] on icon at bounding box center [14, 39] width 9 height 9
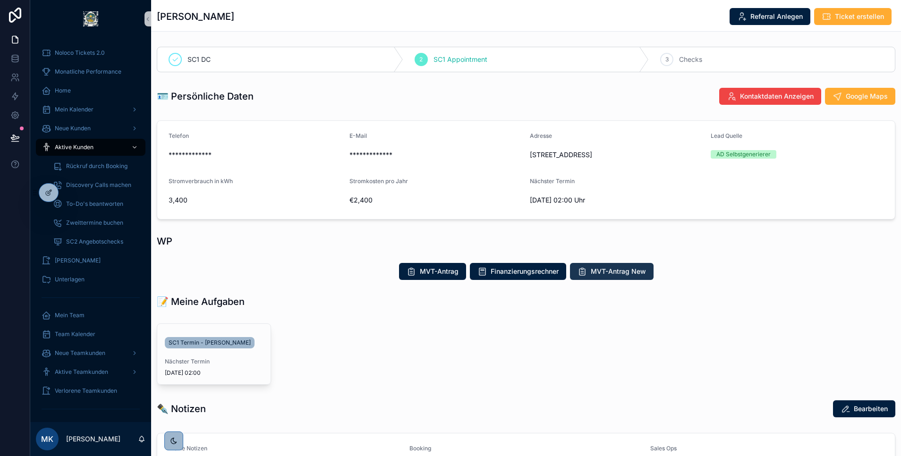
click at [591, 271] on span "MVT-Antrag New" at bounding box center [618, 271] width 55 height 9
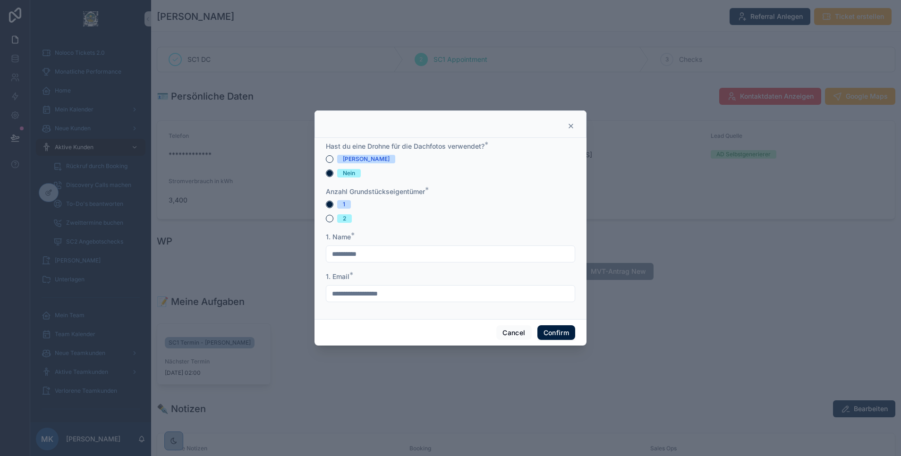
click at [348, 292] on input "**********" at bounding box center [450, 293] width 248 height 13
drag, startPoint x: 423, startPoint y: 292, endPoint x: 326, endPoint y: 291, distance: 96.9
click at [326, 291] on div "**********" at bounding box center [450, 293] width 249 height 17
type input "**********"
click at [369, 249] on input "**********" at bounding box center [450, 254] width 248 height 13
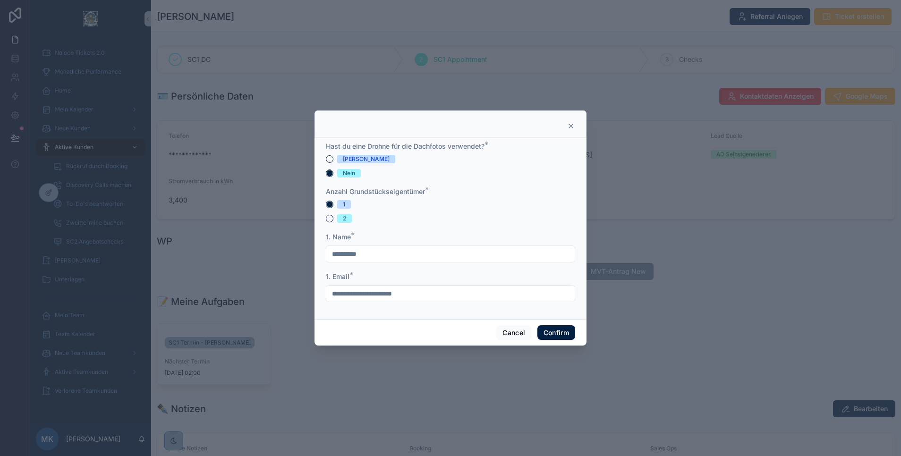
drag, startPoint x: 368, startPoint y: 255, endPoint x: 327, endPoint y: 255, distance: 40.2
click at [327, 255] on input "**********" at bounding box center [450, 254] width 248 height 13
type input "**********"
click at [331, 159] on button "[PERSON_NAME]" at bounding box center [330, 159] width 8 height 8
click at [550, 334] on button "Confirm" at bounding box center [557, 332] width 38 height 15
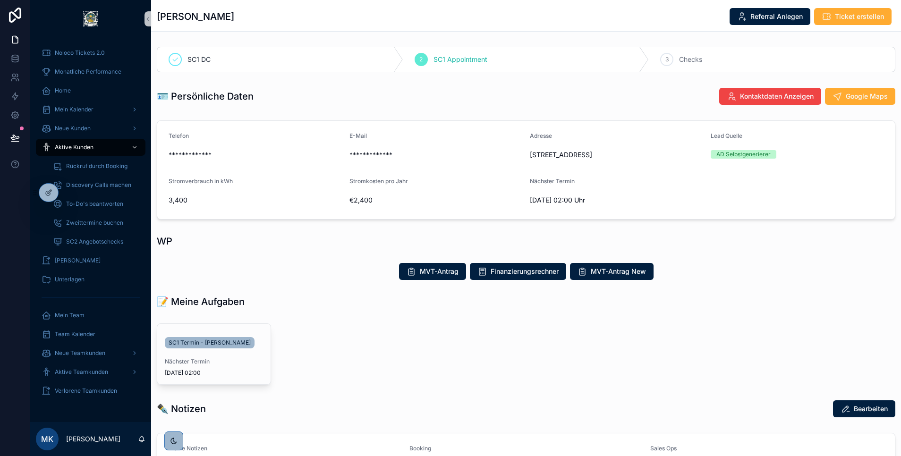
scroll to position [54, 0]
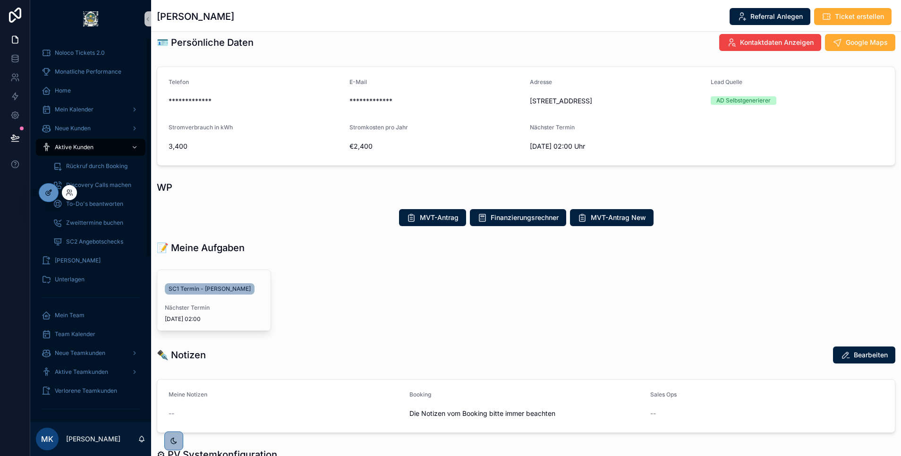
click at [49, 193] on icon at bounding box center [49, 193] width 8 height 8
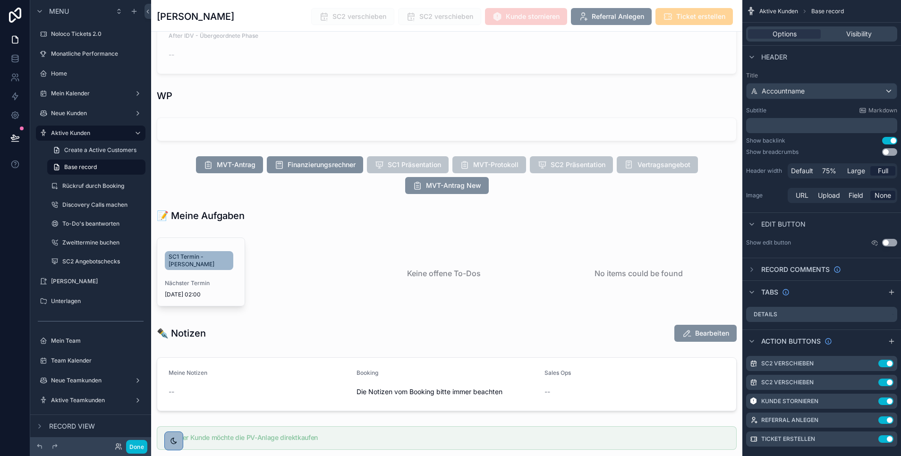
scroll to position [1064, 0]
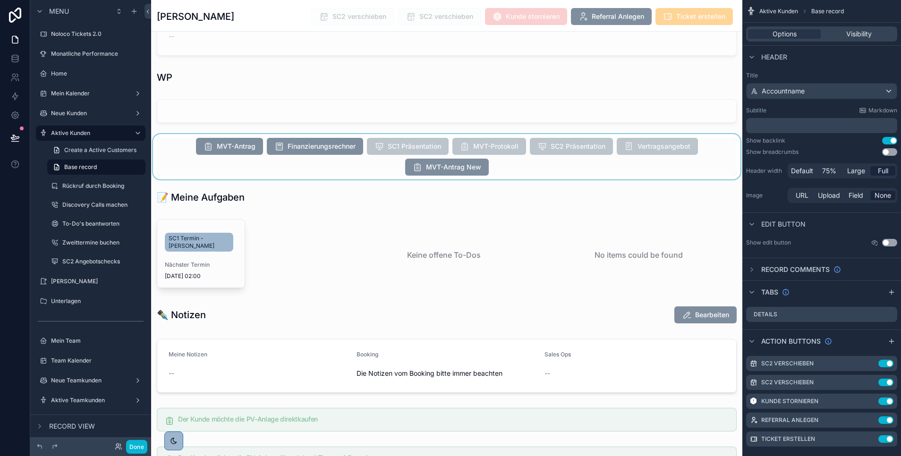
click at [430, 180] on div "scrollable content" at bounding box center [446, 156] width 591 height 45
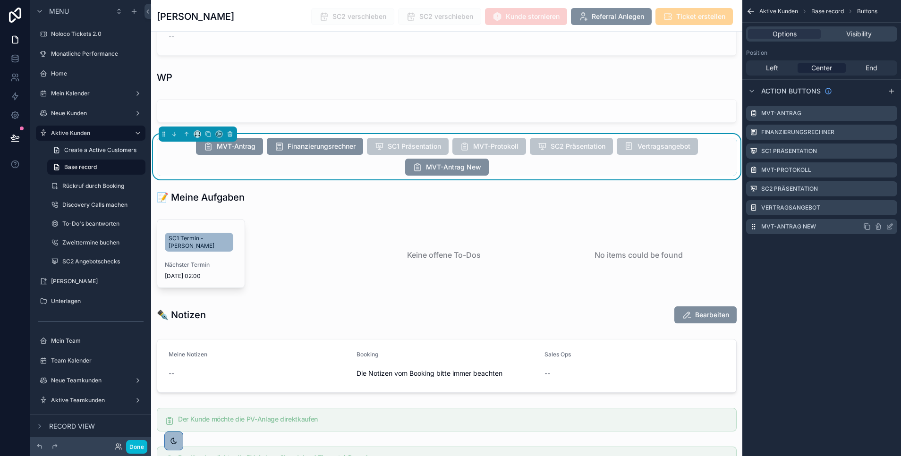
click at [888, 225] on icon "scrollable content" at bounding box center [890, 227] width 4 height 4
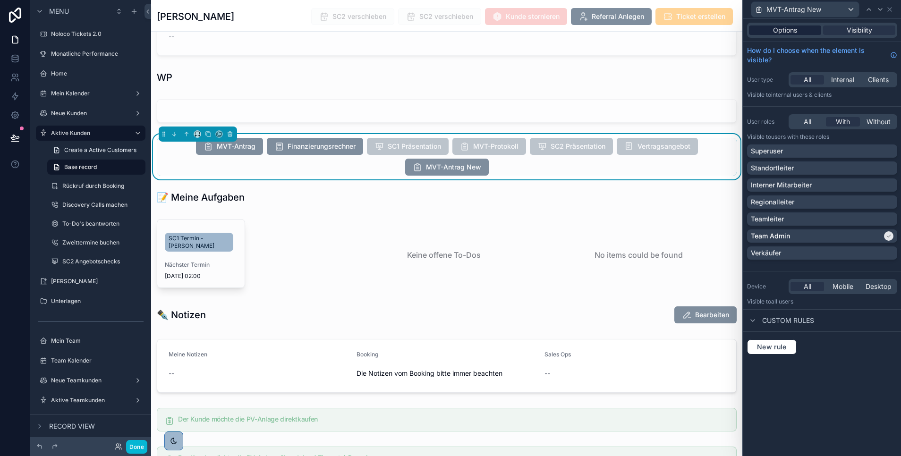
click at [780, 33] on span "Options" at bounding box center [785, 30] width 24 height 9
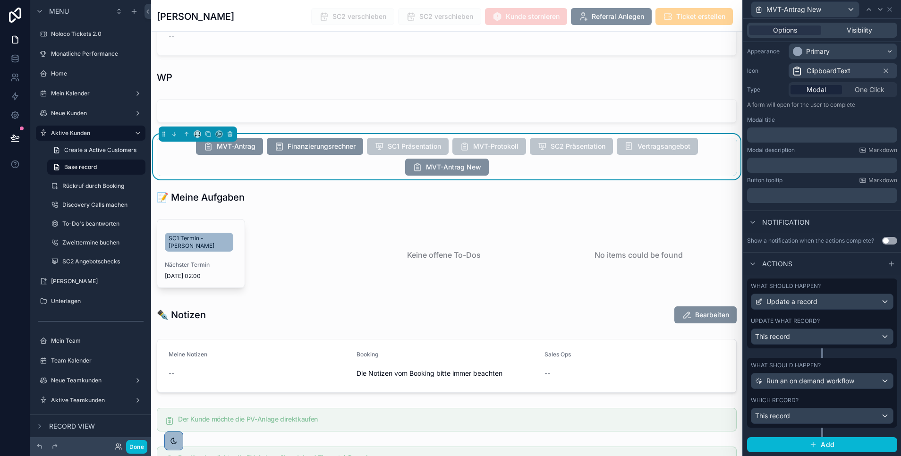
scroll to position [85, 0]
click at [798, 330] on div "This record" at bounding box center [823, 336] width 142 height 15
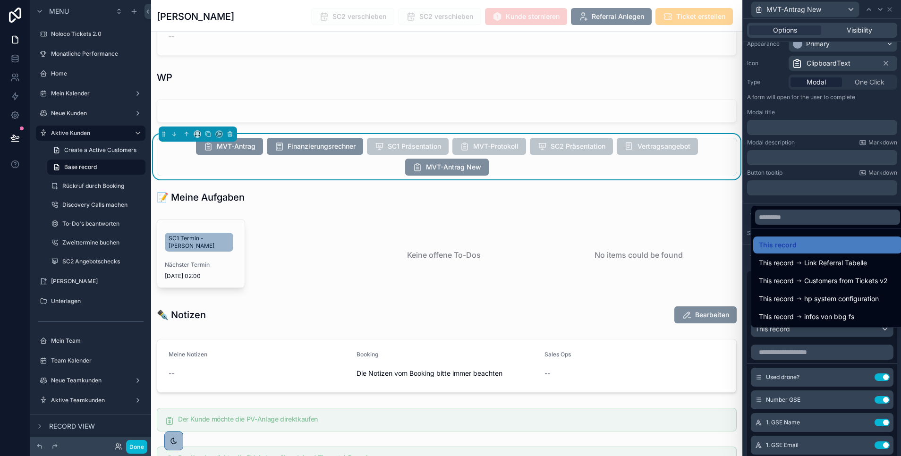
click at [776, 374] on div at bounding box center [823, 228] width 158 height 456
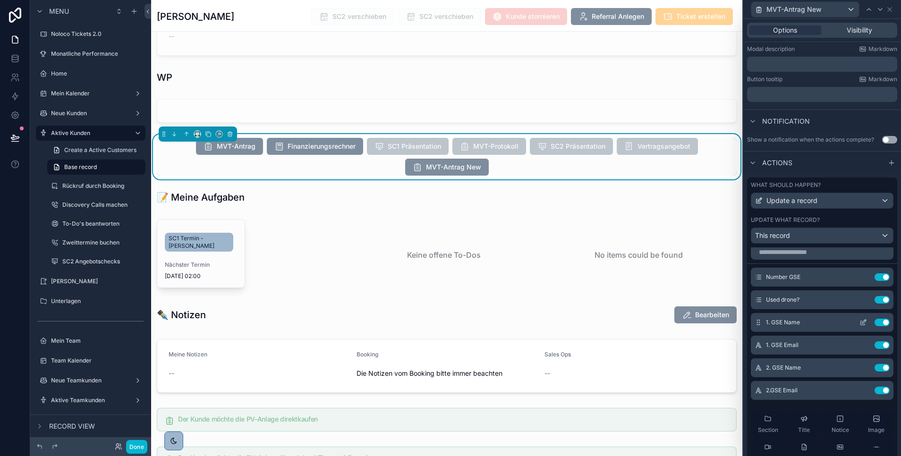
scroll to position [5, 0]
click at [863, 393] on icon at bounding box center [865, 391] width 4 height 4
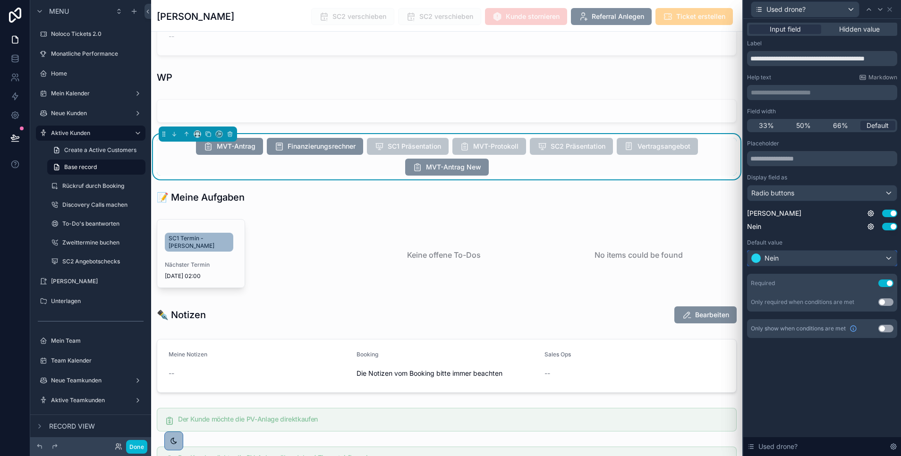
click at [838, 263] on div "Nein" at bounding box center [822, 258] width 149 height 15
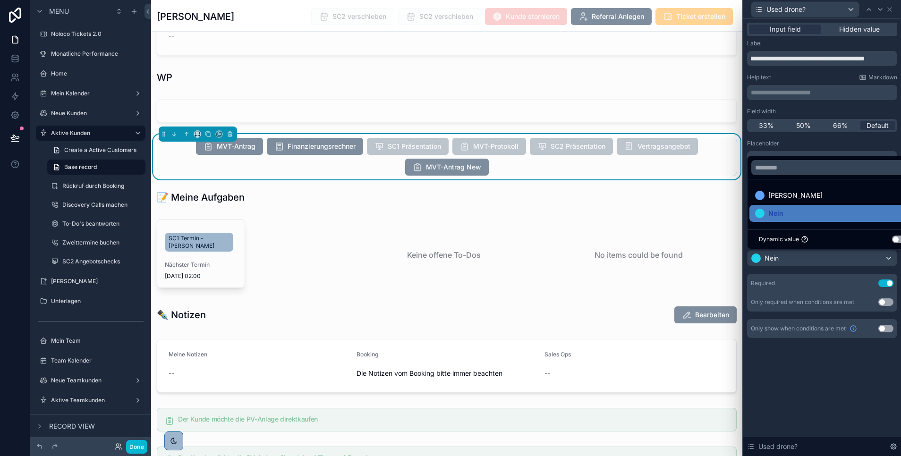
click at [820, 281] on div at bounding box center [823, 228] width 158 height 456
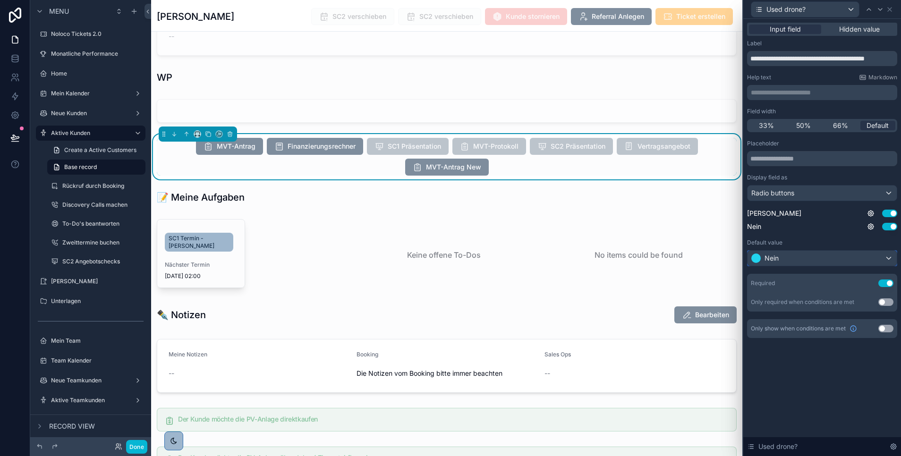
click at [807, 254] on div "Nein" at bounding box center [822, 258] width 149 height 15
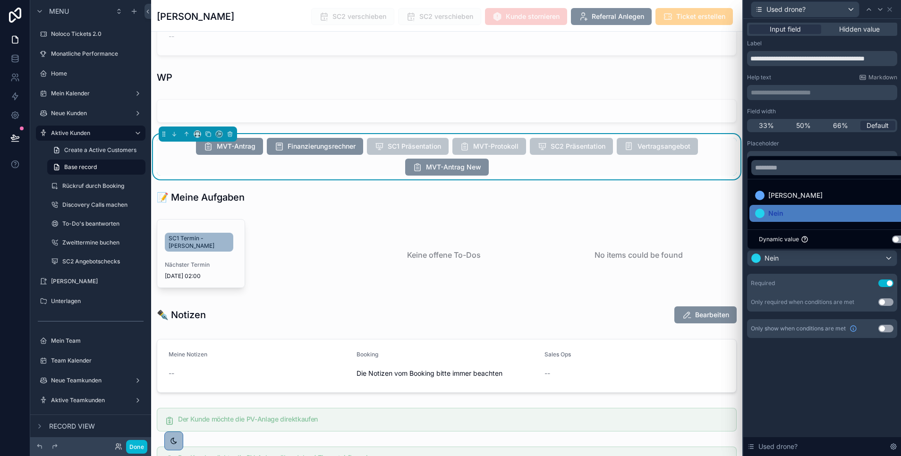
click at [896, 238] on button "Use setting" at bounding box center [899, 240] width 15 height 8
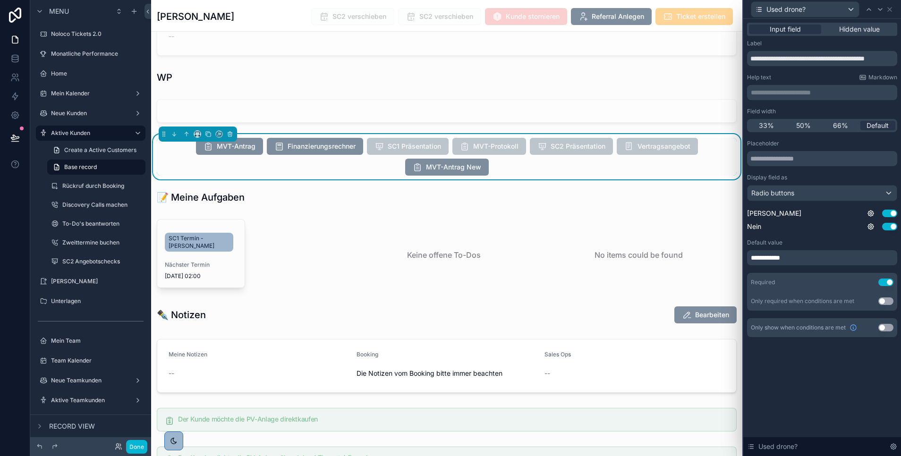
click at [778, 255] on span "**********" at bounding box center [768, 257] width 35 height 9
click at [797, 283] on div "Required Use setting" at bounding box center [822, 282] width 150 height 19
click at [817, 257] on div "**********" at bounding box center [822, 257] width 150 height 15
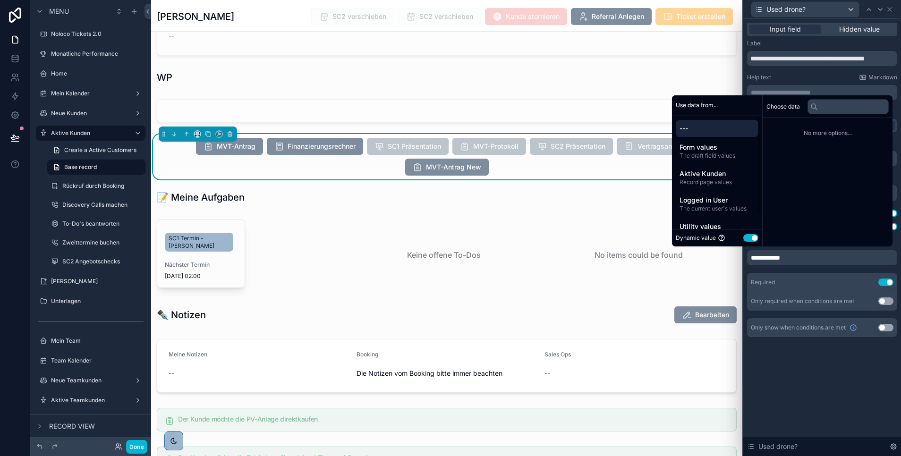
click at [744, 234] on button "Use setting" at bounding box center [751, 238] width 15 height 8
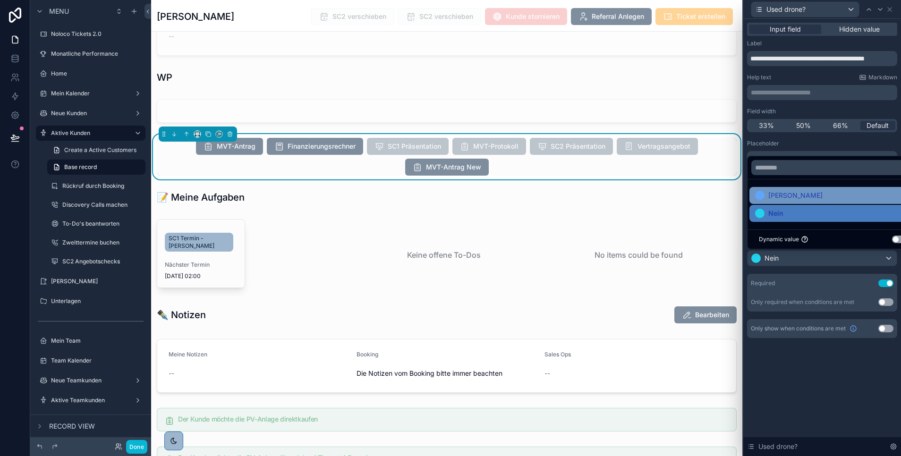
click at [774, 196] on span "[PERSON_NAME]" at bounding box center [796, 195] width 54 height 11
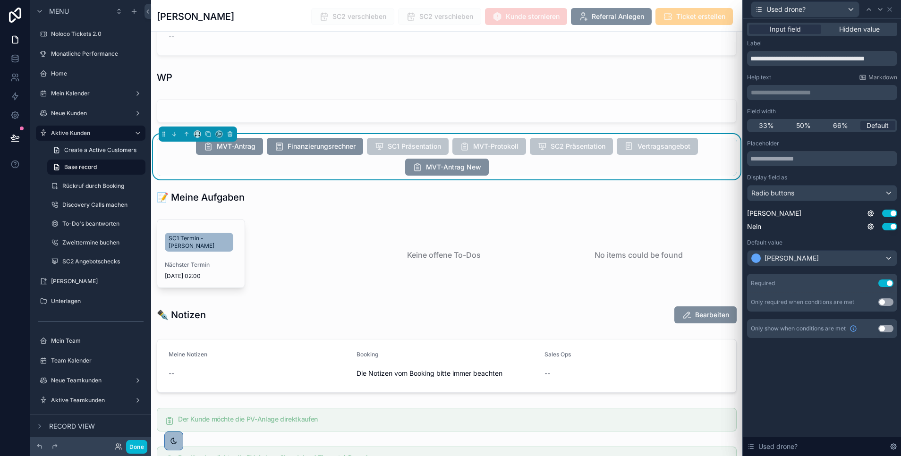
click at [805, 384] on div "**********" at bounding box center [823, 237] width 158 height 437
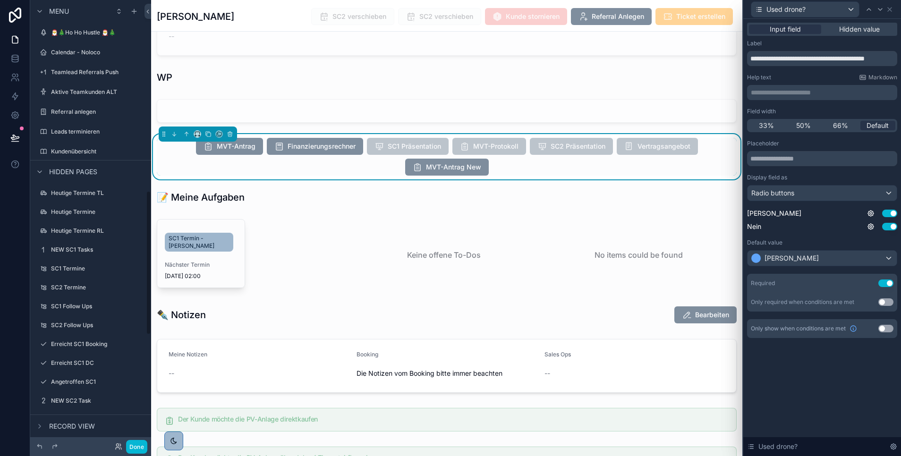
scroll to position [589, 0]
click at [84, 248] on label "NEW SC1 Tasks" at bounding box center [89, 247] width 76 height 8
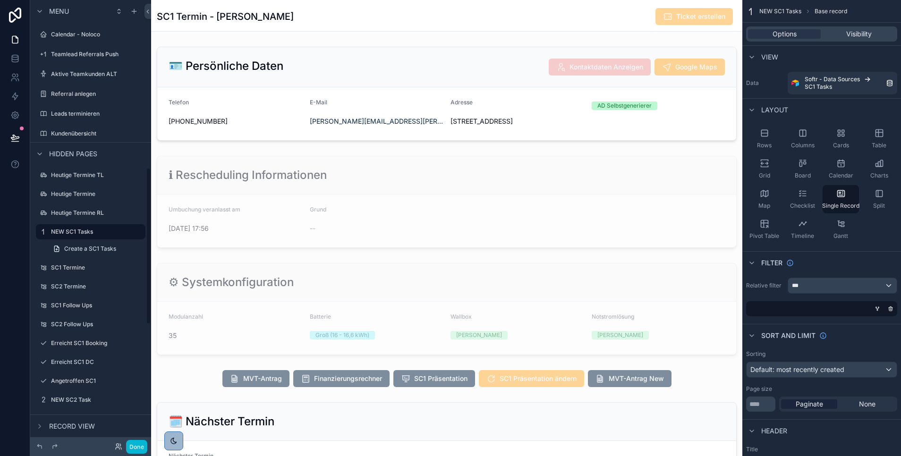
scroll to position [227, 0]
click at [118, 399] on icon at bounding box center [119, 447] width 8 height 8
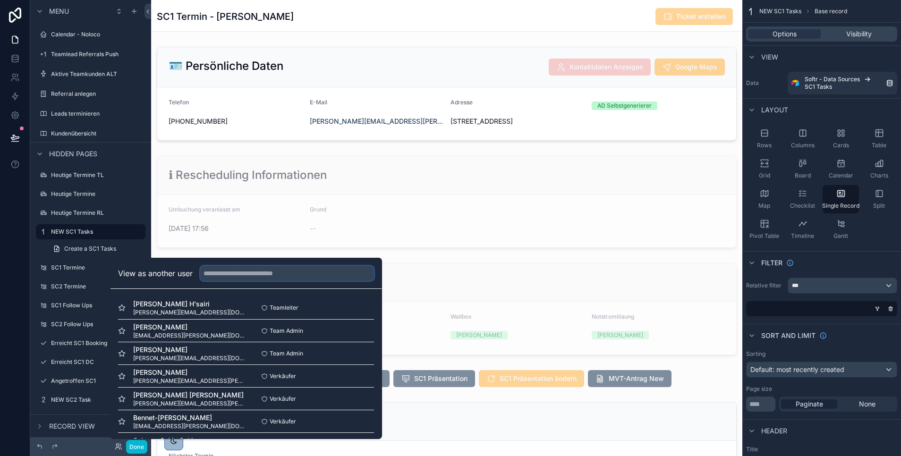
click at [231, 268] on input "text" at bounding box center [287, 273] width 174 height 15
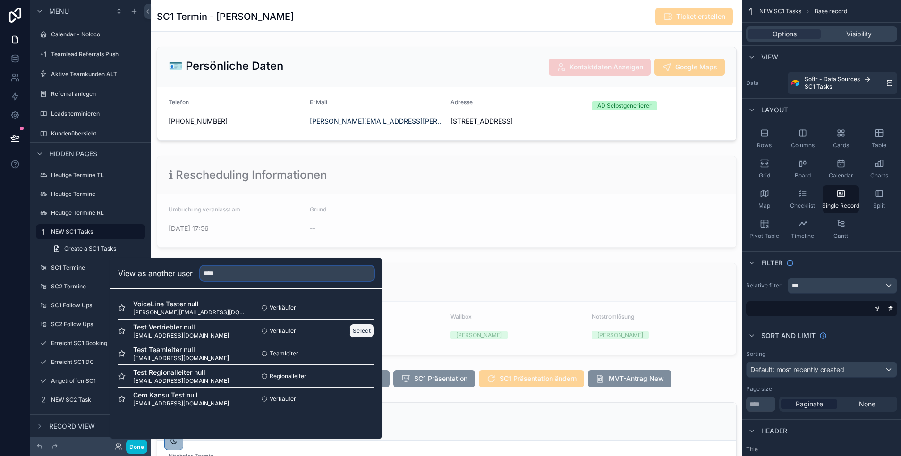
type input "****"
click at [350, 329] on button "Select" at bounding box center [362, 331] width 25 height 14
